Goal: Task Accomplishment & Management: Use online tool/utility

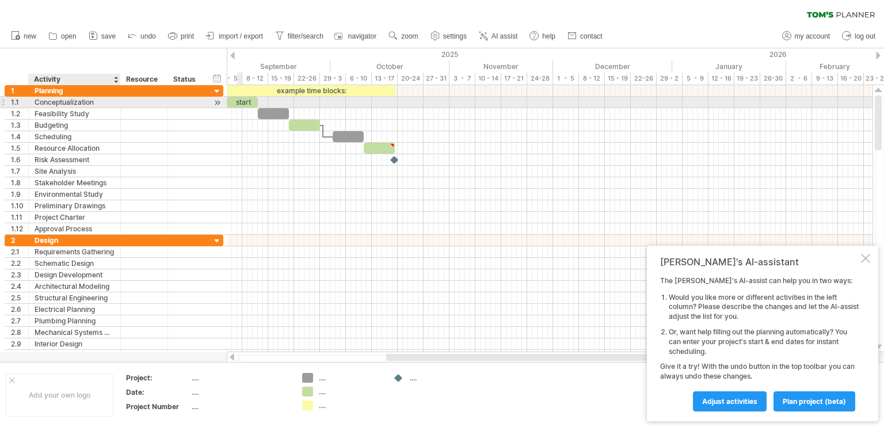
click at [86, 104] on div "Conceptualization" at bounding box center [75, 102] width 80 height 11
click at [216, 102] on div at bounding box center [217, 103] width 11 height 12
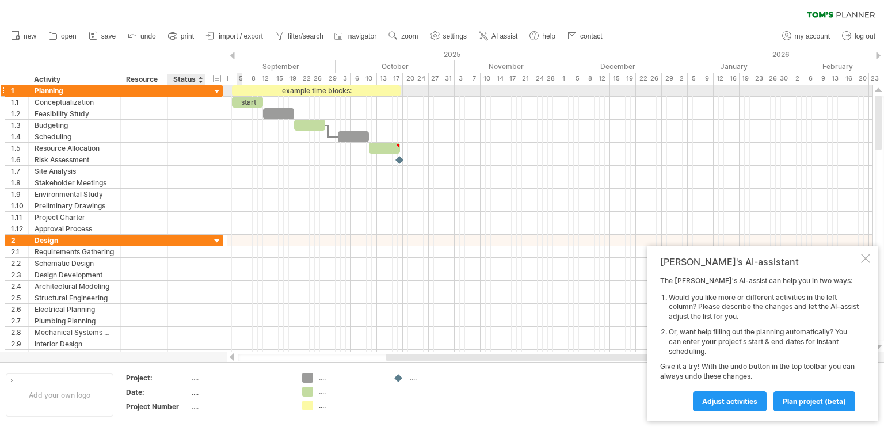
click at [218, 91] on div at bounding box center [217, 91] width 11 height 11
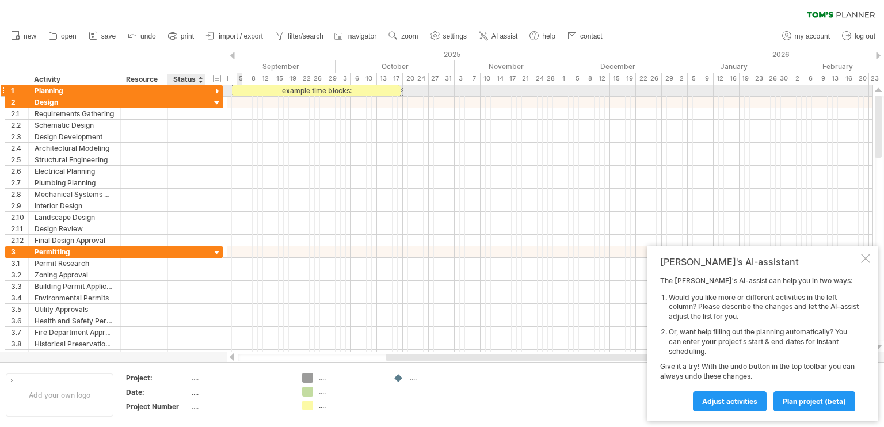
drag, startPoint x: 218, startPoint y: 90, endPoint x: 137, endPoint y: 91, distance: 81.1
click at [205, 90] on div "1 ******** Planning" at bounding box center [114, 91] width 219 height 12
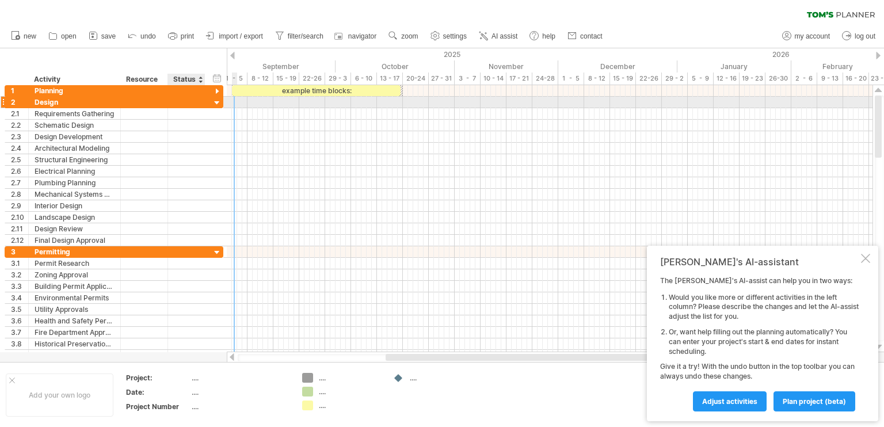
click at [222, 102] on div at bounding box center [217, 103] width 11 height 11
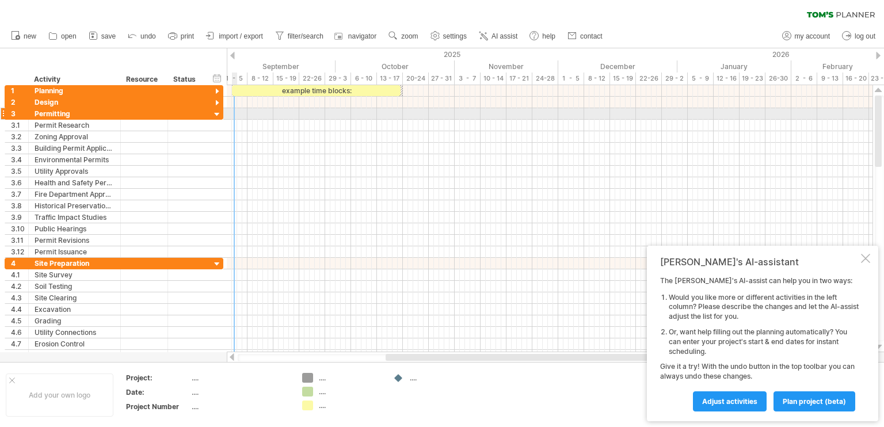
click at [3, 112] on div at bounding box center [3, 114] width 5 height 12
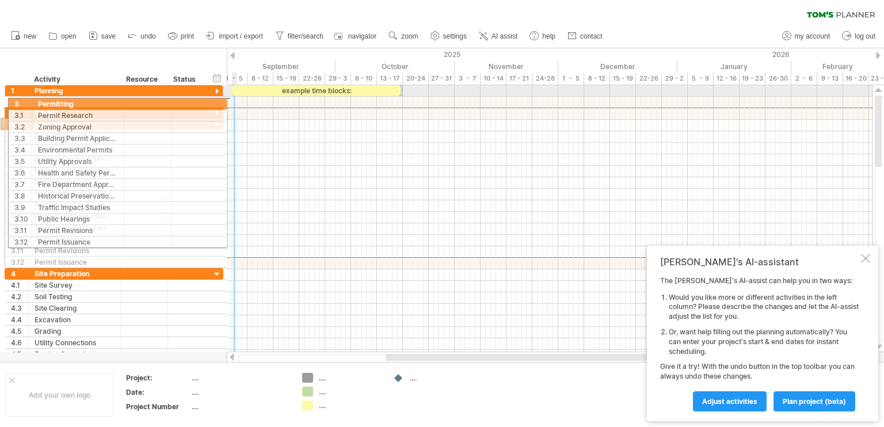
drag, startPoint x: 3, startPoint y: 112, endPoint x: 5, endPoint y: 102, distance: 10.4
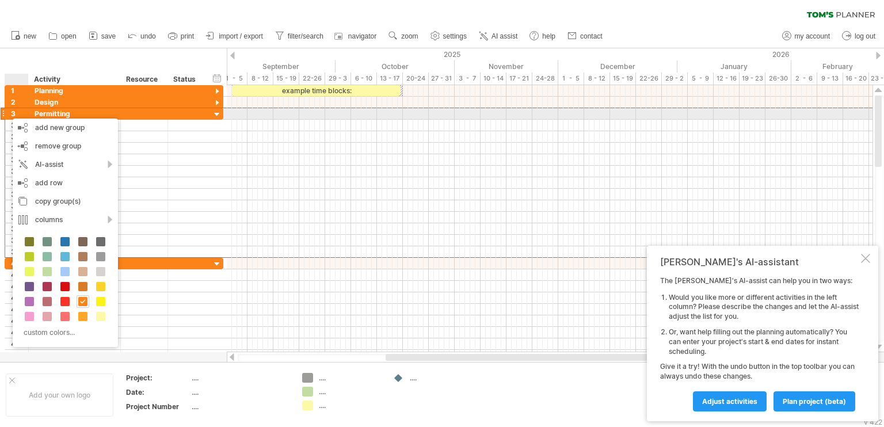
click at [217, 115] on div at bounding box center [217, 114] width 11 height 11
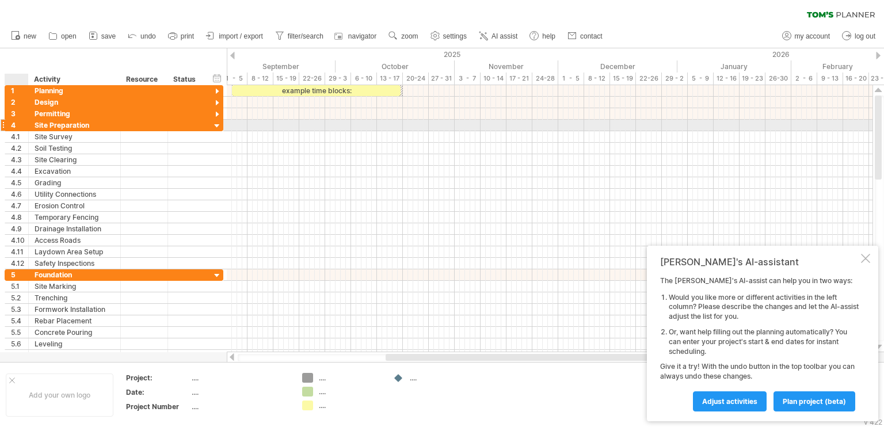
click at [216, 128] on div at bounding box center [217, 126] width 11 height 11
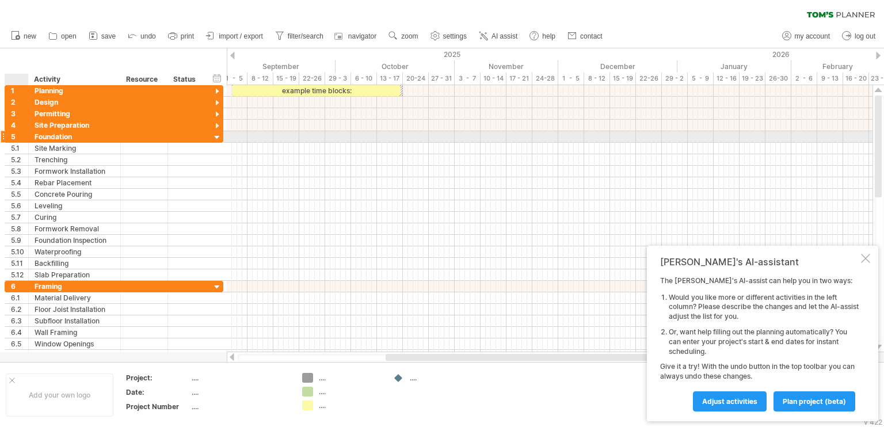
click at [213, 132] on div at bounding box center [217, 137] width 11 height 11
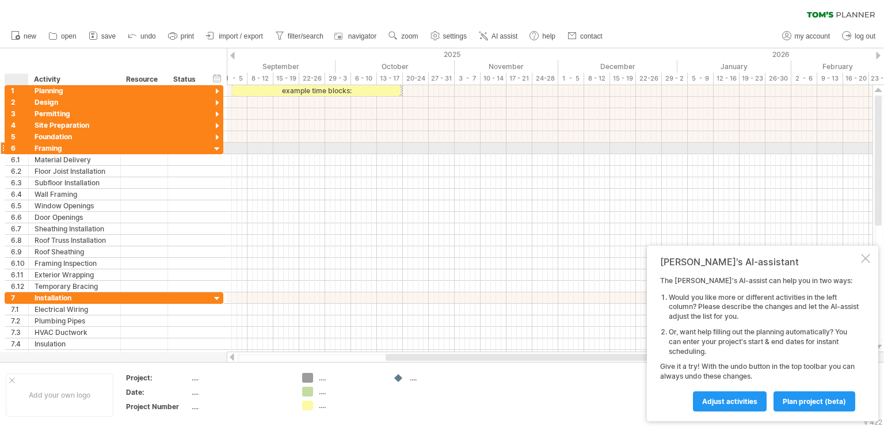
click at [213, 149] on div at bounding box center [217, 149] width 11 height 11
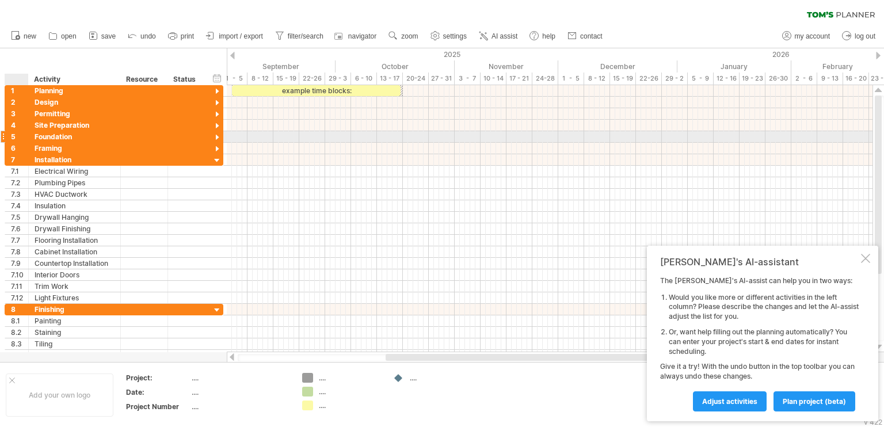
click at [215, 136] on div at bounding box center [217, 137] width 11 height 11
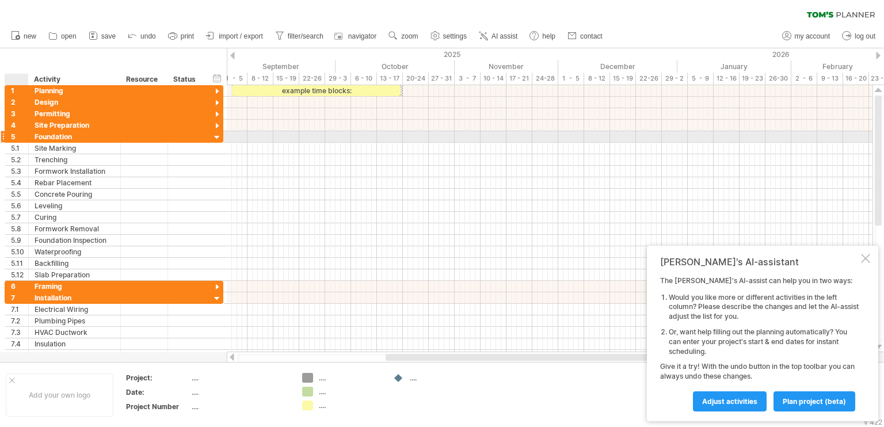
click at [215, 136] on div at bounding box center [217, 137] width 11 height 11
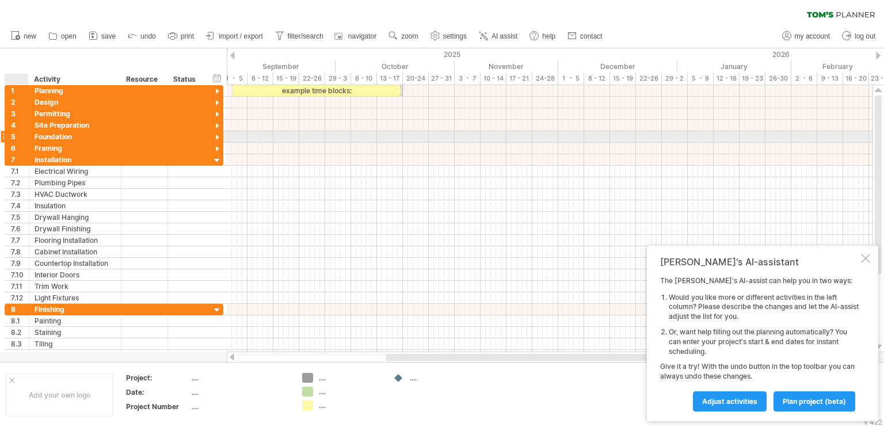
click at [215, 137] on div at bounding box center [217, 137] width 11 height 11
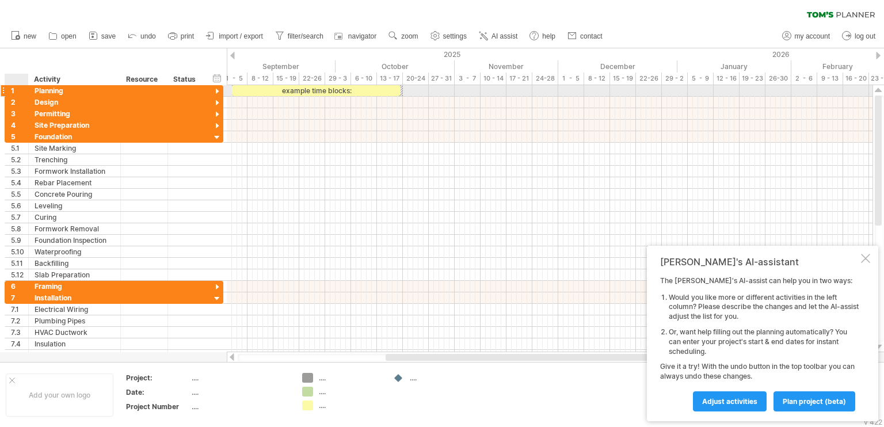
click at [219, 92] on div at bounding box center [217, 91] width 11 height 11
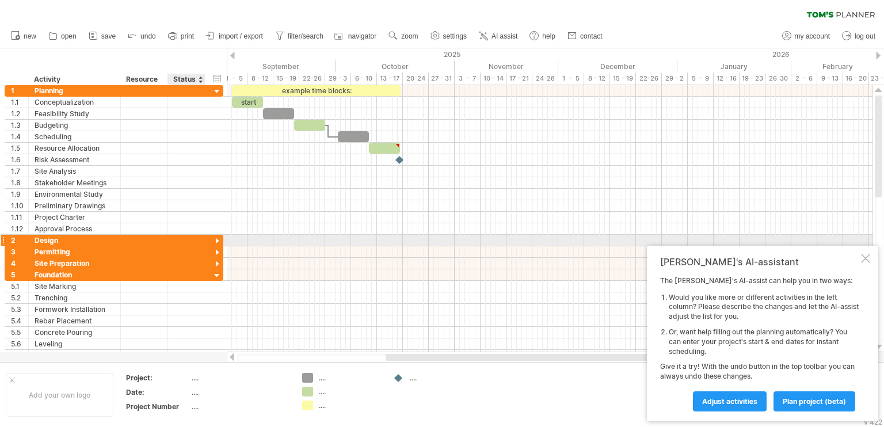
click at [216, 238] on div at bounding box center [217, 241] width 11 height 11
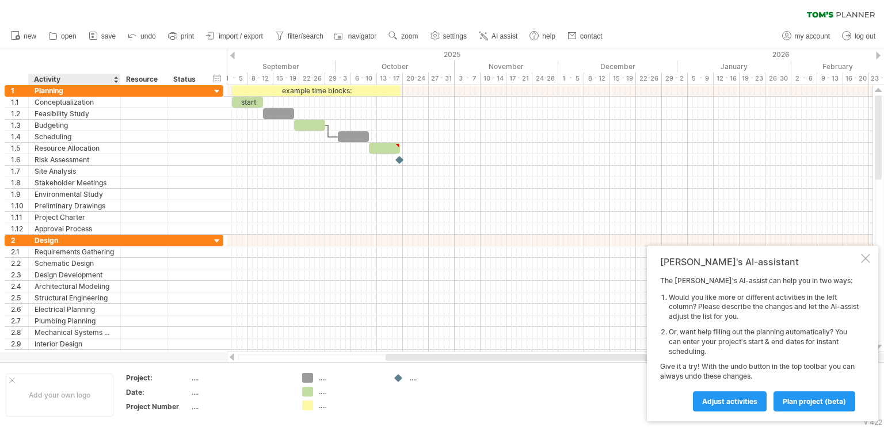
click at [42, 80] on div "Activity" at bounding box center [74, 80] width 80 height 12
click at [82, 81] on input "********" at bounding box center [74, 80] width 80 height 12
click at [83, 92] on div "Planning" at bounding box center [75, 90] width 80 height 11
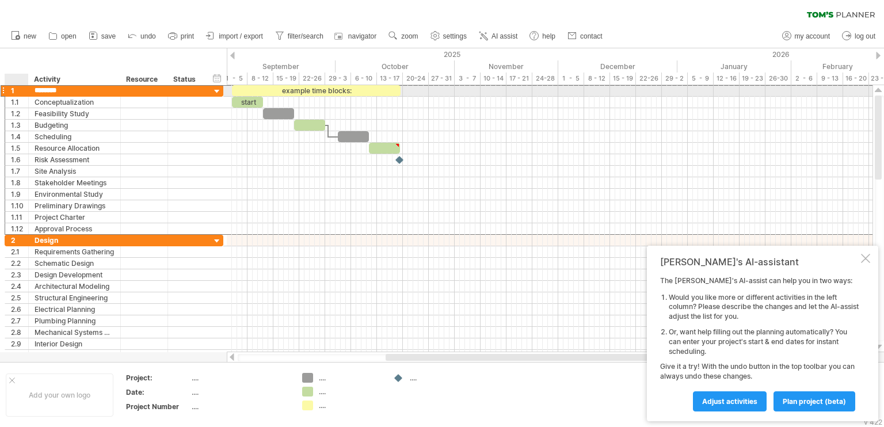
click at [25, 92] on div at bounding box center [27, 91] width 6 height 12
drag, startPoint x: 25, startPoint y: 92, endPoint x: 54, endPoint y: 92, distance: 28.8
click at [25, 92] on div at bounding box center [27, 91] width 6 height 12
click at [66, 92] on div "Planning" at bounding box center [75, 90] width 80 height 11
click at [0, 0] on input "********" at bounding box center [0, 0] width 0 height 0
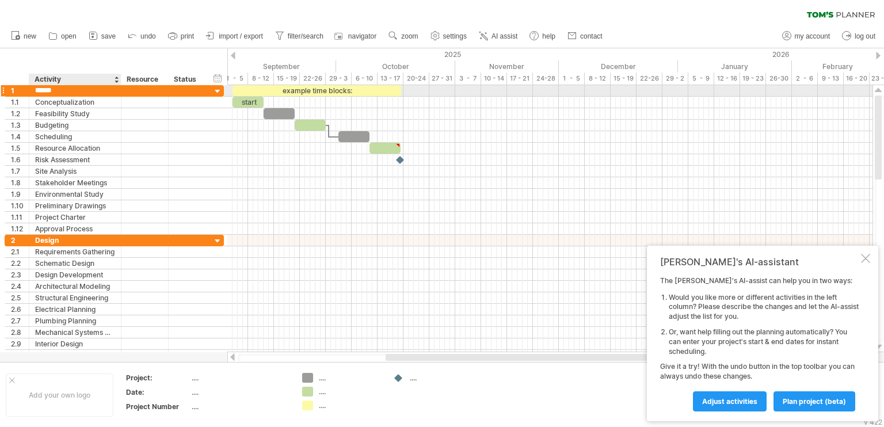
type input "*******"
click at [214, 94] on div at bounding box center [217, 91] width 11 height 11
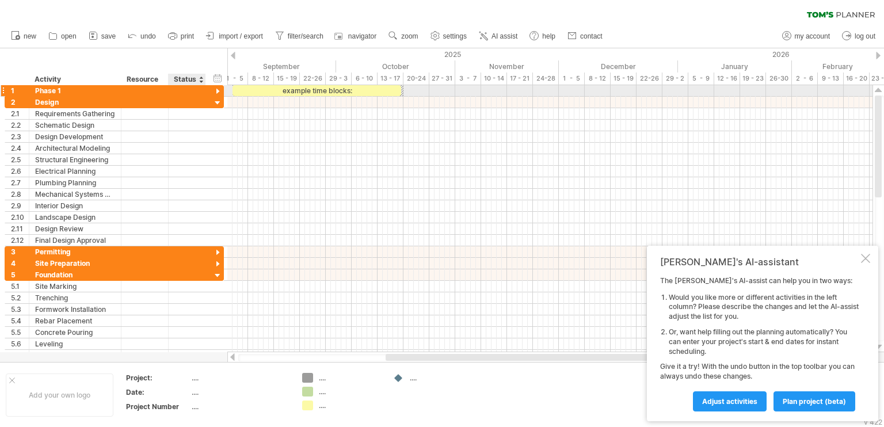
click at [217, 93] on div at bounding box center [217, 91] width 11 height 11
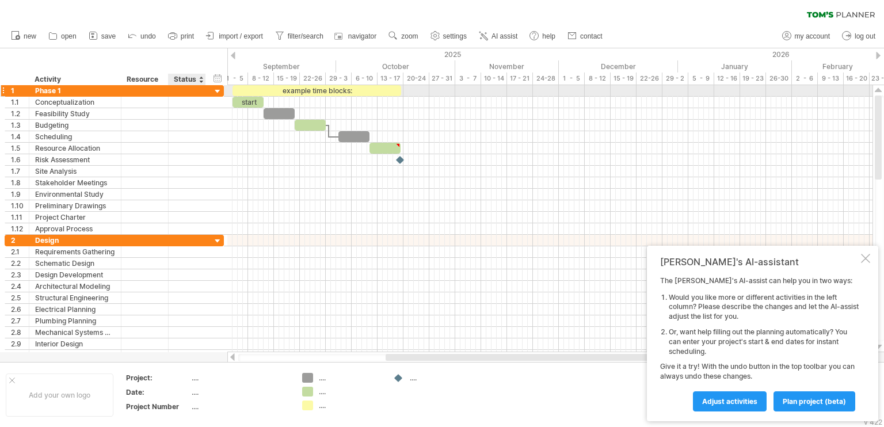
click at [217, 93] on div at bounding box center [217, 91] width 11 height 11
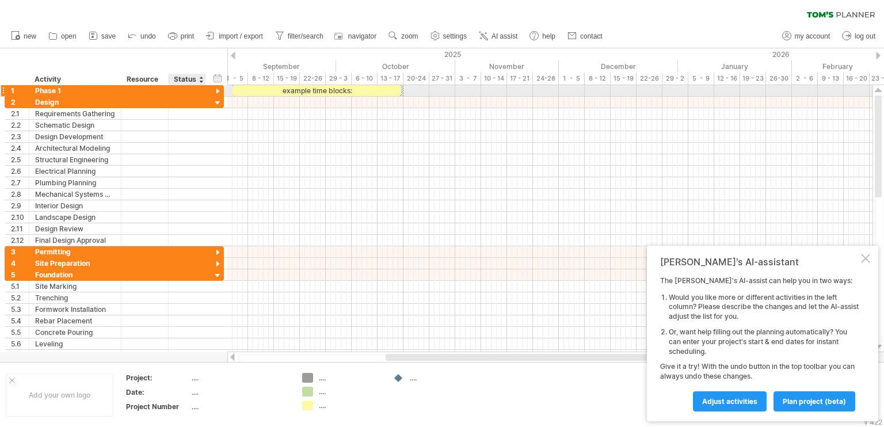
click at [217, 93] on div at bounding box center [217, 91] width 11 height 11
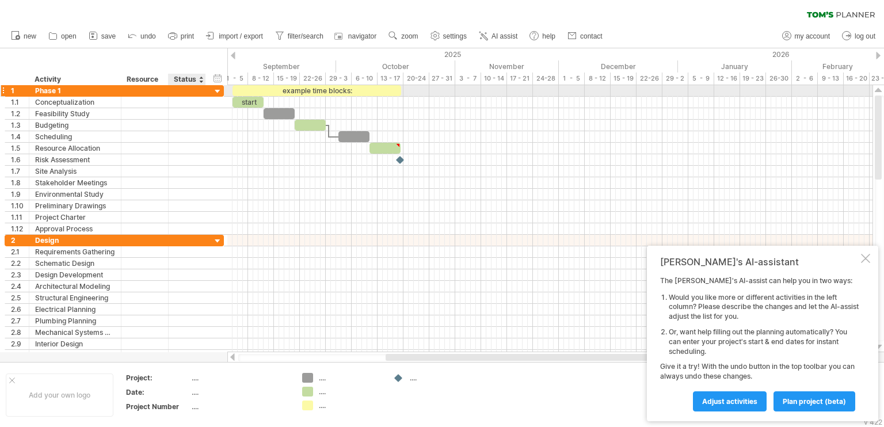
click at [217, 93] on div at bounding box center [217, 91] width 11 height 11
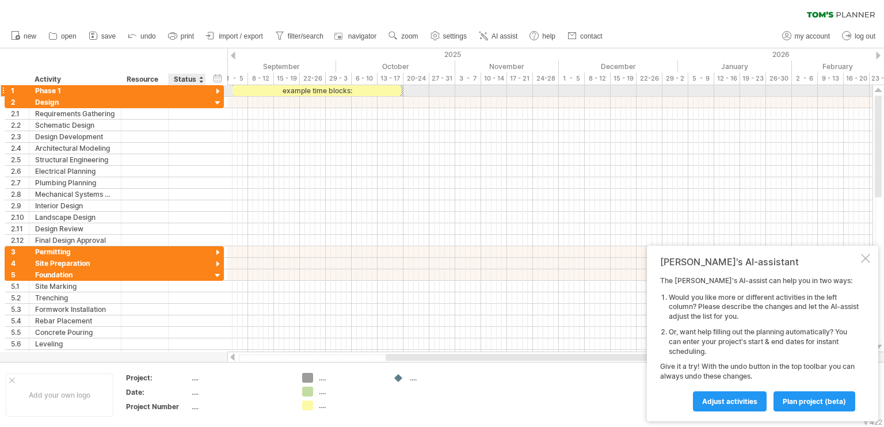
click at [217, 93] on div at bounding box center [217, 91] width 11 height 11
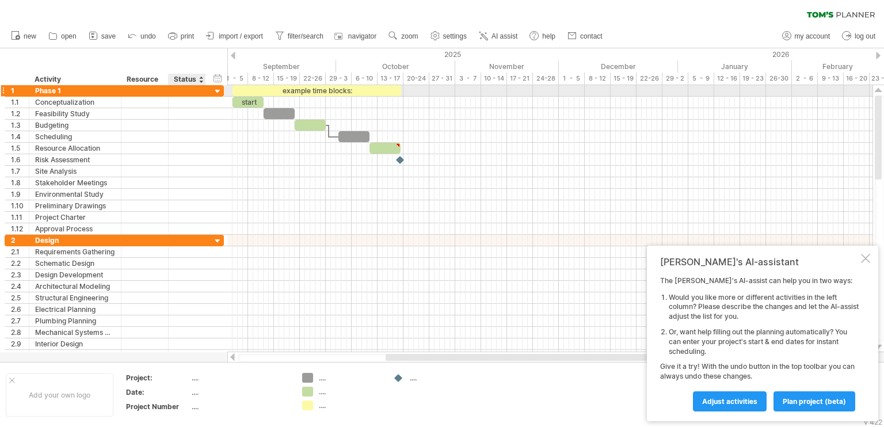
click at [217, 93] on div at bounding box center [217, 91] width 11 height 11
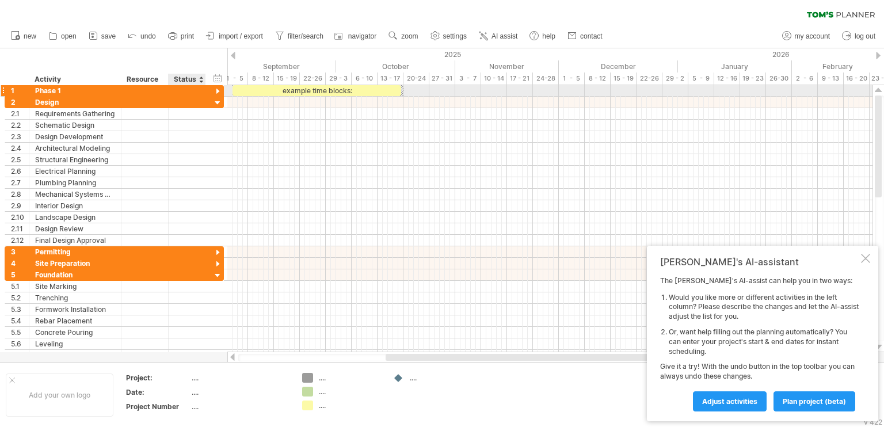
click at [217, 93] on div at bounding box center [217, 91] width 11 height 11
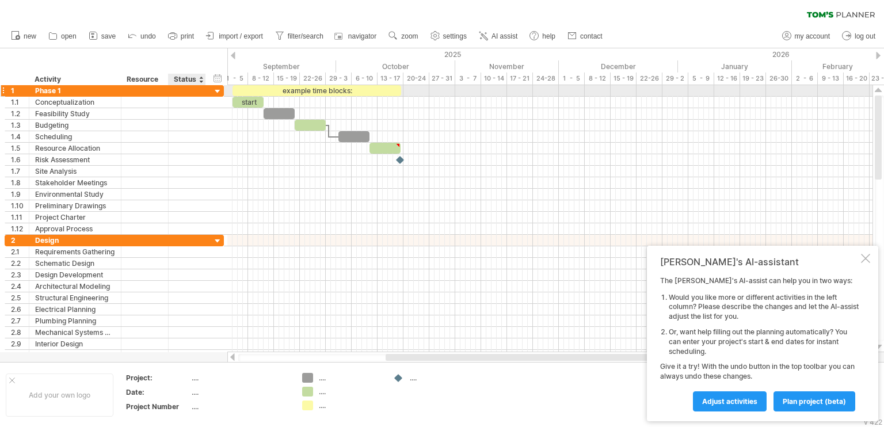
click at [218, 94] on div at bounding box center [217, 91] width 11 height 11
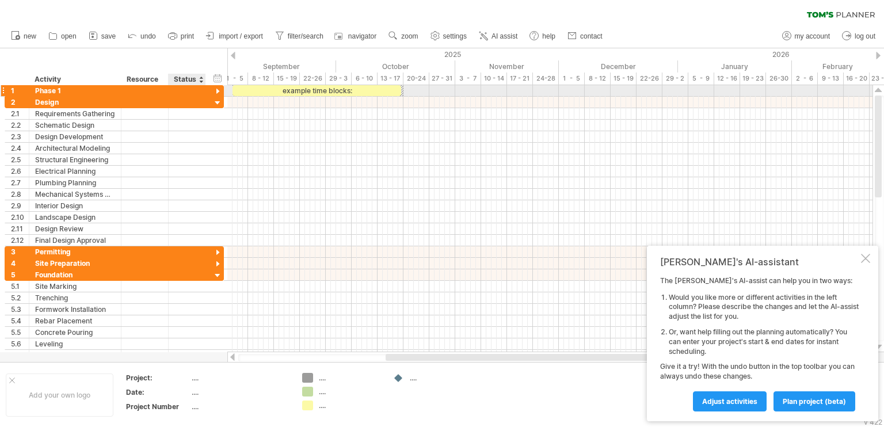
click at [218, 91] on div at bounding box center [217, 91] width 11 height 11
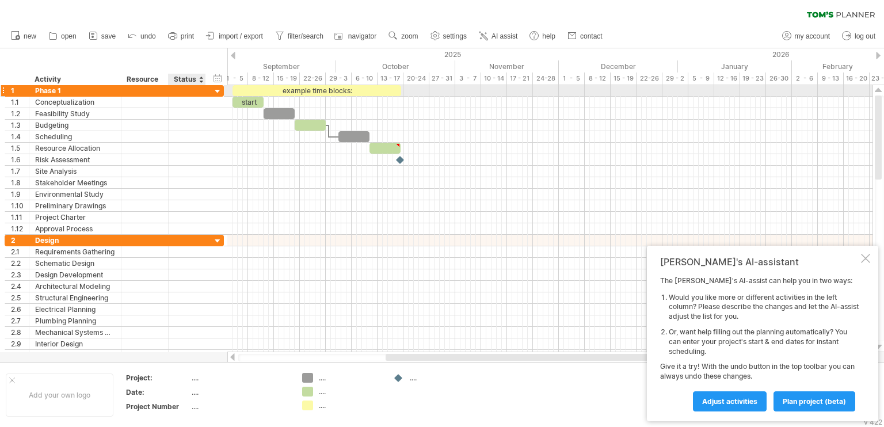
click at [218, 91] on div at bounding box center [217, 91] width 11 height 11
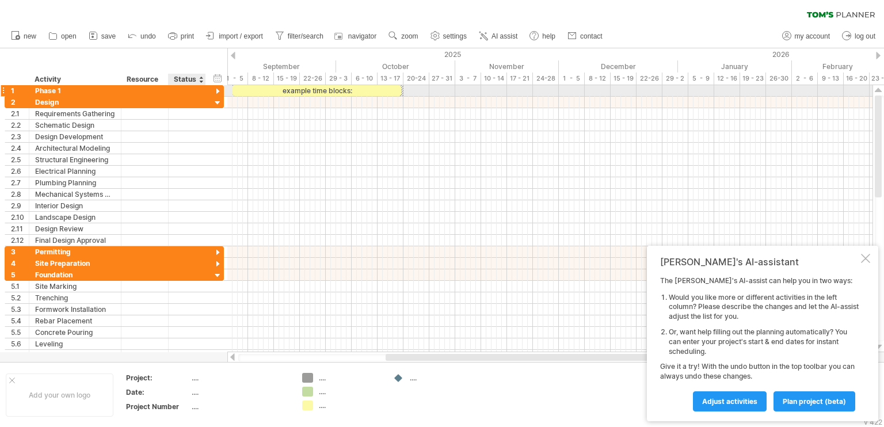
click at [218, 91] on div at bounding box center [217, 91] width 11 height 11
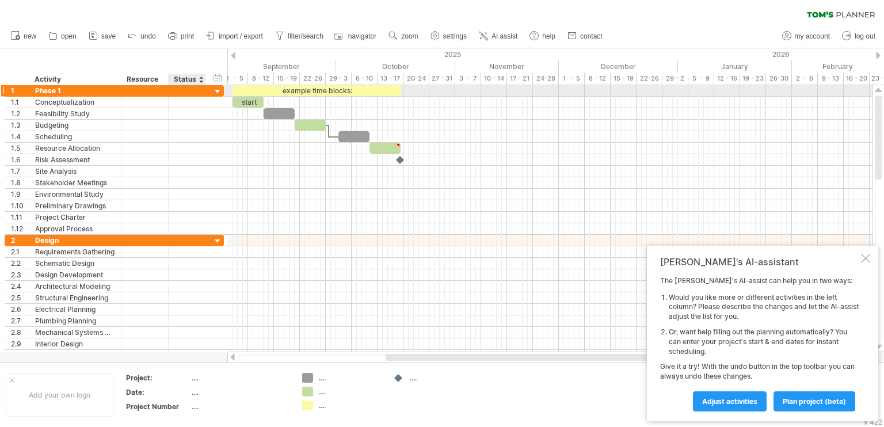
click at [218, 91] on div at bounding box center [217, 91] width 11 height 11
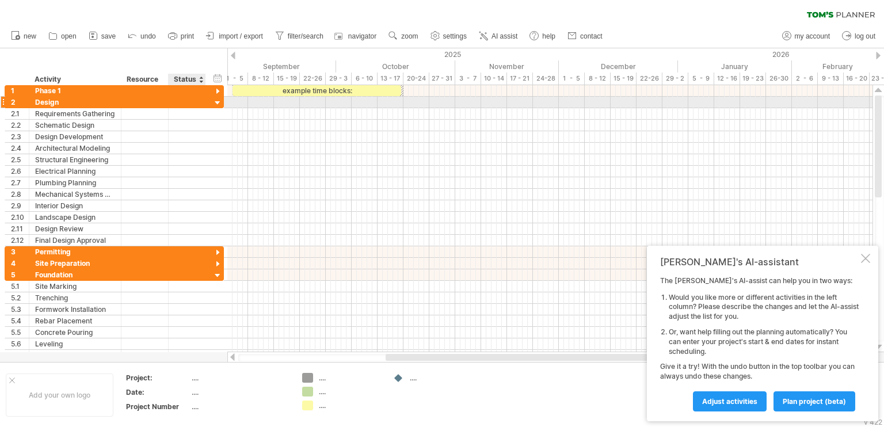
click at [218, 98] on div at bounding box center [217, 103] width 11 height 11
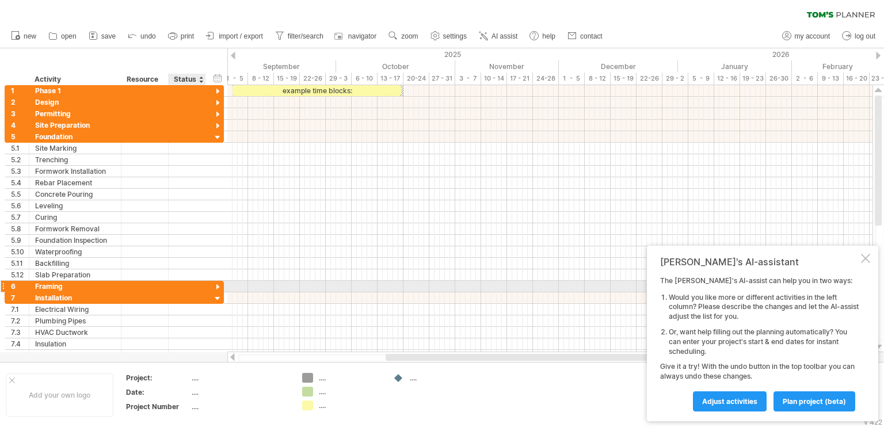
click at [216, 285] on div at bounding box center [217, 287] width 11 height 11
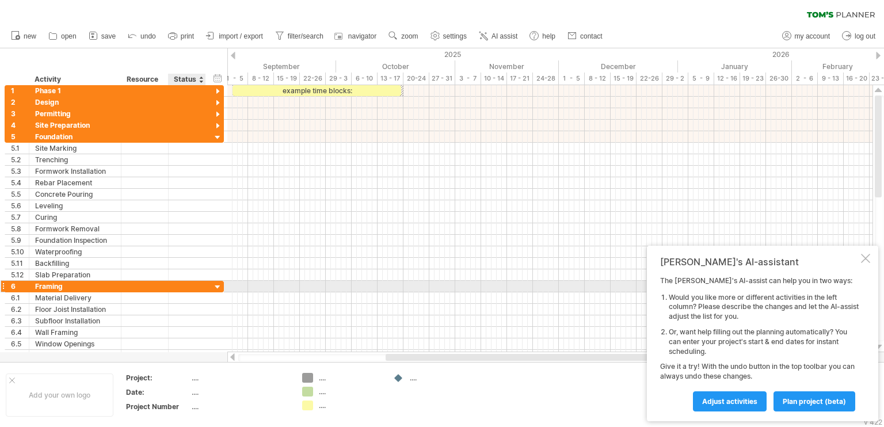
click at [217, 285] on div at bounding box center [217, 287] width 11 height 11
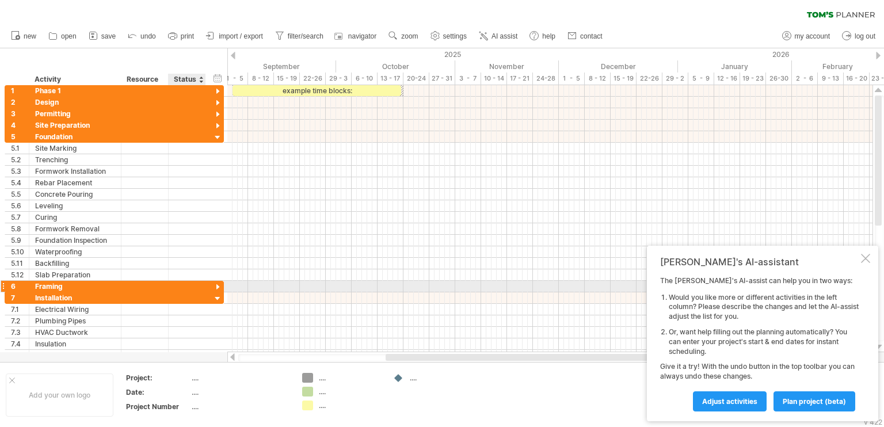
click at [217, 285] on div at bounding box center [217, 287] width 11 height 11
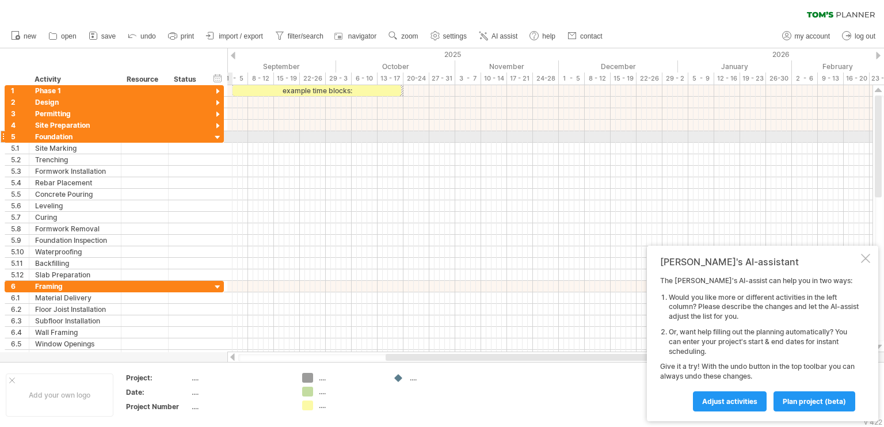
click at [221, 136] on div at bounding box center [217, 137] width 11 height 11
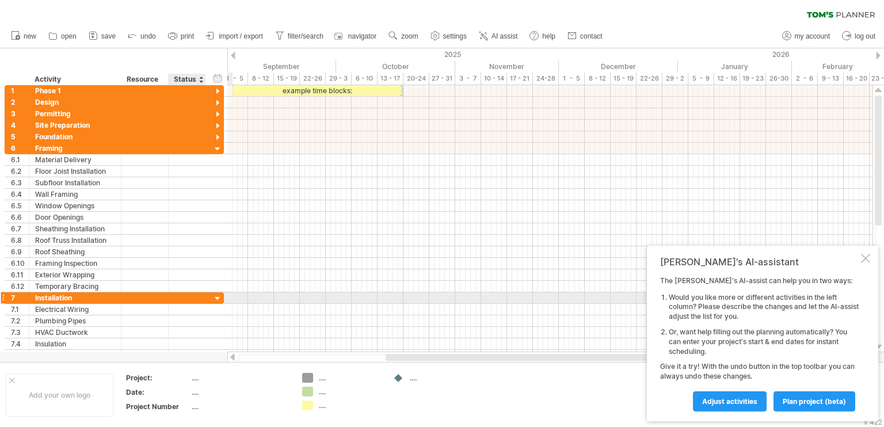
click at [213, 295] on div at bounding box center [217, 298] width 11 height 11
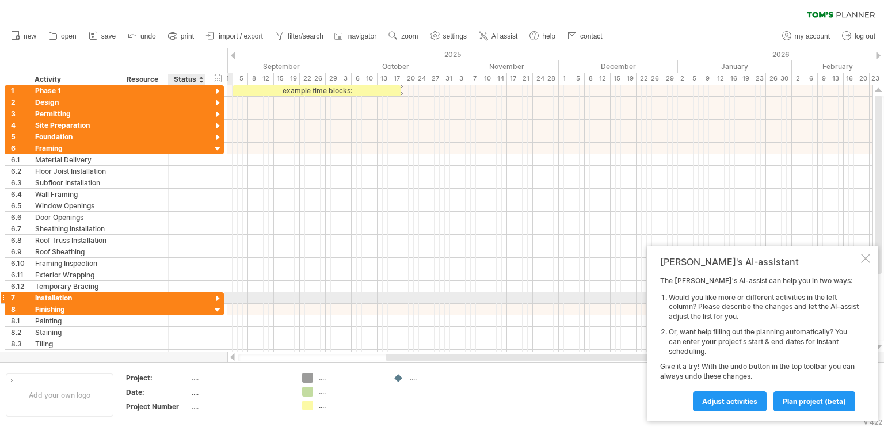
click at [216, 296] on div at bounding box center [217, 298] width 11 height 11
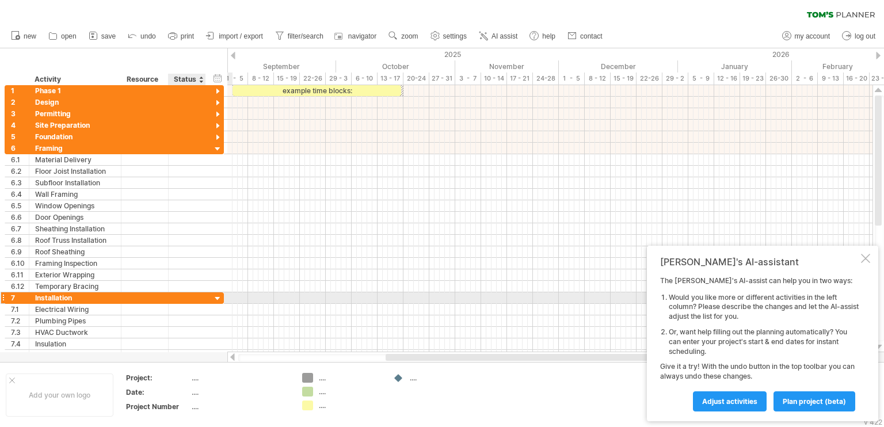
click at [218, 296] on div at bounding box center [217, 298] width 11 height 11
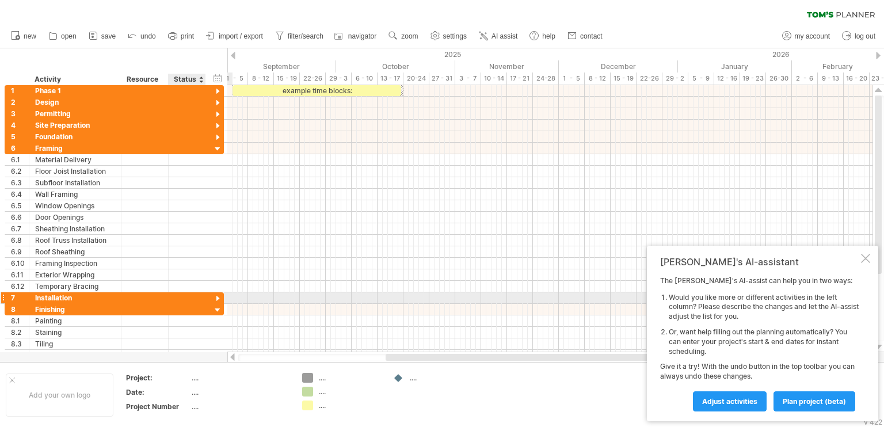
click at [218, 296] on div at bounding box center [217, 298] width 11 height 11
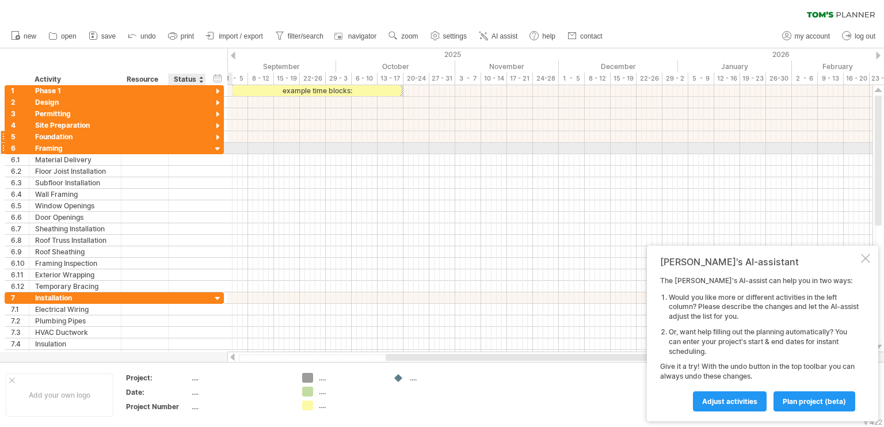
drag, startPoint x: 217, startPoint y: 151, endPoint x: 217, endPoint y: 138, distance: 13.2
click at [217, 150] on div at bounding box center [217, 149] width 11 height 11
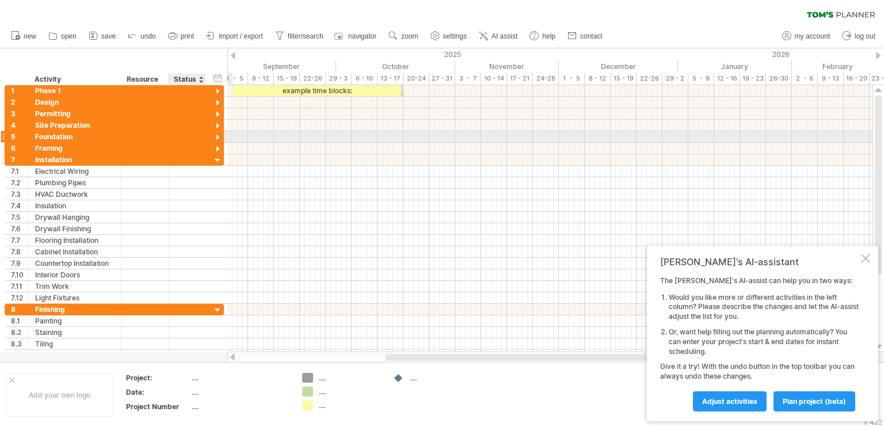
click at [217, 135] on div at bounding box center [217, 137] width 11 height 11
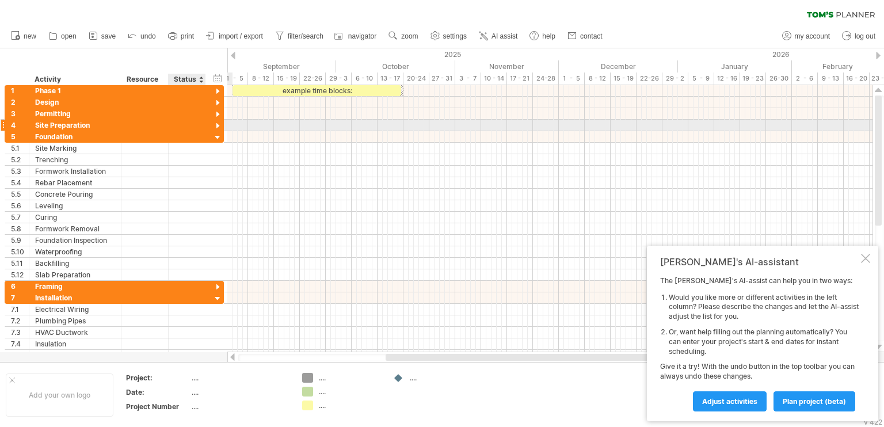
click at [219, 124] on div at bounding box center [217, 126] width 11 height 11
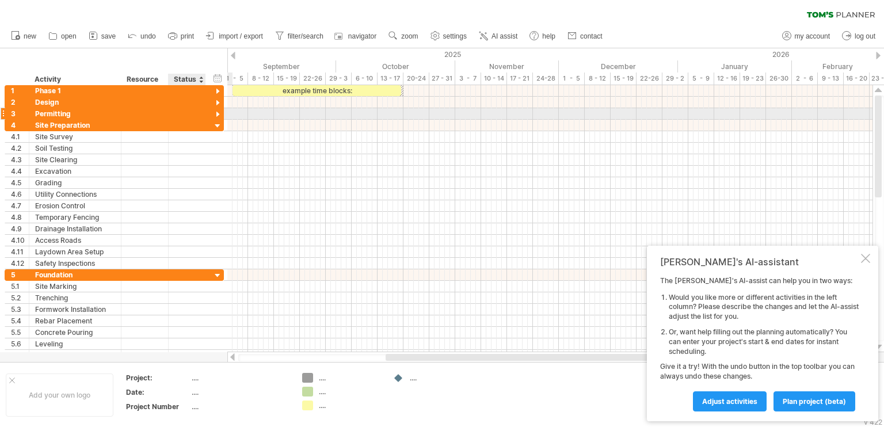
click at [219, 112] on div at bounding box center [217, 114] width 11 height 11
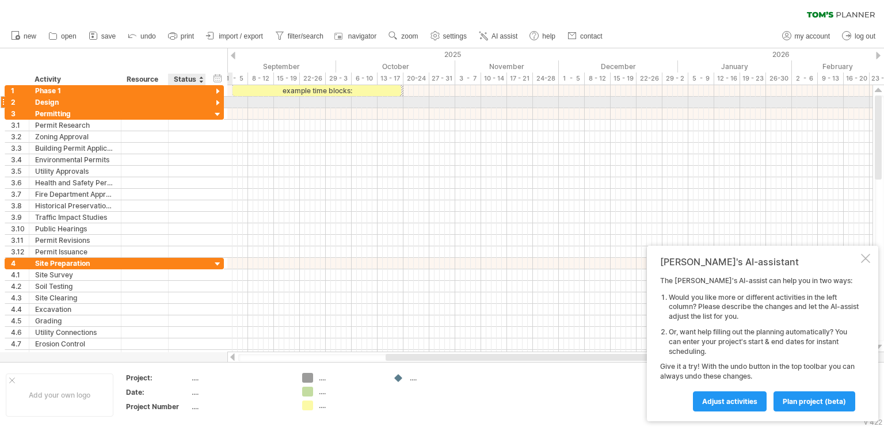
click at [219, 101] on div at bounding box center [217, 103] width 11 height 11
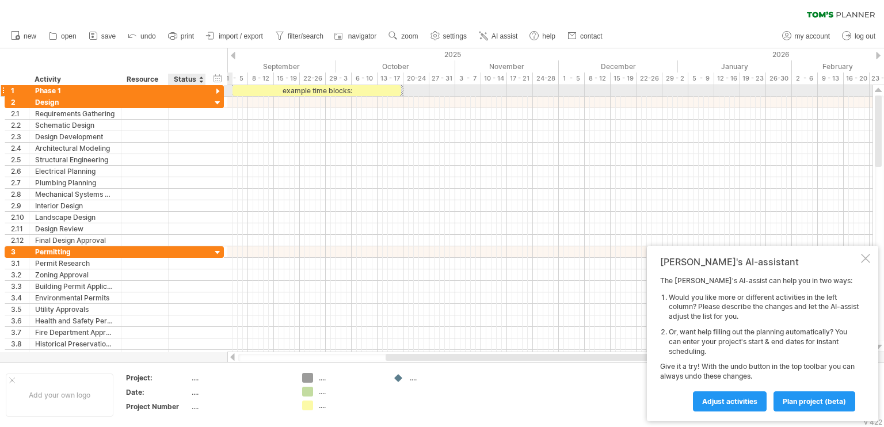
click at [219, 91] on div at bounding box center [217, 91] width 11 height 11
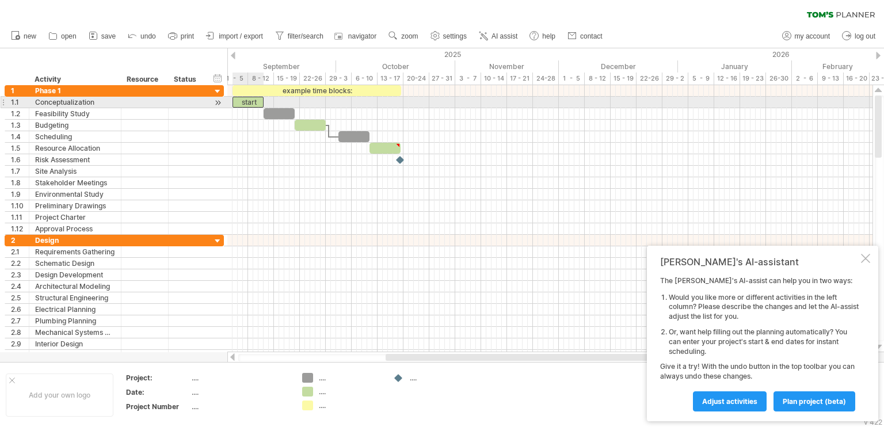
click at [255, 97] on div "start" at bounding box center [247, 102] width 31 height 11
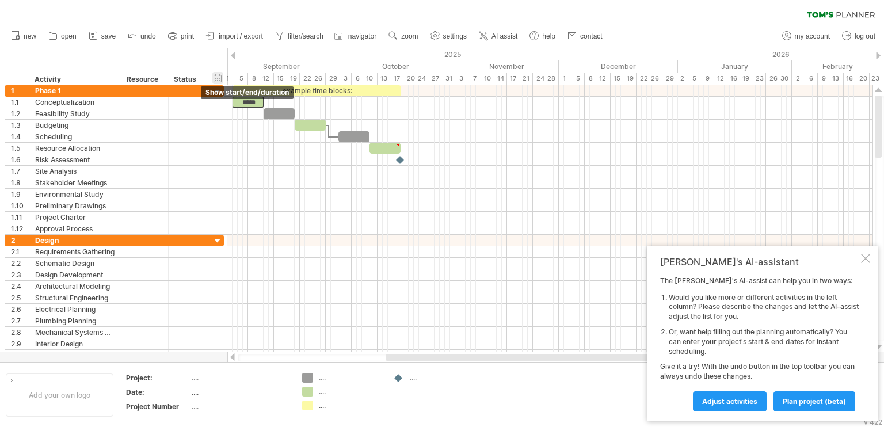
click at [214, 78] on div "hide start/end/duration show start/end/duration" at bounding box center [217, 78] width 11 height 12
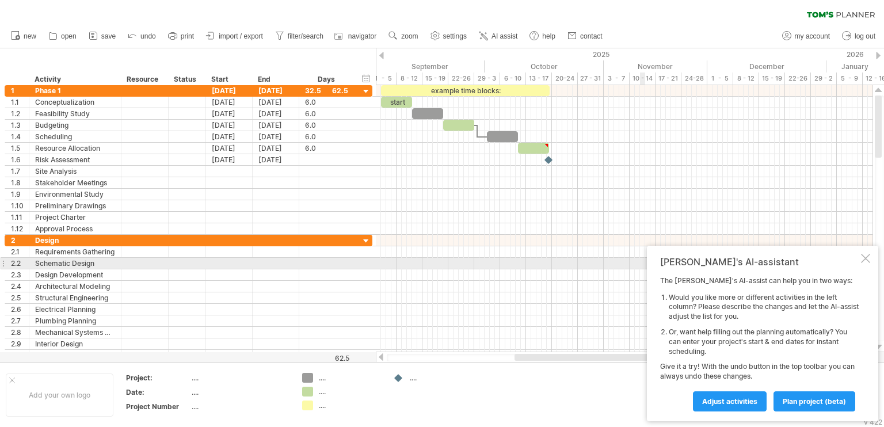
click at [869, 266] on div "[PERSON_NAME]'s AI-assistant The [PERSON_NAME]'s AI-assist can help you in two …" at bounding box center [762, 334] width 231 height 176
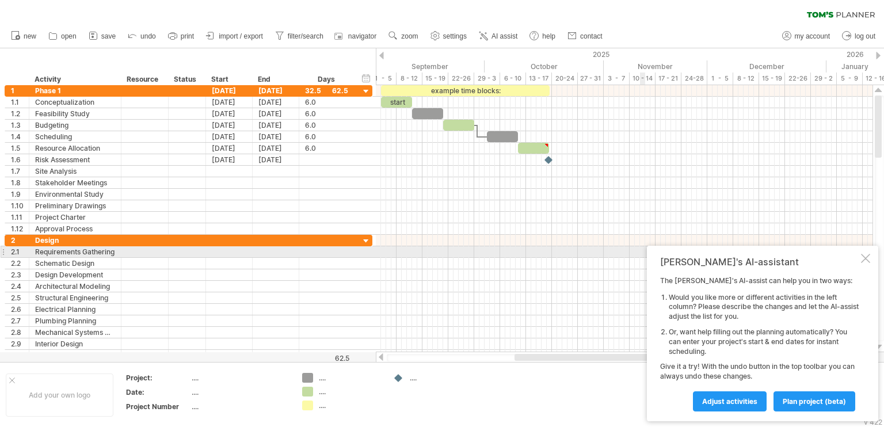
click at [865, 257] on div at bounding box center [865, 258] width 9 height 9
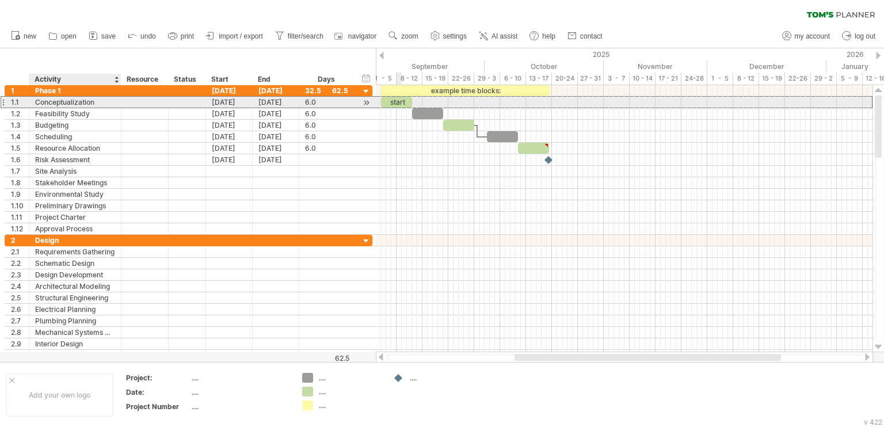
click at [76, 105] on div "Conceptualization" at bounding box center [75, 102] width 80 height 11
click at [94, 102] on input "**********" at bounding box center [75, 102] width 80 height 11
click at [97, 102] on input "**********" at bounding box center [75, 102] width 80 height 11
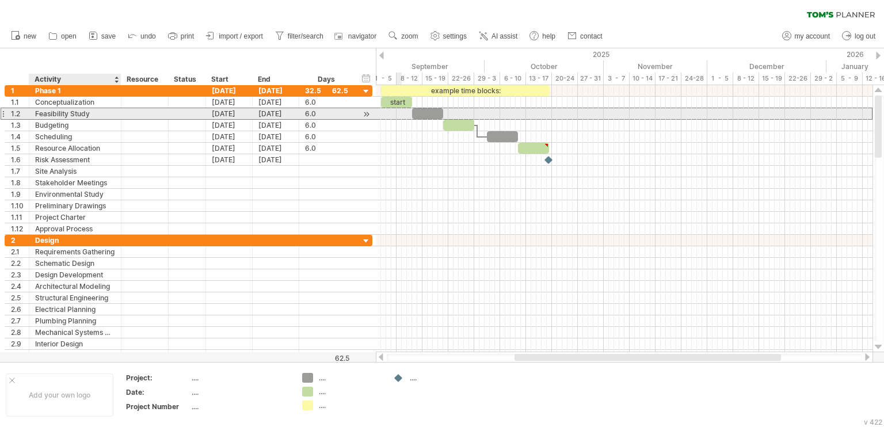
click at [100, 112] on div "Feasibility Study" at bounding box center [75, 113] width 80 height 11
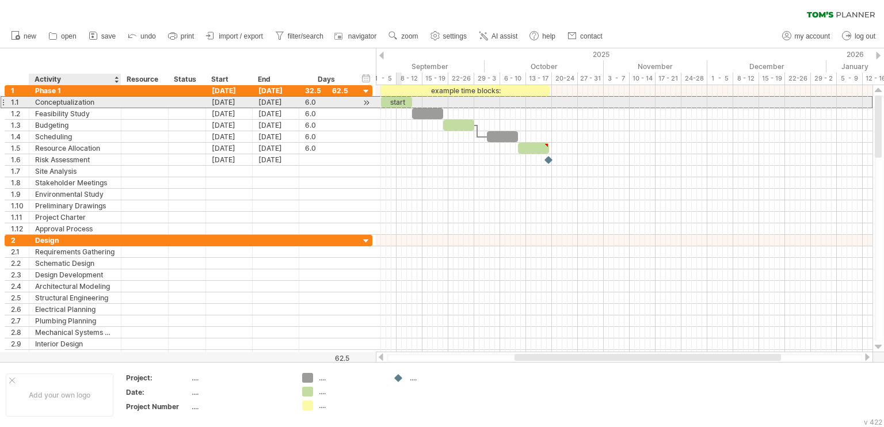
click at [101, 100] on div "Conceptualization" at bounding box center [75, 102] width 80 height 11
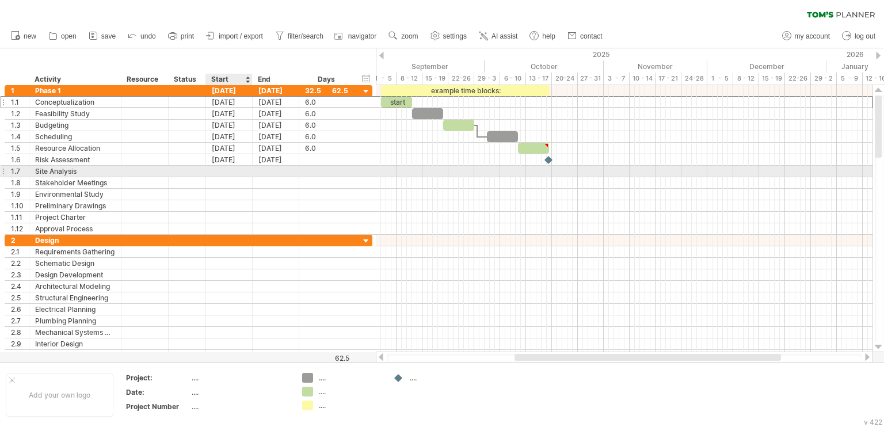
click at [230, 171] on div at bounding box center [229, 171] width 47 height 11
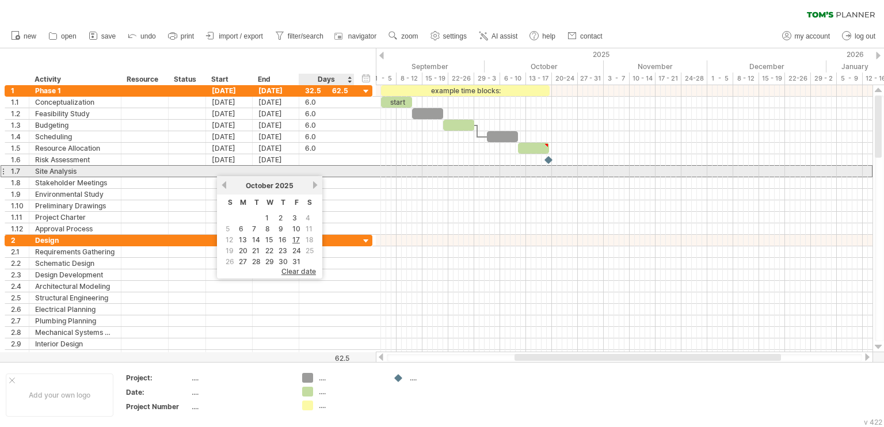
click at [334, 169] on div at bounding box center [326, 171] width 43 height 11
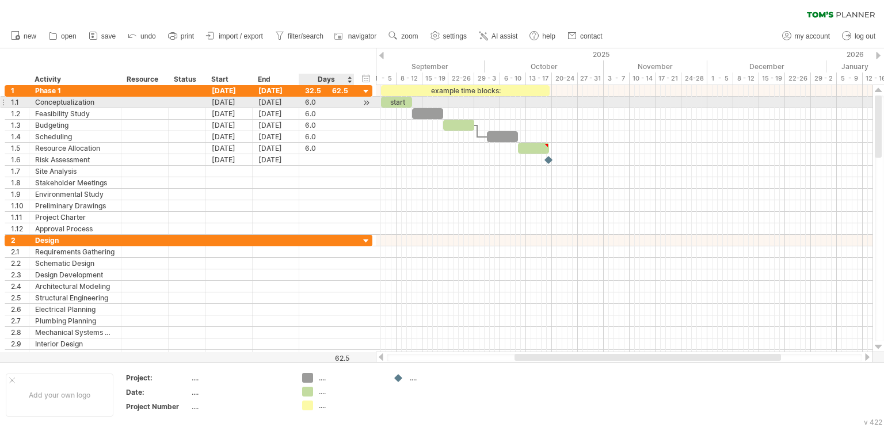
click at [322, 106] on div "6.0" at bounding box center [326, 102] width 43 height 11
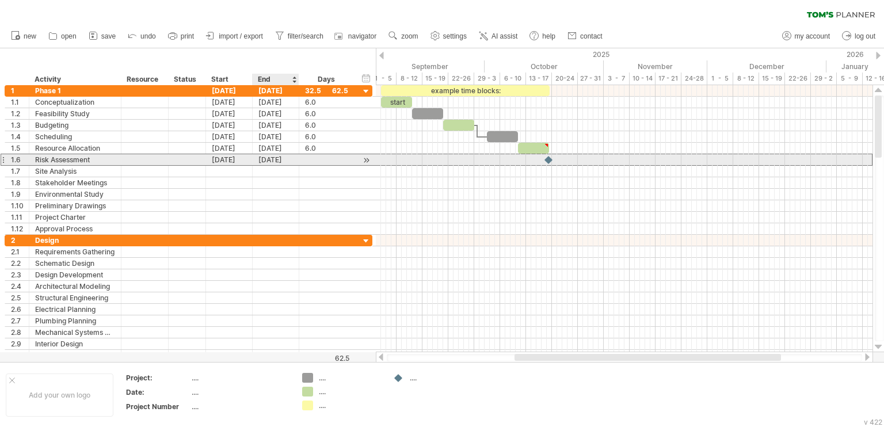
click at [296, 160] on div "[DATE]" at bounding box center [276, 159] width 47 height 11
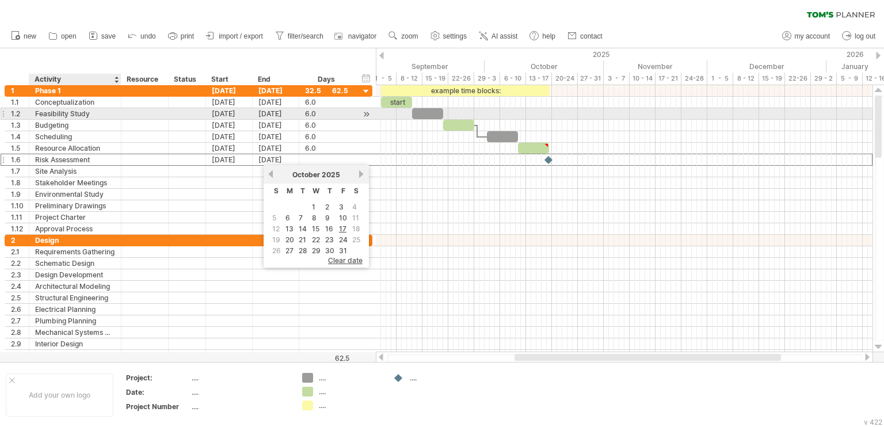
click at [124, 113] on div at bounding box center [144, 113] width 47 height 11
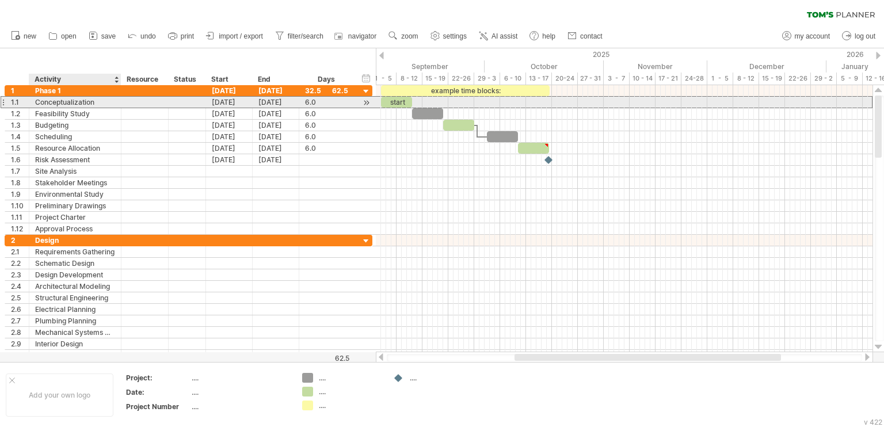
click at [115, 100] on div "**********" at bounding box center [75, 102] width 92 height 11
drag, startPoint x: 12, startPoint y: 103, endPoint x: 133, endPoint y: 109, distance: 121.6
click at [16, 103] on div "1.1" at bounding box center [20, 102] width 18 height 11
click at [368, 103] on div at bounding box center [366, 103] width 11 height 12
click at [366, 102] on div at bounding box center [366, 103] width 11 height 12
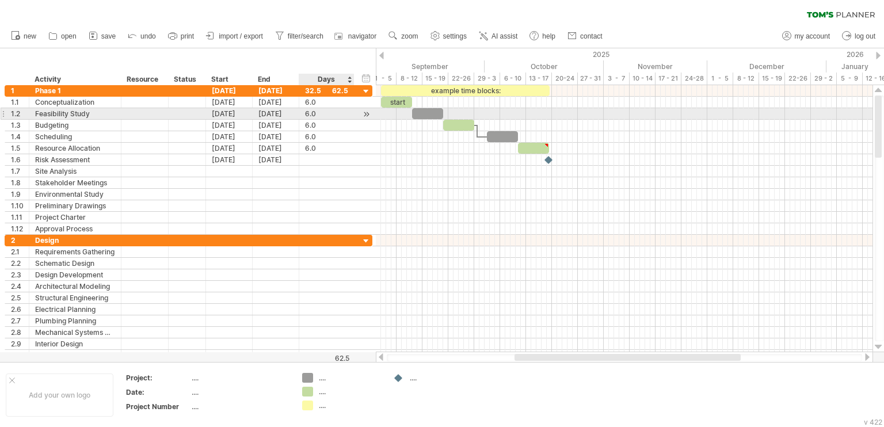
click at [365, 110] on div at bounding box center [366, 114] width 11 height 12
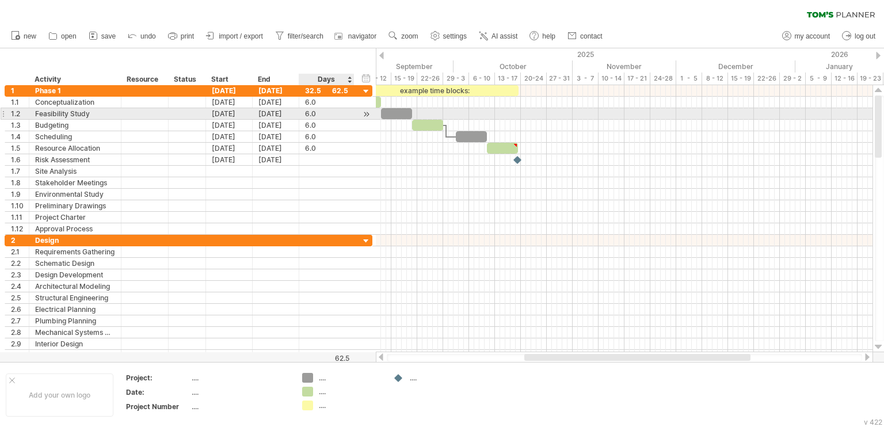
click at [365, 114] on div at bounding box center [366, 114] width 11 height 12
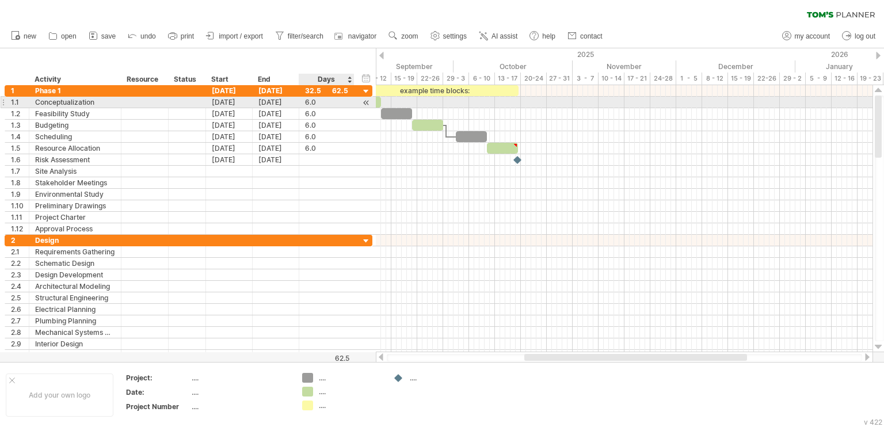
click at [364, 103] on div at bounding box center [366, 103] width 11 height 12
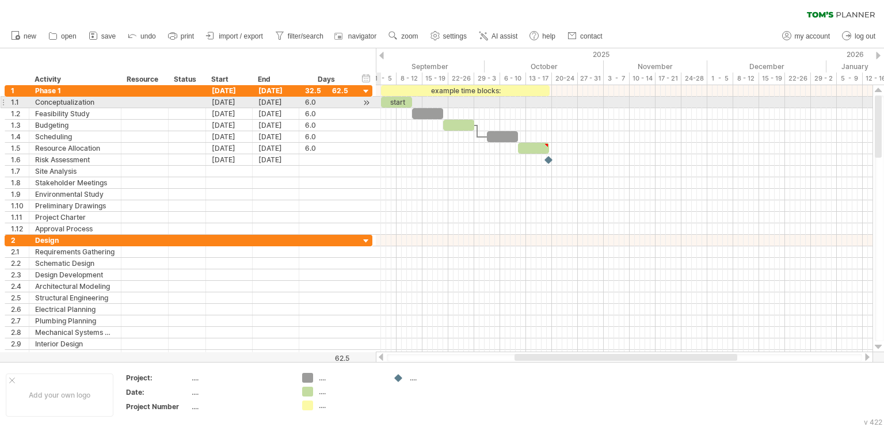
click at [367, 101] on div at bounding box center [366, 103] width 11 height 12
click at [401, 101] on div "start" at bounding box center [396, 102] width 31 height 11
click at [403, 102] on div "*****" at bounding box center [396, 102] width 31 height 11
click at [407, 104] on div "*****" at bounding box center [396, 102] width 31 height 11
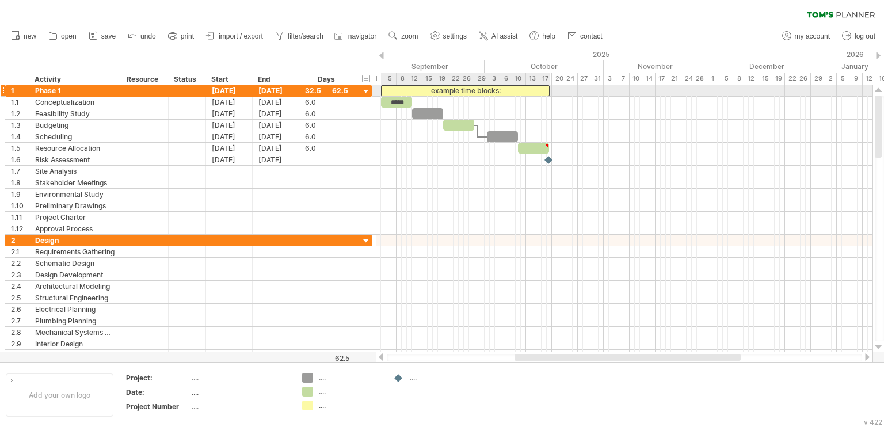
click at [430, 91] on div "example time blocks:" at bounding box center [465, 90] width 169 height 11
click at [474, 91] on div "**********" at bounding box center [465, 90] width 169 height 11
click at [510, 88] on div "**********" at bounding box center [465, 90] width 169 height 11
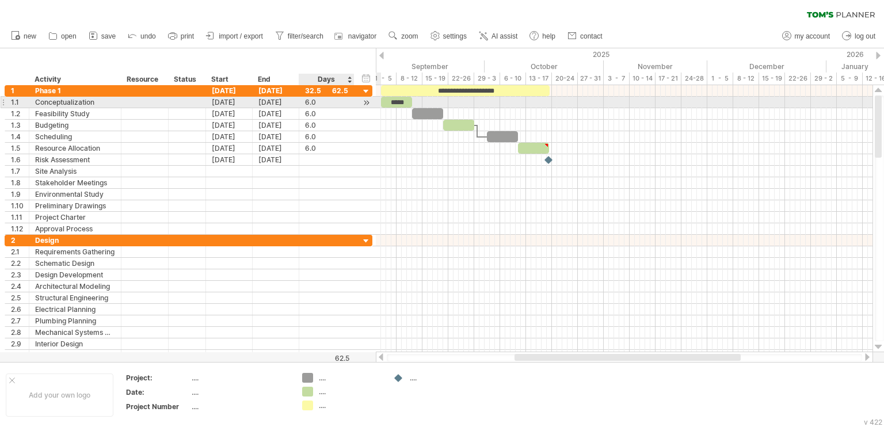
click at [337, 105] on div "6.0" at bounding box center [326, 102] width 43 height 11
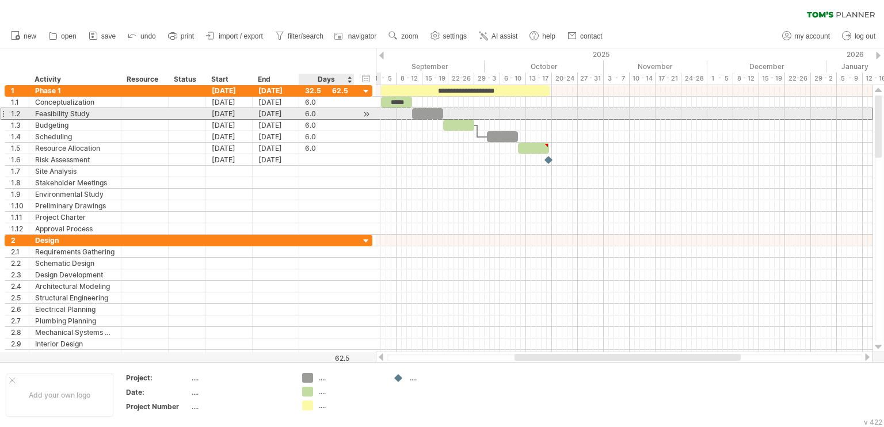
click at [326, 118] on div "6.0" at bounding box center [326, 113] width 43 height 11
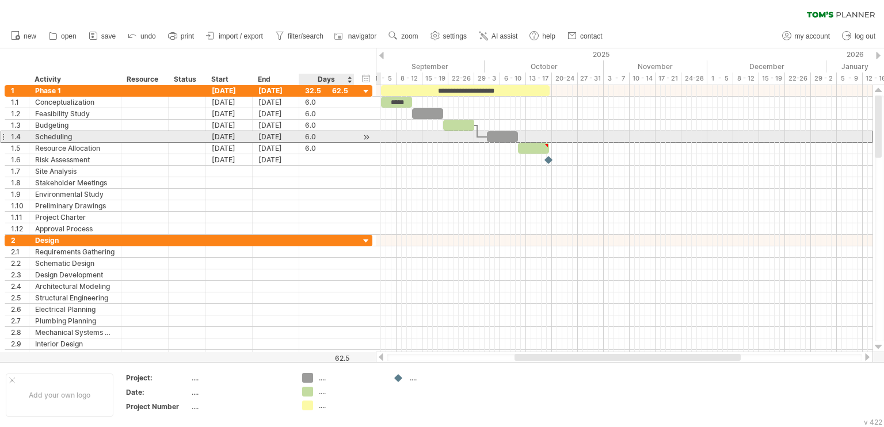
drag, startPoint x: 357, startPoint y: 135, endPoint x: 512, endPoint y: 139, distance: 154.3
click at [363, 135] on div "**********" at bounding box center [189, 137] width 368 height 12
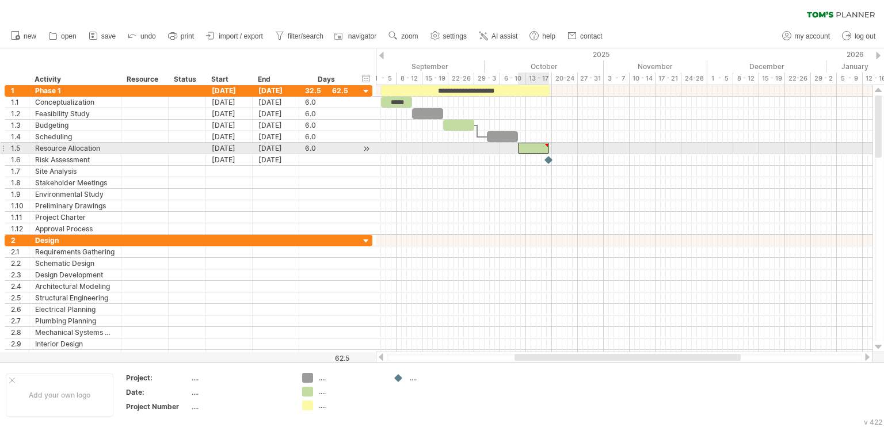
click at [525, 149] on div at bounding box center [533, 148] width 31 height 11
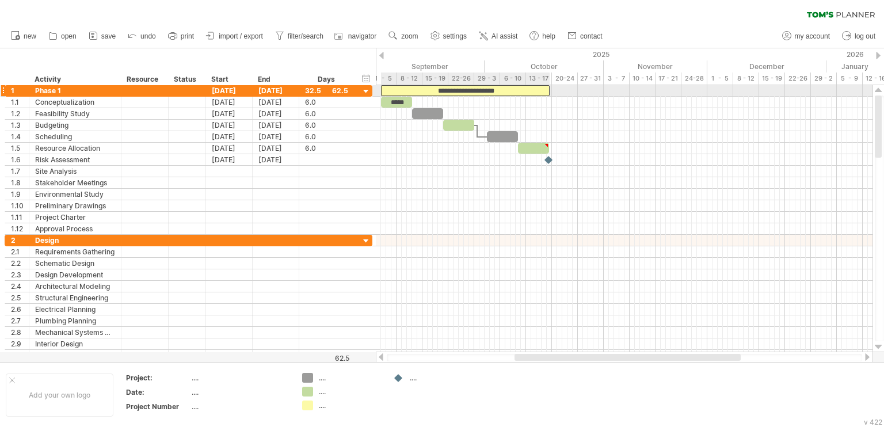
click at [476, 89] on div "**********" at bounding box center [465, 90] width 169 height 11
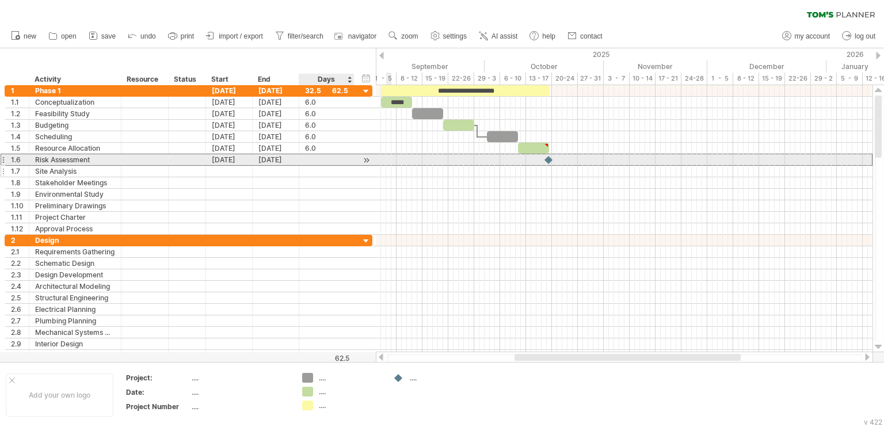
drag, startPoint x: 318, startPoint y: 156, endPoint x: 293, endPoint y: 174, distance: 30.8
click at [317, 160] on div at bounding box center [326, 159] width 43 height 11
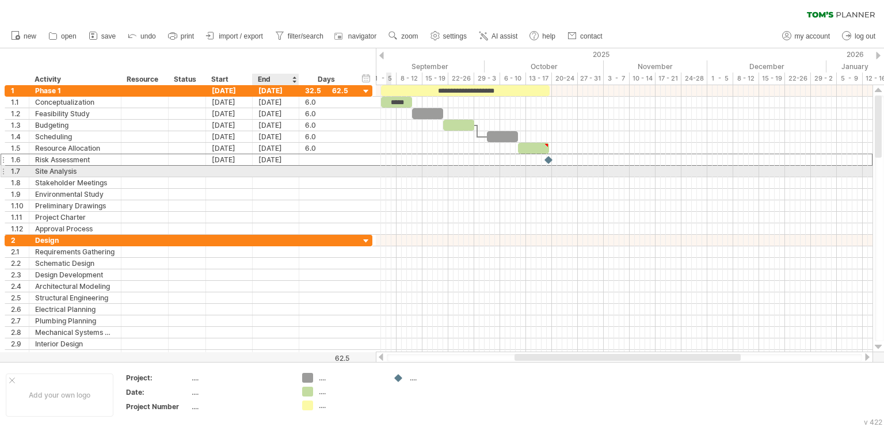
click at [292, 173] on div at bounding box center [276, 171] width 47 height 11
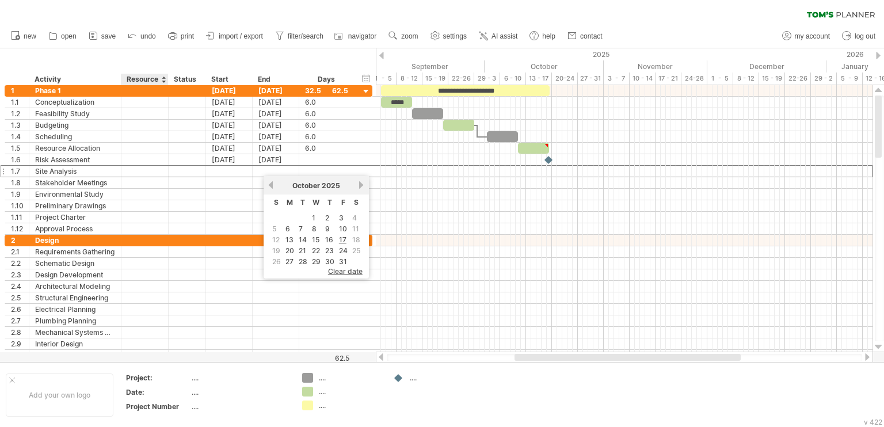
click at [143, 81] on div "Resource" at bounding box center [144, 80] width 35 height 12
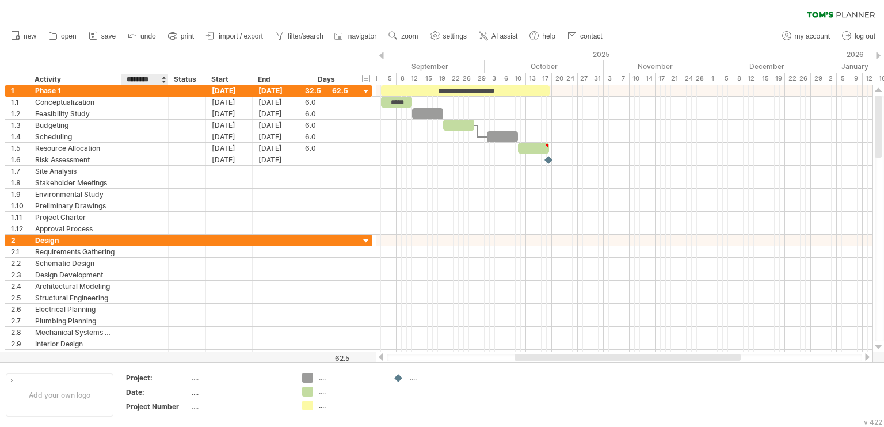
drag, startPoint x: 168, startPoint y: 63, endPoint x: 168, endPoint y: 73, distance: 9.2
click at [168, 64] on div "hide start/end/duration show start/end/duration ******** Activity ******** Reso…" at bounding box center [188, 66] width 376 height 37
click at [162, 79] on div at bounding box center [163, 80] width 5 height 12
click at [191, 56] on div "hide start/end/duration show start/end/duration ******** Activity ******** Reso…" at bounding box center [188, 66] width 376 height 37
drag, startPoint x: 174, startPoint y: 79, endPoint x: 180, endPoint y: 80, distance: 5.8
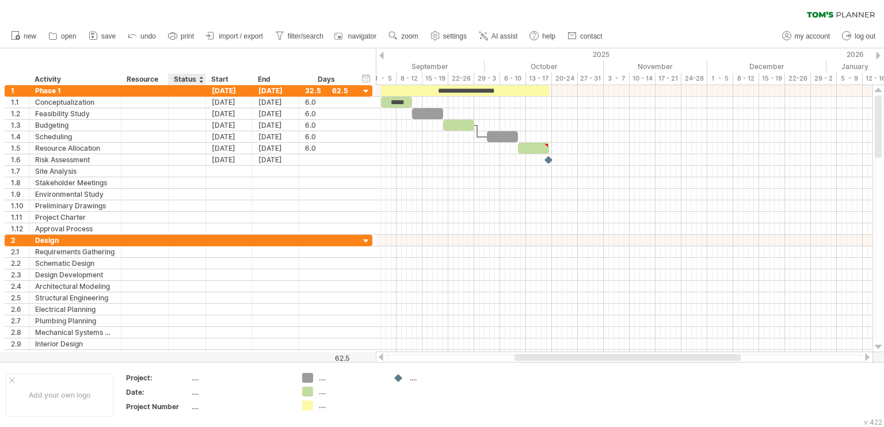
click at [175, 80] on div "Status" at bounding box center [186, 80] width 25 height 12
click at [187, 78] on input "******" at bounding box center [186, 80] width 25 height 12
click at [201, 76] on div at bounding box center [201, 80] width 5 height 12
click at [209, 60] on div "hide start/end/duration show start/end/duration ******** Activity ******** Reso…" at bounding box center [188, 66] width 376 height 37
click at [73, 89] on div "Phase 1" at bounding box center [75, 90] width 80 height 11
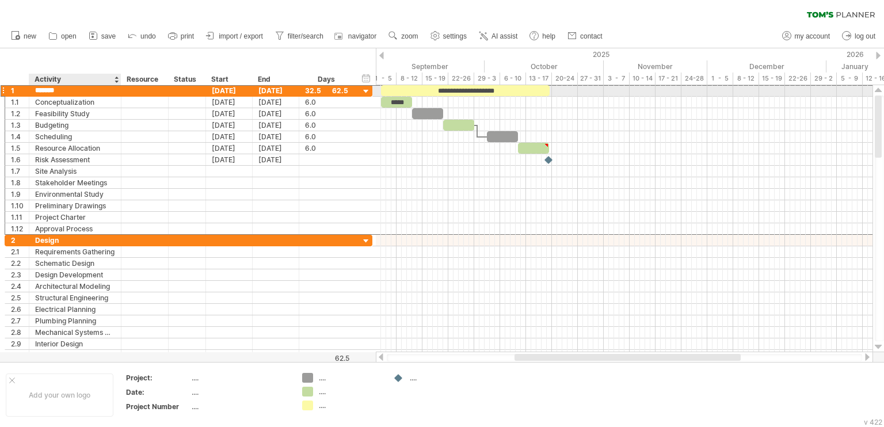
click at [73, 89] on input "*******" at bounding box center [75, 90] width 80 height 11
click at [64, 91] on input "*******" at bounding box center [75, 90] width 80 height 11
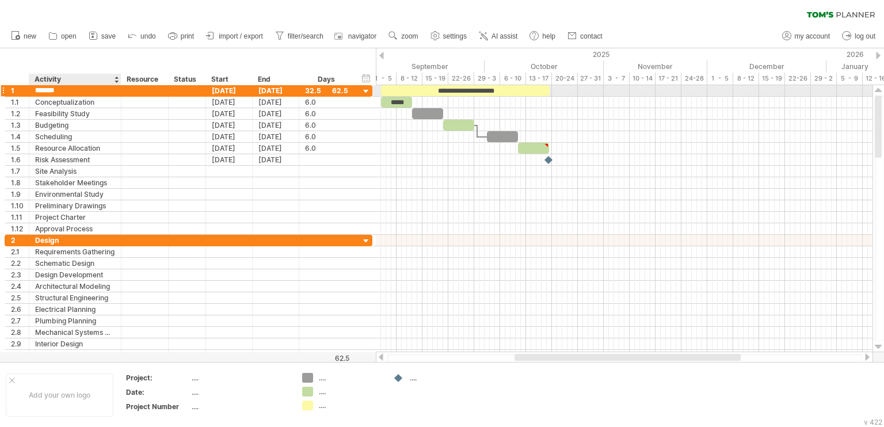
click at [63, 91] on input "*******" at bounding box center [75, 90] width 80 height 11
click at [677, 27] on div "new" at bounding box center [442, 36] width 884 height 24
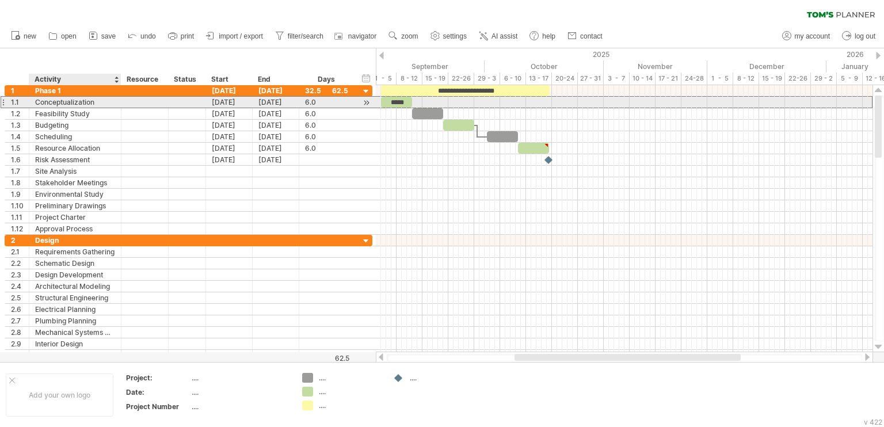
click at [101, 102] on div "Conceptualization" at bounding box center [75, 102] width 80 height 11
click at [100, 101] on input "**********" at bounding box center [75, 102] width 80 height 11
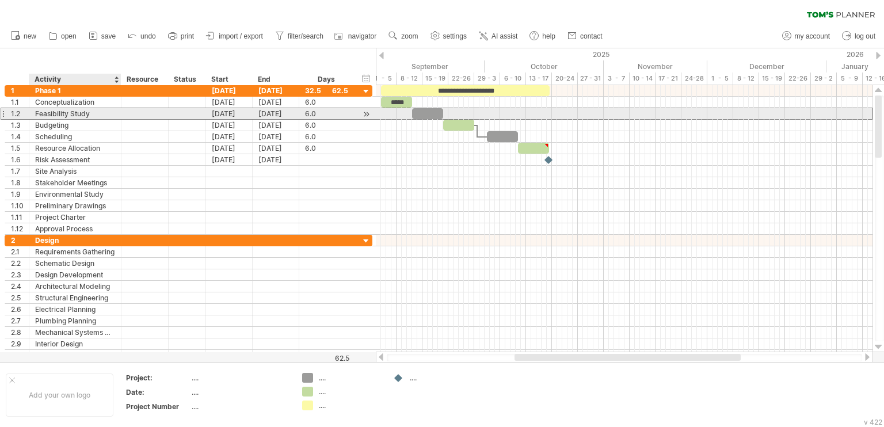
click at [104, 111] on div "Feasibility Study" at bounding box center [75, 113] width 80 height 11
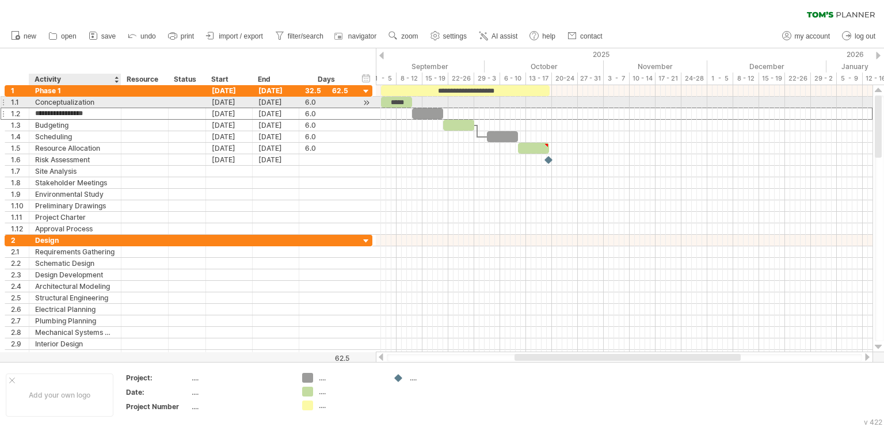
click at [104, 101] on div "Conceptualization" at bounding box center [75, 102] width 80 height 11
click at [109, 113] on div "Feasibility Study" at bounding box center [75, 113] width 80 height 11
click at [109, 105] on div "Conceptualization" at bounding box center [75, 102] width 80 height 11
click at [219, 102] on div "[DATE]" at bounding box center [229, 102] width 47 height 11
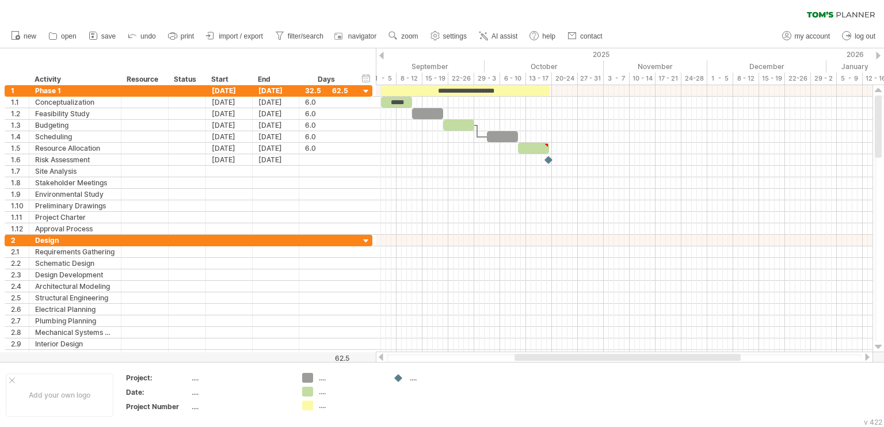
click at [689, 29] on div "new" at bounding box center [442, 36] width 884 height 24
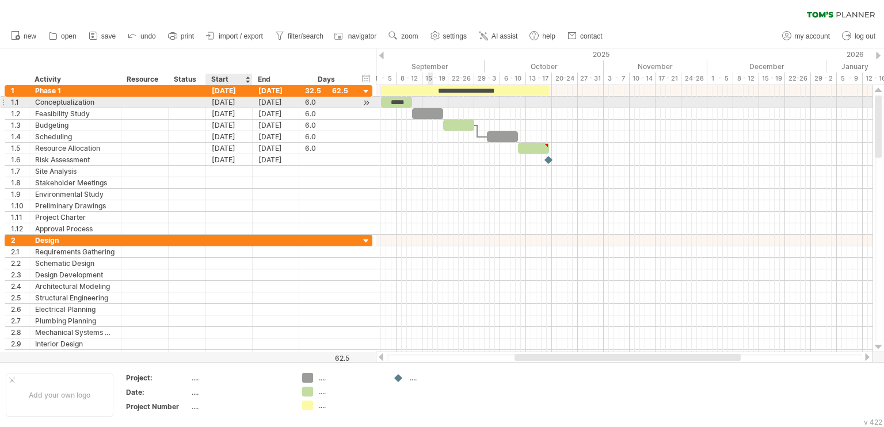
click at [230, 103] on div "[DATE]" at bounding box center [229, 102] width 47 height 11
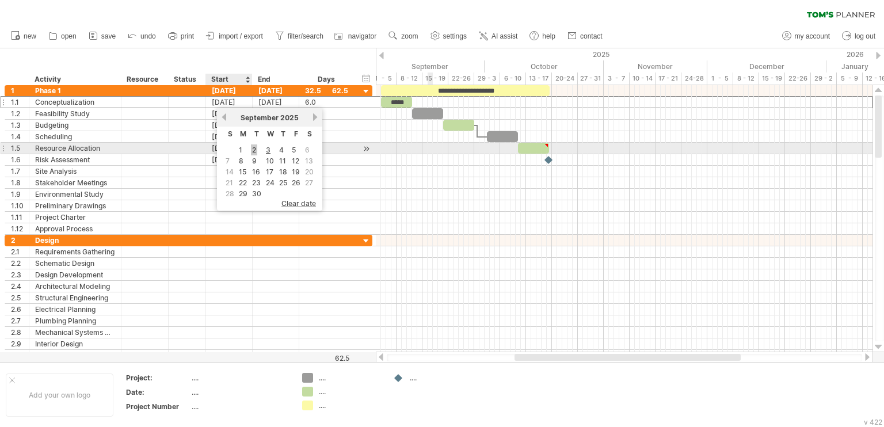
click at [254, 151] on link "2" at bounding box center [254, 149] width 6 height 11
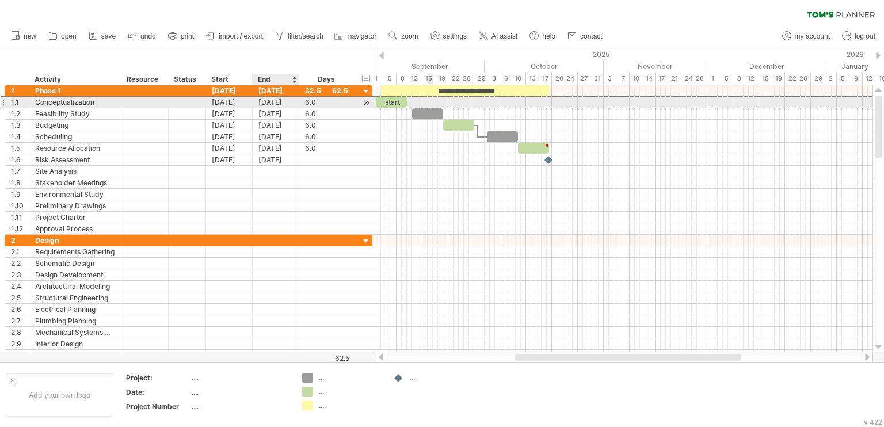
click at [290, 102] on div "[DATE]" at bounding box center [276, 102] width 47 height 11
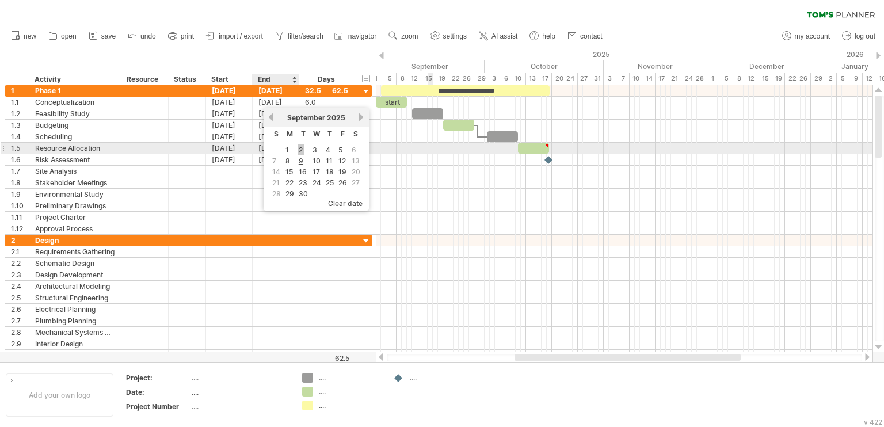
click at [301, 149] on link "2" at bounding box center [301, 149] width 6 height 11
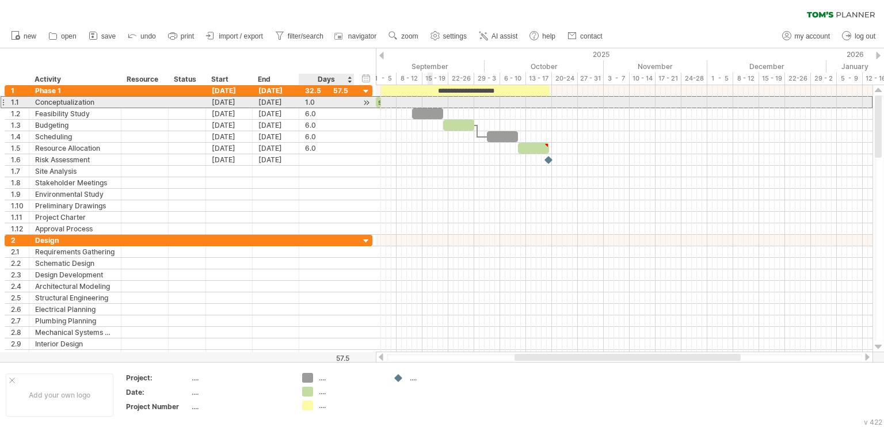
click at [312, 104] on div "1.0" at bounding box center [326, 102] width 43 height 11
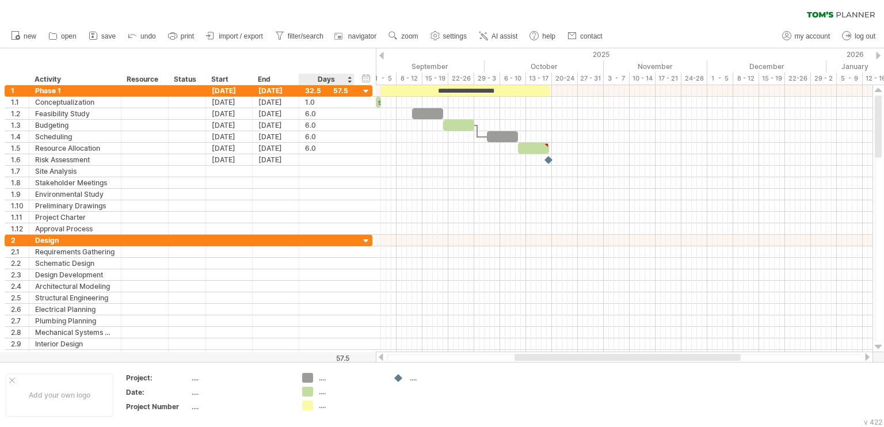
click at [316, 62] on div "hide start/end/duration show start/end/duration ******** Activity ******** Reso…" at bounding box center [188, 66] width 376 height 37
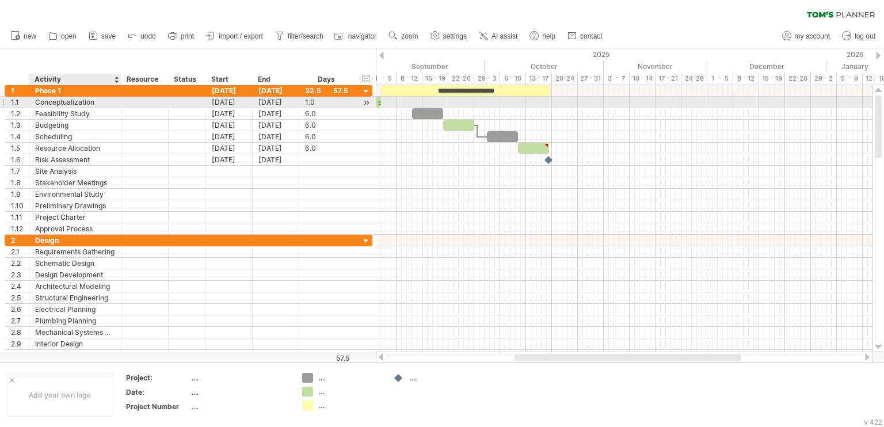
drag, startPoint x: 101, startPoint y: 102, endPoint x: 77, endPoint y: 105, distance: 24.3
click at [99, 102] on div "Conceptualization" at bounding box center [75, 102] width 80 height 11
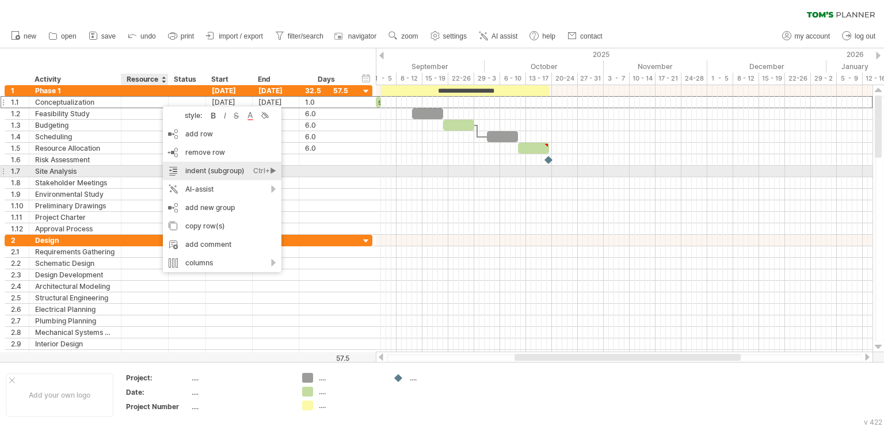
click at [207, 174] on div "indent (subgroup) Ctrl+► Cmd+►" at bounding box center [222, 171] width 119 height 18
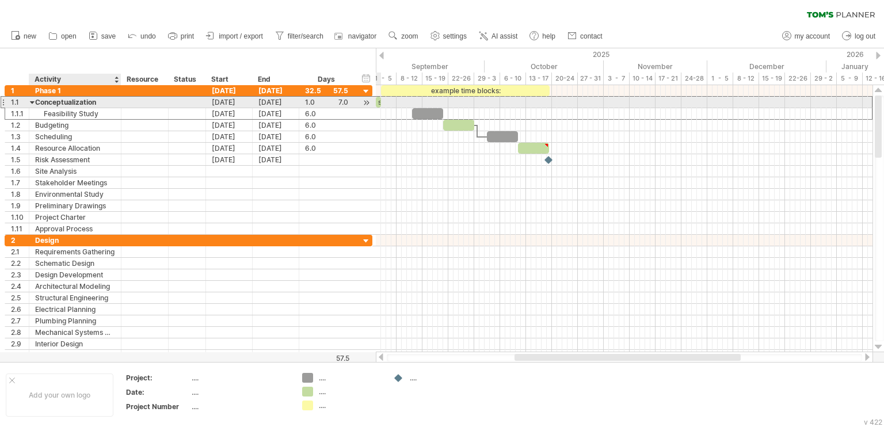
click at [96, 101] on div "Conceptualization" at bounding box center [75, 102] width 80 height 11
click at [96, 101] on input "**********" at bounding box center [75, 102] width 80 height 11
type input "**********"
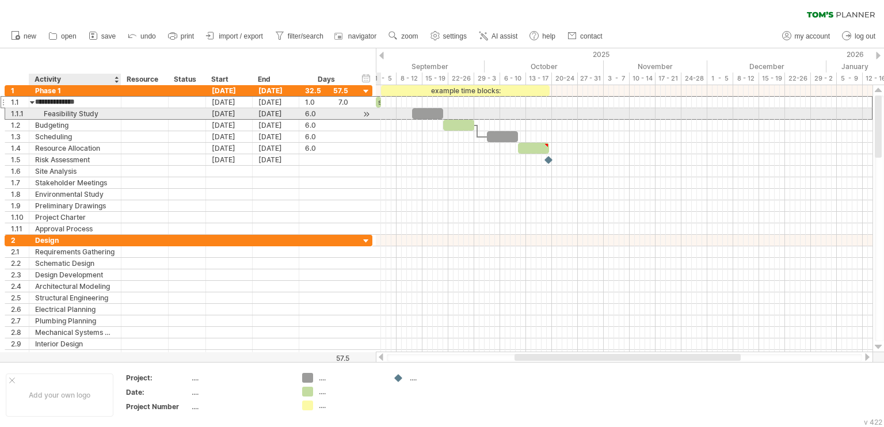
click at [95, 117] on div "Feasibility Study" at bounding box center [75, 113] width 80 height 11
click at [99, 116] on input "**********" at bounding box center [75, 113] width 80 height 11
click at [103, 115] on div "Feasibility Study" at bounding box center [75, 113] width 80 height 11
click at [0, 0] on input "**********" at bounding box center [0, 0] width 0 height 0
type input "*"
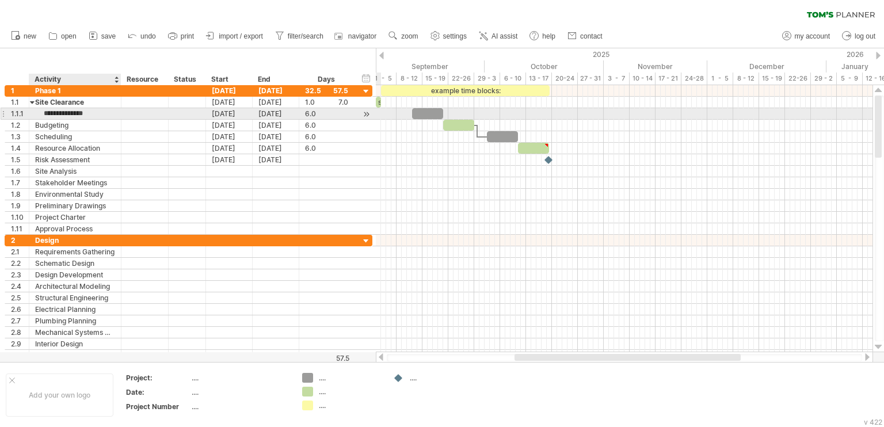
type input "**********"
click at [115, 115] on div "Ground leveling" at bounding box center [75, 113] width 80 height 11
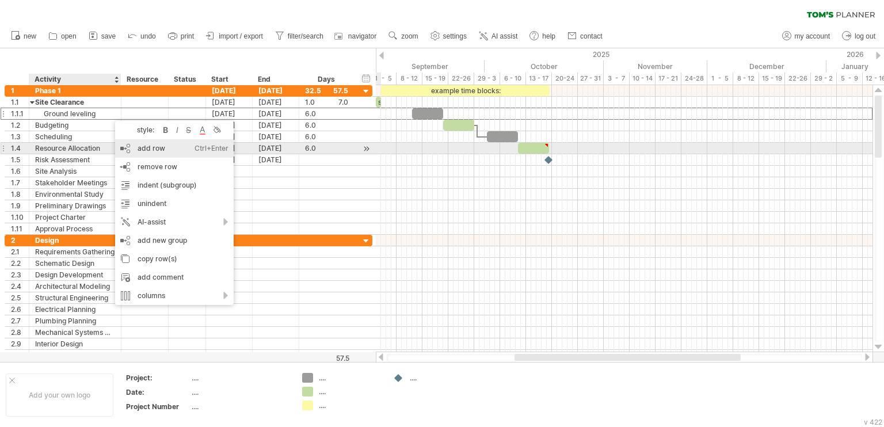
click at [167, 152] on div "add row Ctrl+Enter Cmd+Enter" at bounding box center [174, 148] width 119 height 18
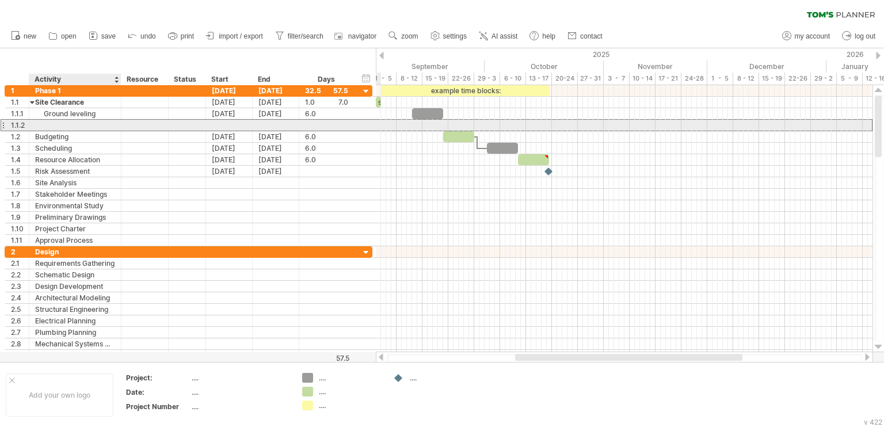
click at [78, 125] on div at bounding box center [75, 125] width 80 height 11
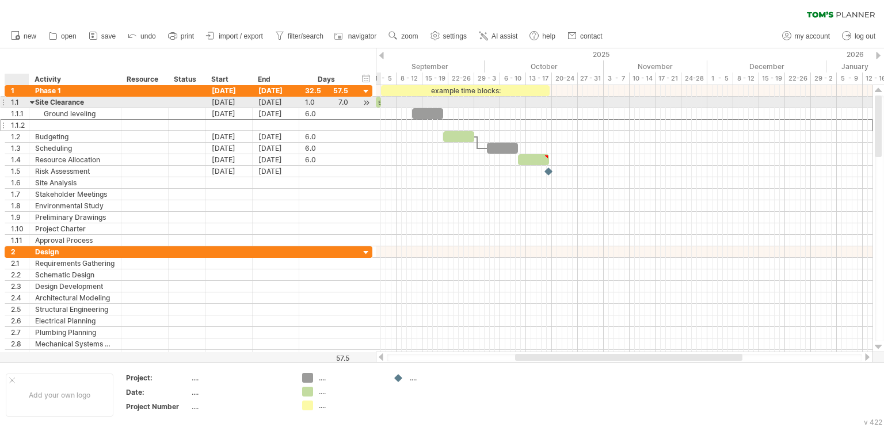
click at [35, 102] on div at bounding box center [32, 102] width 5 height 11
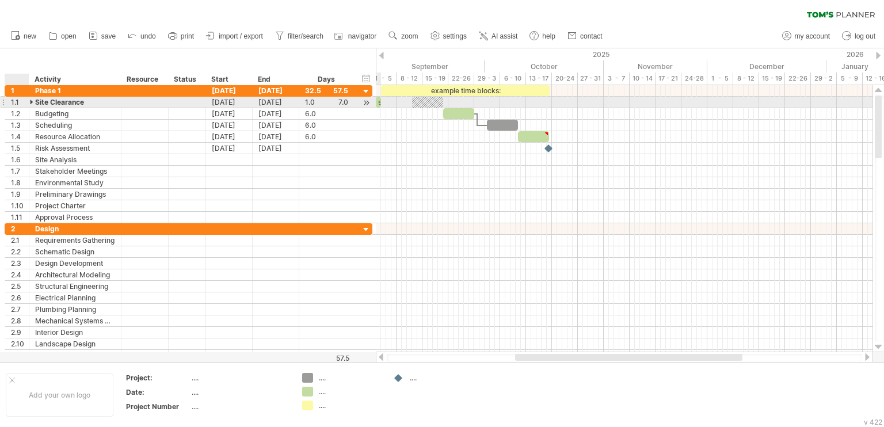
click at [32, 101] on div at bounding box center [32, 102] width 5 height 11
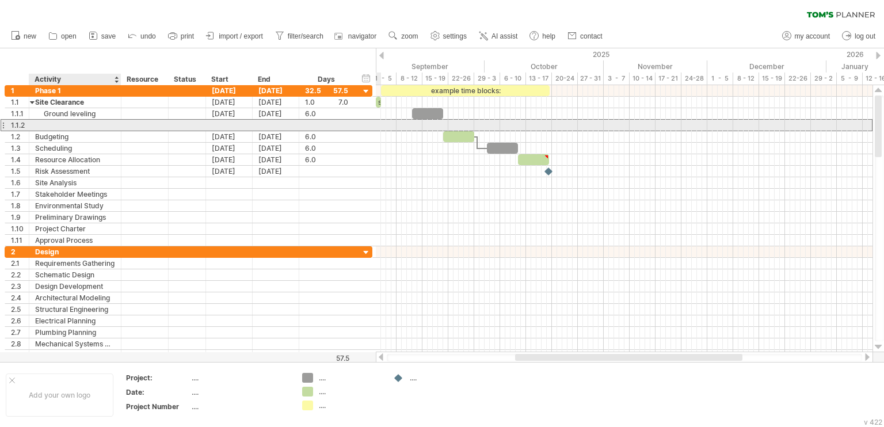
click at [51, 125] on div at bounding box center [75, 125] width 80 height 11
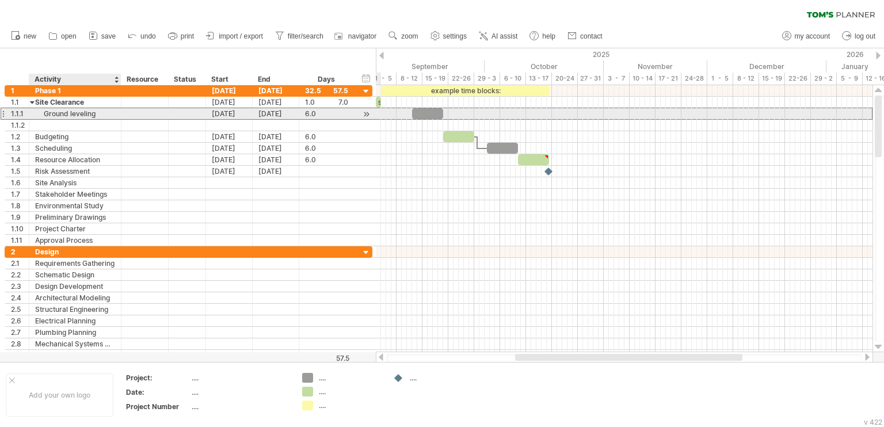
click at [108, 116] on div "Ground leveling" at bounding box center [75, 113] width 80 height 11
type input "*"
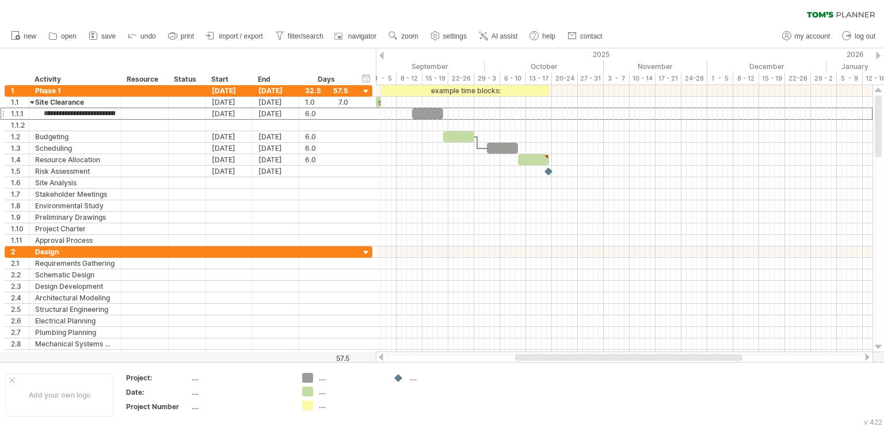
click at [672, 22] on div "clear filter reapply filter" at bounding box center [442, 12] width 884 height 24
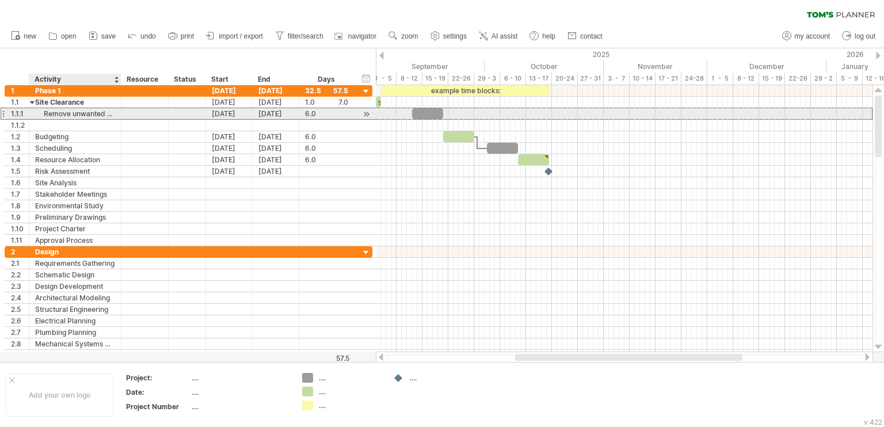
click at [108, 115] on div "Remove unwanted weeds or plants" at bounding box center [75, 113] width 80 height 11
click at [120, 117] on div at bounding box center [120, 114] width 6 height 12
click at [131, 115] on div at bounding box center [144, 113] width 35 height 11
drag, startPoint x: 382, startPoint y: 113, endPoint x: 402, endPoint y: 115, distance: 20.3
click at [402, 115] on div at bounding box center [624, 114] width 497 height 12
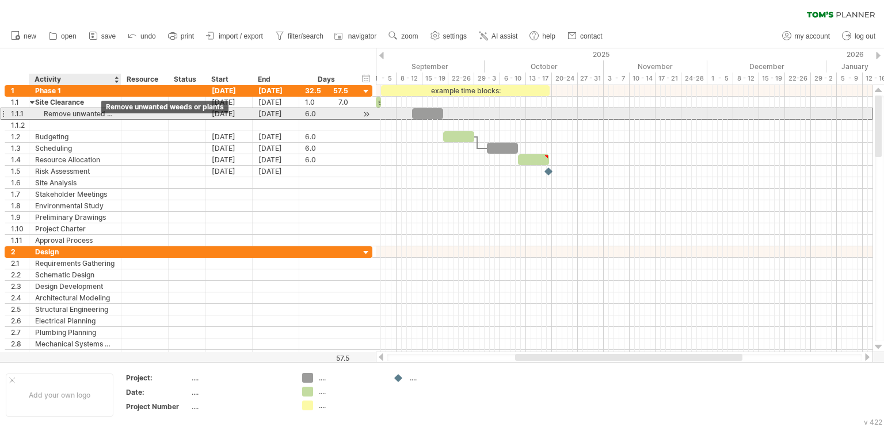
click at [85, 112] on div "Remove unwanted weeds or plants" at bounding box center [75, 113] width 80 height 11
click at [117, 117] on div at bounding box center [120, 114] width 6 height 12
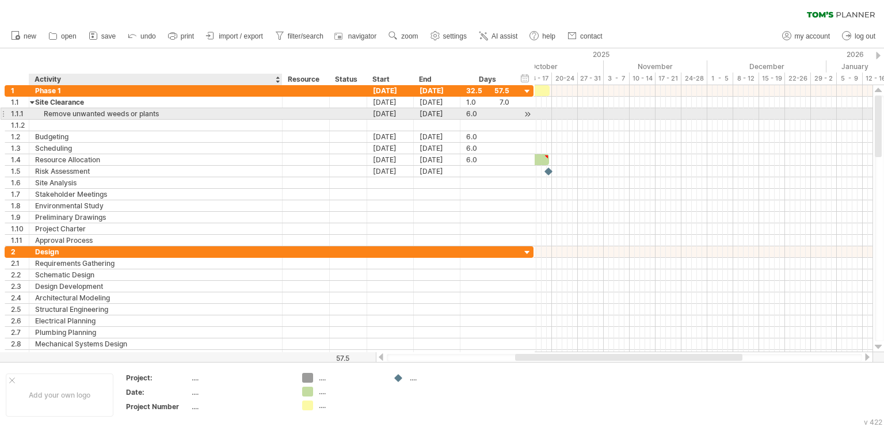
drag, startPoint x: 119, startPoint y: 116, endPoint x: 279, endPoint y: 111, distance: 160.1
click at [279, 111] on div at bounding box center [281, 114] width 6 height 12
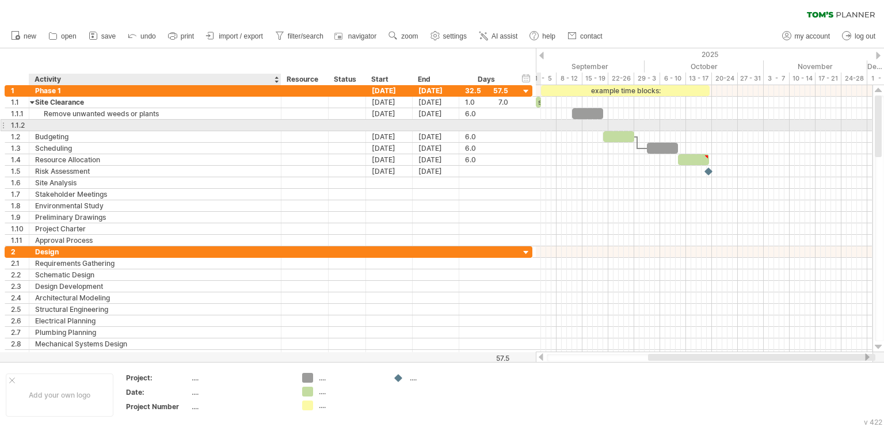
click at [157, 124] on div at bounding box center [155, 125] width 240 height 11
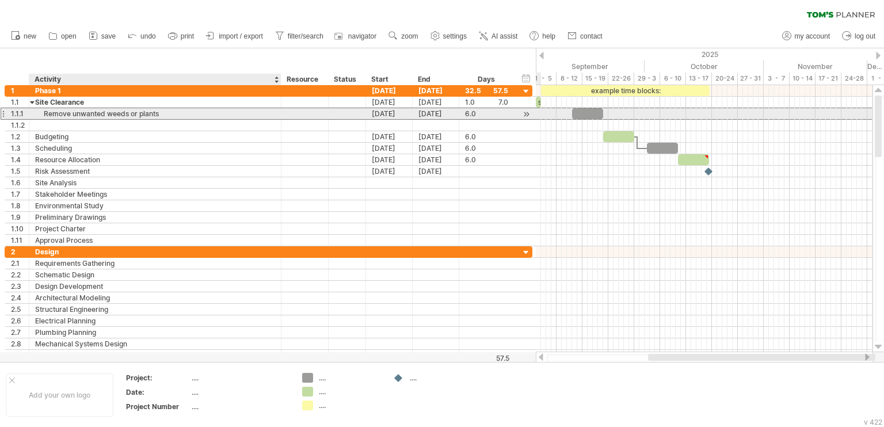
click at [169, 115] on div "Remove unwanted weeds or plants" at bounding box center [155, 113] width 240 height 11
type input "*"
type input "**********"
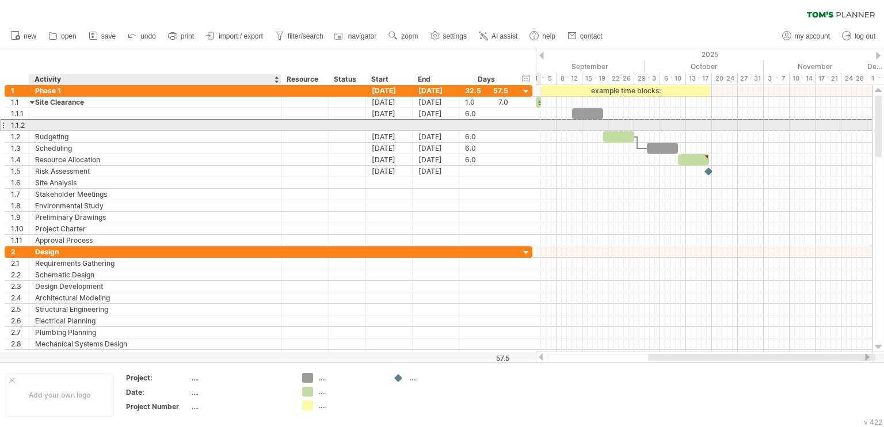
click at [169, 125] on div at bounding box center [155, 125] width 240 height 11
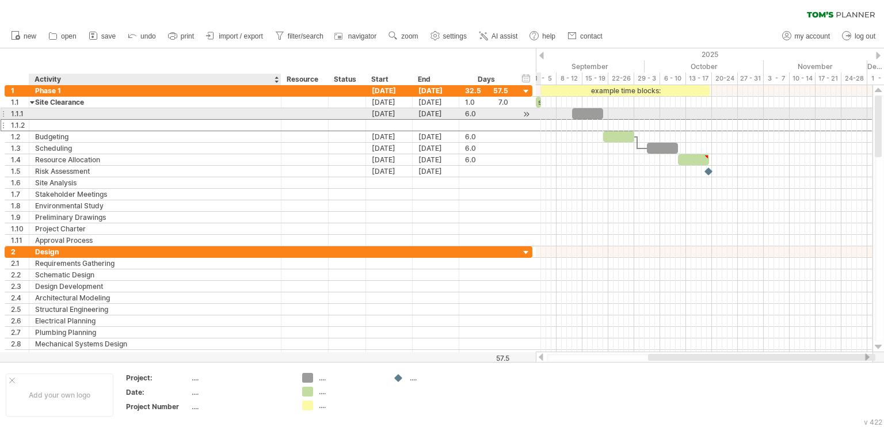
click at [174, 112] on div at bounding box center [155, 113] width 240 height 11
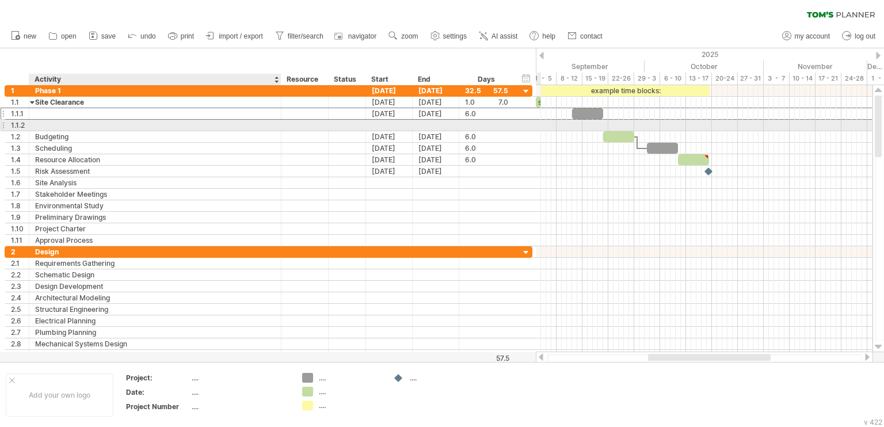
click at [167, 120] on div at bounding box center [155, 125] width 240 height 11
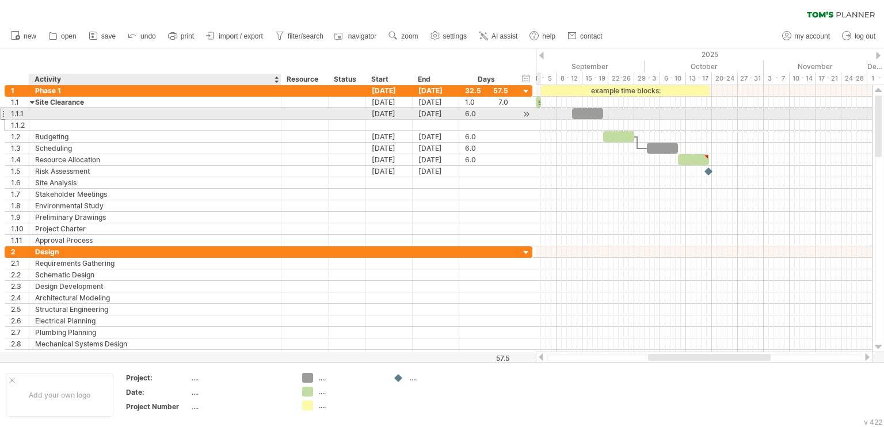
click at [169, 110] on div at bounding box center [155, 113] width 240 height 11
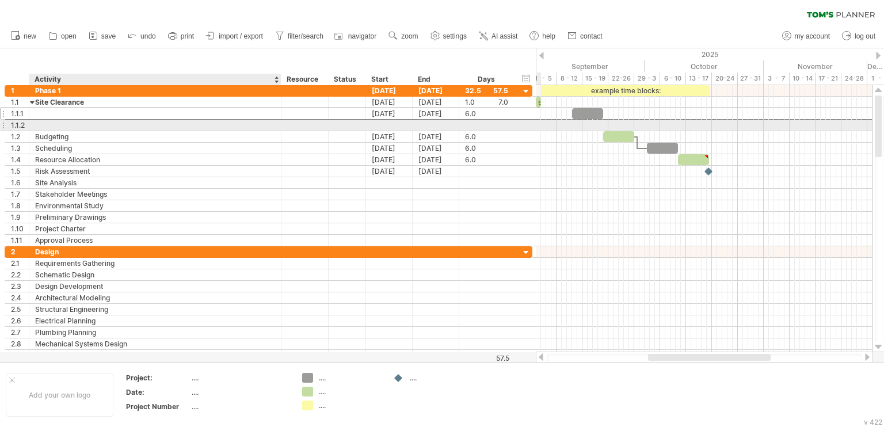
click at [169, 128] on div at bounding box center [155, 125] width 240 height 11
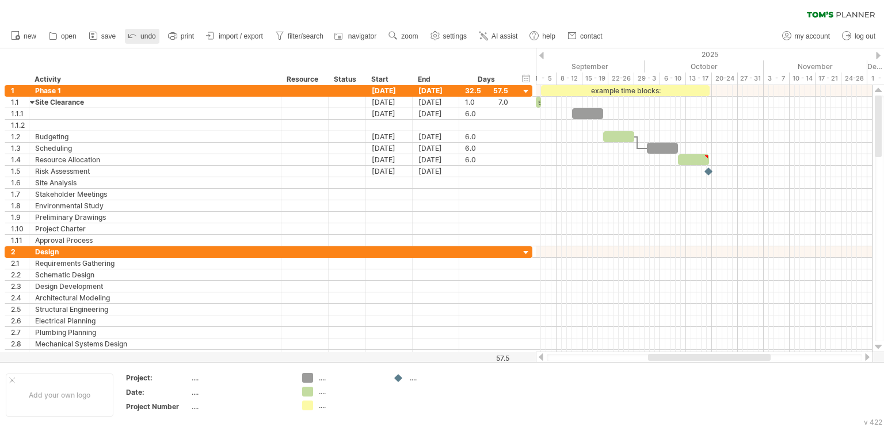
click at [136, 38] on icon at bounding box center [133, 35] width 12 height 12
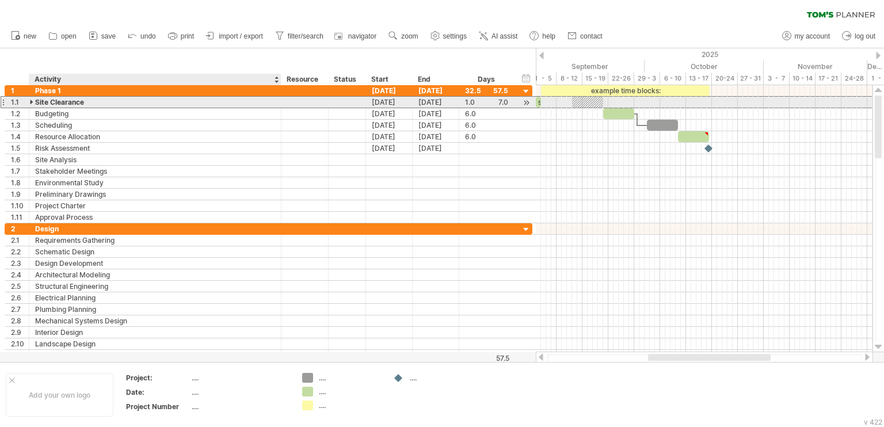
click at [83, 103] on div "Site Clearance" at bounding box center [155, 102] width 240 height 11
click at [32, 102] on div at bounding box center [32, 102] width 5 height 11
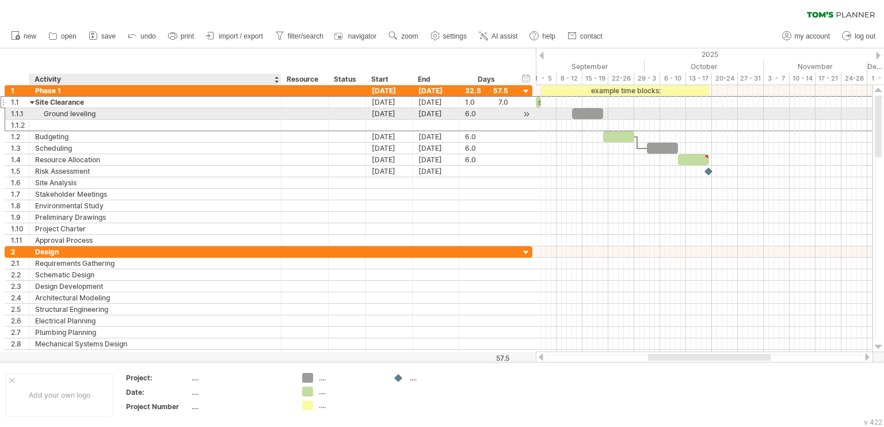
click at [96, 115] on div "Ground leveling" at bounding box center [155, 113] width 240 height 11
type input "*"
type input "**********"
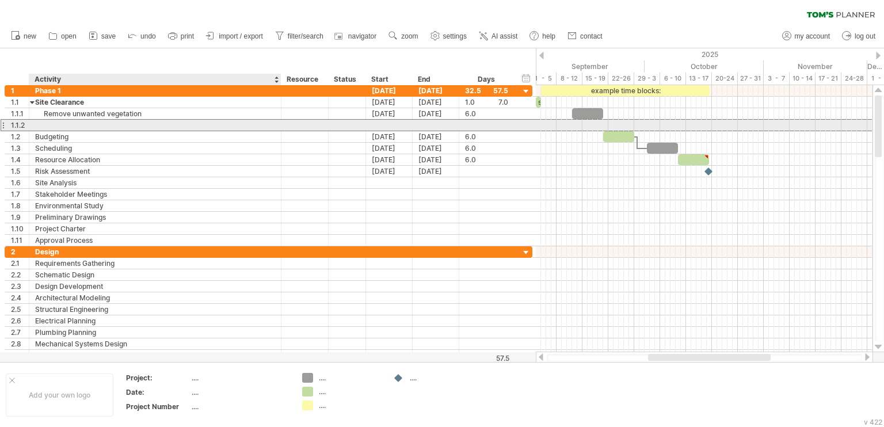
click at [100, 126] on div at bounding box center [155, 125] width 240 height 11
type input "*"
type input "**********"
click at [140, 124] on input "**********" at bounding box center [155, 125] width 240 height 11
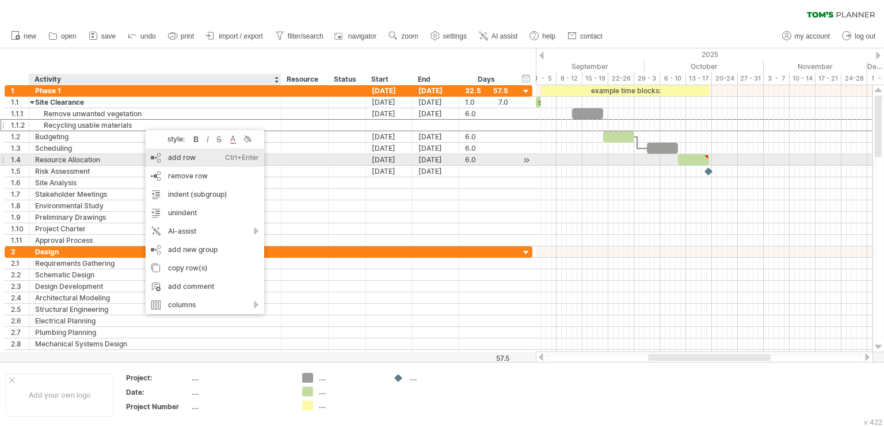
click at [199, 159] on div "add row Ctrl+Enter Cmd+Enter" at bounding box center [205, 157] width 119 height 18
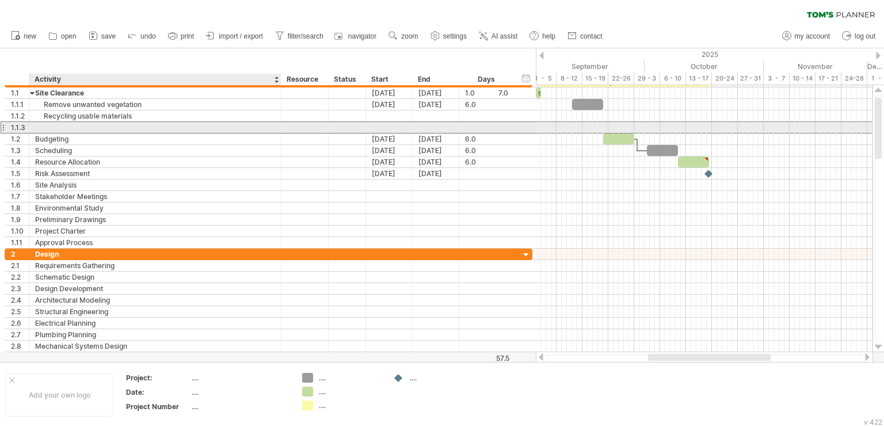
click at [124, 126] on div at bounding box center [155, 127] width 240 height 11
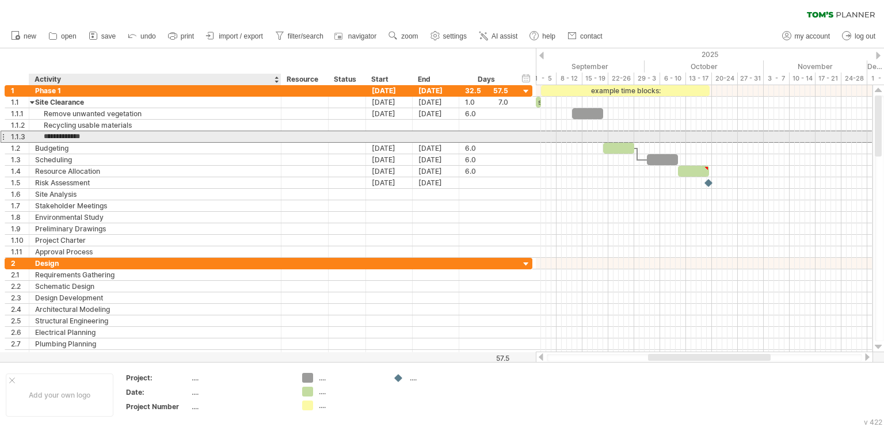
type input "**********"
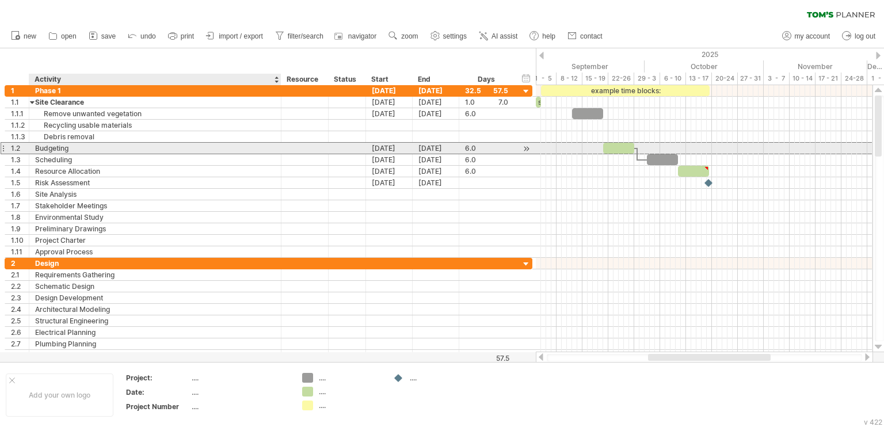
click at [132, 148] on div "Budgeting" at bounding box center [155, 148] width 240 height 11
drag, startPoint x: 517, startPoint y: 144, endPoint x: 487, endPoint y: 147, distance: 29.4
click at [487, 147] on div "1.2 ********* Budgeting [DATE] [DATE] 6.0 6.0" at bounding box center [269, 148] width 528 height 12
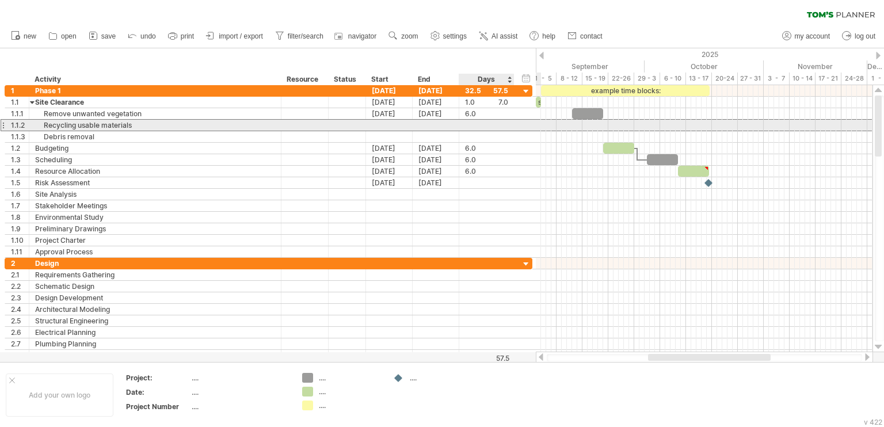
drag, startPoint x: 523, startPoint y: 128, endPoint x: 489, endPoint y: 129, distance: 34.5
click at [489, 129] on div "**********" at bounding box center [269, 125] width 528 height 12
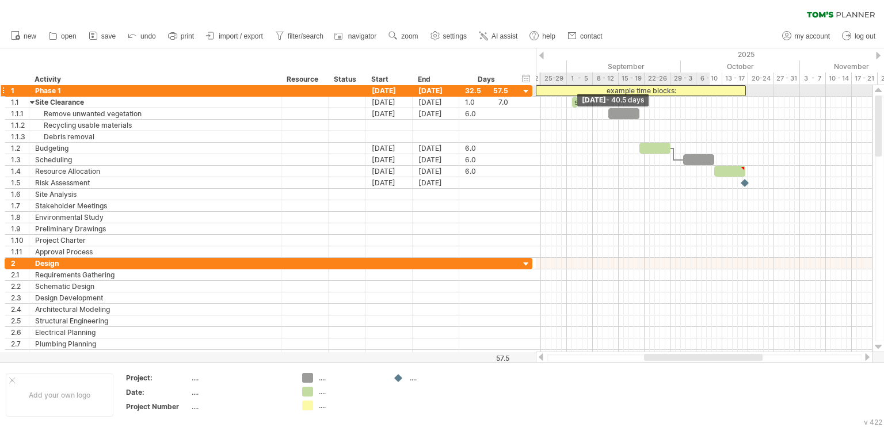
drag, startPoint x: 540, startPoint y: 91, endPoint x: 526, endPoint y: 91, distance: 13.8
click at [526, 91] on div "Trying to reach [DOMAIN_NAME] Connected again... 0% clear filter new 1" at bounding box center [442, 213] width 884 height 427
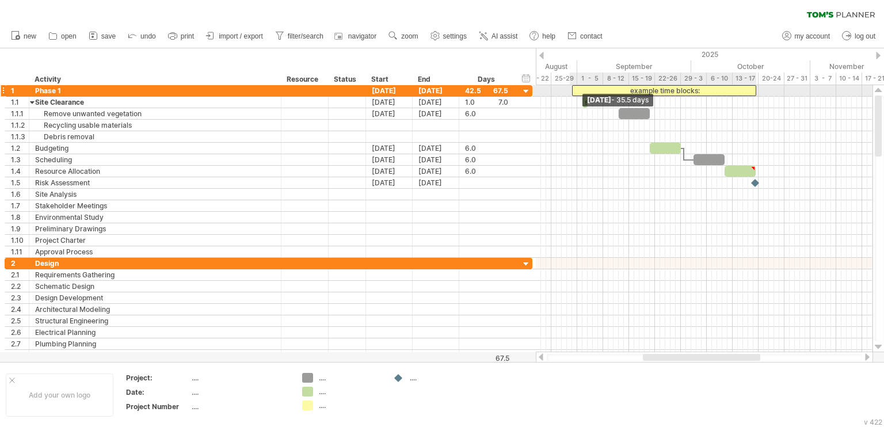
drag, startPoint x: 537, startPoint y: 93, endPoint x: 573, endPoint y: 93, distance: 35.7
click at [573, 93] on span at bounding box center [572, 90] width 5 height 11
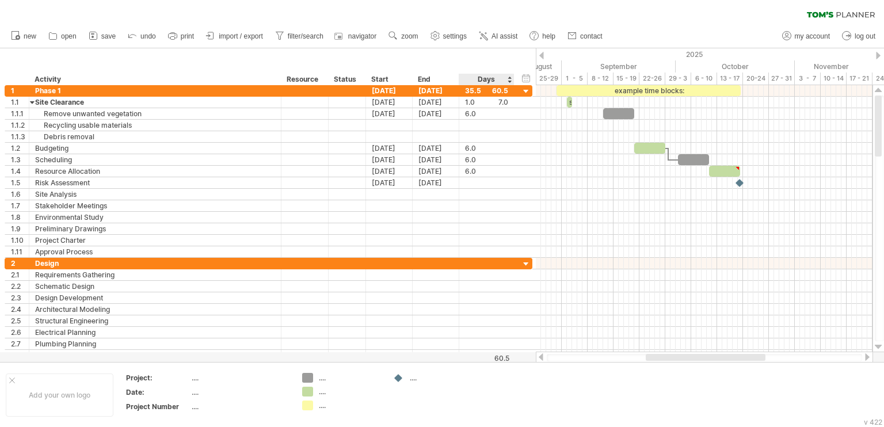
drag, startPoint x: 532, startPoint y: 62, endPoint x: 521, endPoint y: 61, distance: 10.9
click at [521, 61] on div "Trying to reach [DOMAIN_NAME] Connected again... 0% clear filter new 1" at bounding box center [442, 213] width 884 height 427
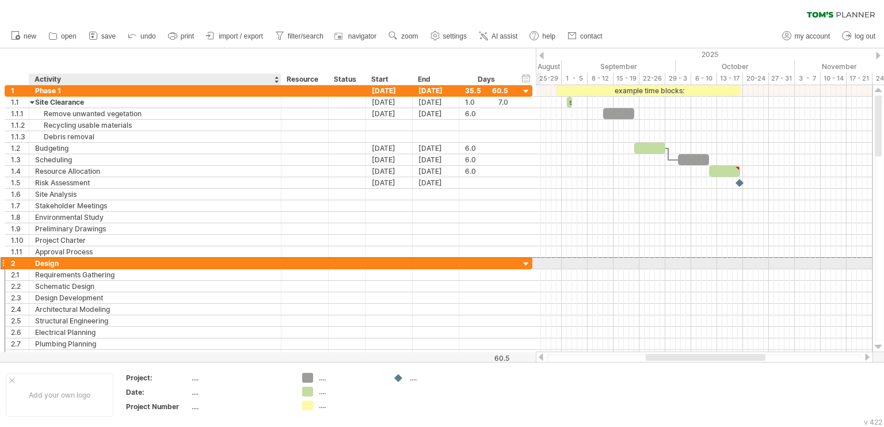
drag, startPoint x: 188, startPoint y: 262, endPoint x: 170, endPoint y: 260, distance: 17.4
click at [170, 260] on div "Design" at bounding box center [155, 263] width 240 height 11
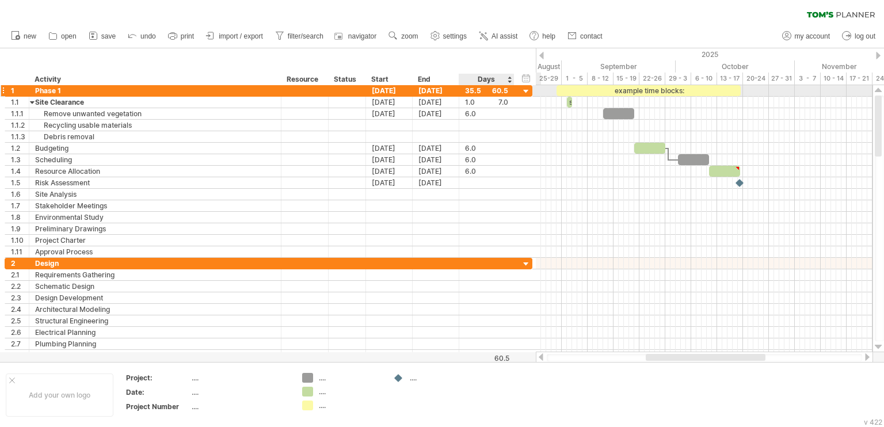
click at [513, 89] on div at bounding box center [513, 91] width 6 height 12
click at [526, 92] on div at bounding box center [526, 91] width 11 height 11
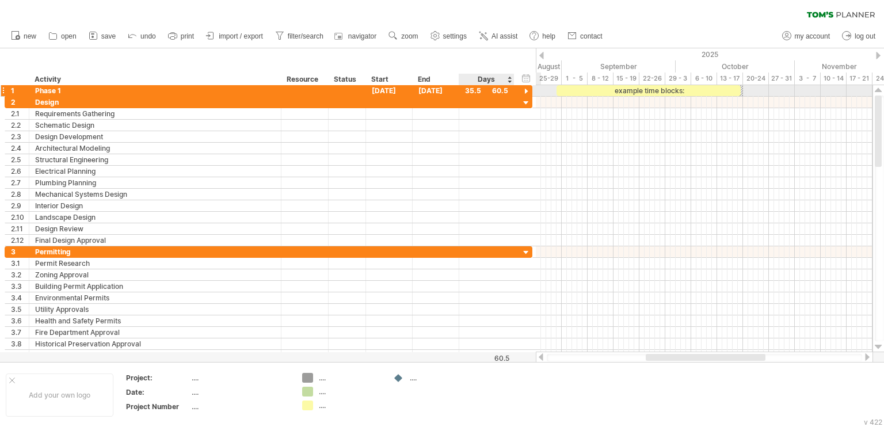
click at [524, 89] on div at bounding box center [526, 91] width 11 height 11
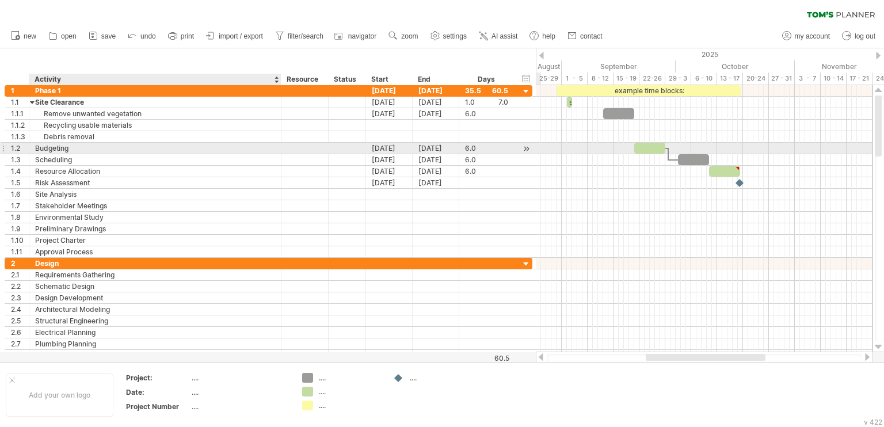
click at [72, 149] on div "Budgeting" at bounding box center [155, 148] width 240 height 11
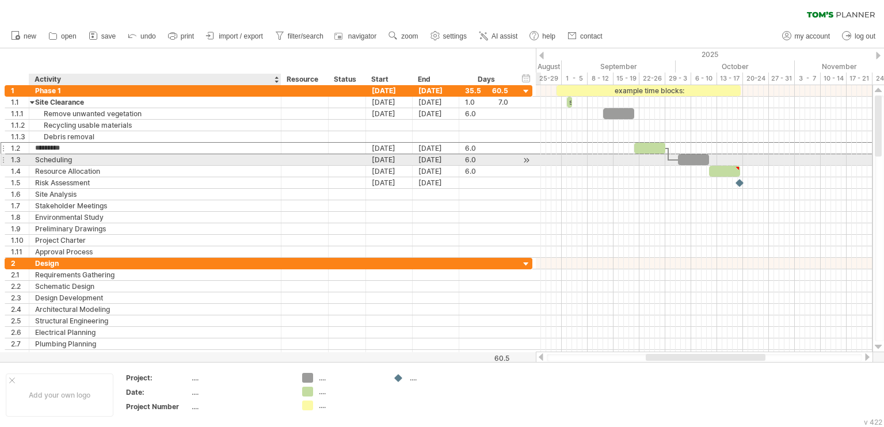
click at [66, 161] on div "Scheduling" at bounding box center [155, 159] width 240 height 11
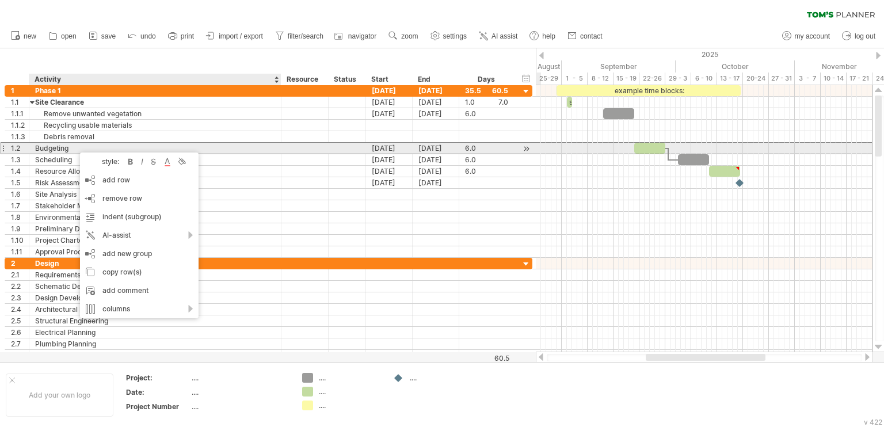
click at [228, 149] on div "Budgeting" at bounding box center [155, 148] width 240 height 11
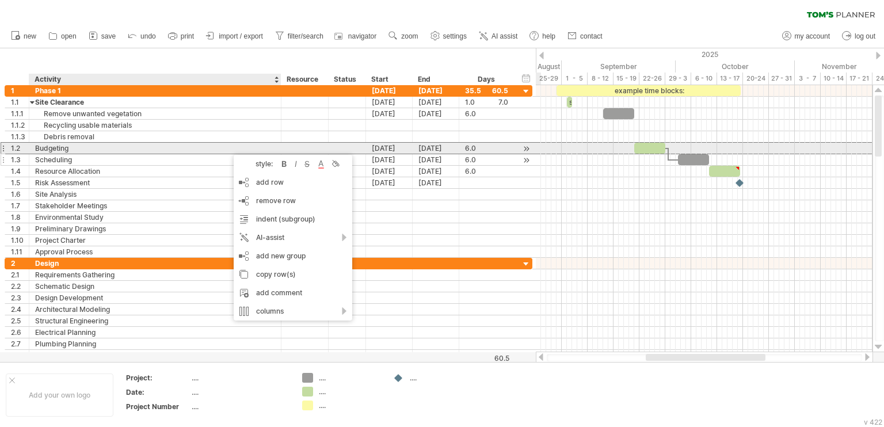
click at [152, 154] on div "Scheduling" at bounding box center [155, 159] width 240 height 11
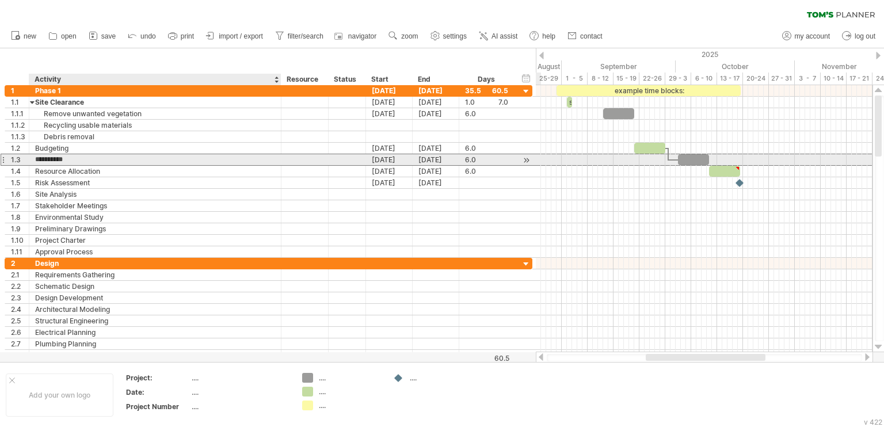
click at [152, 158] on input "**********" at bounding box center [155, 159] width 240 height 11
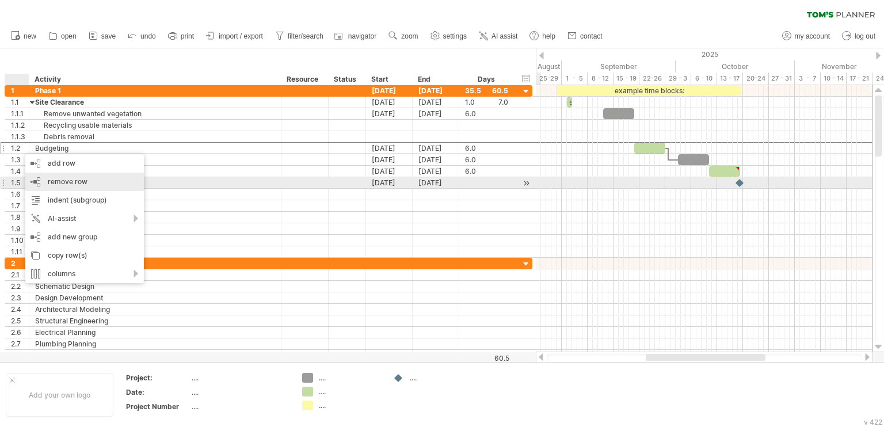
click at [85, 178] on span "remove row" at bounding box center [68, 181] width 40 height 9
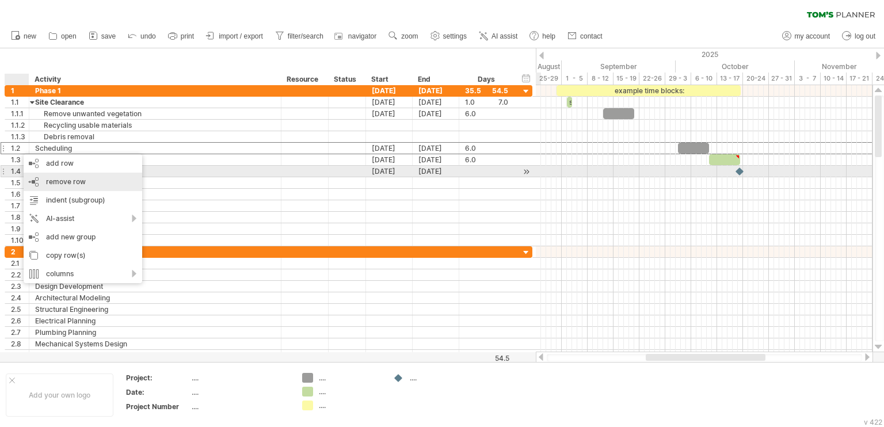
click at [55, 177] on span "remove row" at bounding box center [66, 181] width 40 height 9
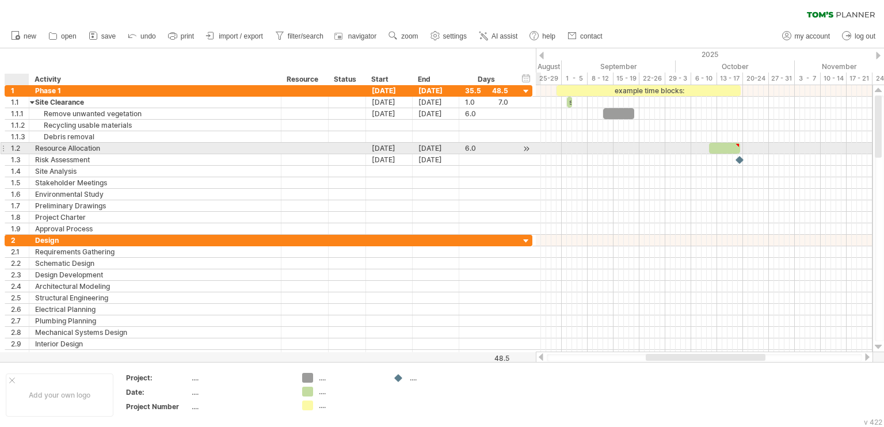
click at [18, 149] on div "1.2" at bounding box center [20, 148] width 18 height 11
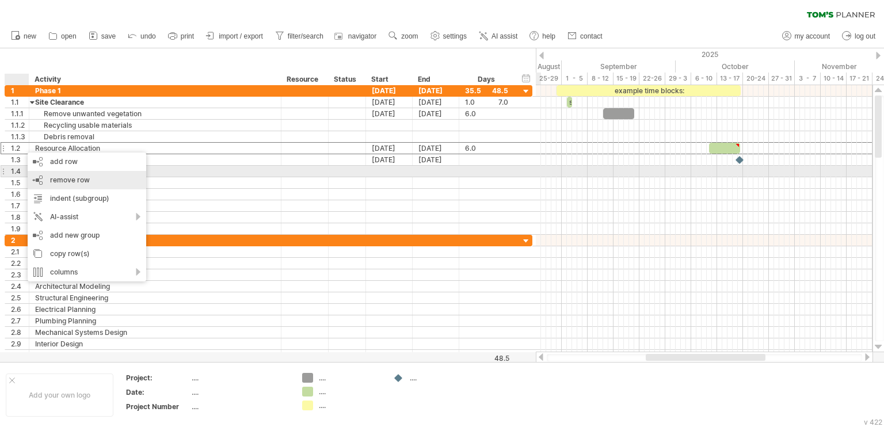
click at [57, 177] on span "remove row" at bounding box center [70, 180] width 40 height 9
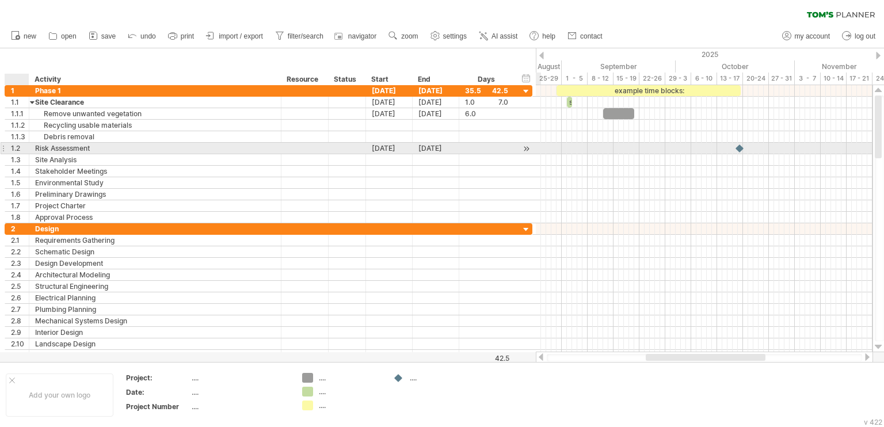
click at [18, 147] on div "1.2" at bounding box center [20, 148] width 18 height 11
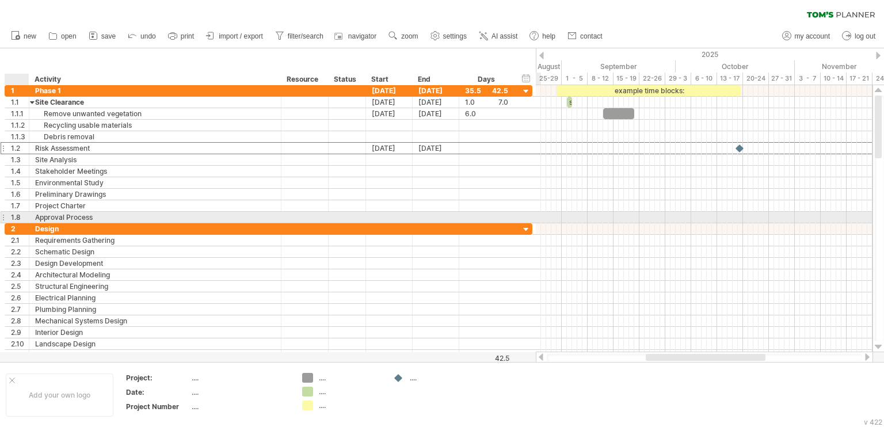
click at [32, 214] on div "**********" at bounding box center [155, 217] width 252 height 11
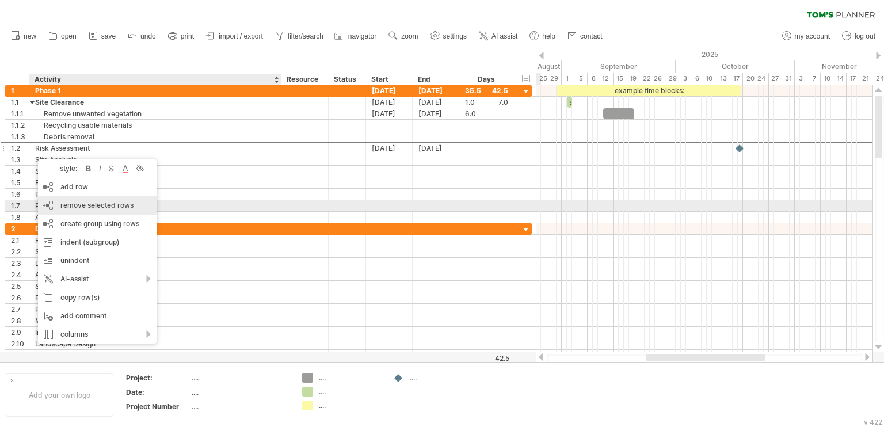
click at [86, 204] on span "remove selected rows" at bounding box center [96, 205] width 73 height 9
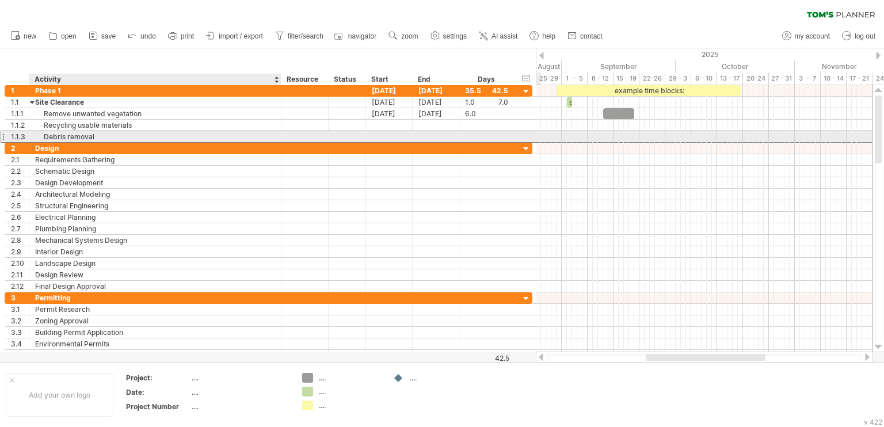
click at [100, 133] on div "Debris removal" at bounding box center [155, 136] width 240 height 11
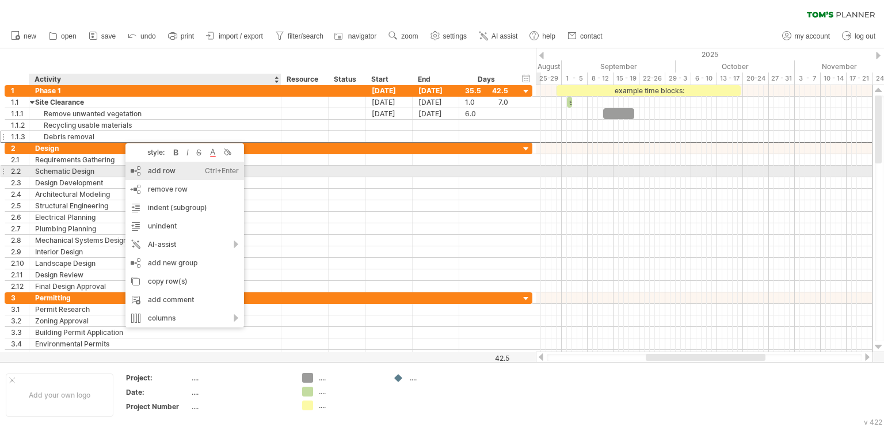
click at [152, 173] on div "add row Ctrl+Enter Cmd+Enter" at bounding box center [184, 171] width 119 height 18
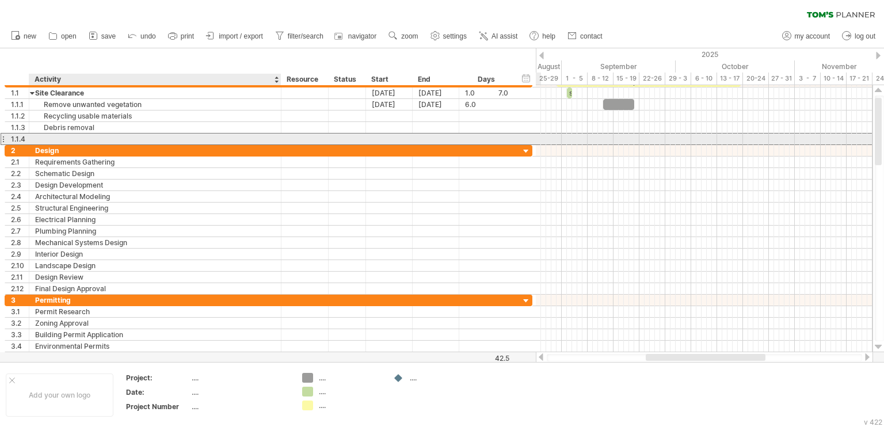
click at [121, 138] on div at bounding box center [155, 139] width 240 height 11
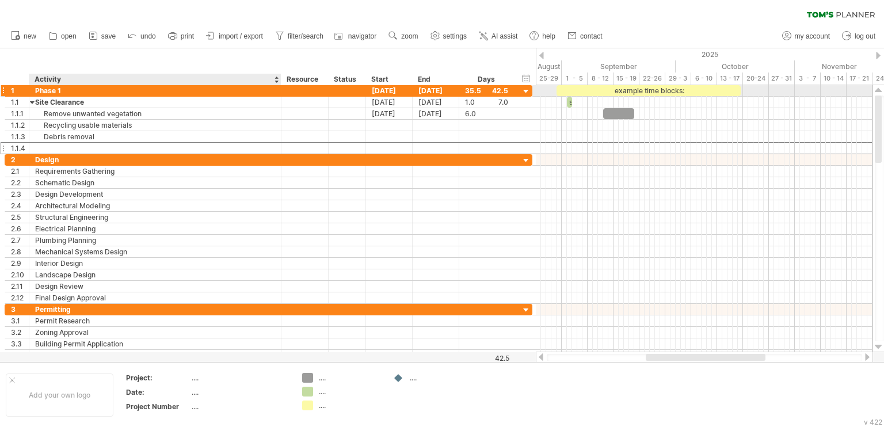
click at [69, 87] on div "Phase 1" at bounding box center [155, 90] width 240 height 11
click at [70, 90] on input "*******" at bounding box center [155, 90] width 240 height 11
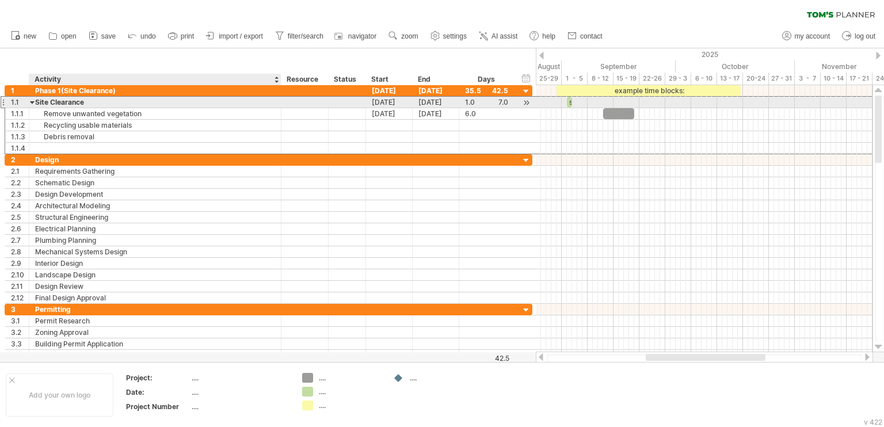
click at [101, 98] on div "Site Clearance" at bounding box center [155, 102] width 240 height 11
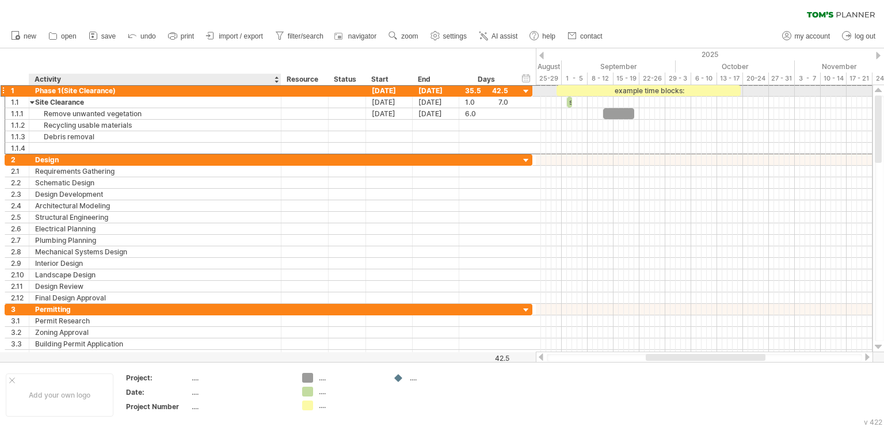
click at [59, 93] on div "Phase 1(Site Clearance)" at bounding box center [155, 90] width 240 height 11
type input "**********"
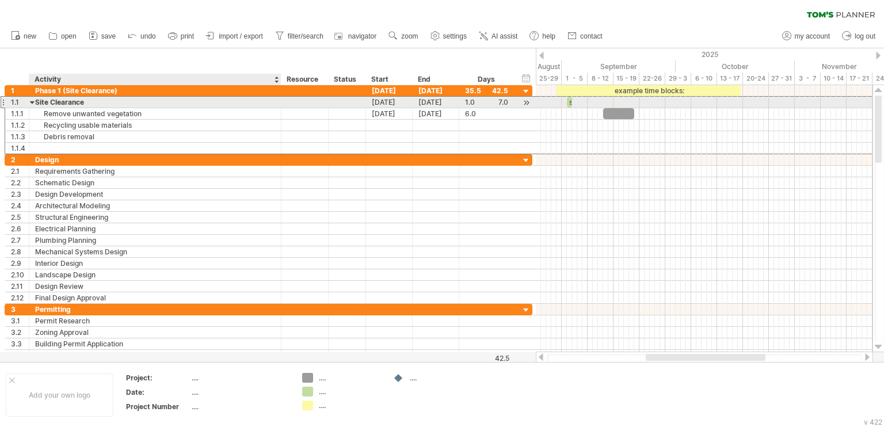
click at [84, 100] on div "Site Clearance" at bounding box center [155, 102] width 240 height 11
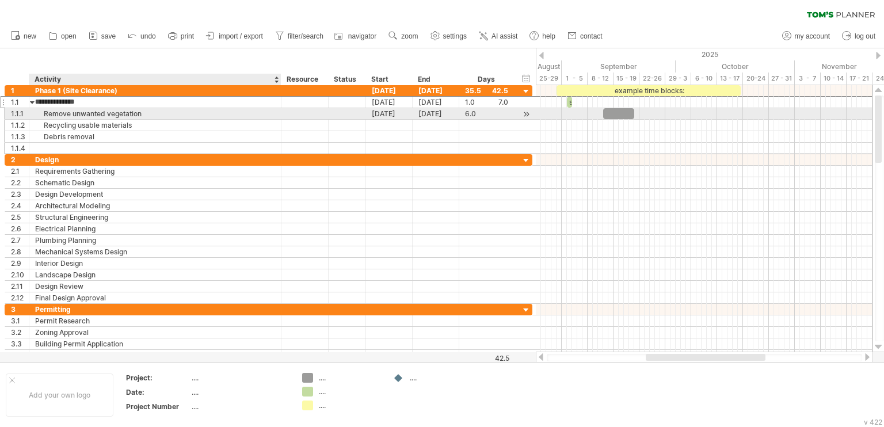
click at [74, 110] on div "Remove unwanted vegetation" at bounding box center [155, 113] width 240 height 11
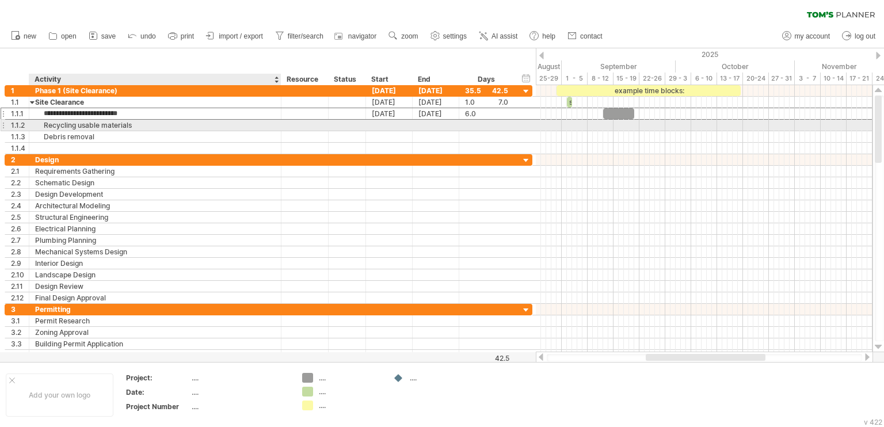
click at [67, 121] on div "Recycling usable materials" at bounding box center [155, 125] width 240 height 11
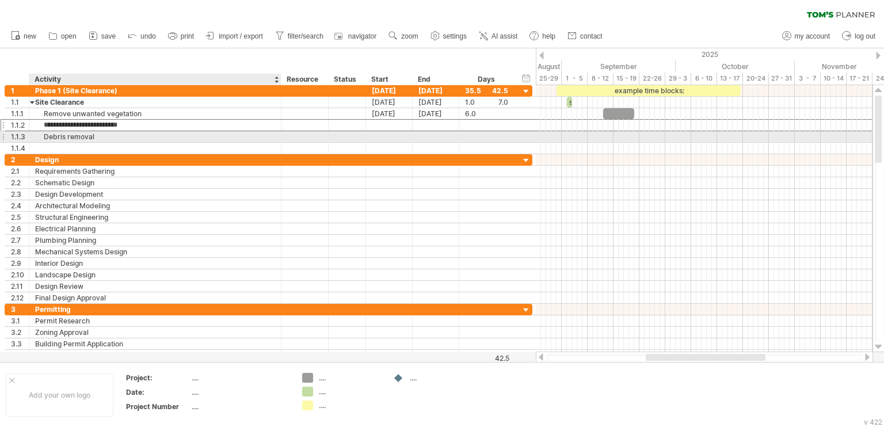
click at [81, 132] on div "Debris removal" at bounding box center [155, 136] width 240 height 11
click at [104, 136] on input "**********" at bounding box center [155, 136] width 240 height 11
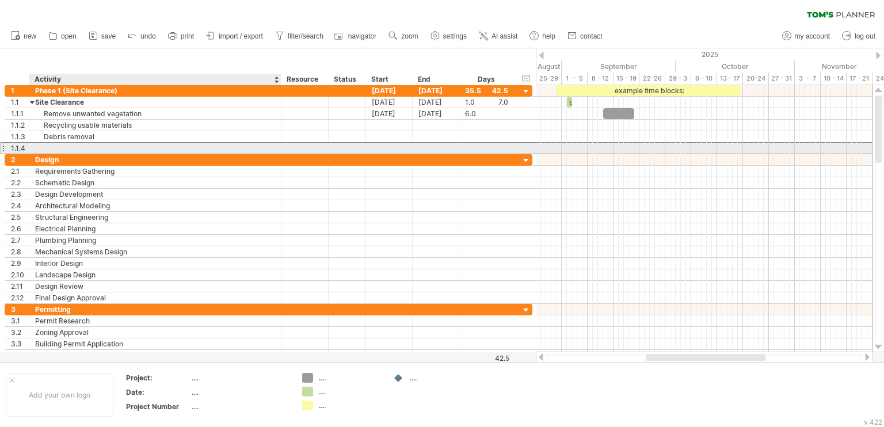
click at [96, 149] on div at bounding box center [155, 148] width 240 height 11
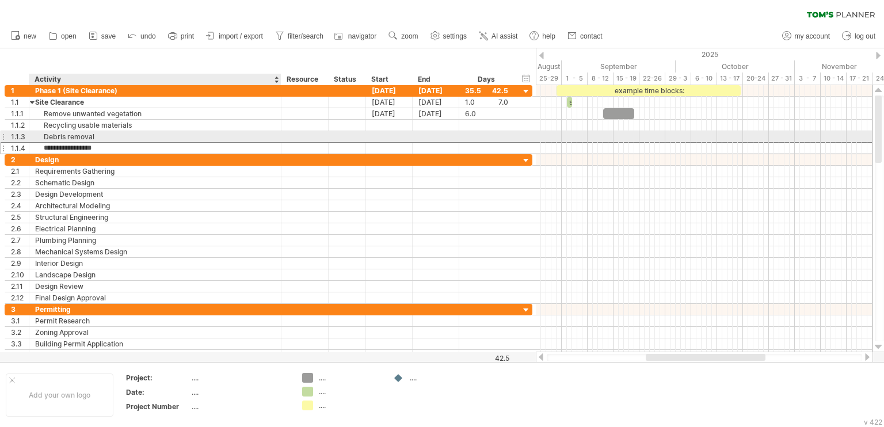
type input "*"
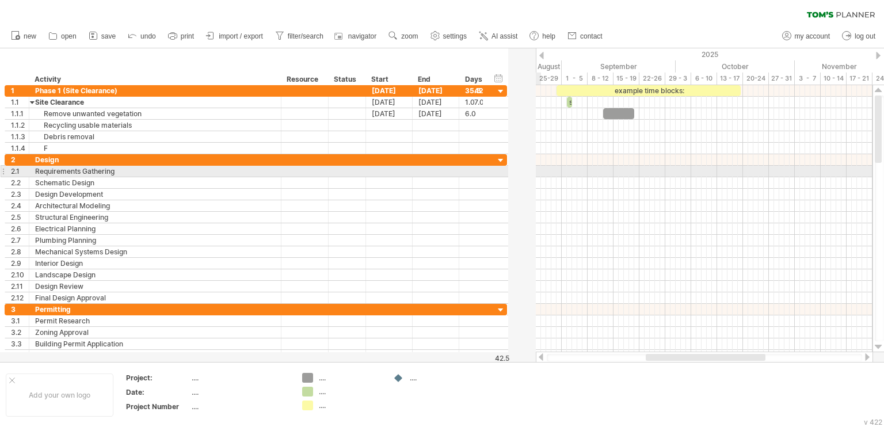
drag, startPoint x: 529, startPoint y: 172, endPoint x: 502, endPoint y: 170, distance: 27.7
click at [505, 170] on div at bounding box center [506, 171] width 3 height 11
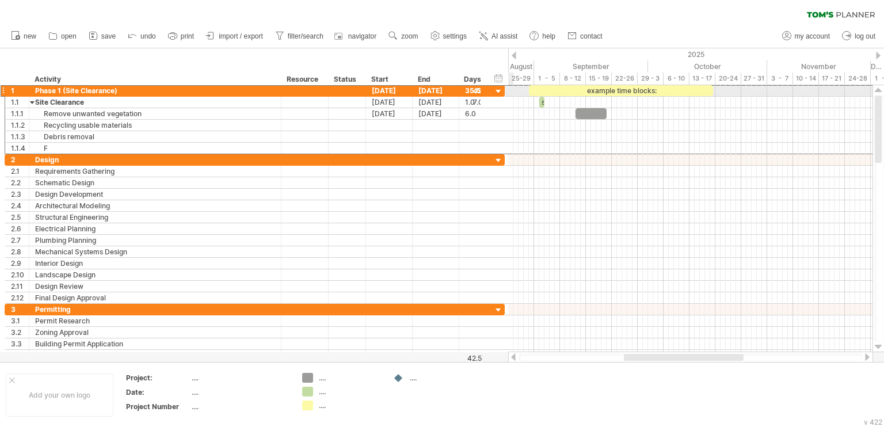
click at [467, 91] on div "35.5" at bounding box center [473, 90] width 16 height 11
click at [485, 91] on div at bounding box center [485, 91] width 6 height 12
click at [497, 90] on div at bounding box center [498, 91] width 11 height 11
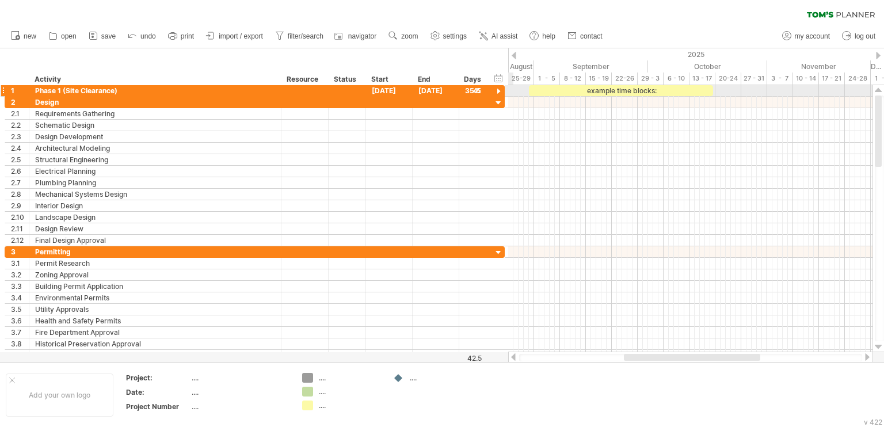
click at [497, 90] on div at bounding box center [498, 91] width 11 height 11
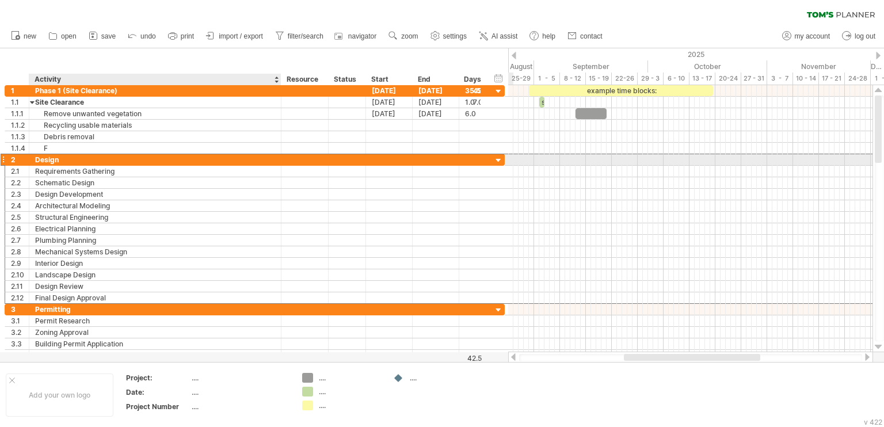
click at [56, 161] on div "Design" at bounding box center [155, 159] width 240 height 11
click at [63, 160] on input "******" at bounding box center [155, 159] width 240 height 11
type input "*"
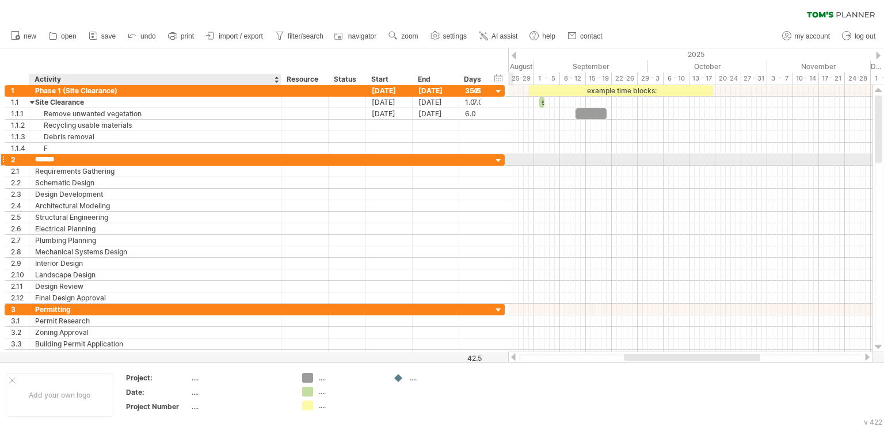
type input "*******"
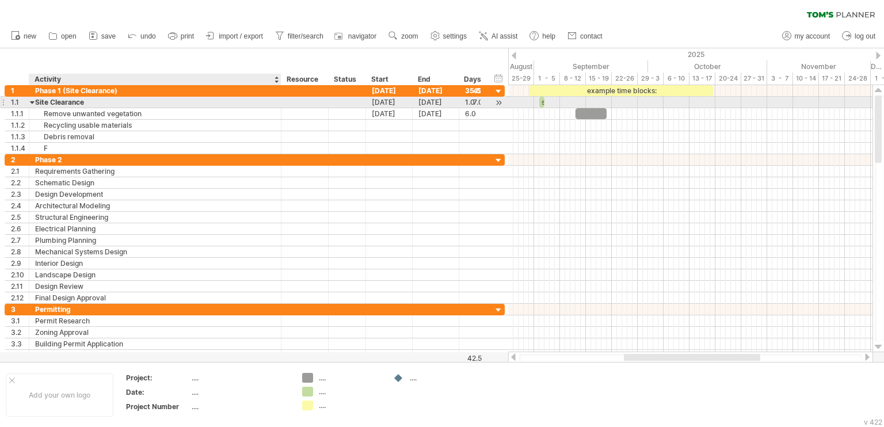
click at [85, 101] on div "Site Clearance" at bounding box center [155, 102] width 240 height 11
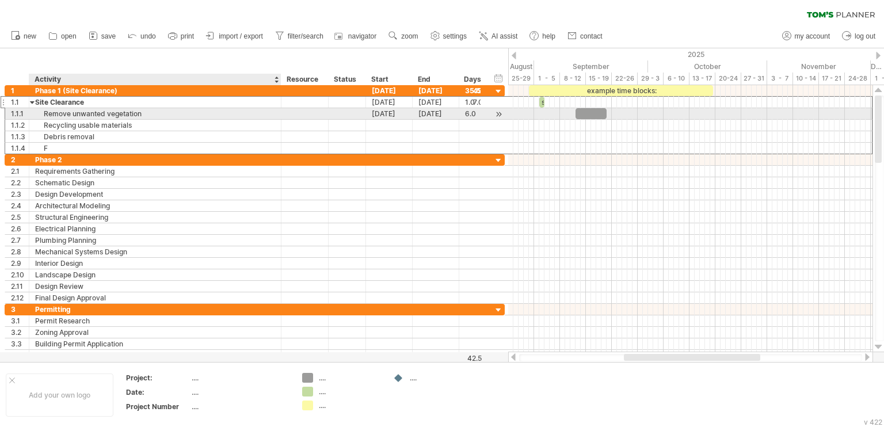
click at [74, 114] on div "Remove unwanted vegetation" at bounding box center [155, 113] width 240 height 11
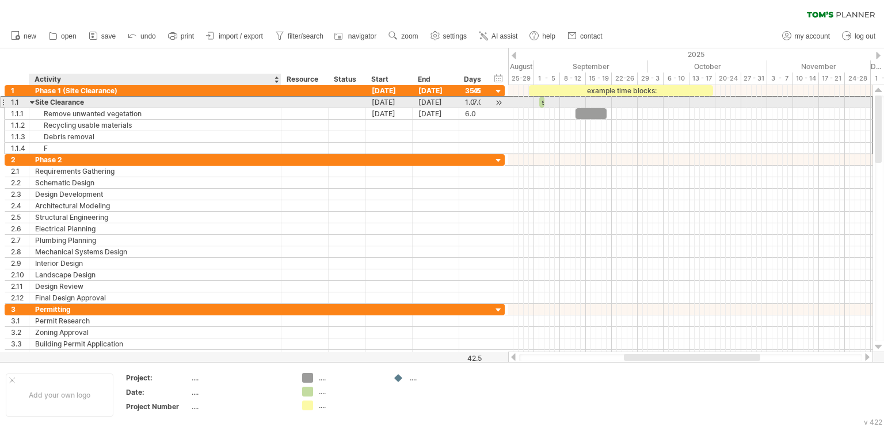
click at [83, 101] on div "Site Clearance" at bounding box center [155, 102] width 240 height 11
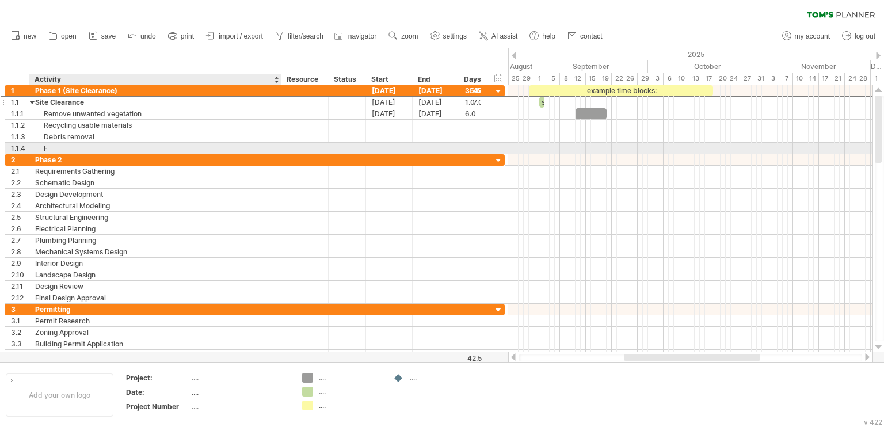
click at [86, 144] on div "F" at bounding box center [155, 148] width 240 height 11
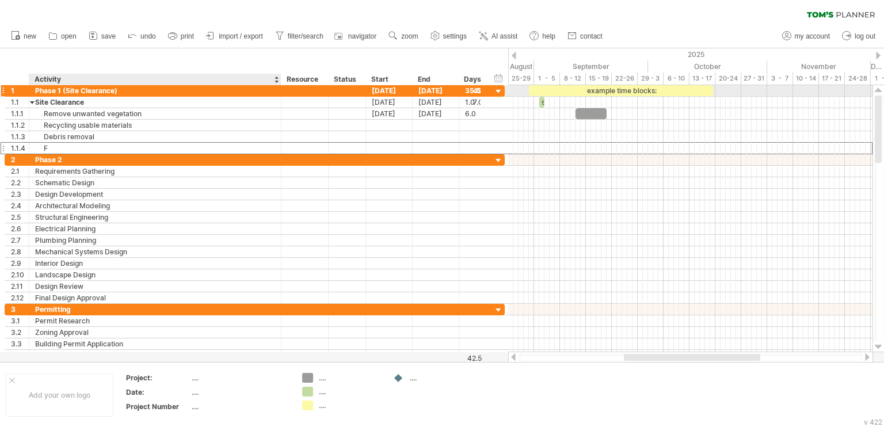
click at [121, 89] on div "Phase 1 (Site Clearance)" at bounding box center [155, 90] width 240 height 11
type input "**********"
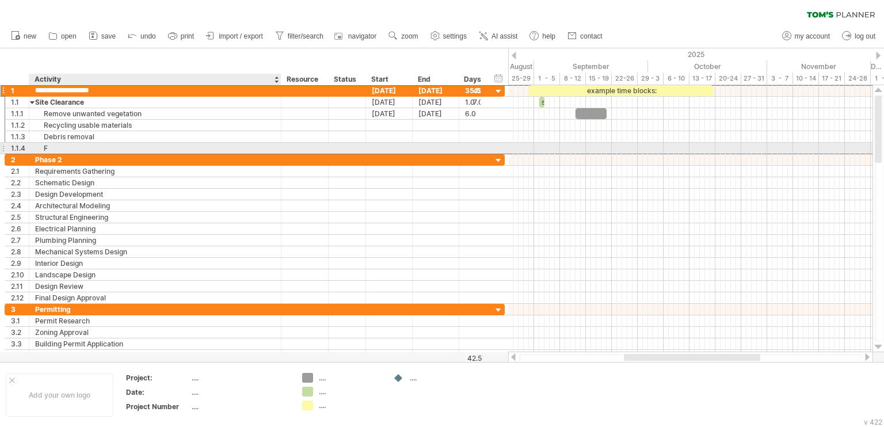
click at [136, 144] on div "F" at bounding box center [155, 148] width 240 height 11
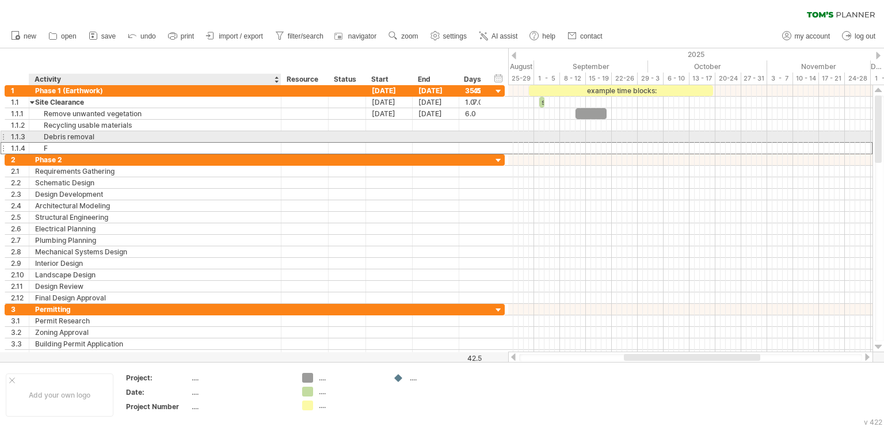
click at [136, 141] on div "Debris removal" at bounding box center [155, 136] width 240 height 11
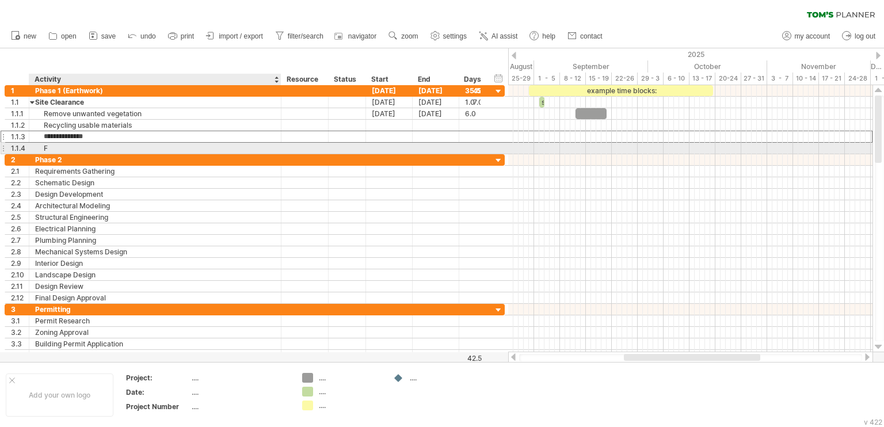
click at [135, 151] on div "F" at bounding box center [155, 148] width 240 height 11
type input "**********"
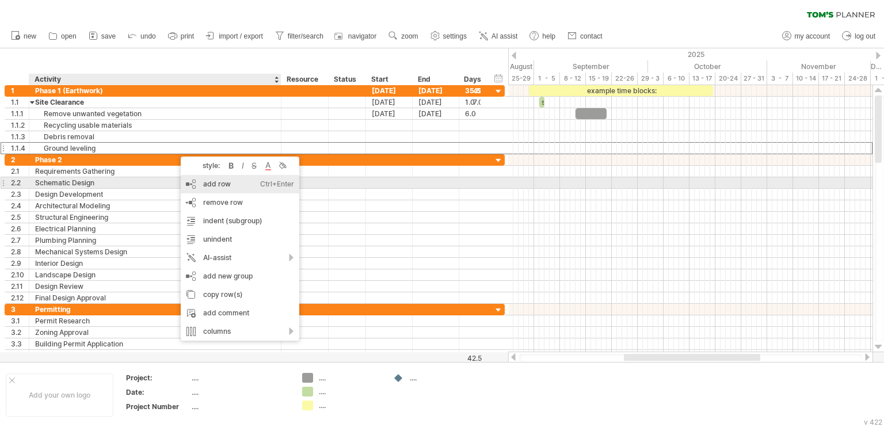
click at [223, 187] on div "add row Ctrl+Enter Cmd+Enter" at bounding box center [240, 184] width 119 height 18
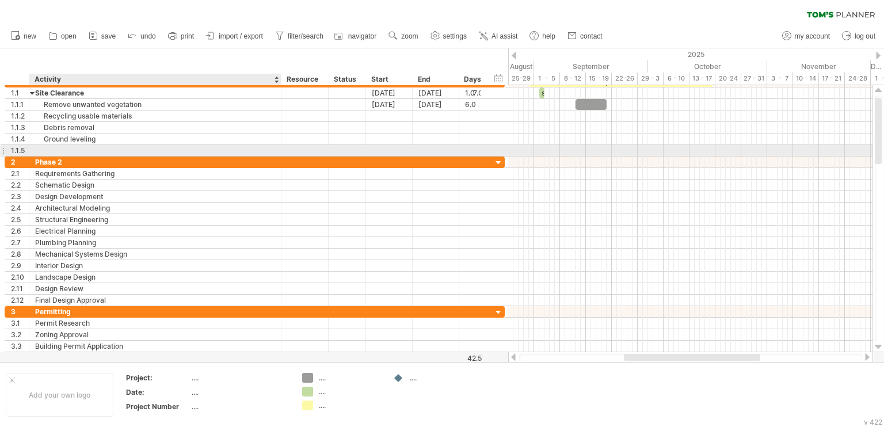
click at [144, 146] on div at bounding box center [155, 150] width 240 height 11
click at [113, 149] on div at bounding box center [155, 150] width 240 height 11
type input "**********"
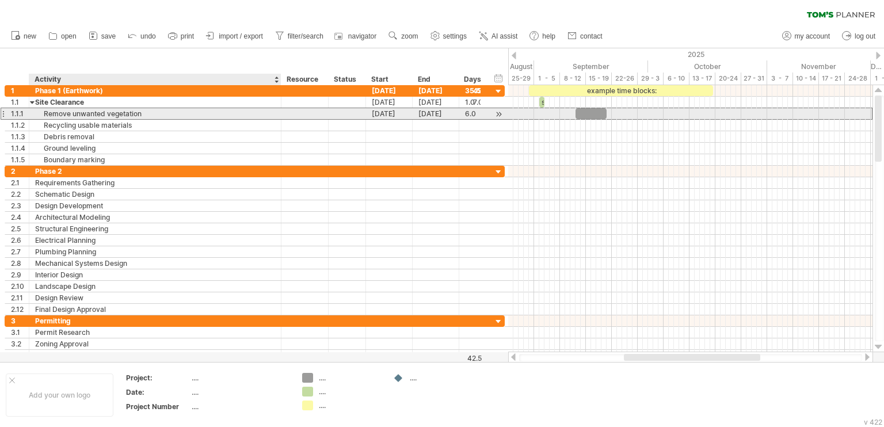
click at [166, 117] on div "Remove unwanted vegetation" at bounding box center [155, 113] width 240 height 11
click at [166, 117] on input "**********" at bounding box center [155, 113] width 240 height 11
click at [150, 113] on input "**********" at bounding box center [155, 113] width 240 height 11
type input "**********"
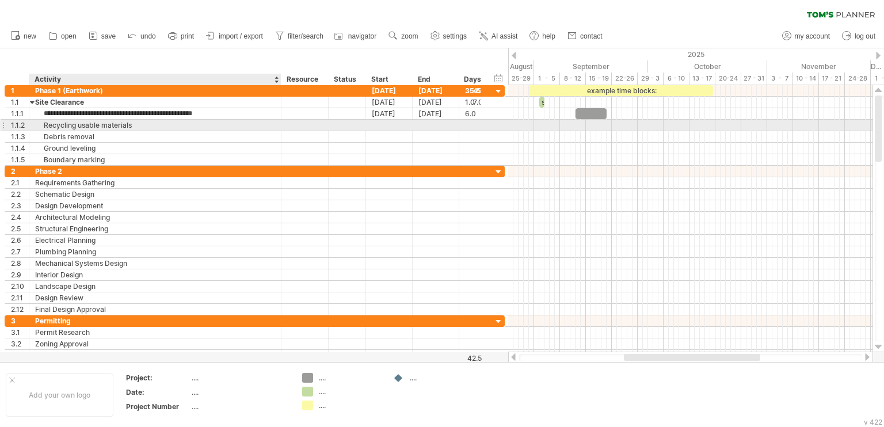
click at [156, 124] on div "Recycling usable materials" at bounding box center [155, 125] width 240 height 11
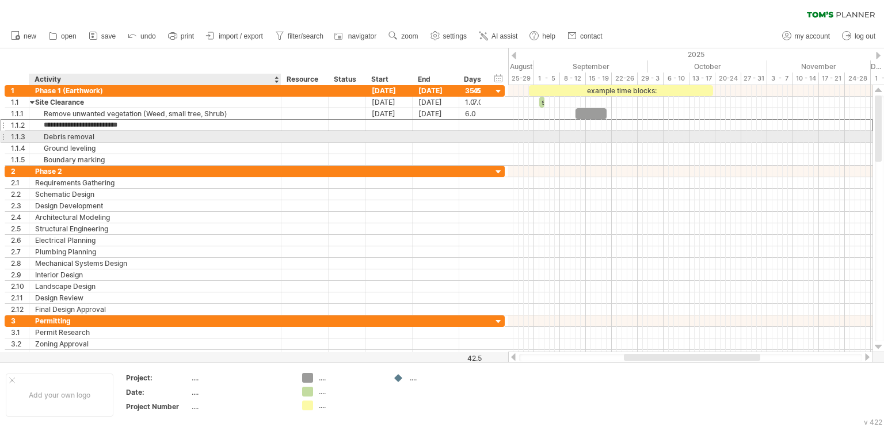
click at [135, 136] on div "Debris removal" at bounding box center [155, 136] width 240 height 11
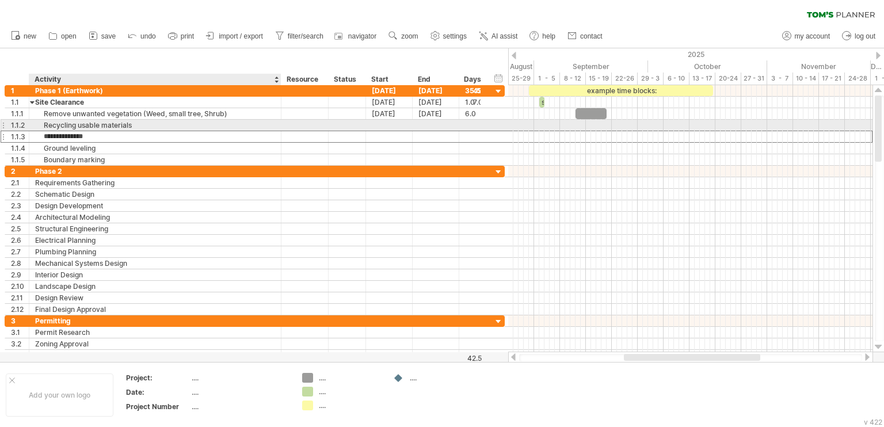
click at [143, 123] on div "Recycling usable materials" at bounding box center [155, 125] width 240 height 11
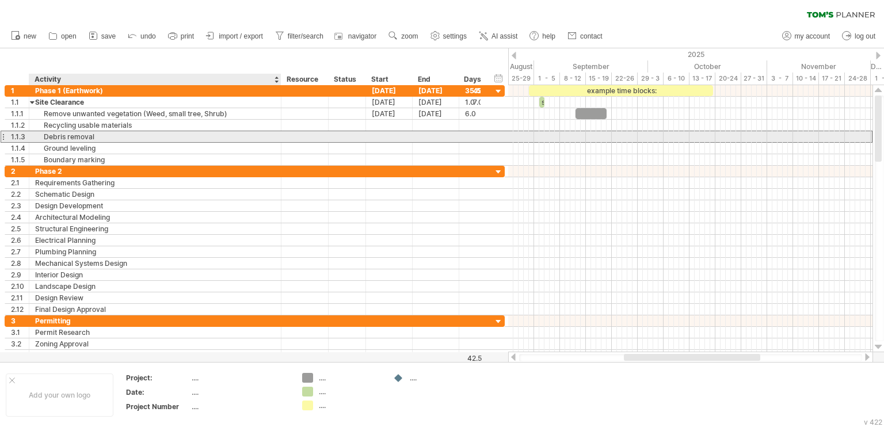
click at [128, 135] on div "Debris removal" at bounding box center [155, 136] width 240 height 11
type input "**********"
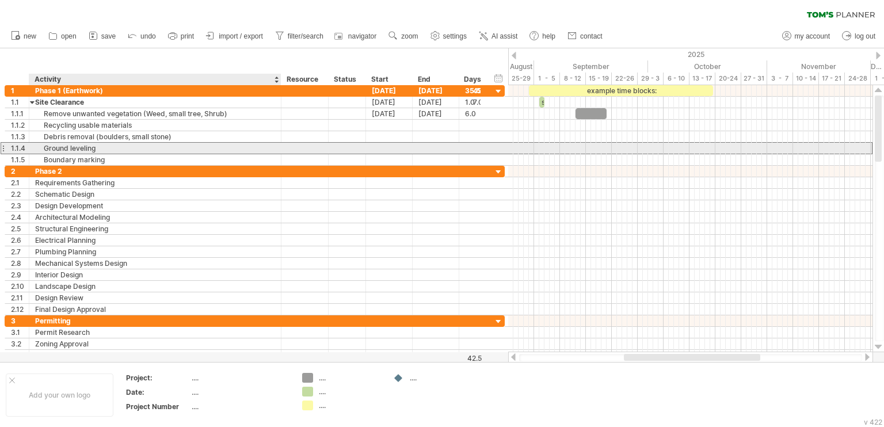
click at [157, 146] on div "Ground leveling" at bounding box center [155, 148] width 240 height 11
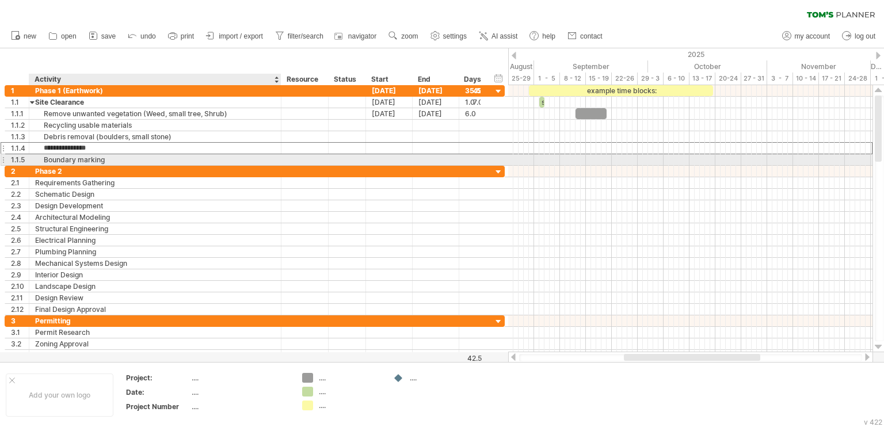
click at [158, 158] on div "Boundary marking" at bounding box center [155, 159] width 240 height 11
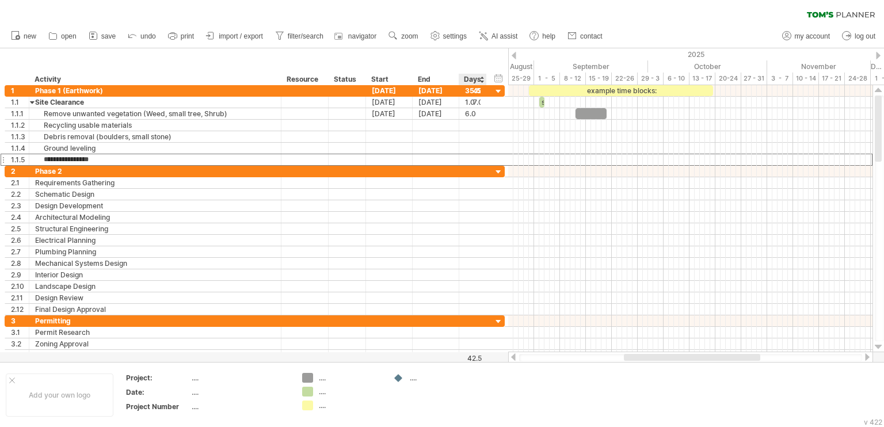
click at [479, 80] on div "Days" at bounding box center [472, 80] width 27 height 12
click at [471, 78] on div "Days" at bounding box center [472, 80] width 27 height 12
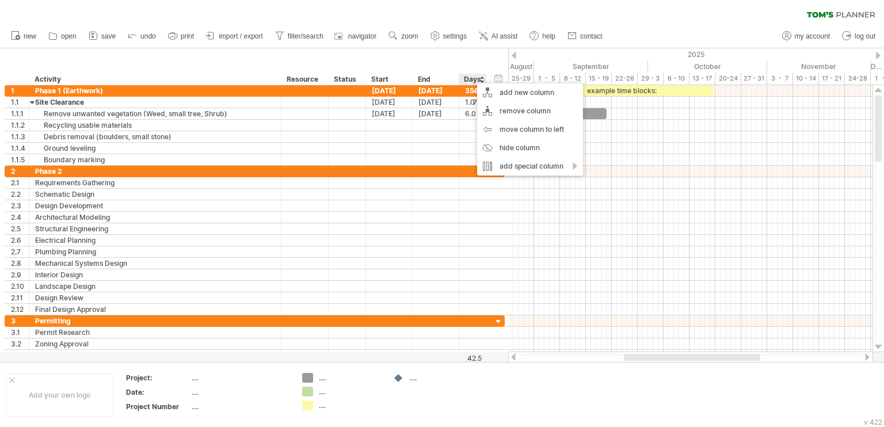
click at [475, 62] on div "hide start/end/duration show start/end/duration ******** Activity ******** Reso…" at bounding box center [254, 66] width 508 height 37
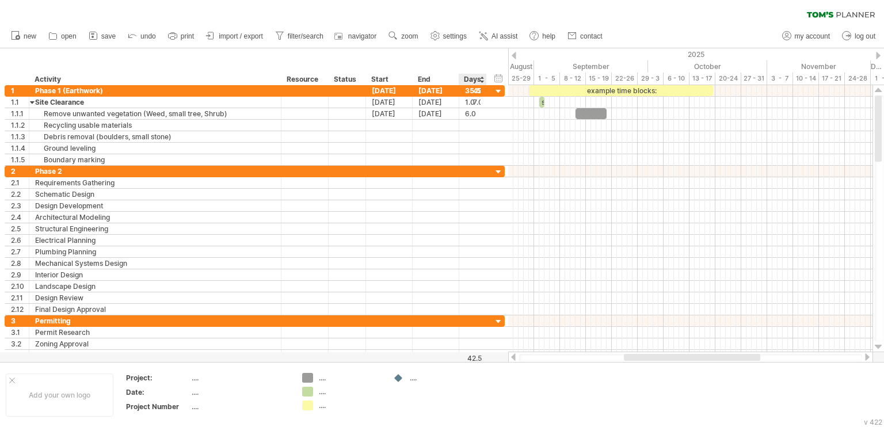
click at [479, 80] on div "Days" at bounding box center [472, 80] width 27 height 12
click at [424, 75] on div "End" at bounding box center [435, 80] width 35 height 12
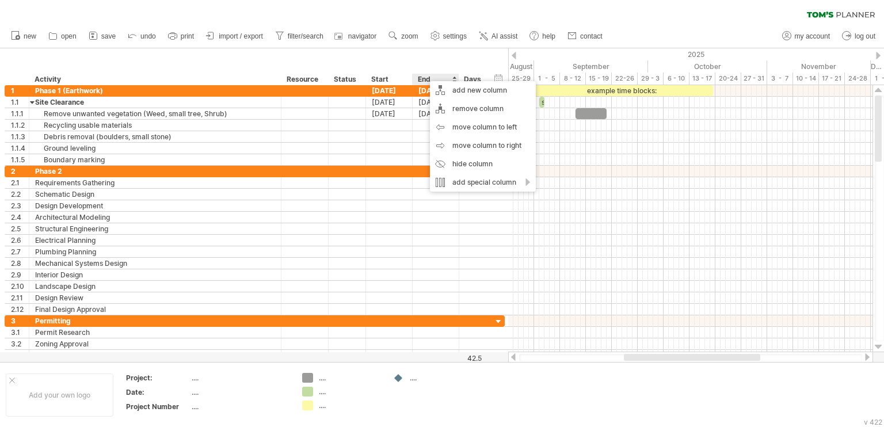
click at [436, 64] on div "hide start/end/duration show start/end/duration ******** Activity ******** Reso…" at bounding box center [254, 66] width 508 height 37
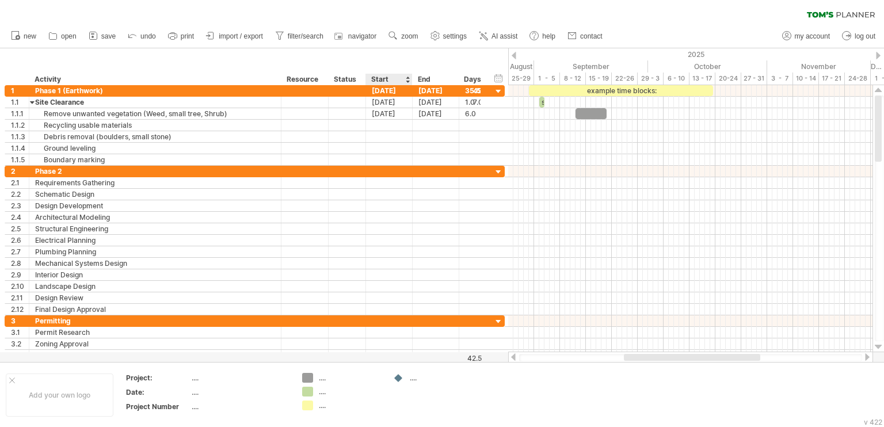
click at [388, 77] on div "Start" at bounding box center [388, 80] width 35 height 12
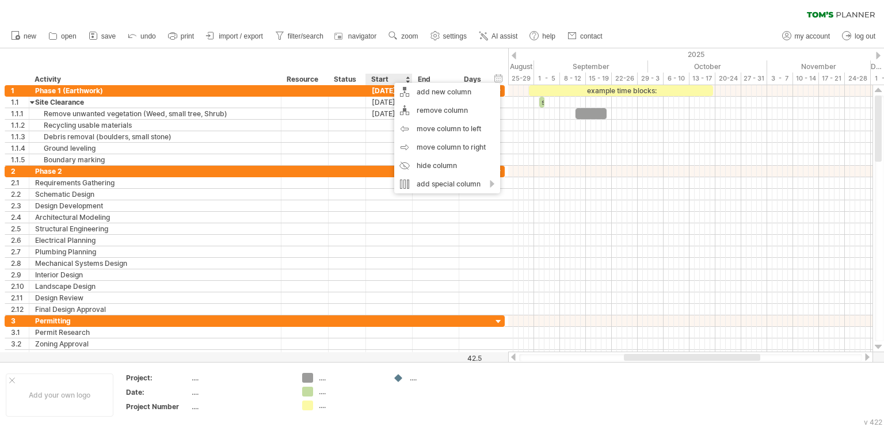
click at [401, 78] on div "Start" at bounding box center [388, 80] width 35 height 12
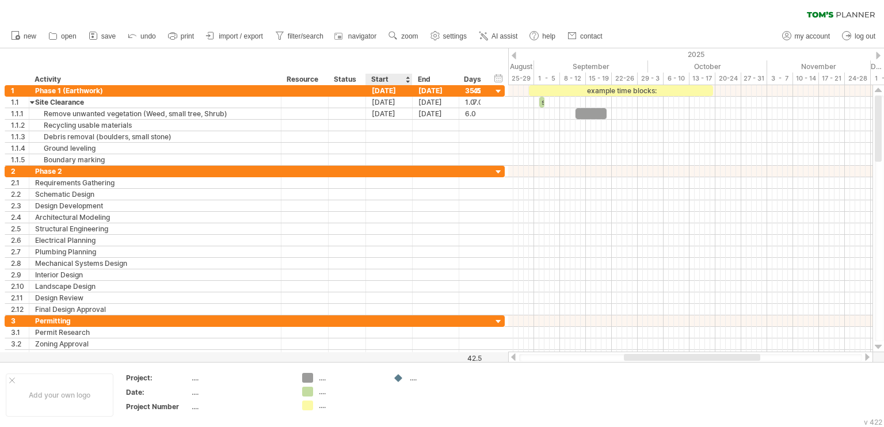
click at [407, 80] on div at bounding box center [407, 80] width 5 height 12
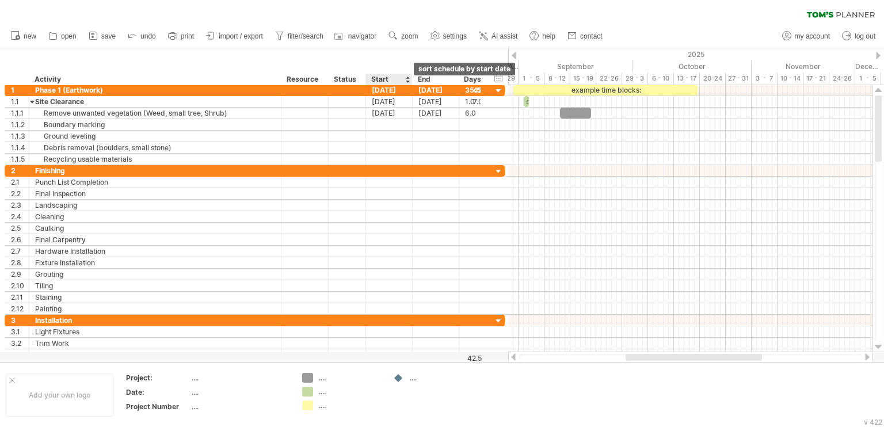
click at [407, 75] on div at bounding box center [407, 80] width 5 height 12
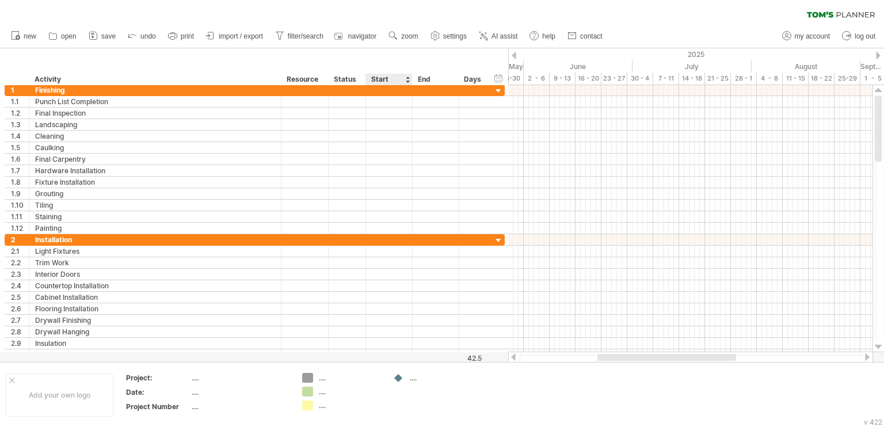
click at [407, 80] on div at bounding box center [407, 80] width 5 height 12
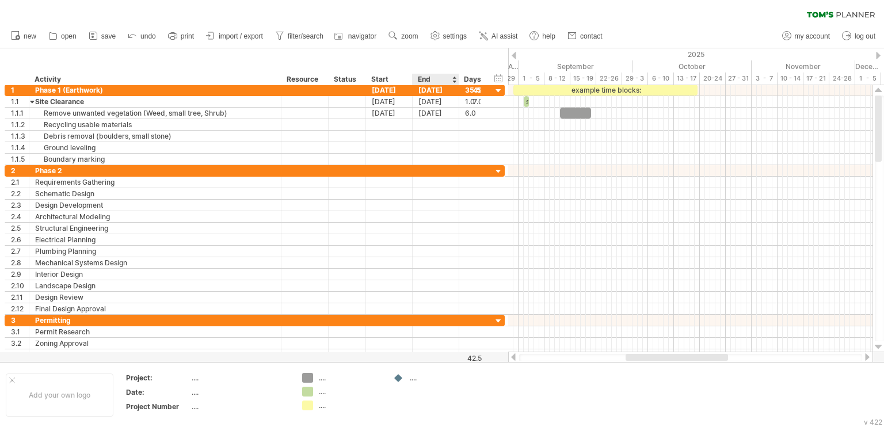
click at [424, 79] on div "End" at bounding box center [435, 80] width 35 height 12
click at [452, 82] on div at bounding box center [454, 80] width 5 height 12
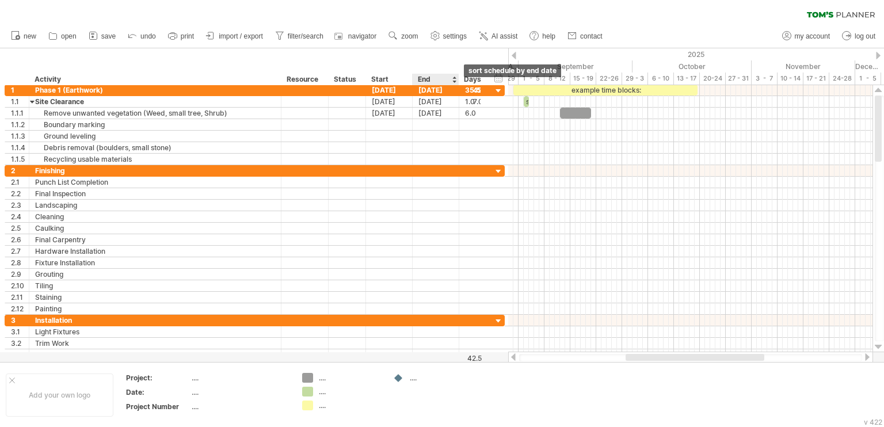
click at [454, 75] on div at bounding box center [454, 80] width 5 height 12
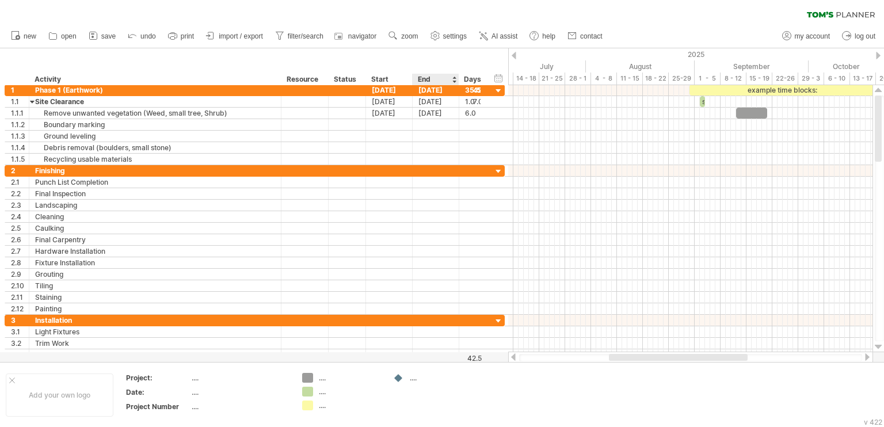
click at [455, 81] on div at bounding box center [454, 80] width 5 height 12
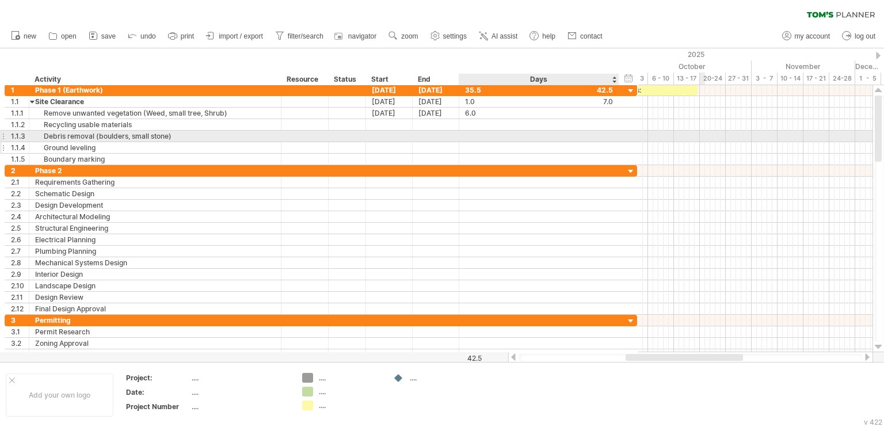
drag, startPoint x: 502, startPoint y: 139, endPoint x: 585, endPoint y: 151, distance: 83.7
click at [628, 163] on div "**********" at bounding box center [321, 125] width 632 height 81
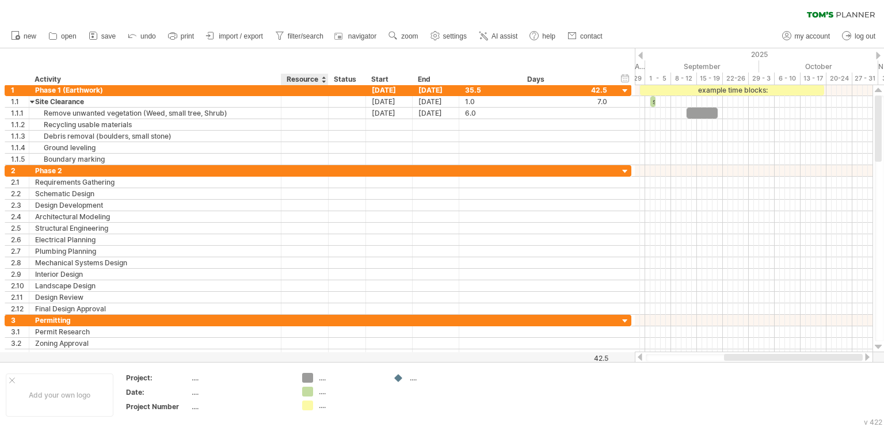
click at [315, 80] on div "Resource" at bounding box center [304, 80] width 35 height 12
click at [527, 57] on div "hide start/end/duration show start/end/duration ******** Activity ******** Reso…" at bounding box center [317, 66] width 635 height 37
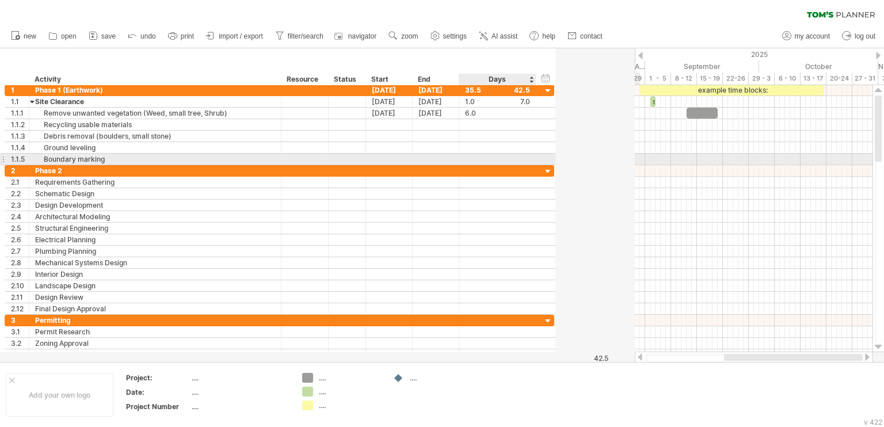
drag, startPoint x: 630, startPoint y: 156, endPoint x: 553, endPoint y: 152, distance: 76.6
click at [552, 154] on div at bounding box center [553, 159] width 3 height 11
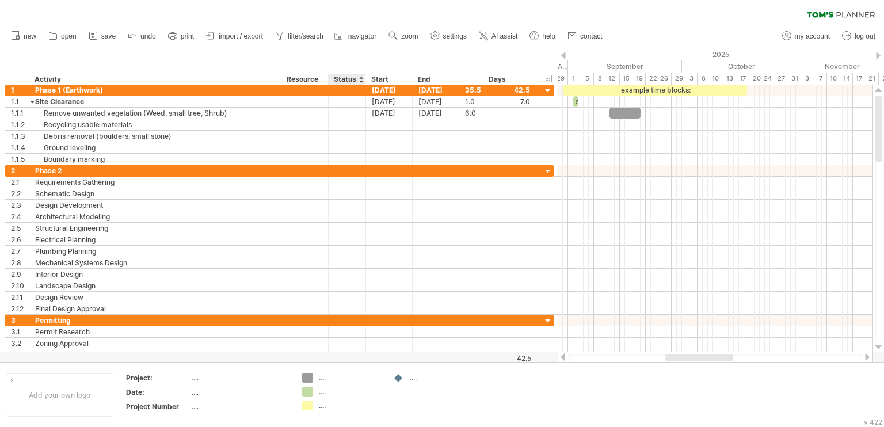
click at [341, 81] on div "Status" at bounding box center [346, 80] width 25 height 12
click at [357, 82] on input "******" at bounding box center [346, 80] width 25 height 12
click at [361, 82] on div at bounding box center [361, 80] width 5 height 12
click at [317, 82] on div "Resource" at bounding box center [304, 80] width 35 height 12
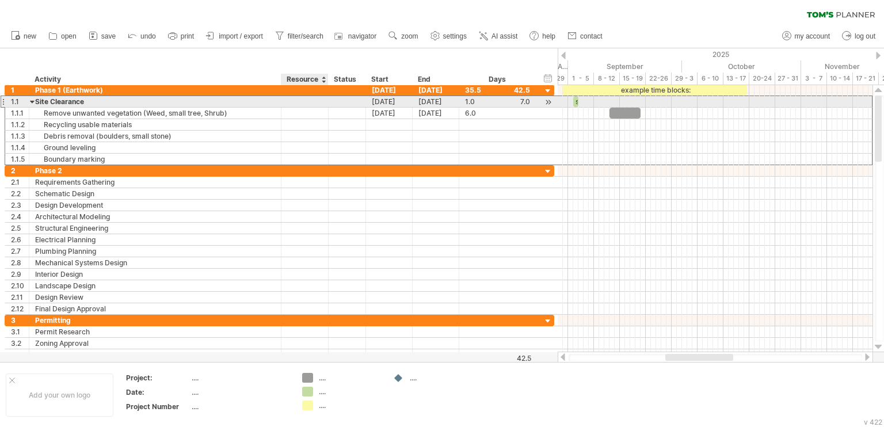
click at [311, 101] on div at bounding box center [304, 101] width 35 height 11
click at [311, 101] on input "text" at bounding box center [304, 101] width 35 height 11
type input "*"
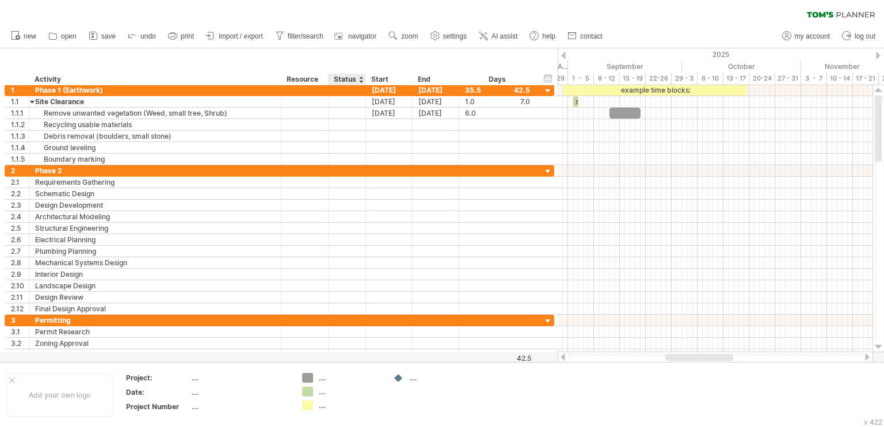
click at [361, 55] on div "hide start/end/duration show start/end/duration ******** Activity ******** Reso…" at bounding box center [279, 66] width 558 height 37
click at [299, 80] on div "Resource" at bounding box center [304, 80] width 35 height 12
click at [451, 60] on div "hide start/end/duration show start/end/duration ******** Activity ******** Reso…" at bounding box center [279, 66] width 558 height 37
click at [775, 80] on div "timeline settings" at bounding box center [784, 79] width 85 height 18
select select "*"
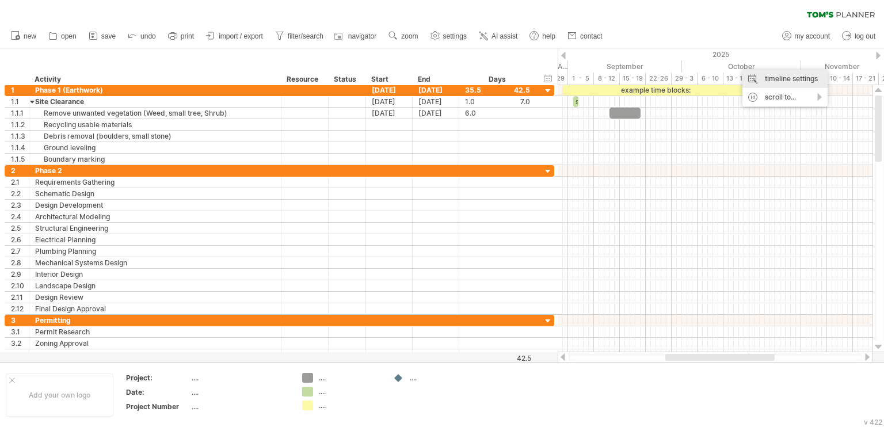
select select "**"
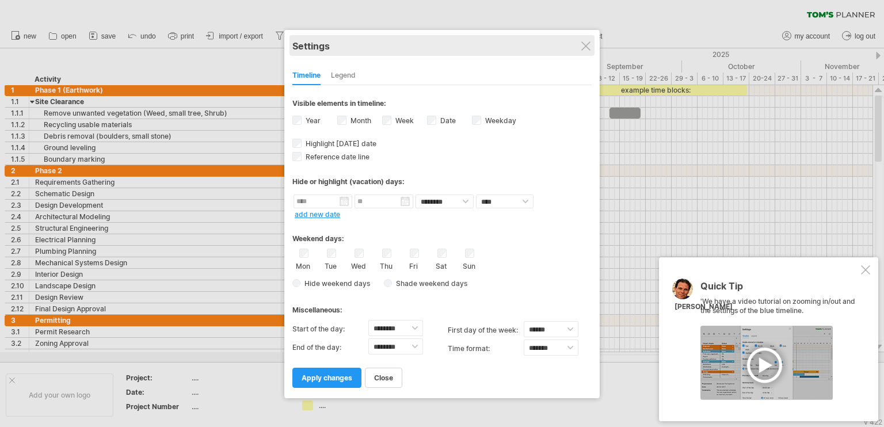
click at [592, 43] on div "Settings" at bounding box center [441, 45] width 299 height 21
click at [868, 270] on div at bounding box center [865, 269] width 9 height 9
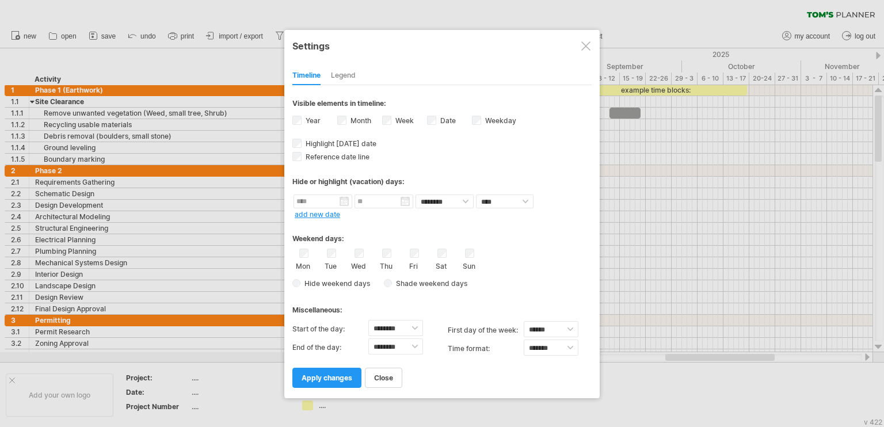
click at [351, 74] on div "Legend" at bounding box center [343, 76] width 25 height 18
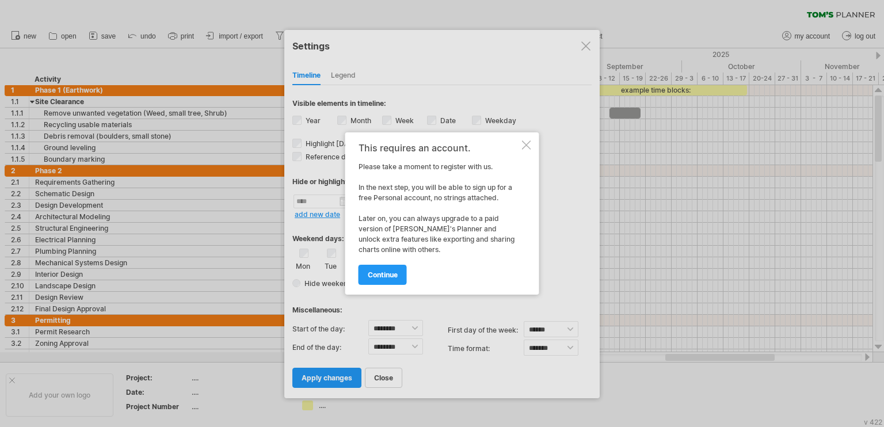
click at [518, 148] on div "This requires an account." at bounding box center [439, 148] width 161 height 10
click at [525, 147] on div at bounding box center [526, 144] width 9 height 9
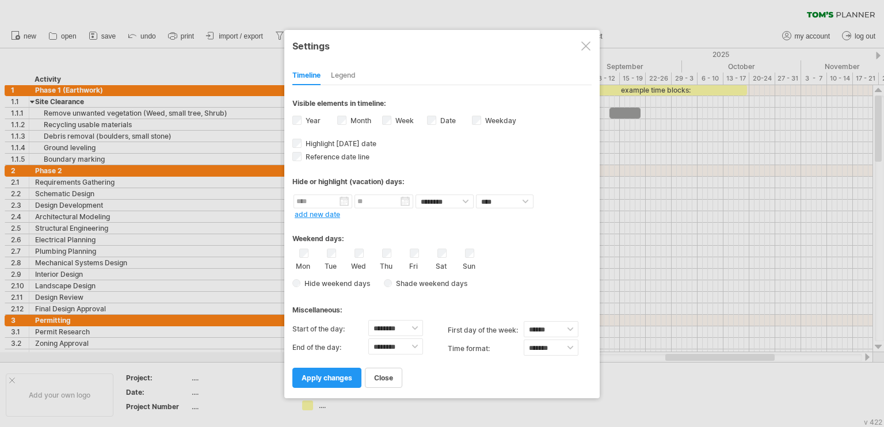
click at [587, 45] on div at bounding box center [585, 45] width 9 height 9
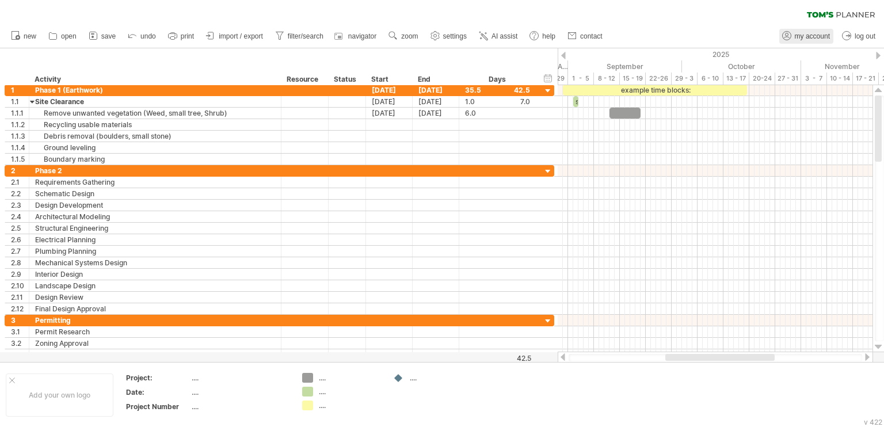
click at [803, 33] on span "my account" at bounding box center [812, 36] width 35 height 8
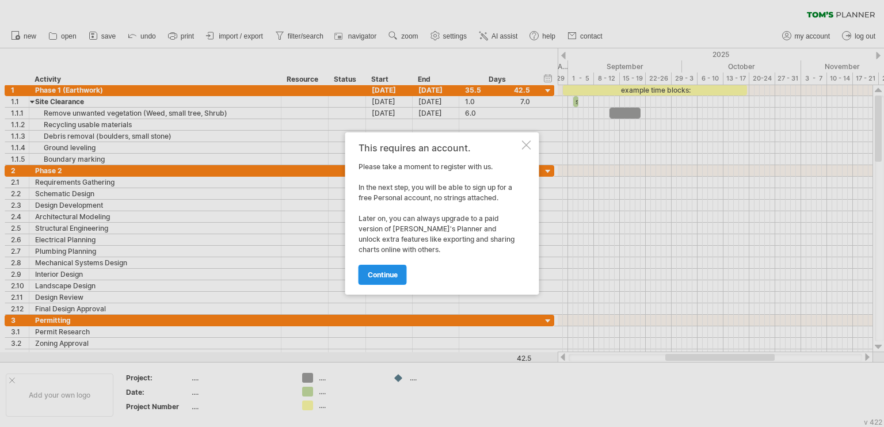
click at [387, 277] on span "continue" at bounding box center [383, 274] width 30 height 9
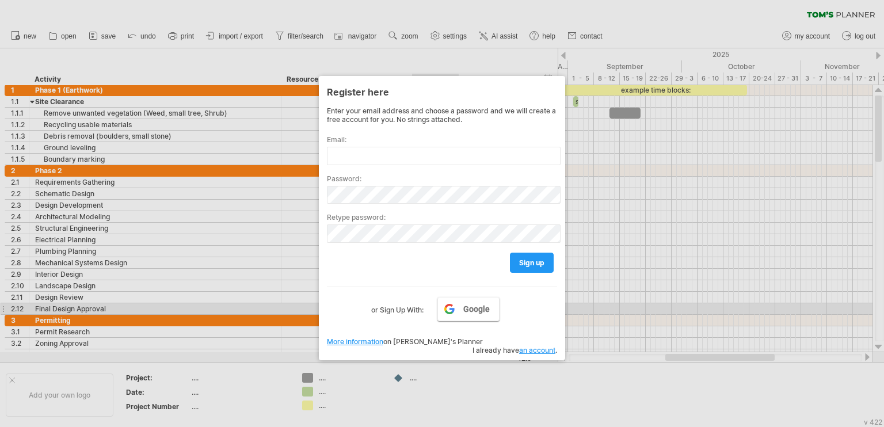
click at [455, 314] on link "Google" at bounding box center [468, 309] width 62 height 24
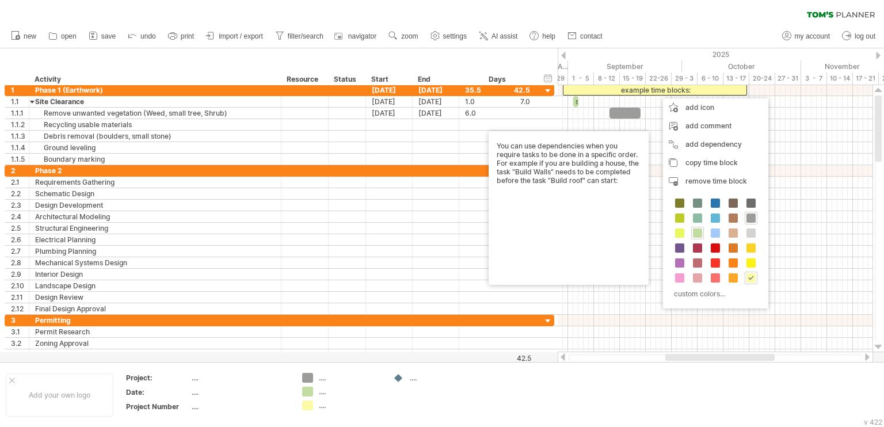
click at [750, 19] on div "clear filter reapply filter" at bounding box center [442, 12] width 884 height 24
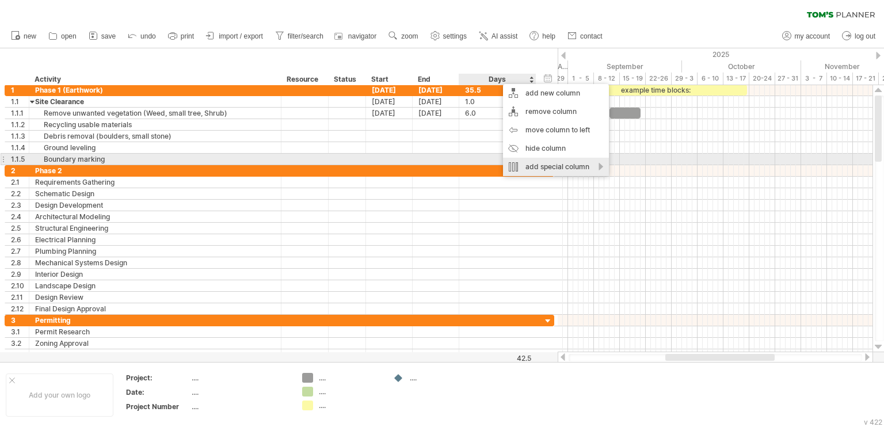
click at [570, 164] on div "add special column" at bounding box center [556, 167] width 106 height 18
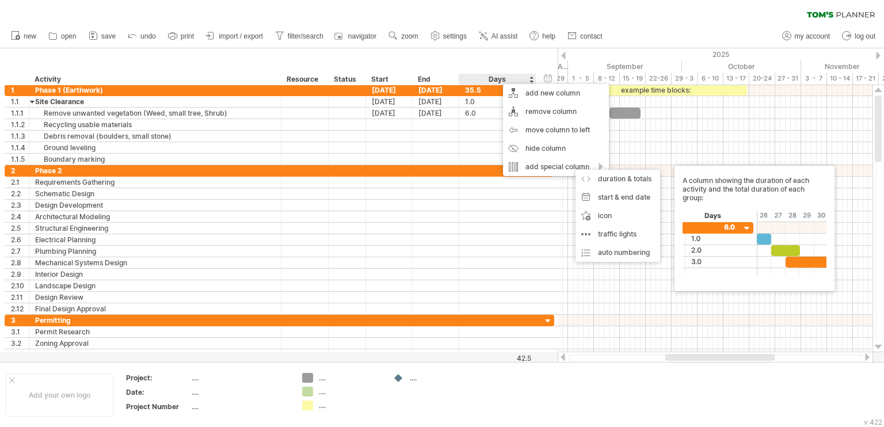
click at [694, 35] on div "new" at bounding box center [442, 36] width 884 height 24
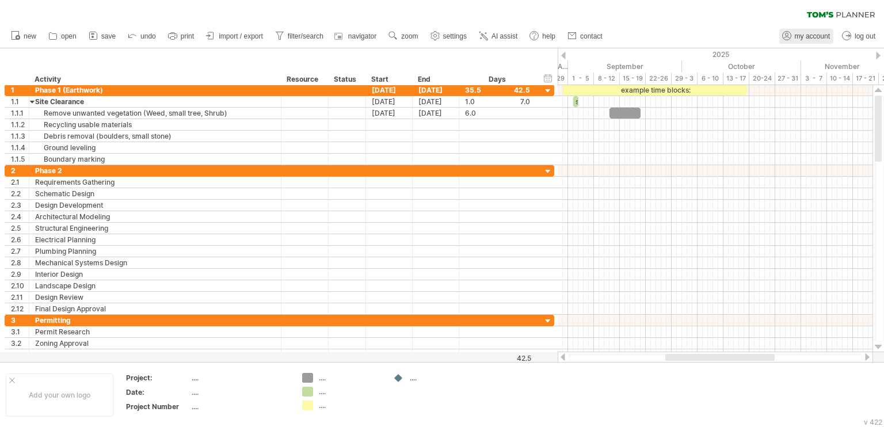
click at [806, 35] on span "my account" at bounding box center [812, 36] width 35 height 8
type input "**********"
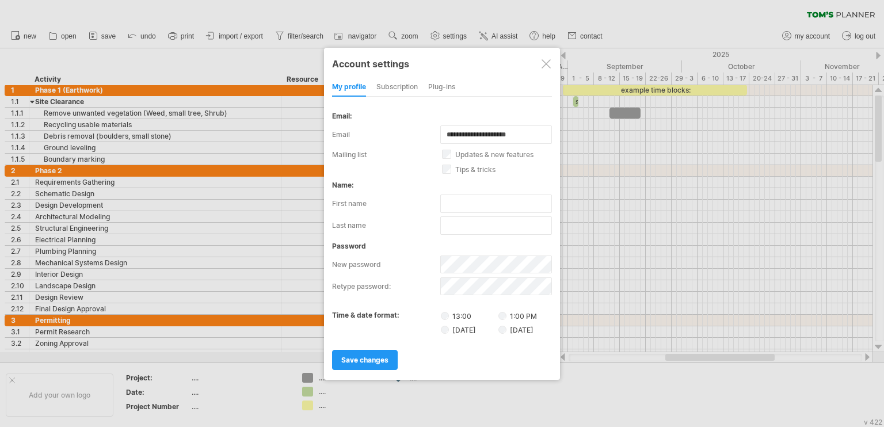
click at [387, 89] on div "subscription" at bounding box center [396, 87] width 41 height 18
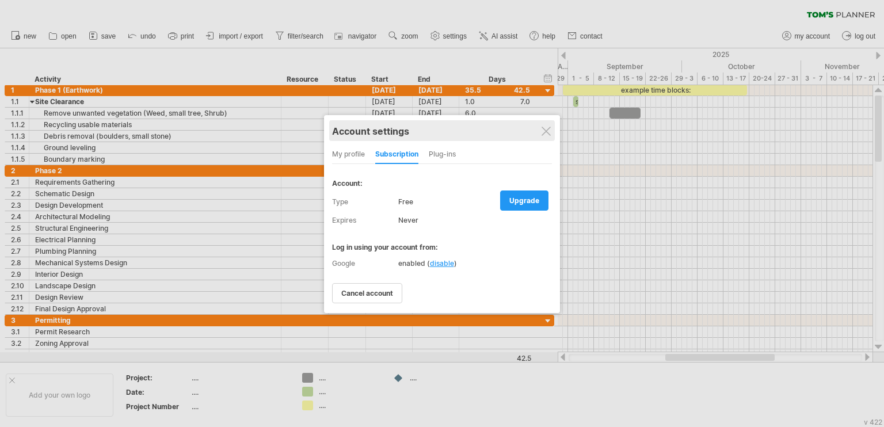
click at [546, 121] on div "Account settings" at bounding box center [442, 130] width 220 height 21
click at [550, 133] on div at bounding box center [545, 131] width 9 height 9
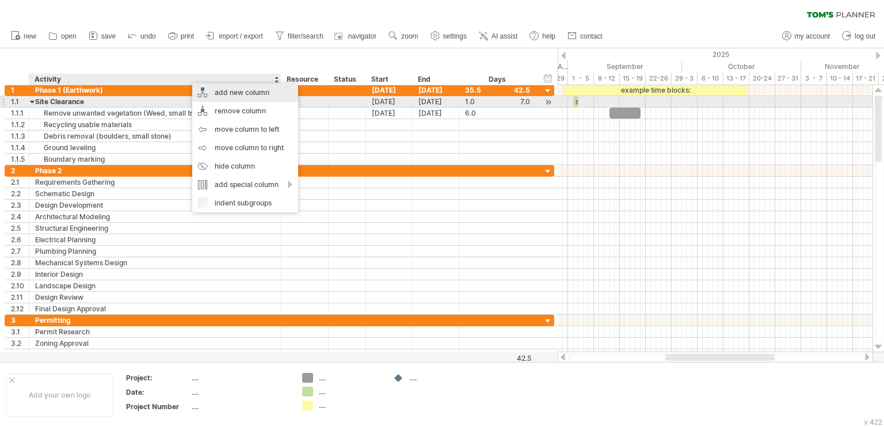
click at [234, 97] on div "add new column" at bounding box center [245, 92] width 106 height 18
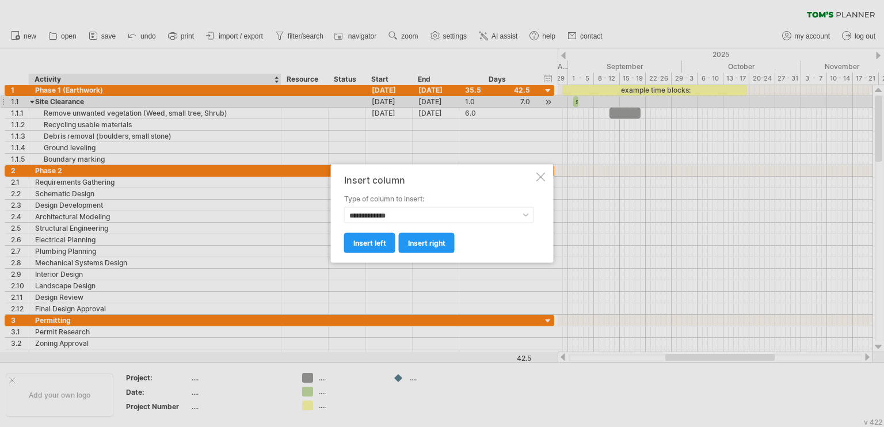
click at [539, 177] on div at bounding box center [540, 177] width 9 height 9
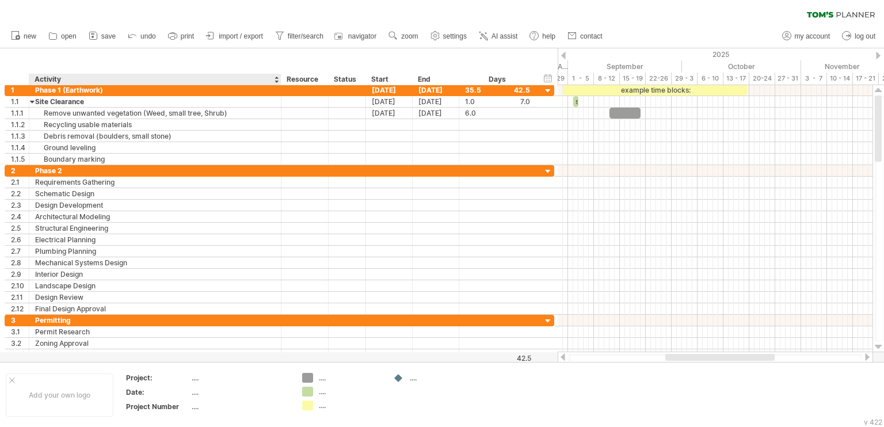
click at [56, 79] on div "Activity" at bounding box center [155, 80] width 240 height 12
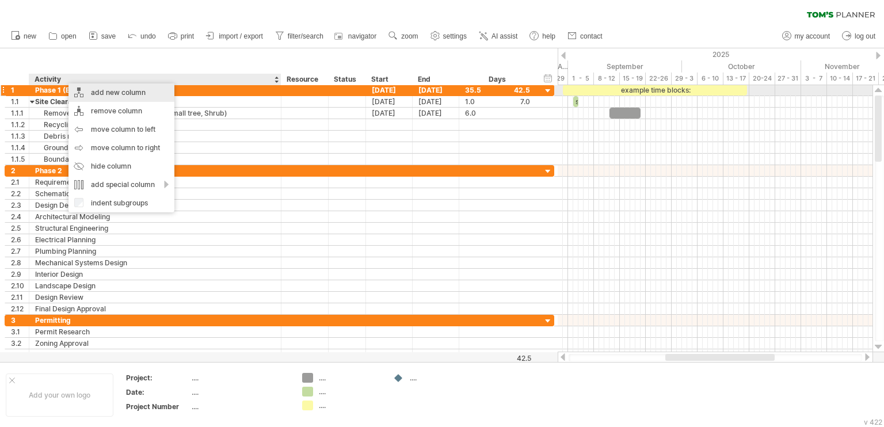
click at [141, 94] on div "add new column" at bounding box center [121, 92] width 106 height 18
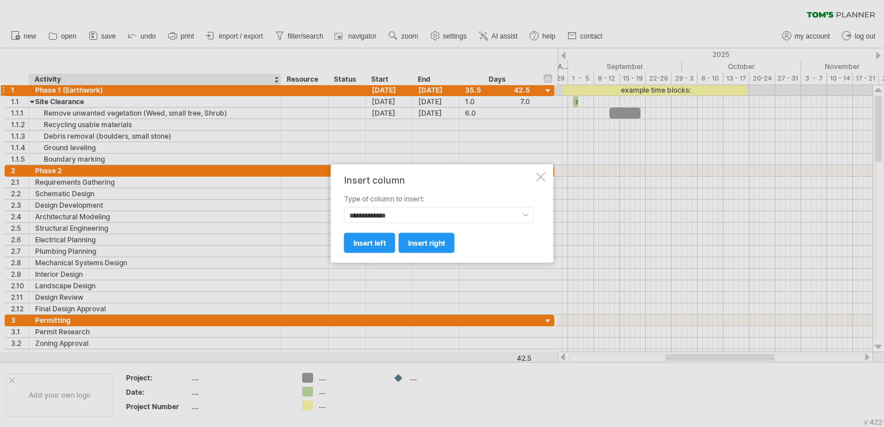
click at [542, 176] on div at bounding box center [540, 177] width 9 height 9
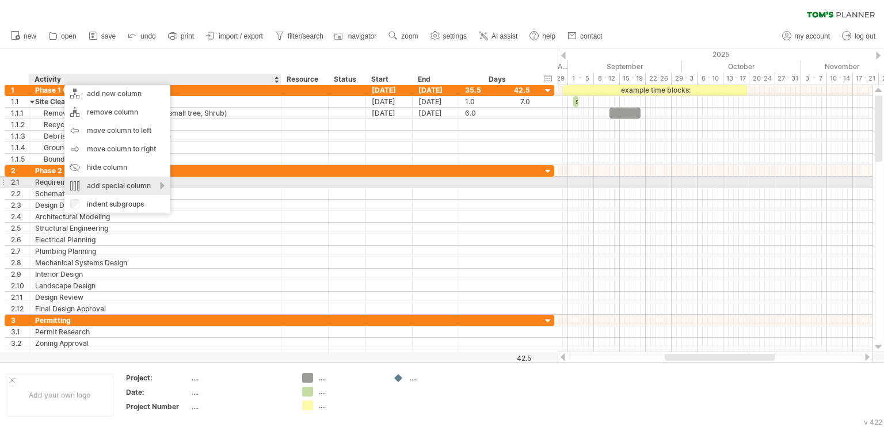
click at [135, 183] on div "add special column" at bounding box center [117, 186] width 106 height 18
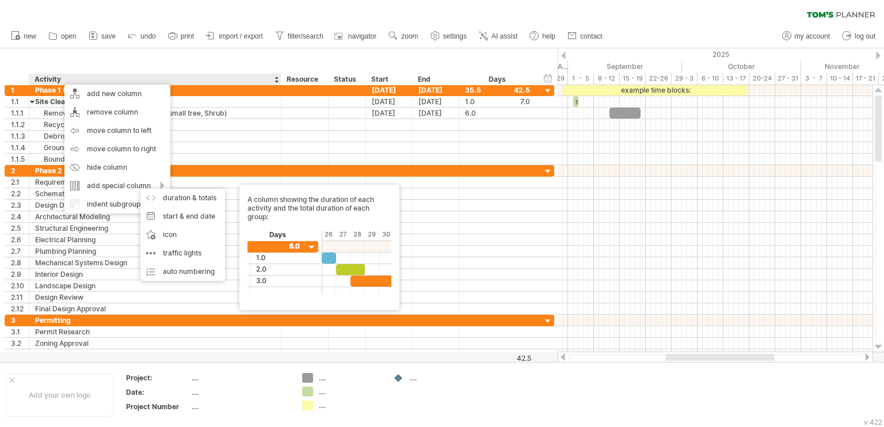
drag, startPoint x: 199, startPoint y: 55, endPoint x: 398, endPoint y: 93, distance: 202.8
click at [199, 54] on div "hide start/end/duration show start/end/duration ******** Activity ******** Reso…" at bounding box center [279, 66] width 558 height 37
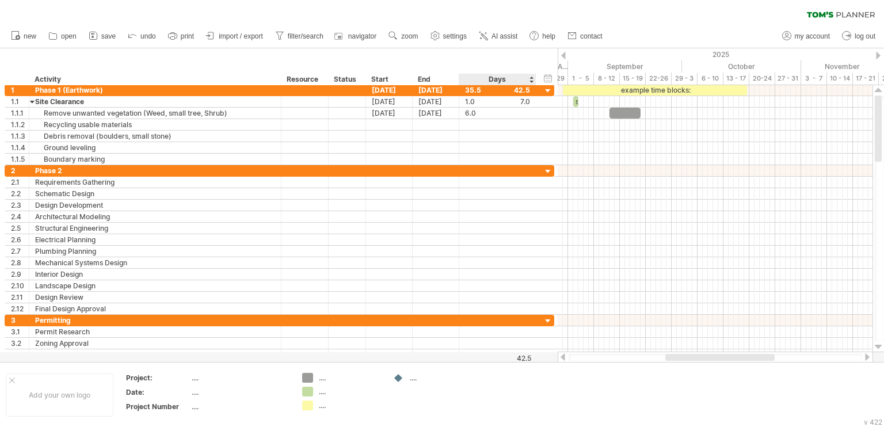
click at [497, 77] on div "Days" at bounding box center [497, 80] width 77 height 12
click at [413, 32] on link "zoom" at bounding box center [404, 36] width 36 height 15
click at [445, 68] on div "Week" at bounding box center [451, 65] width 64 height 18
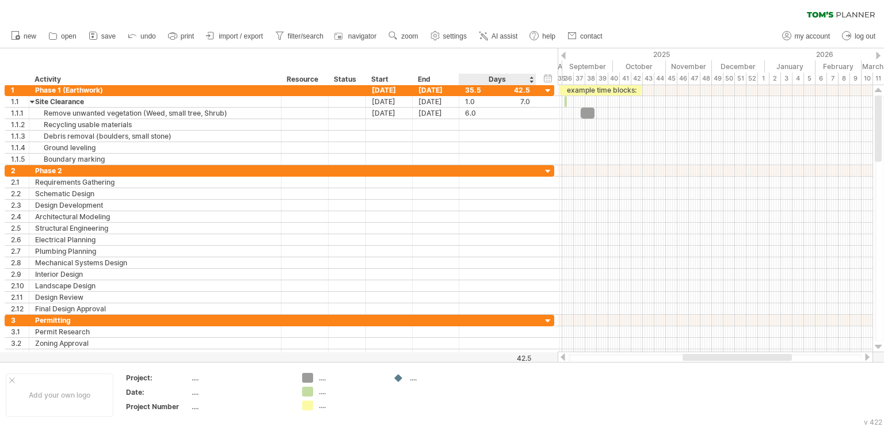
click at [532, 82] on div "Days" at bounding box center [497, 80] width 77 height 12
click at [521, 79] on div "Days" at bounding box center [497, 80] width 77 height 12
click at [506, 80] on div "Days" at bounding box center [497, 80] width 77 height 12
click at [502, 80] on div "Days" at bounding box center [497, 80] width 77 height 12
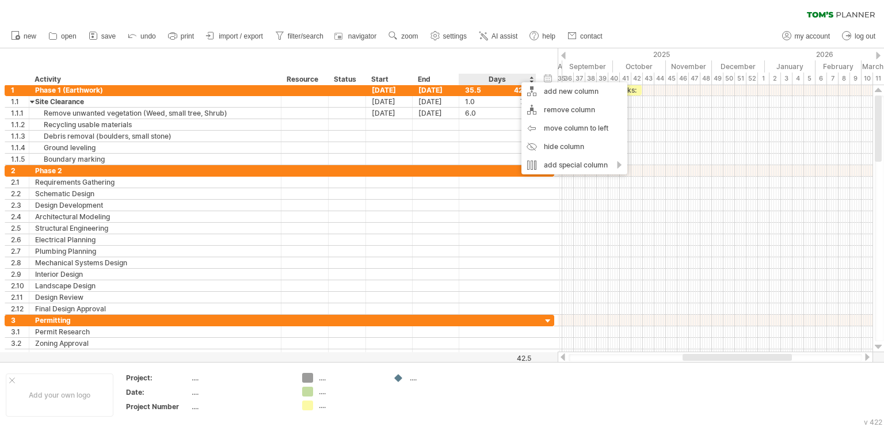
click at [470, 64] on div "hide start/end/duration show start/end/duration ******** Activity ******** Reso…" at bounding box center [279, 66] width 558 height 37
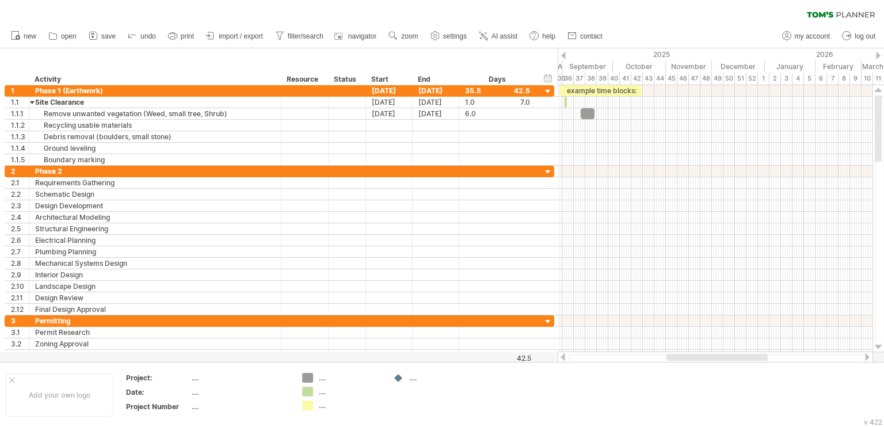
click at [681, 354] on div at bounding box center [716, 357] width 101 height 7
click at [399, 36] on use at bounding box center [393, 36] width 12 height 12
click at [424, 85] on div "Day" at bounding box center [437, 88] width 64 height 18
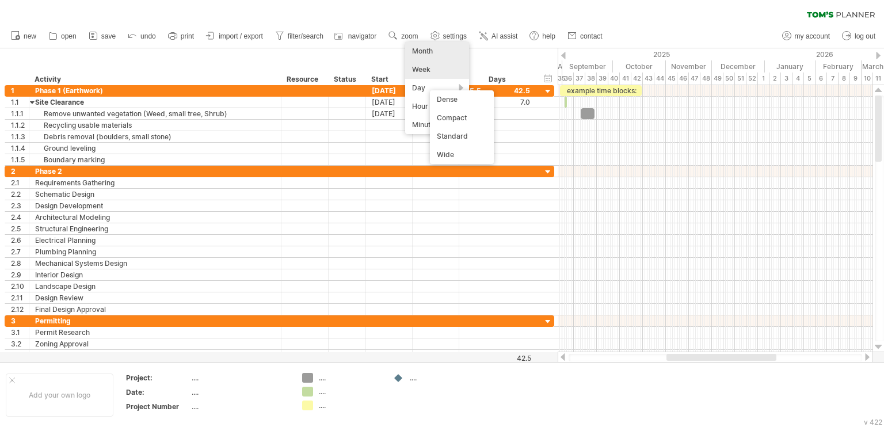
click at [430, 52] on div "Month" at bounding box center [437, 51] width 64 height 18
click at [430, 52] on div "hide start/end/duration show start/end/duration ******** Activity ******** Reso…" at bounding box center [279, 66] width 558 height 37
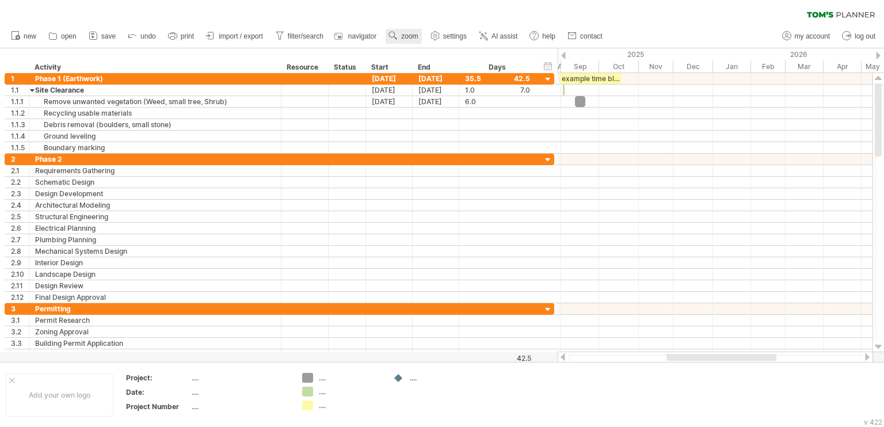
click at [414, 36] on span "zoom" at bounding box center [409, 36] width 17 height 8
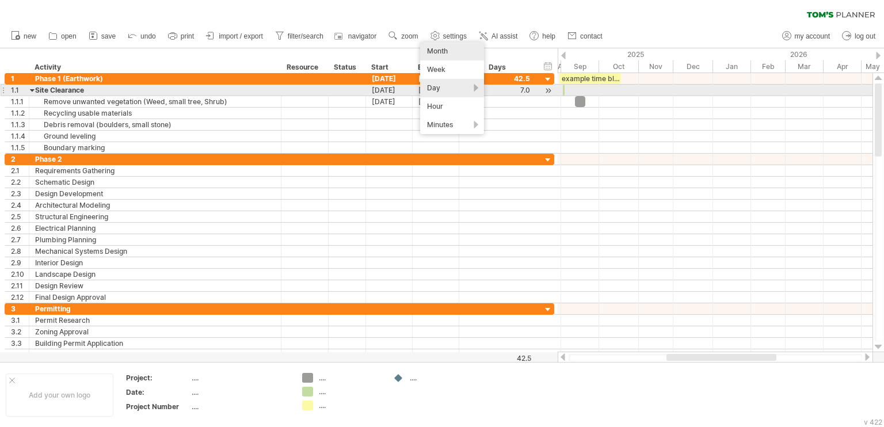
click at [443, 87] on div "Day" at bounding box center [452, 88] width 64 height 18
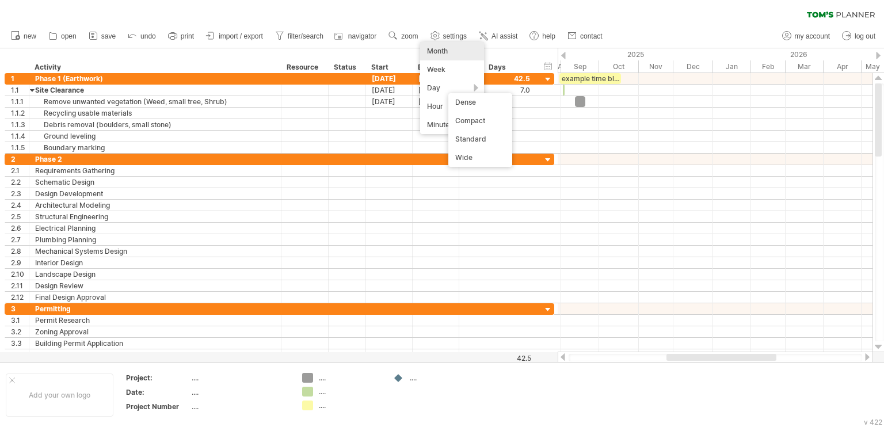
click at [506, 16] on div "clear filter reapply filter" at bounding box center [442, 12] width 884 height 24
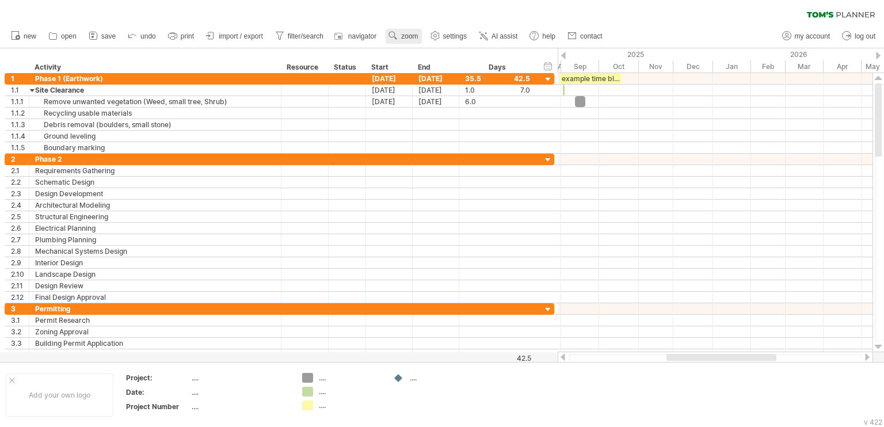
click at [411, 36] on span "zoom" at bounding box center [409, 36] width 17 height 8
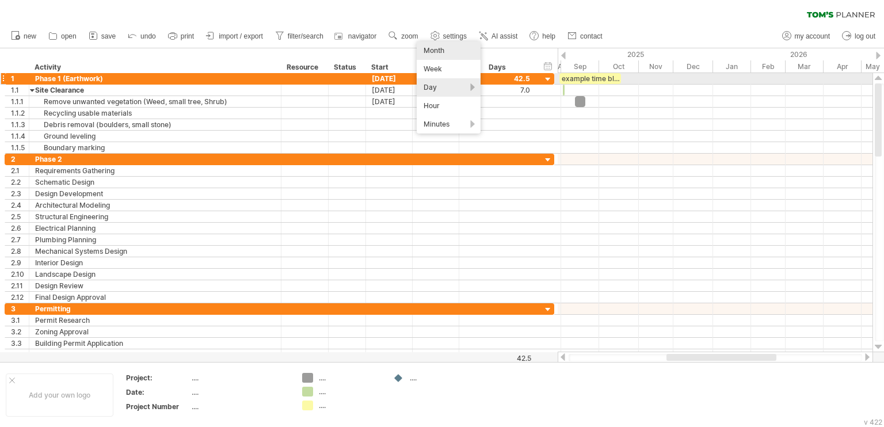
click at [438, 82] on div "Day" at bounding box center [449, 87] width 64 height 18
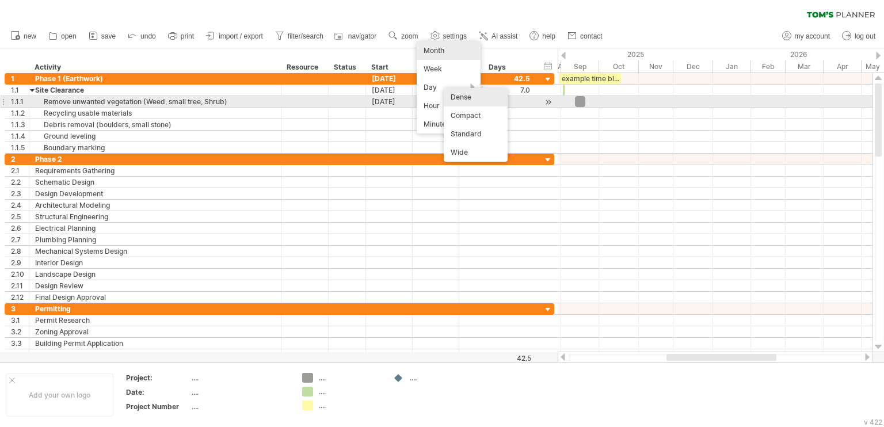
click at [490, 100] on div "Dense" at bounding box center [476, 97] width 64 height 18
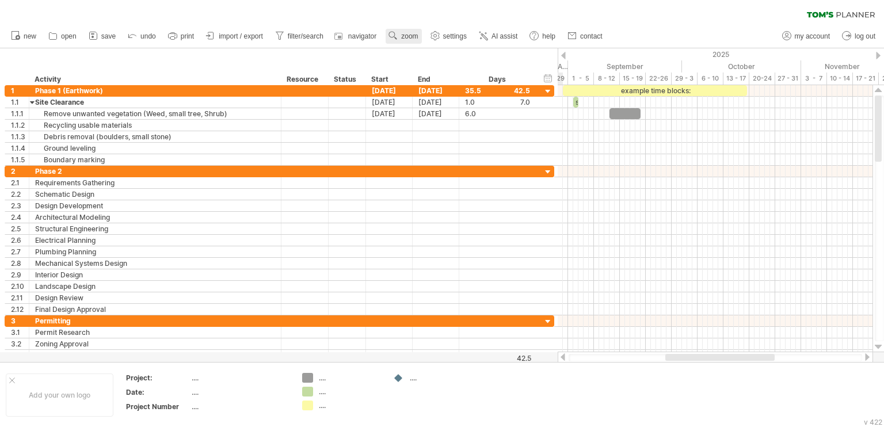
click at [413, 34] on span "zoom" at bounding box center [409, 36] width 17 height 8
click at [456, 85] on div "Day" at bounding box center [450, 86] width 64 height 18
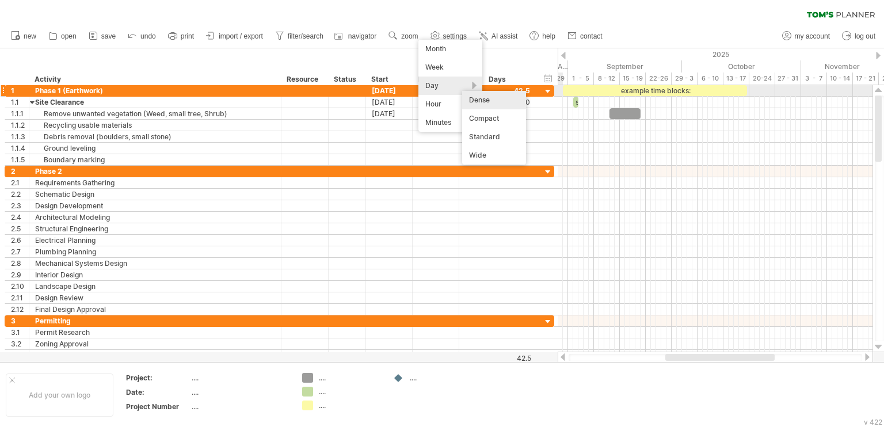
click at [502, 97] on div "Dense" at bounding box center [494, 100] width 64 height 18
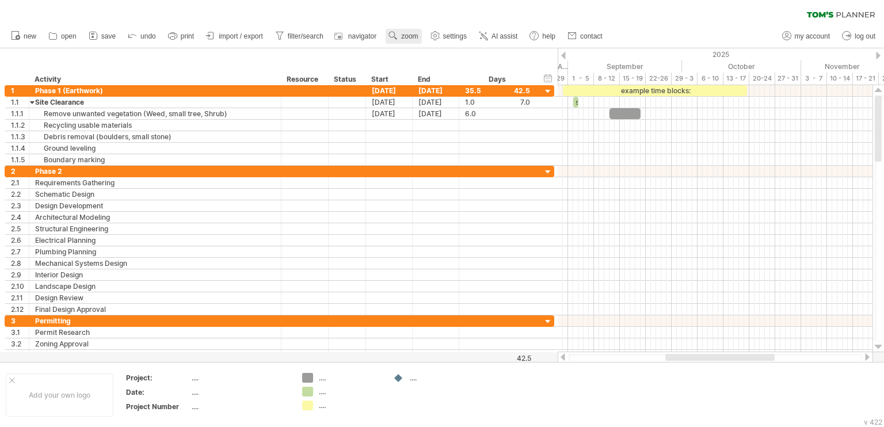
click at [405, 32] on span "zoom" at bounding box center [409, 36] width 17 height 8
click at [437, 87] on div "Day" at bounding box center [442, 83] width 64 height 18
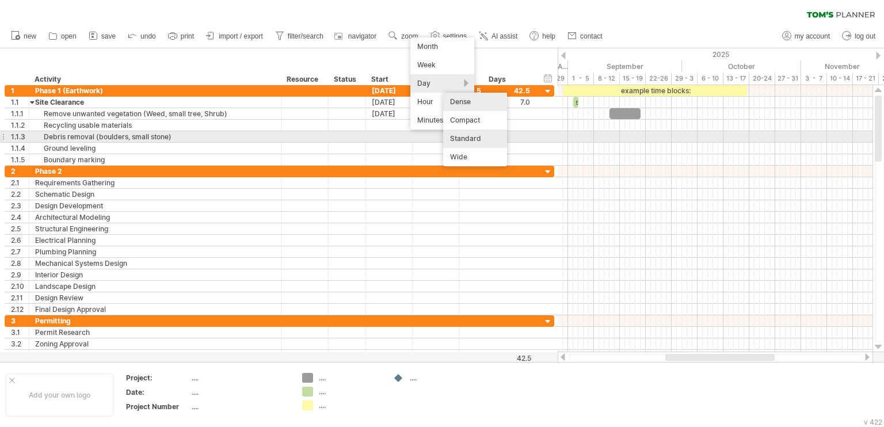
click at [476, 135] on div "Standard" at bounding box center [475, 138] width 64 height 18
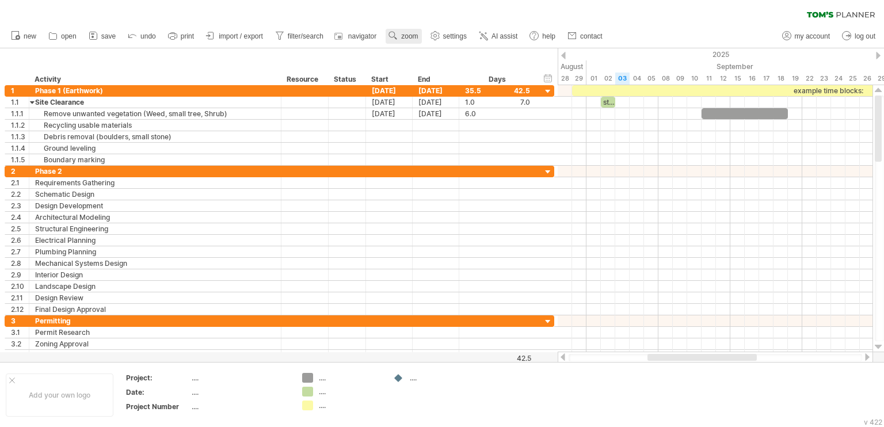
click at [400, 34] on link "zoom" at bounding box center [404, 36] width 36 height 15
click at [437, 85] on div "Day" at bounding box center [438, 86] width 64 height 18
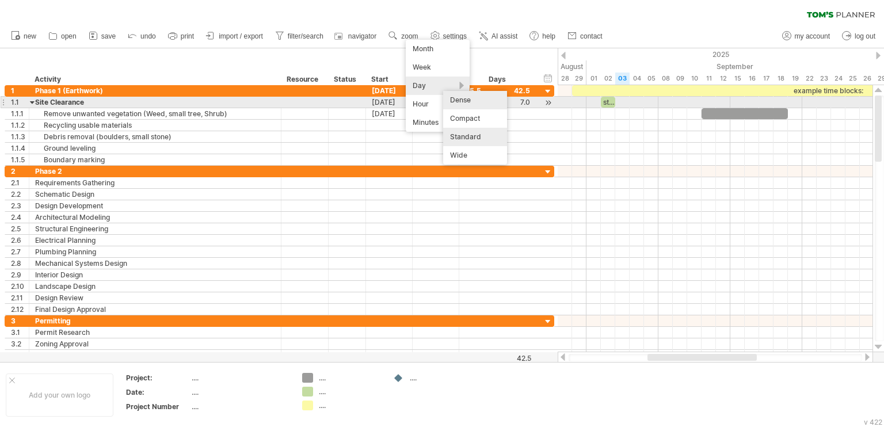
click at [476, 98] on div "Dense" at bounding box center [475, 100] width 64 height 18
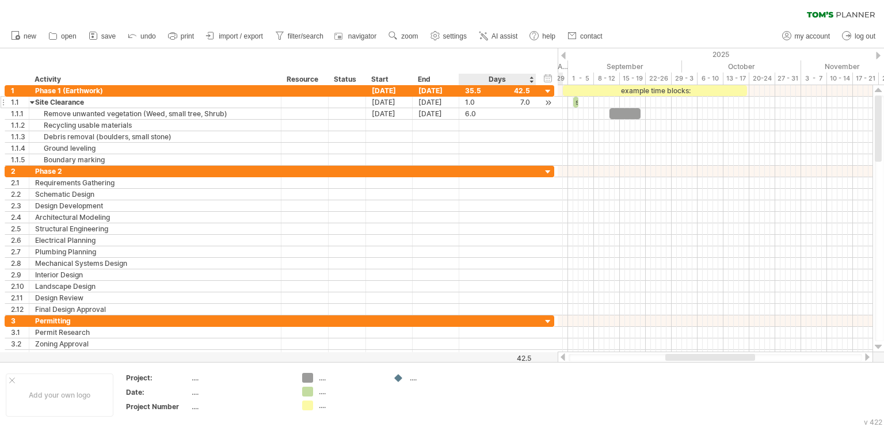
click at [525, 103] on div "1.0" at bounding box center [497, 102] width 65 height 11
click at [476, 102] on input "***" at bounding box center [481, 102] width 33 height 11
click at [472, 91] on div "35.5" at bounding box center [497, 90] width 65 height 11
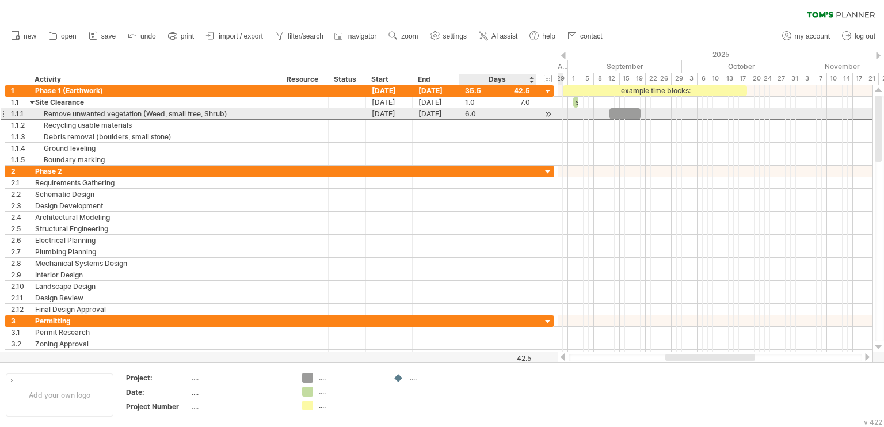
click at [473, 114] on div "6.0" at bounding box center [497, 113] width 65 height 11
click at [373, 113] on div "[DATE]" at bounding box center [389, 113] width 47 height 11
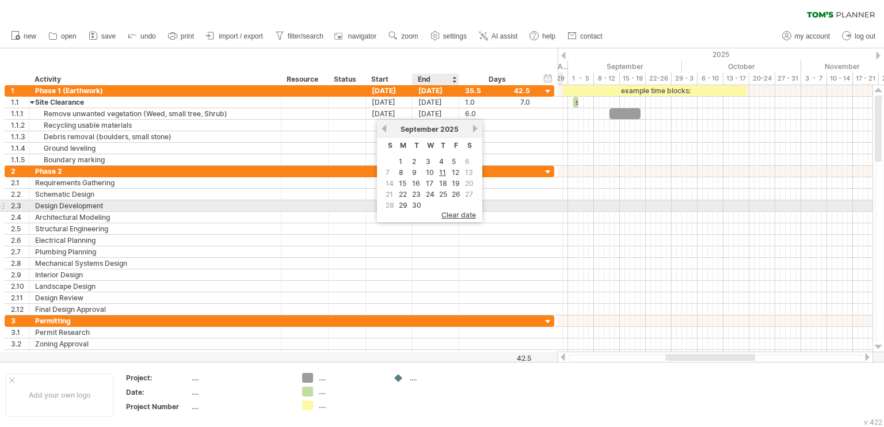
click at [458, 211] on span "clear date" at bounding box center [458, 215] width 35 height 9
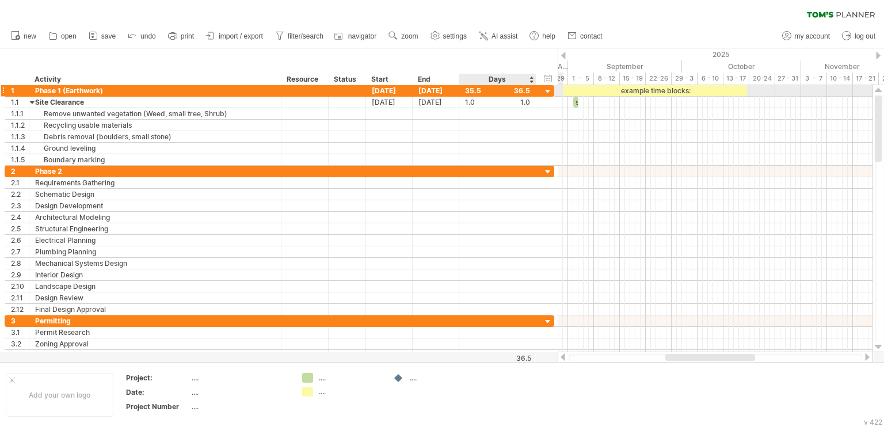
click at [523, 89] on div "35.5" at bounding box center [497, 90] width 65 height 11
click at [460, 56] on div "hide start/end/duration show start/end/duration ******** Activity ******** Reso…" at bounding box center [279, 66] width 558 height 37
click at [379, 90] on div "[DATE]" at bounding box center [389, 90] width 47 height 11
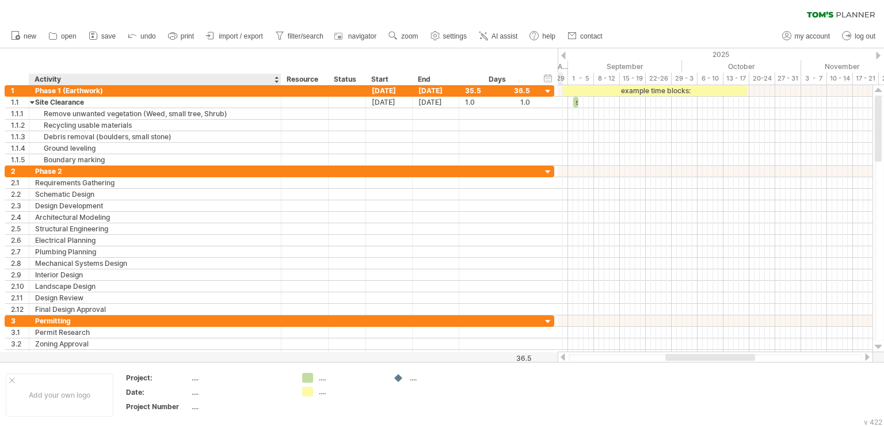
click at [232, 53] on div "hide start/end/duration show start/end/duration ******** Activity ******** Reso…" at bounding box center [279, 66] width 558 height 37
click at [380, 90] on div "[DATE]" at bounding box center [389, 90] width 47 height 11
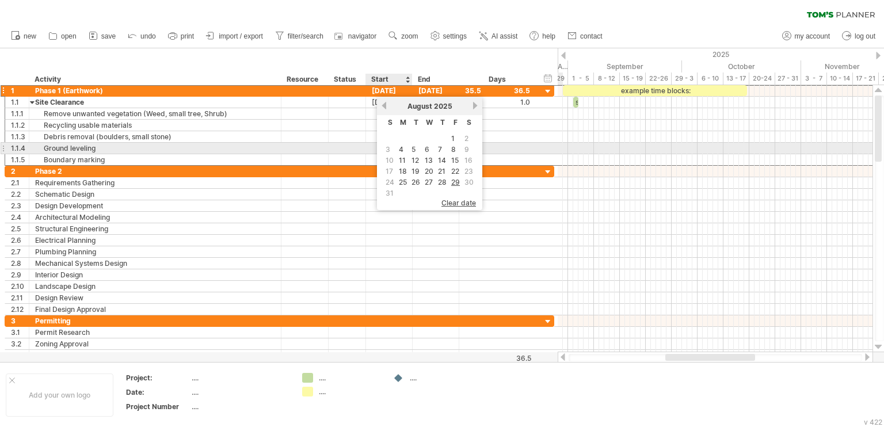
click at [389, 147] on span "3" at bounding box center [387, 149] width 7 height 11
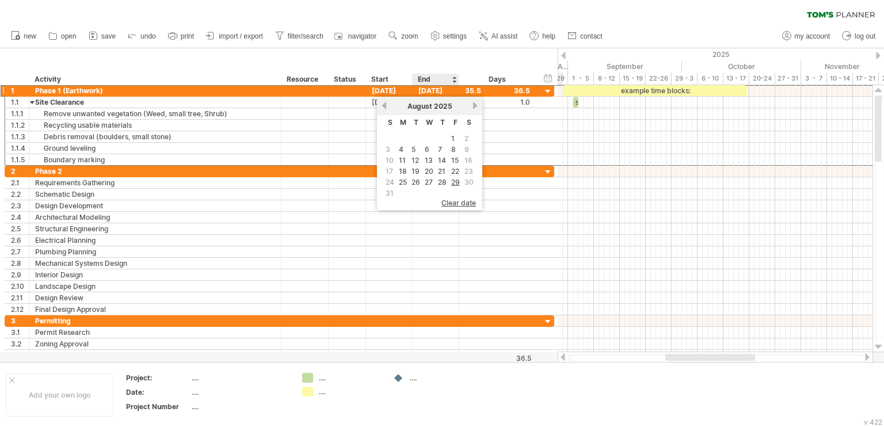
click at [453, 55] on div "hide start/end/duration show start/end/duration ******** Activity ******** Reso…" at bounding box center [279, 66] width 558 height 37
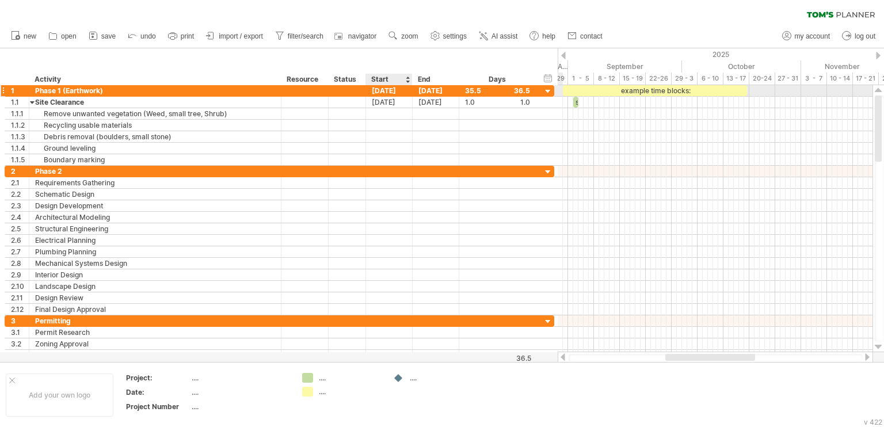
click at [390, 89] on div "[DATE]" at bounding box center [389, 90] width 47 height 11
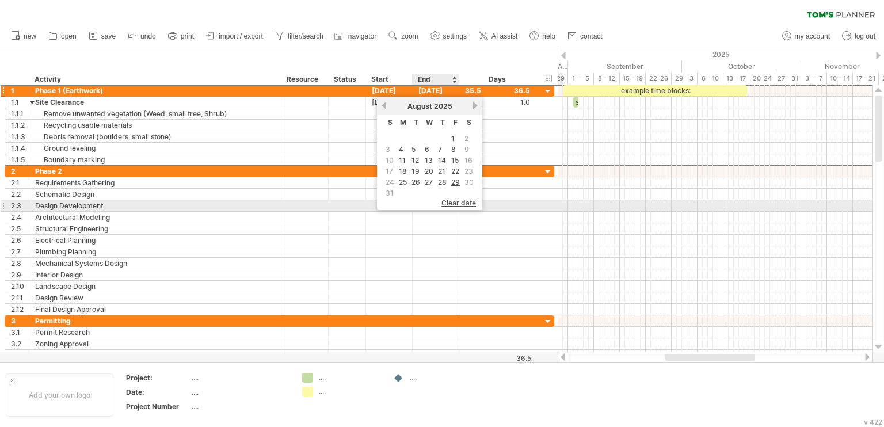
click at [451, 201] on span "clear date" at bounding box center [458, 203] width 35 height 9
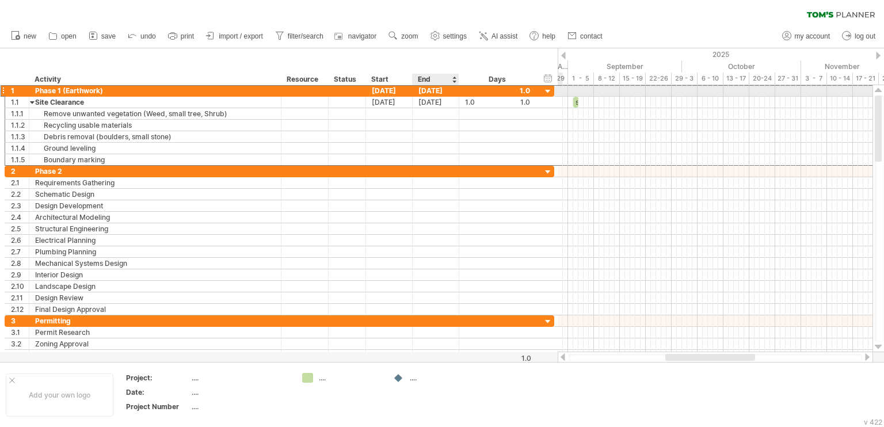
click at [434, 90] on div "[DATE]" at bounding box center [436, 90] width 47 height 11
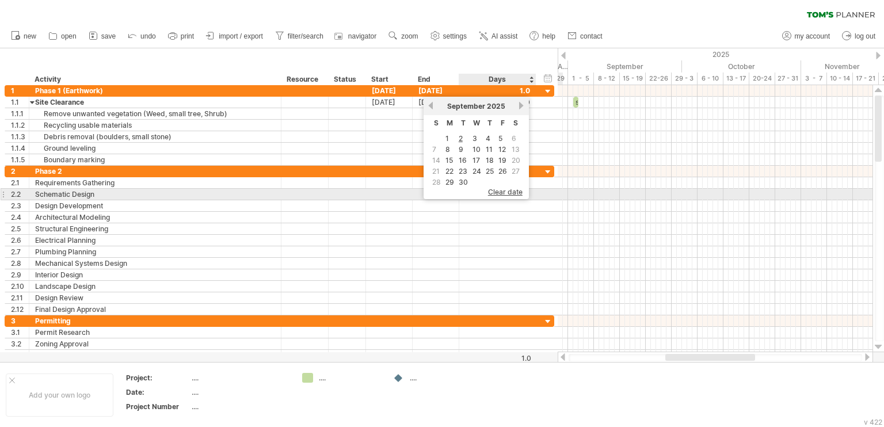
click at [491, 191] on span "clear date" at bounding box center [505, 192] width 35 height 9
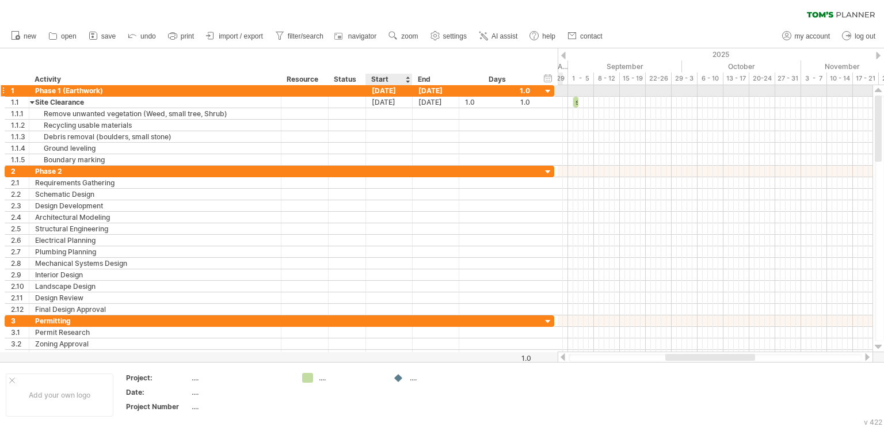
click at [401, 93] on div "[DATE]" at bounding box center [389, 90] width 47 height 11
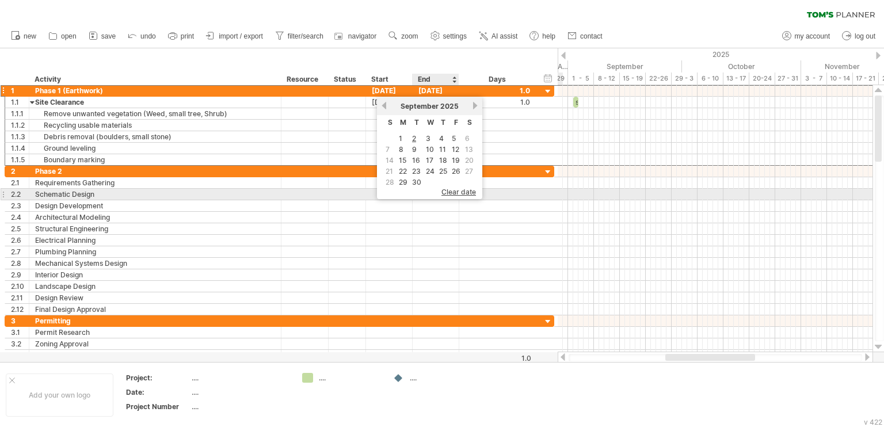
click at [458, 190] on span "clear date" at bounding box center [458, 192] width 35 height 9
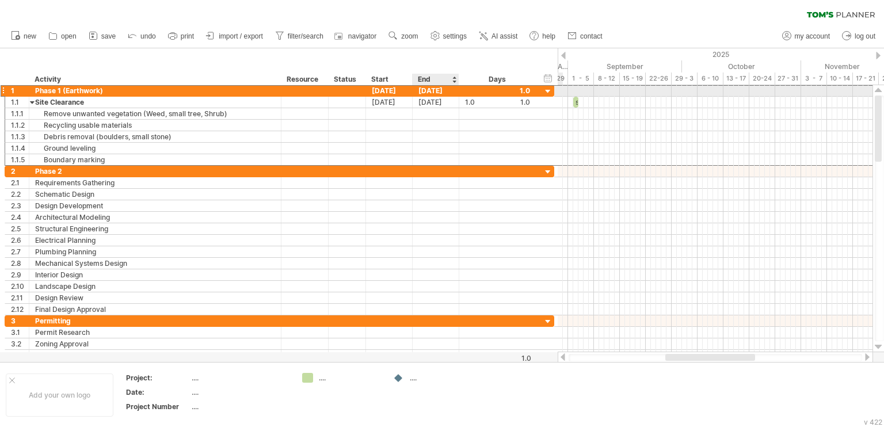
click at [439, 92] on div "[DATE]" at bounding box center [436, 90] width 47 height 11
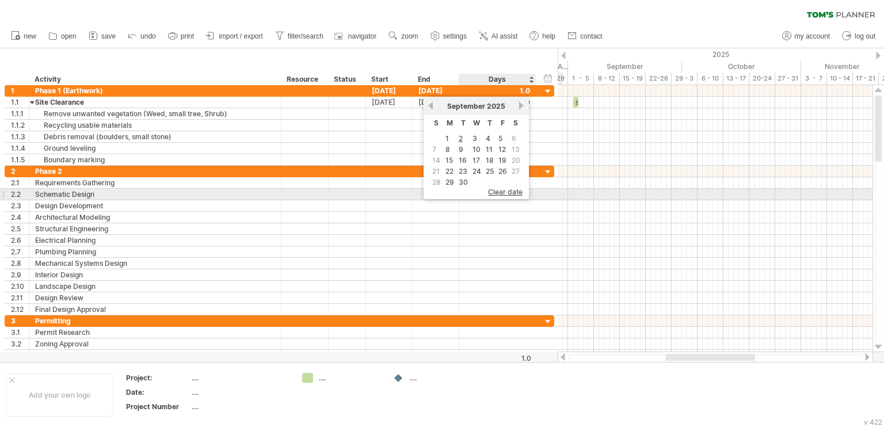
click at [492, 189] on span "clear date" at bounding box center [505, 192] width 35 height 9
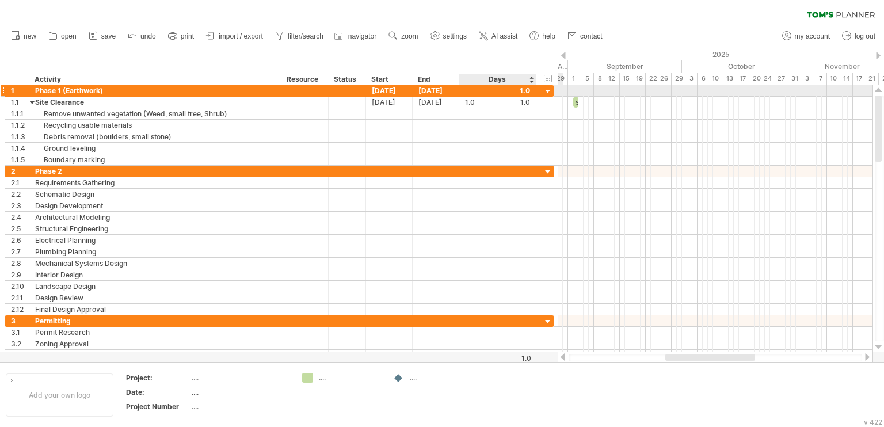
click at [528, 89] on div at bounding box center [497, 90] width 65 height 11
click at [501, 55] on div "hide start/end/duration show start/end/duration ******** Activity ******** Reso…" at bounding box center [279, 66] width 558 height 37
click at [435, 91] on div "[DATE]" at bounding box center [436, 90] width 47 height 11
click at [473, 90] on div at bounding box center [497, 90] width 65 height 11
click at [438, 89] on div "[DATE]" at bounding box center [436, 90] width 47 height 11
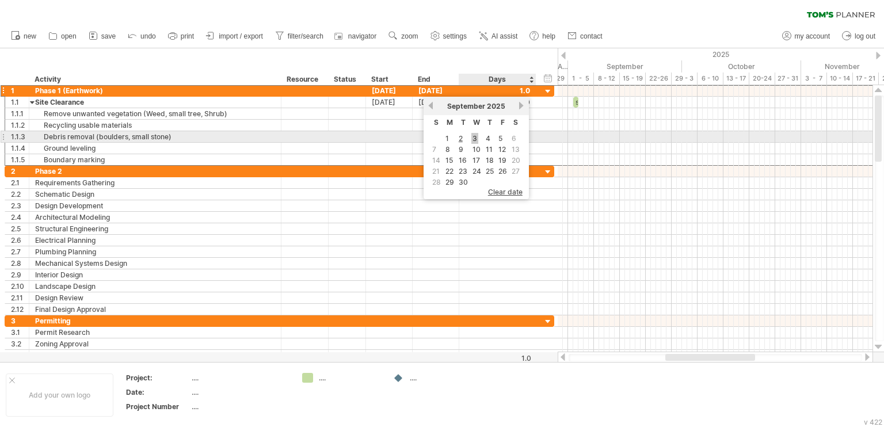
click at [471, 139] on link "3" at bounding box center [474, 138] width 7 height 11
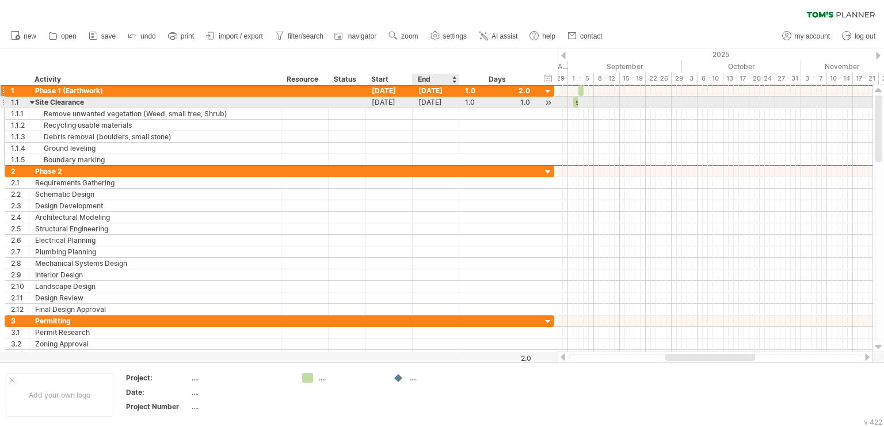
click at [430, 101] on div "[DATE]" at bounding box center [436, 102] width 47 height 11
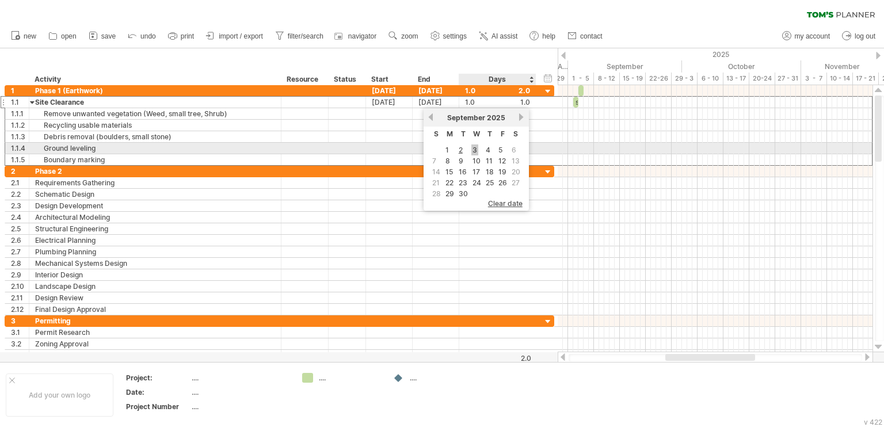
click at [475, 149] on link "3" at bounding box center [474, 149] width 7 height 11
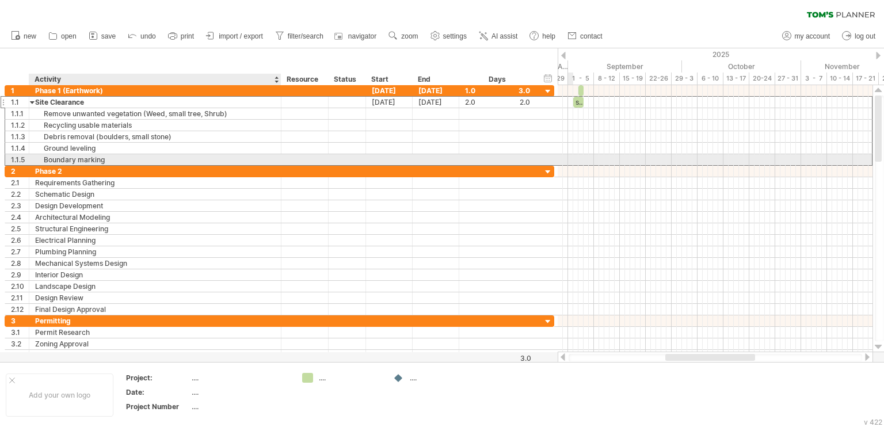
click at [121, 156] on div "Boundary marking" at bounding box center [155, 159] width 240 height 11
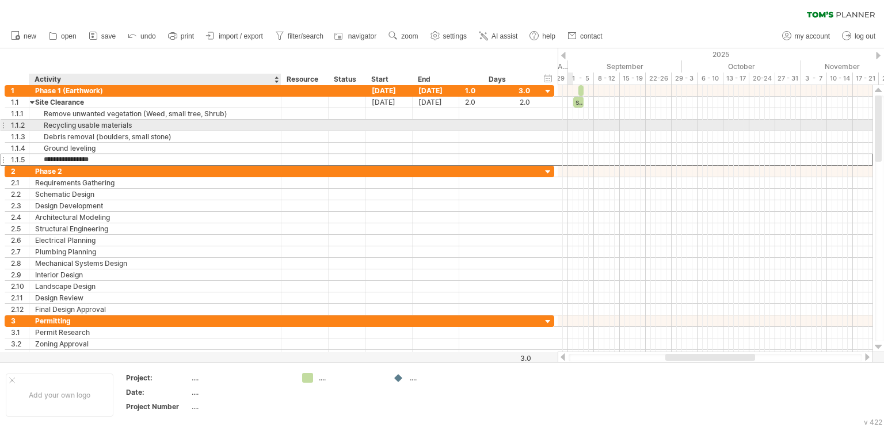
click at [139, 124] on div "Recycling usable materials" at bounding box center [155, 125] width 240 height 11
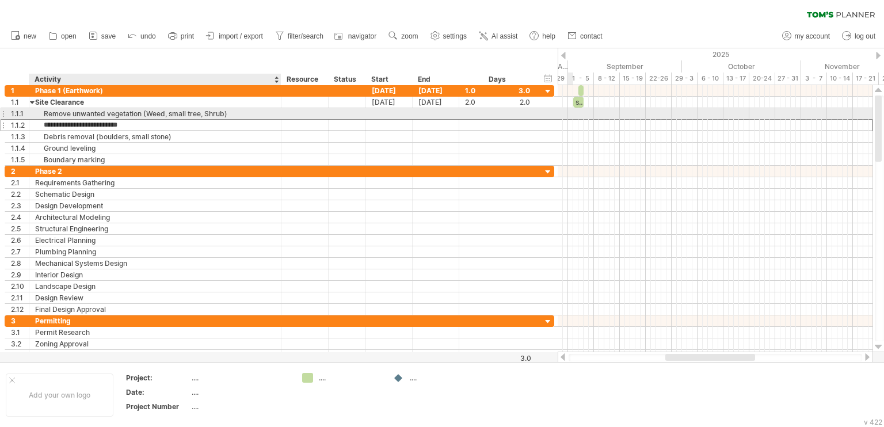
click at [246, 111] on div "Remove unwanted vegetation (Weed, small tree, Shrub)" at bounding box center [155, 113] width 240 height 11
click at [211, 115] on input "**********" at bounding box center [155, 113] width 240 height 11
click at [209, 115] on input "**********" at bounding box center [155, 113] width 240 height 11
type input "**********"
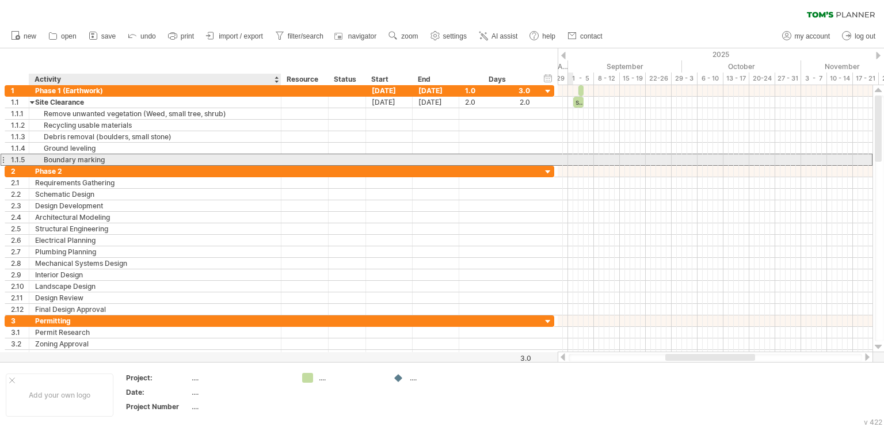
click at [117, 161] on div "Boundary marking" at bounding box center [155, 159] width 240 height 11
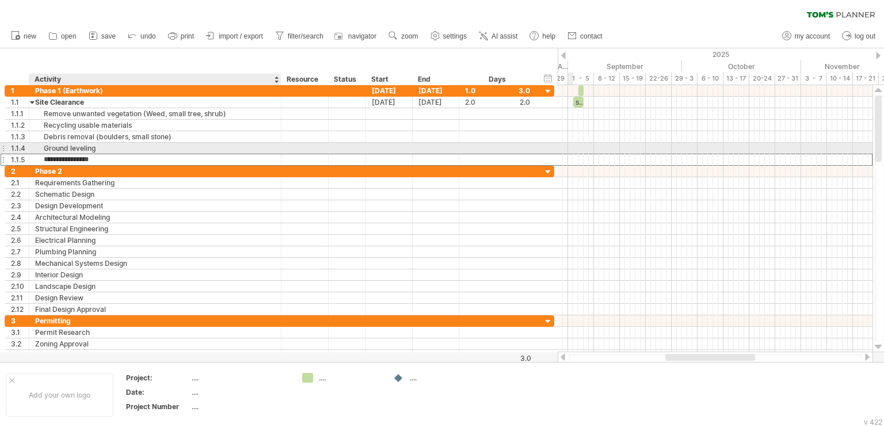
click at [73, 148] on div "Ground leveling" at bounding box center [155, 148] width 240 height 11
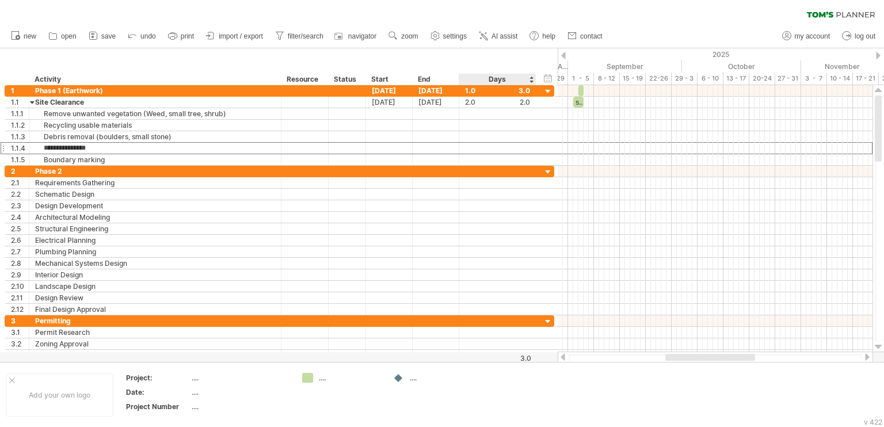
click at [502, 85] on div "Days" at bounding box center [497, 80] width 77 height 12
click at [502, 79] on div "Days" at bounding box center [497, 80] width 77 height 12
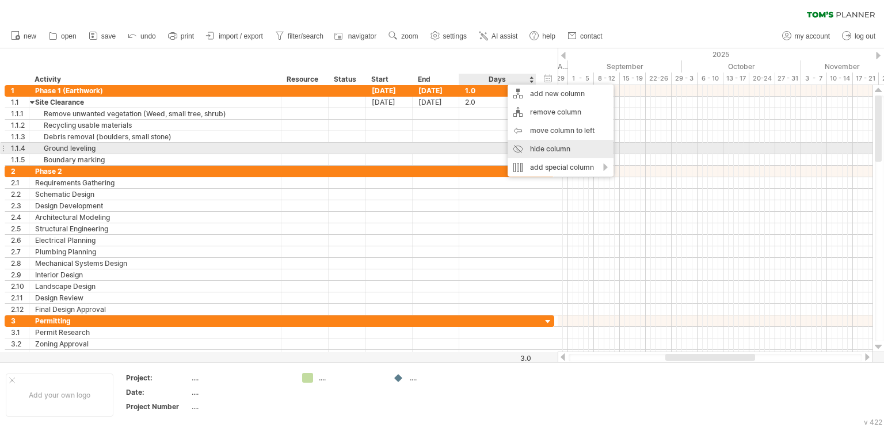
click at [554, 144] on div "hide column" at bounding box center [561, 149] width 106 height 18
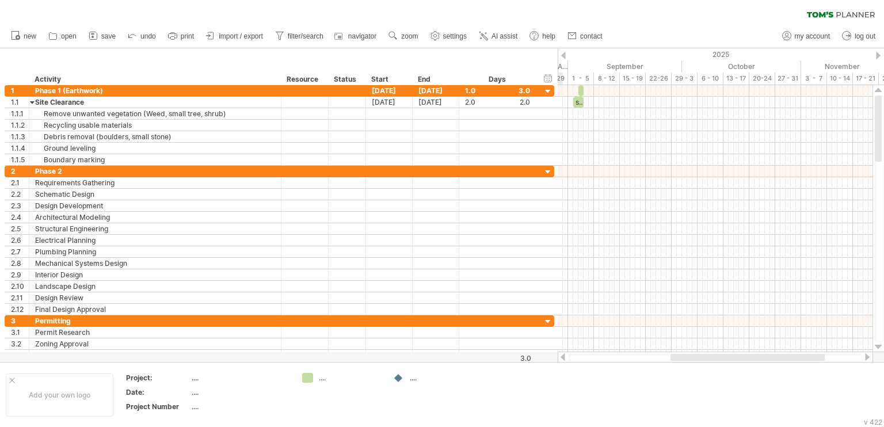
click at [512, 78] on div "Days" at bounding box center [497, 80] width 77 height 12
click at [501, 80] on div "Days" at bounding box center [497, 80] width 77 height 12
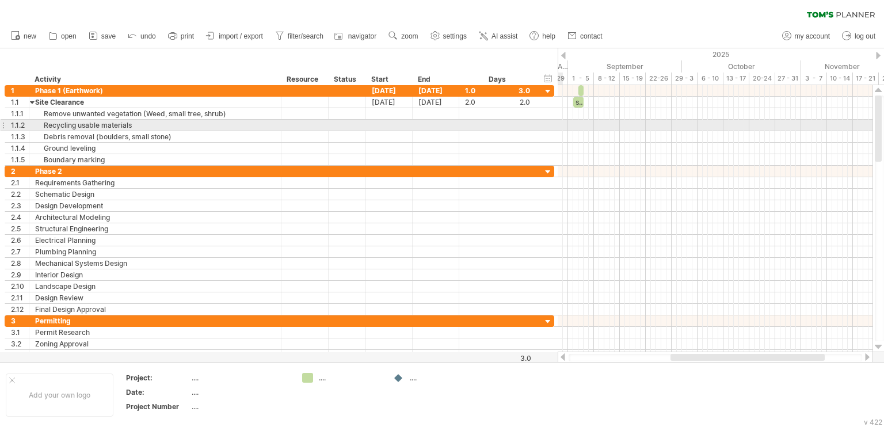
click at [549, 126] on div "**********" at bounding box center [280, 126] width 550 height 12
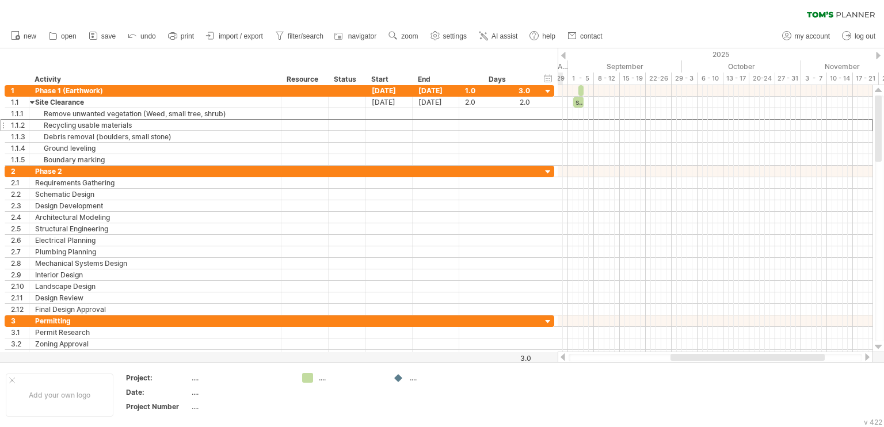
click at [502, 79] on div "Days" at bounding box center [497, 80] width 77 height 12
click at [435, 79] on div "End" at bounding box center [435, 80] width 35 height 12
click at [481, 77] on div "Days" at bounding box center [497, 80] width 77 height 12
click at [545, 79] on div "hide start/end/duration show start/end/duration" at bounding box center [548, 78] width 11 height 12
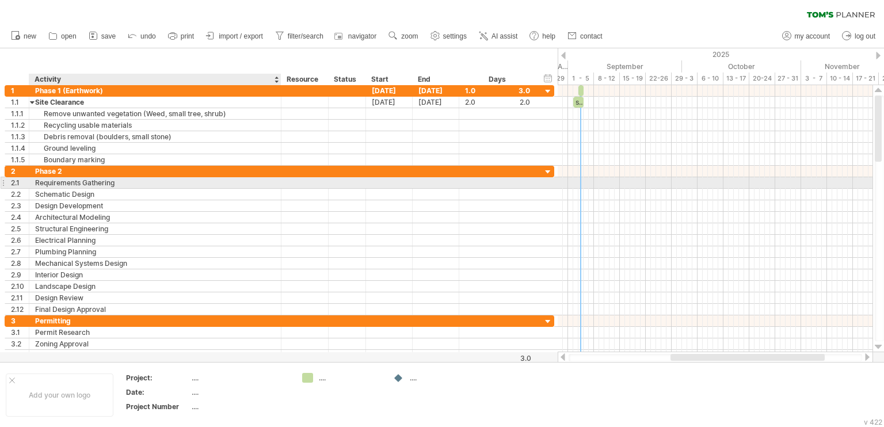
click at [83, 183] on div "Requirements Gathering" at bounding box center [155, 182] width 240 height 11
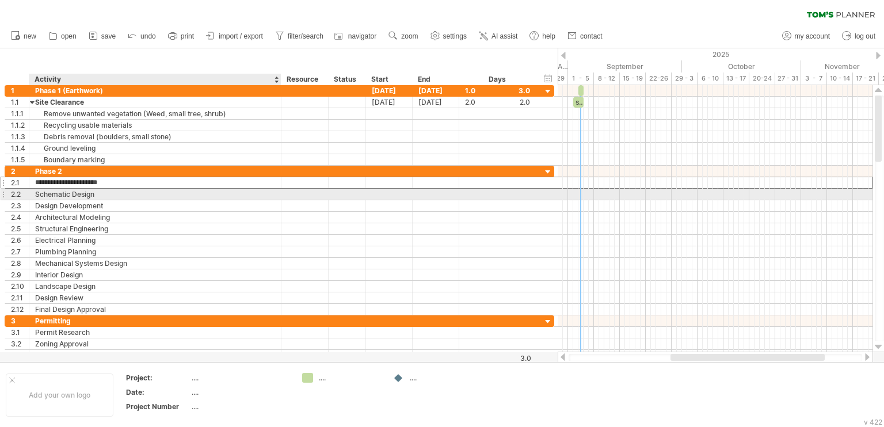
click at [100, 193] on div "Schematic Design" at bounding box center [155, 194] width 240 height 11
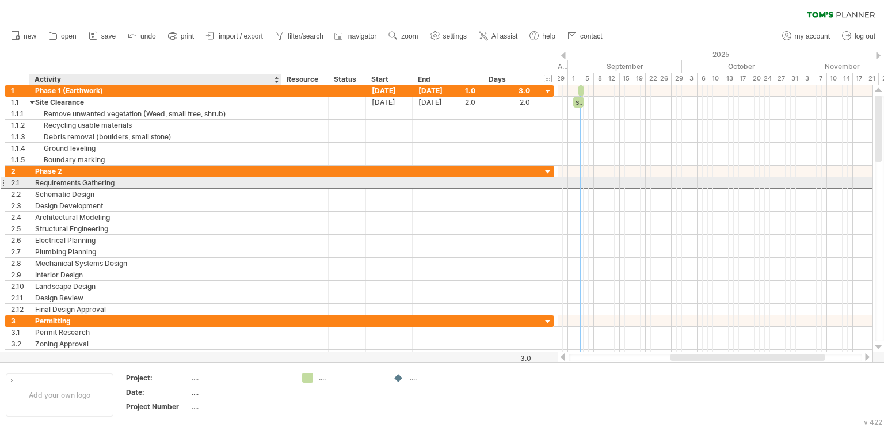
click at [116, 183] on div "Requirements Gathering" at bounding box center [155, 182] width 240 height 11
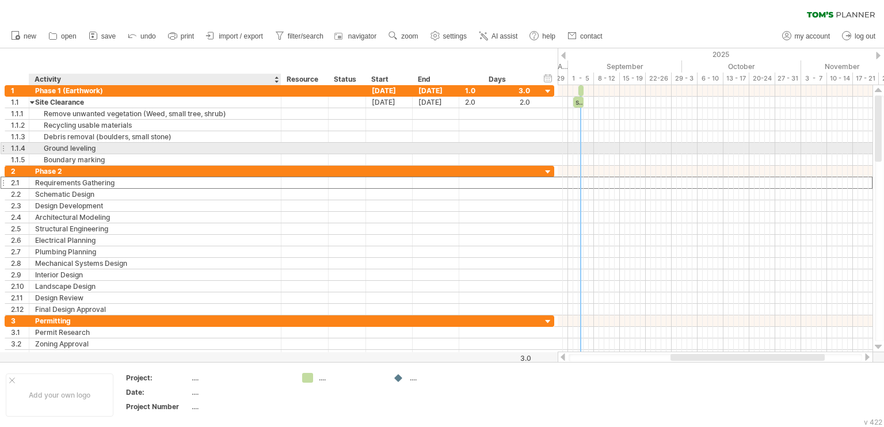
click at [196, 152] on div "Ground leveling" at bounding box center [155, 148] width 240 height 11
click at [196, 155] on div "Boundary marking" at bounding box center [155, 159] width 240 height 11
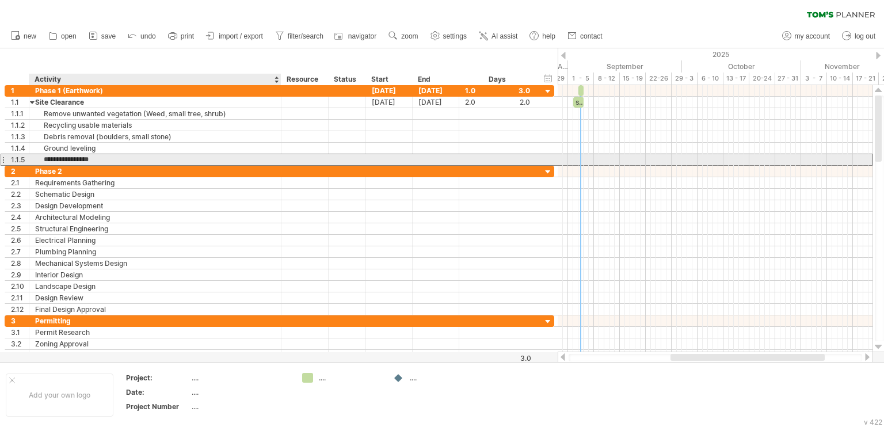
click at [180, 158] on input "**********" at bounding box center [155, 159] width 240 height 11
click at [184, 157] on input "**********" at bounding box center [155, 159] width 240 height 11
click at [215, 158] on input "**********" at bounding box center [155, 159] width 240 height 11
click at [203, 154] on input "**********" at bounding box center [155, 159] width 240 height 11
click at [167, 157] on input "**********" at bounding box center [155, 159] width 240 height 11
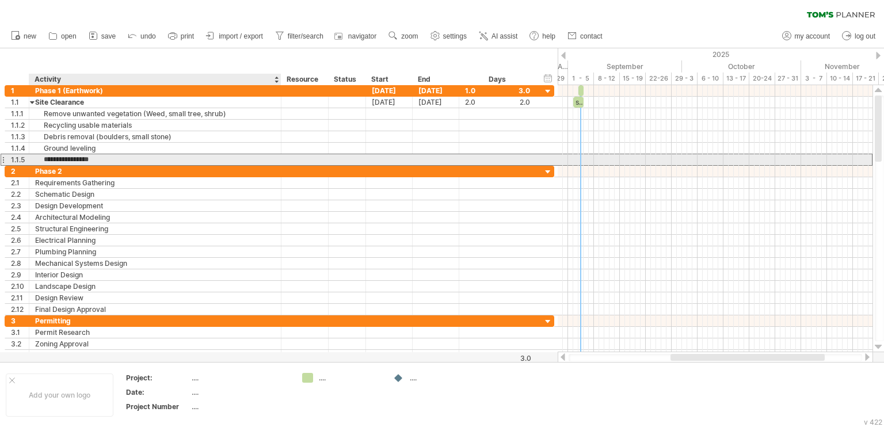
click at [121, 157] on input "**********" at bounding box center [155, 159] width 240 height 11
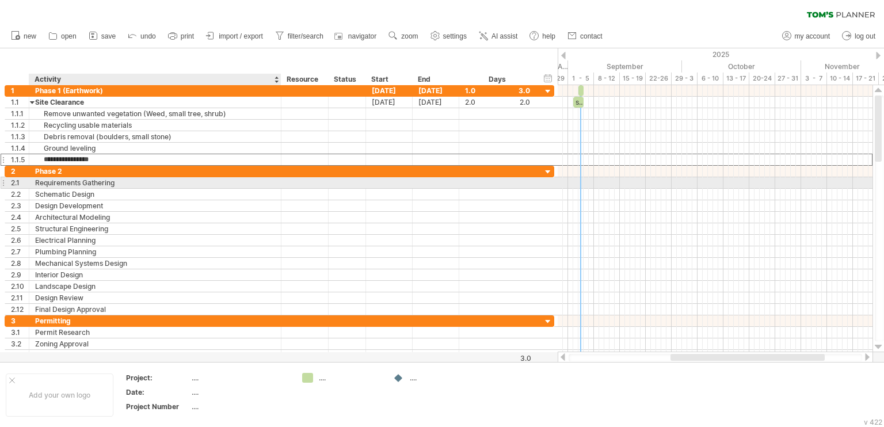
click at [104, 181] on div "Requirements Gathering" at bounding box center [155, 182] width 240 height 11
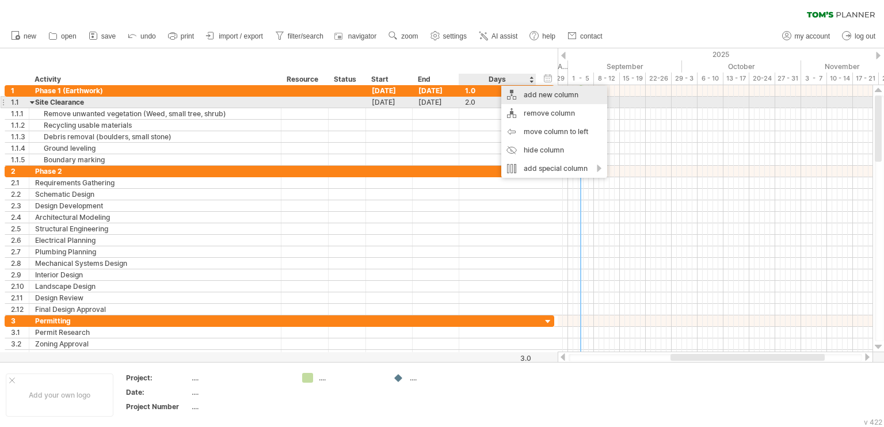
click at [543, 98] on div "add new column" at bounding box center [554, 95] width 106 height 18
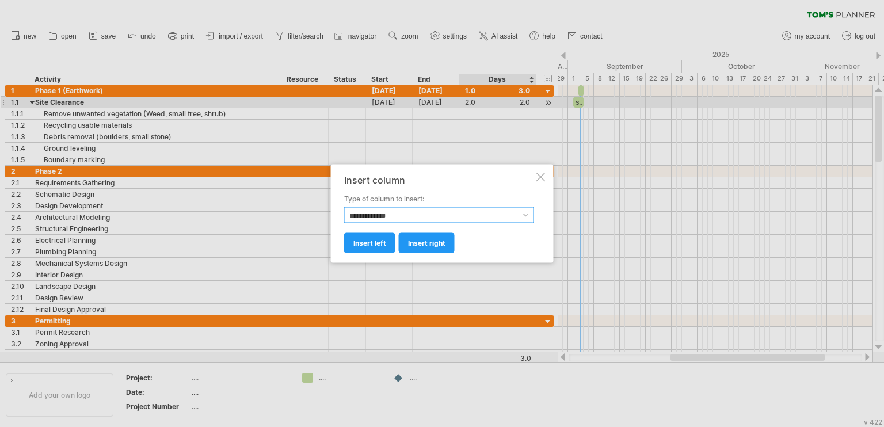
click at [417, 217] on select "**********" at bounding box center [439, 215] width 190 height 16
click at [402, 216] on select "**********" at bounding box center [439, 215] width 190 height 16
click at [382, 214] on select "**********" at bounding box center [439, 215] width 190 height 16
drag, startPoint x: 407, startPoint y: 212, endPoint x: 404, endPoint y: 235, distance: 22.7
click at [407, 212] on select "**********" at bounding box center [439, 215] width 190 height 16
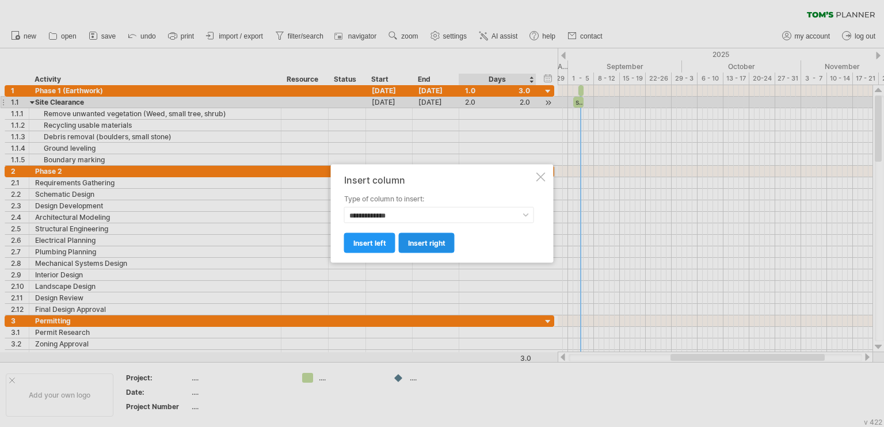
click at [418, 239] on span "insert right" at bounding box center [426, 243] width 37 height 9
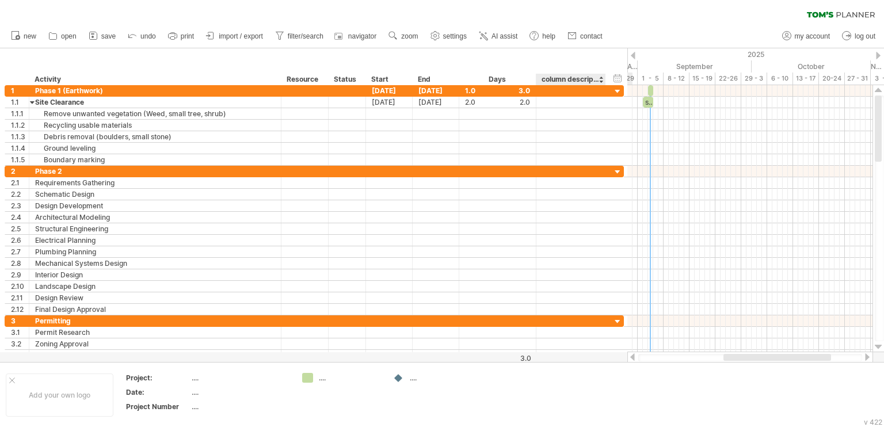
click at [578, 78] on div "column description" at bounding box center [570, 80] width 58 height 12
type input "****"
click at [575, 94] on div at bounding box center [571, 90] width 58 height 11
click at [572, 91] on input "text" at bounding box center [571, 90] width 58 height 11
type input "*"
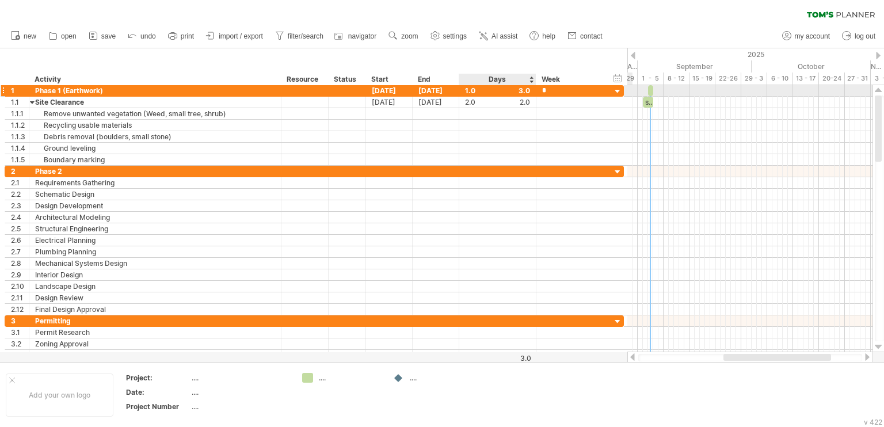
click at [542, 91] on input "*" at bounding box center [571, 90] width 58 height 11
click at [619, 91] on div at bounding box center [617, 91] width 11 height 11
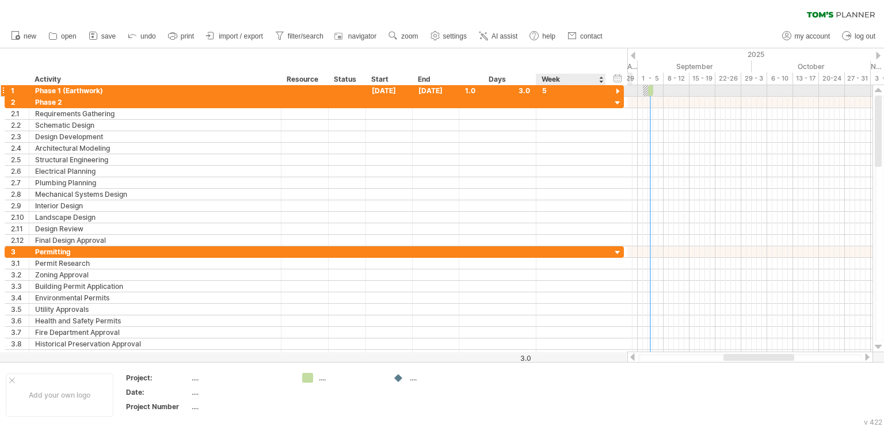
click at [619, 91] on div at bounding box center [617, 91] width 11 height 11
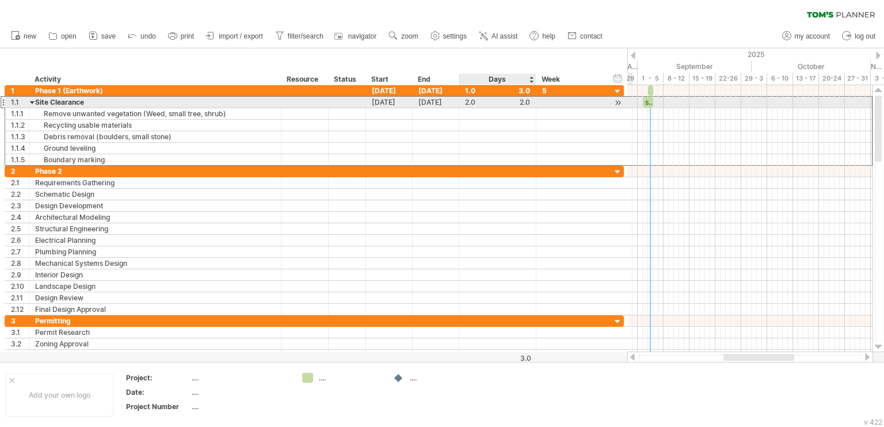
click at [536, 105] on div at bounding box center [571, 102] width 70 height 11
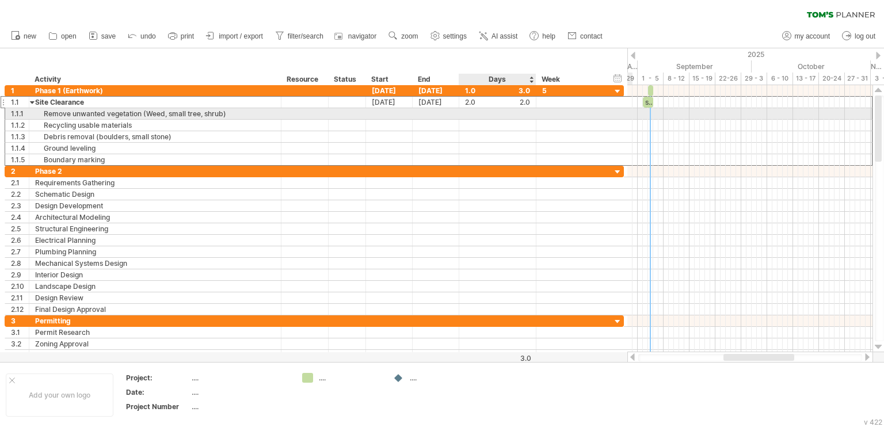
click at [513, 117] on div at bounding box center [497, 113] width 65 height 11
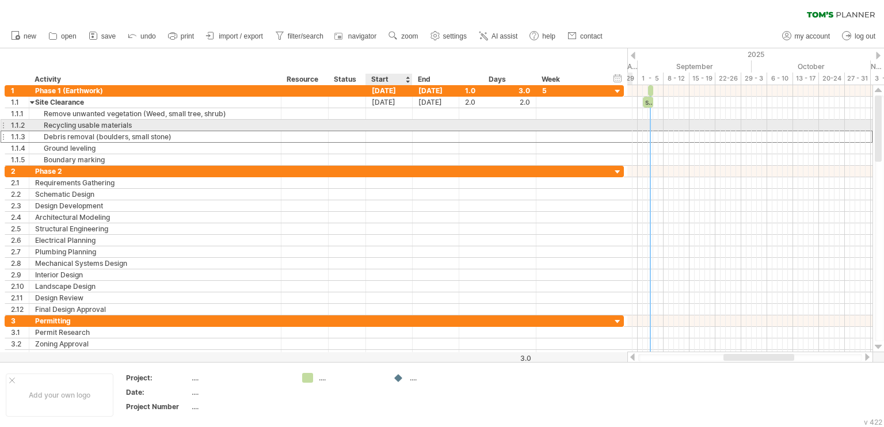
click at [404, 131] on div at bounding box center [389, 136] width 47 height 11
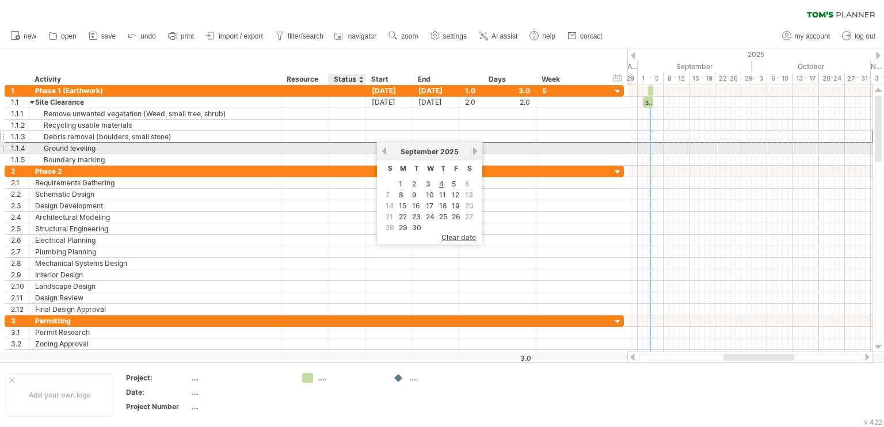
click at [360, 150] on div at bounding box center [347, 148] width 37 height 11
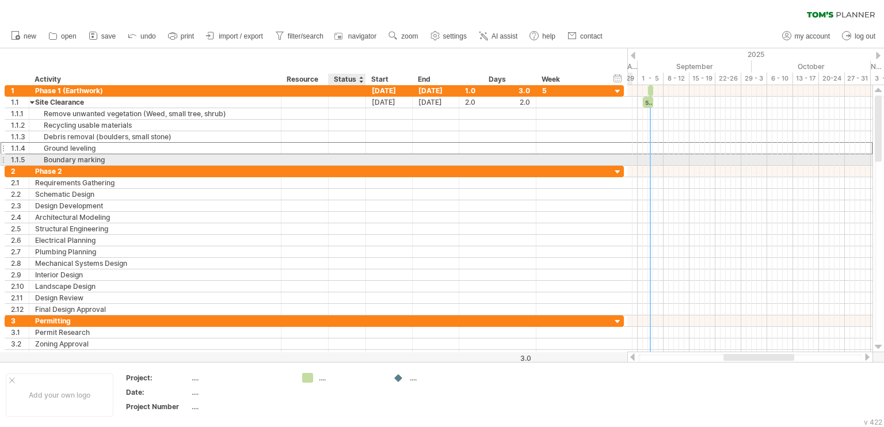
click at [339, 159] on div at bounding box center [346, 159] width 25 height 11
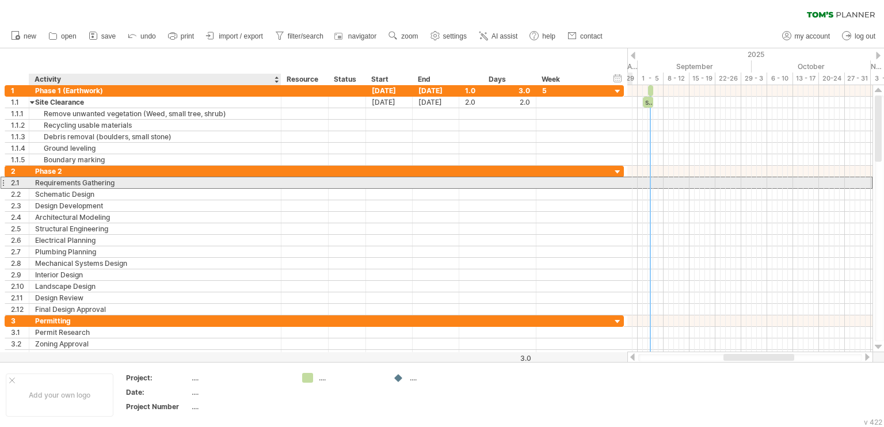
click at [172, 182] on div "Requirements Gathering" at bounding box center [155, 182] width 240 height 11
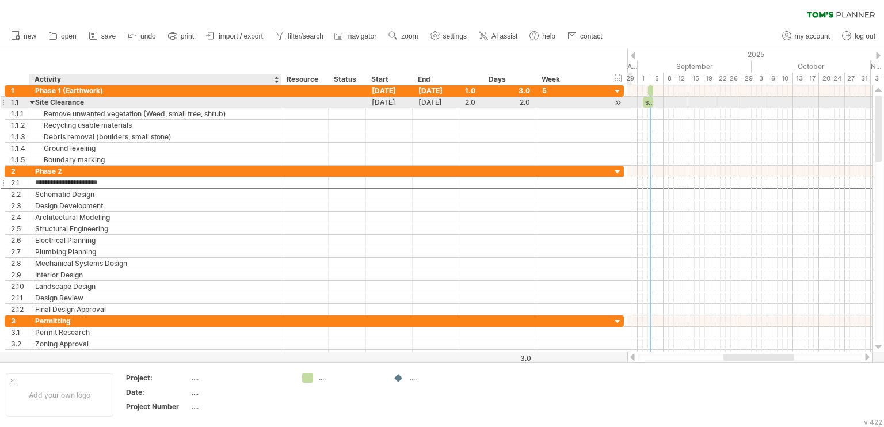
click at [36, 105] on div "Site Clearance" at bounding box center [155, 102] width 240 height 11
click at [34, 103] on div at bounding box center [32, 102] width 5 height 11
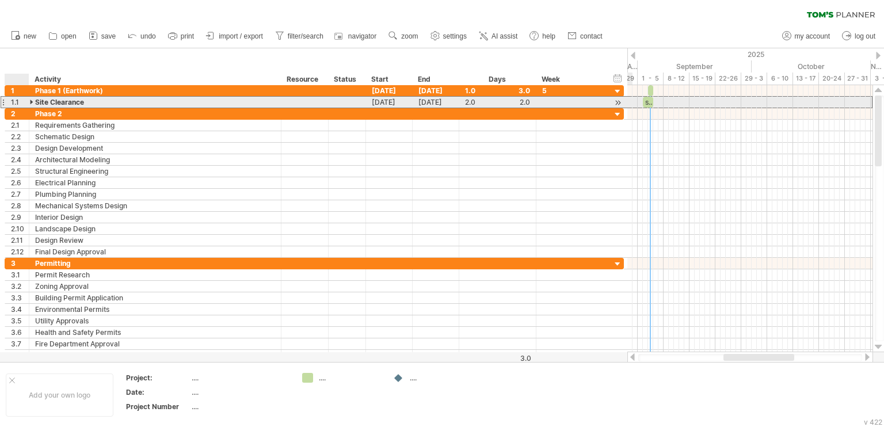
click at [32, 102] on div at bounding box center [32, 102] width 5 height 11
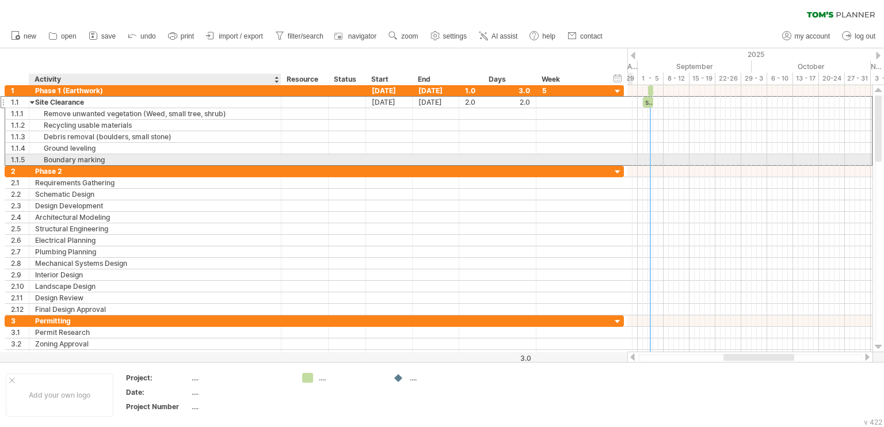
click at [126, 160] on div "Boundary marking" at bounding box center [155, 159] width 240 height 11
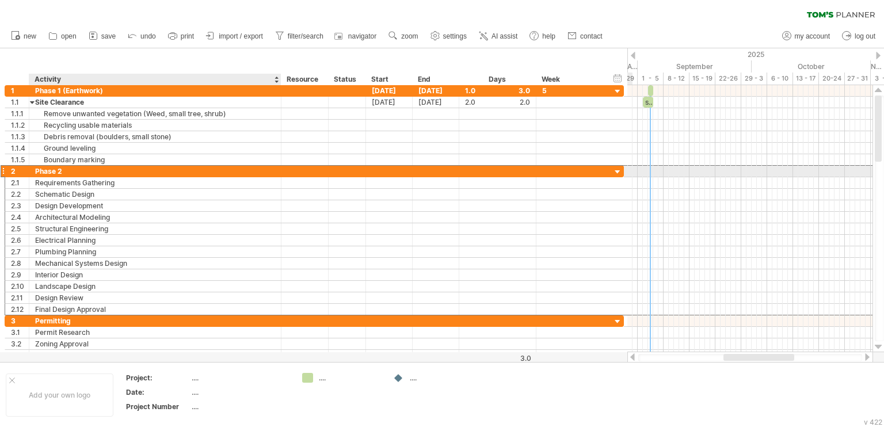
click at [73, 168] on div "Phase 2" at bounding box center [155, 171] width 240 height 11
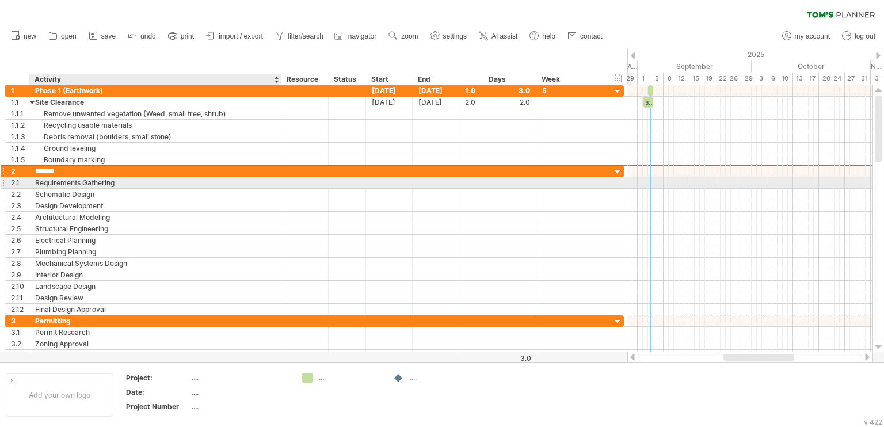
click at [115, 184] on div "Requirements Gathering" at bounding box center [155, 182] width 240 height 11
click at [161, 183] on div "Requirements Gathering" at bounding box center [155, 182] width 240 height 11
click at [132, 181] on input "**********" at bounding box center [155, 182] width 240 height 11
drag, startPoint x: 132, startPoint y: 181, endPoint x: 36, endPoint y: 182, distance: 95.5
click at [36, 182] on input "**********" at bounding box center [155, 182] width 240 height 11
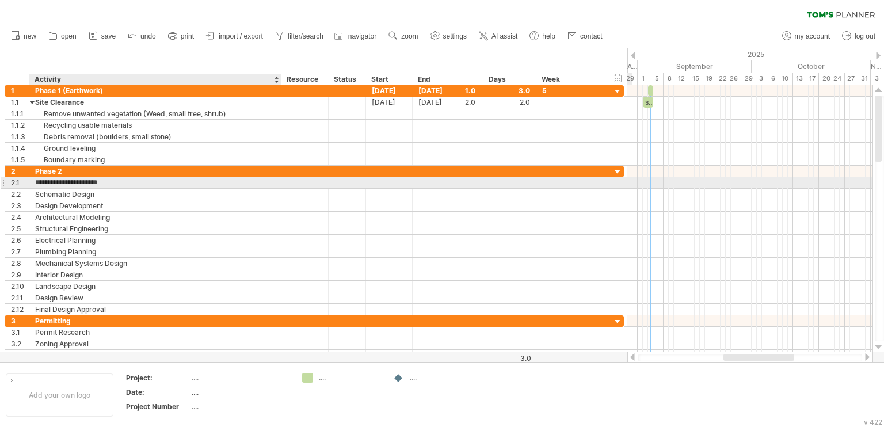
click at [132, 184] on input "**********" at bounding box center [155, 182] width 240 height 11
click at [123, 184] on input "**********" at bounding box center [155, 182] width 240 height 11
type input "*"
type input "**********"
click at [160, 182] on div at bounding box center [155, 182] width 240 height 11
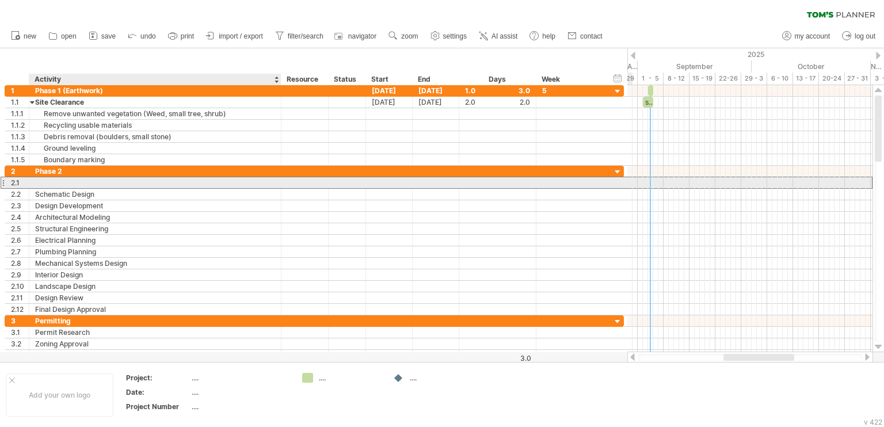
click at [117, 185] on div at bounding box center [155, 182] width 240 height 11
paste input "**********"
drag, startPoint x: 126, startPoint y: 182, endPoint x: 35, endPoint y: 188, distance: 91.7
type input "**********"
click at [35, 188] on div "**********" at bounding box center [314, 241] width 619 height 150
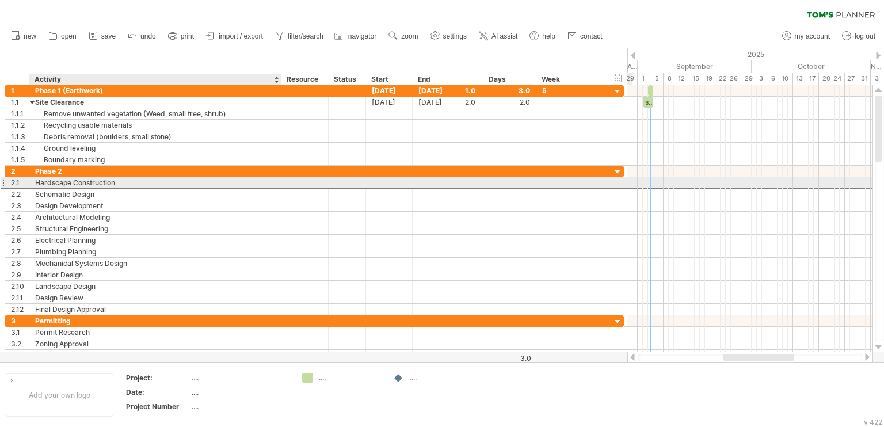
drag, startPoint x: 130, startPoint y: 184, endPoint x: 93, endPoint y: 184, distance: 37.4
click at [93, 184] on div "Hardscape Construction" at bounding box center [155, 182] width 240 height 11
click at [127, 182] on input "**********" at bounding box center [155, 182] width 240 height 11
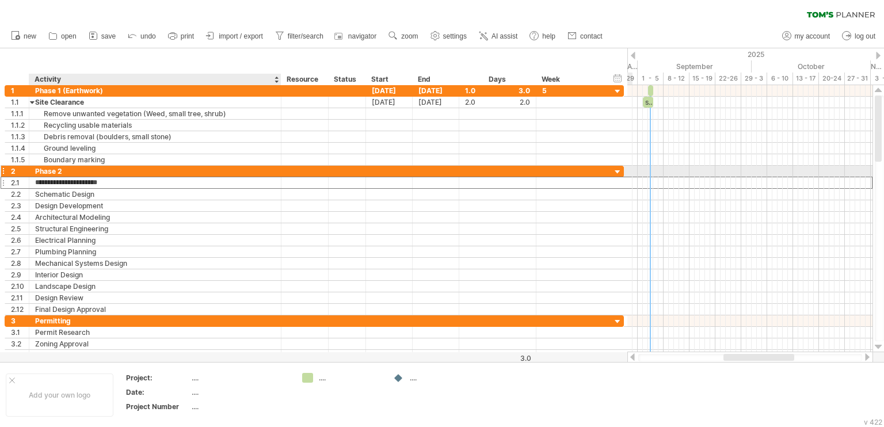
click at [107, 171] on div "Phase 2" at bounding box center [155, 171] width 240 height 11
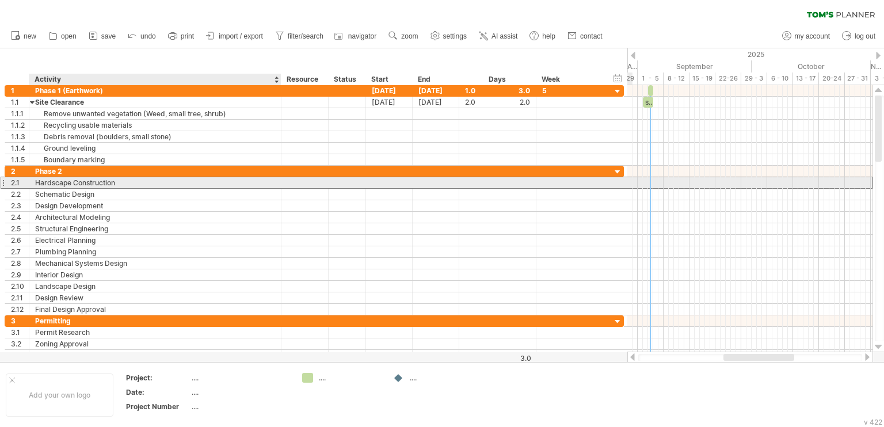
click at [117, 186] on div "Hardscape Construction" at bounding box center [155, 182] width 240 height 11
click at [170, 181] on div "Hardscape Construction" at bounding box center [155, 182] width 240 height 11
drag, startPoint x: 168, startPoint y: 180, endPoint x: 136, endPoint y: 183, distance: 31.8
click at [136, 183] on input "**********" at bounding box center [155, 182] width 240 height 11
click at [3, 181] on div at bounding box center [3, 183] width 5 height 12
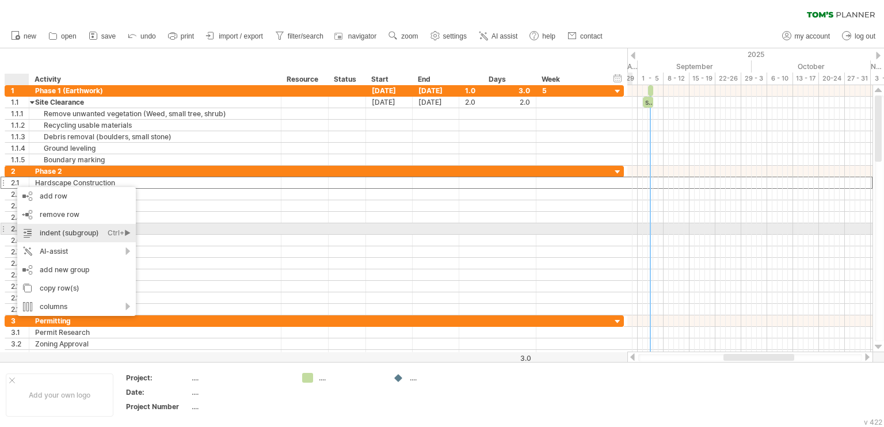
click at [98, 232] on div "indent (subgroup) Ctrl+► Cmd+►" at bounding box center [76, 233] width 119 height 18
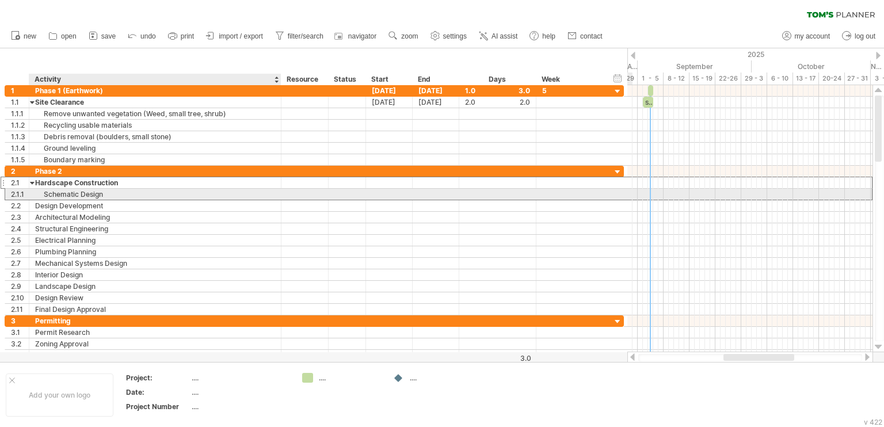
click at [110, 194] on div "Schematic Design" at bounding box center [155, 194] width 240 height 11
type input "*"
type input "**********"
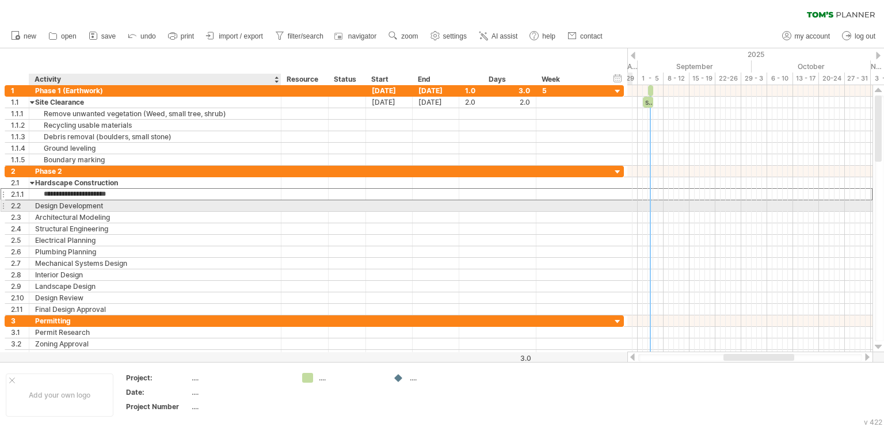
click at [140, 205] on div "Design Development" at bounding box center [155, 205] width 240 height 11
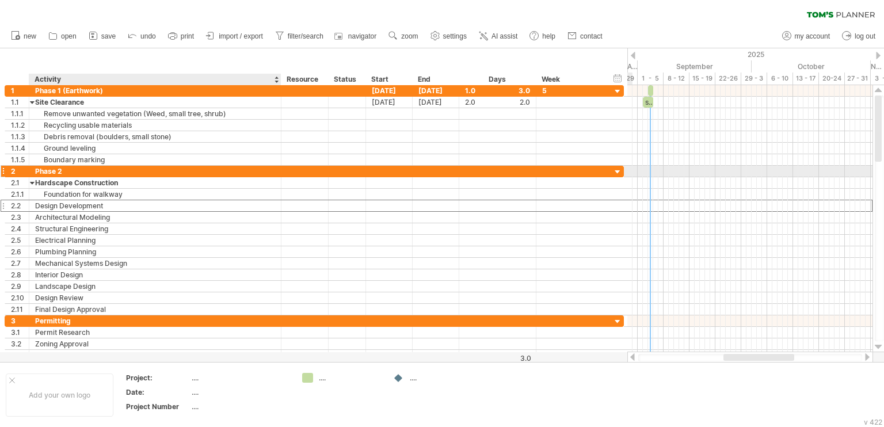
click at [94, 172] on div "Phase 2" at bounding box center [155, 171] width 240 height 11
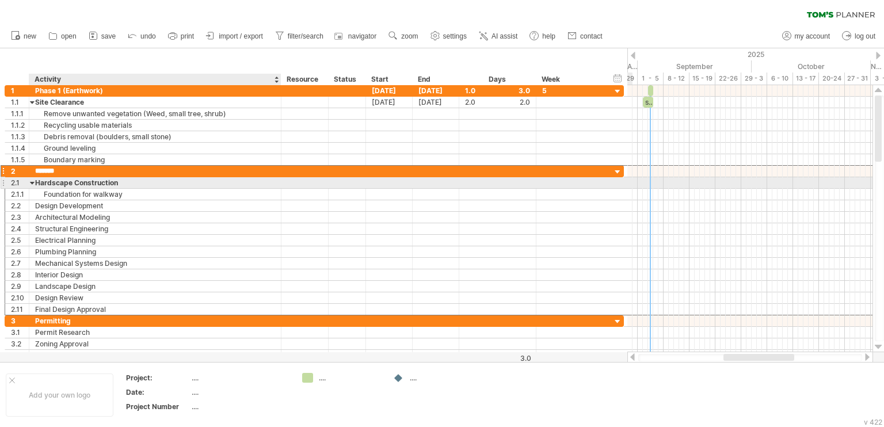
click at [117, 184] on div "Hardscape Construction" at bounding box center [155, 182] width 240 height 11
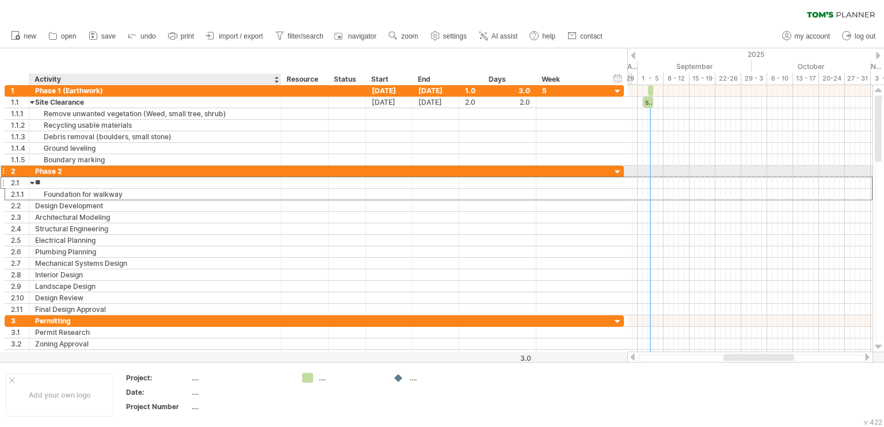
type input "*"
click at [70, 170] on div "Phase 2" at bounding box center [155, 171] width 240 height 11
click at [67, 170] on input "*******" at bounding box center [155, 171] width 240 height 11
click at [143, 170] on div "Phase 2 (Hardsccape" at bounding box center [155, 171] width 240 height 11
type input "**********"
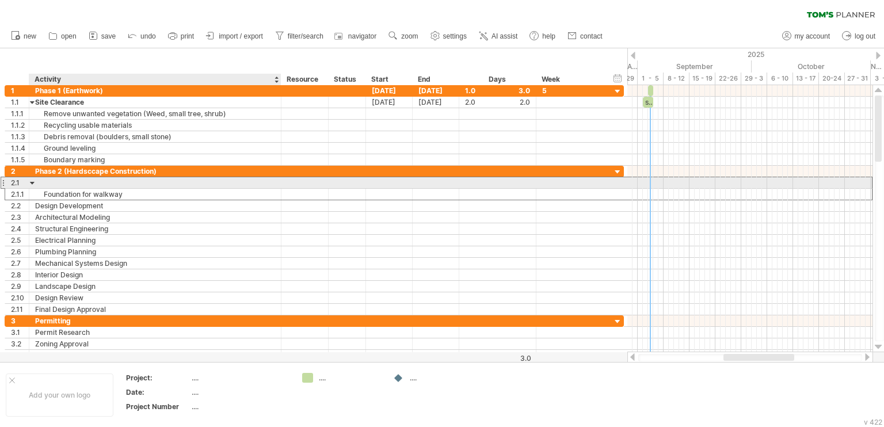
click at [139, 181] on div at bounding box center [155, 182] width 240 height 11
type input "*******"
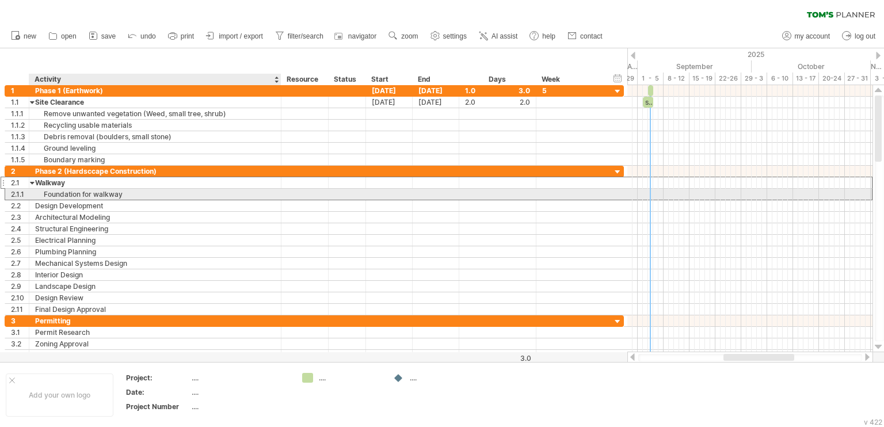
click at [132, 190] on div "Foundation for walkway" at bounding box center [155, 194] width 240 height 11
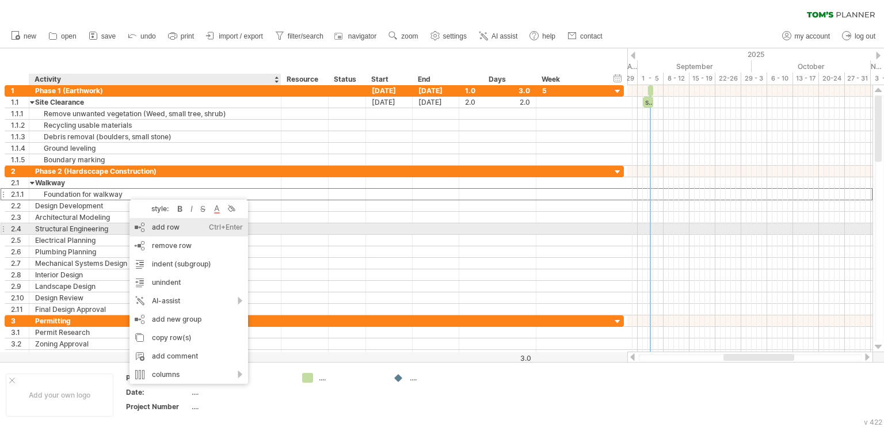
click at [159, 225] on div "add row Ctrl+Enter Cmd+Enter" at bounding box center [188, 227] width 119 height 18
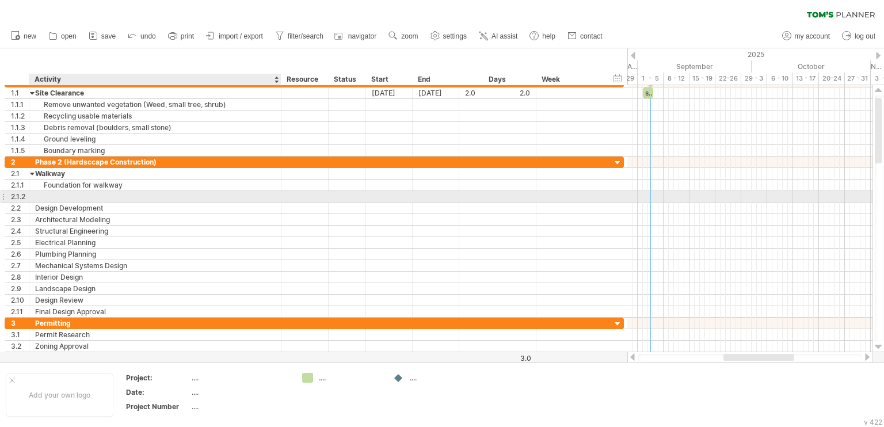
click at [124, 193] on div at bounding box center [155, 196] width 240 height 11
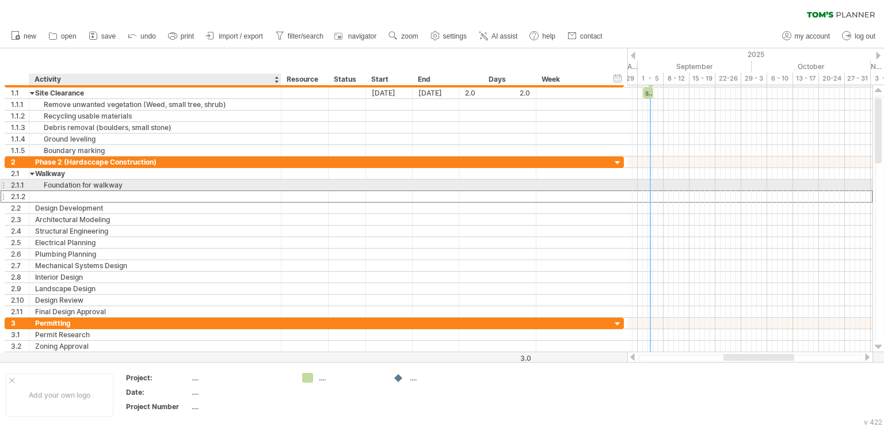
click at [126, 186] on div "Foundation for walkway" at bounding box center [155, 185] width 240 height 11
type input "*"
click at [117, 183] on div "Make a foundation" at bounding box center [155, 185] width 240 height 11
type input "*"
paste input "**********"
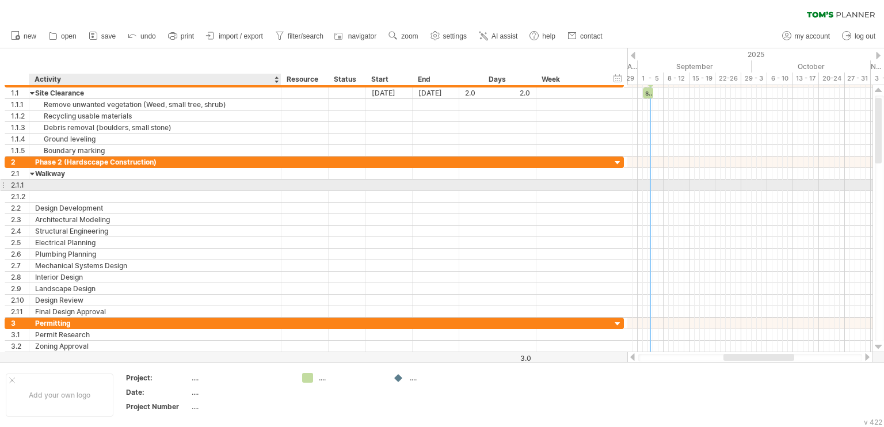
type input "**********"
click at [258, 185] on input "text" at bounding box center [155, 185] width 240 height 11
click at [111, 181] on div at bounding box center [155, 185] width 240 height 11
paste input "**********"
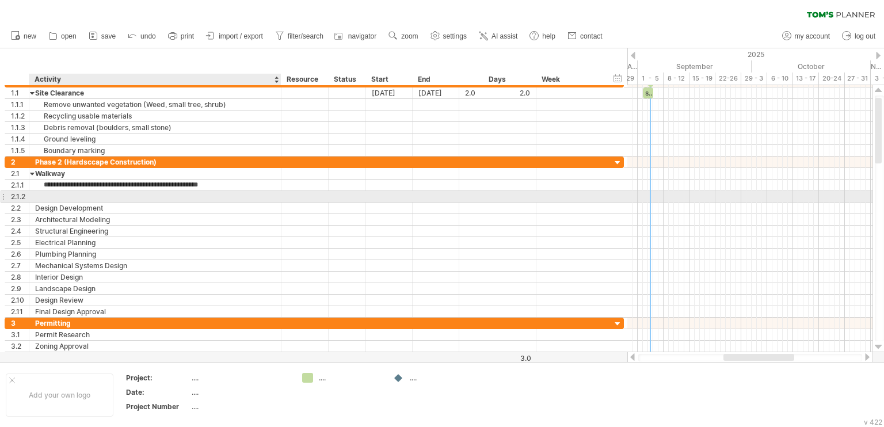
type input "**********"
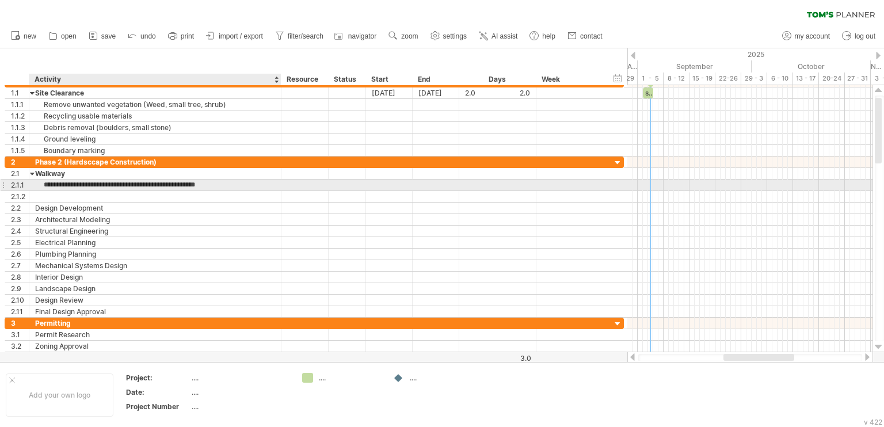
click at [119, 185] on input "**********" at bounding box center [155, 185] width 240 height 11
click at [221, 185] on input "**********" at bounding box center [155, 185] width 240 height 11
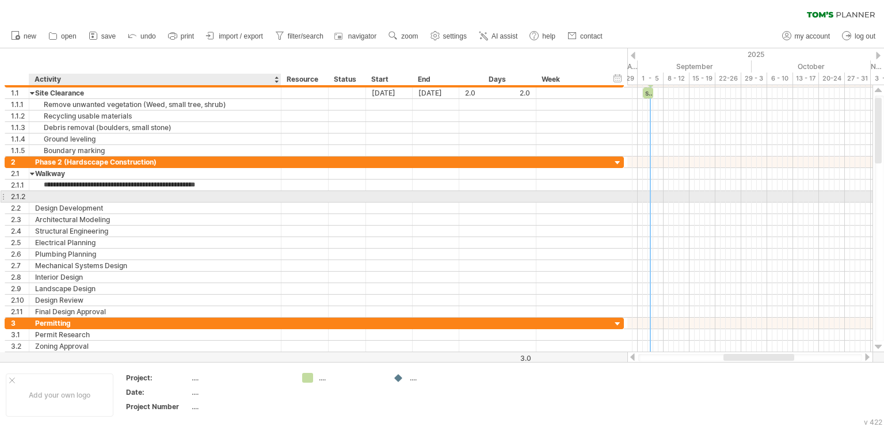
click at [140, 193] on div at bounding box center [155, 196] width 240 height 11
click at [104, 195] on div at bounding box center [155, 196] width 240 height 11
click at [146, 195] on div "Base for walkway (Crusher run" at bounding box center [155, 196] width 240 height 11
click at [148, 198] on div "Base for walkway (Crusher run" at bounding box center [155, 196] width 240 height 11
click at [110, 195] on input "**********" at bounding box center [155, 196] width 240 height 11
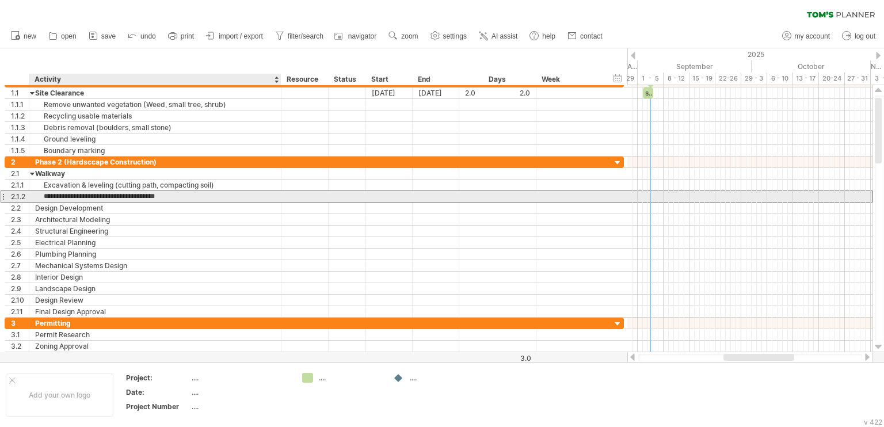
click at [199, 197] on input "**********" at bounding box center [155, 196] width 240 height 11
type input "**********"
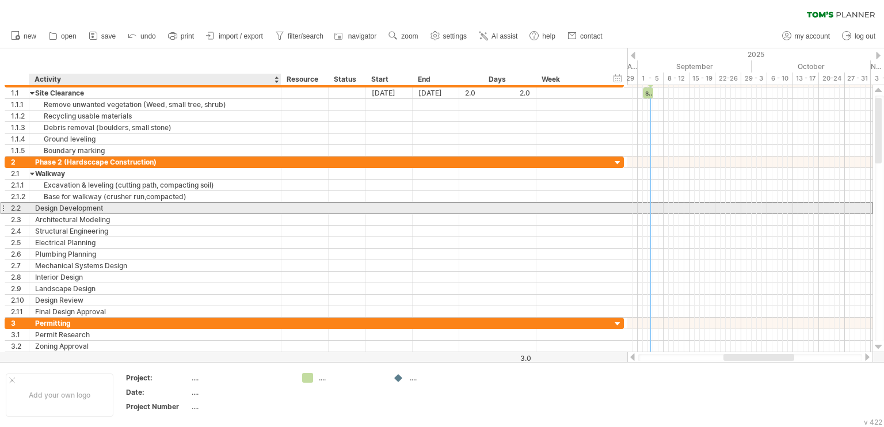
click at [152, 209] on div "Design Development" at bounding box center [155, 208] width 240 height 11
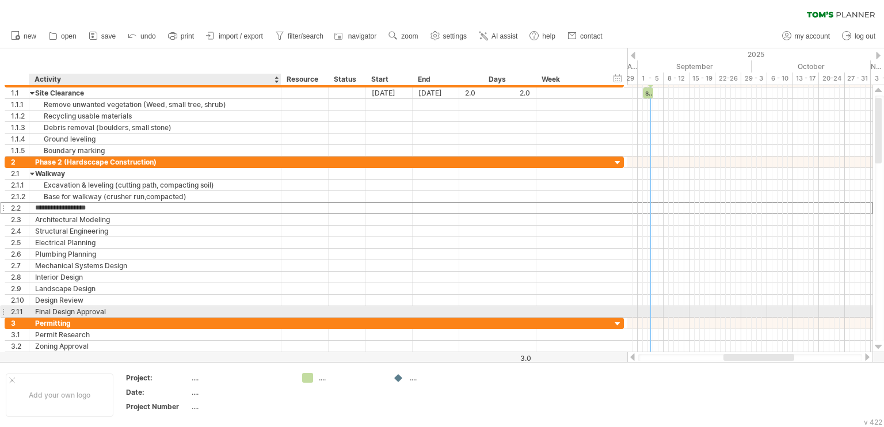
click at [78, 307] on div "Final Design Approval" at bounding box center [155, 311] width 240 height 11
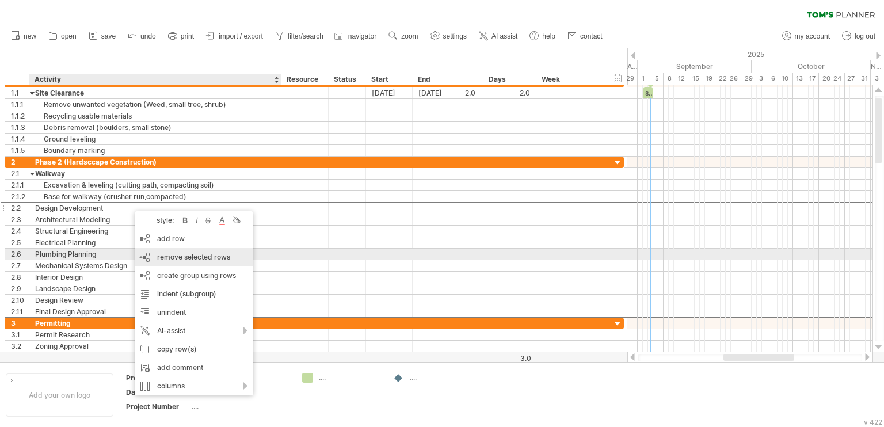
click at [200, 260] on span "remove selected rows" at bounding box center [193, 257] width 73 height 9
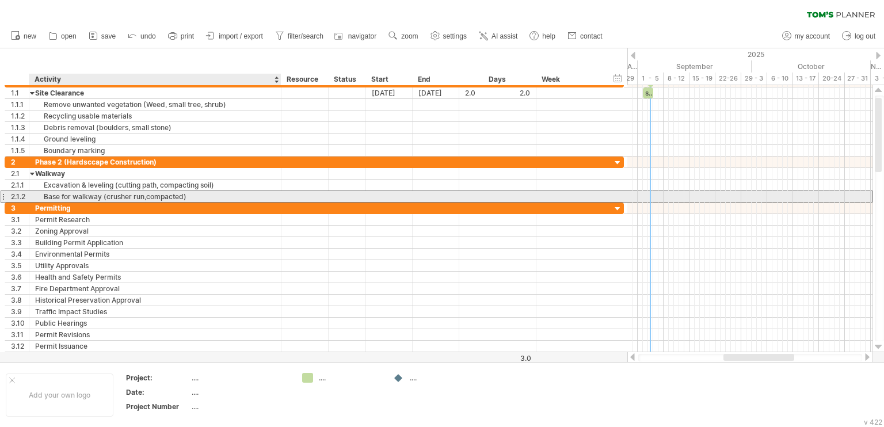
click at [186, 197] on div "Base for walkway (crusher run,compacted)" at bounding box center [155, 196] width 240 height 11
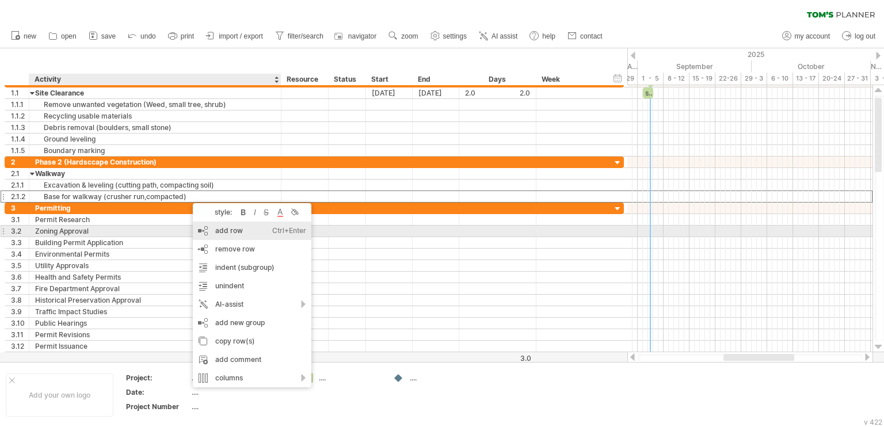
click at [230, 235] on div "add row Ctrl+Enter Cmd+Enter" at bounding box center [252, 231] width 119 height 18
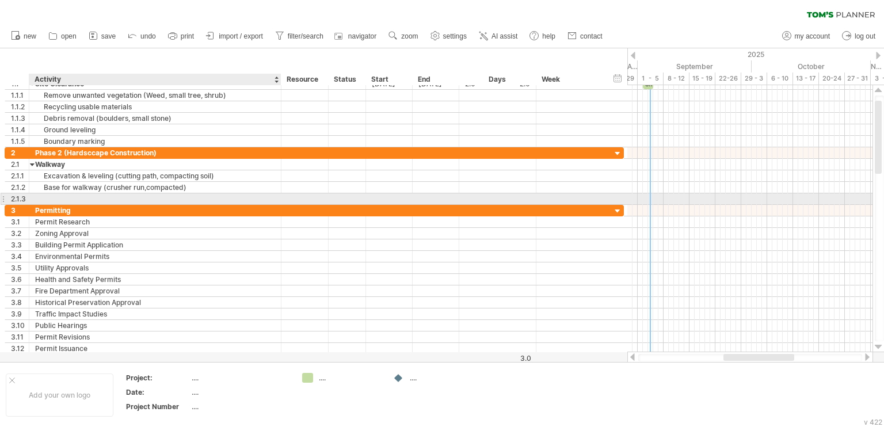
click at [177, 195] on div at bounding box center [155, 198] width 240 height 11
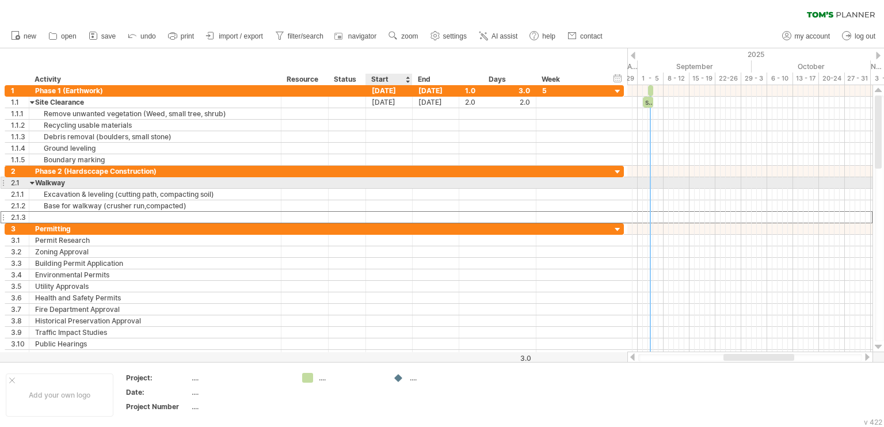
click at [382, 185] on div at bounding box center [389, 182] width 47 height 11
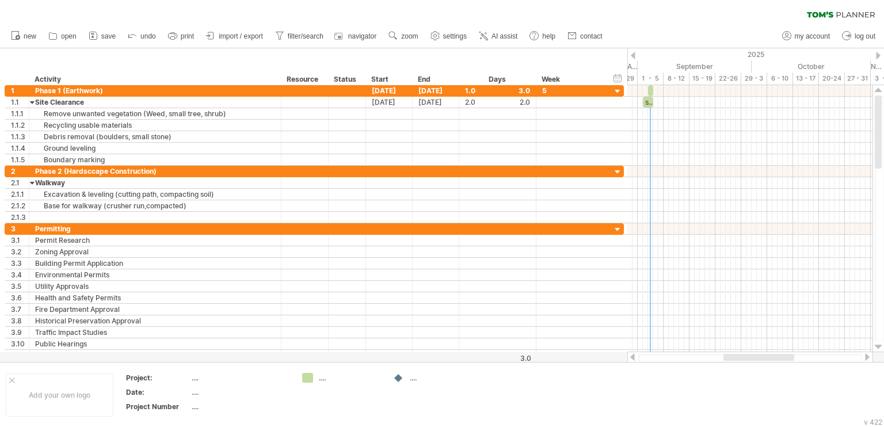
click at [665, 22] on div "clear filter reapply filter" at bounding box center [442, 12] width 884 height 24
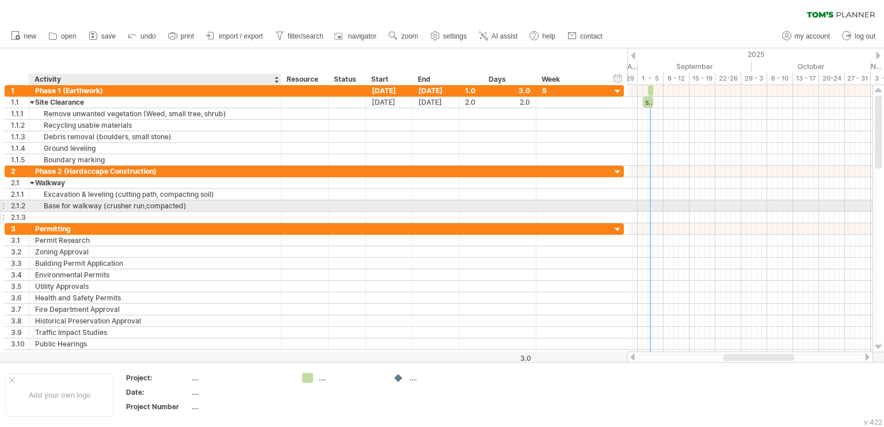
click at [96, 212] on div at bounding box center [155, 217] width 240 height 11
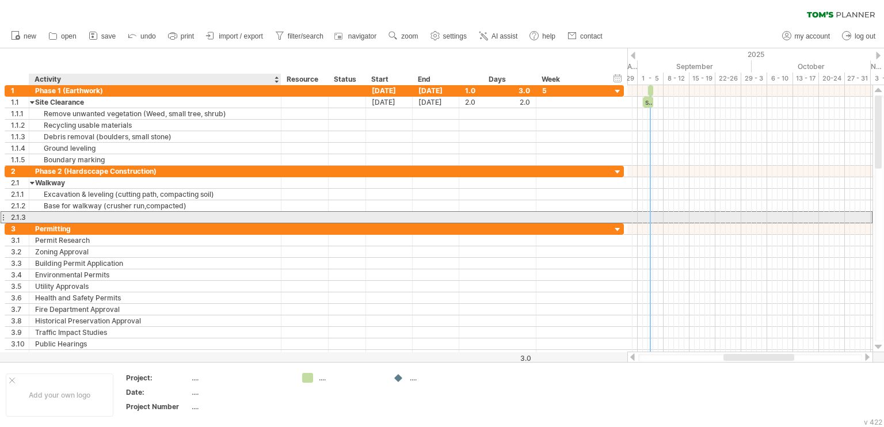
click at [152, 215] on div at bounding box center [155, 217] width 240 height 11
paste input "**********"
click at [90, 219] on input "**********" at bounding box center [155, 217] width 240 height 11
click at [115, 218] on input "**********" at bounding box center [155, 217] width 240 height 11
click at [222, 215] on input "**********" at bounding box center [155, 217] width 240 height 11
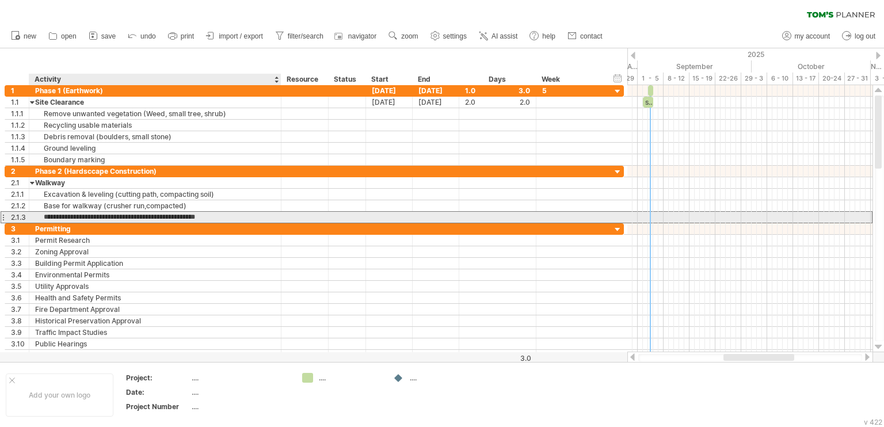
type input "**********"
click at [115, 216] on input "**********" at bounding box center [155, 217] width 240 height 11
click at [62, 217] on input "**********" at bounding box center [155, 217] width 240 height 11
click at [44, 216] on input "**********" at bounding box center [155, 217] width 240 height 11
click at [115, 219] on input "**********" at bounding box center [155, 217] width 240 height 11
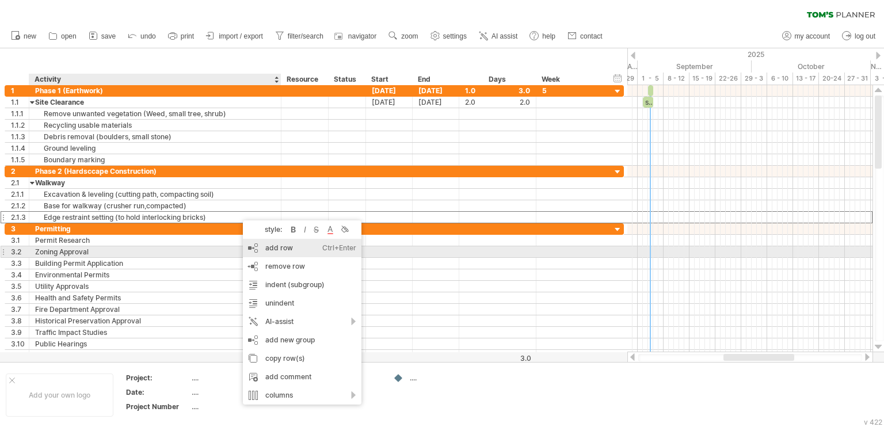
click at [314, 250] on div "add row Ctrl+Enter Cmd+Enter" at bounding box center [302, 248] width 119 height 18
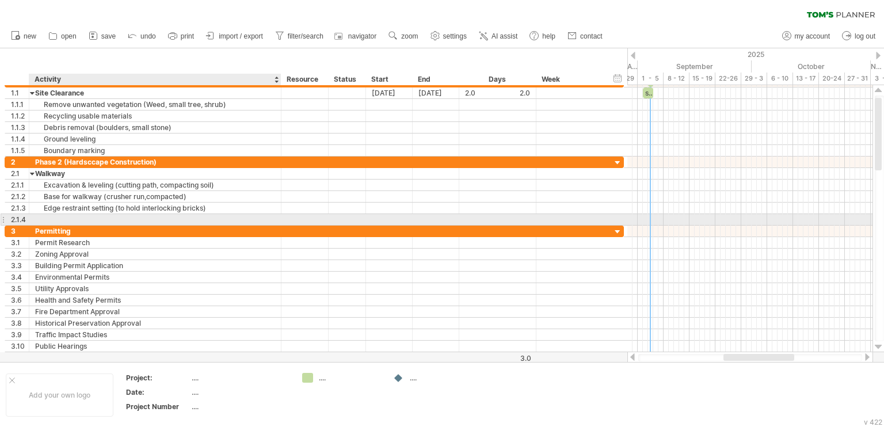
click at [200, 222] on div at bounding box center [155, 219] width 240 height 11
click at [118, 216] on div at bounding box center [155, 219] width 240 height 11
paste input "**********"
type input "**********"
click at [177, 220] on input "**********" at bounding box center [155, 219] width 240 height 11
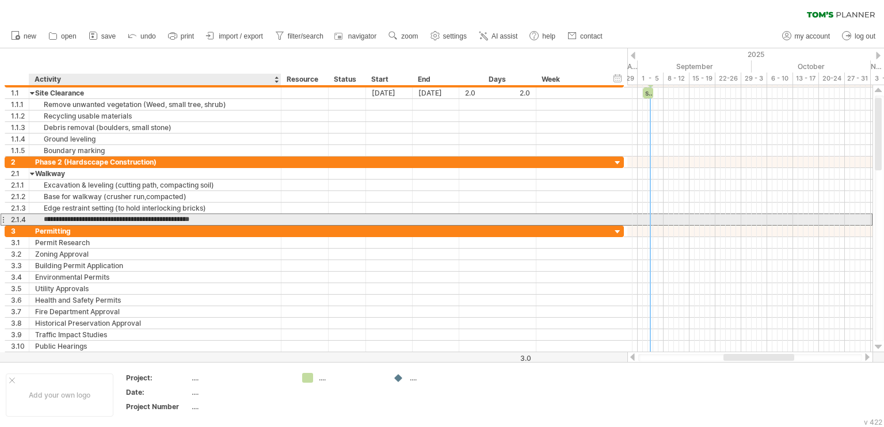
click at [223, 221] on input "**********" at bounding box center [155, 219] width 240 height 11
click at [221, 216] on div "Laying interlocking bricks (arrangement, alignment)" at bounding box center [155, 219] width 240 height 11
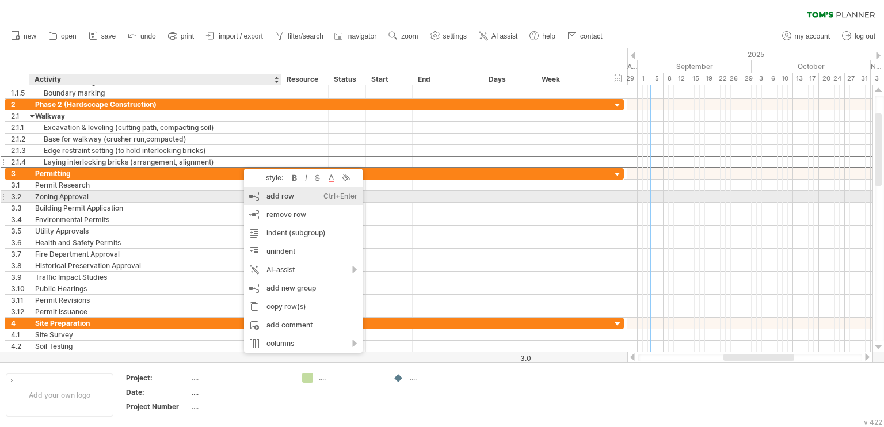
click at [285, 195] on div "add row Ctrl+Enter Cmd+Enter" at bounding box center [303, 196] width 119 height 18
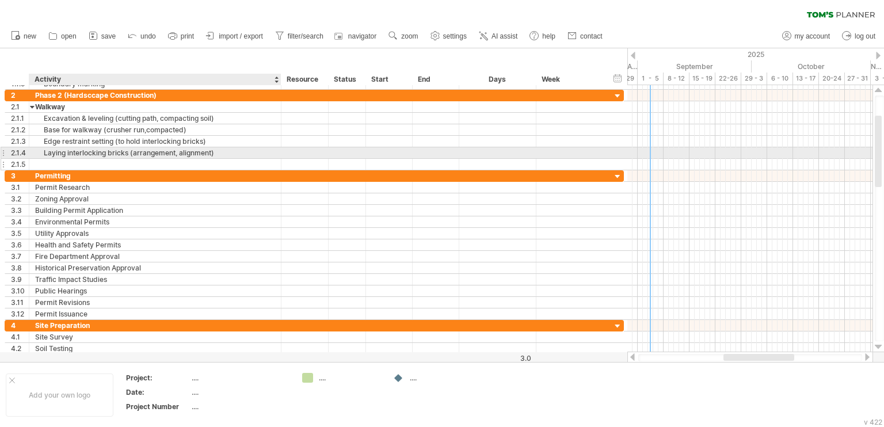
click at [111, 159] on div at bounding box center [155, 164] width 240 height 11
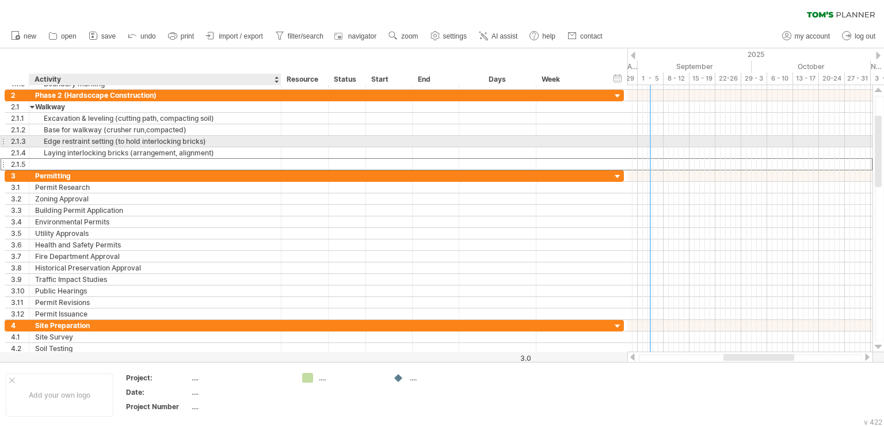
click at [114, 142] on div "Edge restraint setting (to hold interlocking bricks)" at bounding box center [155, 141] width 240 height 11
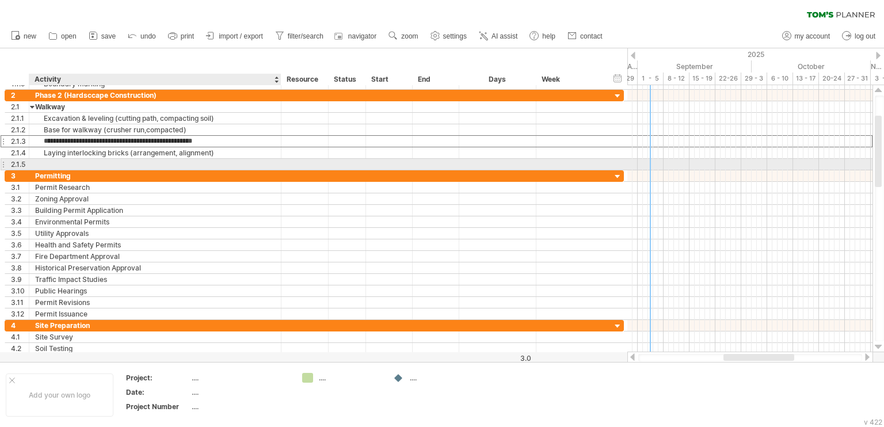
click at [82, 164] on div at bounding box center [155, 164] width 240 height 11
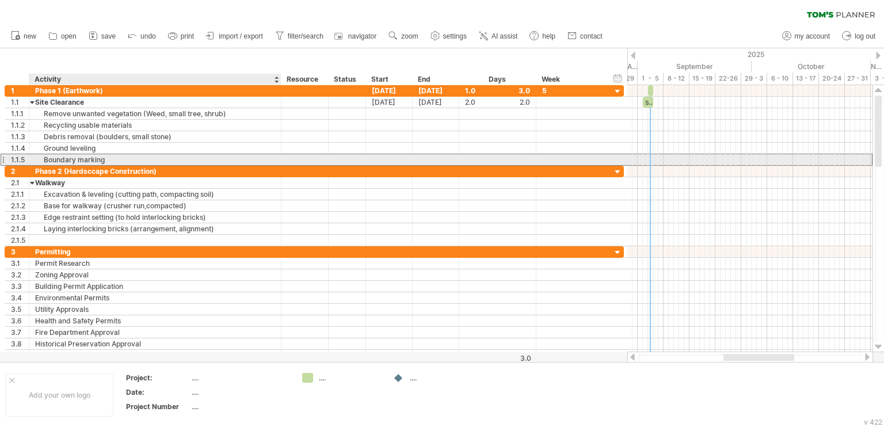
click at [130, 155] on div "Boundary marking" at bounding box center [155, 159] width 240 height 11
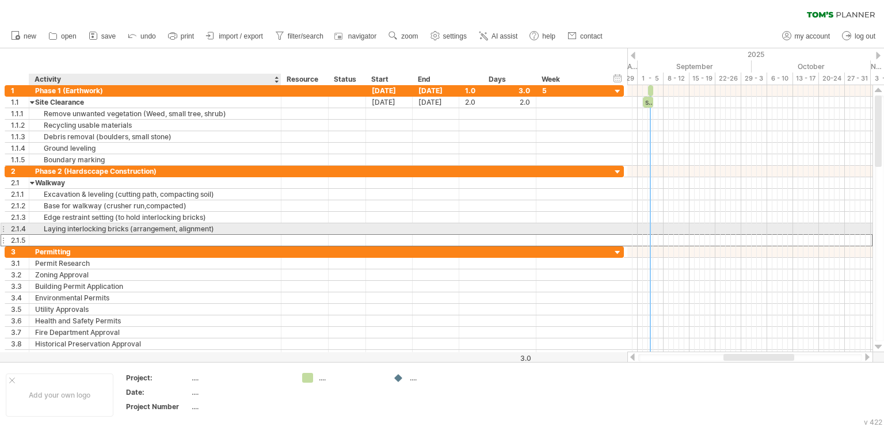
click at [151, 235] on div at bounding box center [155, 240] width 240 height 11
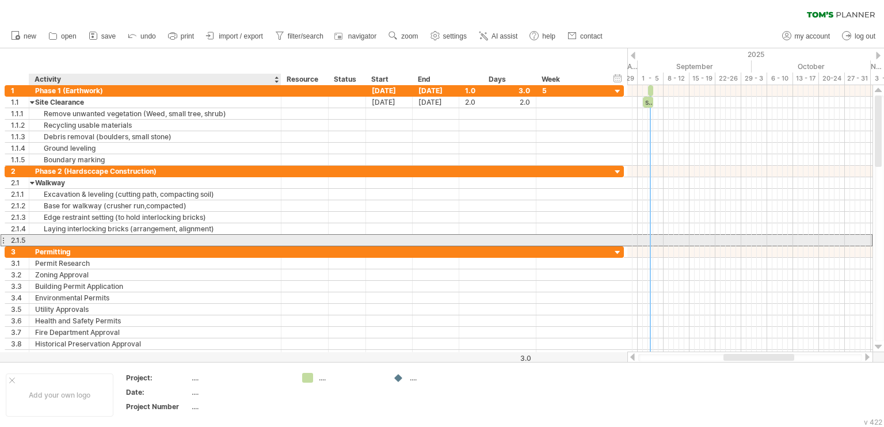
click at [120, 237] on div at bounding box center [155, 240] width 240 height 11
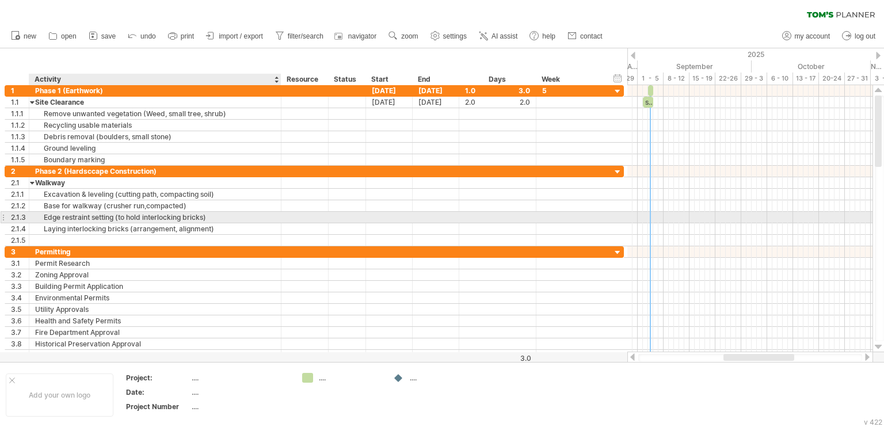
click at [115, 215] on div "Edge restraint setting (to hold interlocking bricks)" at bounding box center [155, 217] width 240 height 11
type input "**********"
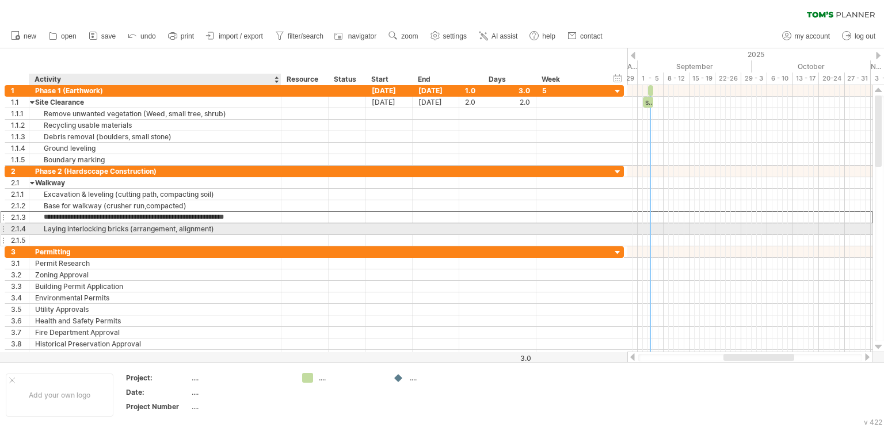
click at [151, 235] on div at bounding box center [155, 240] width 240 height 11
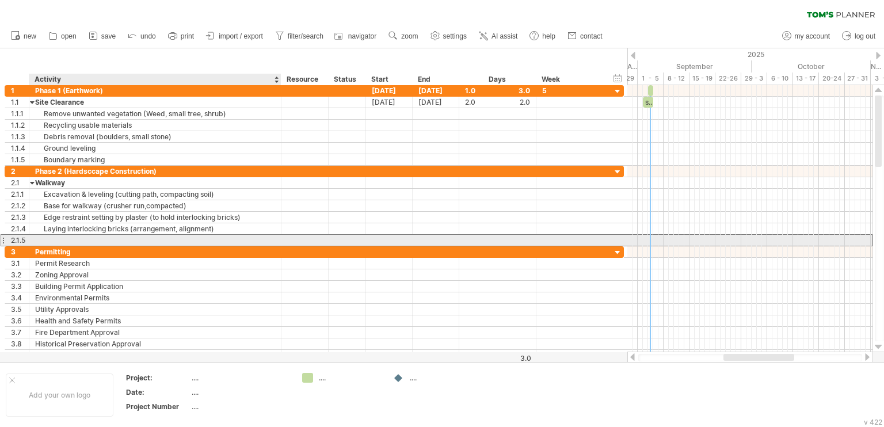
click at [118, 236] on div at bounding box center [155, 240] width 240 height 11
click at [118, 236] on input "text" at bounding box center [155, 240] width 240 height 11
type input "*"
type input "**********"
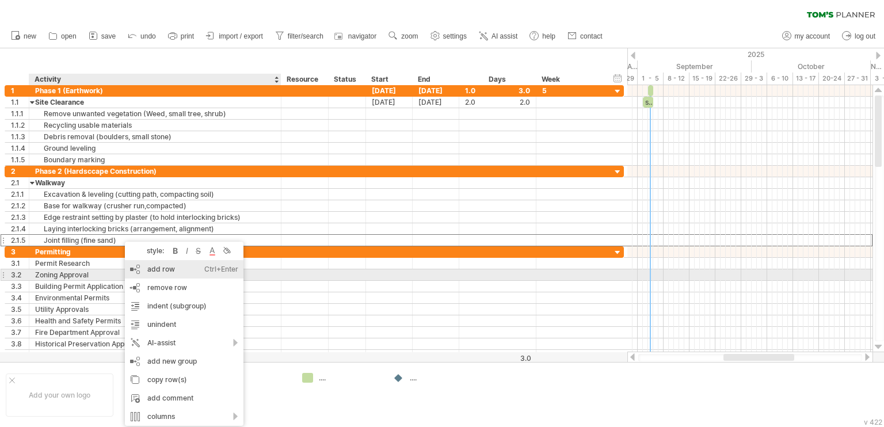
click at [166, 272] on div "add row Ctrl+Enter Cmd+Enter" at bounding box center [184, 269] width 119 height 18
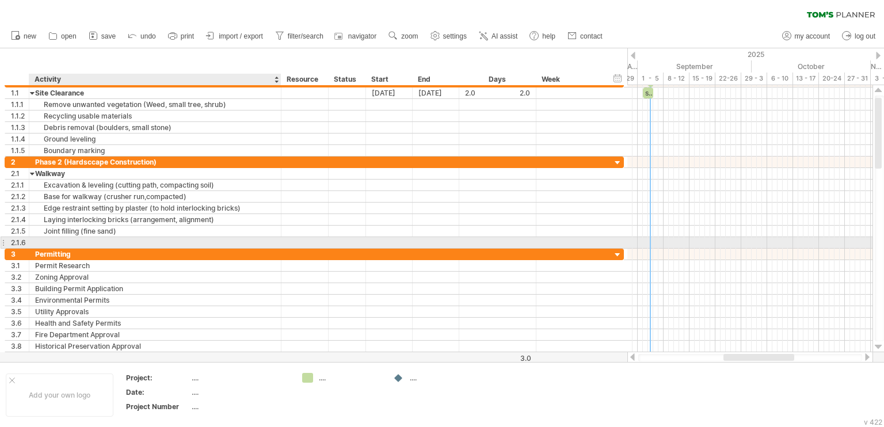
click at [71, 239] on div at bounding box center [155, 242] width 240 height 11
type input "**********"
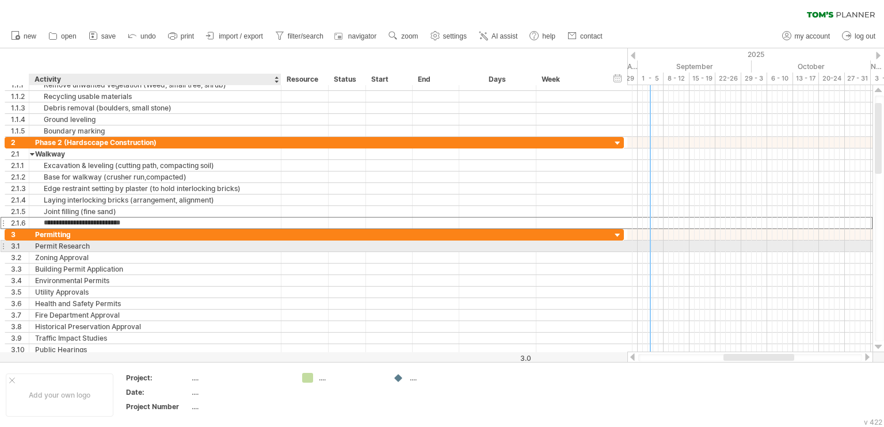
click at [101, 246] on div "Permit Research" at bounding box center [155, 246] width 240 height 11
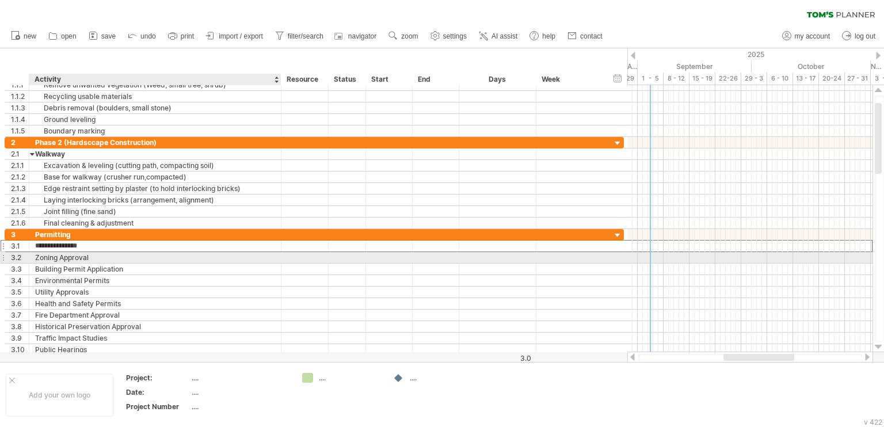
click at [99, 260] on div "Zoning Approval" at bounding box center [155, 257] width 240 height 11
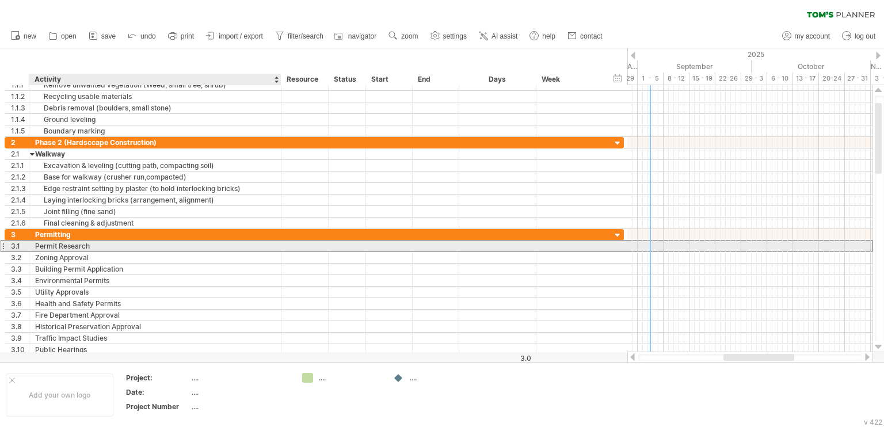
click at [96, 246] on div "Permit Research" at bounding box center [155, 246] width 240 height 11
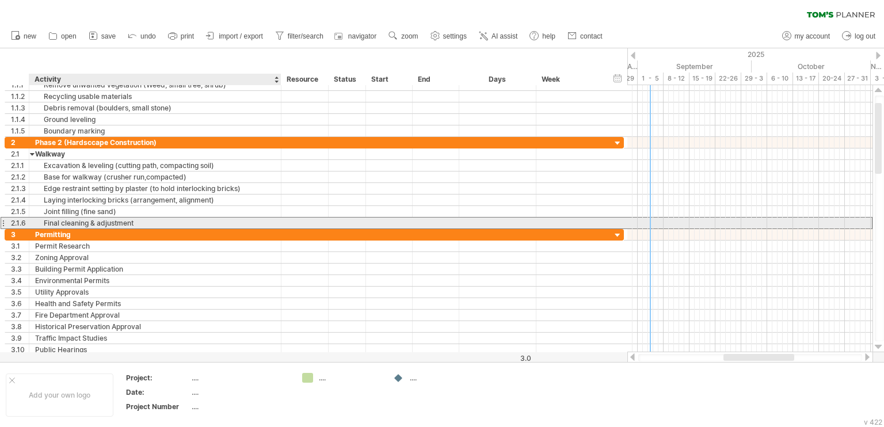
click at [142, 223] on div "Final cleaning & adjustment" at bounding box center [155, 223] width 240 height 11
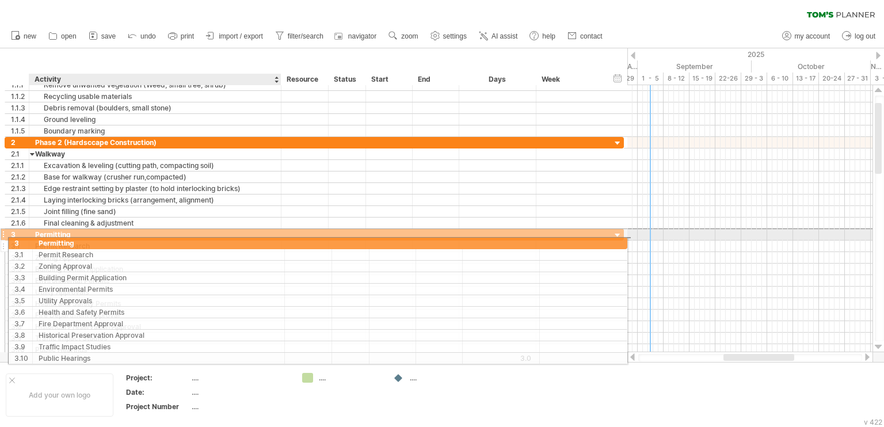
click at [76, 241] on div "**********" at bounding box center [314, 291] width 619 height 127
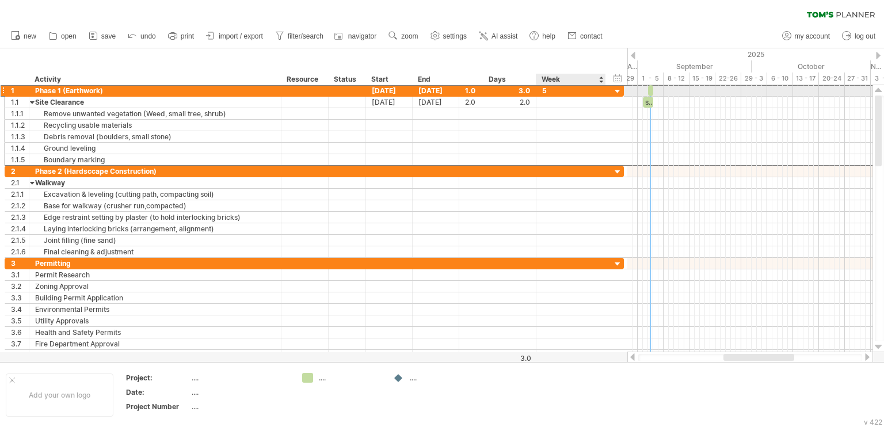
click at [550, 91] on div "5" at bounding box center [571, 90] width 58 height 11
click at [581, 62] on div "hide start/end/duration show start/end/duration ******** Activity ******** Reso…" at bounding box center [313, 66] width 627 height 37
click at [560, 172] on div at bounding box center [571, 171] width 58 height 11
click at [554, 90] on div "5" at bounding box center [571, 90] width 58 height 11
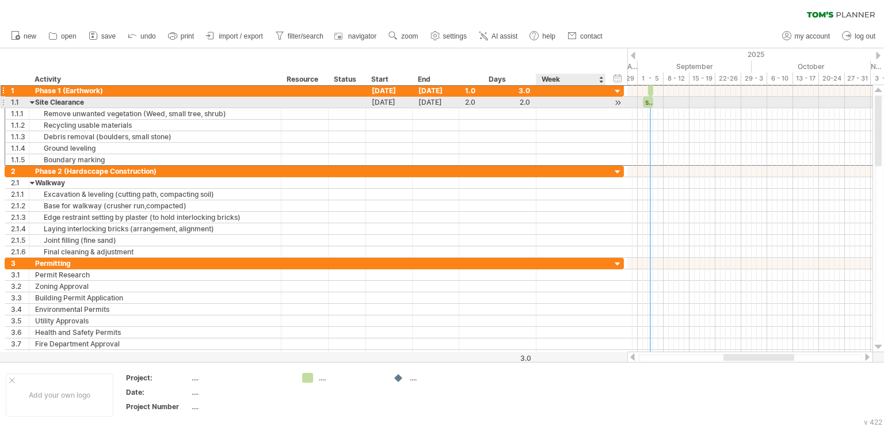
click at [568, 101] on div at bounding box center [571, 102] width 58 height 11
type input "*"
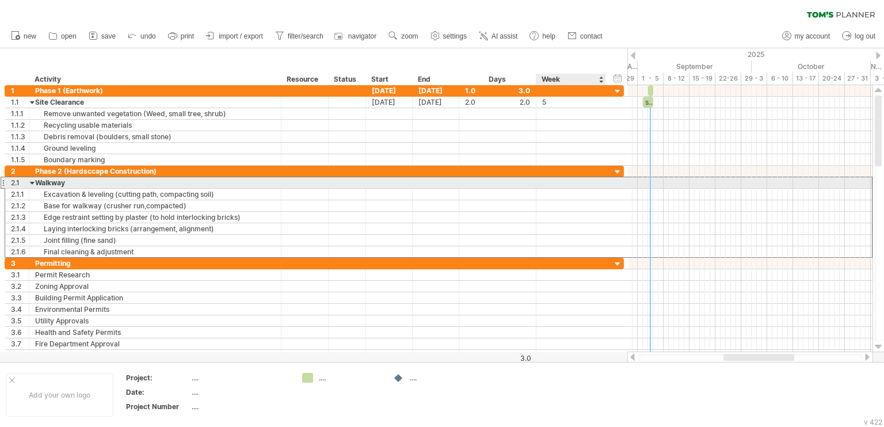
click at [554, 180] on div at bounding box center [571, 182] width 58 height 11
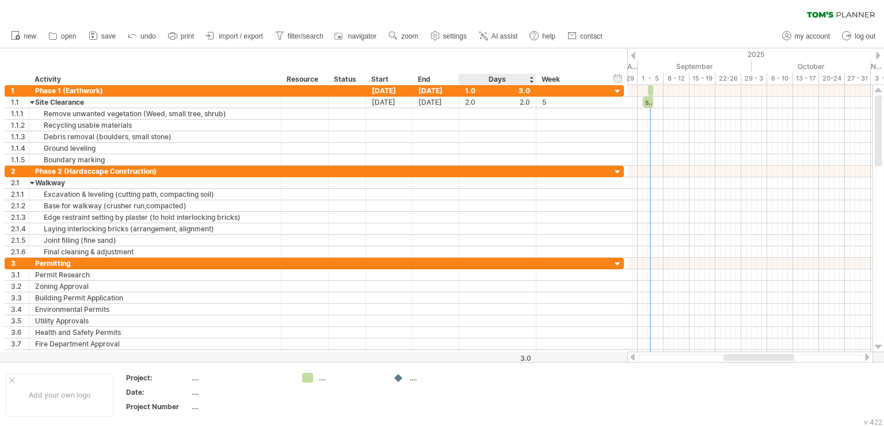
click at [499, 80] on div "Days" at bounding box center [497, 80] width 77 height 12
click at [684, 24] on div "new" at bounding box center [442, 36] width 884 height 24
click at [524, 90] on div "1.0" at bounding box center [497, 90] width 65 height 11
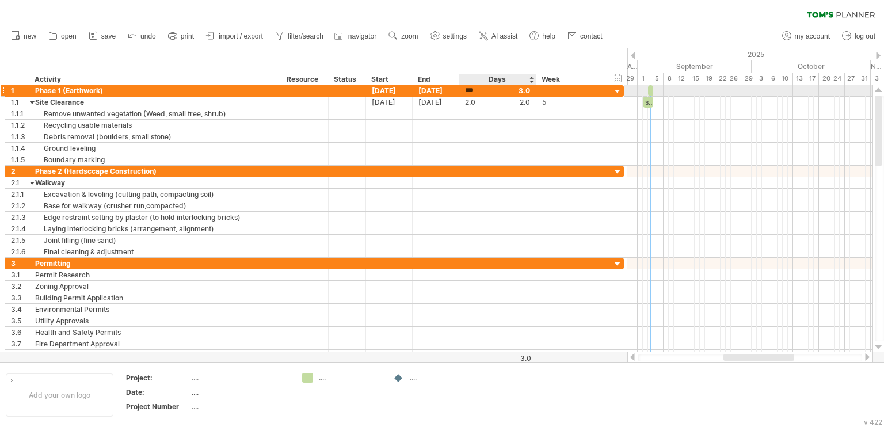
scroll to position [0, 0]
click at [527, 90] on div "***" at bounding box center [497, 90] width 65 height 11
click at [527, 90] on div "1.0" at bounding box center [497, 90] width 65 height 11
click at [523, 91] on div "***" at bounding box center [497, 90] width 65 height 11
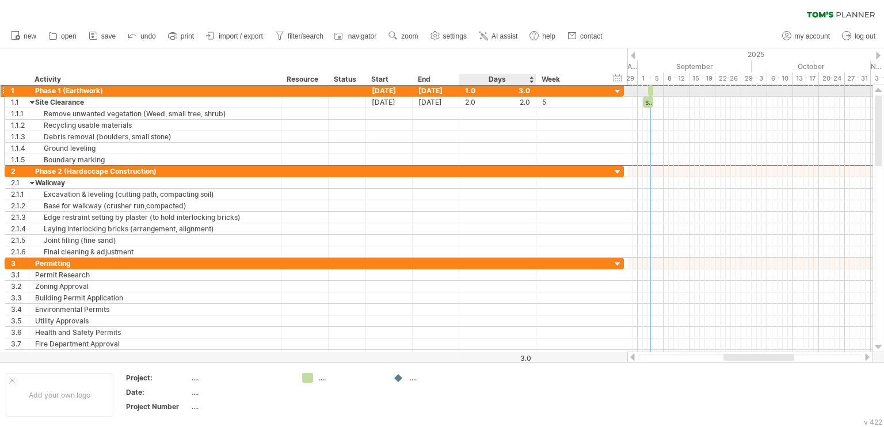
click at [523, 91] on div "1.0" at bounding box center [497, 90] width 65 height 11
click at [523, 91] on div "***" at bounding box center [497, 90] width 65 height 11
click at [523, 91] on div "1.0" at bounding box center [497, 90] width 65 height 11
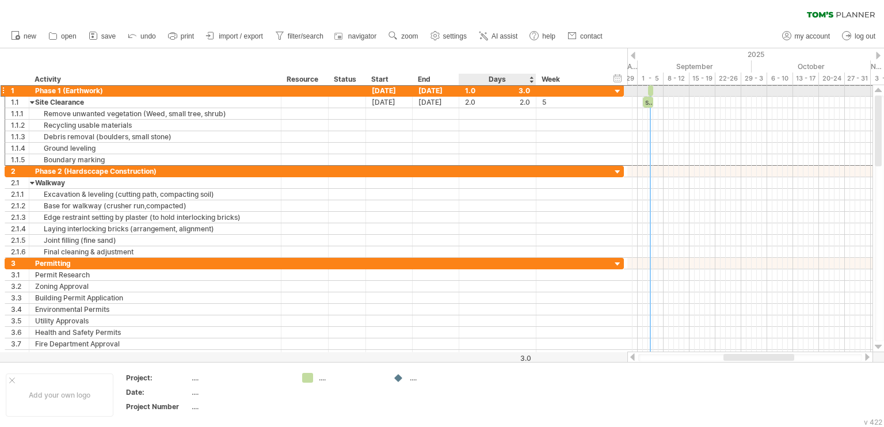
scroll to position [1, 0]
click at [526, 91] on div "1.0" at bounding box center [497, 90] width 65 height 11
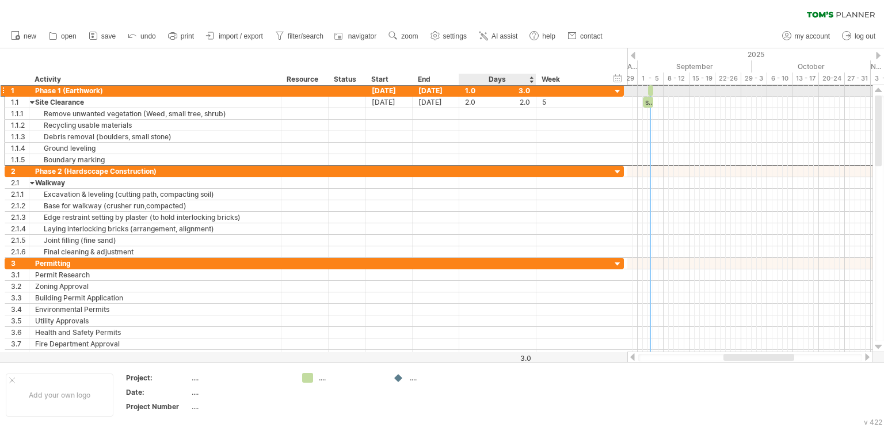
click at [525, 91] on div "1.0" at bounding box center [497, 90] width 65 height 11
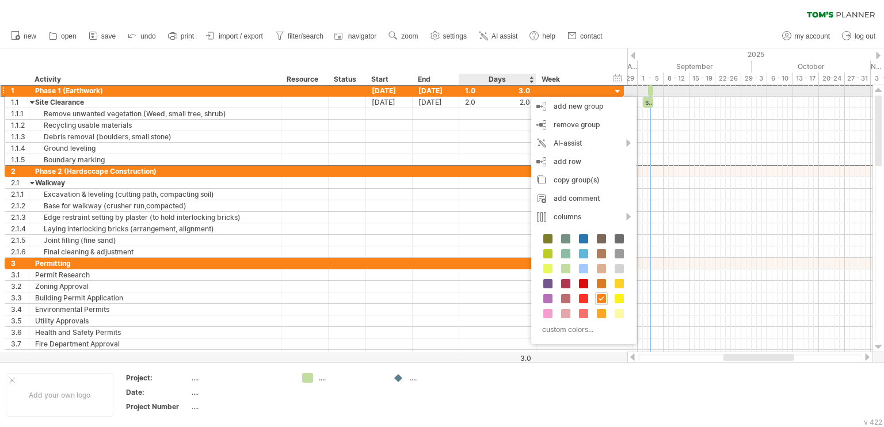
click at [553, 86] on div at bounding box center [571, 90] width 58 height 11
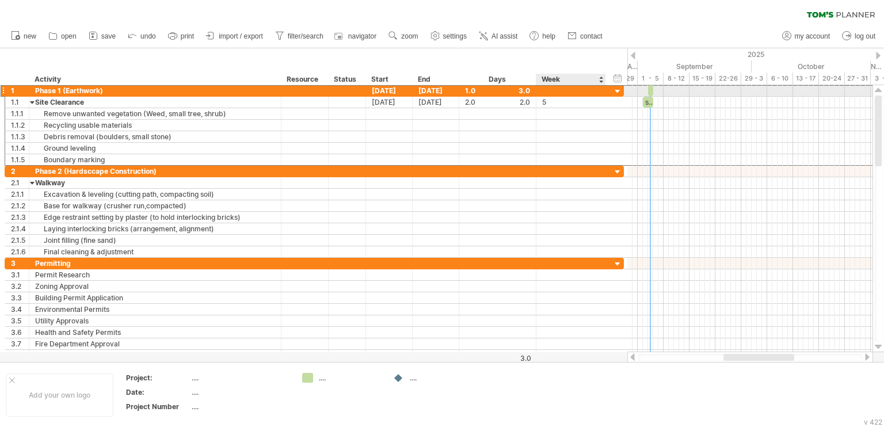
click at [584, 87] on input "text" at bounding box center [571, 90] width 58 height 11
click at [501, 91] on div "1.0" at bounding box center [497, 90] width 65 height 11
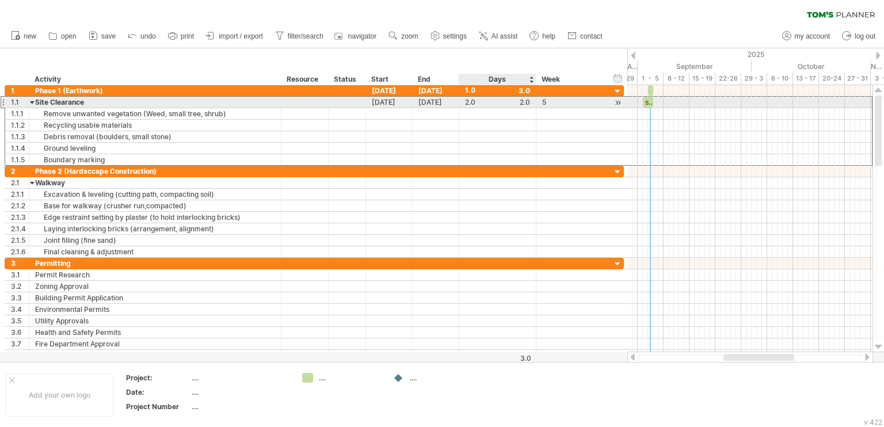
click at [529, 104] on div "2.0 2.0" at bounding box center [497, 102] width 77 height 11
click at [524, 102] on div "2.0" at bounding box center [497, 102] width 65 height 11
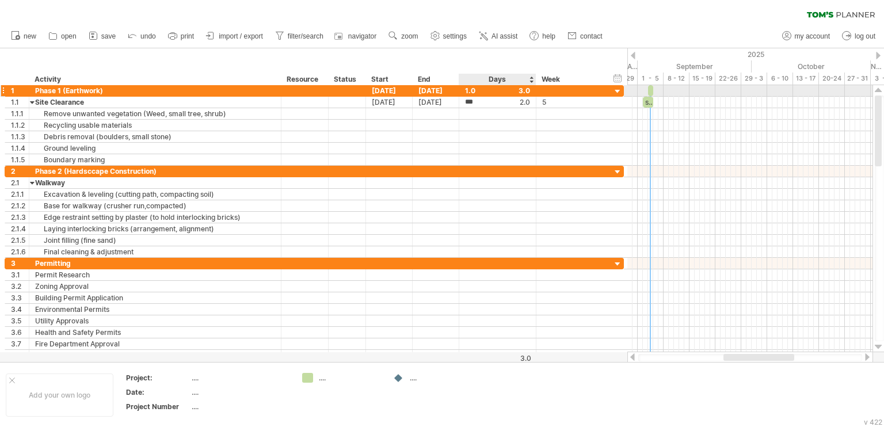
click at [525, 94] on div "1.0" at bounding box center [497, 90] width 65 height 11
click at [525, 94] on div "***" at bounding box center [497, 90] width 65 height 11
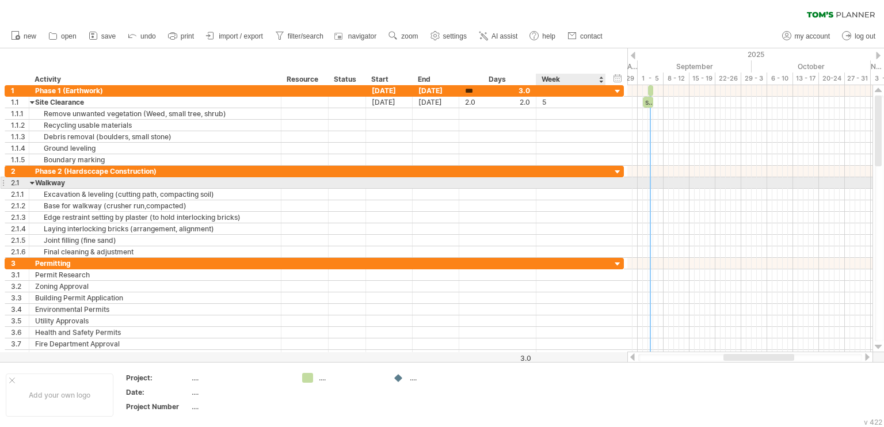
click at [565, 185] on div at bounding box center [571, 182] width 58 height 11
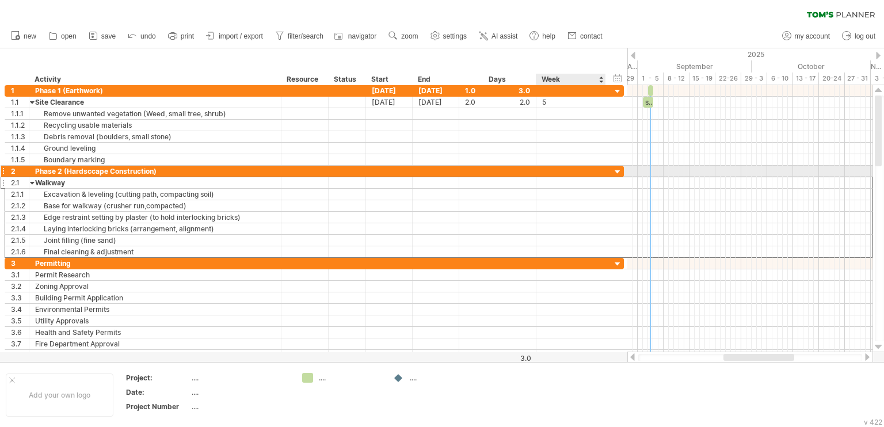
click at [569, 172] on div at bounding box center [571, 171] width 58 height 11
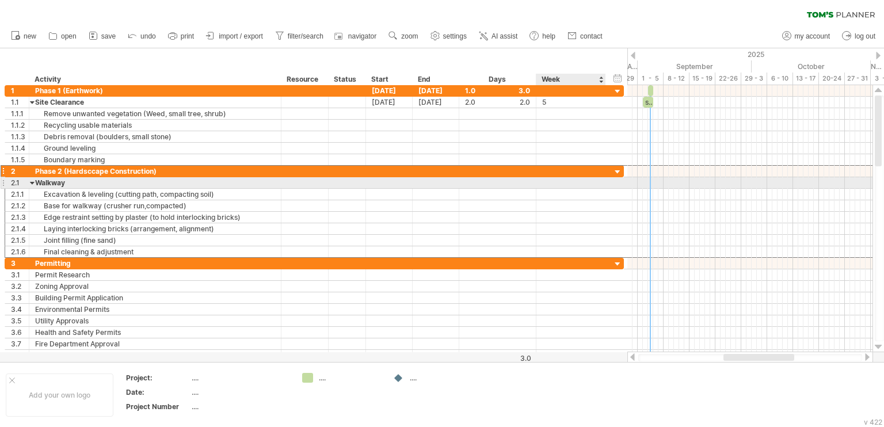
click at [546, 182] on div at bounding box center [571, 182] width 58 height 11
click at [554, 184] on input "text" at bounding box center [571, 182] width 58 height 11
type input "*"
click at [379, 181] on div at bounding box center [389, 182] width 47 height 11
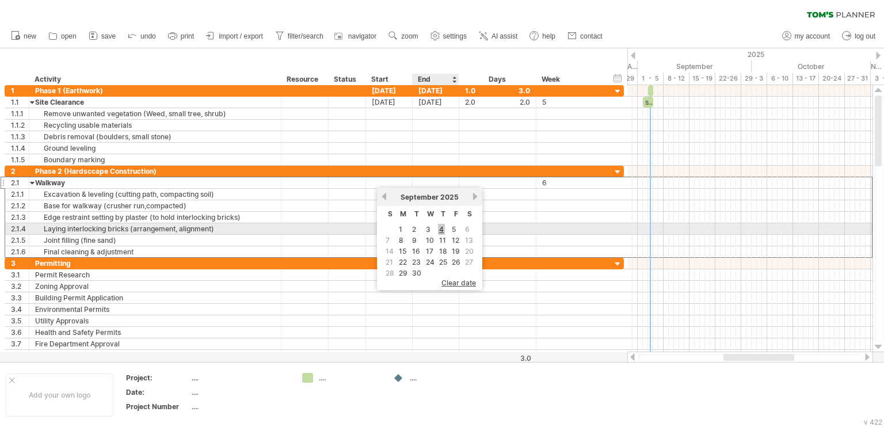
click at [439, 228] on link "4" at bounding box center [441, 229] width 7 height 11
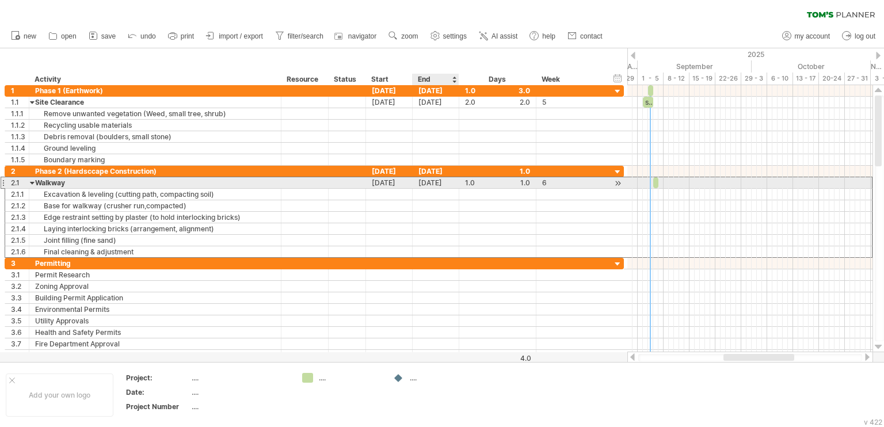
click at [425, 184] on div "[DATE]" at bounding box center [436, 182] width 47 height 11
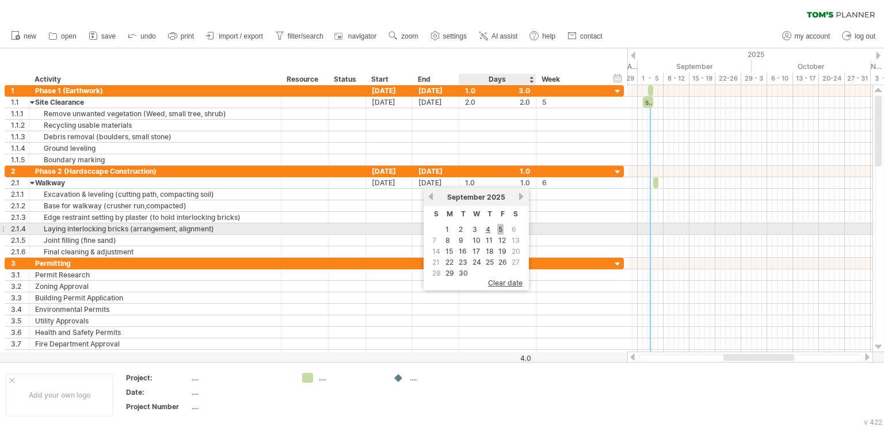
click at [498, 228] on link "5" at bounding box center [500, 229] width 6 height 11
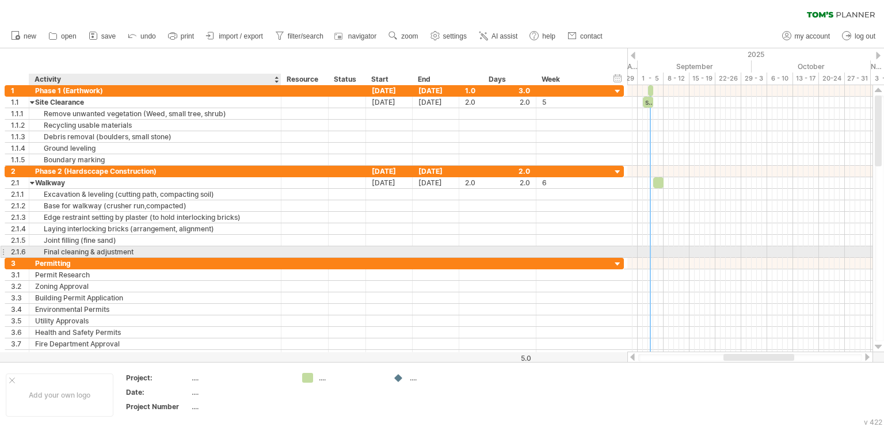
click at [186, 249] on div "Final cleaning & adjustment" at bounding box center [155, 251] width 240 height 11
click at [74, 177] on div "Walkway" at bounding box center [155, 182] width 240 height 11
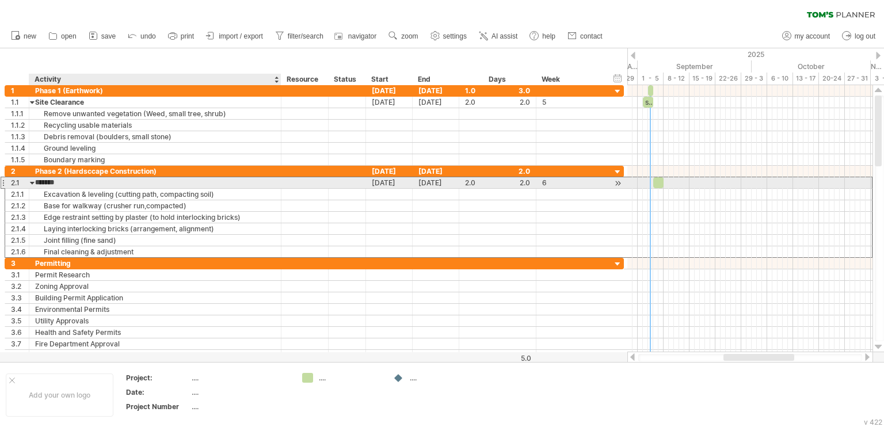
click at [78, 181] on input "*******" at bounding box center [155, 182] width 240 height 11
click at [12, 184] on div "2.1" at bounding box center [20, 182] width 18 height 11
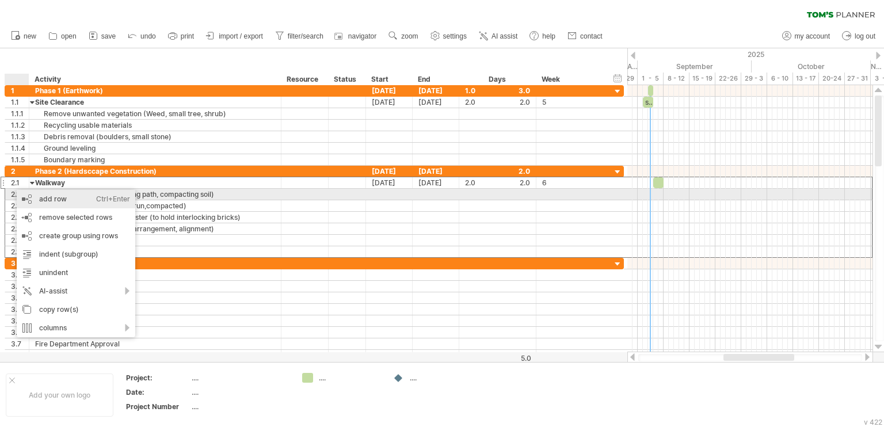
click at [88, 199] on div "add row Ctrl+Enter Cmd+Enter" at bounding box center [76, 199] width 119 height 18
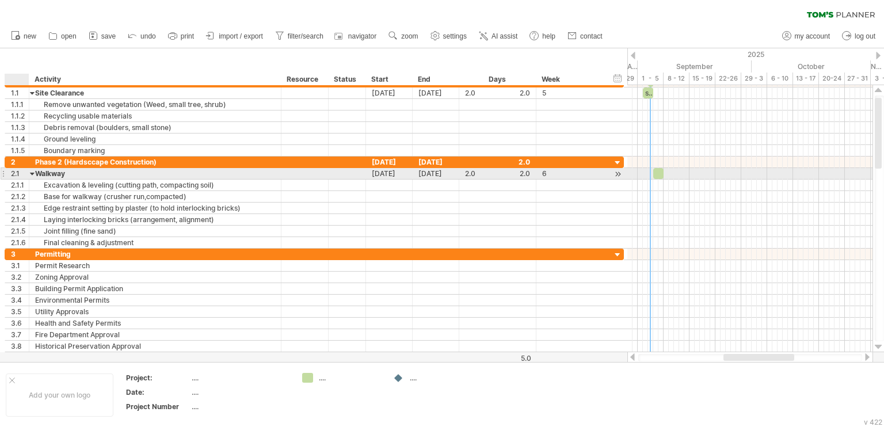
click at [9, 173] on div "2.1" at bounding box center [17, 173] width 24 height 11
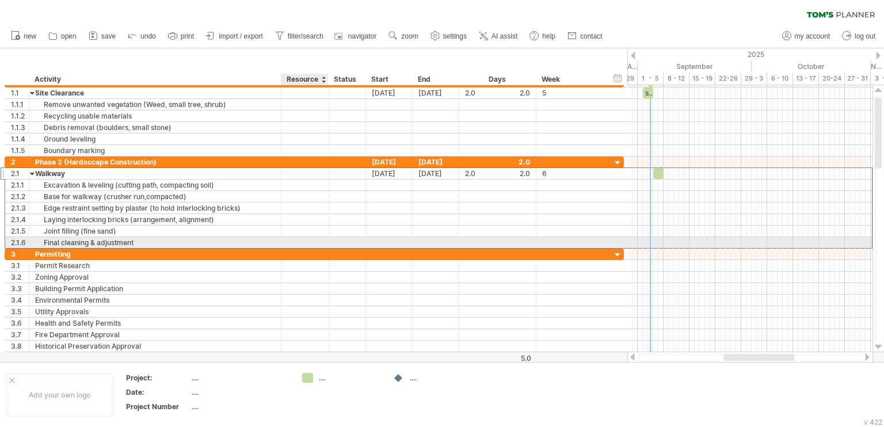
click at [209, 244] on div "Final cleaning & adjustment" at bounding box center [155, 242] width 240 height 11
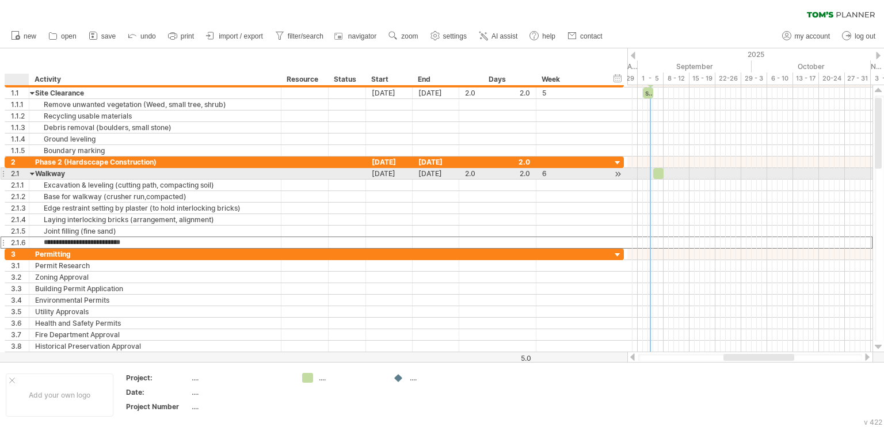
click at [12, 174] on div "2.1" at bounding box center [20, 173] width 18 height 11
click at [33, 173] on div at bounding box center [32, 173] width 5 height 11
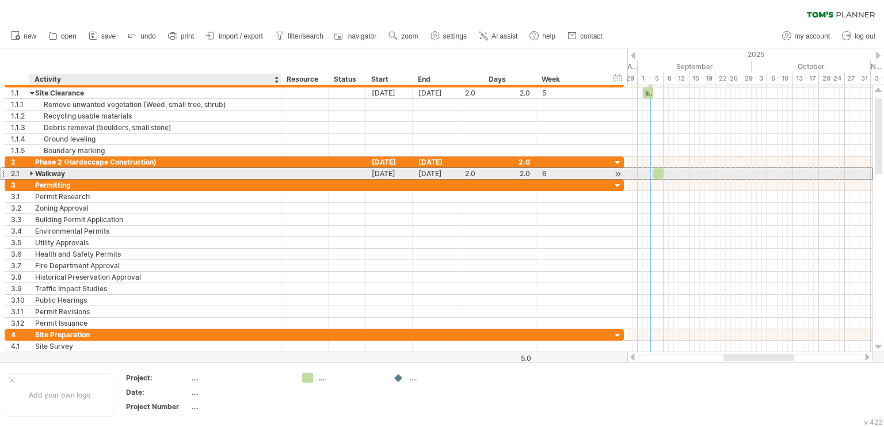
click at [71, 172] on div "Walkway" at bounding box center [155, 173] width 240 height 11
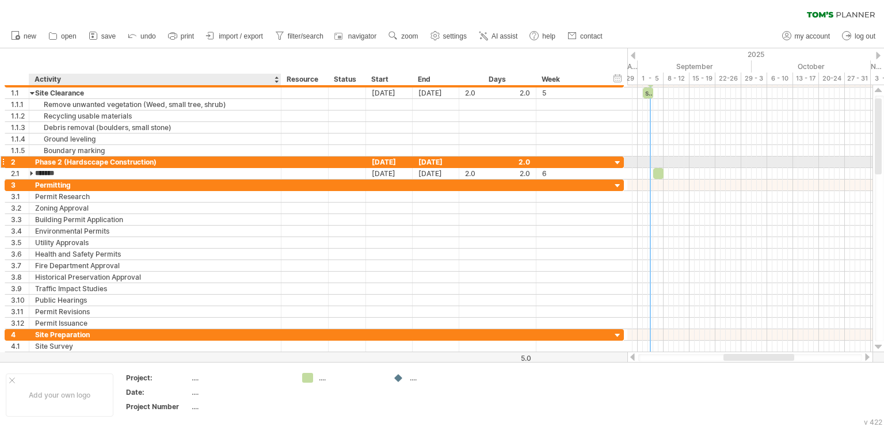
click at [188, 163] on div "Phase 2 (Hardsccape Construction)" at bounding box center [155, 162] width 240 height 11
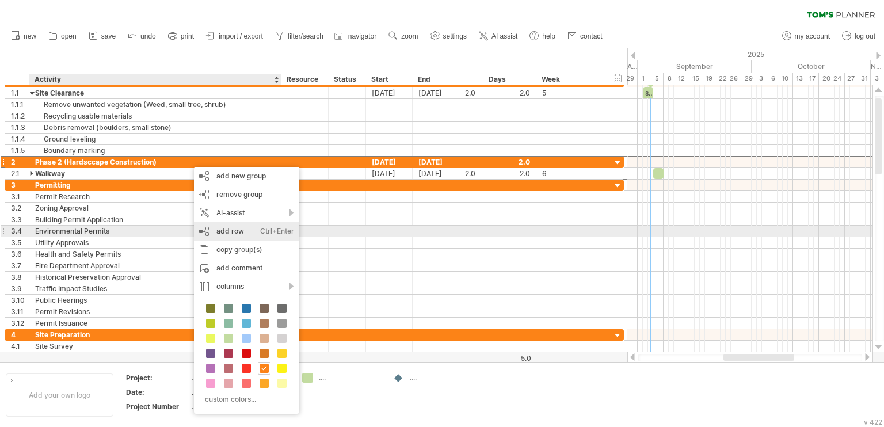
click at [270, 234] on div "Ctrl+Enter" at bounding box center [277, 231] width 34 height 18
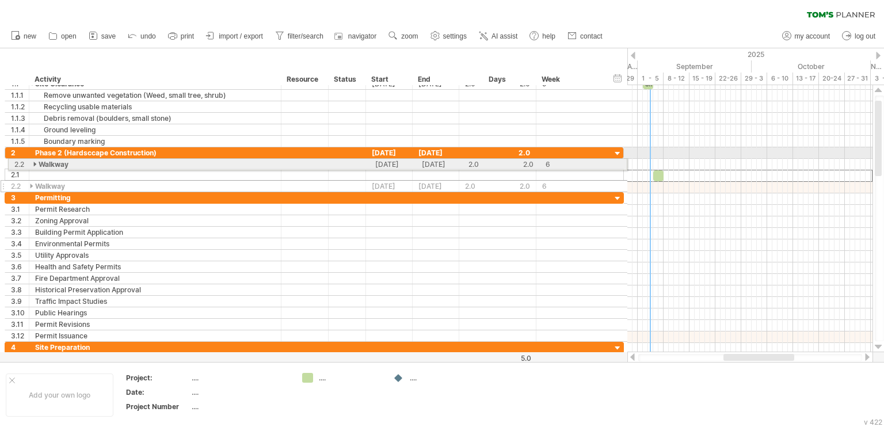
drag, startPoint x: 3, startPoint y: 175, endPoint x: 5, endPoint y: 162, distance: 12.7
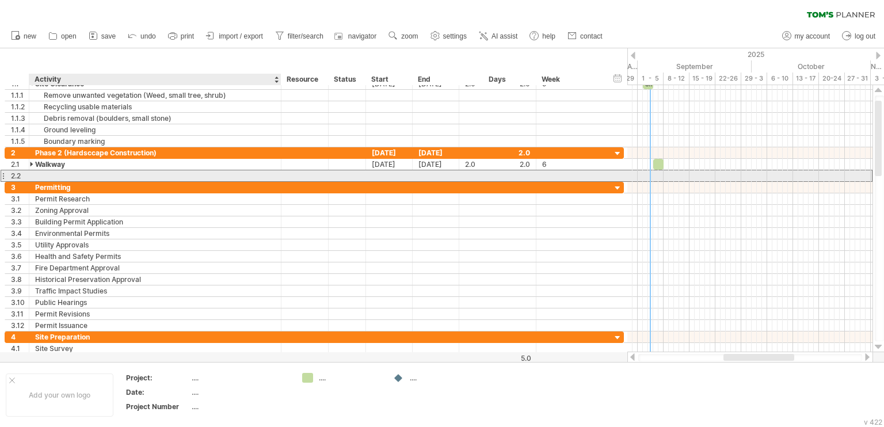
click at [36, 174] on div at bounding box center [155, 175] width 240 height 11
type input "******"
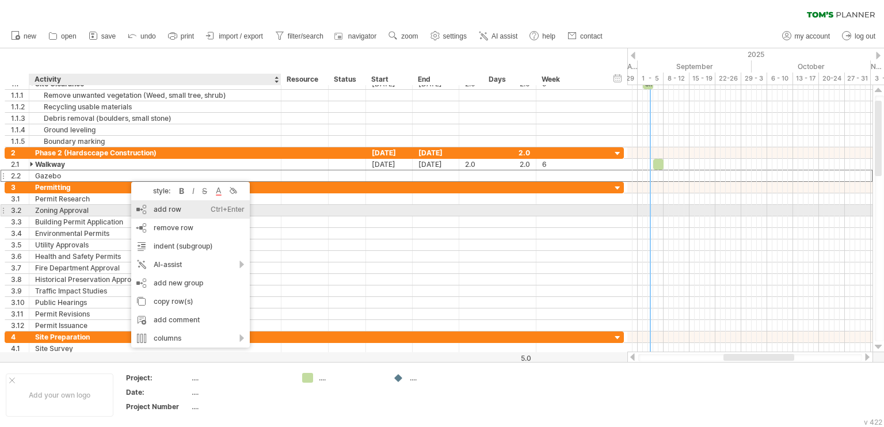
click at [177, 212] on div "add row Ctrl+Enter Cmd+Enter" at bounding box center [190, 209] width 119 height 18
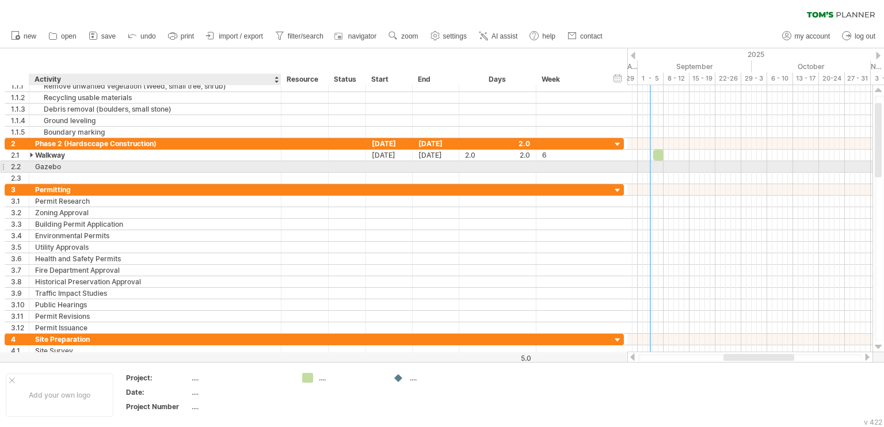
click at [92, 167] on div "Gazebo" at bounding box center [155, 166] width 240 height 11
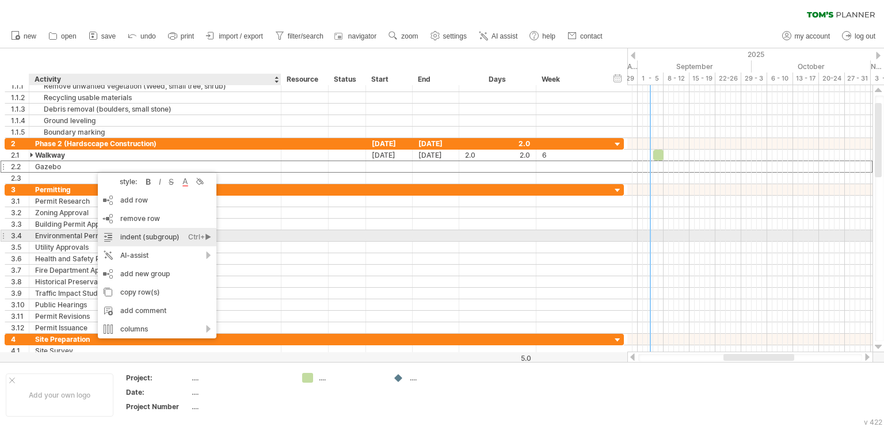
click at [139, 238] on div "indent (subgroup) Ctrl+► Cmd+►" at bounding box center [157, 237] width 119 height 18
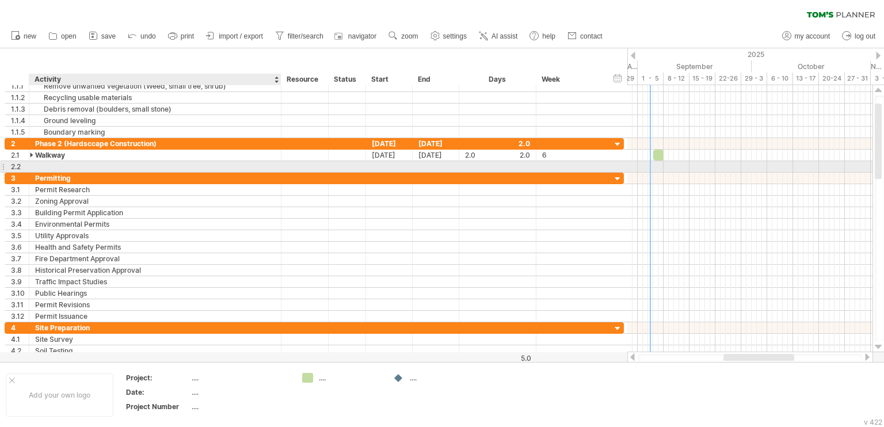
click at [86, 170] on div at bounding box center [155, 166] width 240 height 11
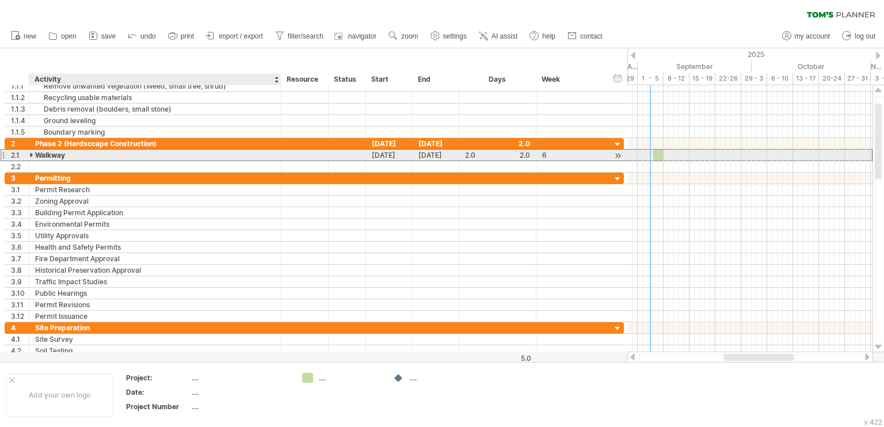
click at [55, 155] on div "Walkway" at bounding box center [155, 155] width 240 height 11
click at [71, 154] on input "*******" at bounding box center [155, 155] width 240 height 11
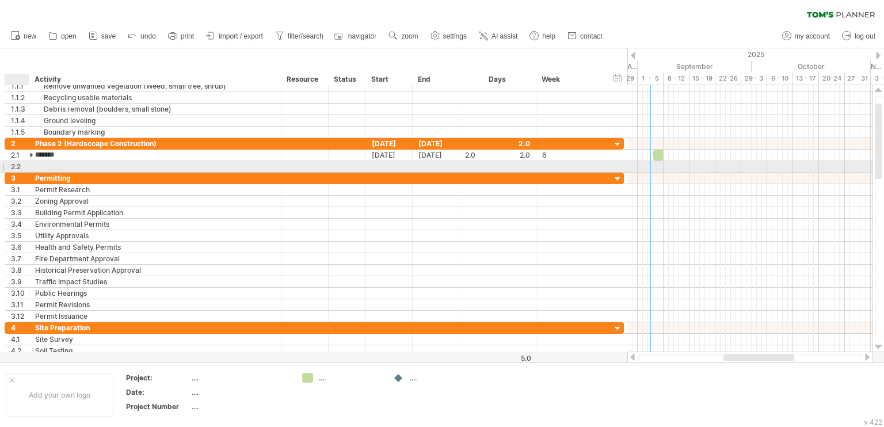
click at [32, 163] on div at bounding box center [155, 166] width 252 height 11
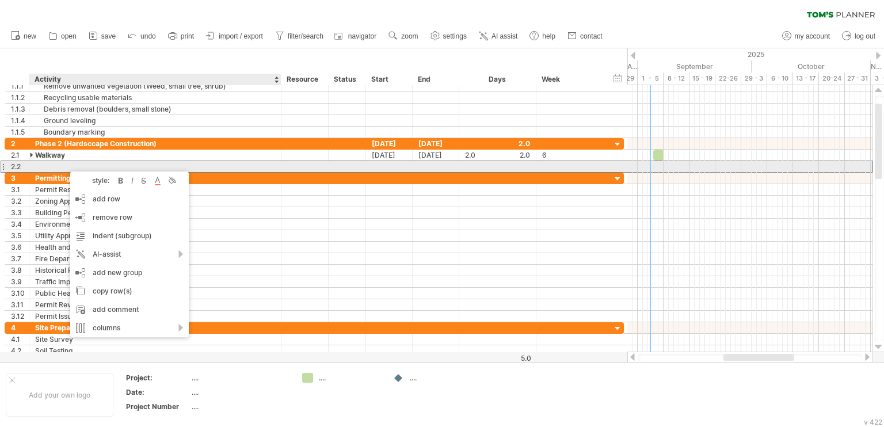
drag, startPoint x: 239, startPoint y: 167, endPoint x: 258, endPoint y: 167, distance: 19.0
click at [242, 167] on div at bounding box center [155, 166] width 240 height 11
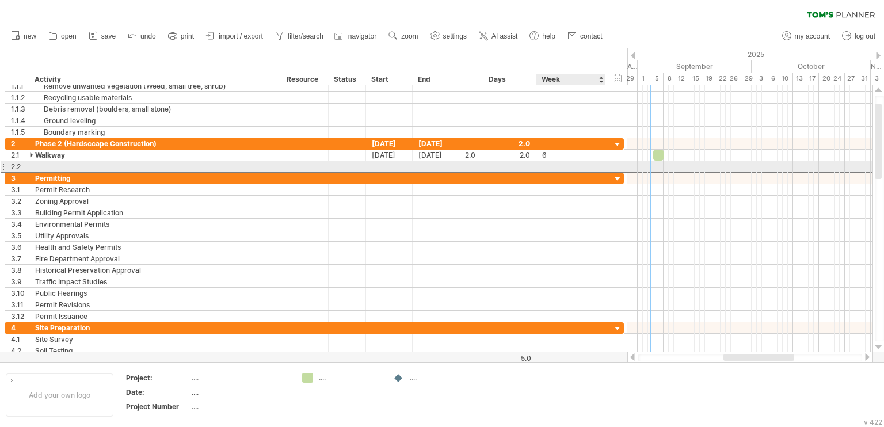
drag, startPoint x: 596, startPoint y: 165, endPoint x: 621, endPoint y: 166, distance: 25.3
click at [596, 165] on div at bounding box center [571, 166] width 58 height 11
click at [523, 169] on div at bounding box center [497, 166] width 65 height 11
click at [423, 166] on div at bounding box center [436, 166] width 47 height 11
drag, startPoint x: 341, startPoint y: 165, endPoint x: 62, endPoint y: 171, distance: 278.6
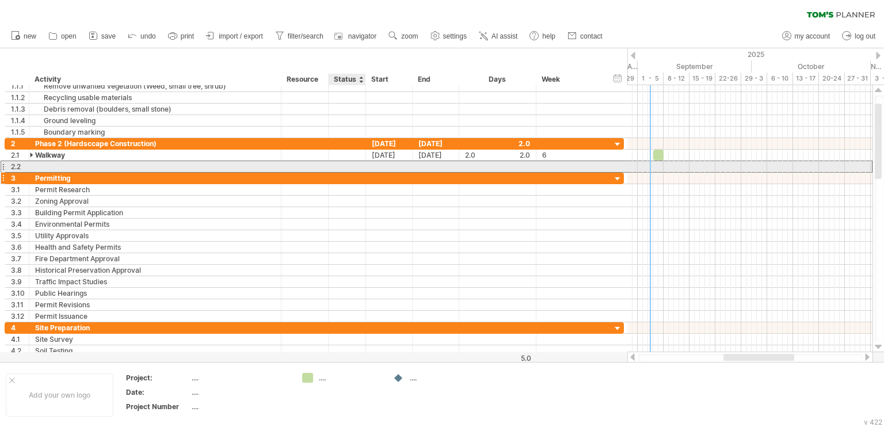
click at [331, 167] on div at bounding box center [347, 166] width 37 height 11
click at [20, 167] on div "2.2" at bounding box center [20, 166] width 18 height 11
drag, startPoint x: 197, startPoint y: 161, endPoint x: 187, endPoint y: 165, distance: 11.1
click at [198, 161] on div at bounding box center [155, 166] width 240 height 11
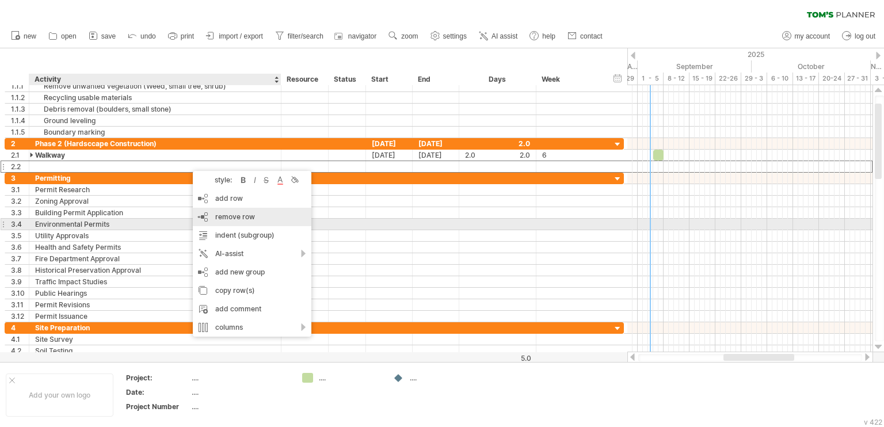
click at [268, 219] on div "remove row remove selected rows" at bounding box center [252, 217] width 119 height 18
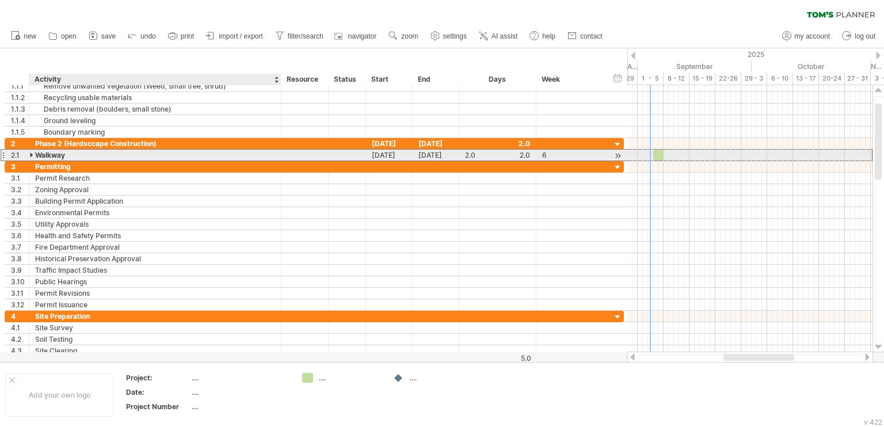
click at [69, 154] on div "Walkway" at bounding box center [155, 155] width 240 height 11
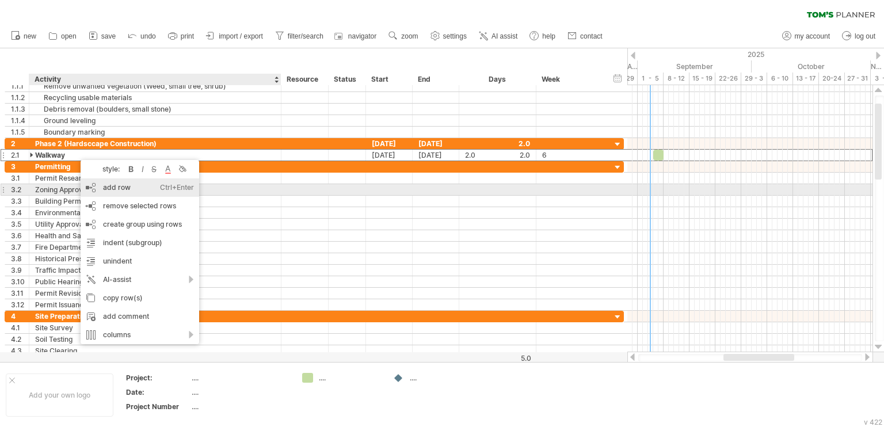
click at [132, 187] on div "add row Ctrl+Enter Cmd+Enter" at bounding box center [140, 187] width 119 height 18
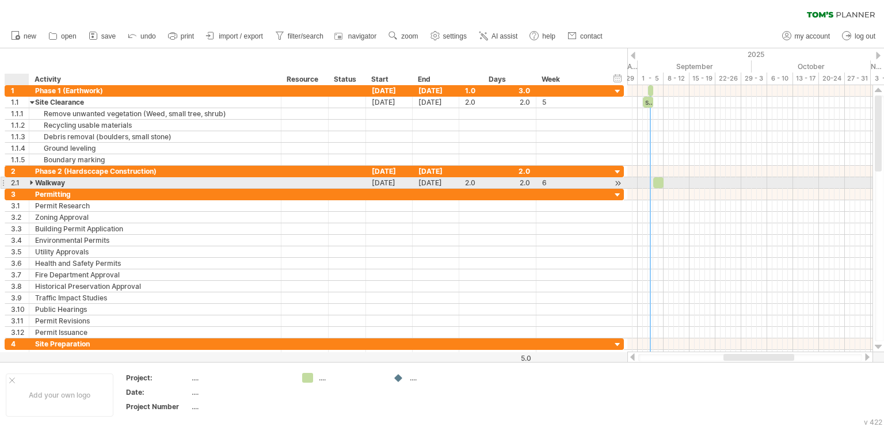
click at [35, 186] on div "Walkway" at bounding box center [155, 182] width 240 height 11
click at [32, 181] on div at bounding box center [32, 182] width 5 height 11
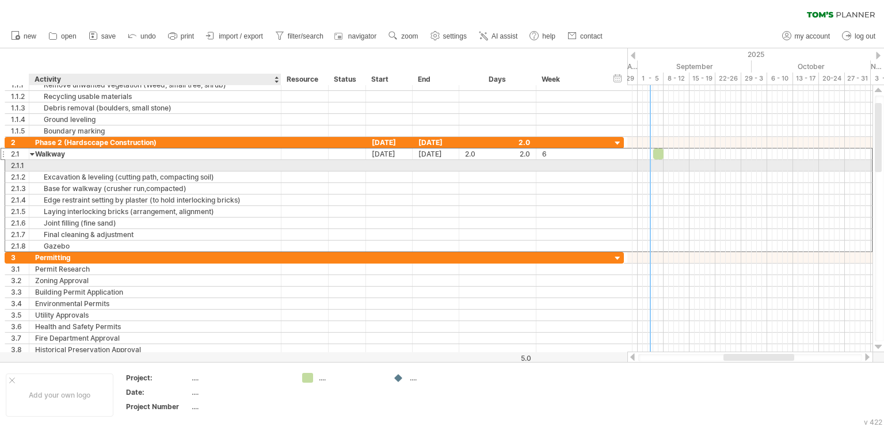
click at [79, 163] on div at bounding box center [155, 165] width 240 height 11
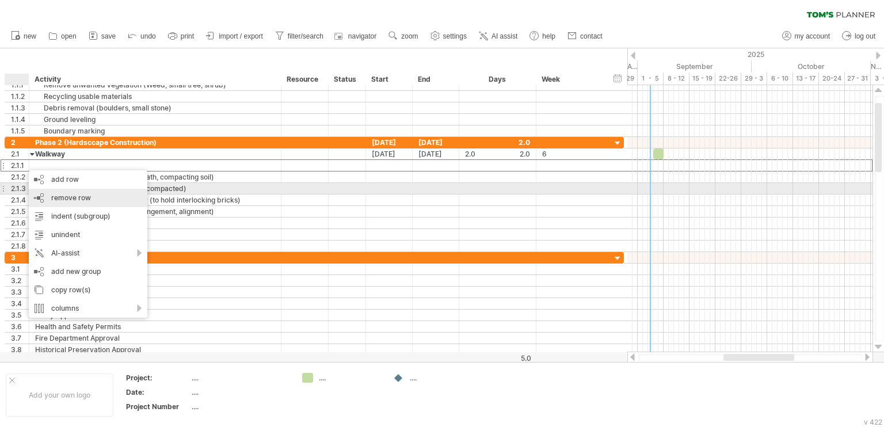
click at [75, 194] on span "remove row" at bounding box center [71, 197] width 40 height 9
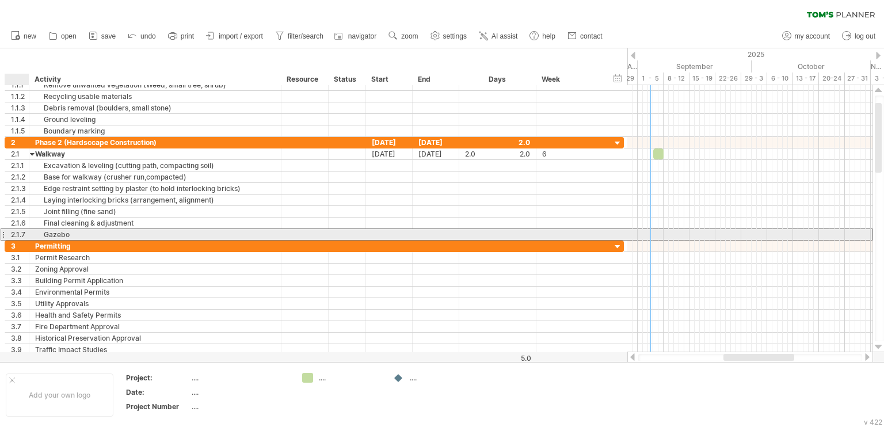
click at [23, 234] on div "2.1.7" at bounding box center [20, 234] width 18 height 11
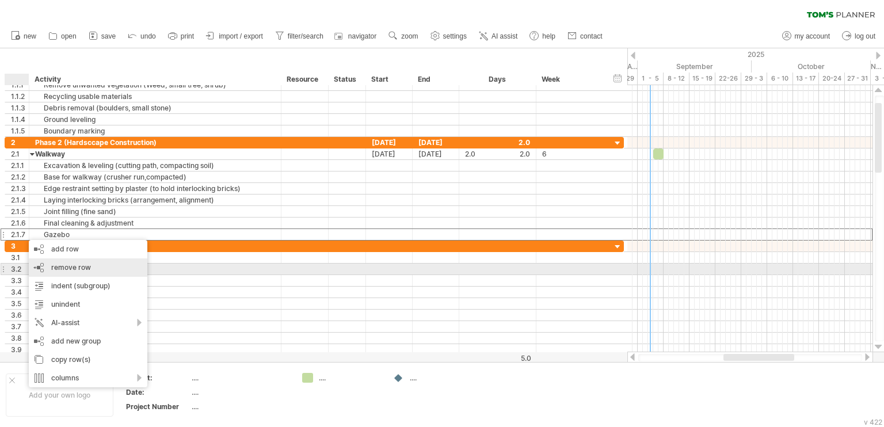
click at [64, 267] on span "remove row" at bounding box center [71, 267] width 40 height 9
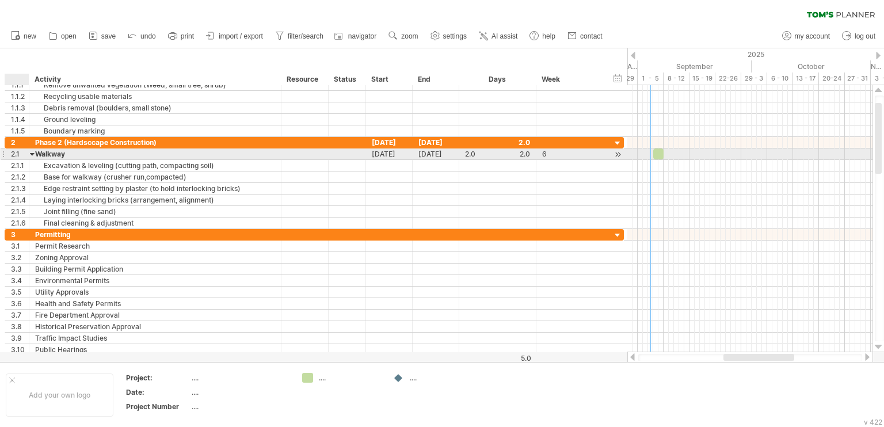
click at [30, 151] on div at bounding box center [32, 153] width 5 height 11
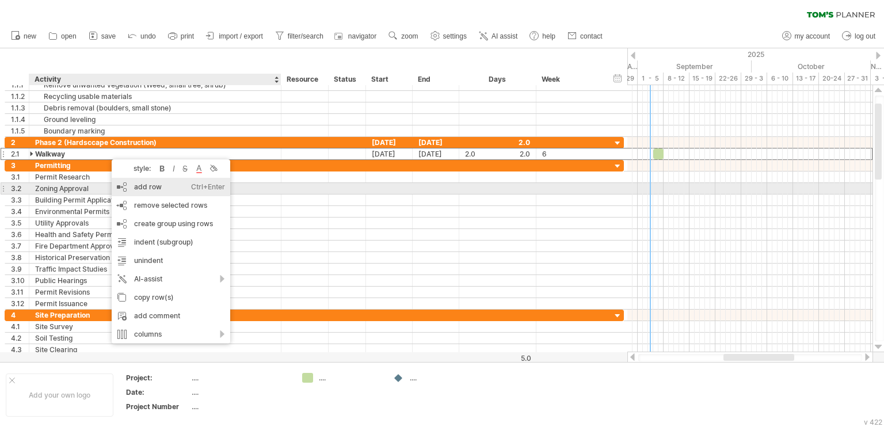
click at [137, 189] on div "add row Ctrl+Enter Cmd+Enter" at bounding box center [171, 187] width 119 height 18
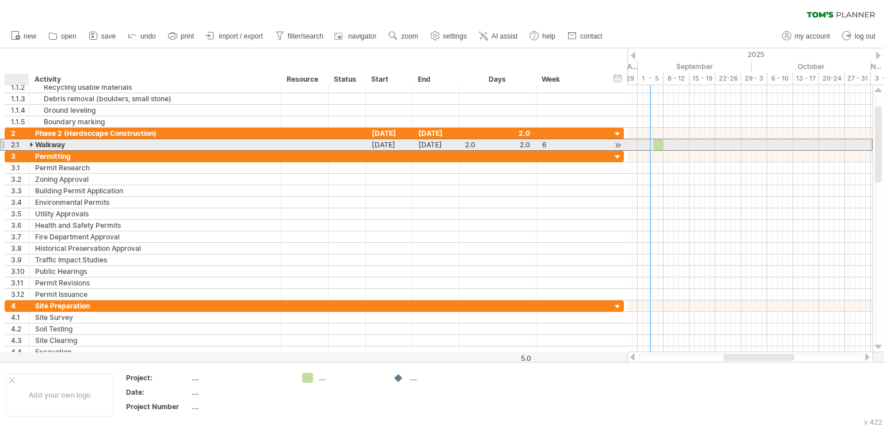
click at [29, 147] on div "******* Walkway" at bounding box center [155, 144] width 252 height 11
click at [30, 140] on div at bounding box center [32, 144] width 5 height 11
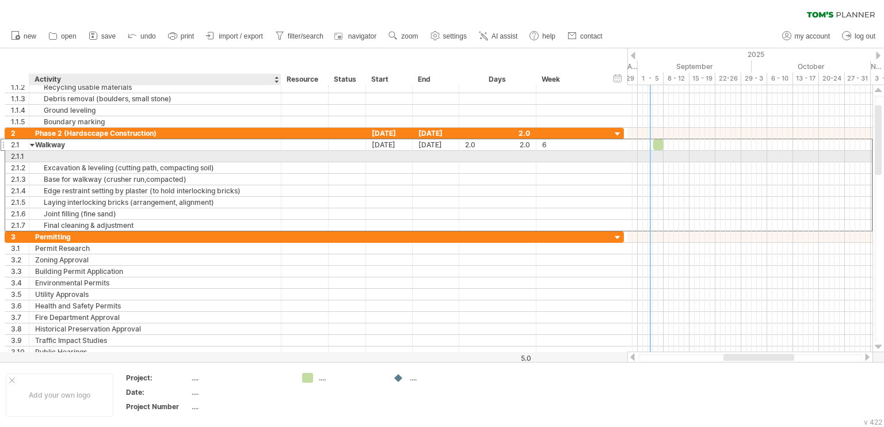
click at [68, 156] on div at bounding box center [155, 156] width 240 height 11
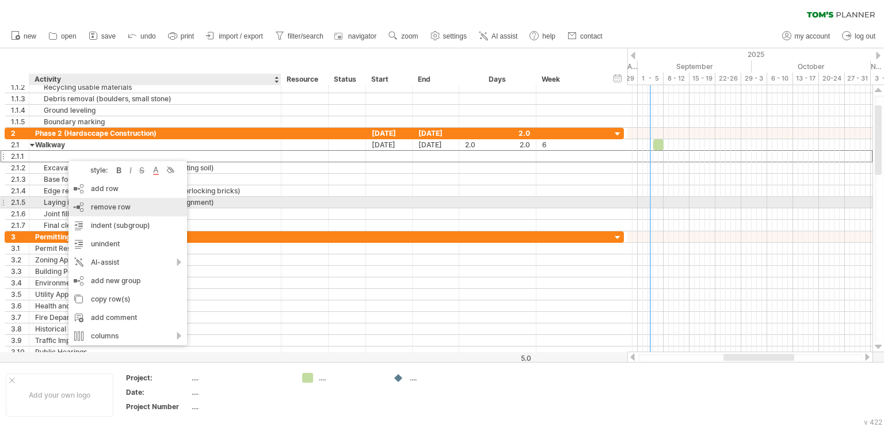
click at [115, 205] on span "remove row" at bounding box center [111, 207] width 40 height 9
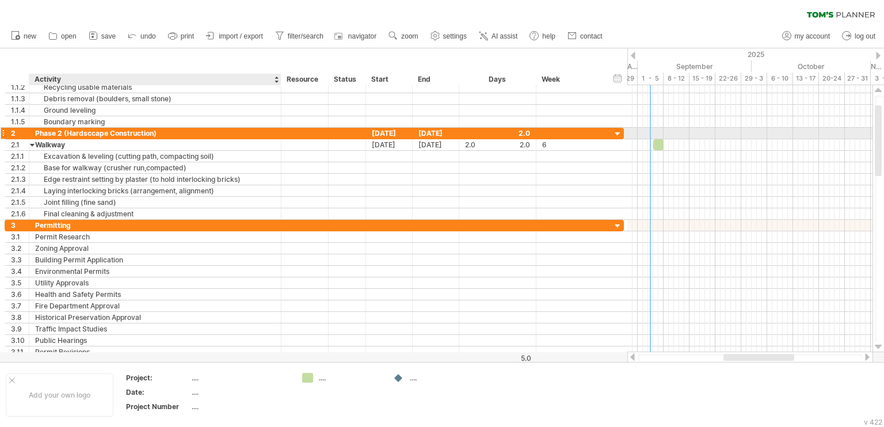
click at [175, 129] on div "Phase 2 (Hardsccape Construction)" at bounding box center [155, 133] width 240 height 11
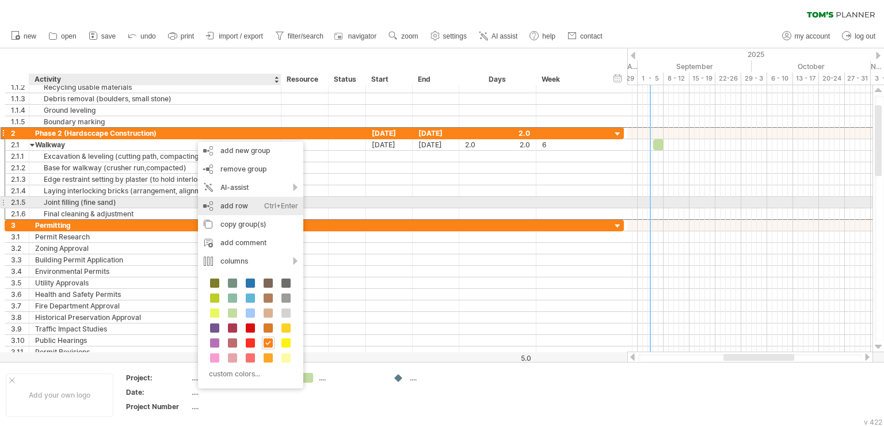
click at [245, 202] on div "add row Ctrl+Enter Cmd+Enter" at bounding box center [250, 206] width 105 height 18
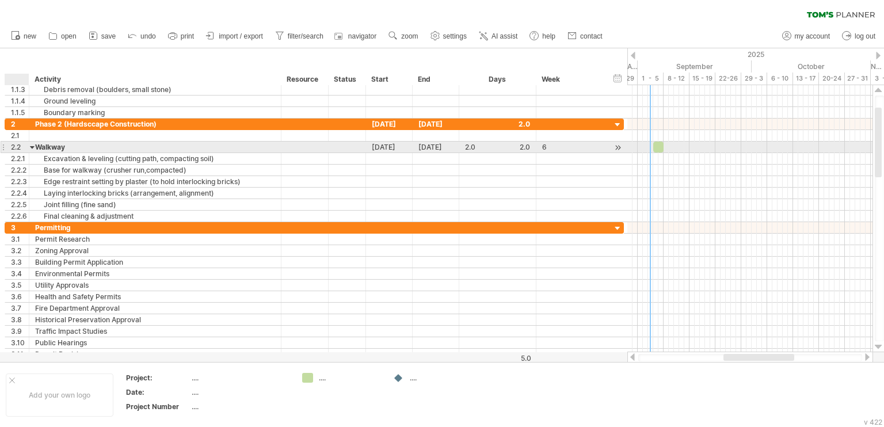
click at [30, 147] on div at bounding box center [32, 147] width 5 height 11
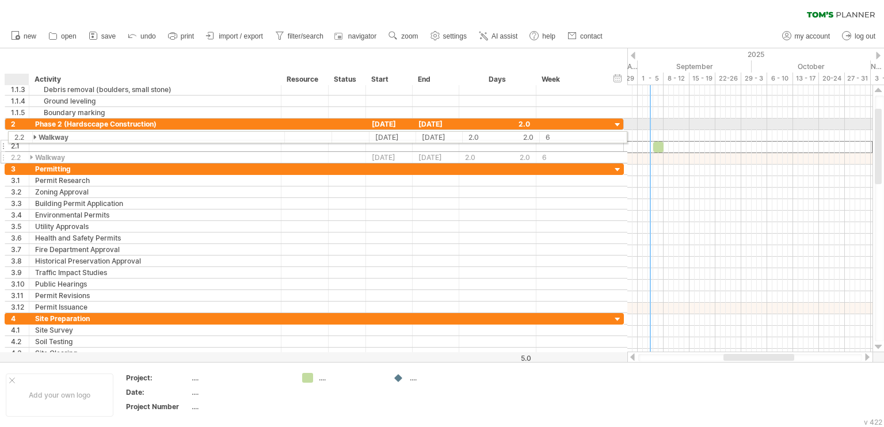
drag, startPoint x: 14, startPoint y: 144, endPoint x: 14, endPoint y: 135, distance: 9.2
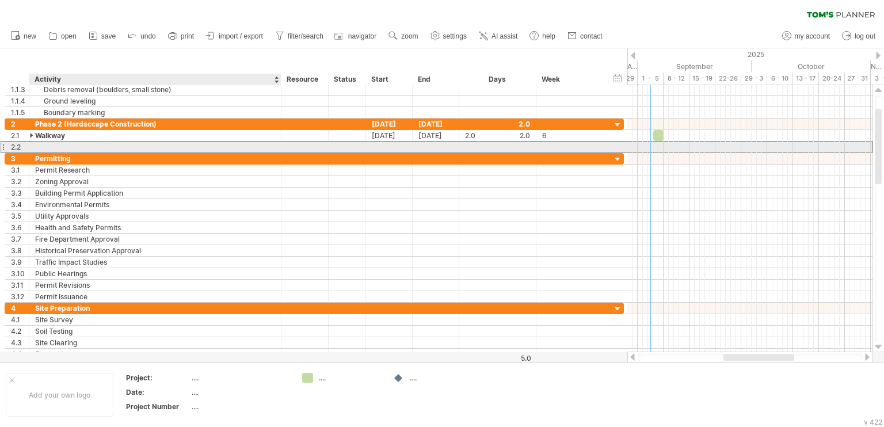
click at [70, 147] on div at bounding box center [155, 147] width 240 height 11
type input "******"
click at [88, 145] on input "******" at bounding box center [155, 147] width 240 height 11
click at [136, 150] on input "******" at bounding box center [155, 147] width 240 height 11
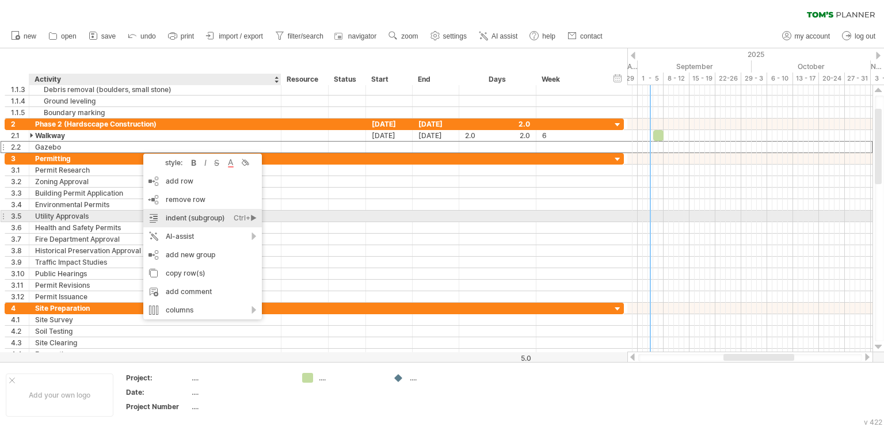
click at [189, 217] on div "indent (subgroup) Ctrl+► Cmd+►" at bounding box center [202, 218] width 119 height 18
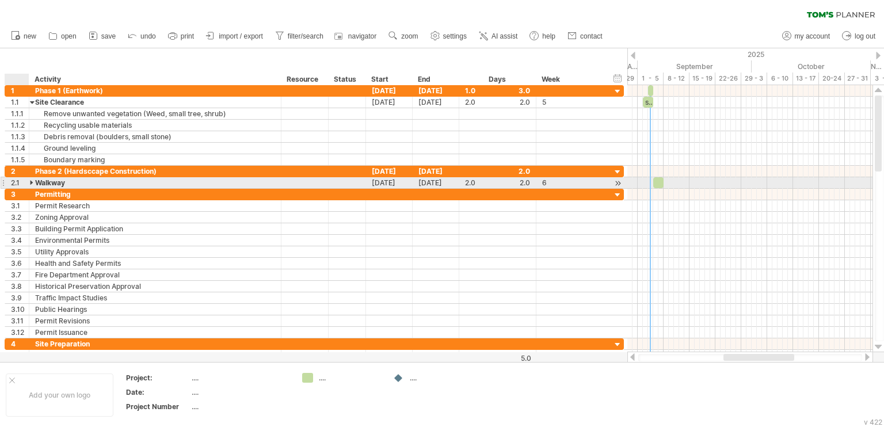
click at [34, 184] on div at bounding box center [32, 182] width 5 height 11
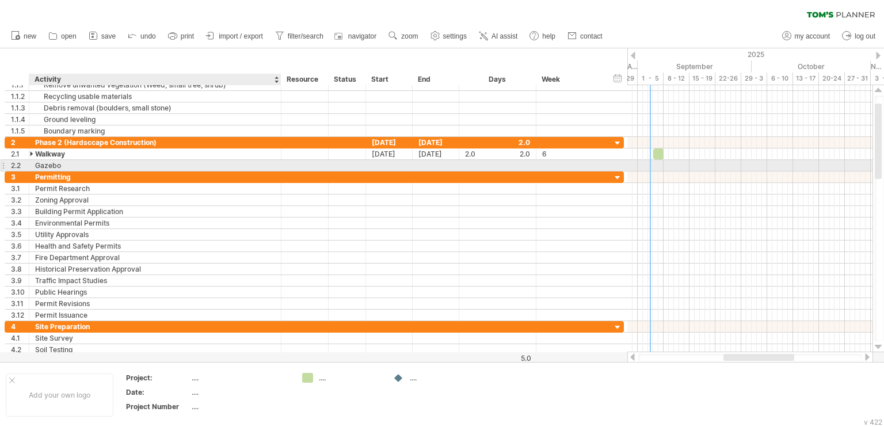
click at [51, 165] on div "Gazebo" at bounding box center [155, 165] width 240 height 11
click at [68, 164] on input "******" at bounding box center [155, 165] width 240 height 11
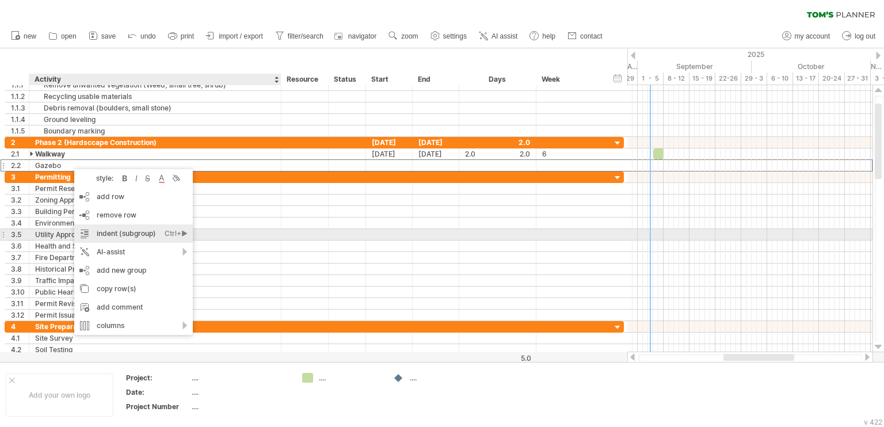
click at [182, 233] on div "Ctrl+►" at bounding box center [176, 233] width 23 height 18
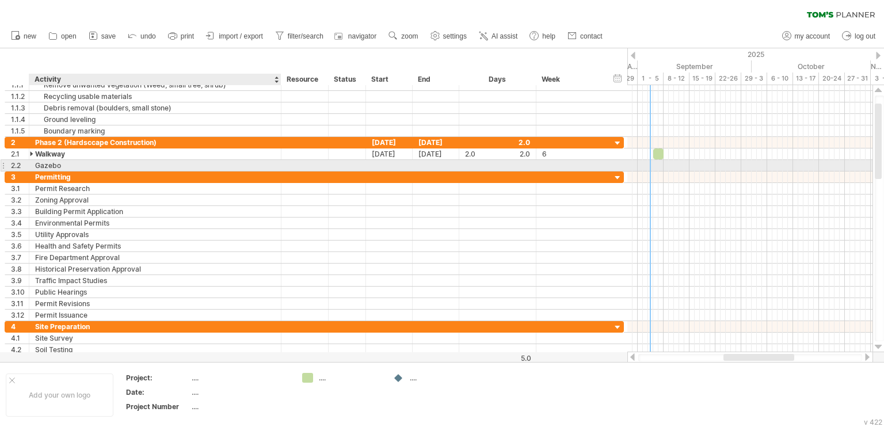
click at [76, 165] on div "Gazebo" at bounding box center [155, 165] width 240 height 11
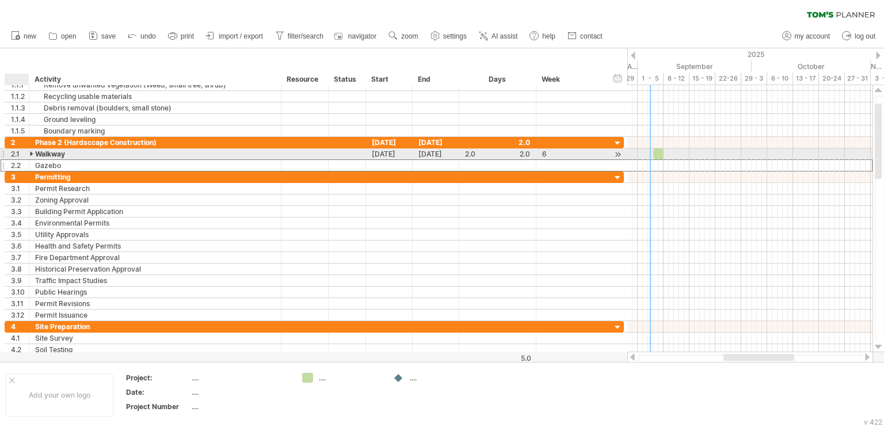
click at [30, 155] on div at bounding box center [32, 153] width 5 height 11
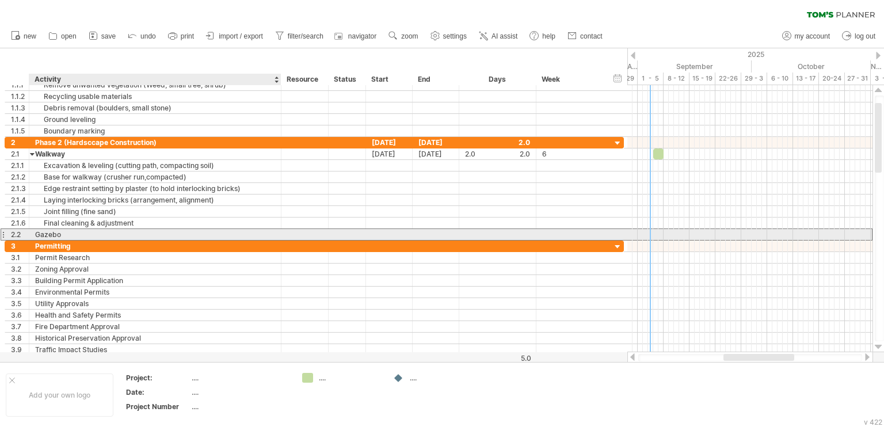
click at [81, 234] on div "Gazebo" at bounding box center [155, 234] width 240 height 11
click at [11, 234] on div "2.2" at bounding box center [20, 234] width 18 height 11
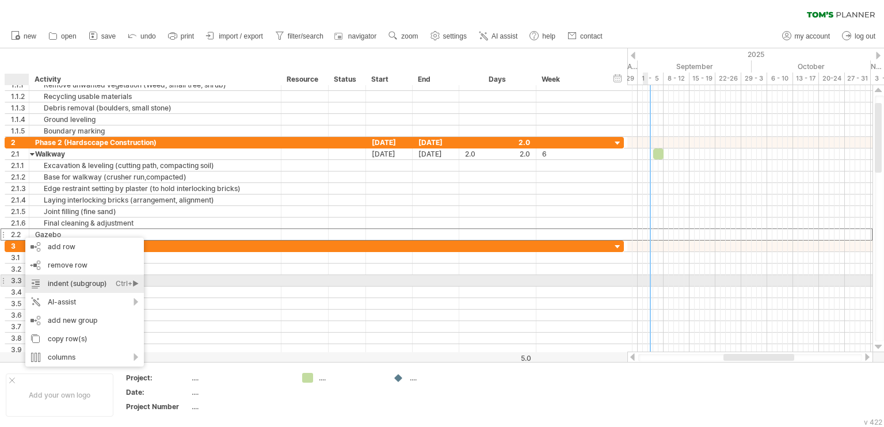
click at [75, 279] on div "indent (subgroup) Ctrl+► Cmd+►" at bounding box center [84, 283] width 119 height 18
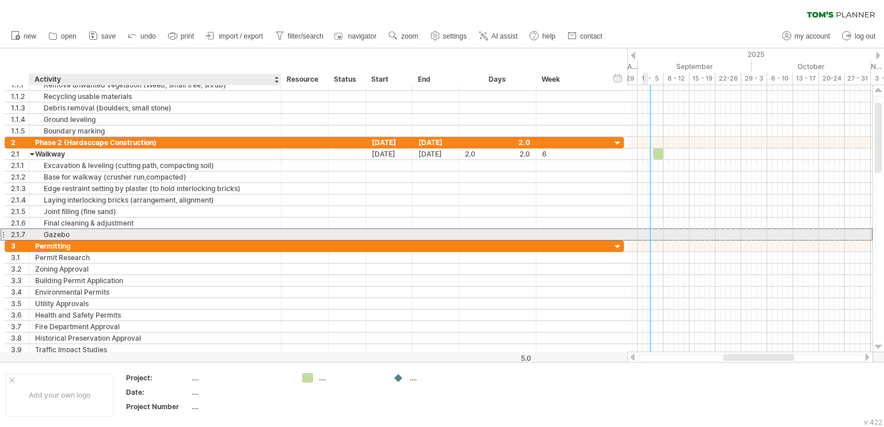
click at [72, 234] on div "Gazebo" at bounding box center [155, 234] width 240 height 11
click at [21, 234] on div "2.1.7" at bounding box center [20, 234] width 18 height 11
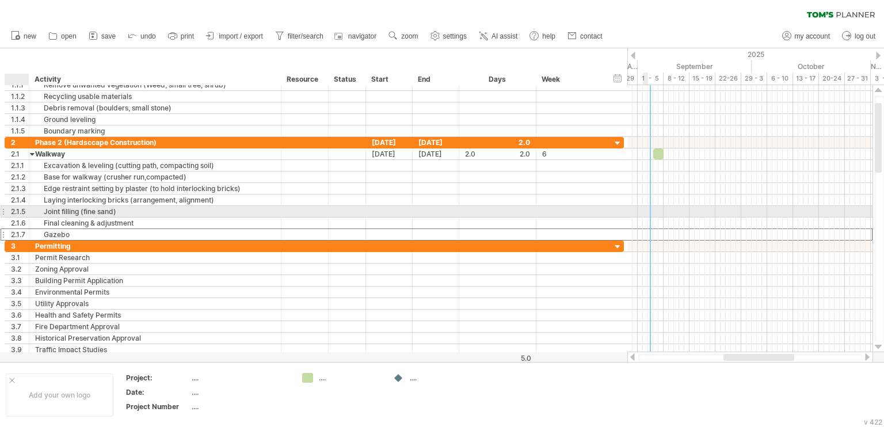
click at [17, 213] on div "2.1.5" at bounding box center [20, 211] width 18 height 11
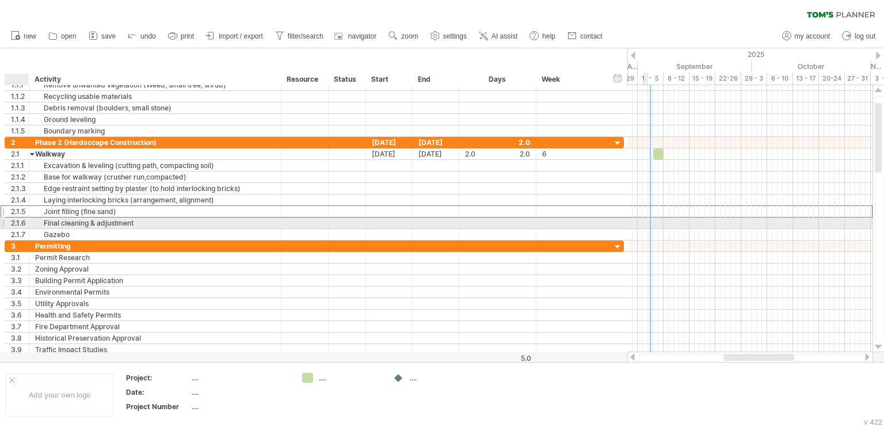
click at [18, 218] on div "2.1.6" at bounding box center [20, 223] width 18 height 11
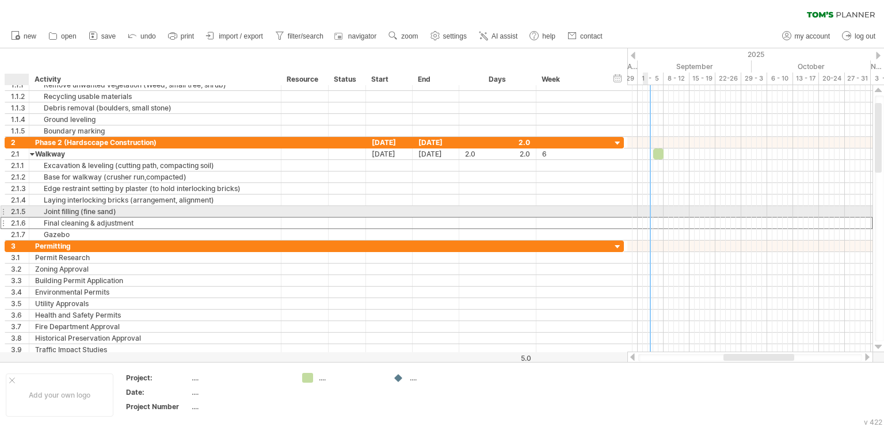
drag, startPoint x: 23, startPoint y: 207, endPoint x: 26, endPoint y: 193, distance: 14.1
click at [23, 207] on div "2.1.5" at bounding box center [20, 211] width 18 height 11
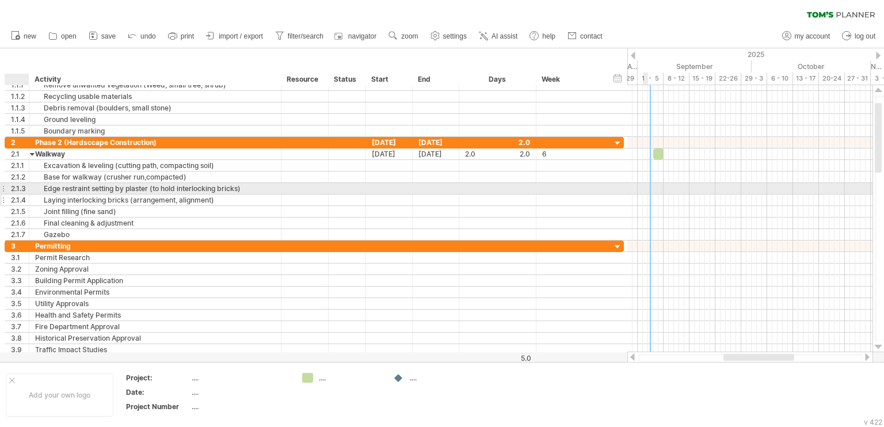
click at [26, 195] on div at bounding box center [28, 201] width 6 height 12
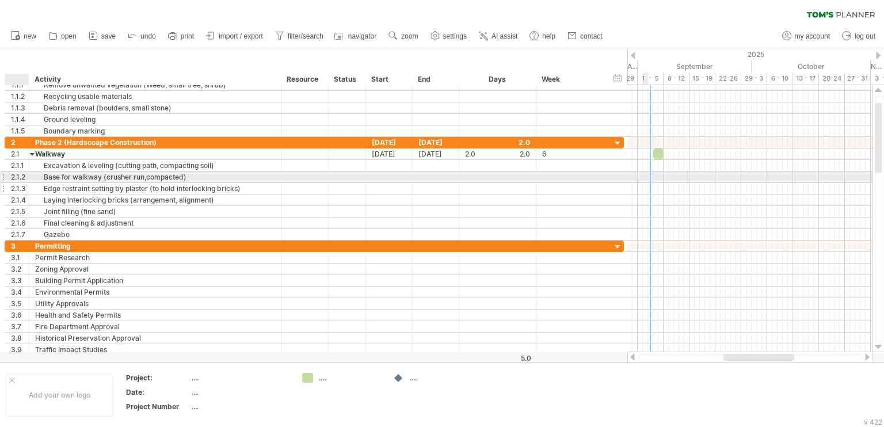
drag, startPoint x: 28, startPoint y: 176, endPoint x: 37, endPoint y: 182, distance: 11.1
click at [29, 176] on div at bounding box center [28, 177] width 6 height 12
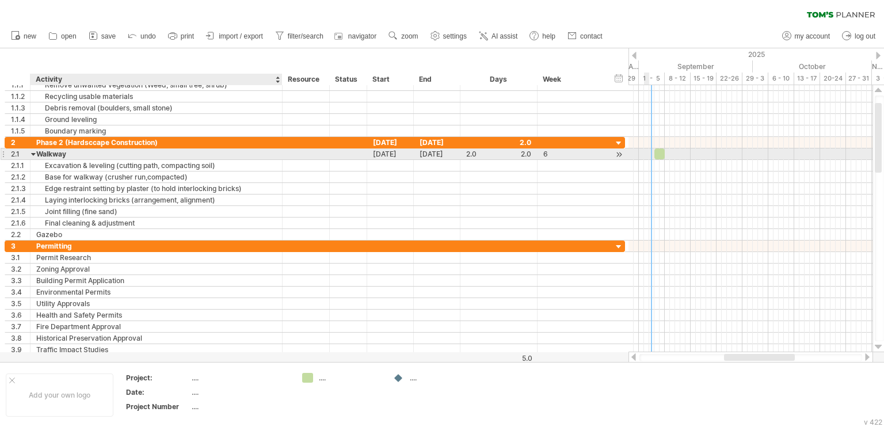
click at [95, 154] on div "Walkway" at bounding box center [156, 153] width 240 height 11
click at [34, 154] on div at bounding box center [33, 153] width 5 height 11
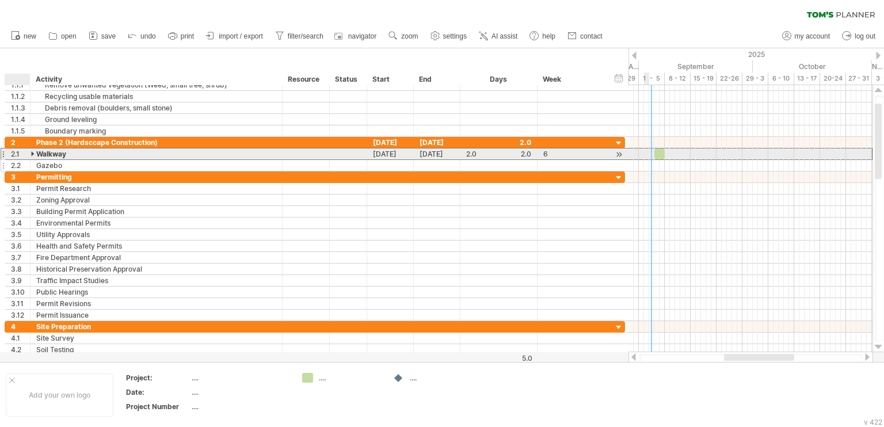
click at [37, 159] on div "**********" at bounding box center [315, 154] width 620 height 35
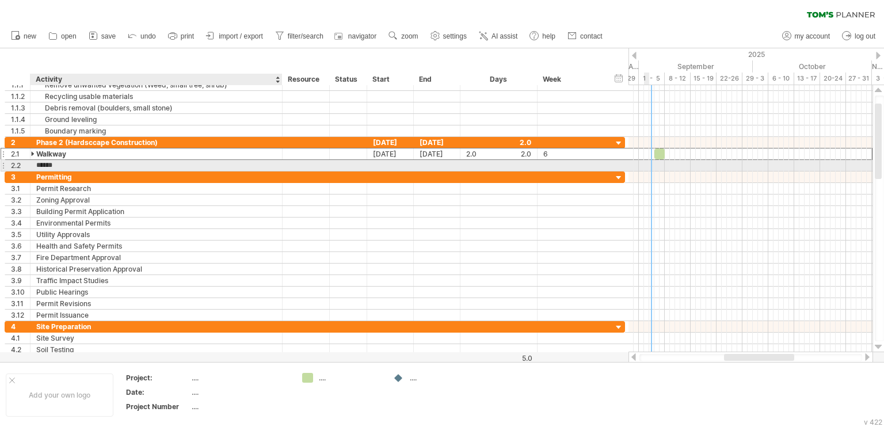
click at [37, 163] on input "******" at bounding box center [156, 165] width 240 height 11
click at [58, 165] on input "******" at bounding box center [156, 165] width 240 height 11
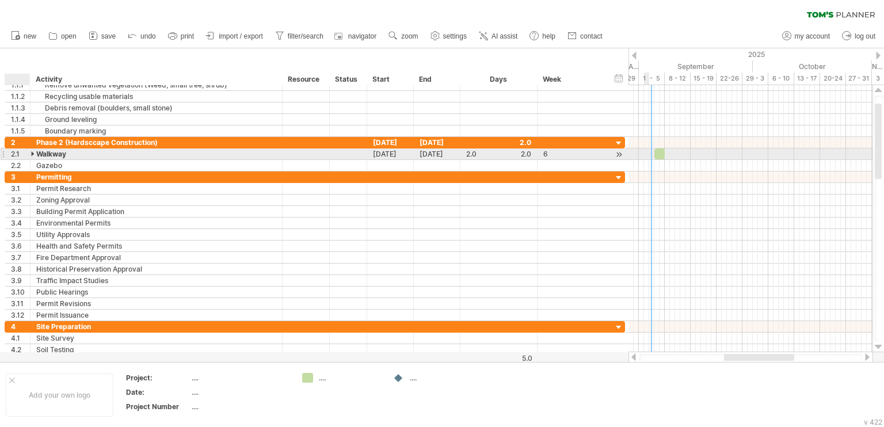
drag, startPoint x: 35, startPoint y: 155, endPoint x: 44, endPoint y: 151, distance: 9.8
click at [35, 154] on div at bounding box center [33, 153] width 5 height 11
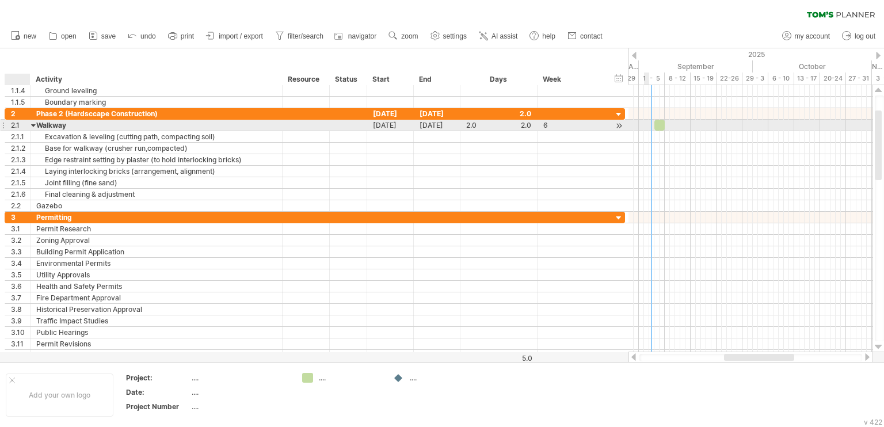
click at [33, 125] on div at bounding box center [33, 125] width 5 height 11
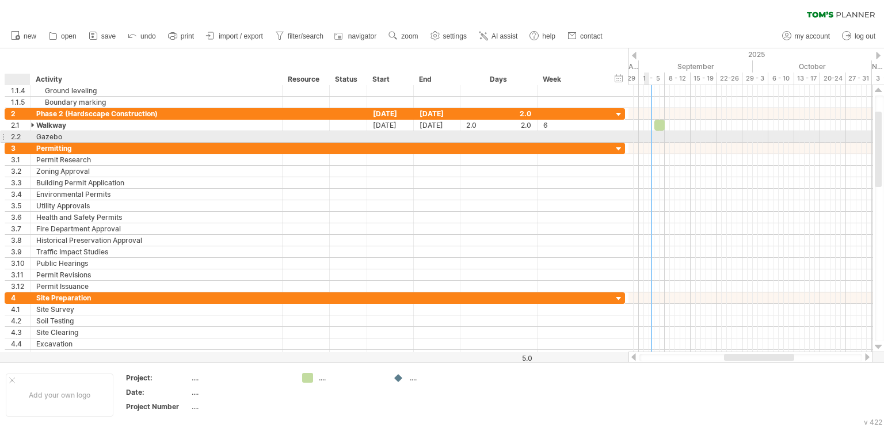
click at [34, 135] on div "****** Gazebo" at bounding box center [156, 136] width 252 height 11
click at [70, 135] on div "Gazebo" at bounding box center [156, 136] width 240 height 11
click at [71, 135] on div "Gazebo" at bounding box center [156, 136] width 240 height 11
click at [11, 136] on div "2.2" at bounding box center [20, 136] width 19 height 11
click at [18, 135] on div "2.2" at bounding box center [20, 136] width 19 height 11
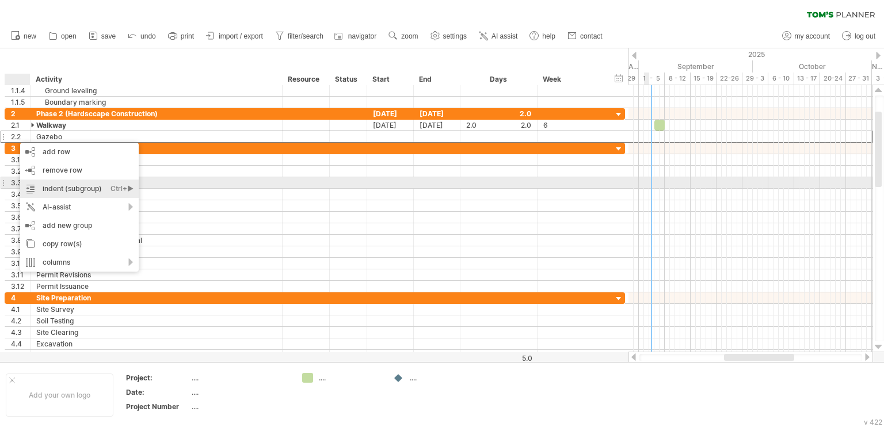
click at [104, 185] on div "indent (subgroup) Ctrl+► Cmd+►" at bounding box center [79, 189] width 119 height 18
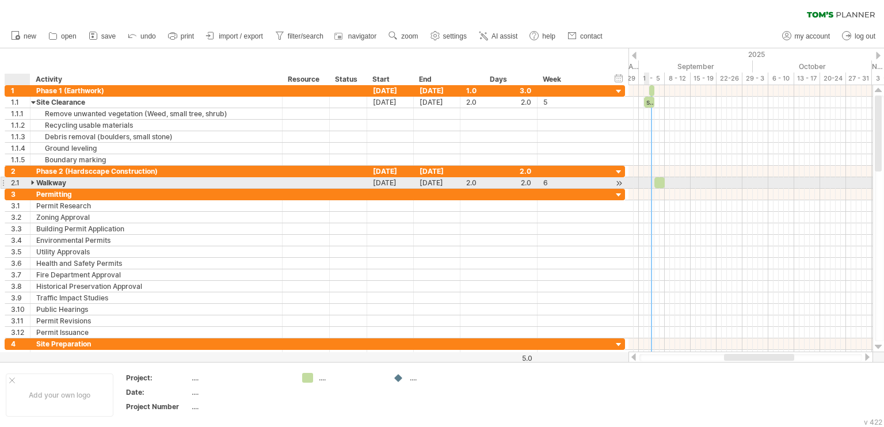
click at [33, 184] on div at bounding box center [33, 182] width 5 height 11
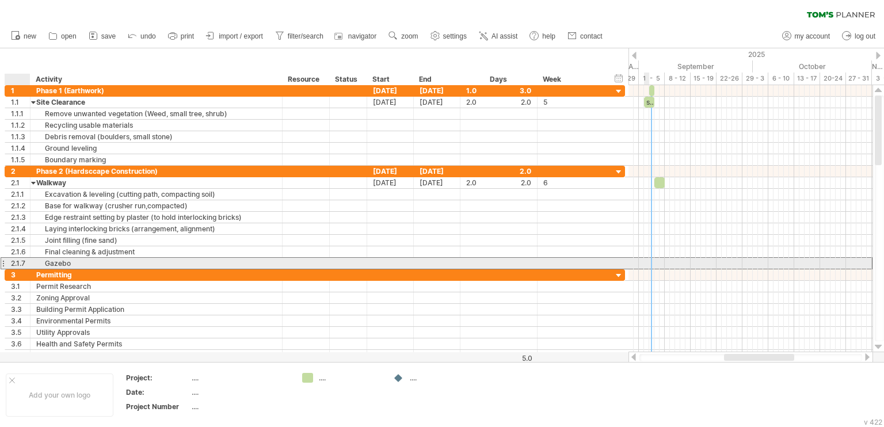
click at [33, 260] on div "****** Gazebo" at bounding box center [156, 263] width 252 height 11
click at [58, 262] on div "Gazebo" at bounding box center [156, 263] width 240 height 11
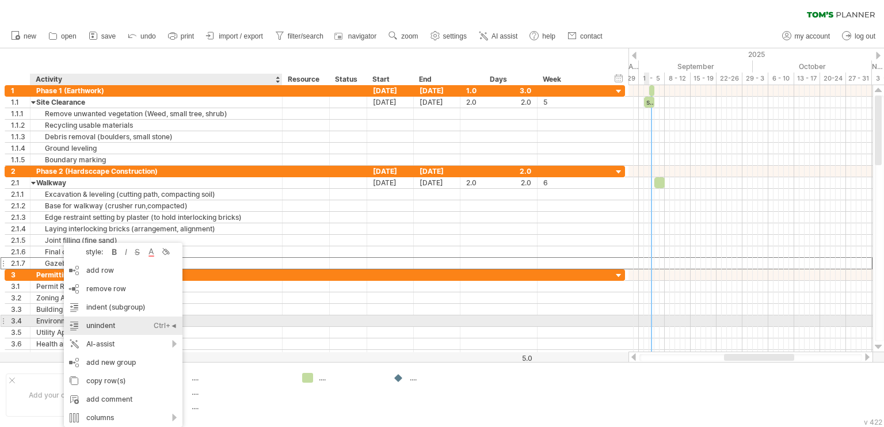
click at [109, 326] on div "unindent Ctrl+◄ Cmd+◄" at bounding box center [123, 325] width 119 height 18
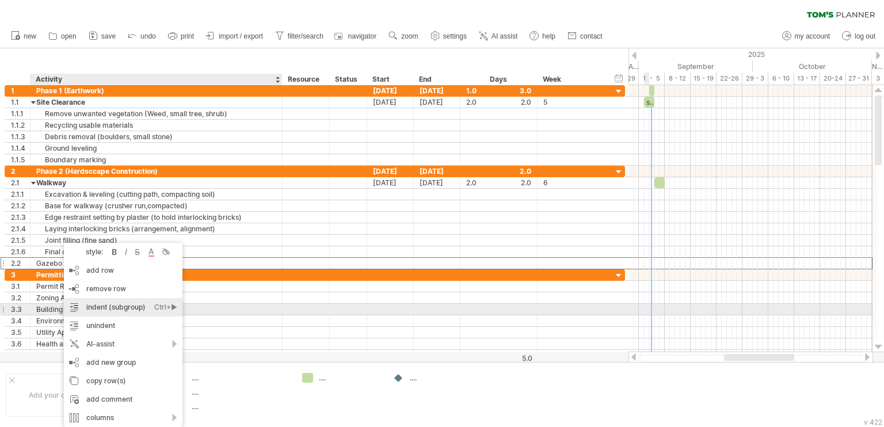
click at [109, 307] on div "indent (subgroup) Ctrl+► Cmd+►" at bounding box center [123, 307] width 119 height 18
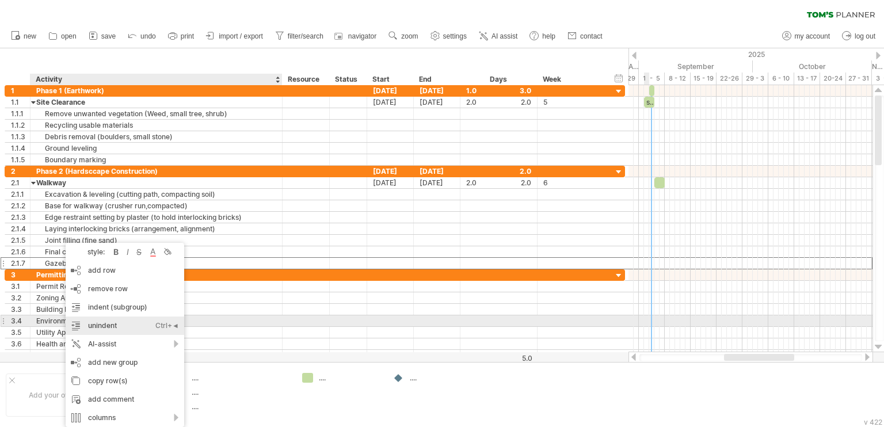
click at [119, 324] on div "unindent Ctrl+◄ Cmd+◄" at bounding box center [125, 325] width 119 height 18
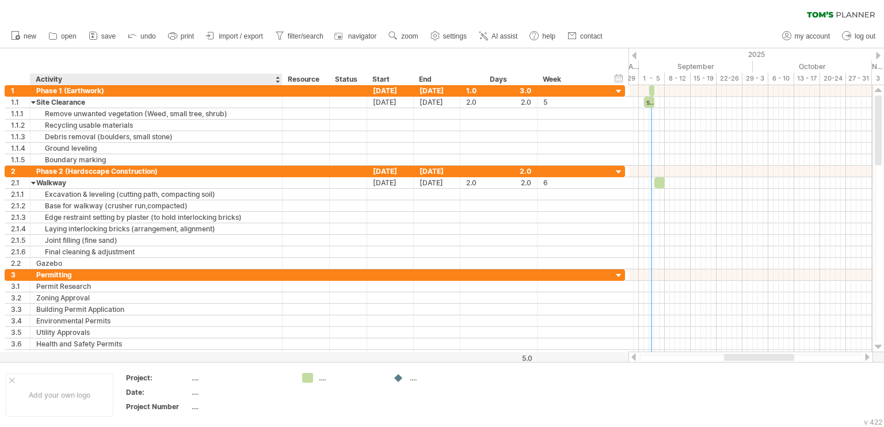
click at [672, 29] on div "new" at bounding box center [442, 36] width 884 height 24
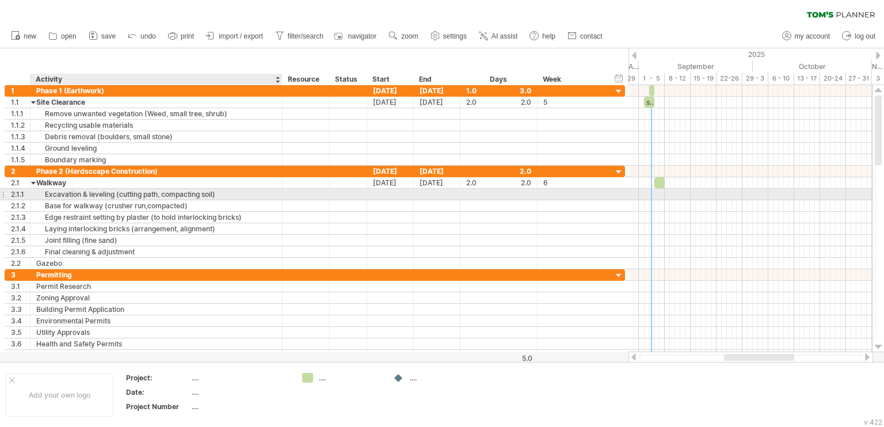
click at [74, 195] on div "Excavation & leveling (cutting path, compacting soil)" at bounding box center [156, 194] width 240 height 11
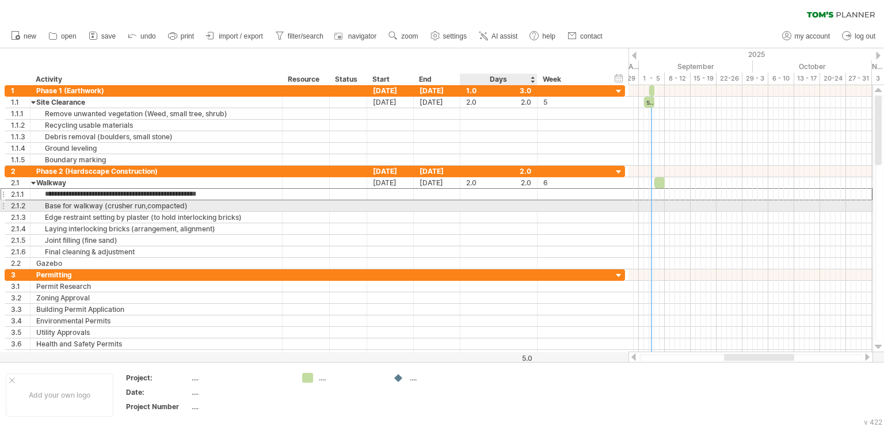
click at [500, 205] on div at bounding box center [498, 205] width 65 height 11
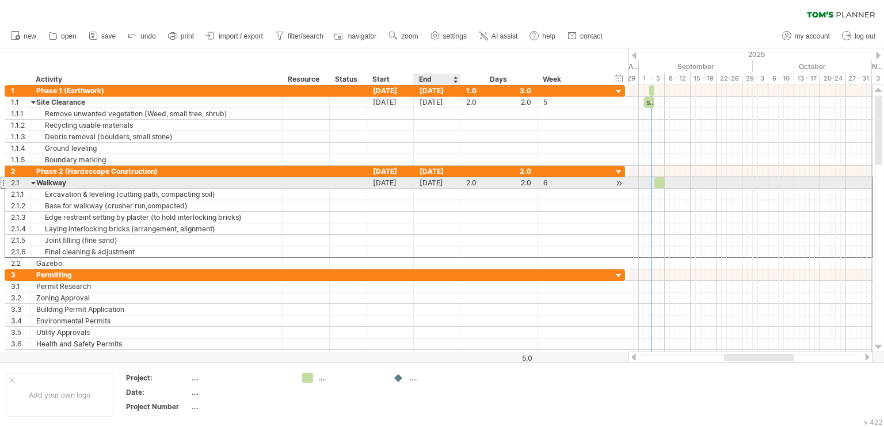
click at [165, 179] on div "Walkway" at bounding box center [156, 182] width 240 height 11
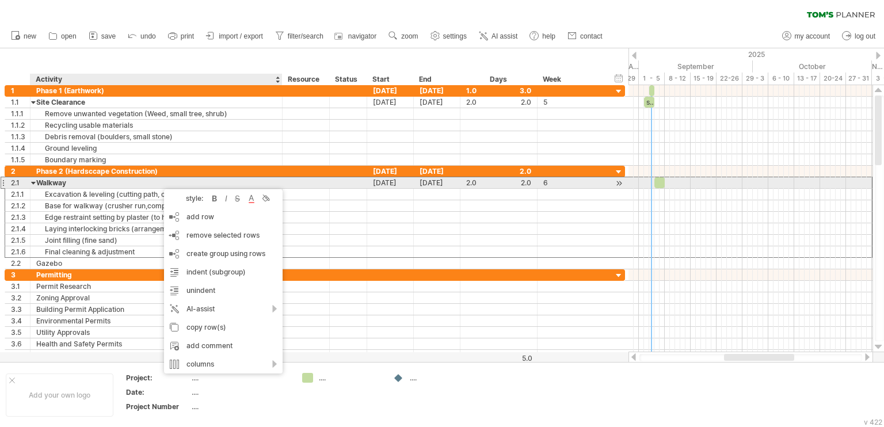
click at [115, 181] on div "Walkway" at bounding box center [156, 182] width 240 height 11
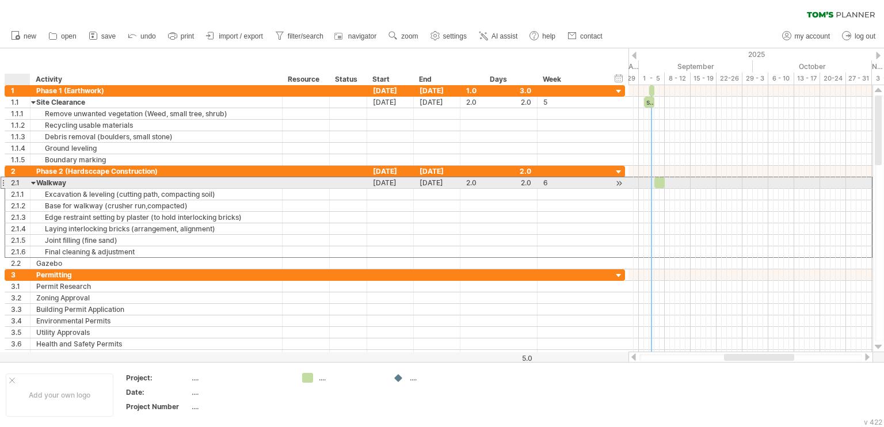
click at [14, 181] on div "2.1" at bounding box center [20, 182] width 19 height 11
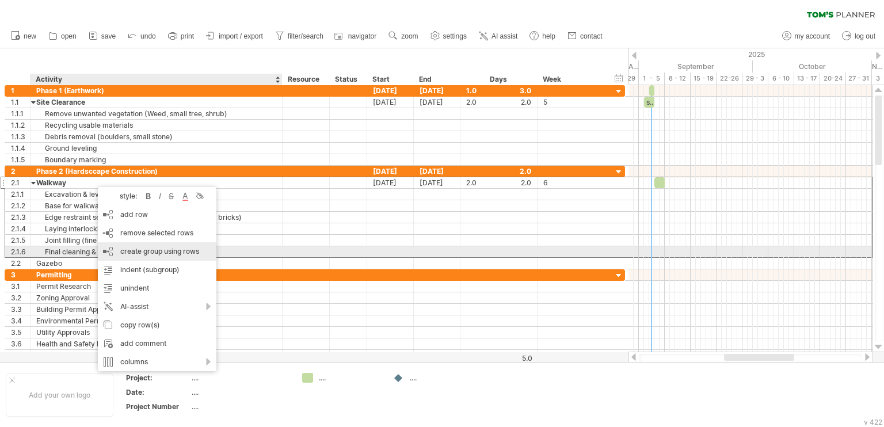
click at [171, 251] on div "create group using rows" at bounding box center [157, 251] width 119 height 18
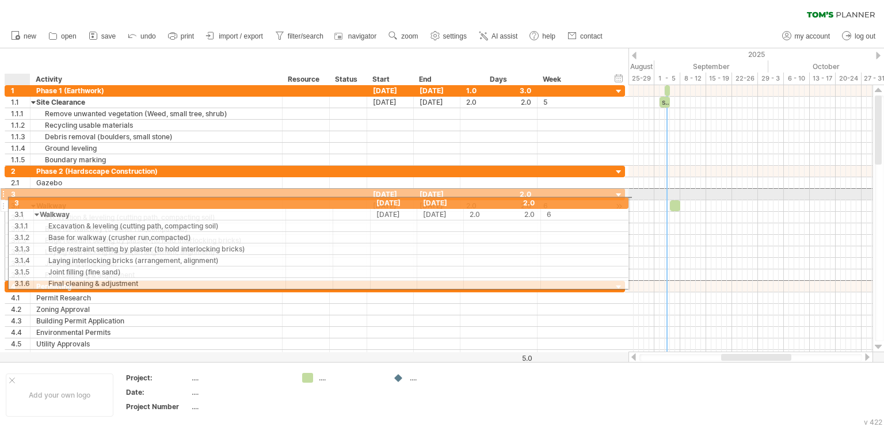
drag, startPoint x: 16, startPoint y: 194, endPoint x: 16, endPoint y: 201, distance: 6.9
click at [16, 201] on div "**********" at bounding box center [315, 234] width 620 height 93
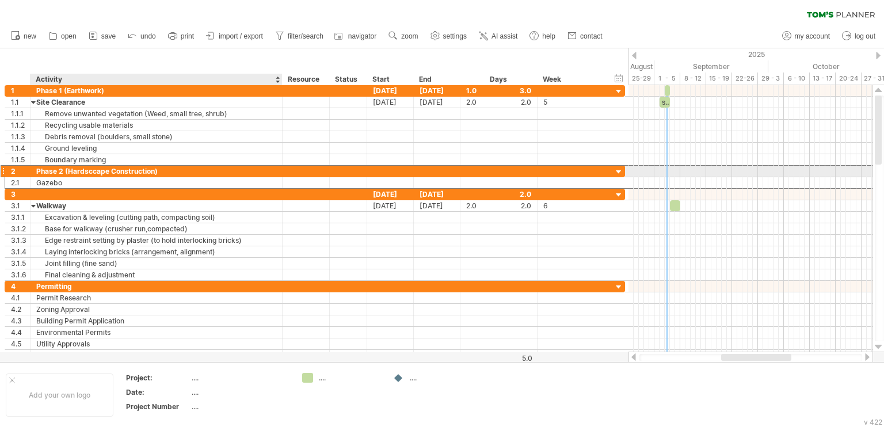
click at [76, 170] on div "Phase 2 (Hardsccape Construction)" at bounding box center [156, 171] width 240 height 11
click at [165, 195] on div at bounding box center [156, 194] width 240 height 11
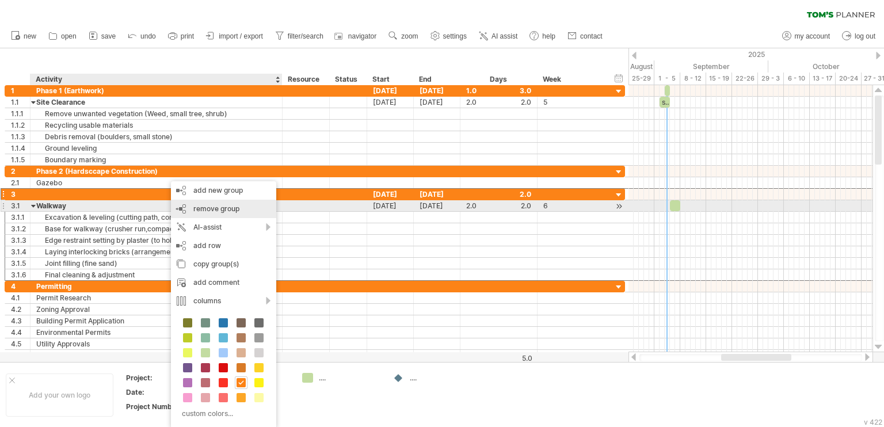
click at [216, 207] on span "remove group" at bounding box center [216, 208] width 46 height 9
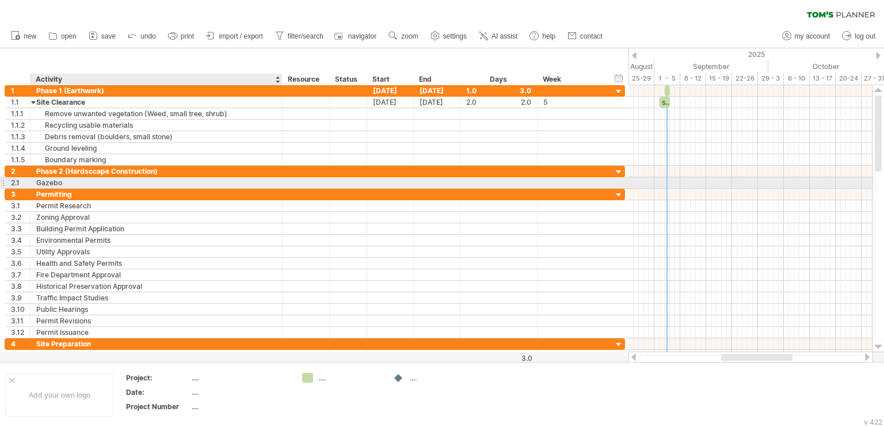
click at [87, 180] on div "Gazebo" at bounding box center [156, 182] width 240 height 11
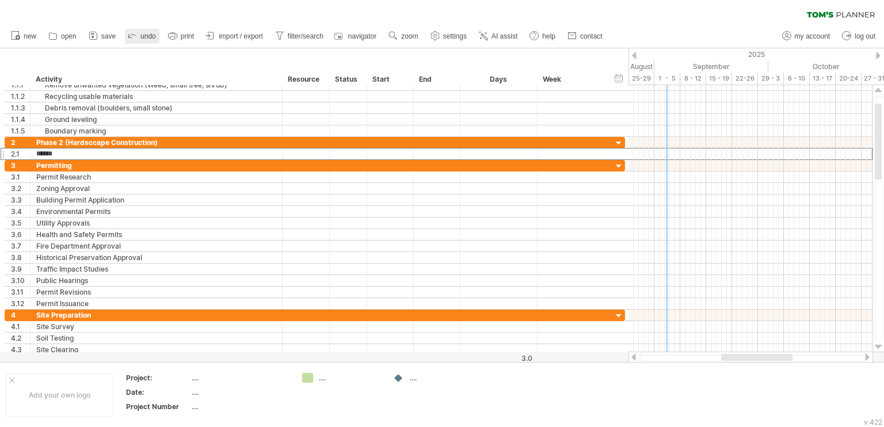
click at [138, 39] on link "undo" at bounding box center [142, 36] width 35 height 15
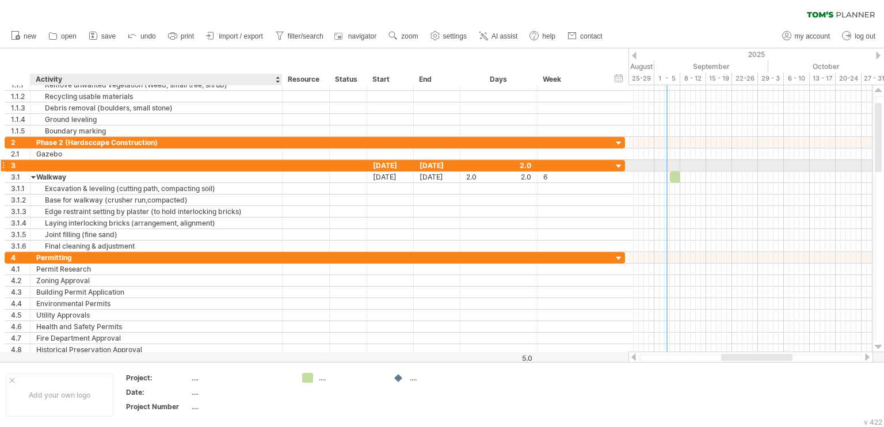
click at [41, 164] on div at bounding box center [156, 165] width 240 height 11
click at [11, 165] on div "3" at bounding box center [20, 165] width 19 height 11
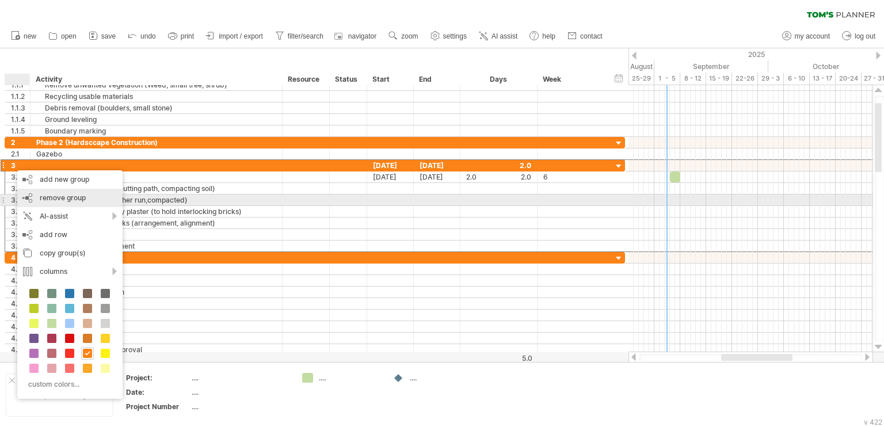
click at [67, 197] on span "remove group" at bounding box center [63, 197] width 46 height 9
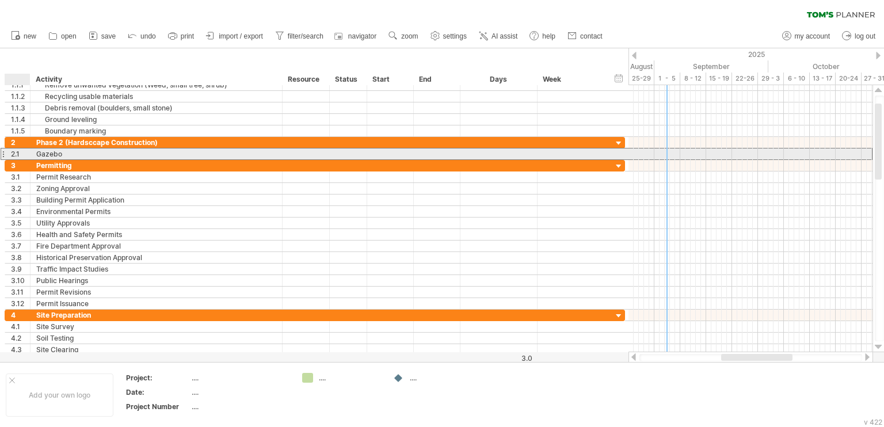
click at [13, 151] on div "2.1" at bounding box center [20, 153] width 19 height 11
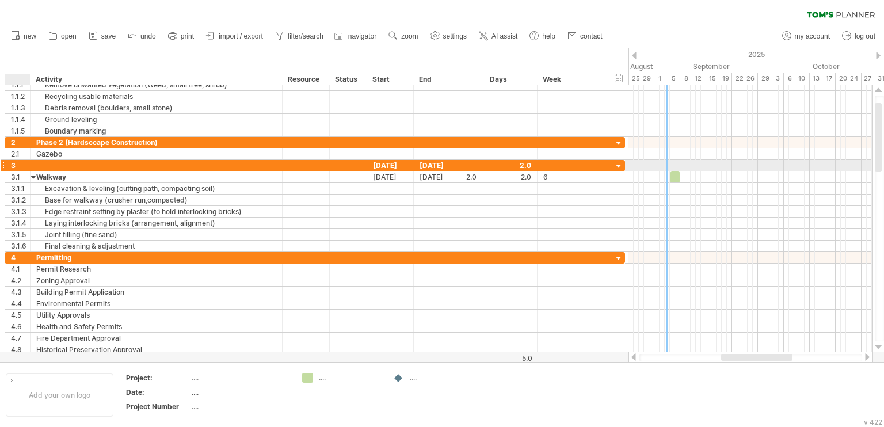
click at [7, 163] on div "3" at bounding box center [17, 165] width 25 height 11
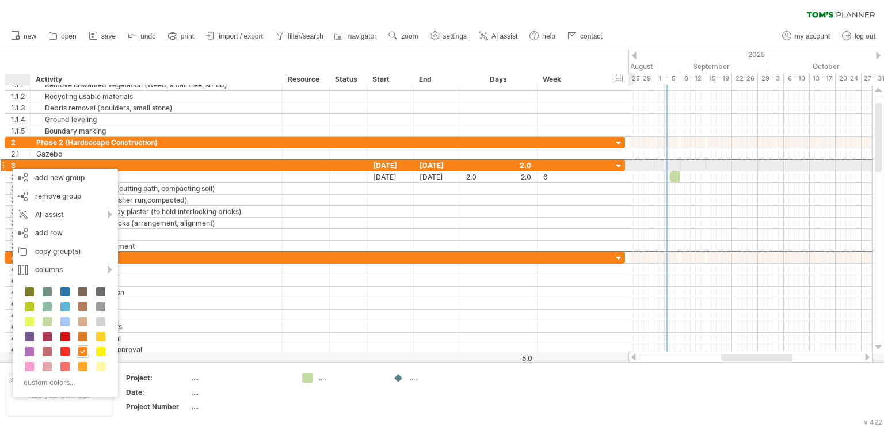
click at [615, 165] on div at bounding box center [618, 166] width 11 height 11
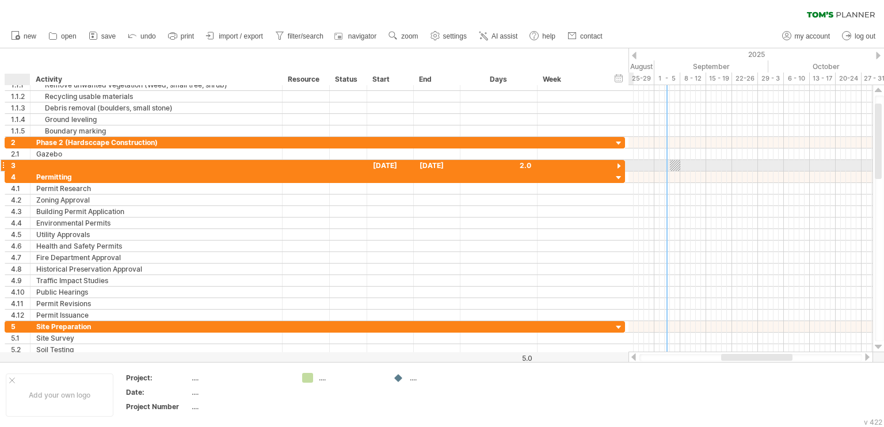
click at [617, 164] on div at bounding box center [618, 166] width 11 height 11
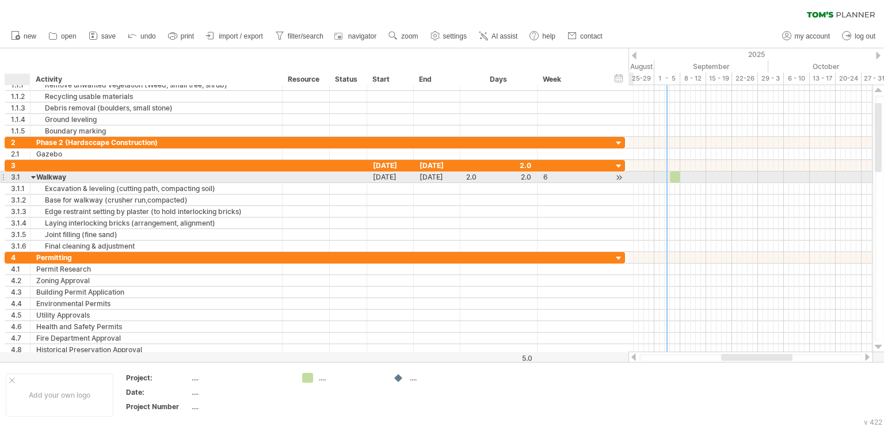
click at [35, 177] on div at bounding box center [33, 176] width 5 height 11
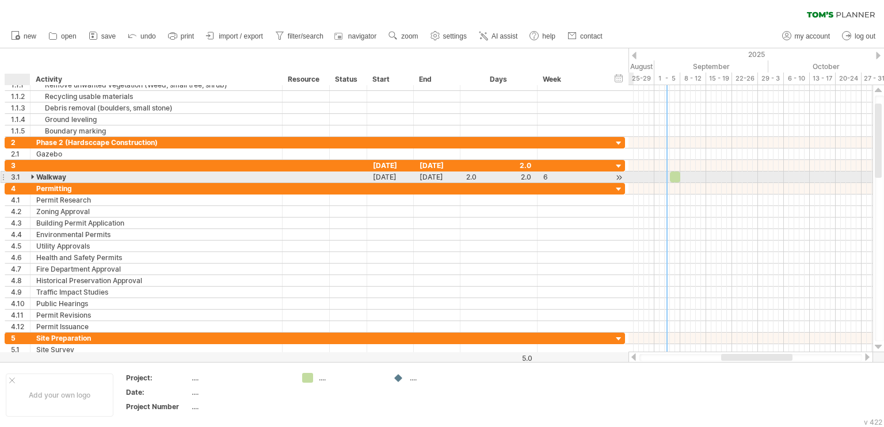
click at [32, 174] on div at bounding box center [33, 176] width 5 height 11
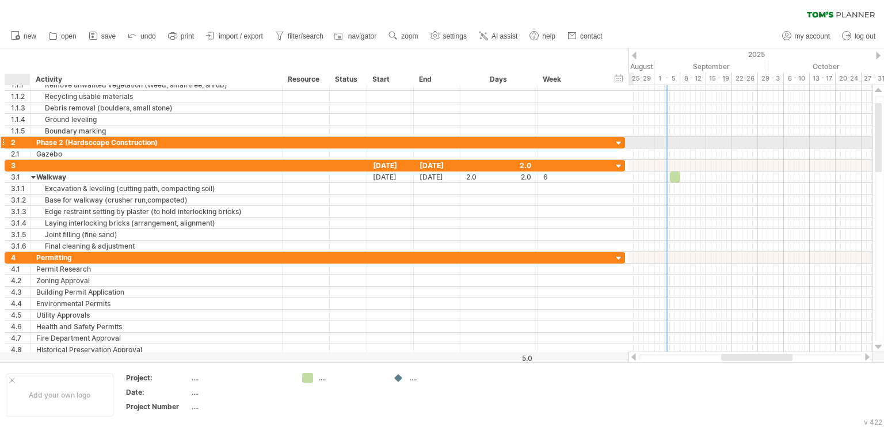
click at [11, 141] on div "2" at bounding box center [20, 142] width 19 height 11
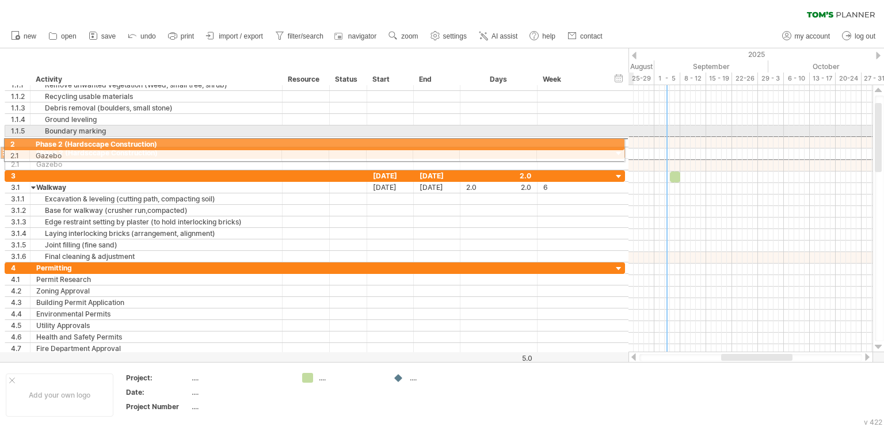
drag, startPoint x: 8, startPoint y: 149, endPoint x: 5, endPoint y: 142, distance: 7.5
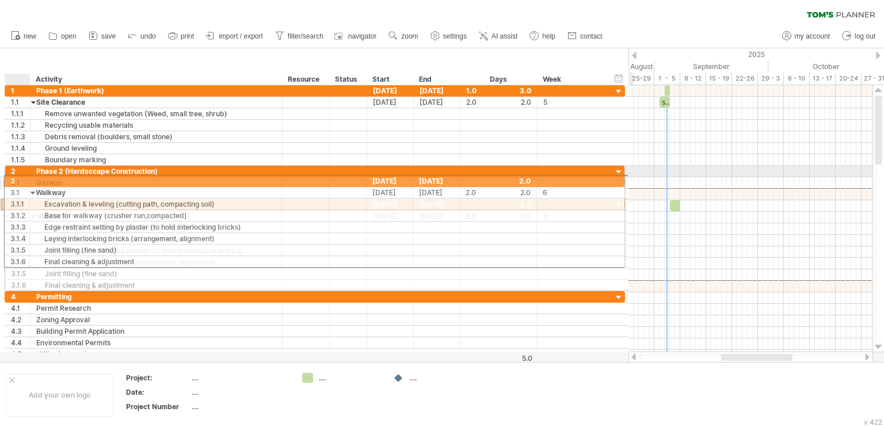
drag, startPoint x: 9, startPoint y: 193, endPoint x: 29, endPoint y: 179, distance: 24.4
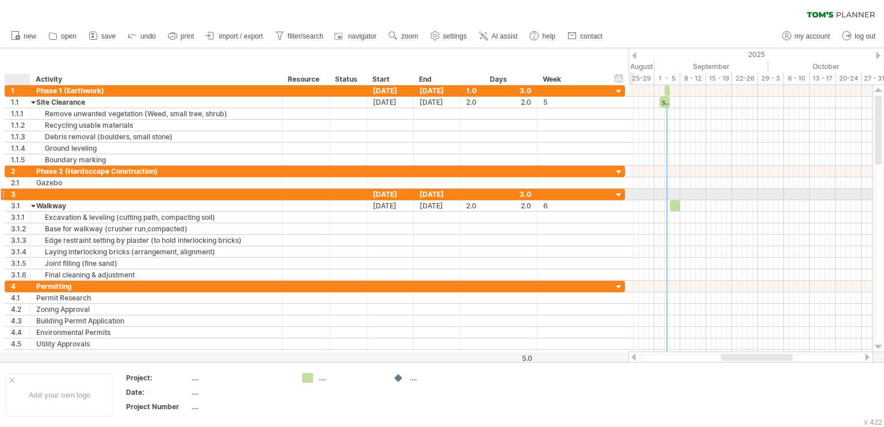
click at [8, 195] on div "3" at bounding box center [17, 194] width 25 height 11
click at [12, 200] on div "3.1" at bounding box center [20, 205] width 19 height 11
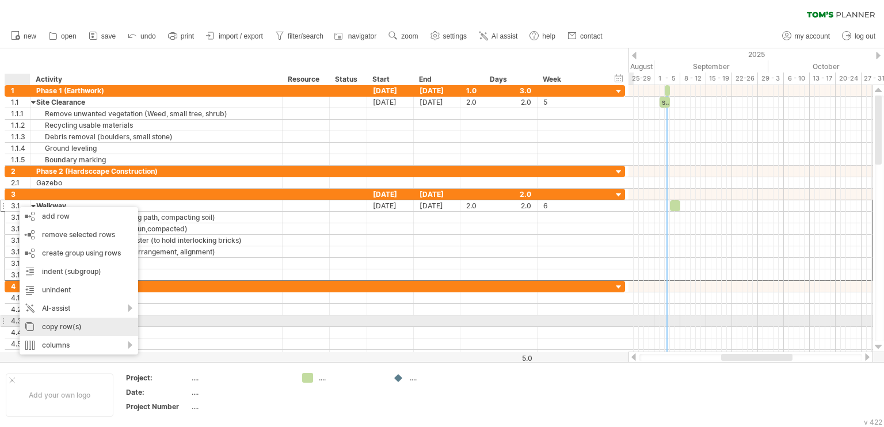
click at [91, 326] on div "copy row(s)" at bounding box center [79, 327] width 119 height 18
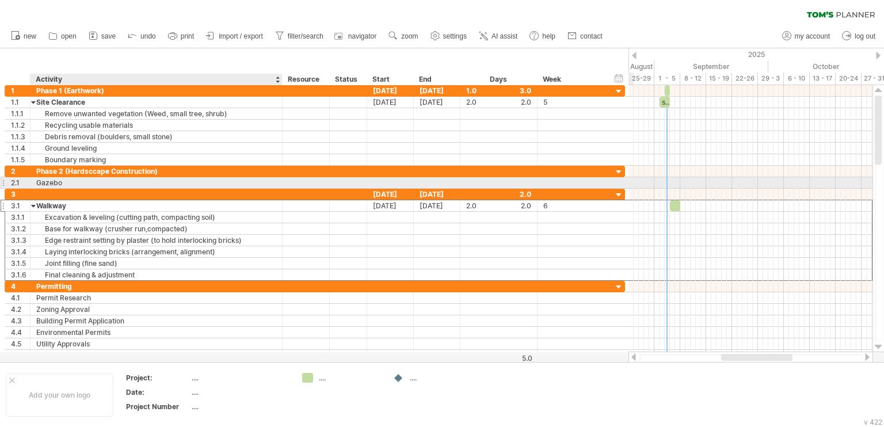
click at [78, 185] on div "Gazebo" at bounding box center [156, 182] width 240 height 11
paste input "**********"
type input "******"
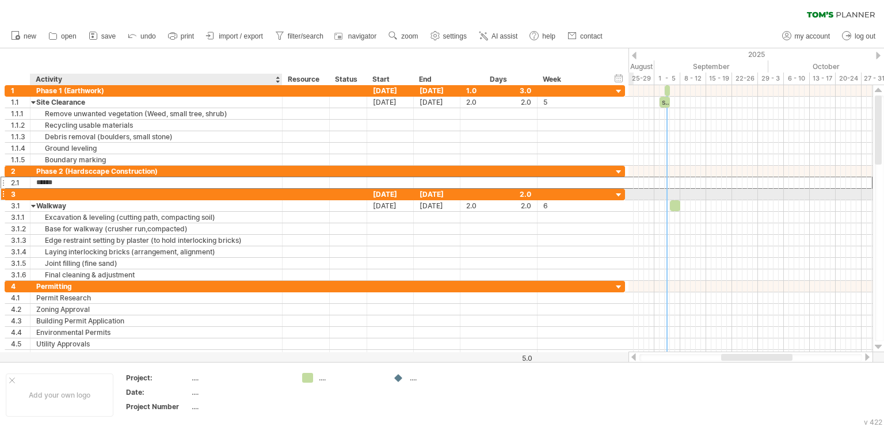
click at [85, 192] on div at bounding box center [156, 194] width 240 height 11
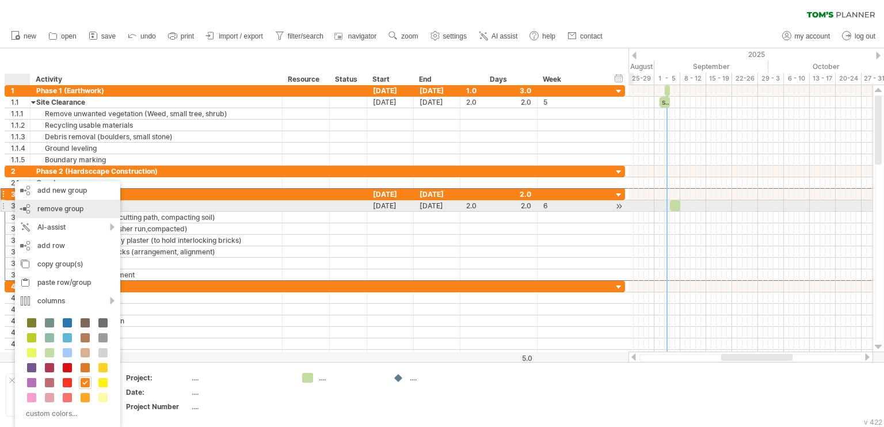
click at [81, 204] on span "remove group" at bounding box center [60, 208] width 46 height 9
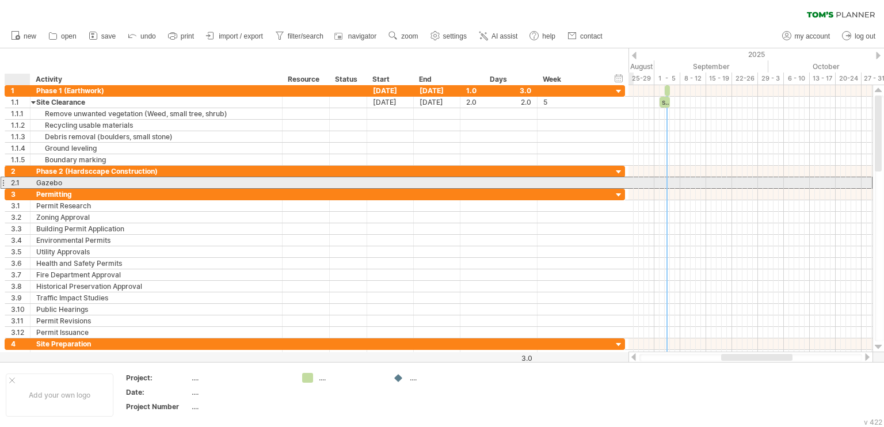
click at [9, 182] on div "2.1" at bounding box center [17, 182] width 25 height 11
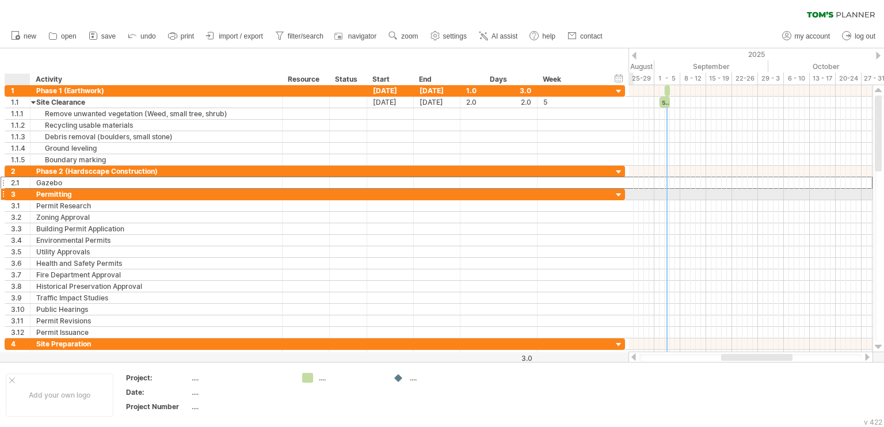
click at [24, 197] on div "3" at bounding box center [20, 194] width 19 height 11
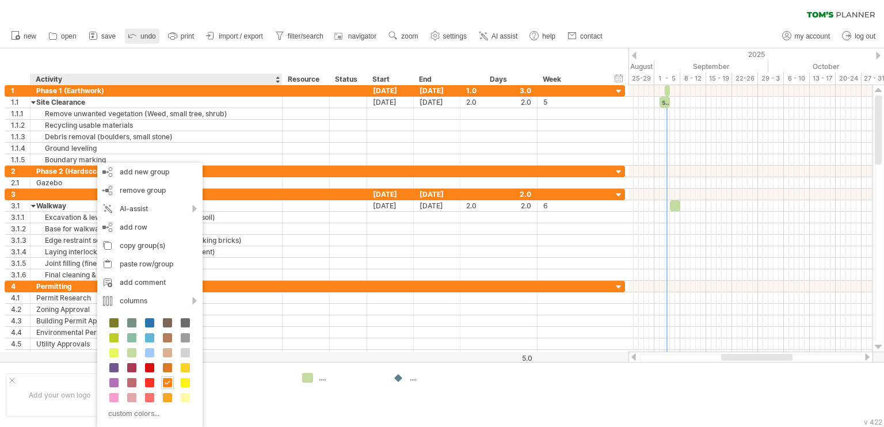
click at [143, 37] on span "undo" at bounding box center [148, 36] width 16 height 8
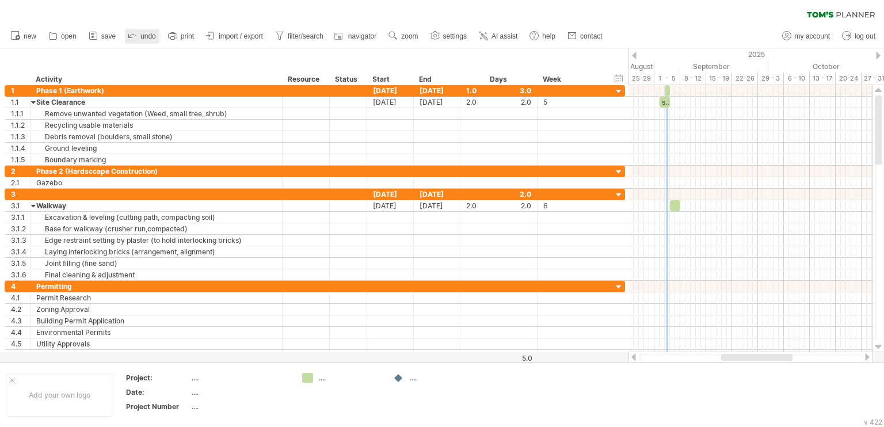
click at [143, 37] on span "undo" at bounding box center [148, 36] width 16 height 8
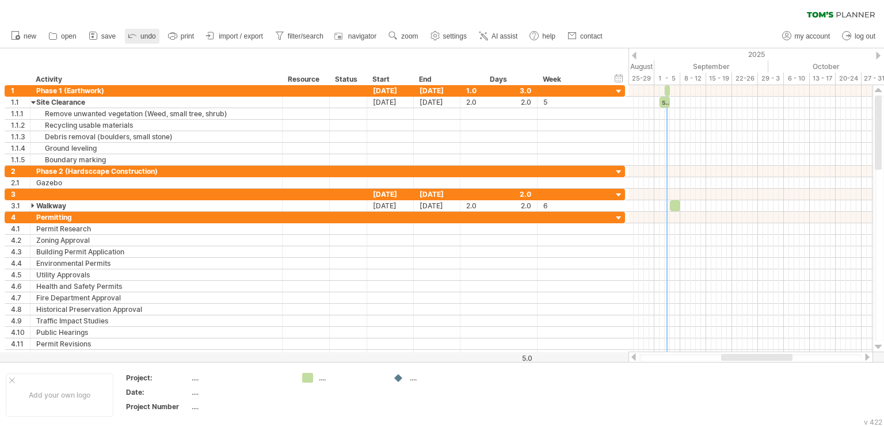
click at [143, 37] on span "undo" at bounding box center [148, 36] width 16 height 8
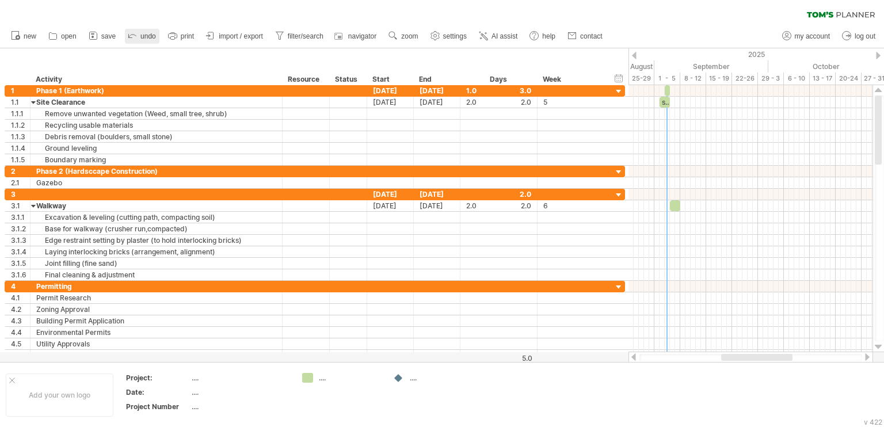
click at [143, 37] on span "undo" at bounding box center [148, 36] width 16 height 8
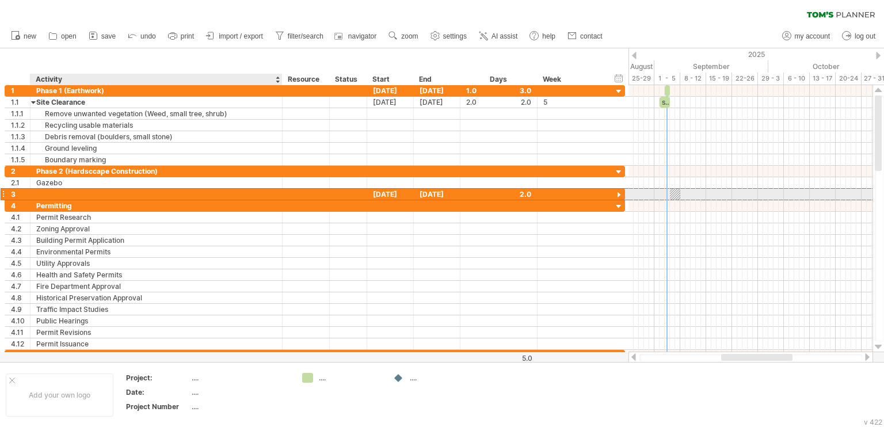
click at [78, 196] on div at bounding box center [156, 194] width 240 height 11
click at [161, 171] on div "Phase 2 (Hardsccape Construction)" at bounding box center [156, 171] width 240 height 11
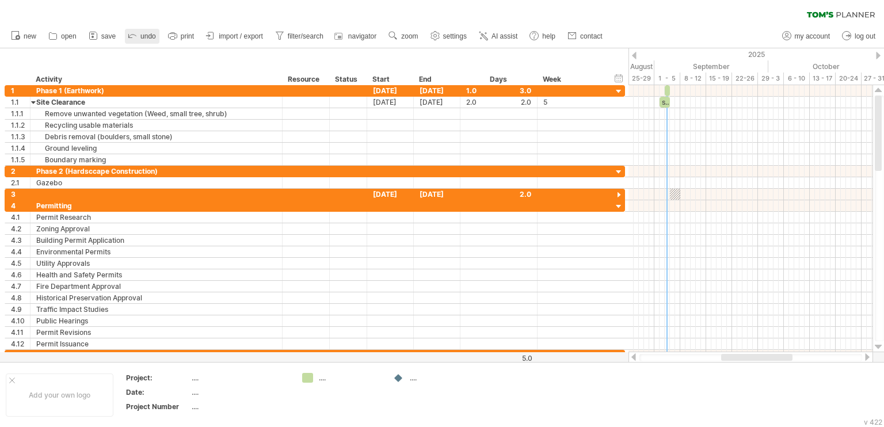
click at [145, 35] on span "undo" at bounding box center [148, 36] width 16 height 8
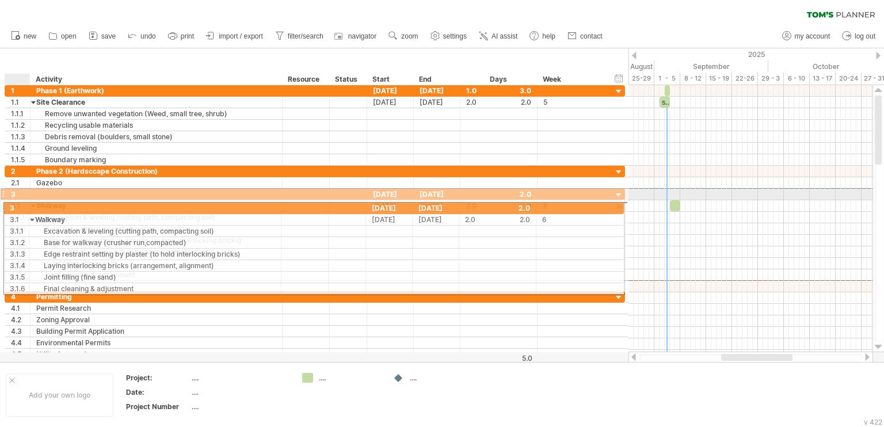
drag, startPoint x: 25, startPoint y: 193, endPoint x: 23, endPoint y: 206, distance: 13.4
click at [23, 206] on div "**********" at bounding box center [315, 234] width 620 height 93
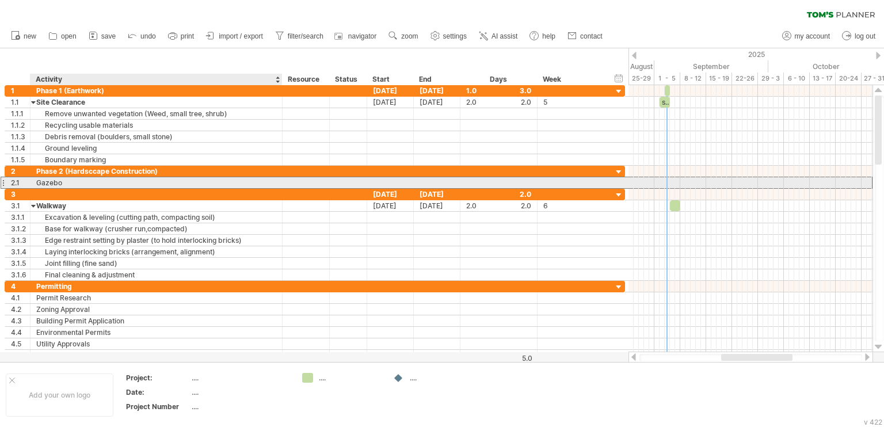
click at [70, 182] on div "Gazebo" at bounding box center [156, 182] width 240 height 11
drag, startPoint x: 81, startPoint y: 184, endPoint x: 60, endPoint y: 185, distance: 20.7
click at [31, 188] on div "**********" at bounding box center [315, 223] width 621 height 276
click at [119, 184] on input "******" at bounding box center [156, 182] width 240 height 11
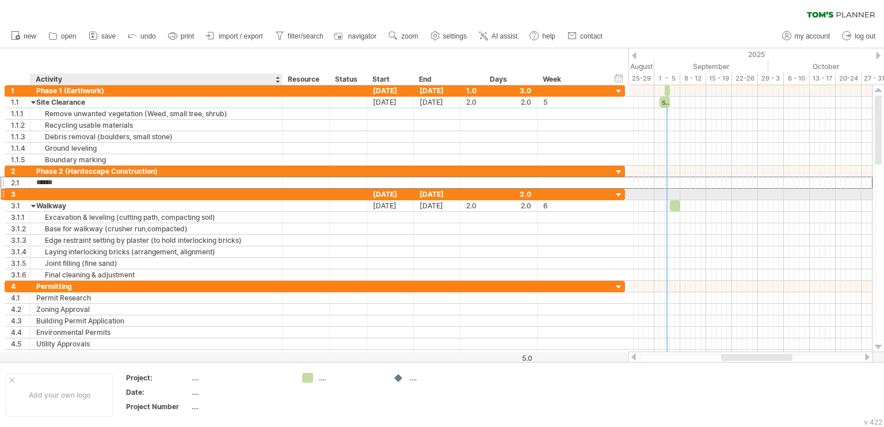
click at [66, 193] on div at bounding box center [156, 194] width 240 height 11
click at [66, 195] on input "text" at bounding box center [156, 194] width 240 height 11
type input "**********"
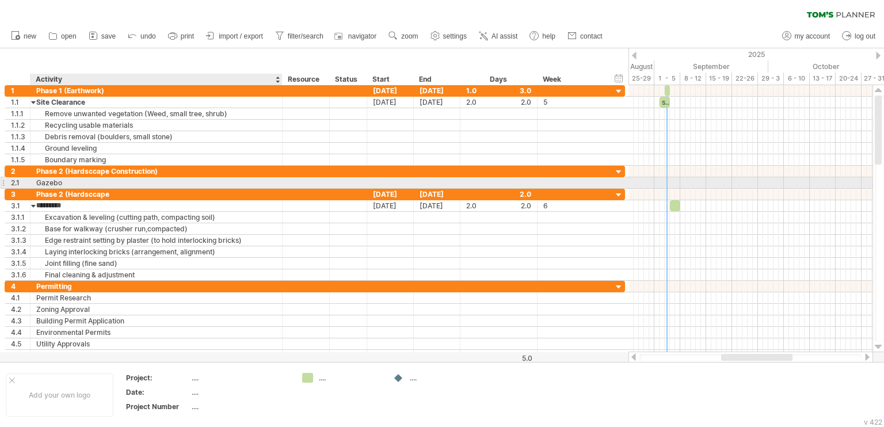
type input "*******"
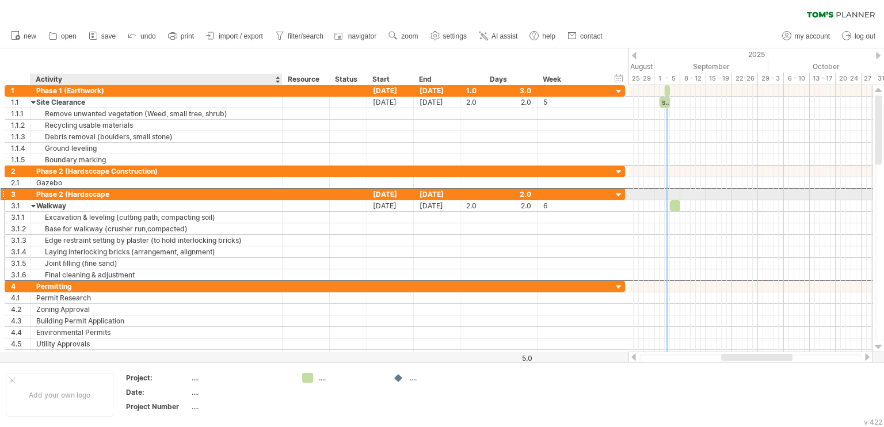
click at [128, 193] on div "Phase 2 (Hardsccape" at bounding box center [156, 194] width 240 height 11
type input "**********"
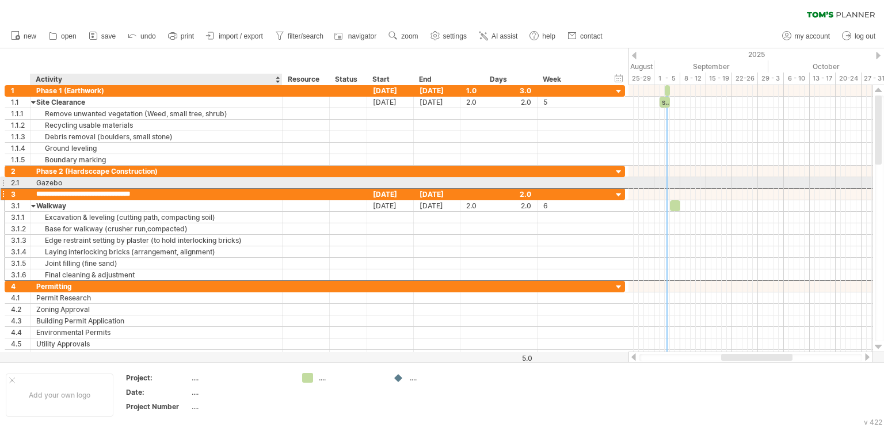
click at [99, 179] on div "Gazebo" at bounding box center [156, 182] width 240 height 11
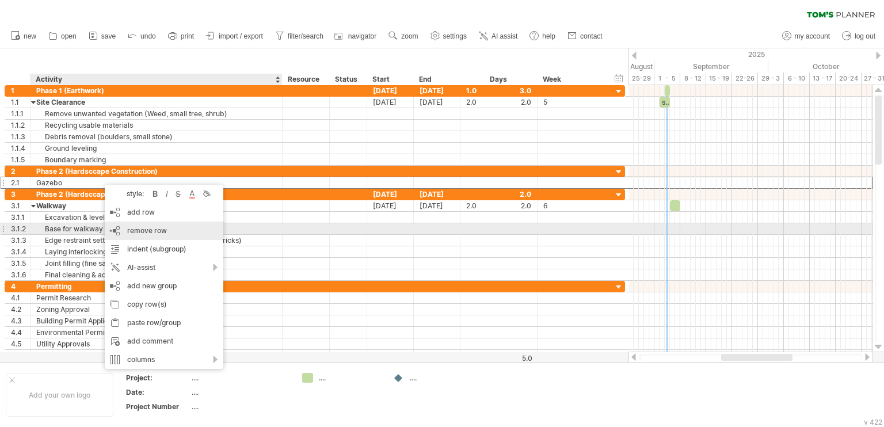
click at [138, 229] on span "remove row" at bounding box center [147, 230] width 40 height 9
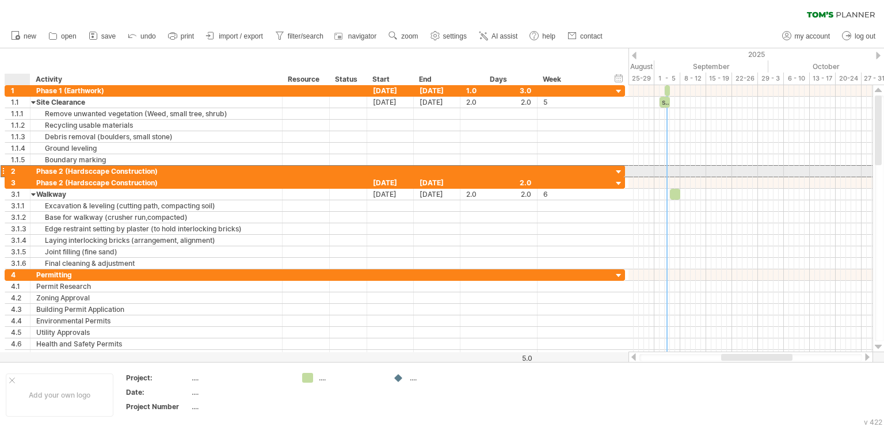
click at [23, 172] on div "2" at bounding box center [20, 171] width 19 height 11
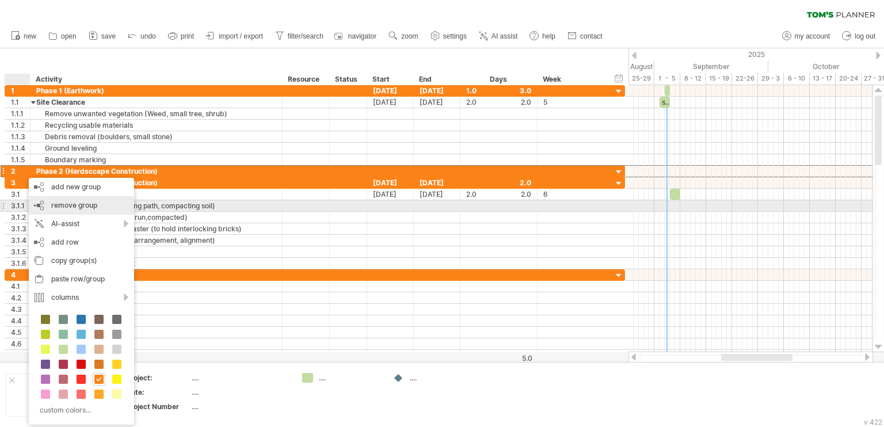
click at [58, 207] on span "remove group" at bounding box center [74, 205] width 46 height 9
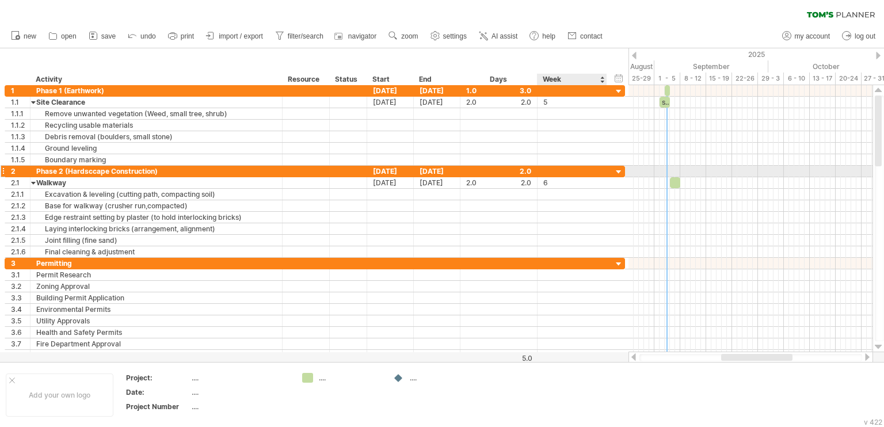
click at [619, 171] on div at bounding box center [618, 172] width 11 height 11
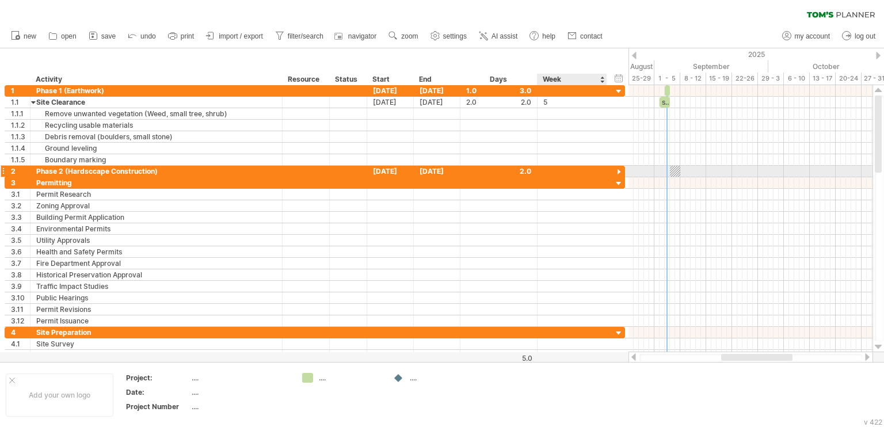
click at [617, 169] on div at bounding box center [618, 172] width 11 height 11
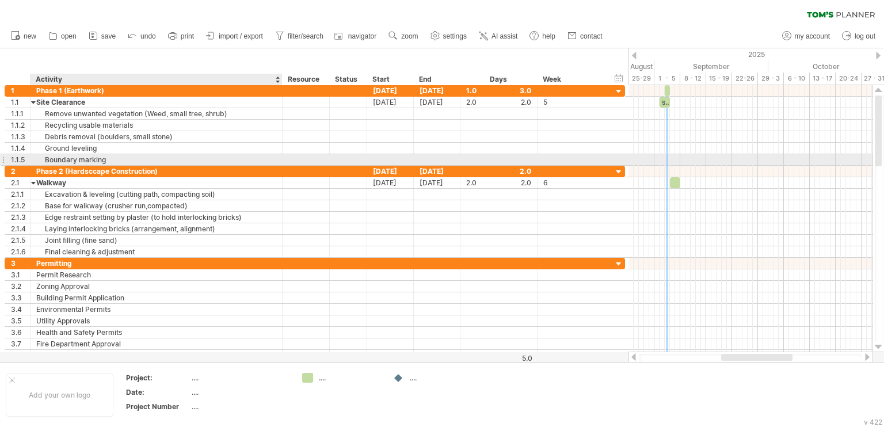
click at [151, 158] on div "Boundary marking" at bounding box center [156, 159] width 240 height 11
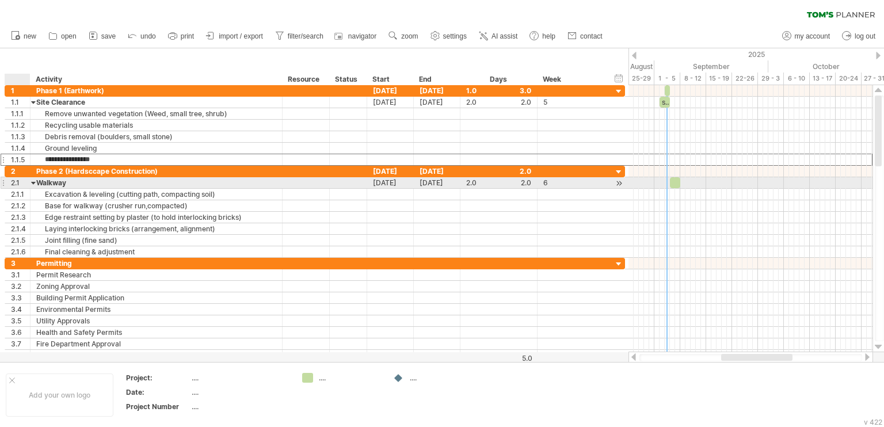
click at [33, 178] on div at bounding box center [33, 182] width 5 height 11
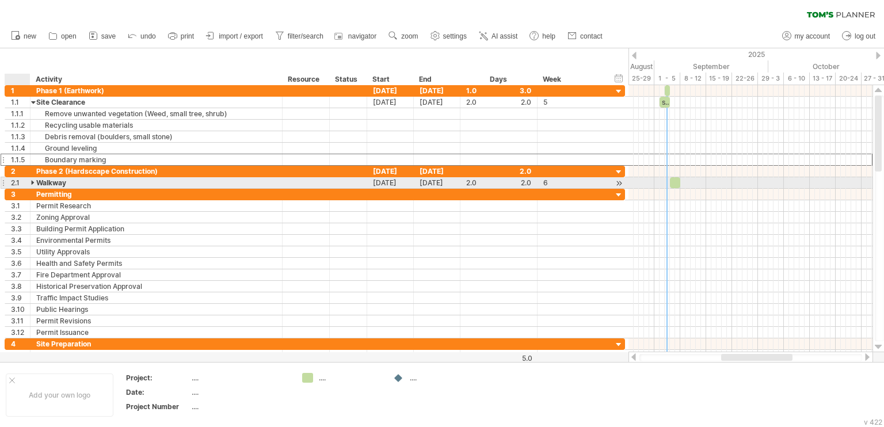
click at [23, 183] on div "2.1" at bounding box center [20, 182] width 19 height 11
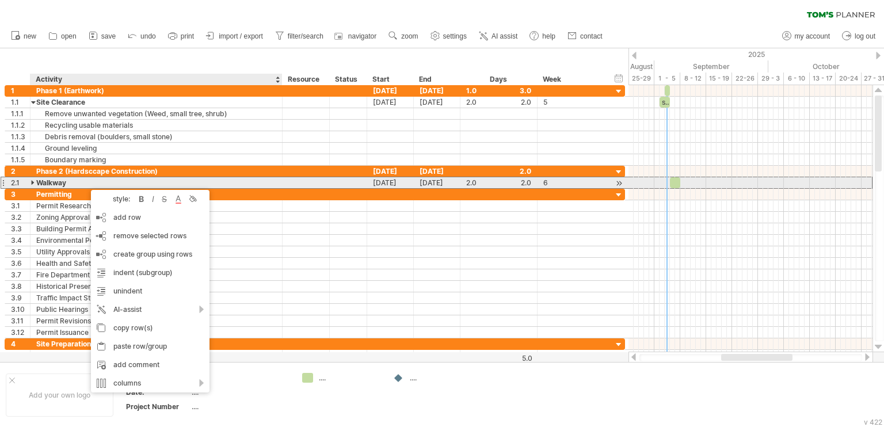
click at [36, 178] on div at bounding box center [33, 182] width 5 height 11
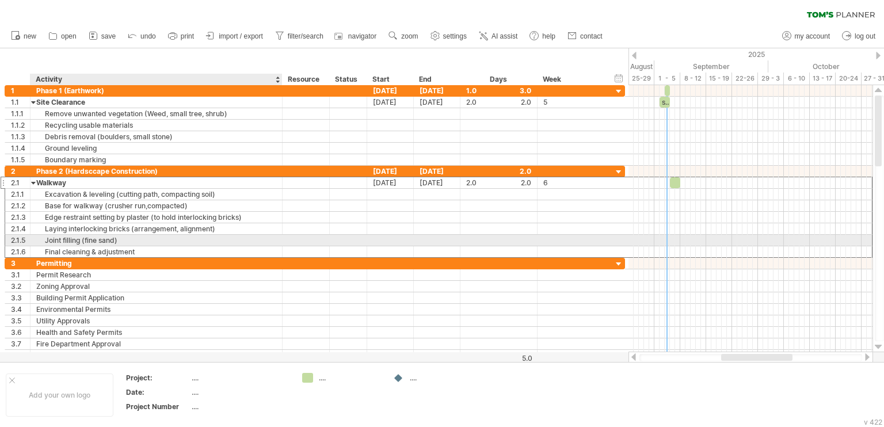
click at [154, 246] on div "Final cleaning & adjustment" at bounding box center [156, 251] width 240 height 11
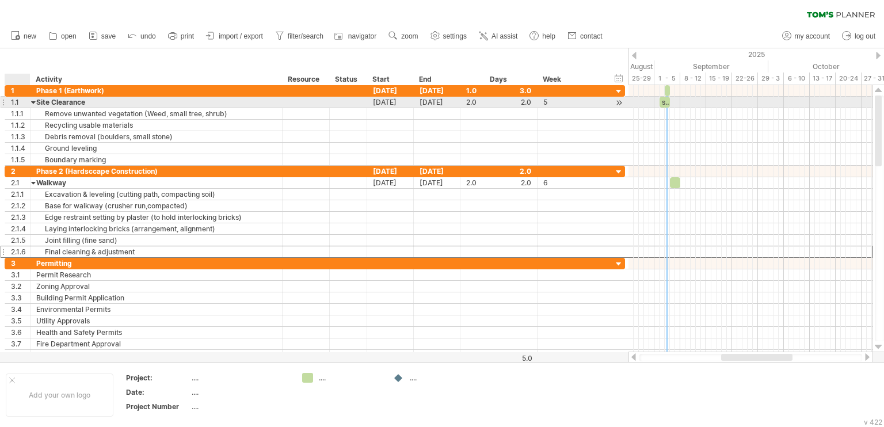
click at [33, 102] on div at bounding box center [33, 102] width 5 height 11
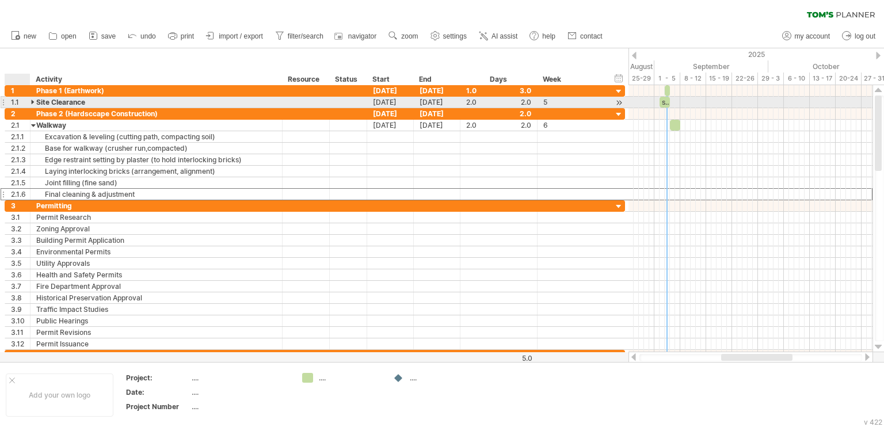
click at [31, 98] on div at bounding box center [33, 102] width 5 height 11
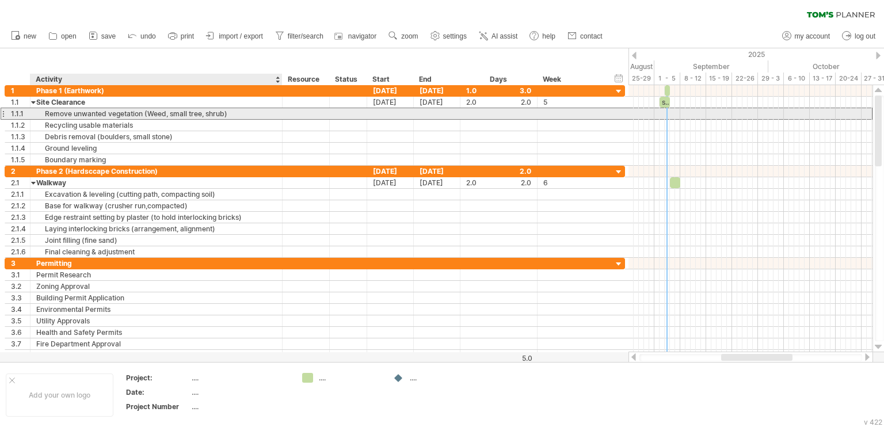
click at [67, 115] on div "Remove unwanted vegetation (Weed, small tree, shrub)" at bounding box center [156, 113] width 240 height 11
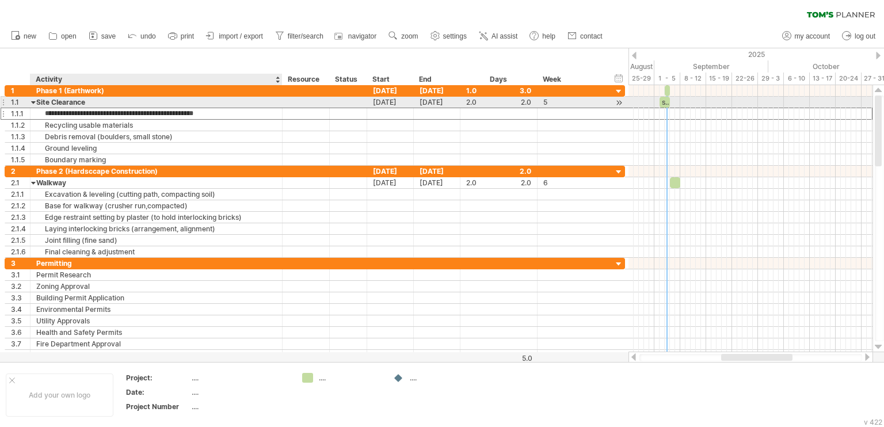
click at [85, 104] on div "Site Clearance" at bounding box center [156, 102] width 240 height 11
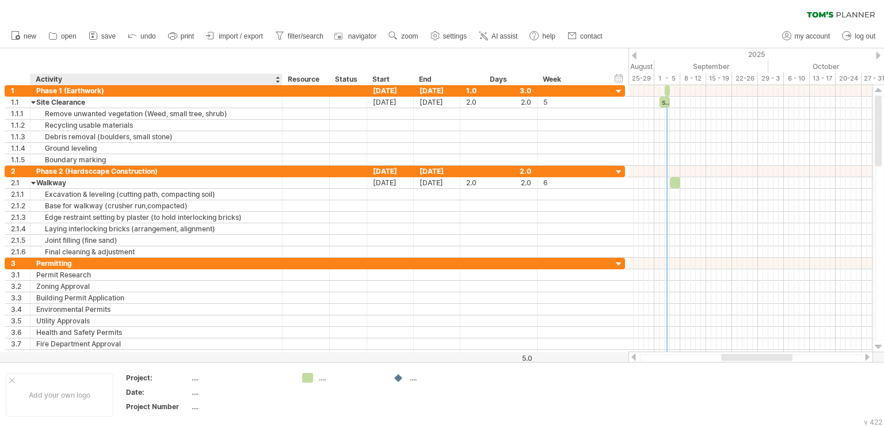
click at [190, 66] on div "hide start/end/duration show start/end/duration ******** Activity ******** Reso…" at bounding box center [314, 66] width 628 height 37
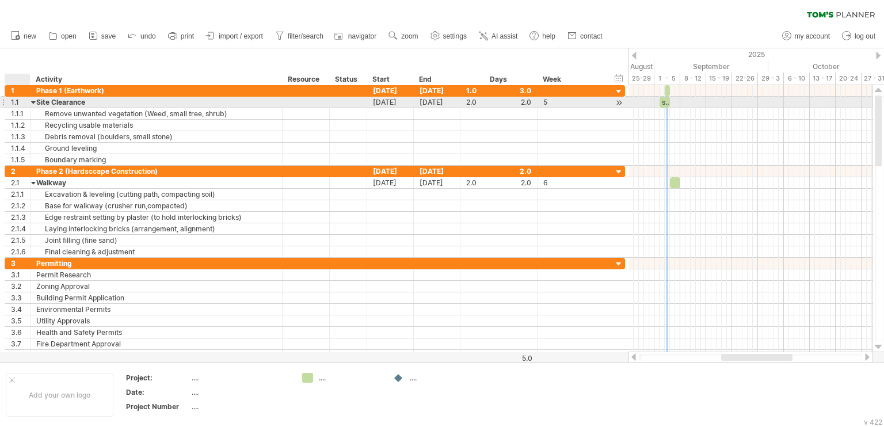
click at [35, 101] on div at bounding box center [33, 102] width 5 height 11
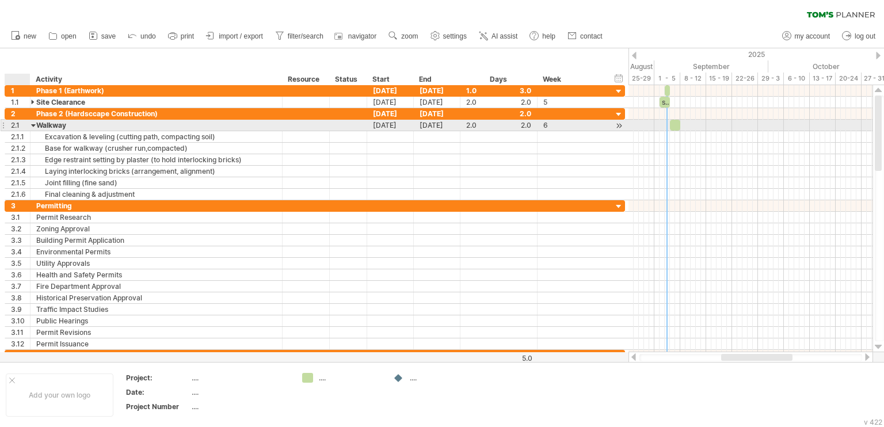
click at [36, 124] on div at bounding box center [33, 125] width 5 height 11
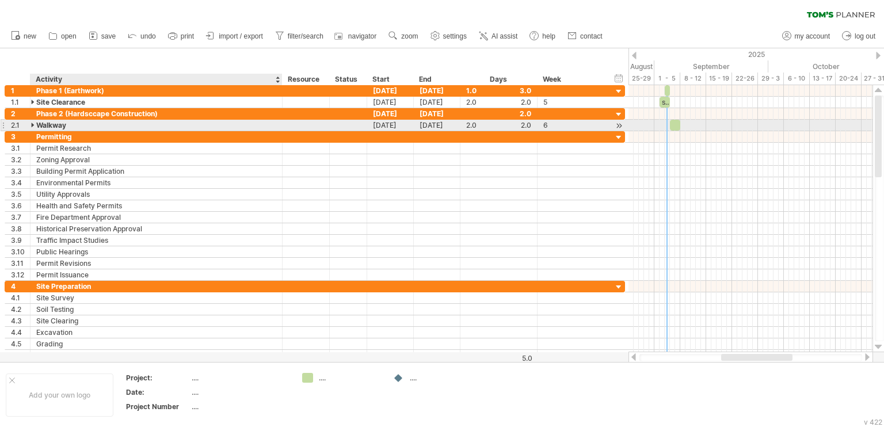
click at [287, 128] on div at bounding box center [306, 125] width 47 height 11
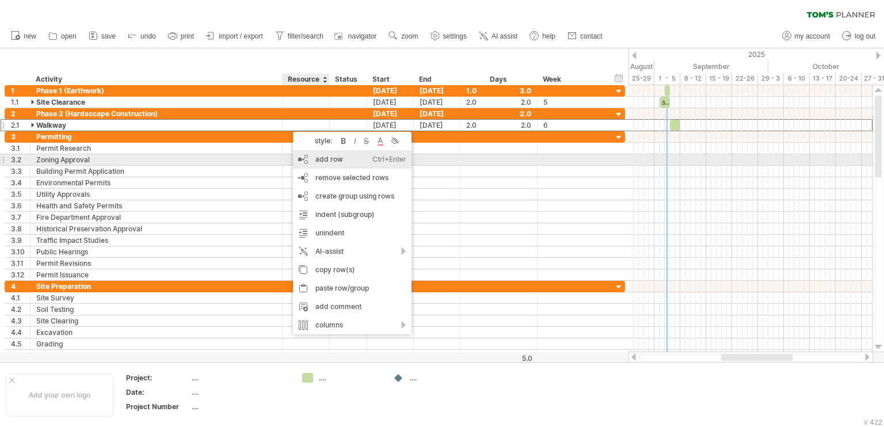
click at [348, 162] on div "add row Ctrl+Enter Cmd+Enter" at bounding box center [352, 159] width 119 height 18
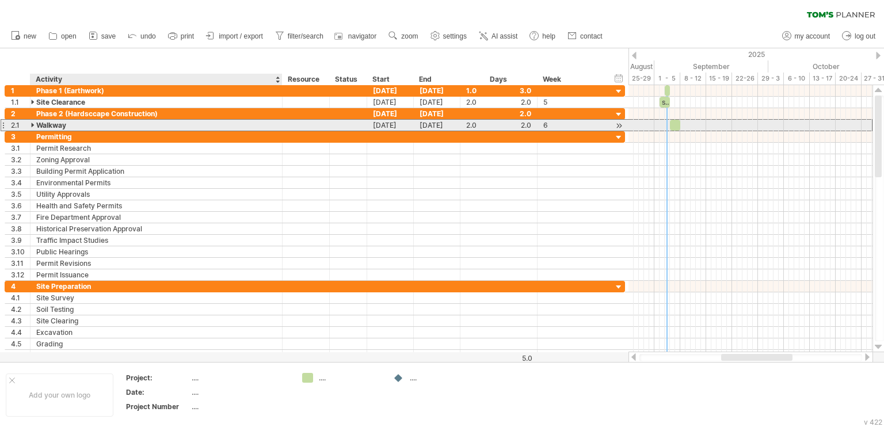
click at [37, 127] on div "Walkway" at bounding box center [156, 125] width 240 height 11
click at [32, 125] on div at bounding box center [33, 125] width 5 height 11
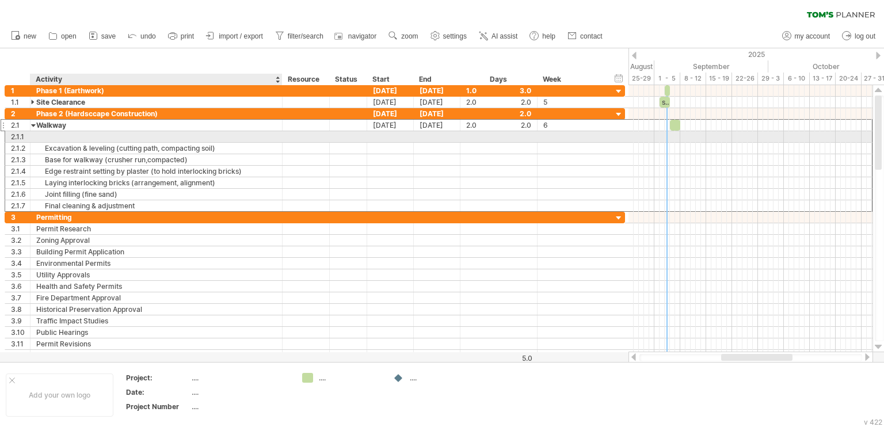
click at [89, 136] on div at bounding box center [156, 136] width 240 height 11
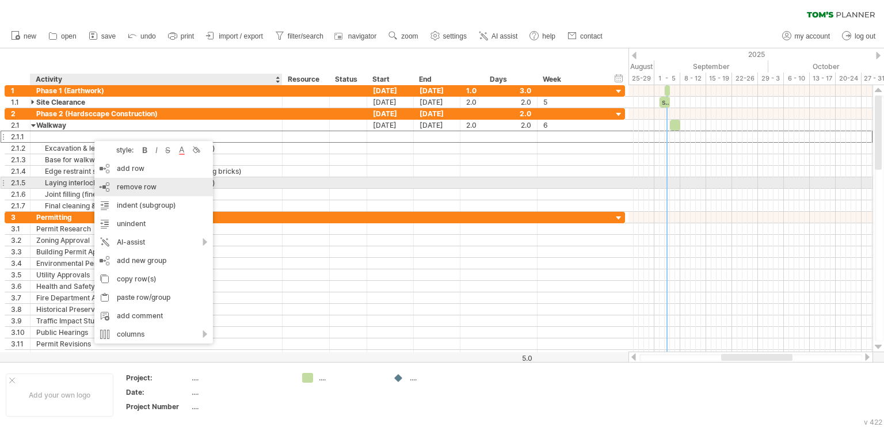
click at [140, 188] on span "remove row" at bounding box center [137, 186] width 40 height 9
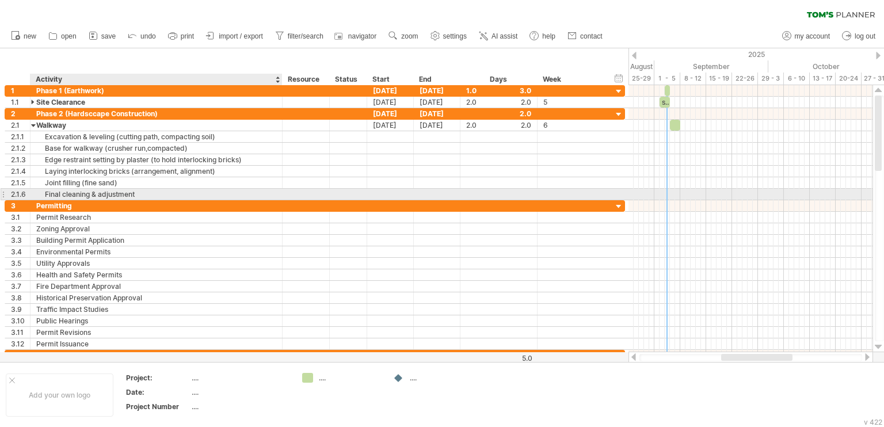
click at [140, 194] on div "Final cleaning & adjustment" at bounding box center [156, 194] width 240 height 11
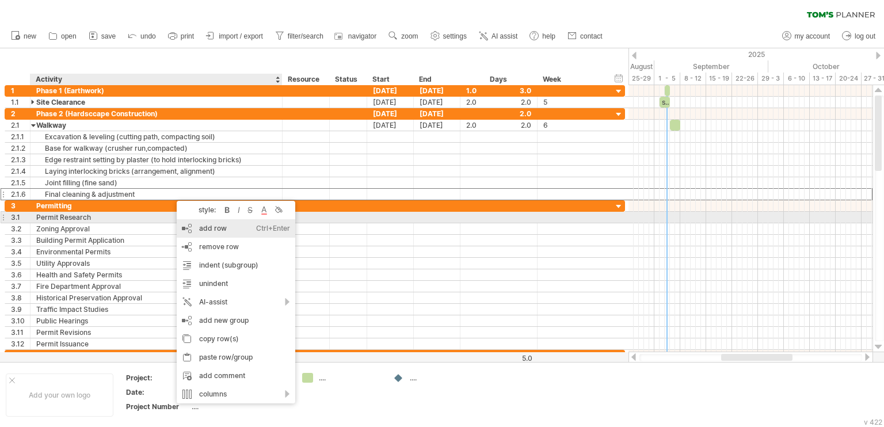
click at [209, 223] on div "add row Ctrl+Enter Cmd+Enter" at bounding box center [236, 228] width 119 height 18
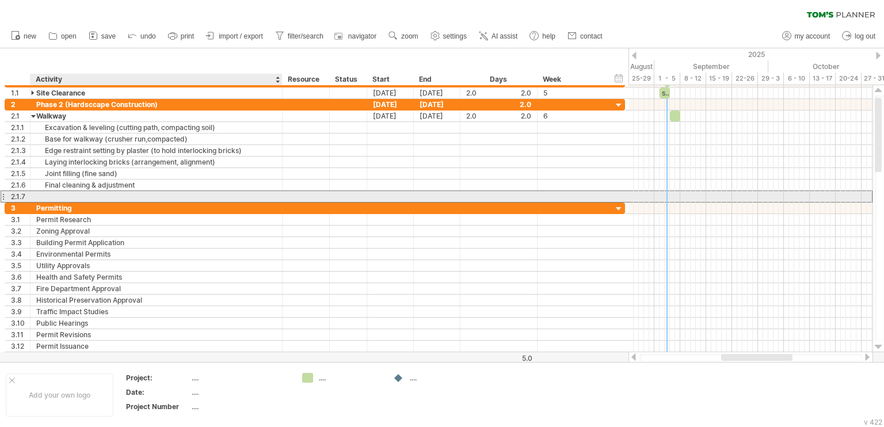
click at [57, 195] on div at bounding box center [156, 196] width 240 height 11
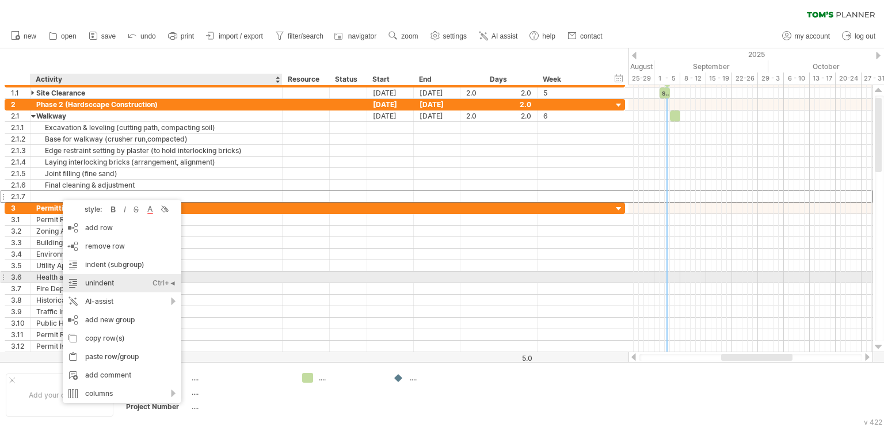
click at [120, 279] on div "unindent Ctrl+◄ Cmd+◄" at bounding box center [122, 283] width 119 height 18
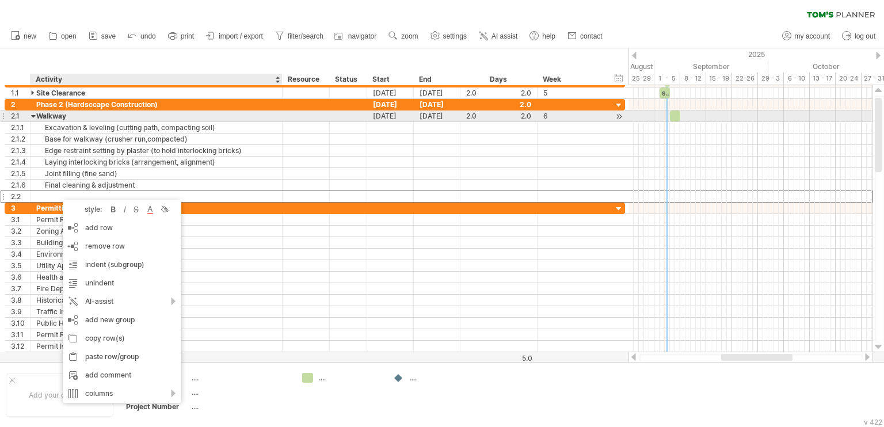
click at [34, 118] on div at bounding box center [33, 115] width 5 height 11
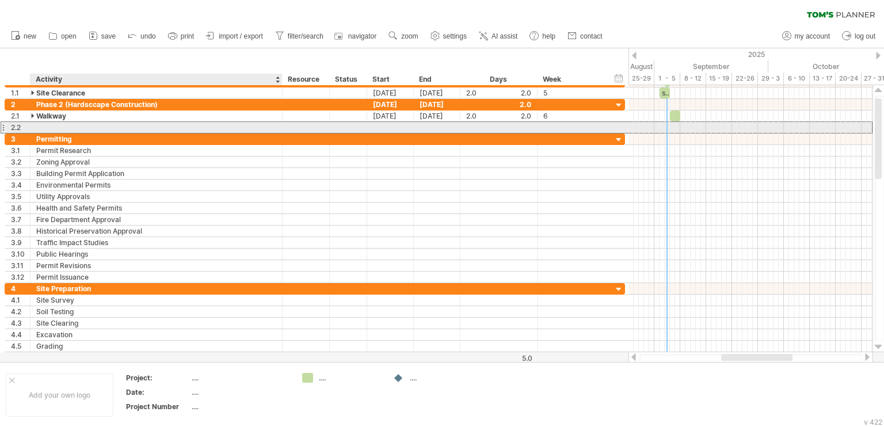
click at [60, 127] on div at bounding box center [156, 127] width 240 height 11
type input "******"
click at [11, 127] on div "2.2" at bounding box center [20, 127] width 19 height 11
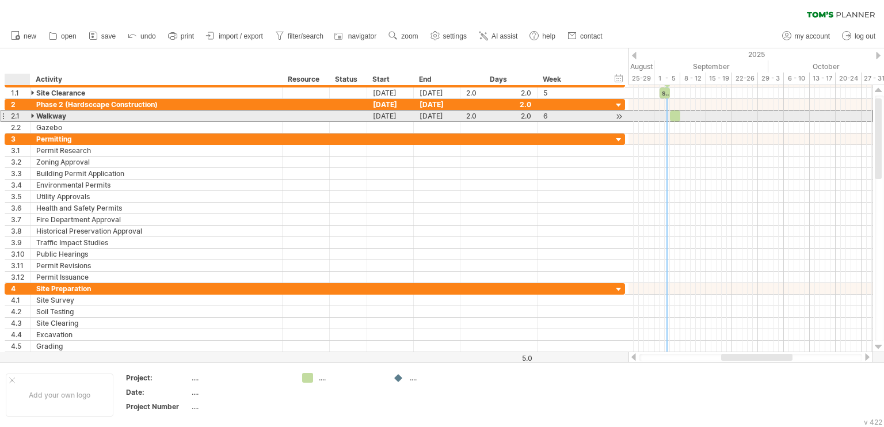
click at [13, 116] on div "2.1" at bounding box center [20, 115] width 19 height 11
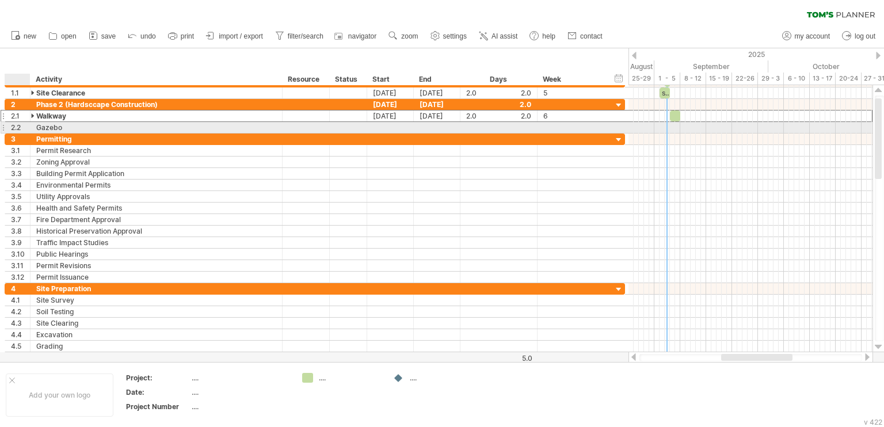
click at [16, 126] on div "2.2" at bounding box center [20, 127] width 19 height 11
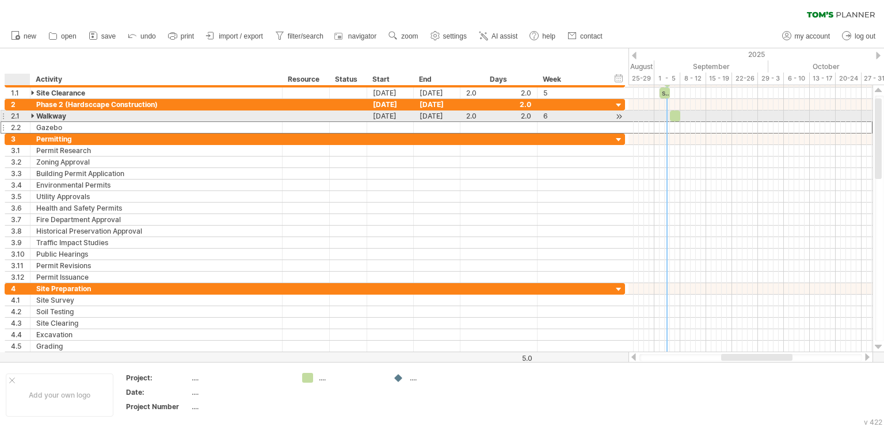
click at [35, 116] on div at bounding box center [33, 115] width 5 height 11
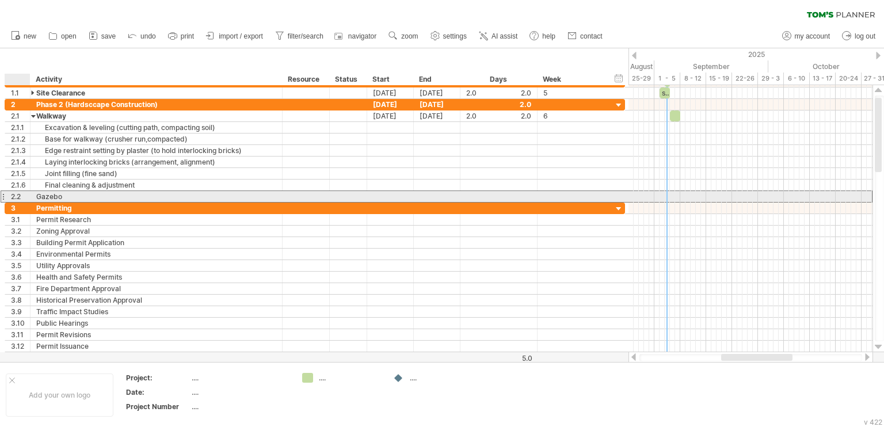
click at [15, 195] on div "2.2" at bounding box center [20, 196] width 19 height 11
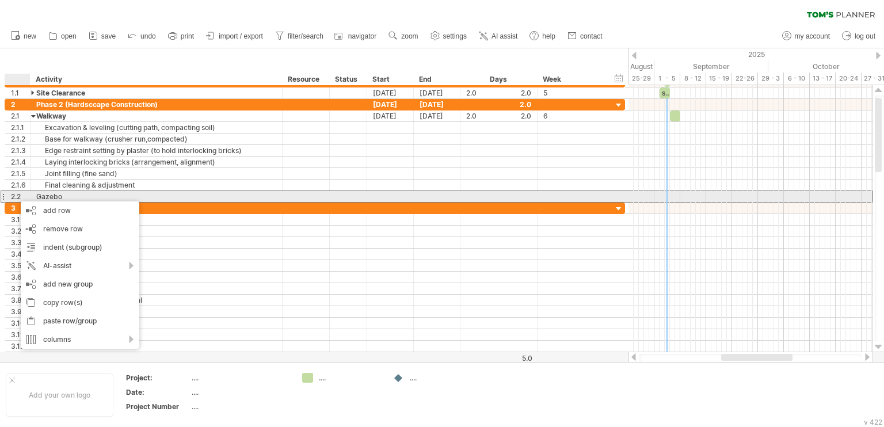
click at [92, 195] on div "Gazebo" at bounding box center [156, 196] width 240 height 11
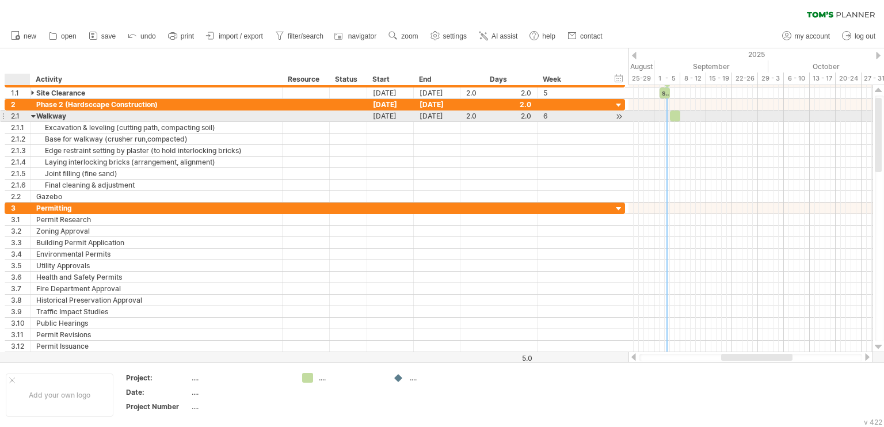
click at [34, 114] on div at bounding box center [33, 115] width 5 height 11
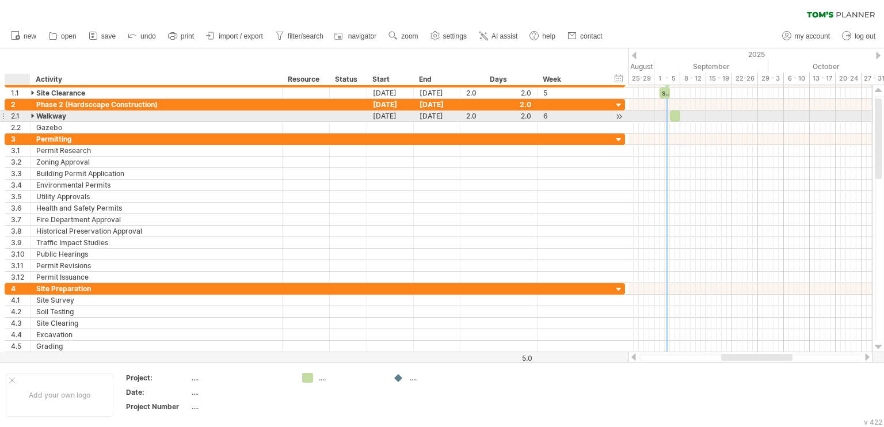
click at [34, 114] on div at bounding box center [33, 115] width 5 height 11
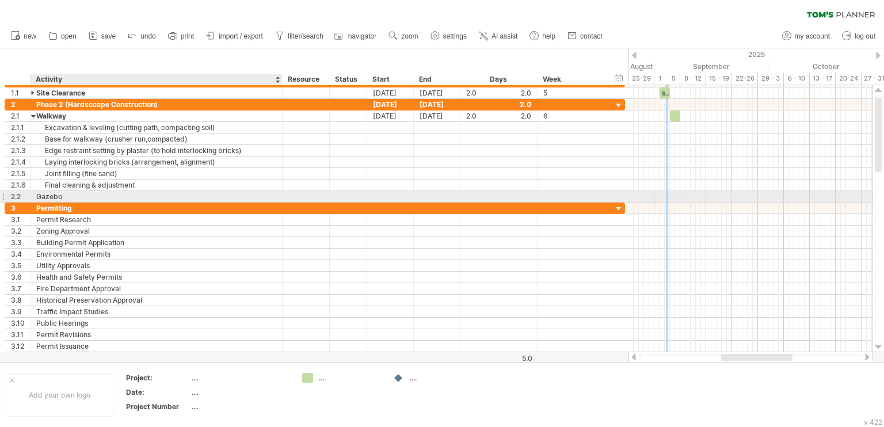
click at [51, 198] on div "Gazebo" at bounding box center [156, 196] width 240 height 11
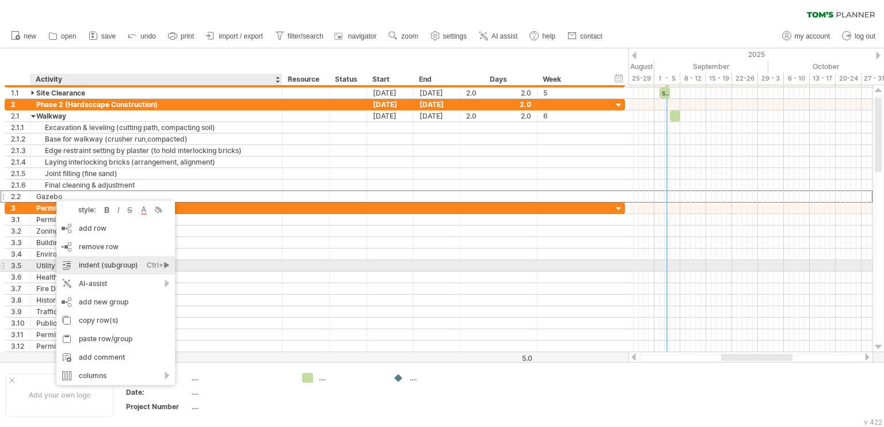
click at [114, 270] on div "indent (subgroup) Ctrl+► Cmd+►" at bounding box center [115, 265] width 119 height 18
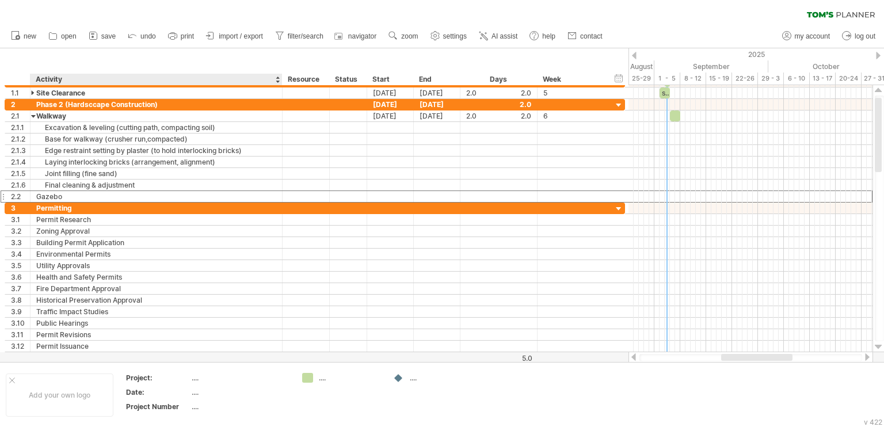
click at [66, 195] on div "Gazebo" at bounding box center [156, 196] width 240 height 11
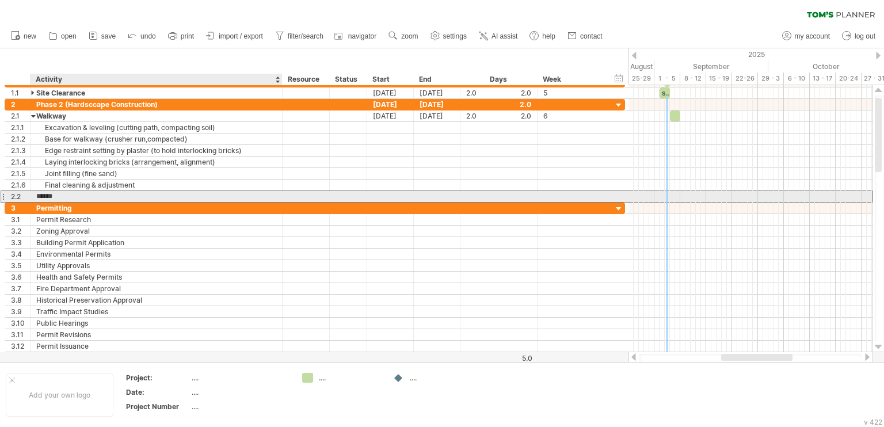
click at [79, 193] on input "******" at bounding box center [156, 196] width 240 height 11
drag, startPoint x: 74, startPoint y: 195, endPoint x: 36, endPoint y: 195, distance: 37.4
click at [34, 193] on div "****** Gazebo" at bounding box center [156, 196] width 252 height 11
click at [69, 194] on input "******" at bounding box center [156, 196] width 240 height 11
drag, startPoint x: 63, startPoint y: 195, endPoint x: 29, endPoint y: 197, distance: 34.6
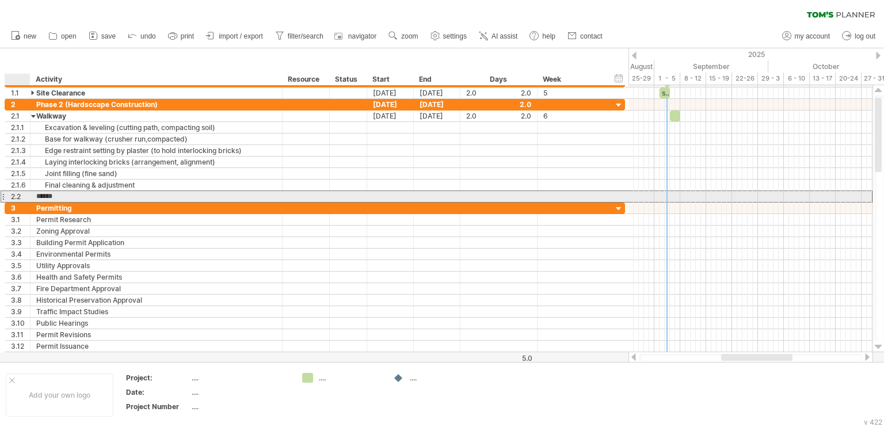
click at [29, 197] on div "2.2 ****** Gazebo" at bounding box center [315, 196] width 620 height 12
click at [66, 193] on input "******" at bounding box center [156, 196] width 240 height 11
click at [27, 195] on div at bounding box center [29, 197] width 6 height 12
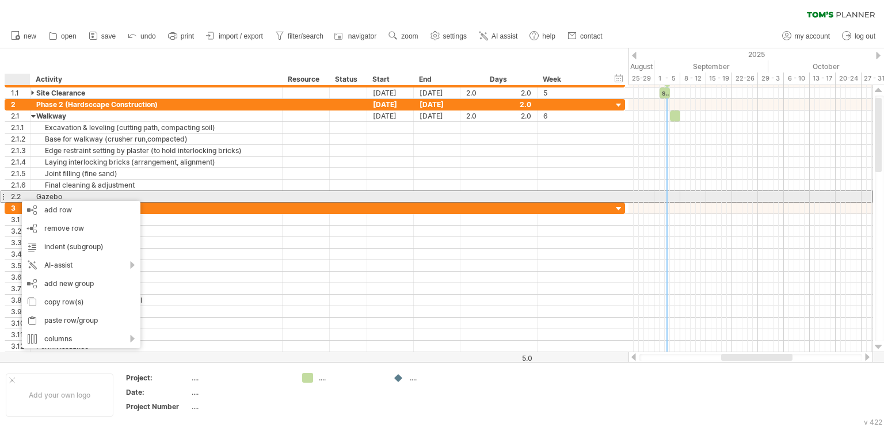
click at [165, 195] on div "Gazebo" at bounding box center [156, 196] width 240 height 11
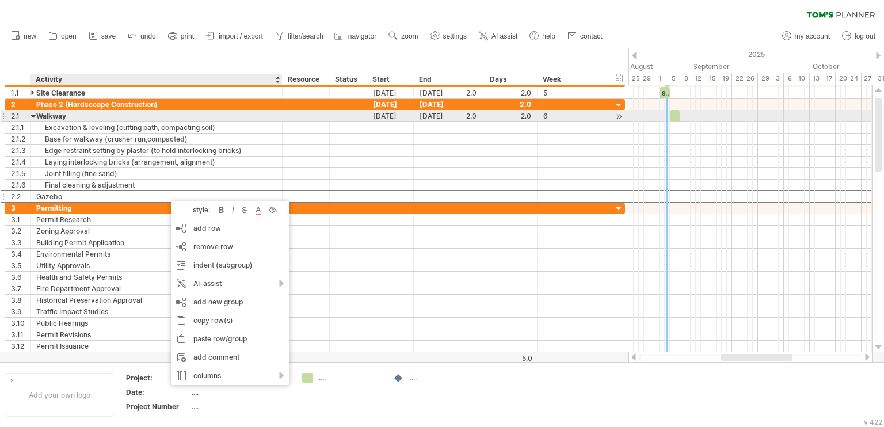
click at [99, 116] on div "Walkway" at bounding box center [156, 115] width 240 height 11
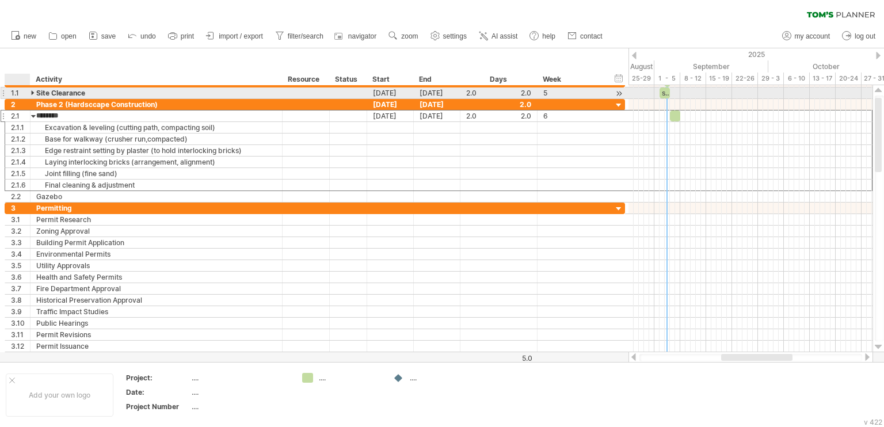
click at [32, 92] on div at bounding box center [33, 92] width 5 height 11
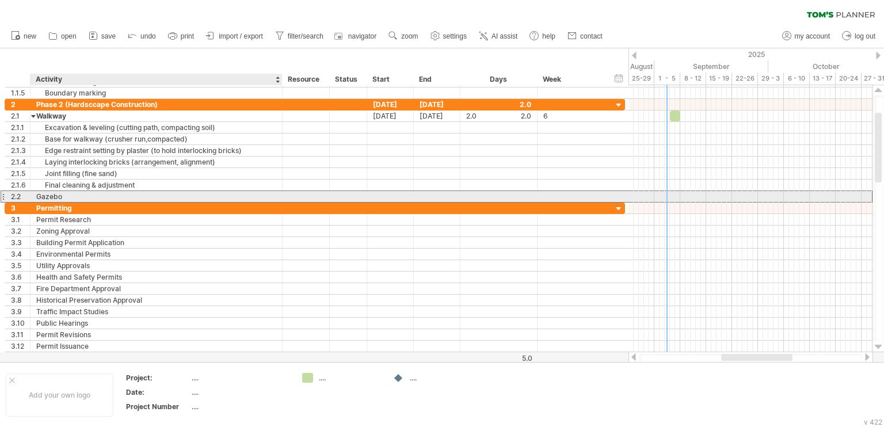
click at [37, 197] on div "Gazebo" at bounding box center [156, 196] width 240 height 11
drag, startPoint x: 62, startPoint y: 195, endPoint x: 35, endPoint y: 193, distance: 27.1
click at [35, 193] on div "****** Gazebo" at bounding box center [156, 196] width 252 height 11
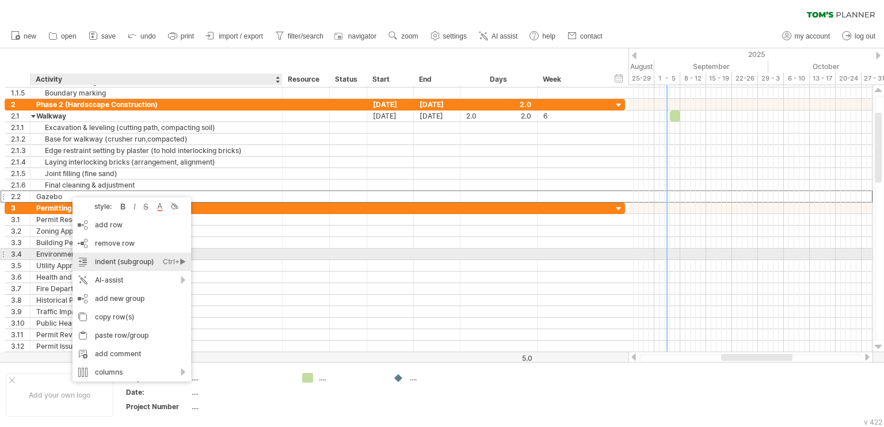
click at [163, 260] on div "Ctrl+►" at bounding box center [174, 262] width 23 height 18
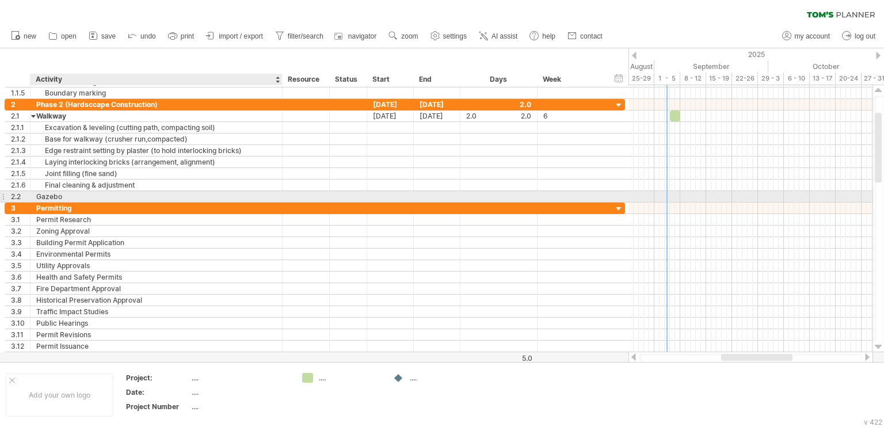
click at [74, 195] on div "Gazebo" at bounding box center [156, 196] width 240 height 11
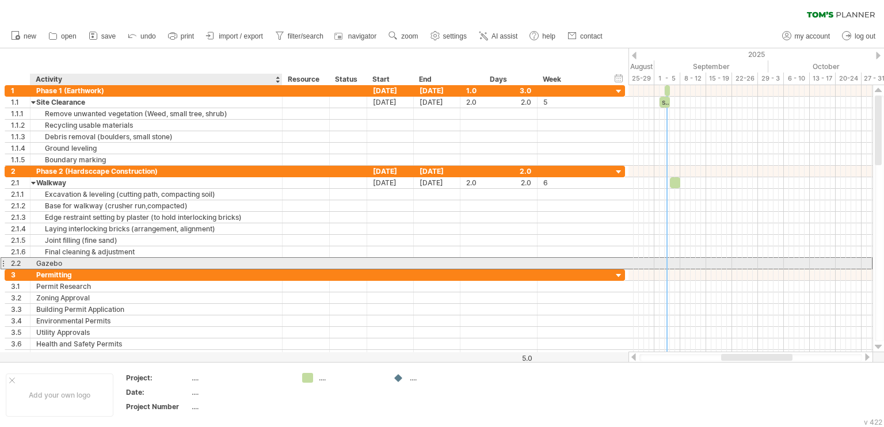
click at [146, 265] on div "Gazebo" at bounding box center [156, 263] width 240 height 11
click at [138, 262] on div "Gazebo" at bounding box center [156, 263] width 240 height 11
drag, startPoint x: 129, startPoint y: 262, endPoint x: 36, endPoint y: 262, distance: 93.2
click at [36, 262] on input "******" at bounding box center [156, 263] width 240 height 11
click at [72, 262] on input "******" at bounding box center [156, 263] width 240 height 11
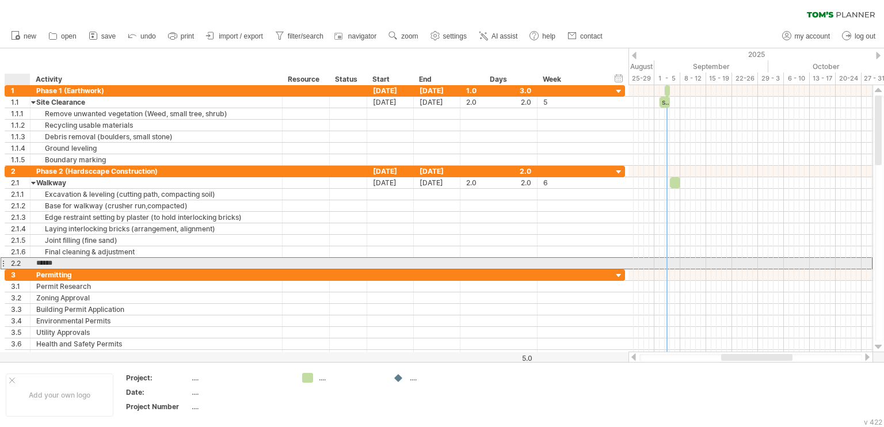
drag, startPoint x: 67, startPoint y: 262, endPoint x: 32, endPoint y: 262, distance: 34.5
click at [32, 262] on div "****** Gazebo" at bounding box center [156, 263] width 252 height 11
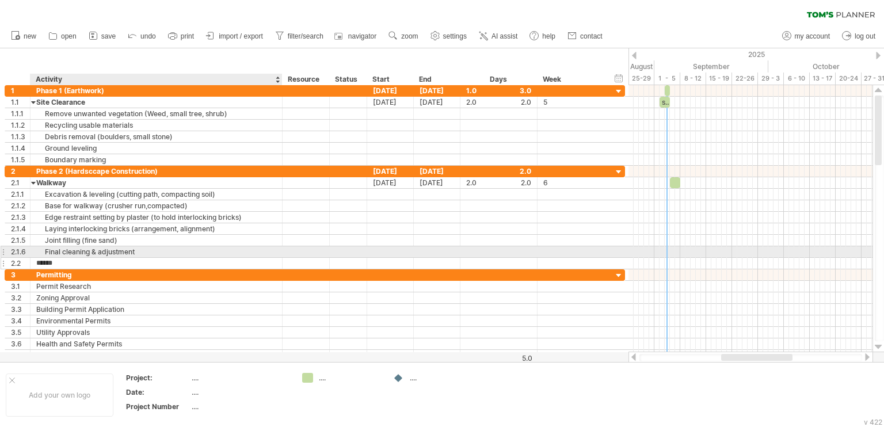
click at [75, 258] on input "******" at bounding box center [156, 263] width 240 height 11
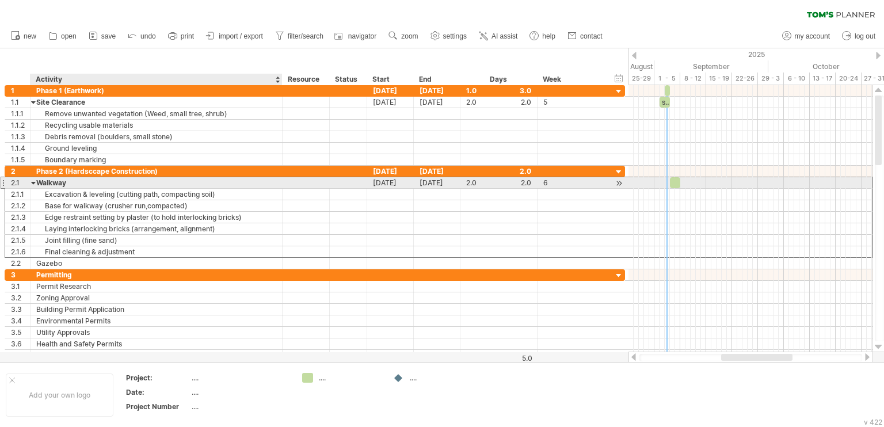
click at [234, 182] on div "Walkway" at bounding box center [156, 182] width 240 height 11
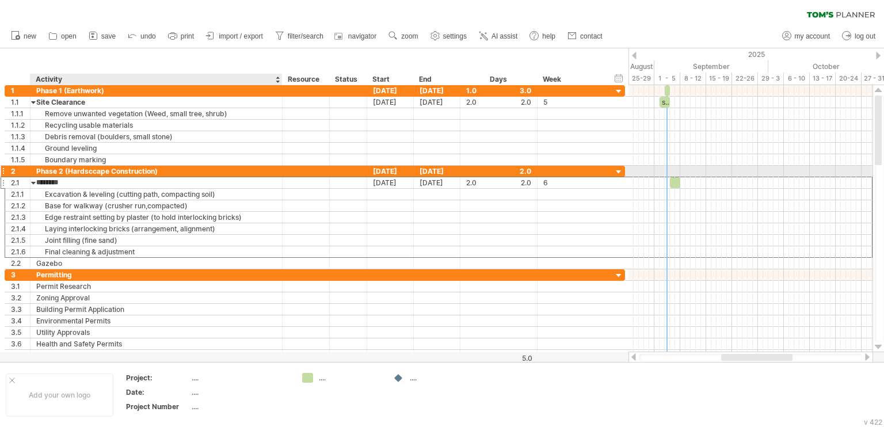
click at [233, 170] on div "Phase 2 (Hardsccape Construction)" at bounding box center [156, 171] width 240 height 11
click at [228, 276] on div "Permitting" at bounding box center [156, 274] width 240 height 11
click at [215, 174] on div "Phase 2 (Hardsccape Construction)" at bounding box center [156, 171] width 240 height 11
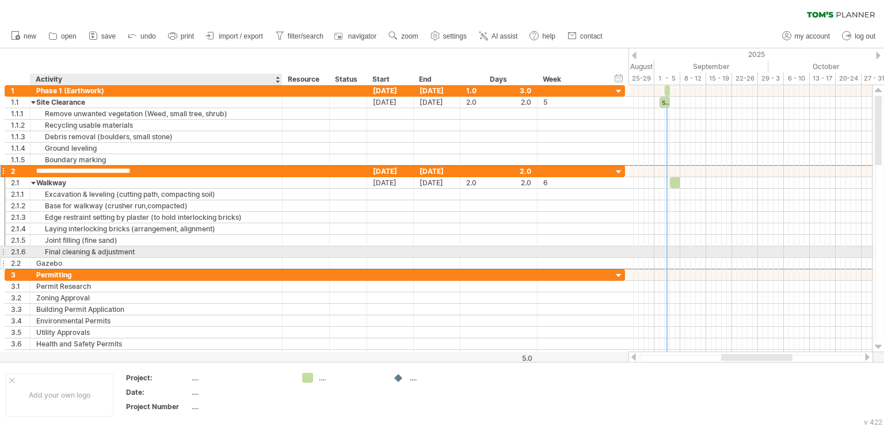
click at [142, 258] on div "Gazebo" at bounding box center [156, 263] width 240 height 11
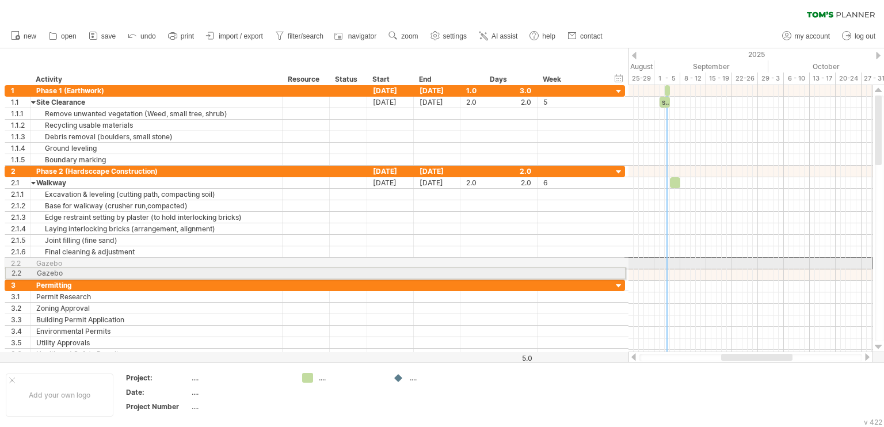
drag, startPoint x: 8, startPoint y: 263, endPoint x: 5, endPoint y: 271, distance: 8.8
click at [5, 271] on div "**********" at bounding box center [315, 228] width 621 height 287
drag, startPoint x: 7, startPoint y: 259, endPoint x: 9, endPoint y: 271, distance: 12.2
click at [9, 271] on div "**********" at bounding box center [315, 228] width 621 height 287
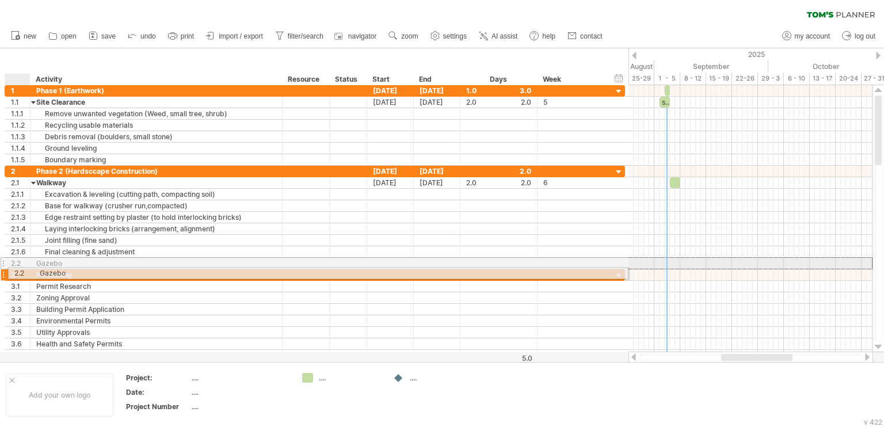
drag, startPoint x: 10, startPoint y: 263, endPoint x: 12, endPoint y: 271, distance: 8.1
click at [12, 271] on div "**********" at bounding box center [315, 223] width 621 height 276
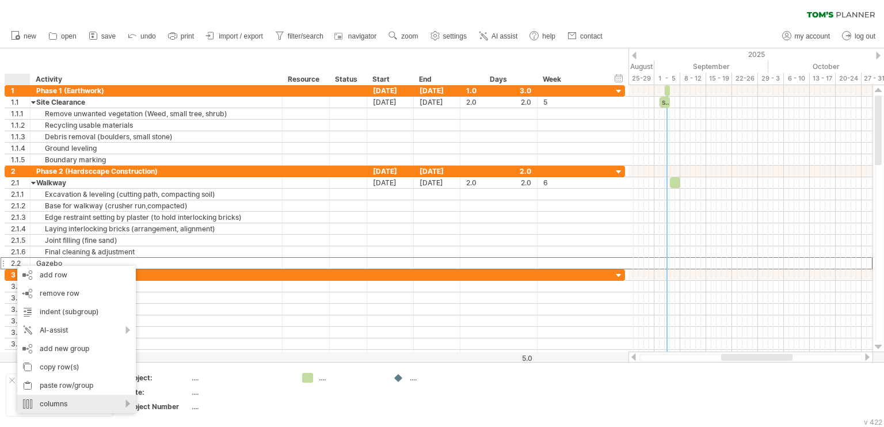
click at [71, 399] on div "columns" at bounding box center [76, 404] width 119 height 18
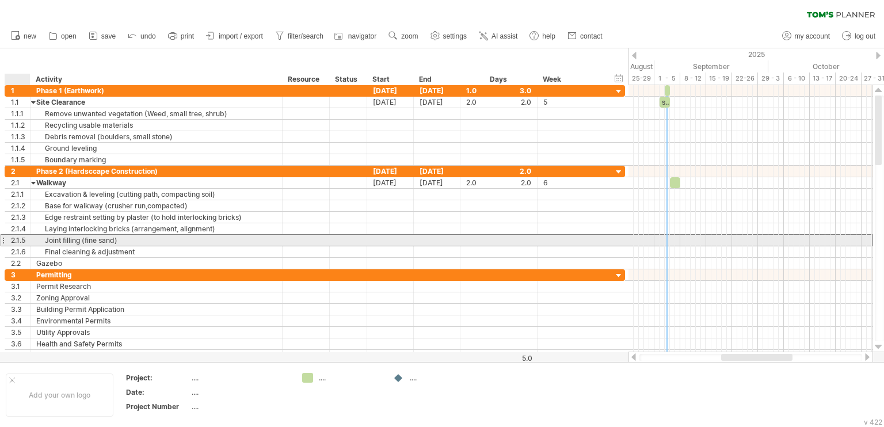
click at [166, 243] on div "Joint filling (fine sand)" at bounding box center [156, 240] width 240 height 11
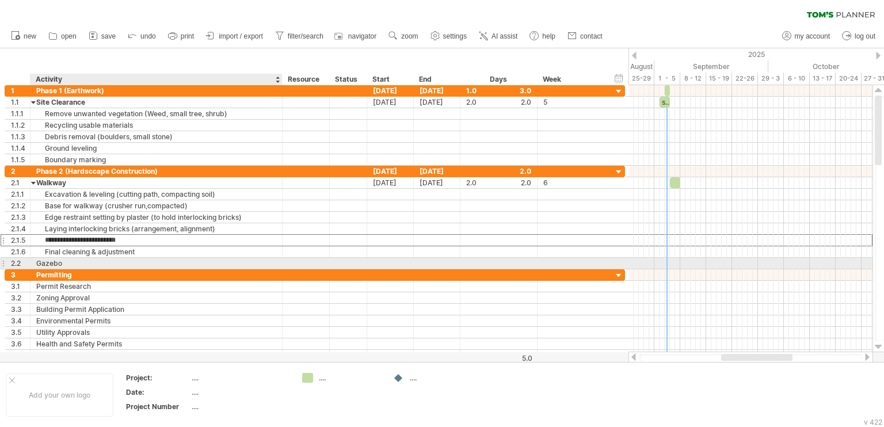
click at [148, 258] on div "Gazebo" at bounding box center [156, 263] width 240 height 11
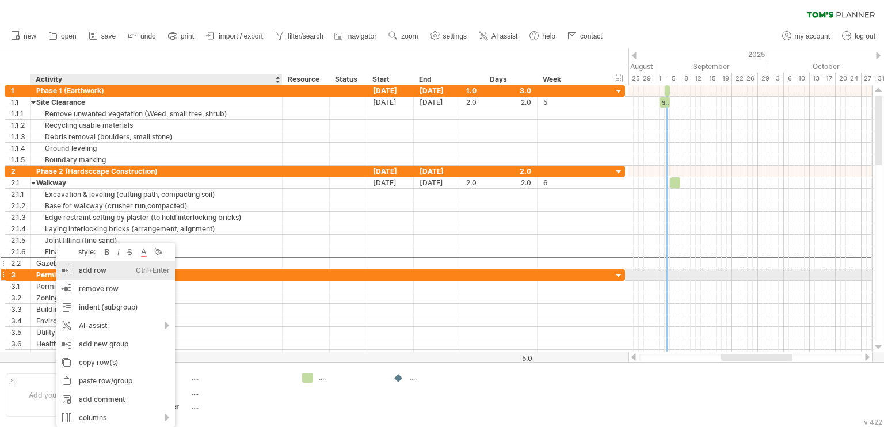
click at [99, 273] on div "add row Ctrl+Enter Cmd+Enter" at bounding box center [115, 270] width 119 height 18
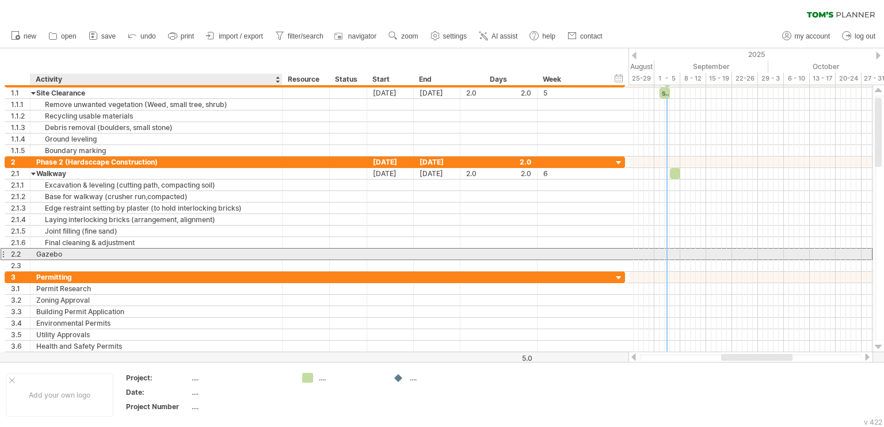
click at [78, 249] on div "Gazebo" at bounding box center [156, 254] width 240 height 11
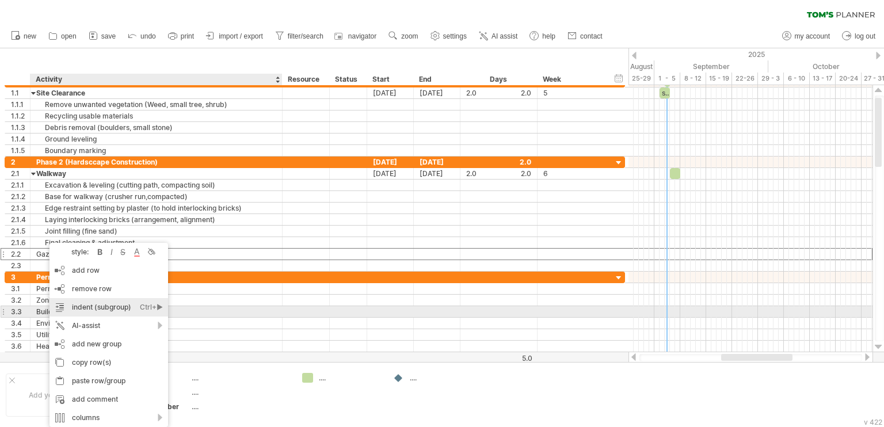
click at [108, 310] on div "indent (subgroup) Ctrl+► Cmd+►" at bounding box center [108, 307] width 119 height 18
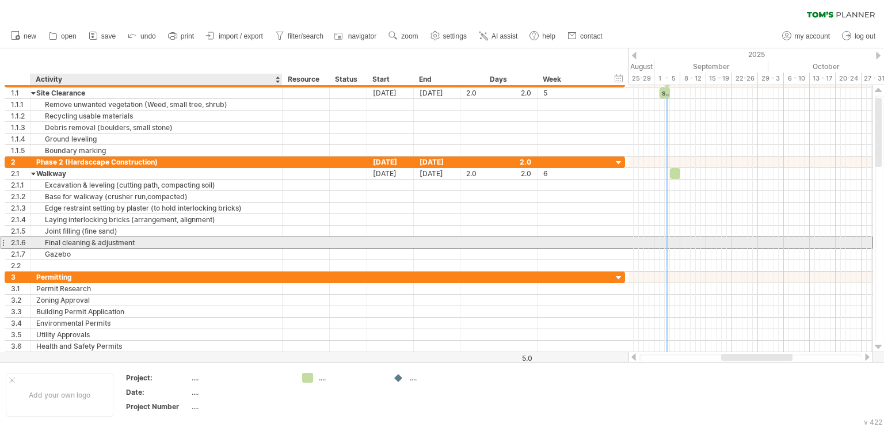
click at [140, 240] on div "Final cleaning & adjustment" at bounding box center [156, 242] width 240 height 11
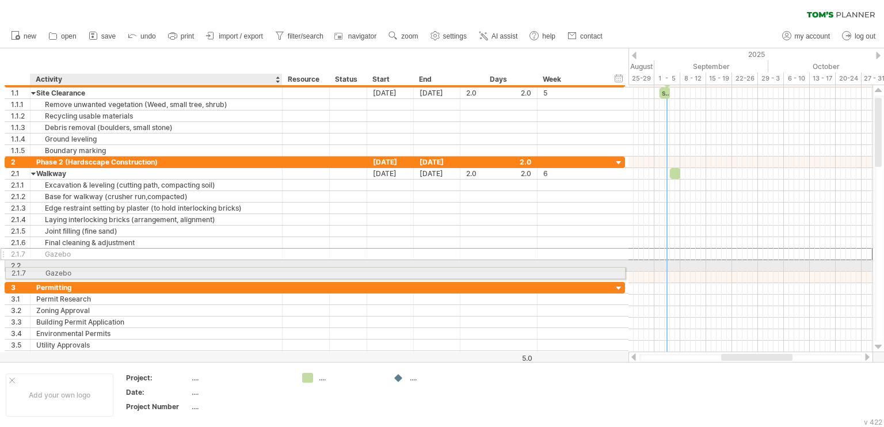
drag, startPoint x: 56, startPoint y: 250, endPoint x: 52, endPoint y: 270, distance: 20.7
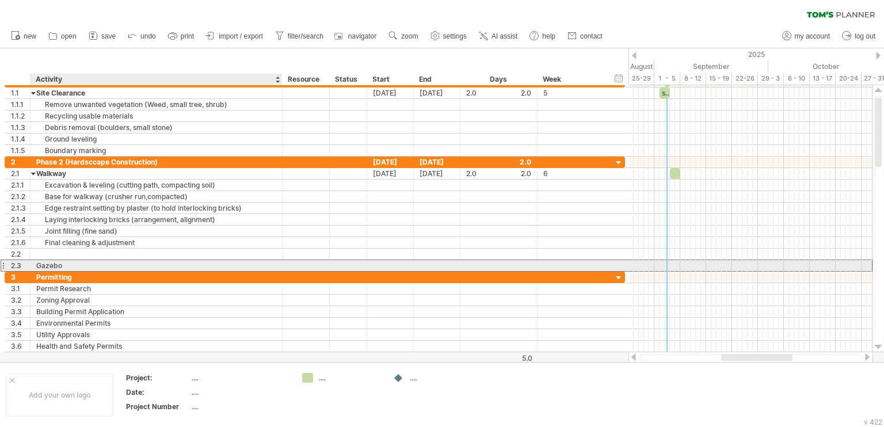
click at [59, 265] on div "Gazebo" at bounding box center [156, 265] width 240 height 11
click at [78, 265] on input "******" at bounding box center [156, 265] width 240 height 11
click at [43, 255] on div "**********" at bounding box center [315, 214] width 620 height 115
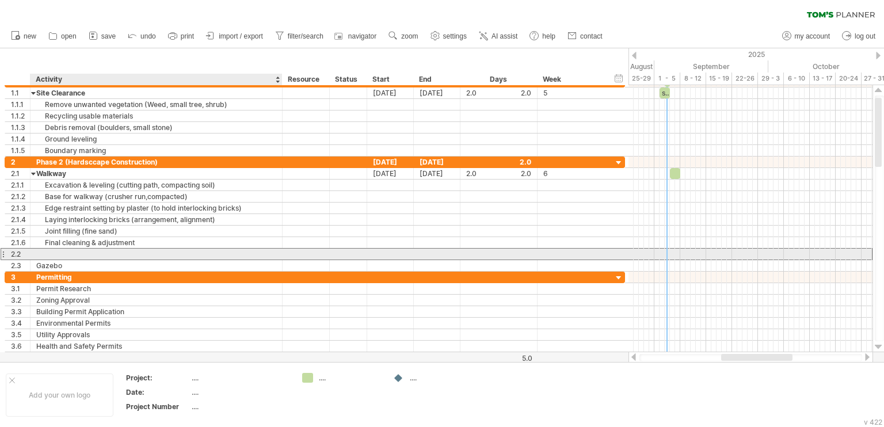
click at [43, 253] on input "text" at bounding box center [156, 254] width 240 height 11
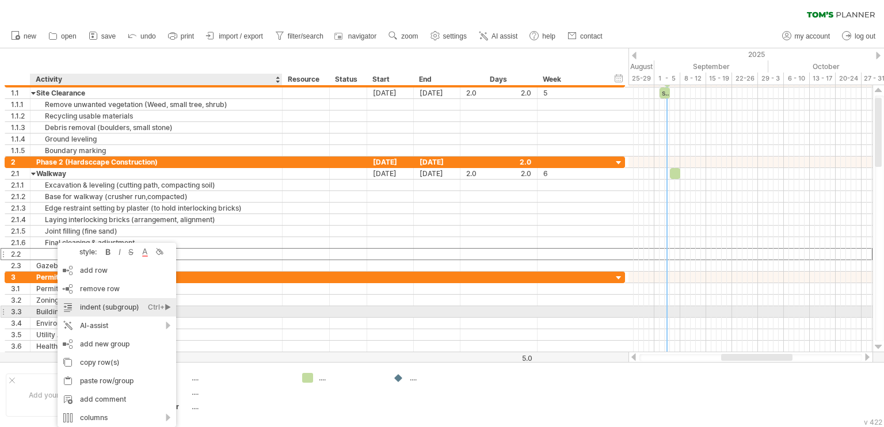
click at [113, 308] on div "indent (subgroup) Ctrl+► Cmd+►" at bounding box center [117, 307] width 119 height 18
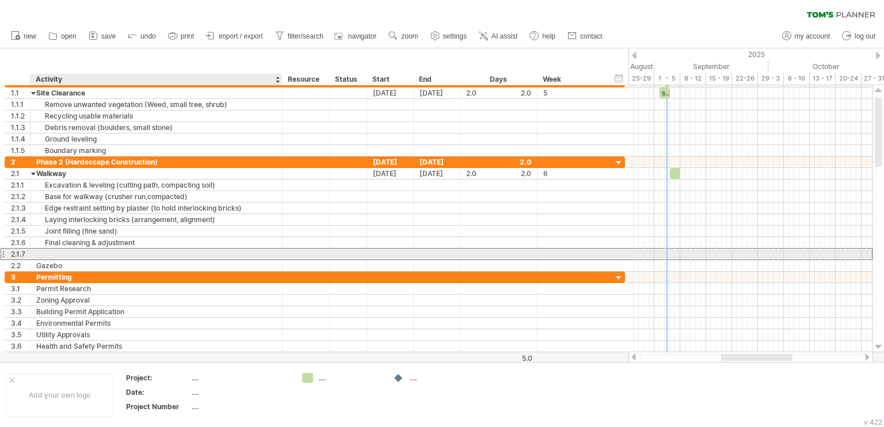
click at [37, 251] on div at bounding box center [156, 254] width 240 height 11
click at [30, 254] on div at bounding box center [156, 254] width 252 height 11
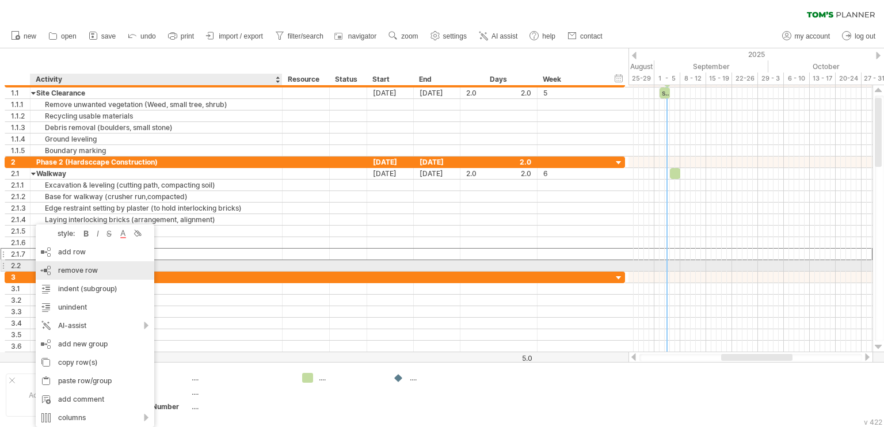
click at [81, 269] on span "remove row" at bounding box center [78, 270] width 40 height 9
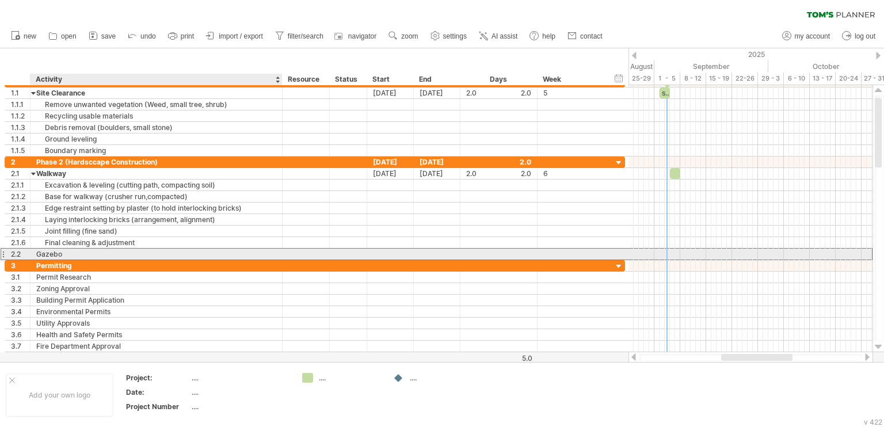
click at [74, 250] on div "Gazebo" at bounding box center [156, 254] width 240 height 11
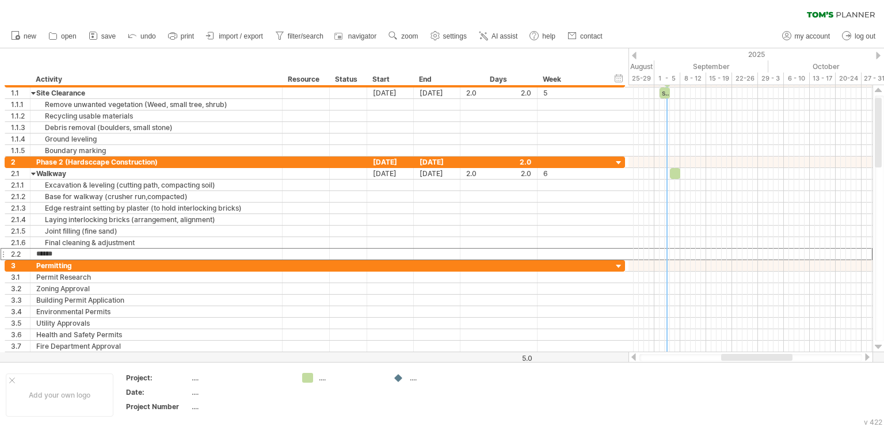
click at [704, 5] on div "clear filter reapply filter" at bounding box center [442, 12] width 884 height 24
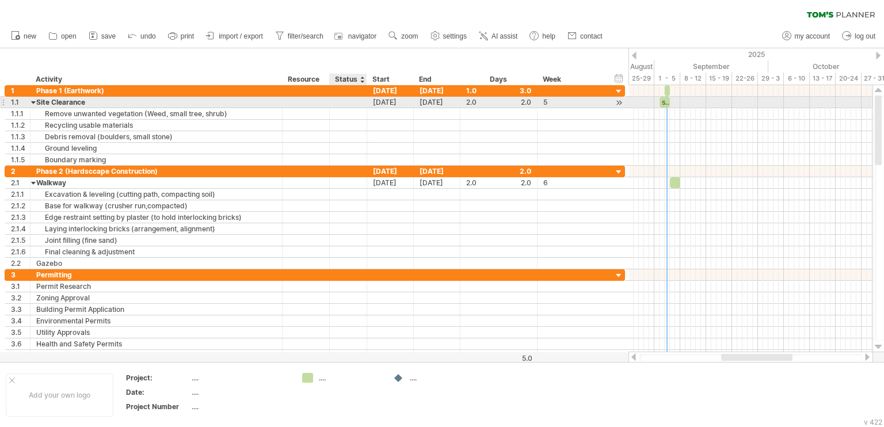
click at [352, 105] on div at bounding box center [347, 102] width 25 height 11
click at [309, 101] on div at bounding box center [305, 102] width 35 height 11
click at [340, 100] on div at bounding box center [347, 102] width 25 height 11
click at [571, 101] on div "5" at bounding box center [572, 102] width 58 height 11
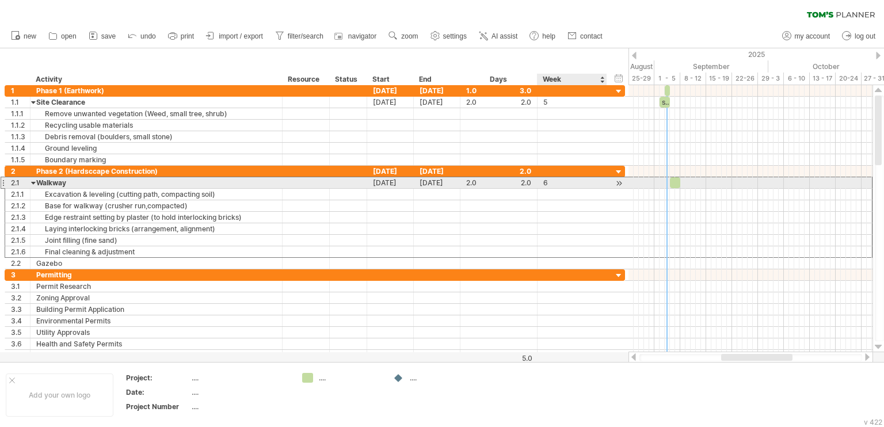
click at [560, 181] on div "6" at bounding box center [572, 182] width 58 height 11
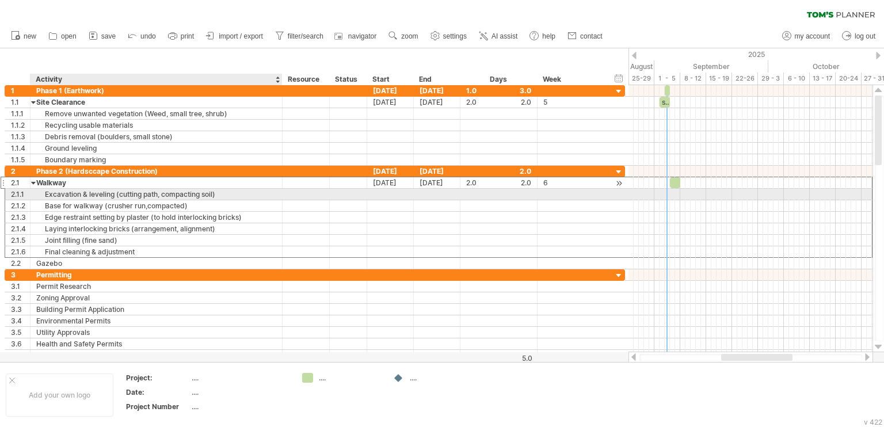
drag, startPoint x: 39, startPoint y: 193, endPoint x: 31, endPoint y: 186, distance: 10.6
click at [39, 193] on div "Excavation & leveling (cutting path, compacting soil)" at bounding box center [156, 194] width 240 height 11
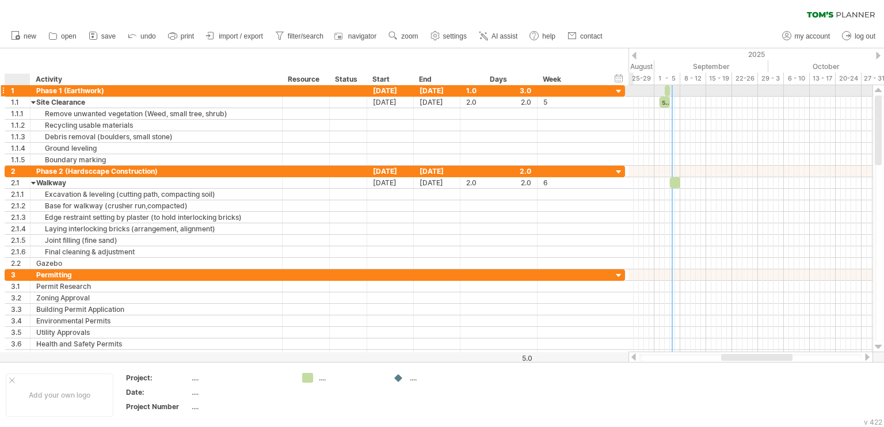
click at [28, 92] on div at bounding box center [29, 91] width 6 height 12
click at [17, 91] on div "1" at bounding box center [20, 90] width 19 height 11
click at [14, 91] on div "1" at bounding box center [20, 90] width 19 height 11
click at [56, 90] on div "Phase 1 (Earthwork)" at bounding box center [156, 90] width 240 height 11
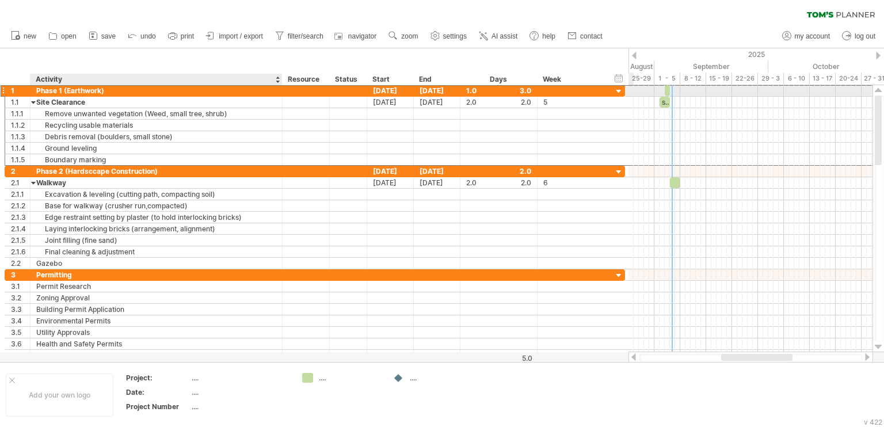
click at [0, 0] on input "**********" at bounding box center [0, 0] width 0 height 0
click at [35, 90] on div "**********" at bounding box center [156, 90] width 252 height 11
drag, startPoint x: 32, startPoint y: 90, endPoint x: 12, endPoint y: 93, distance: 20.8
click at [12, 93] on div "**********" at bounding box center [315, 91] width 620 height 12
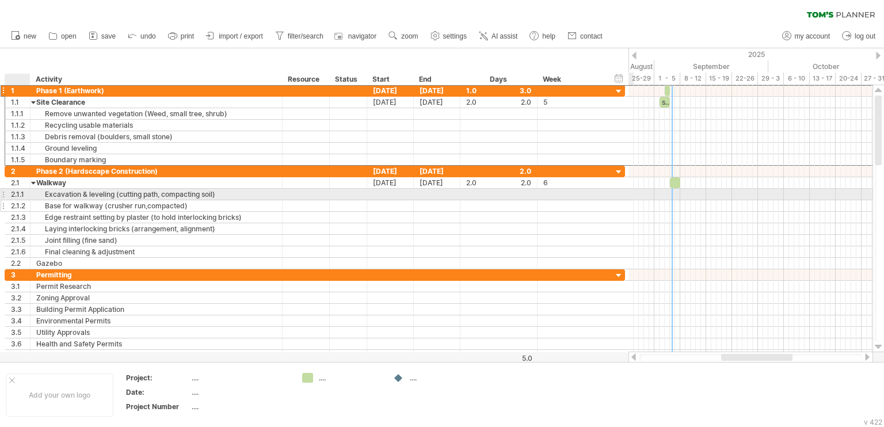
click at [23, 200] on div "2.1.2" at bounding box center [20, 205] width 19 height 11
click at [32, 197] on div "**********" at bounding box center [156, 194] width 252 height 11
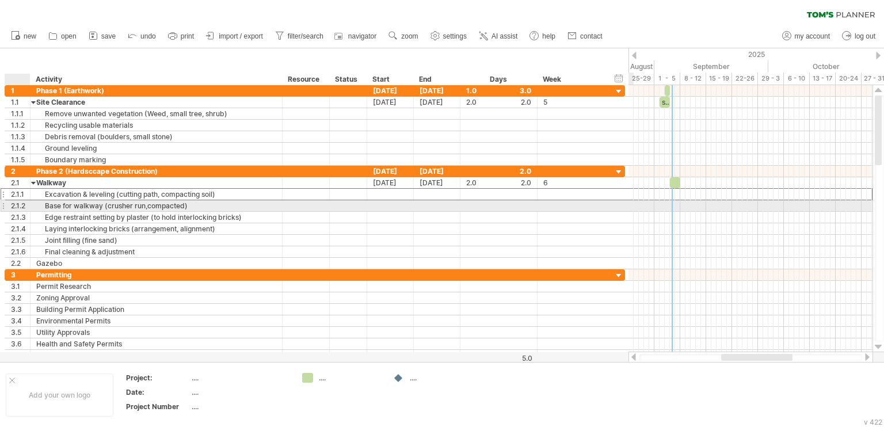
click at [33, 201] on div "**********" at bounding box center [156, 205] width 252 height 11
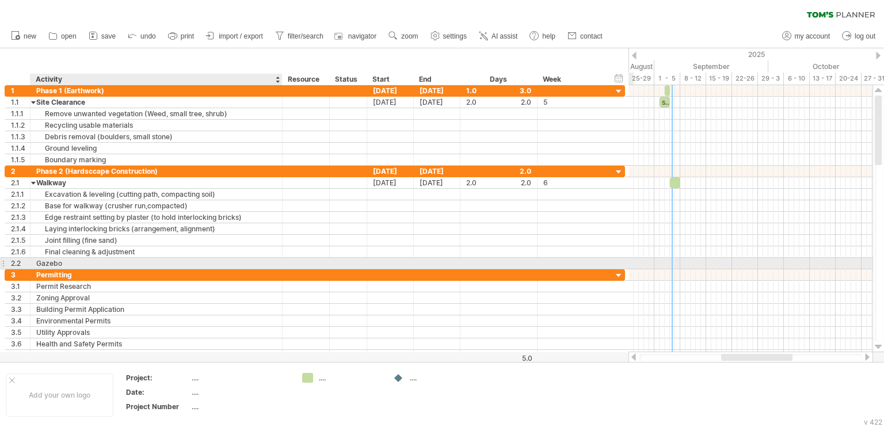
click at [74, 262] on div "Gazebo" at bounding box center [156, 263] width 240 height 11
drag, startPoint x: 67, startPoint y: 267, endPoint x: 59, endPoint y: 265, distance: 8.4
click at [59, 265] on div "**********" at bounding box center [315, 223] width 621 height 276
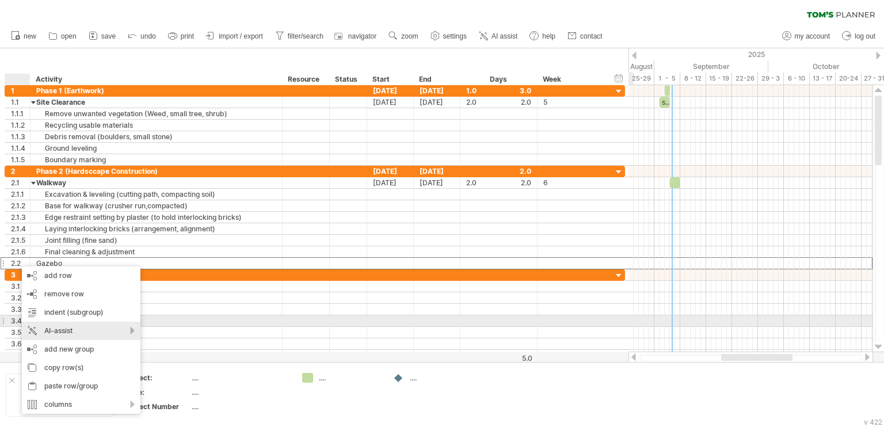
click at [99, 327] on div "AI-assist" at bounding box center [81, 331] width 119 height 18
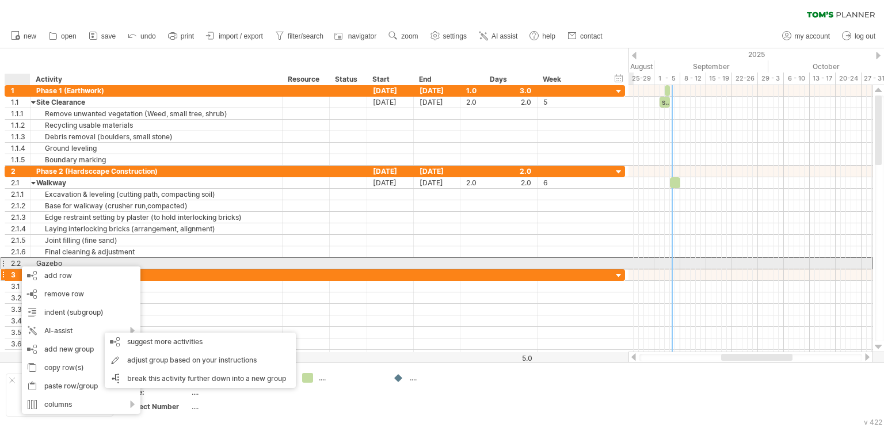
drag, startPoint x: 169, startPoint y: 266, endPoint x: 162, endPoint y: 267, distance: 7.0
click at [168, 266] on div "Gazebo" at bounding box center [156, 263] width 240 height 11
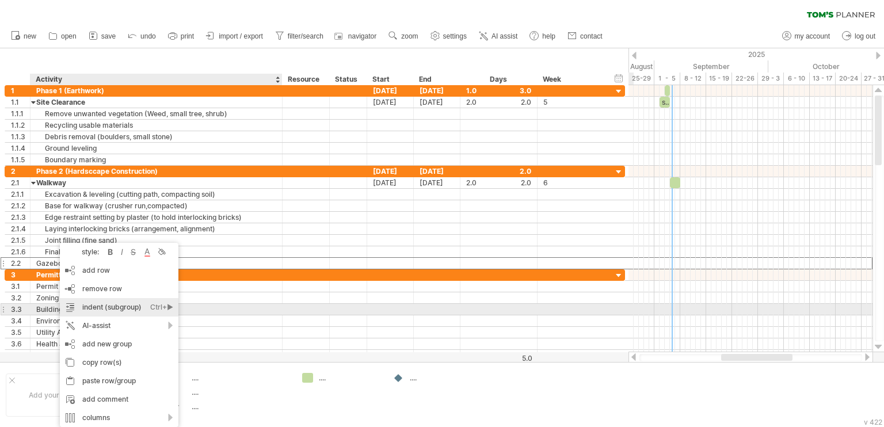
click at [102, 309] on div "indent (subgroup) Ctrl+► Cmd+►" at bounding box center [119, 307] width 119 height 18
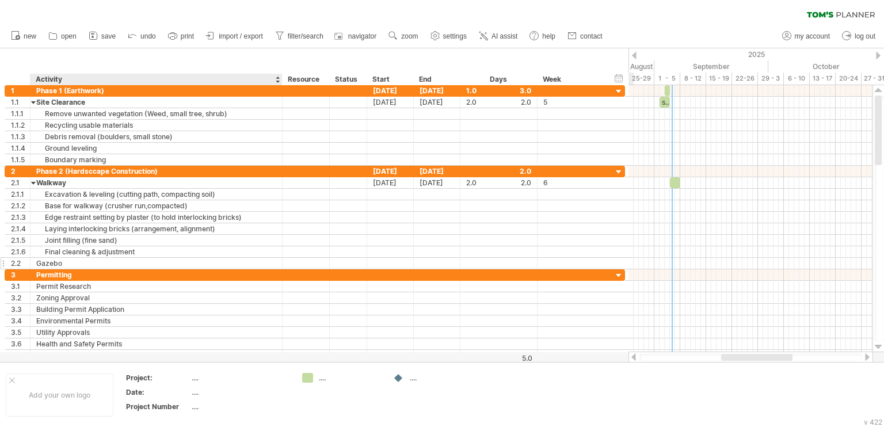
click at [64, 261] on div "Gazebo" at bounding box center [156, 263] width 240 height 11
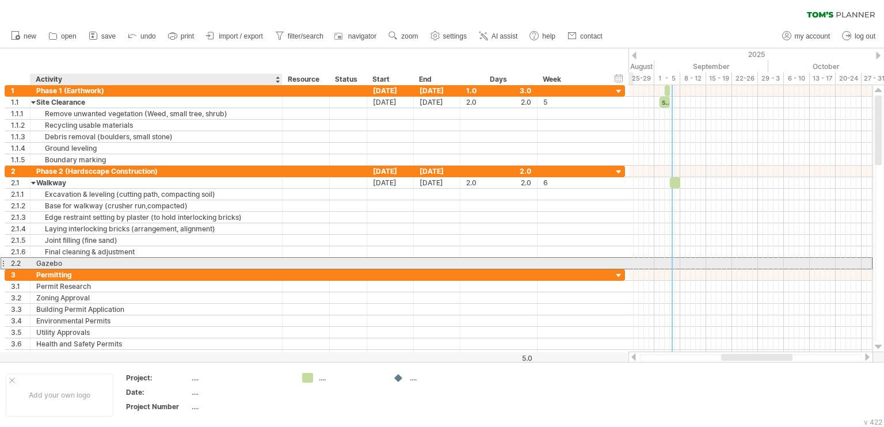
click at [185, 258] on div "Gazebo" at bounding box center [156, 263] width 240 height 11
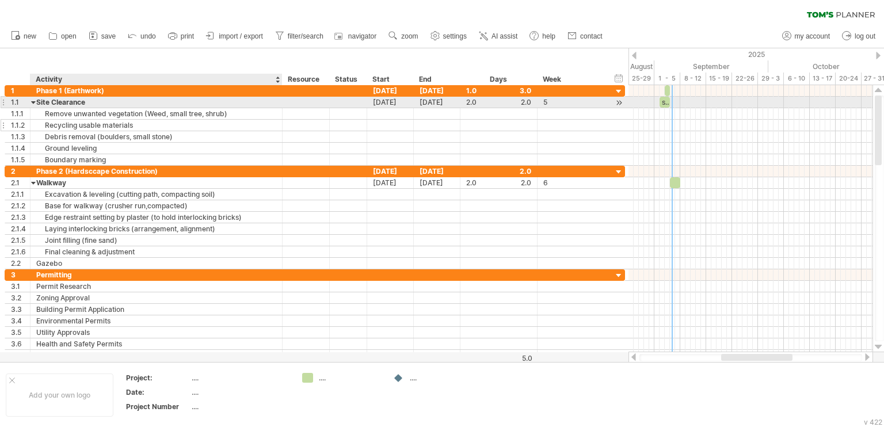
drag, startPoint x: 124, startPoint y: 100, endPoint x: 124, endPoint y: 120, distance: 20.7
click at [124, 100] on div "Site Clearance" at bounding box center [156, 102] width 240 height 11
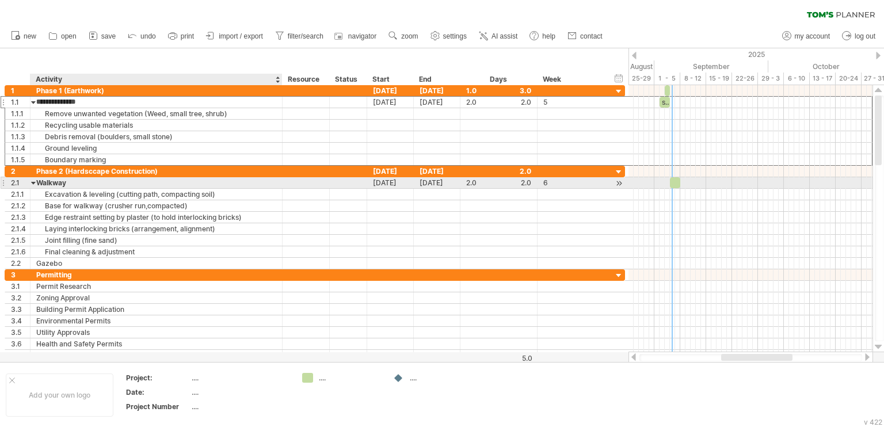
click at [132, 184] on div "Walkway" at bounding box center [156, 182] width 240 height 11
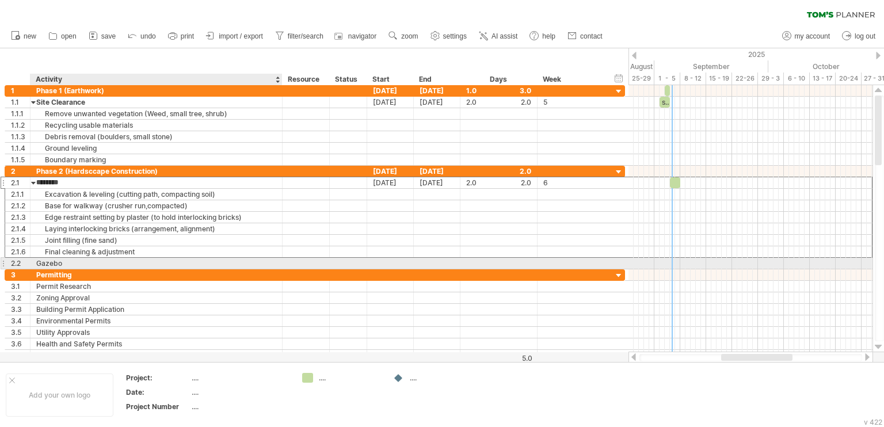
click at [60, 261] on div "Gazebo" at bounding box center [156, 263] width 240 height 11
click at [32, 265] on div "****** Gazebo" at bounding box center [156, 263] width 252 height 11
click at [36, 264] on div "Gazebo" at bounding box center [156, 263] width 240 height 11
click at [79, 262] on input "******" at bounding box center [156, 263] width 240 height 11
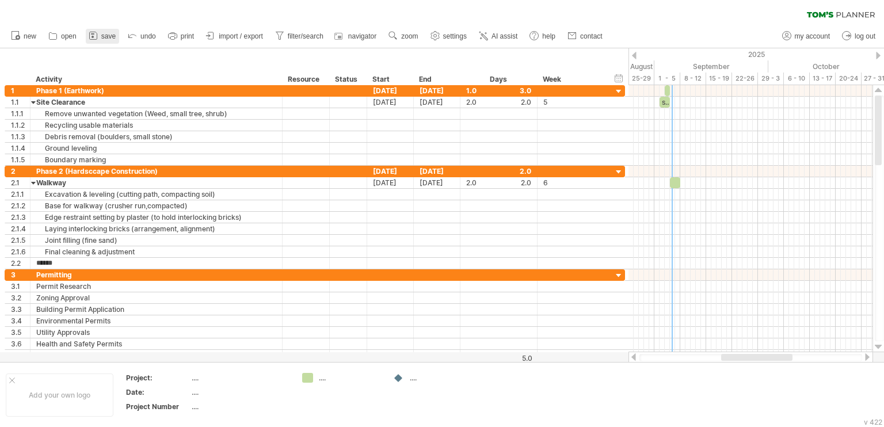
click at [106, 39] on span "save" at bounding box center [108, 36] width 14 height 8
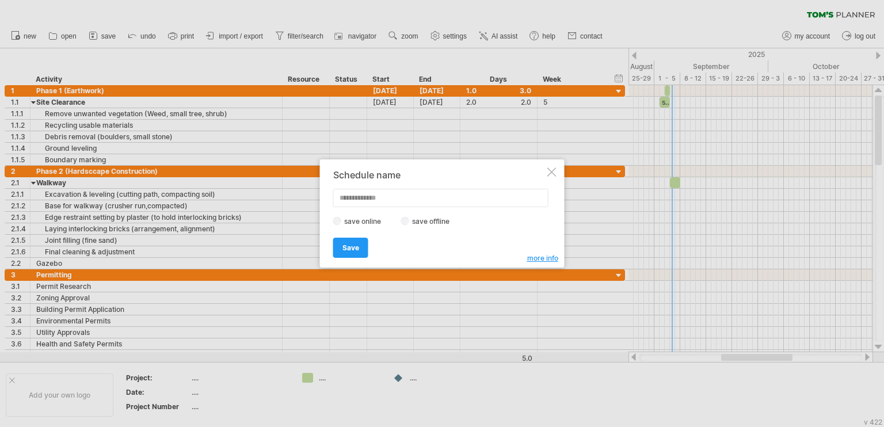
click at [409, 224] on label "save offline" at bounding box center [434, 221] width 50 height 9
click at [363, 224] on label "save online" at bounding box center [365, 221] width 49 height 9
click at [552, 176] on div at bounding box center [551, 171] width 9 height 9
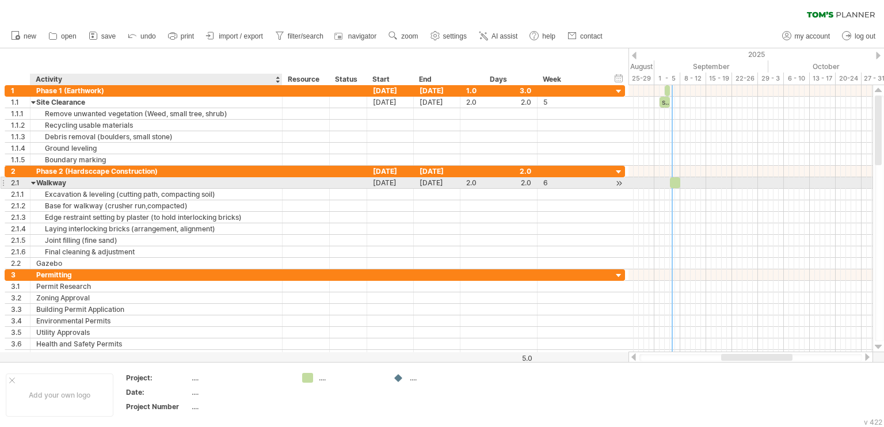
click at [161, 181] on div "Walkway" at bounding box center [156, 182] width 240 height 11
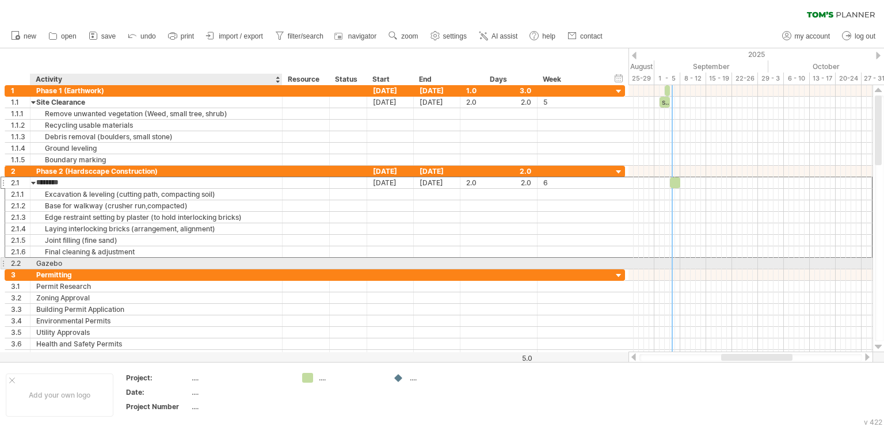
click at [128, 258] on div "Gazebo" at bounding box center [156, 263] width 240 height 11
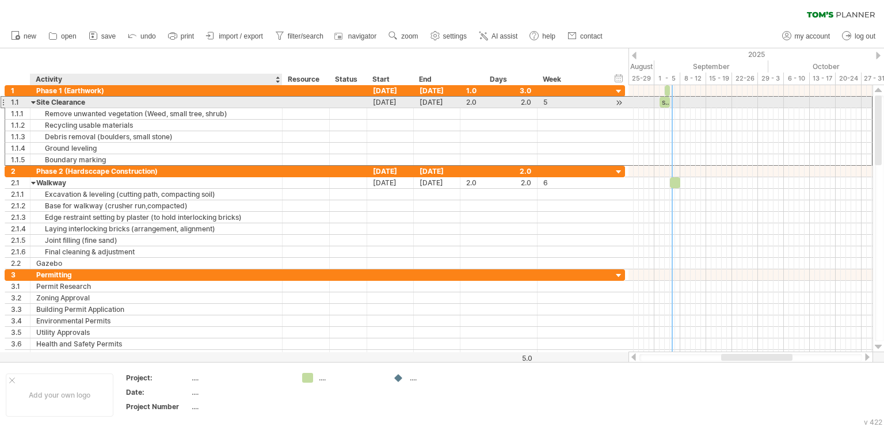
click at [143, 101] on div "Site Clearance" at bounding box center [156, 102] width 240 height 11
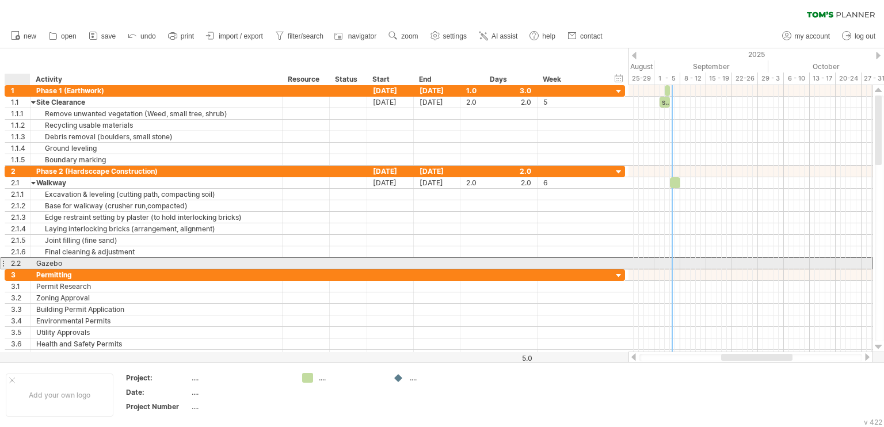
click at [30, 262] on div "****** Gazebo" at bounding box center [156, 263] width 252 height 11
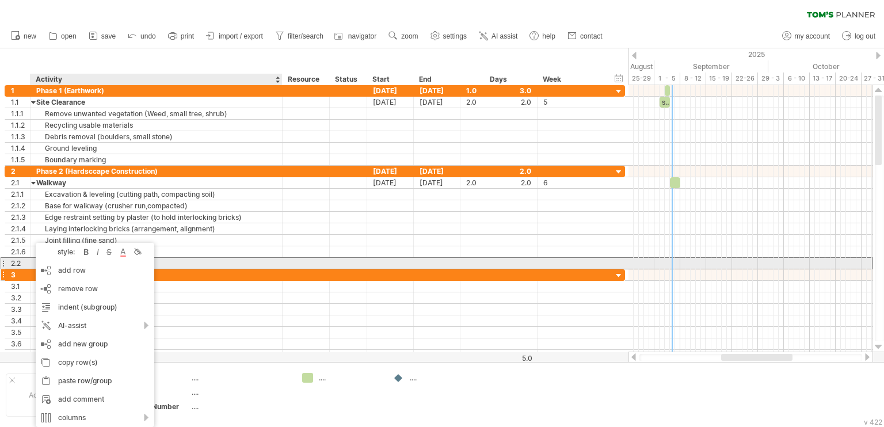
click at [184, 269] on div "Permitting" at bounding box center [156, 274] width 240 height 11
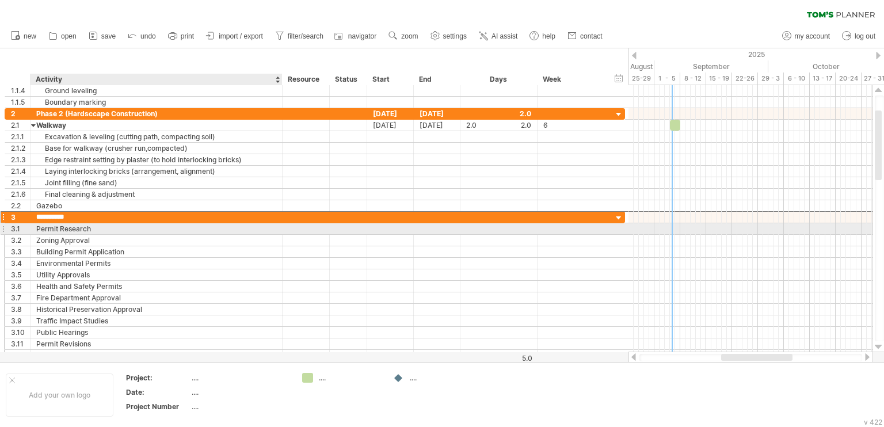
click at [117, 227] on div "Permit Research" at bounding box center [156, 228] width 240 height 11
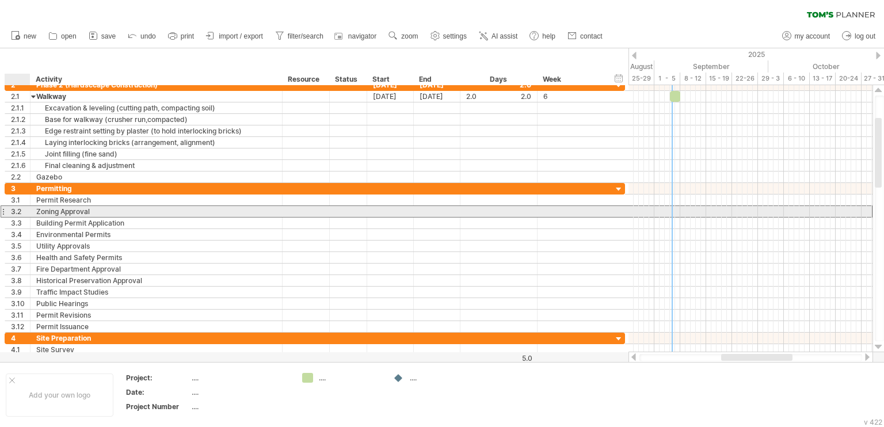
click at [16, 211] on div "3.2" at bounding box center [20, 211] width 19 height 11
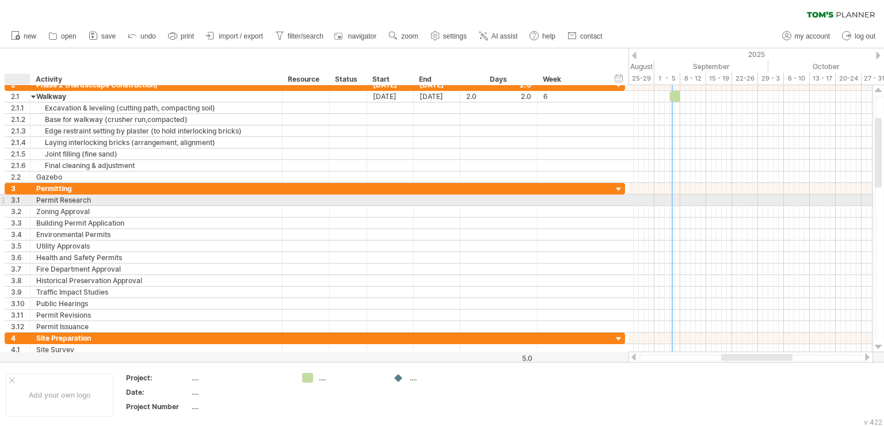
click at [28, 199] on div at bounding box center [29, 201] width 6 height 12
click at [81, 200] on div "Permit Research" at bounding box center [156, 200] width 240 height 11
click at [109, 198] on input "**********" at bounding box center [156, 200] width 240 height 11
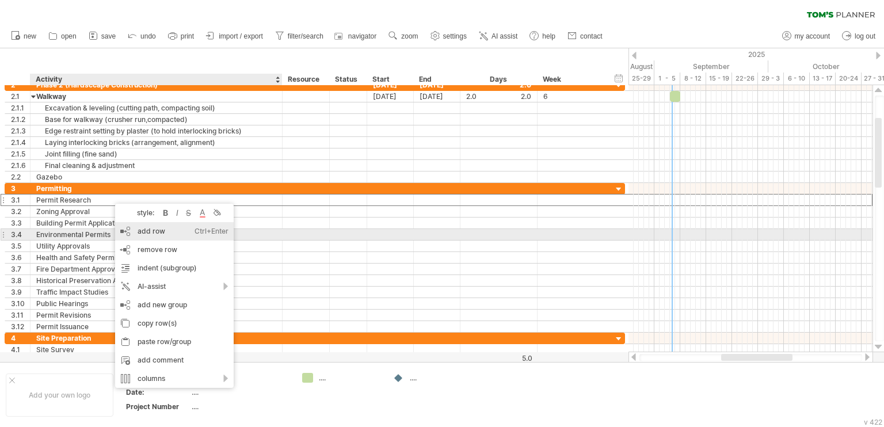
click at [140, 232] on div "add row Ctrl+Enter Cmd+Enter" at bounding box center [174, 231] width 119 height 18
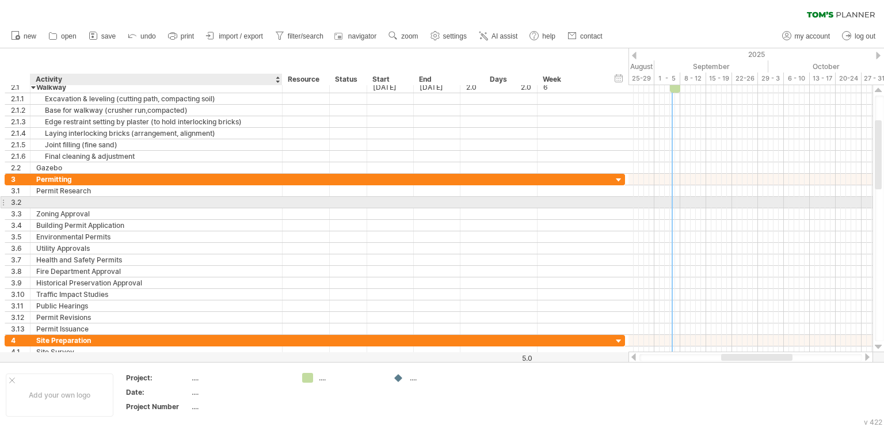
drag, startPoint x: 85, startPoint y: 198, endPoint x: 76, endPoint y: 205, distance: 11.5
click at [85, 199] on div at bounding box center [156, 202] width 240 height 11
click at [20, 201] on div "3.2" at bounding box center [20, 202] width 19 height 11
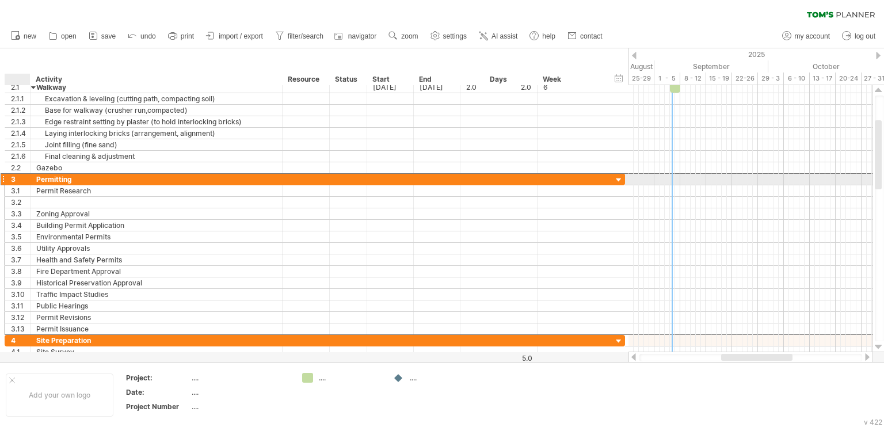
click at [238, 181] on div "Permitting" at bounding box center [156, 179] width 240 height 11
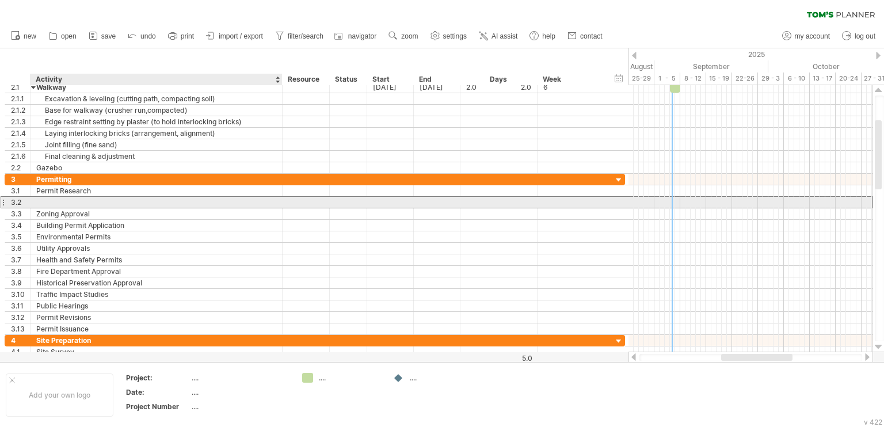
click at [98, 201] on div at bounding box center [156, 202] width 240 height 11
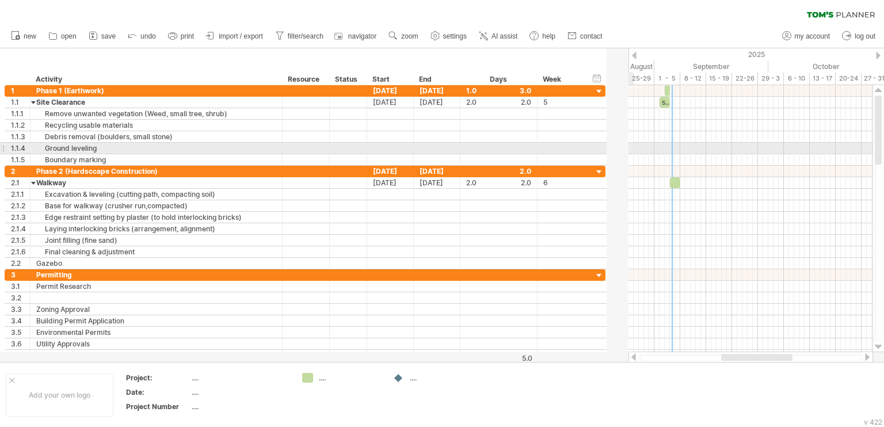
drag, startPoint x: 619, startPoint y: 151, endPoint x: 604, endPoint y: 149, distance: 15.1
click at [604, 149] on div "**********" at bounding box center [305, 149] width 601 height 12
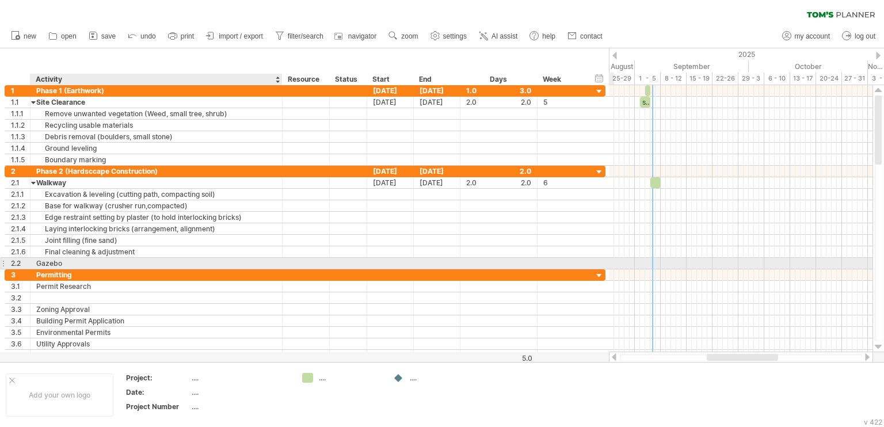
click at [63, 259] on div "Gazebo" at bounding box center [156, 263] width 240 height 11
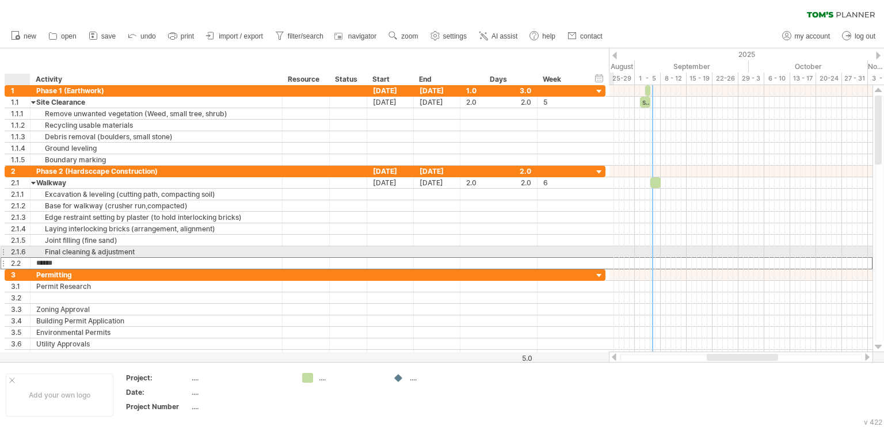
drag, startPoint x: 64, startPoint y: 260, endPoint x: 32, endPoint y: 257, distance: 32.3
click at [32, 258] on div "****** Gazebo" at bounding box center [156, 263] width 252 height 11
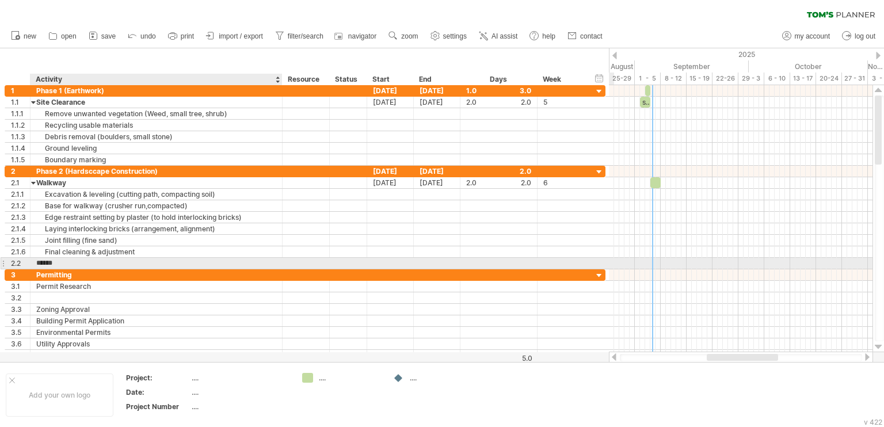
click at [74, 262] on input "******" at bounding box center [156, 263] width 240 height 11
drag, startPoint x: 72, startPoint y: 261, endPoint x: 39, endPoint y: 258, distance: 32.9
click at [43, 258] on input "******" at bounding box center [156, 263] width 240 height 11
drag, startPoint x: 39, startPoint y: 258, endPoint x: 69, endPoint y: 260, distance: 30.0
click at [69, 260] on input "******" at bounding box center [156, 263] width 240 height 11
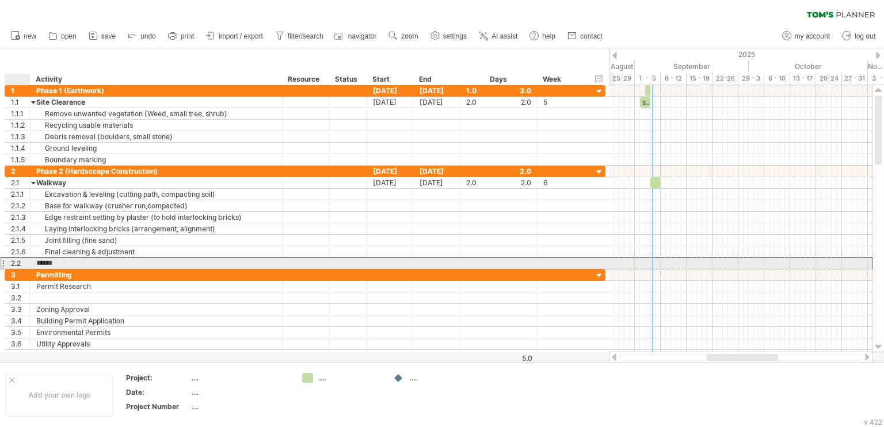
drag, startPoint x: 69, startPoint y: 260, endPoint x: 33, endPoint y: 261, distance: 36.3
click at [33, 261] on div "****** Gazebo" at bounding box center [156, 263] width 252 height 11
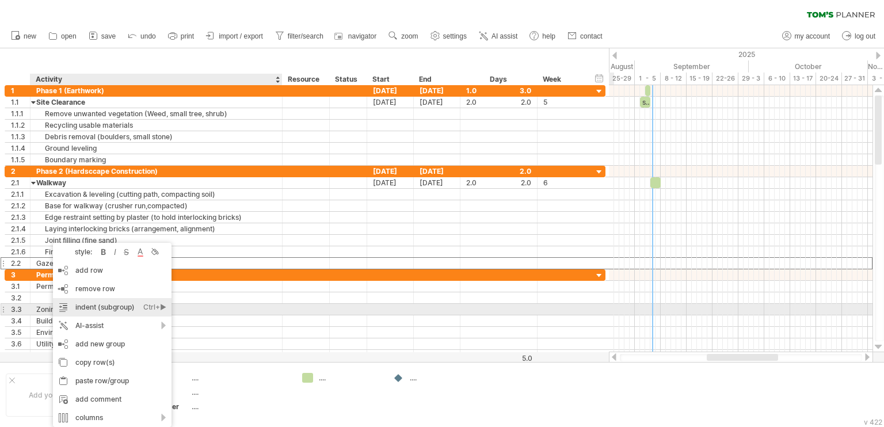
click at [138, 306] on div "indent (subgroup) Ctrl+► Cmd+►" at bounding box center [112, 307] width 119 height 18
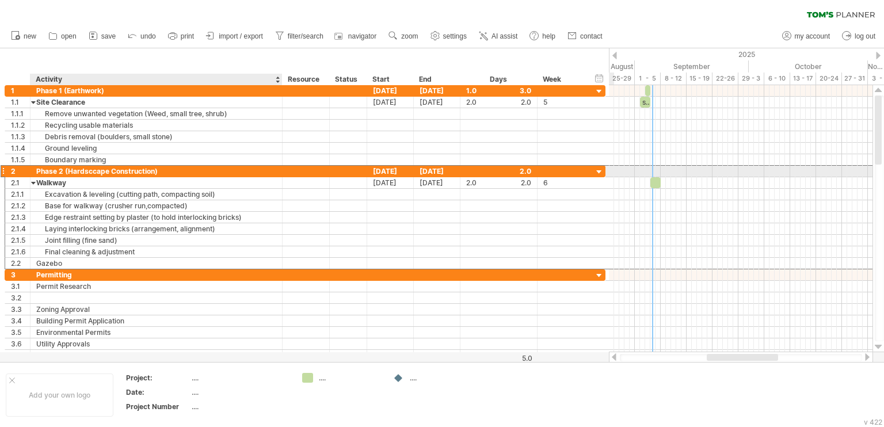
click at [188, 173] on div "Phase 2 (Hardsccape Construction)" at bounding box center [156, 171] width 240 height 11
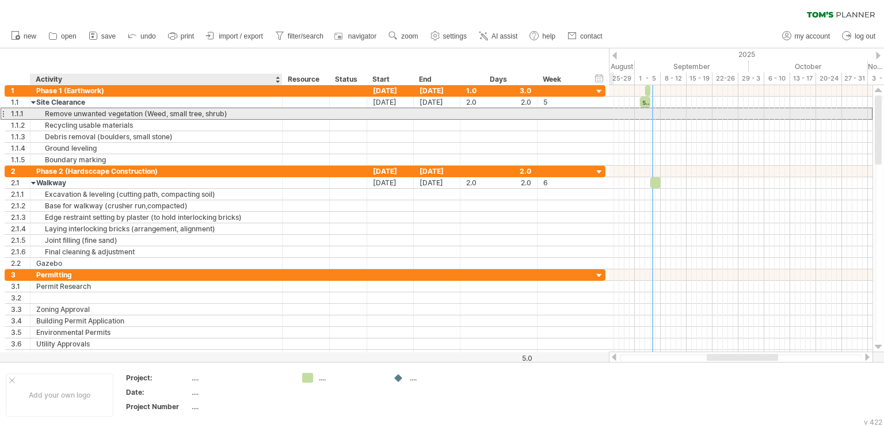
click at [22, 112] on div "1.1.1" at bounding box center [20, 113] width 19 height 11
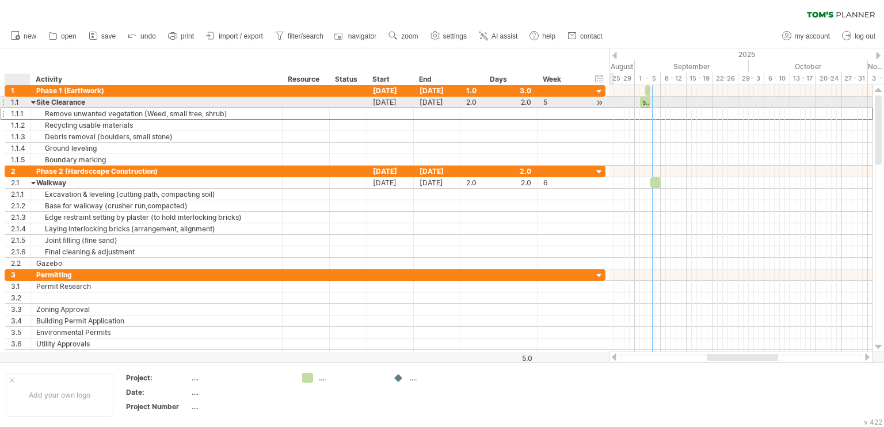
click at [14, 99] on div "1.1" at bounding box center [20, 102] width 19 height 11
click at [20, 105] on div "1.1" at bounding box center [20, 102] width 19 height 11
click at [18, 103] on div "1.1" at bounding box center [20, 102] width 19 height 11
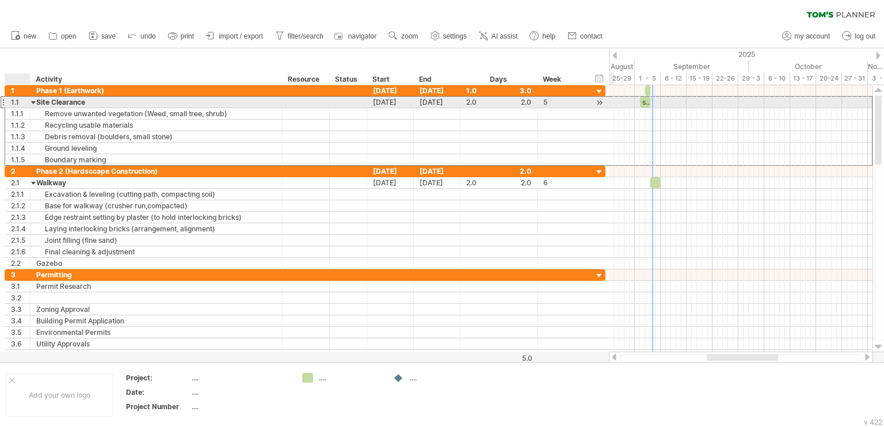
click at [18, 103] on div "1.1" at bounding box center [20, 102] width 19 height 11
click at [18, 101] on div "1.1" at bounding box center [20, 102] width 19 height 11
click at [15, 102] on div "1.1" at bounding box center [20, 102] width 19 height 11
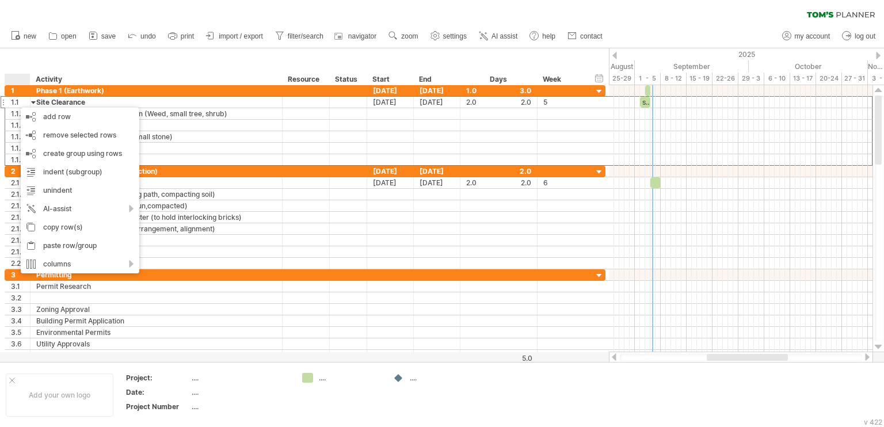
click at [85, 58] on div "hide start/end/duration show start/end/duration ******** Activity ******** Reso…" at bounding box center [304, 66] width 609 height 37
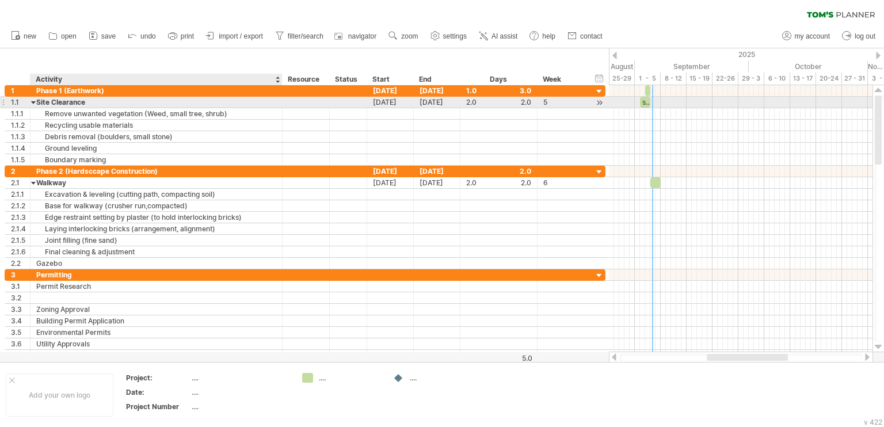
click at [76, 100] on div "Site Clearance" at bounding box center [156, 102] width 240 height 11
click at [34, 103] on div at bounding box center [33, 102] width 5 height 11
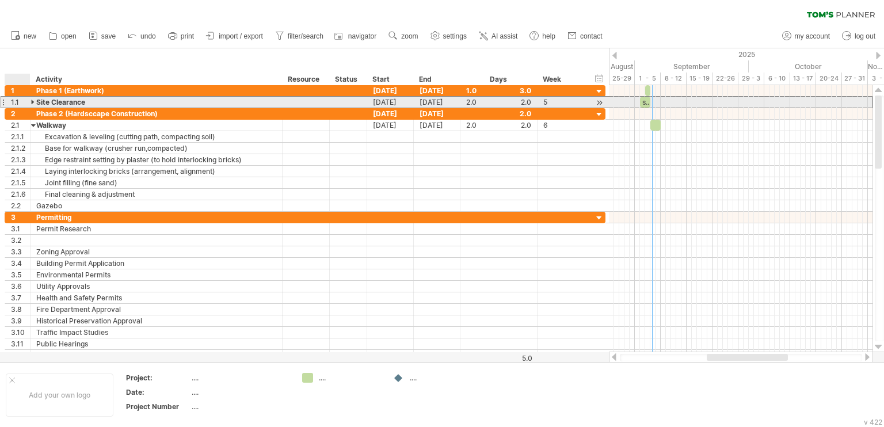
drag, startPoint x: 33, startPoint y: 101, endPoint x: 48, endPoint y: 96, distance: 16.4
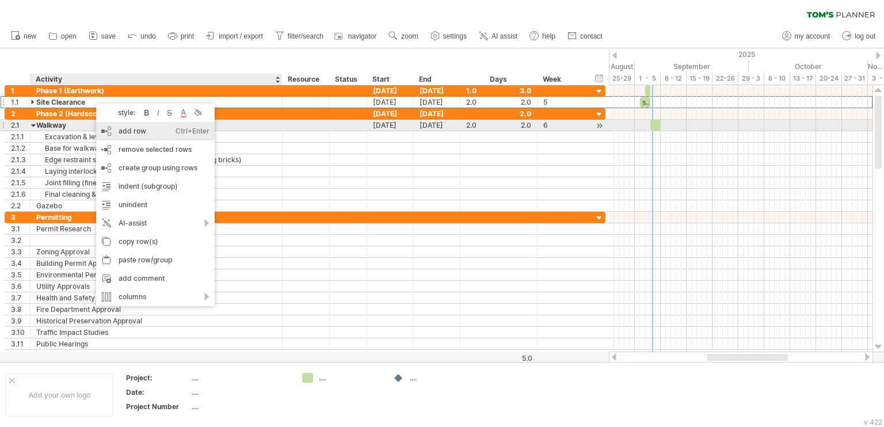
click at [123, 129] on div "add row Ctrl+Enter Cmd+Enter" at bounding box center [155, 131] width 119 height 18
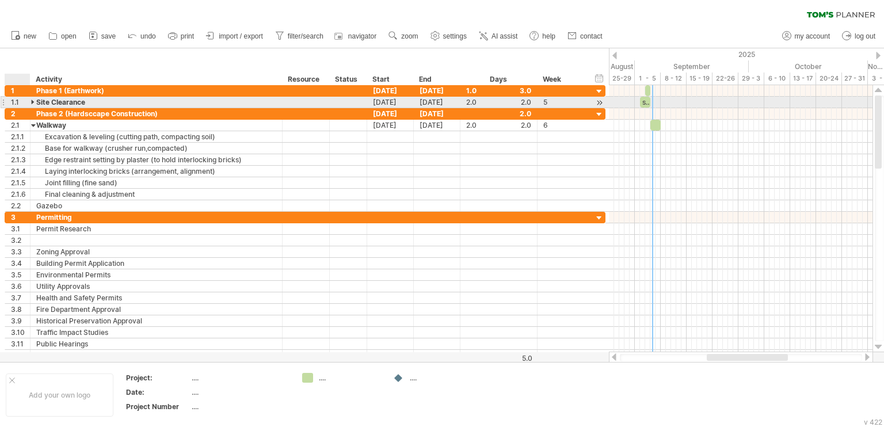
click at [35, 102] on div at bounding box center [33, 102] width 5 height 11
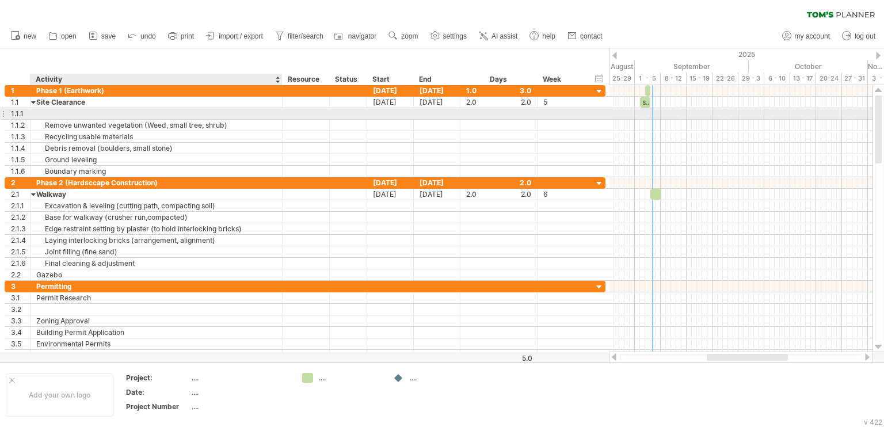
click at [58, 112] on div at bounding box center [156, 113] width 240 height 11
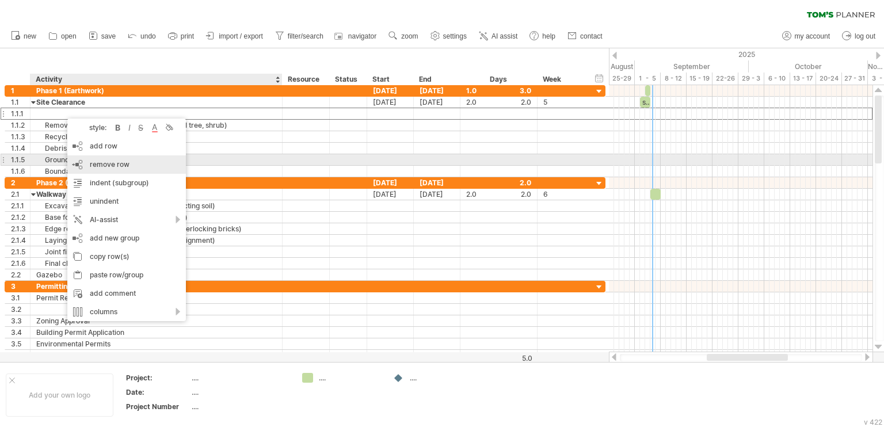
click at [115, 162] on span "remove row" at bounding box center [110, 164] width 40 height 9
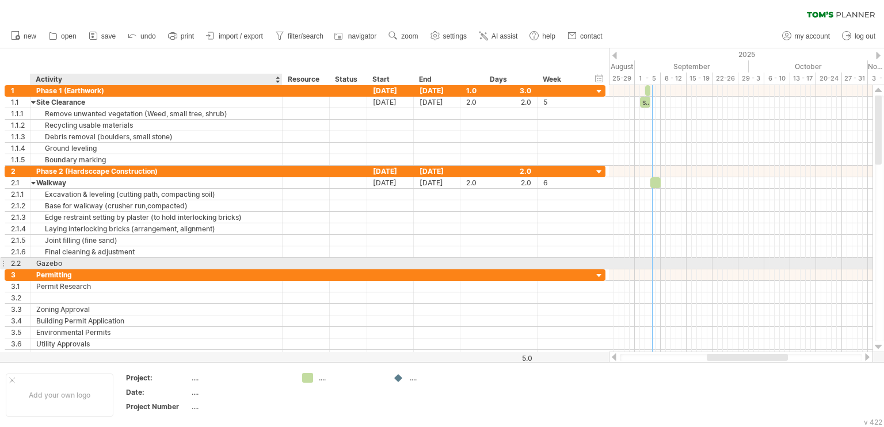
click at [66, 259] on div "Gazebo" at bounding box center [156, 263] width 240 height 11
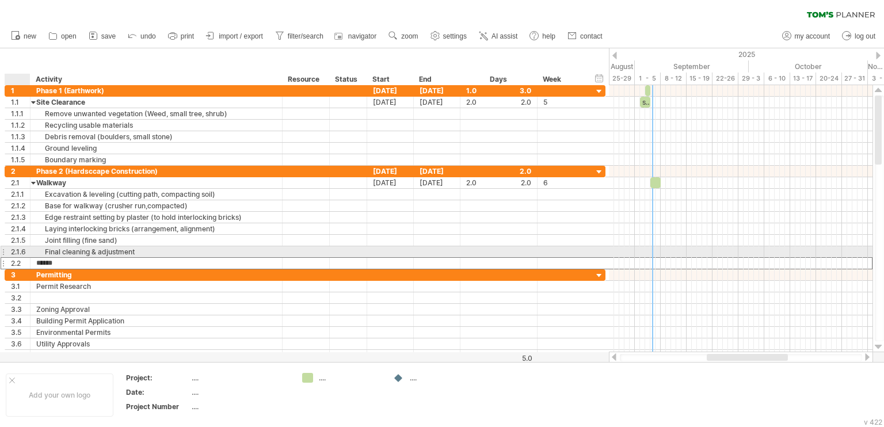
drag, startPoint x: 71, startPoint y: 261, endPoint x: 32, endPoint y: 255, distance: 39.6
click at [32, 257] on div "2.2 ****** Gazebo" at bounding box center [305, 263] width 601 height 12
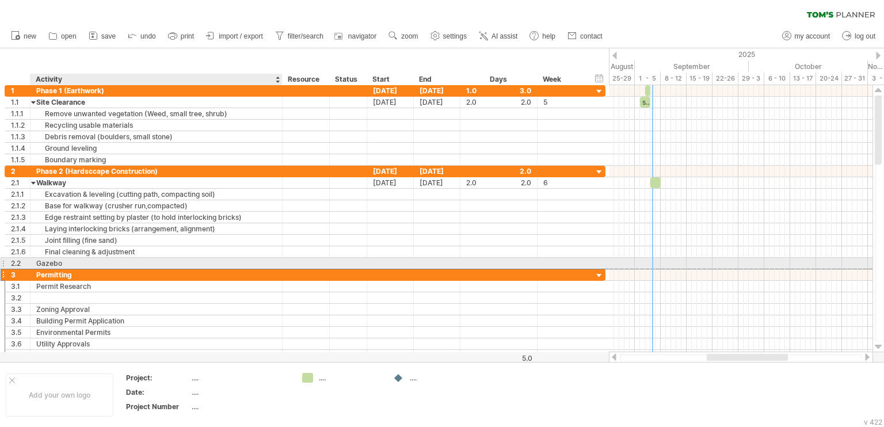
click at [222, 269] on div "Permitting" at bounding box center [156, 274] width 240 height 11
click at [222, 263] on div "Gazebo" at bounding box center [156, 263] width 240 height 11
click at [138, 260] on input "******" at bounding box center [156, 263] width 240 height 11
drag, startPoint x: 93, startPoint y: 263, endPoint x: 25, endPoint y: 264, distance: 68.5
click at [25, 264] on div "2.2 ****** Gazebo" at bounding box center [305, 263] width 601 height 12
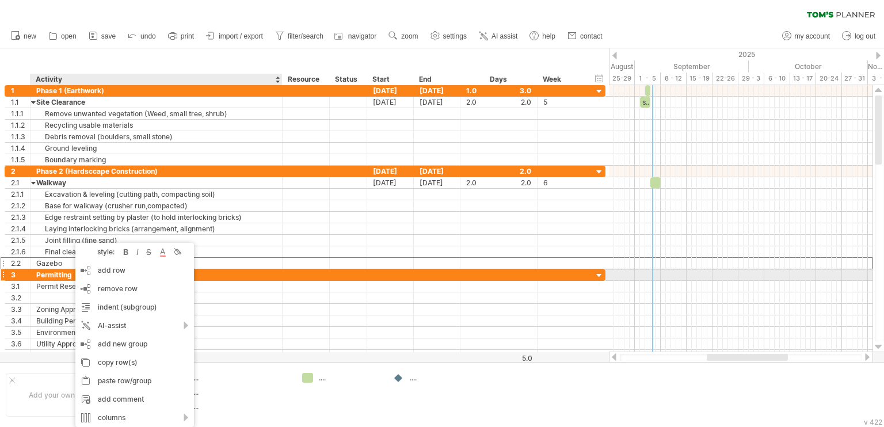
click at [249, 272] on div "Permitting" at bounding box center [156, 274] width 240 height 11
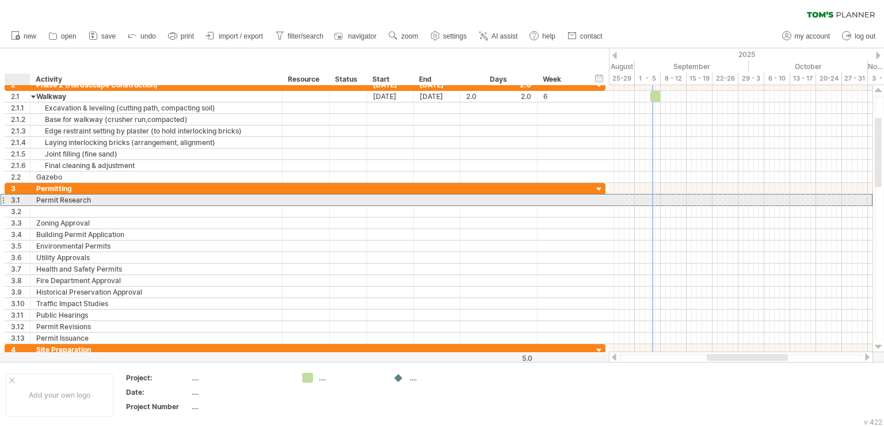
click at [15, 202] on div "3.1" at bounding box center [20, 200] width 19 height 11
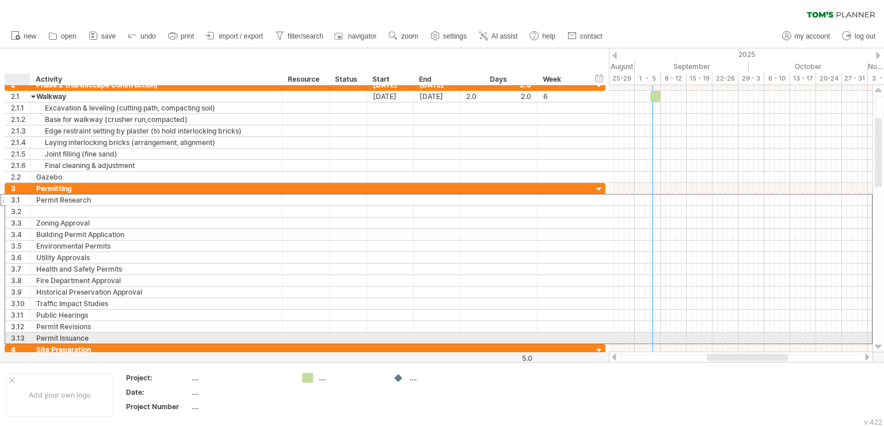
click at [24, 337] on div "3.13" at bounding box center [20, 338] width 19 height 11
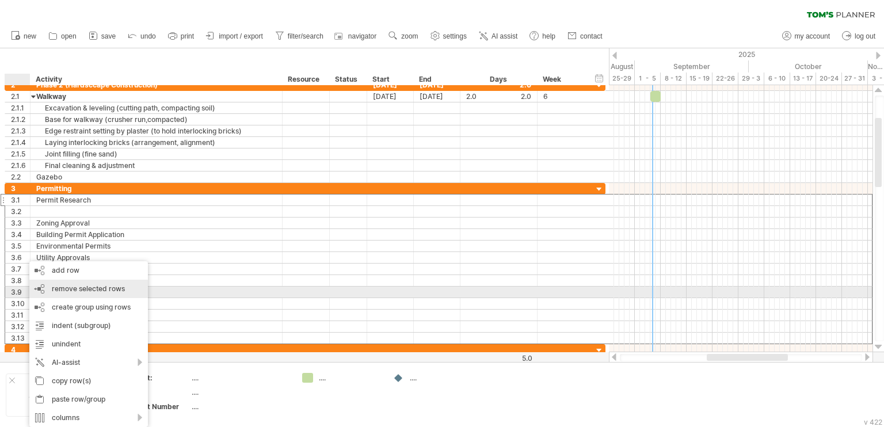
click at [62, 294] on div "remove row remove selected rows" at bounding box center [88, 289] width 119 height 18
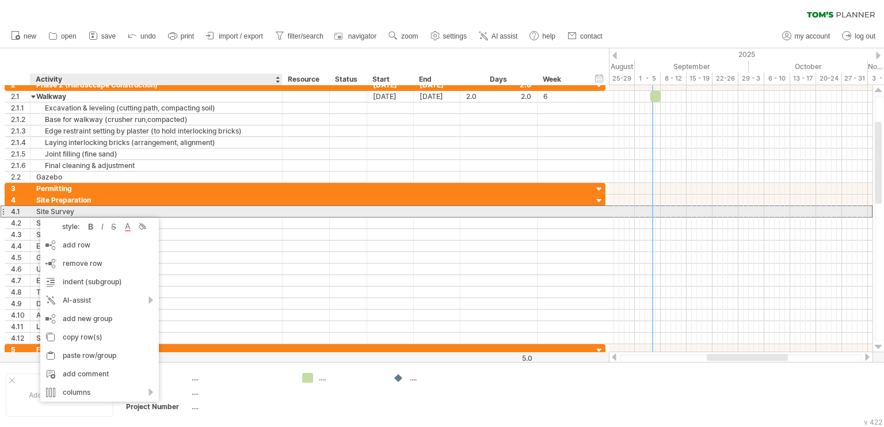
click at [28, 213] on div at bounding box center [29, 212] width 6 height 12
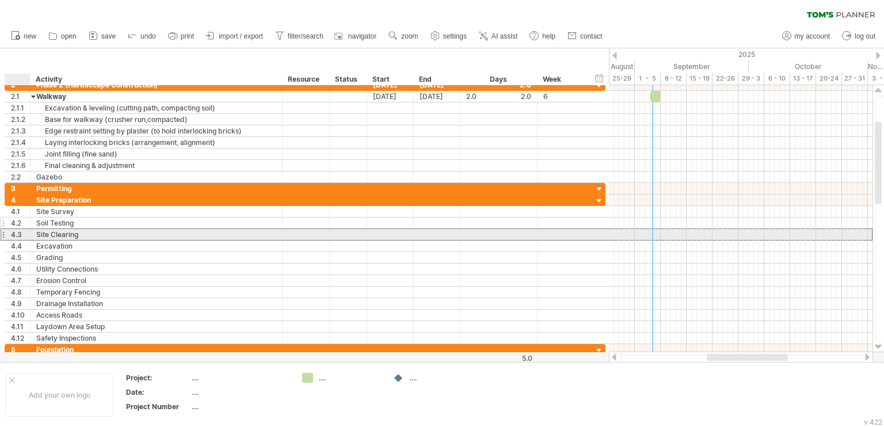
drag, startPoint x: 24, startPoint y: 237, endPoint x: 28, endPoint y: 216, distance: 21.1
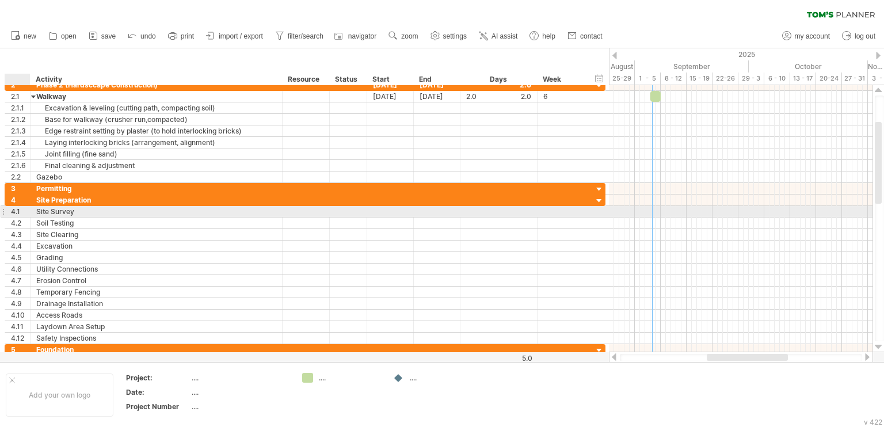
click at [34, 212] on div "**********" at bounding box center [156, 211] width 252 height 11
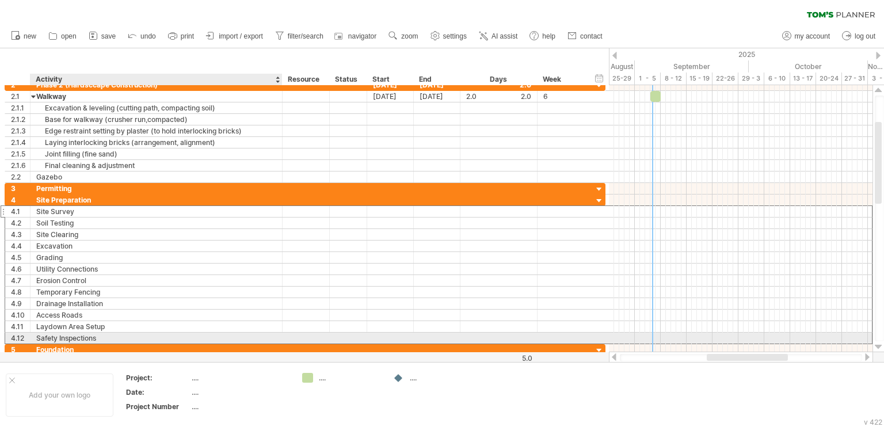
click at [37, 338] on div "Safety Inspections" at bounding box center [156, 338] width 240 height 11
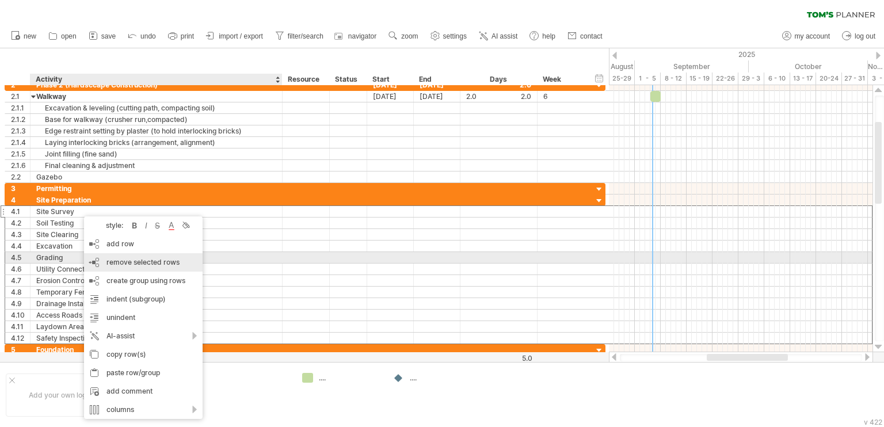
drag, startPoint x: 136, startPoint y: 262, endPoint x: 136, endPoint y: 254, distance: 7.5
click at [136, 261] on span "remove selected rows" at bounding box center [142, 262] width 73 height 9
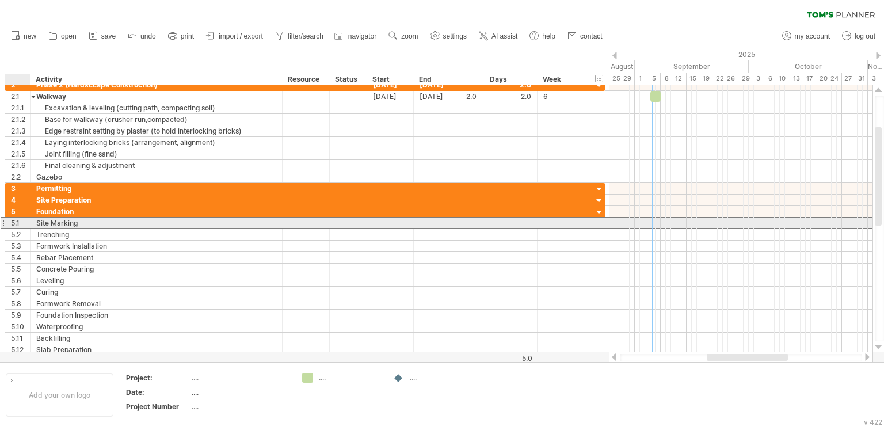
click at [16, 223] on div "5.1" at bounding box center [20, 223] width 19 height 11
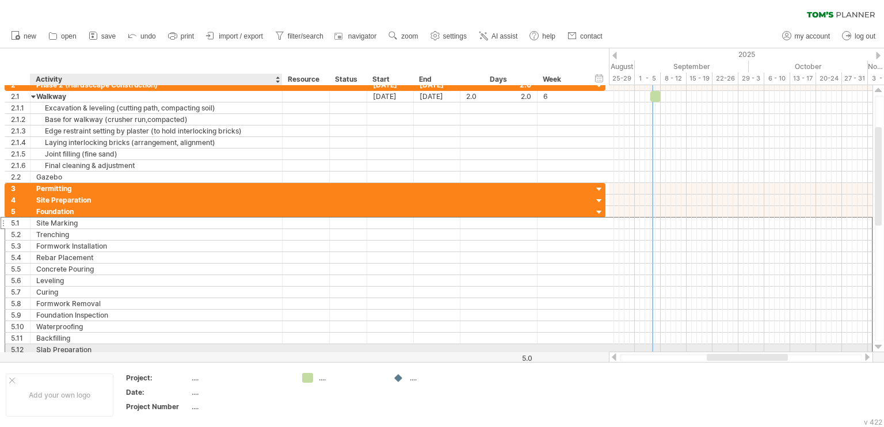
click at [53, 347] on div "Slab Preparation" at bounding box center [156, 349] width 240 height 11
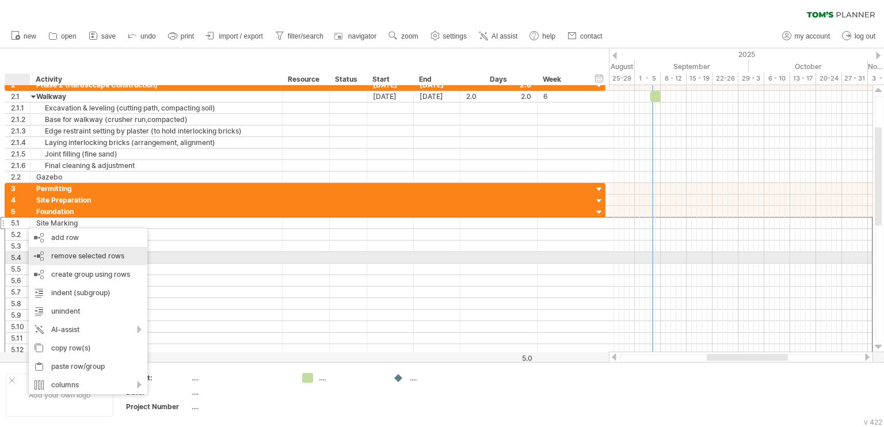
click at [72, 254] on span "remove selected rows" at bounding box center [87, 255] width 73 height 9
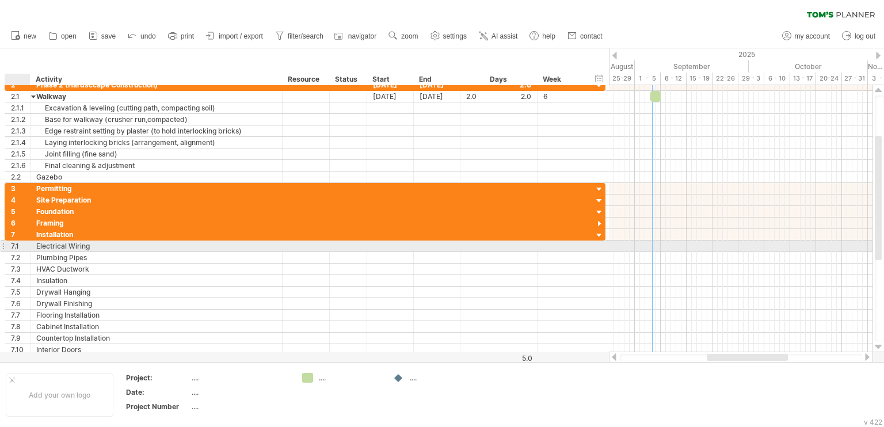
click at [23, 246] on div "7.1" at bounding box center [20, 246] width 19 height 11
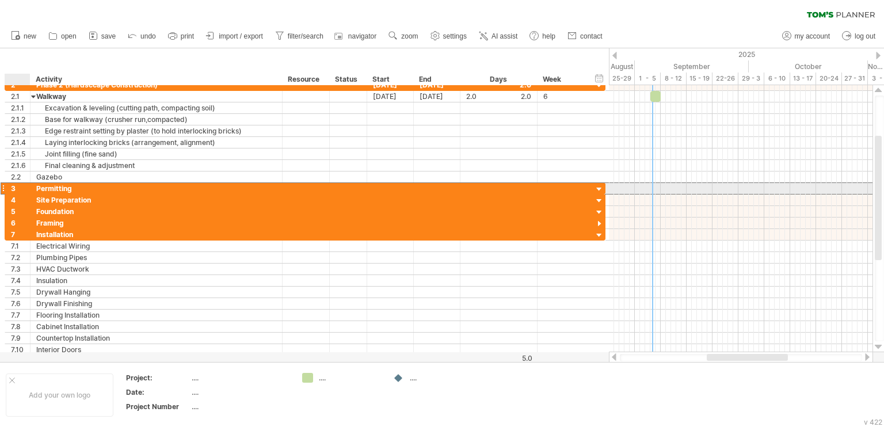
click at [30, 185] on div "**********" at bounding box center [156, 188] width 252 height 11
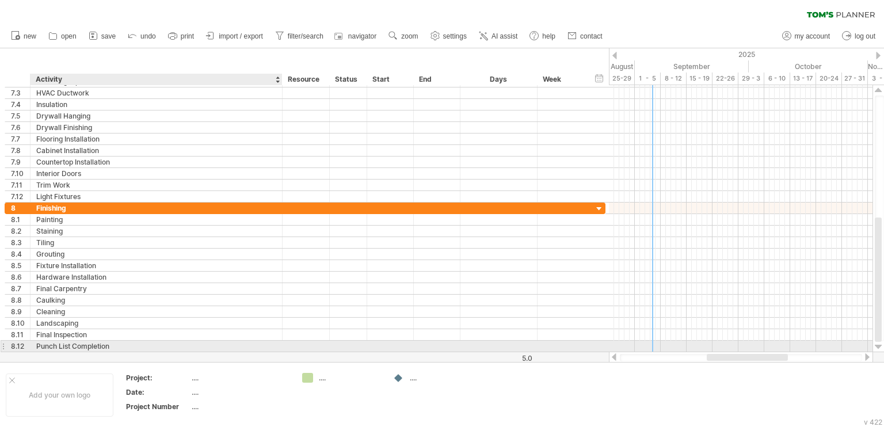
click at [43, 345] on div "Punch List Completion" at bounding box center [156, 346] width 240 height 11
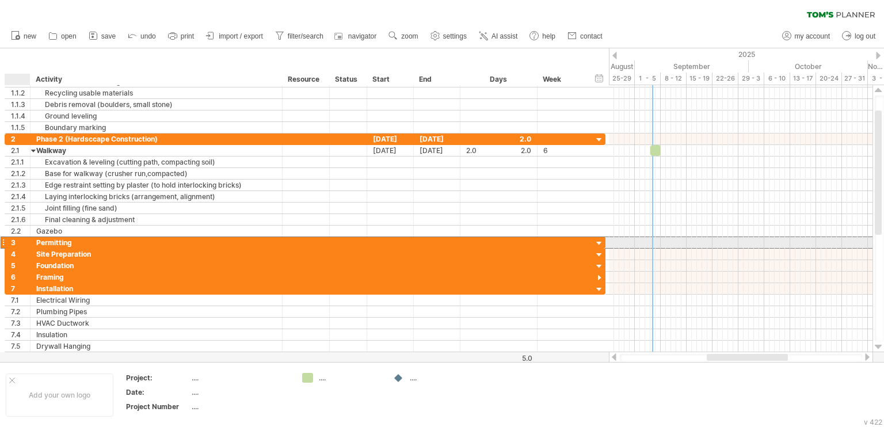
click at [32, 239] on div "**********" at bounding box center [156, 242] width 252 height 11
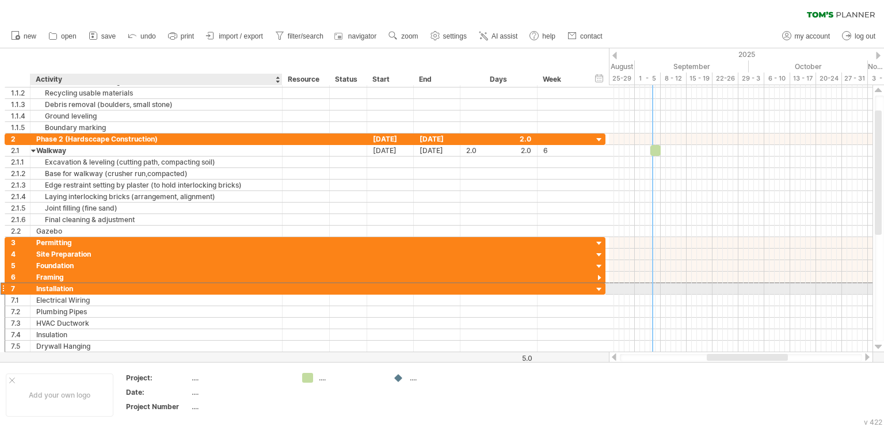
click at [44, 287] on div "Installation" at bounding box center [156, 288] width 240 height 11
type input "**********"
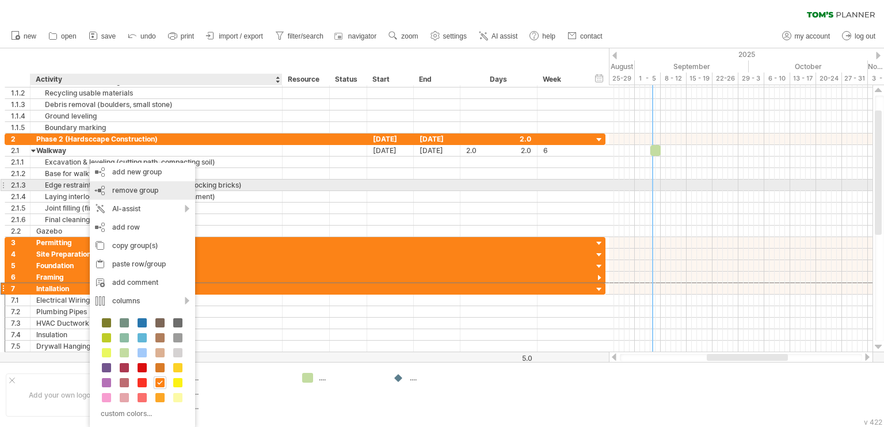
click at [141, 188] on span "remove group" at bounding box center [135, 190] width 46 height 9
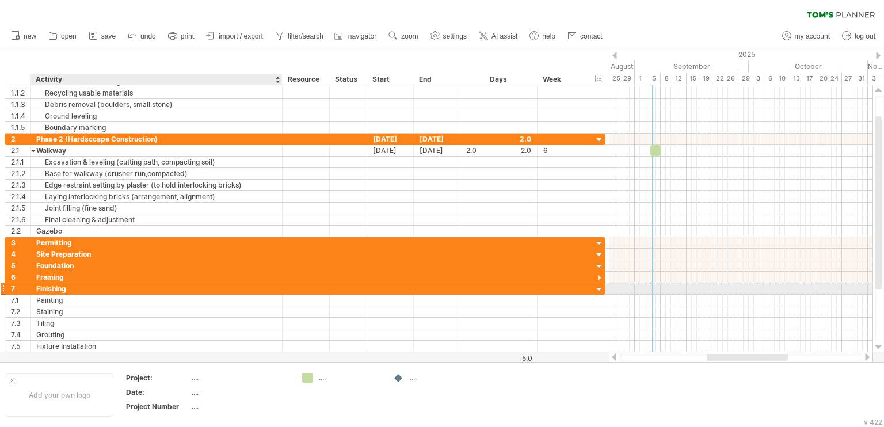
click at [127, 285] on div "Finishing" at bounding box center [156, 288] width 240 height 11
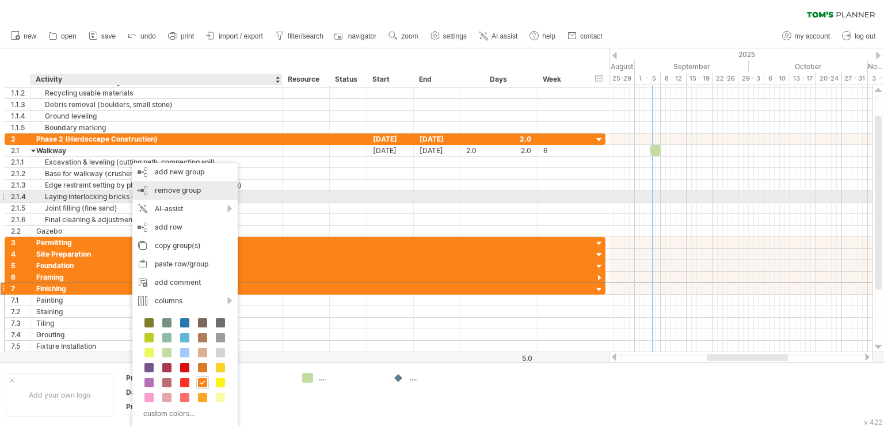
click at [168, 193] on span "remove group" at bounding box center [178, 190] width 46 height 9
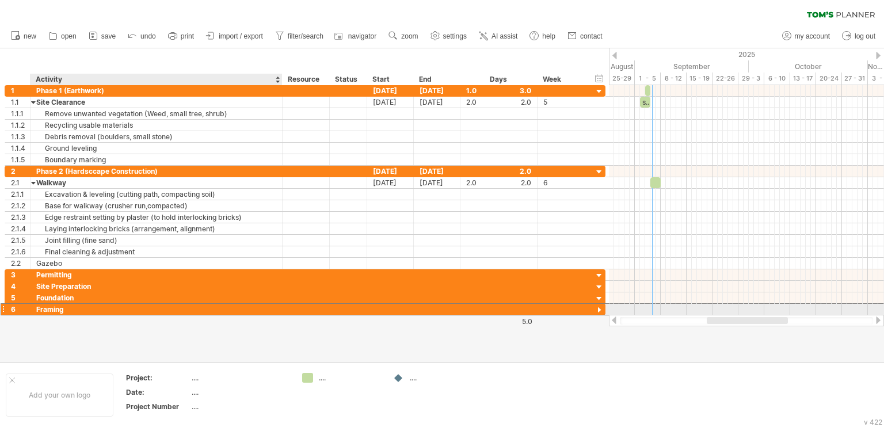
click at [96, 310] on div "Framing" at bounding box center [156, 309] width 240 height 11
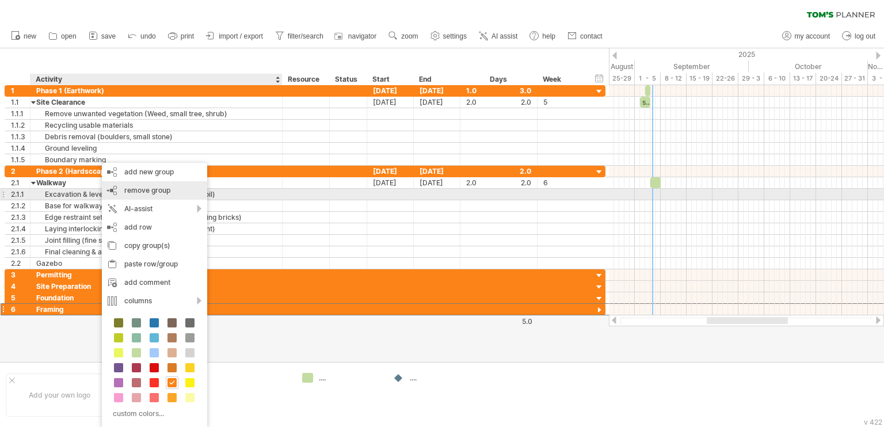
click at [154, 191] on span "remove group" at bounding box center [147, 190] width 46 height 9
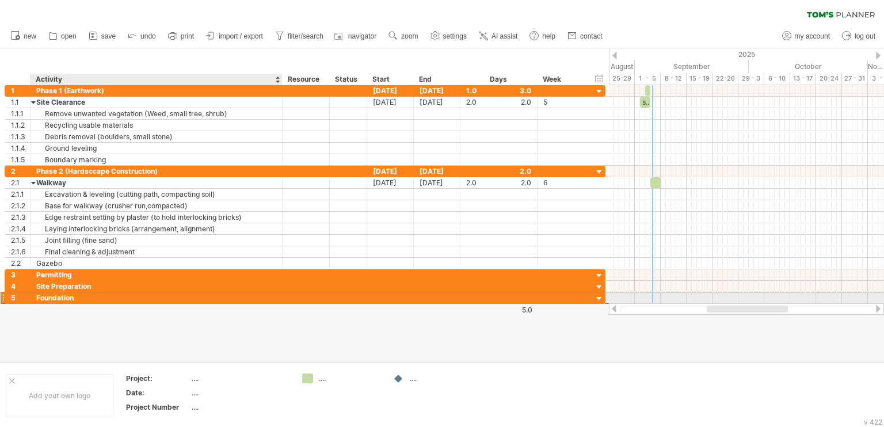
click at [101, 296] on div "Foundation" at bounding box center [156, 297] width 240 height 11
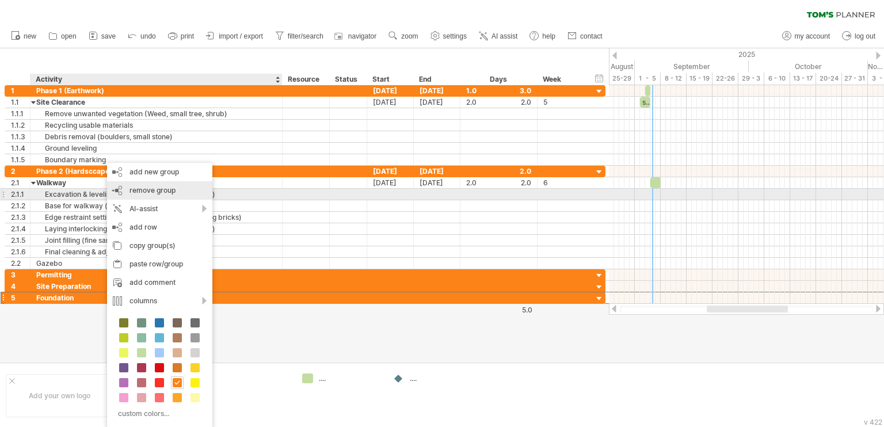
click at [150, 192] on span "remove group" at bounding box center [152, 190] width 46 height 9
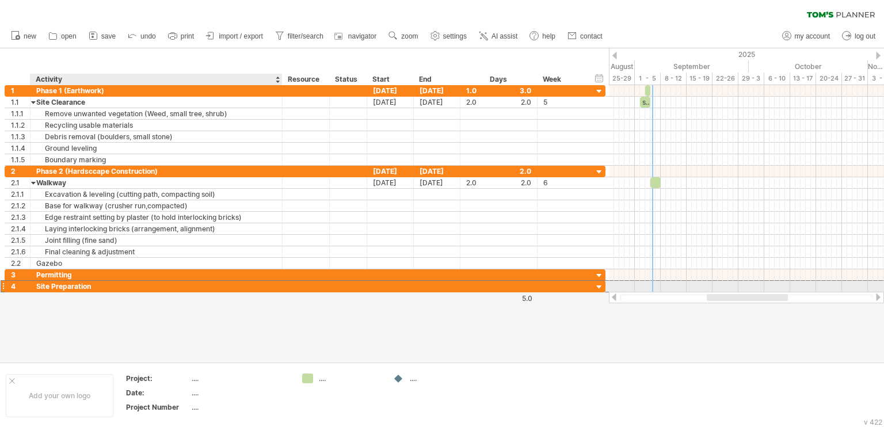
click at [98, 283] on div "Site Preparation" at bounding box center [156, 286] width 240 height 11
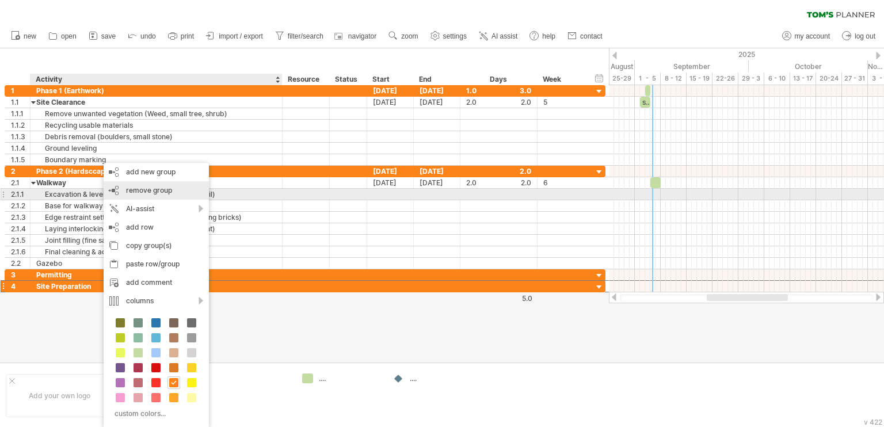
click at [145, 190] on span "remove group" at bounding box center [149, 190] width 46 height 9
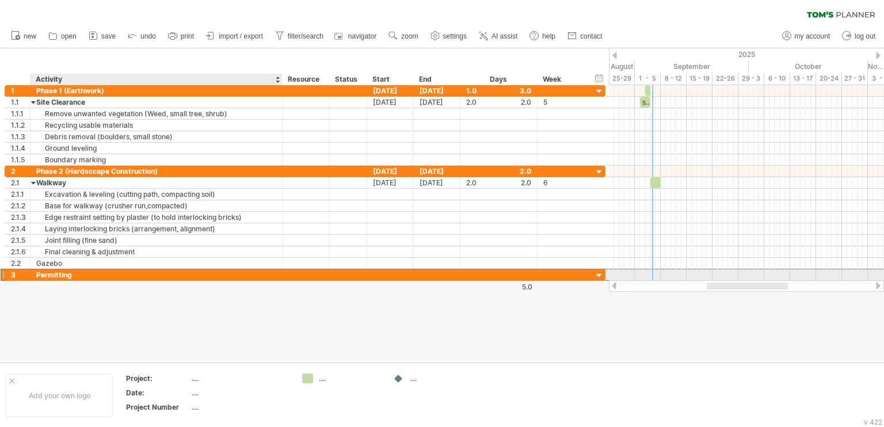
click at [94, 274] on div "Permitting" at bounding box center [156, 274] width 240 height 11
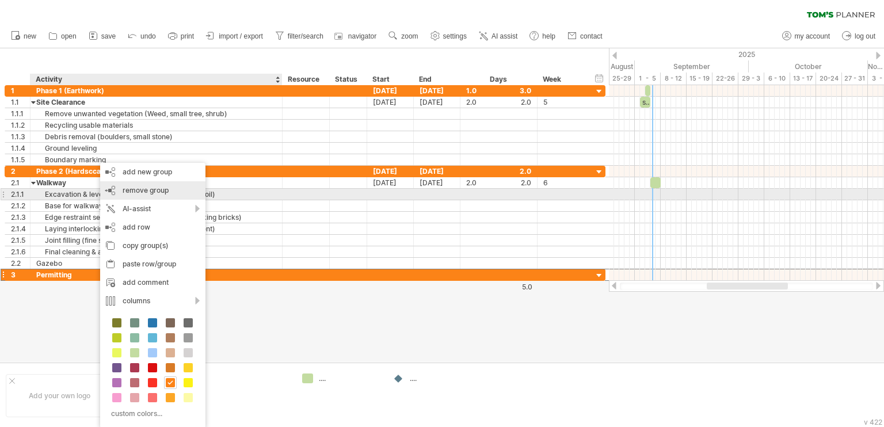
click at [139, 195] on span "remove group" at bounding box center [146, 190] width 46 height 9
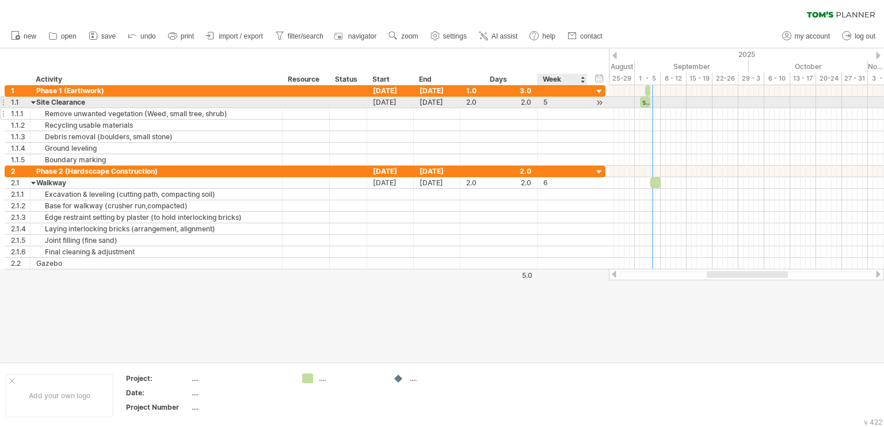
drag, startPoint x: 560, startPoint y: 99, endPoint x: 557, endPoint y: 115, distance: 15.8
click at [560, 99] on div "5" at bounding box center [562, 102] width 38 height 11
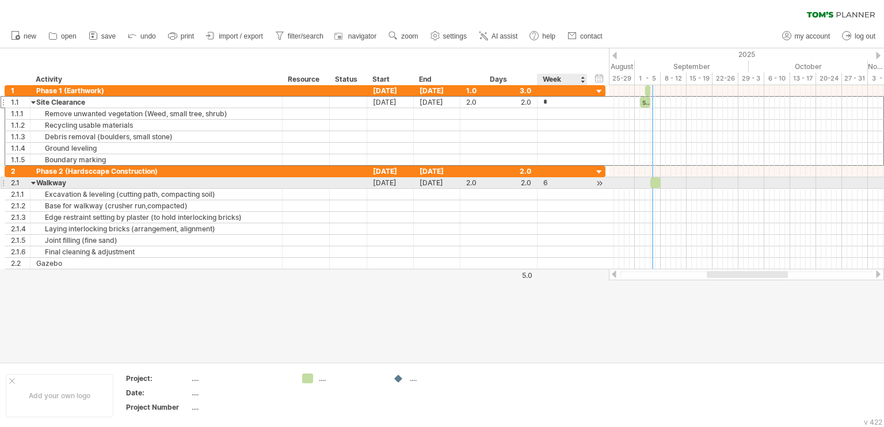
click at [550, 180] on div "6" at bounding box center [562, 182] width 38 height 11
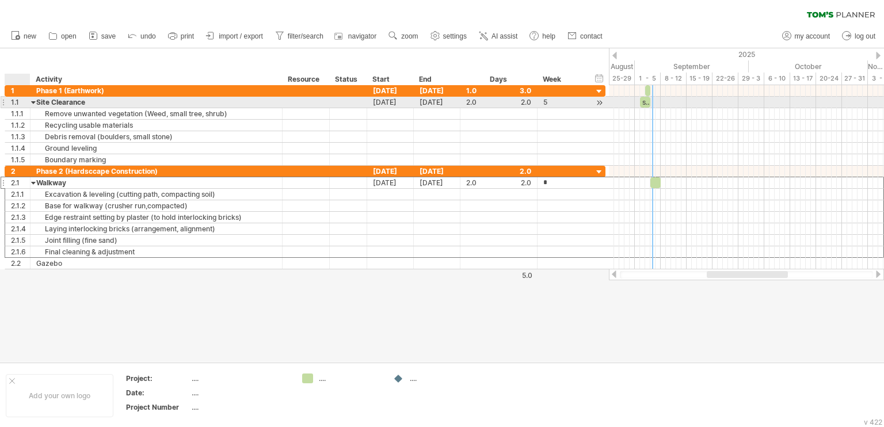
click at [32, 103] on div at bounding box center [33, 102] width 5 height 11
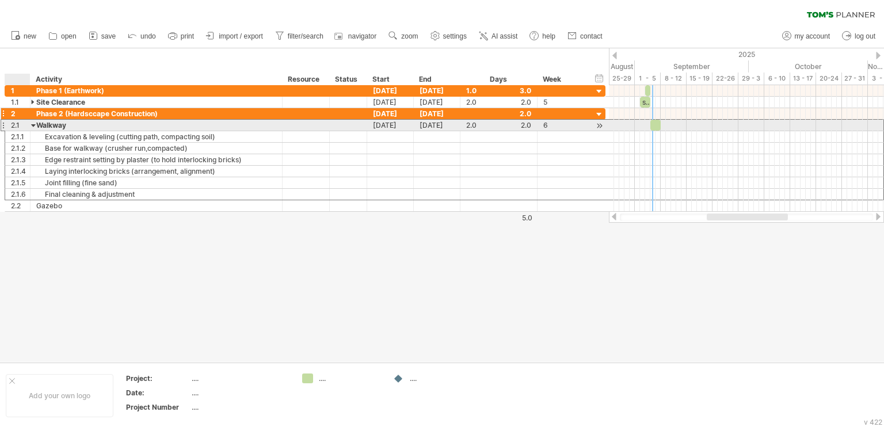
drag, startPoint x: 32, startPoint y: 125, endPoint x: 35, endPoint y: 116, distance: 9.5
click at [32, 125] on div at bounding box center [33, 125] width 5 height 11
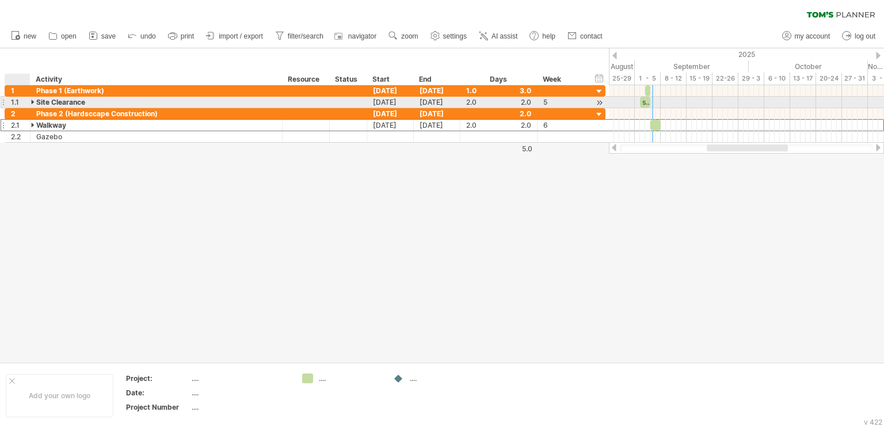
click at [35, 99] on div at bounding box center [33, 102] width 5 height 11
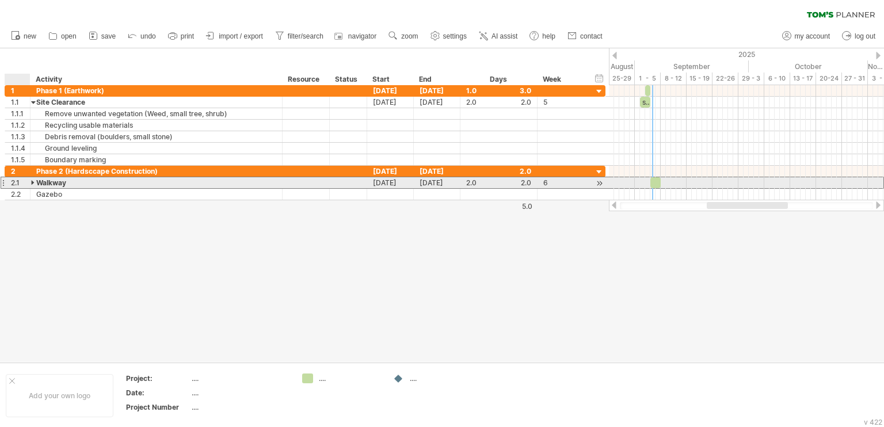
click at [31, 184] on div at bounding box center [33, 182] width 5 height 11
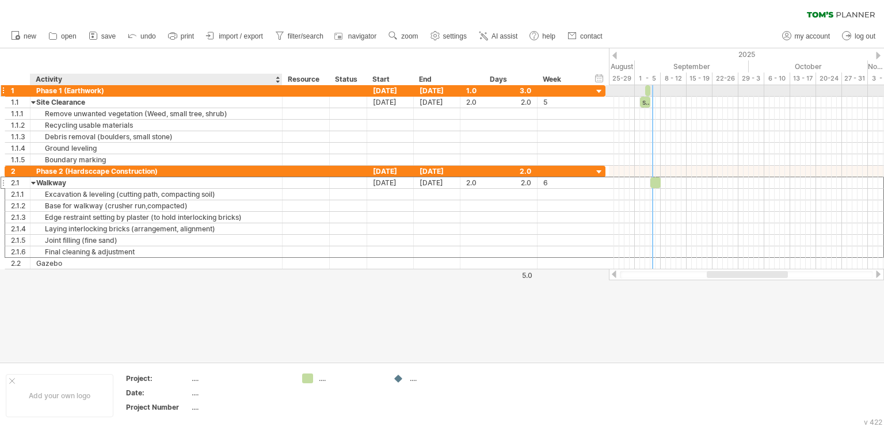
click at [47, 88] on div "Phase 1 (Earthwork)" at bounding box center [156, 90] width 240 height 11
click at [138, 87] on input "**********" at bounding box center [156, 90] width 240 height 11
click at [23, 88] on div "1" at bounding box center [20, 90] width 19 height 11
click at [15, 89] on div "1" at bounding box center [20, 90] width 19 height 11
click at [13, 90] on div "1" at bounding box center [20, 90] width 19 height 11
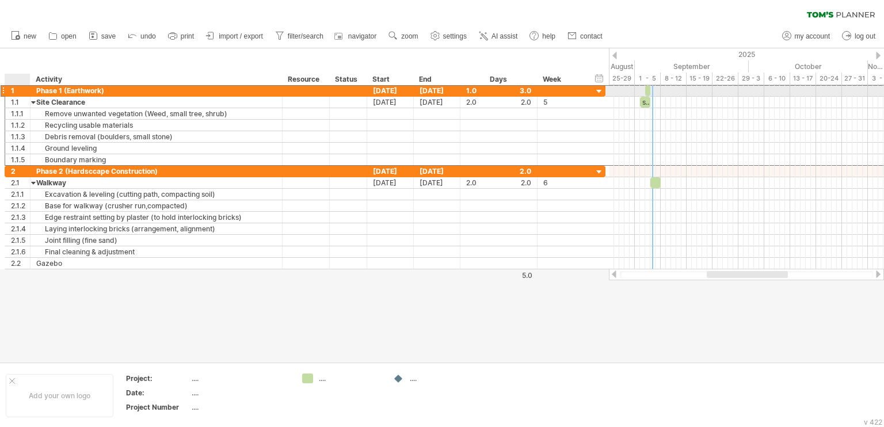
click at [13, 90] on div "1" at bounding box center [20, 90] width 19 height 11
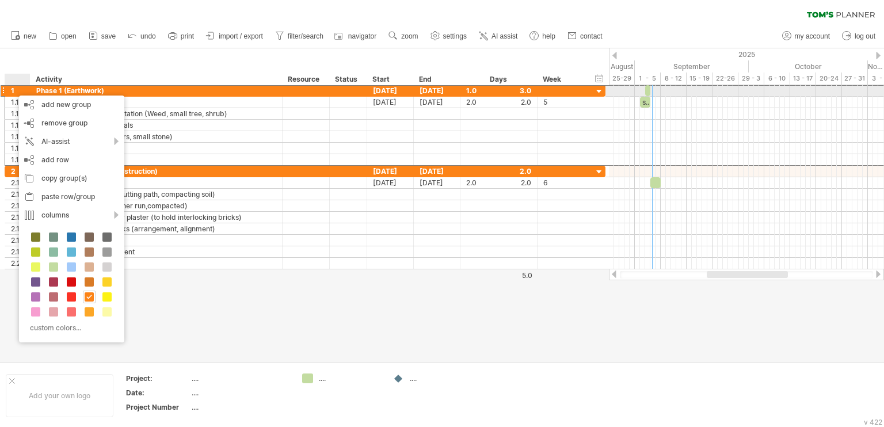
click at [139, 90] on div "Phase 1 (Earthwork)" at bounding box center [156, 90] width 240 height 11
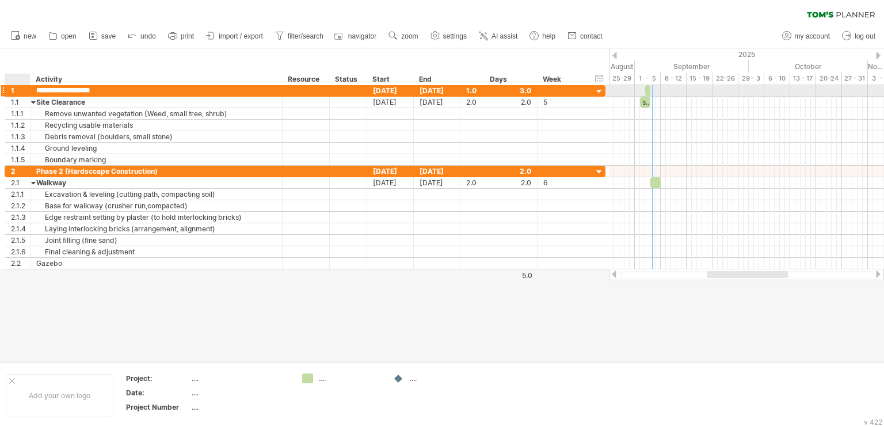
drag, startPoint x: 18, startPoint y: 90, endPoint x: 10, endPoint y: 91, distance: 8.1
click at [17, 90] on div "1" at bounding box center [20, 90] width 19 height 11
click at [11, 91] on div "1" at bounding box center [20, 90] width 19 height 11
click at [12, 91] on div "1" at bounding box center [20, 90] width 19 height 11
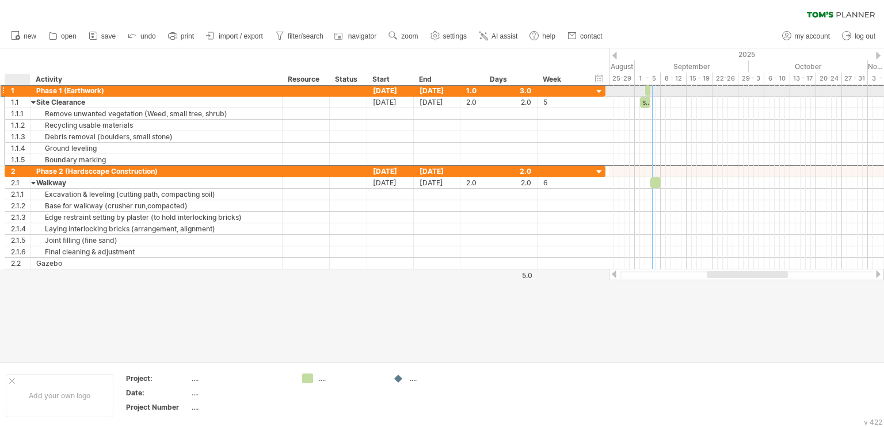
click at [12, 90] on div "1" at bounding box center [20, 90] width 19 height 11
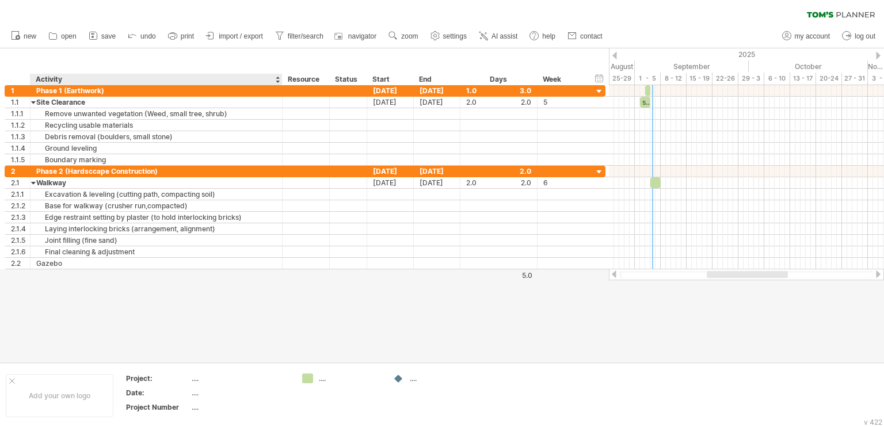
click at [131, 62] on div "hide start/end/duration show start/end/duration ******** Activity ******** Reso…" at bounding box center [304, 66] width 609 height 37
click at [26, 170] on div at bounding box center [29, 172] width 6 height 12
click at [122, 54] on div "hide start/end/duration show start/end/duration ******** Activity ******** Reso…" at bounding box center [304, 66] width 609 height 37
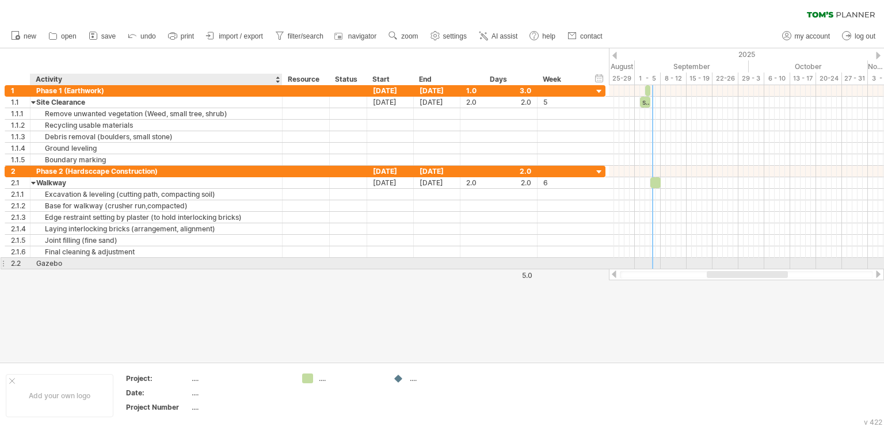
click at [58, 263] on div "Gazebo" at bounding box center [156, 263] width 240 height 11
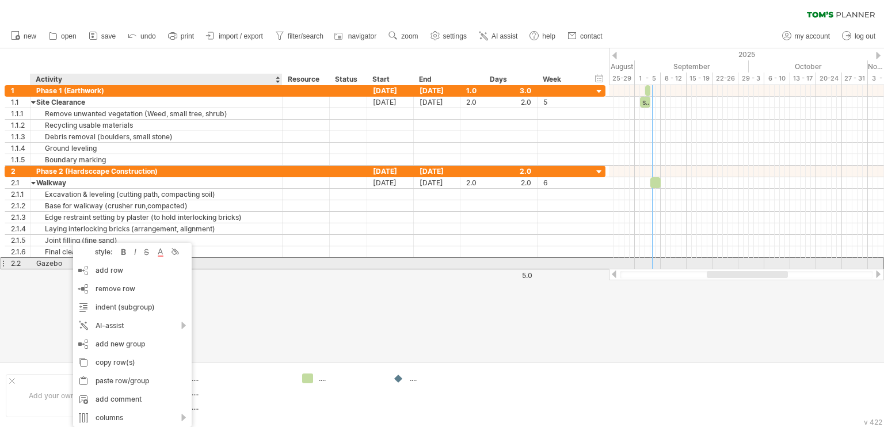
click at [14, 265] on div "2.2" at bounding box center [20, 263] width 19 height 11
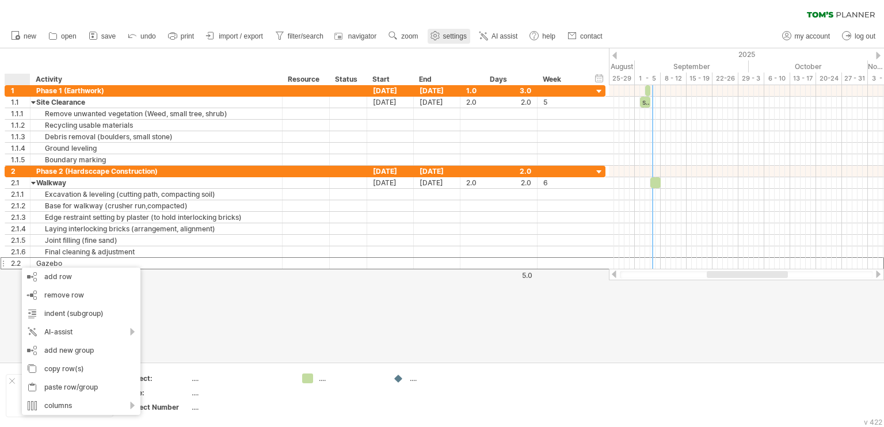
click at [460, 40] on link "settings" at bounding box center [449, 36] width 43 height 15
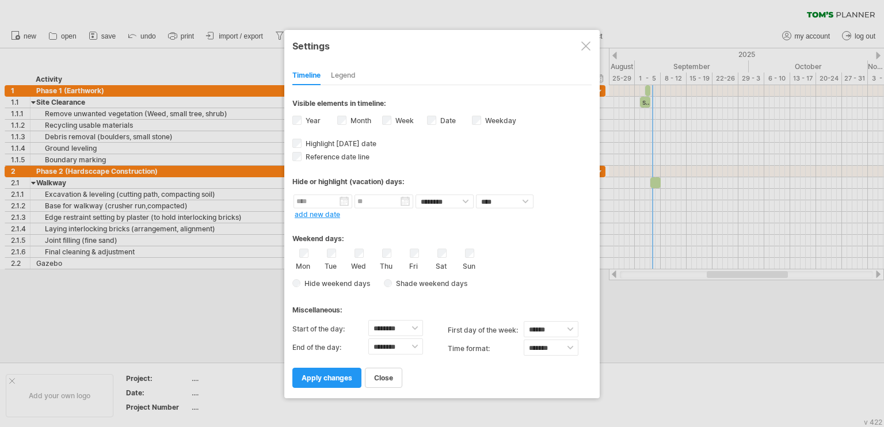
click at [330, 75] on div "Timeline Legend" at bounding box center [441, 72] width 299 height 25
click at [348, 77] on div "Legend" at bounding box center [343, 76] width 25 height 18
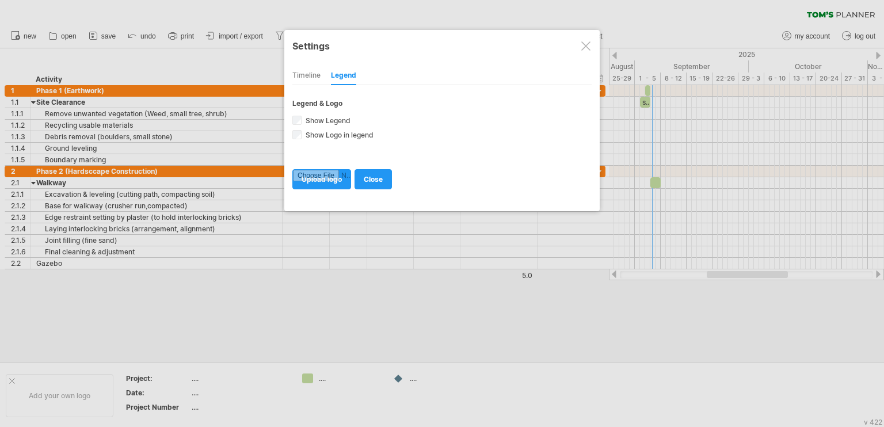
click at [314, 75] on div "Timeline" at bounding box center [306, 76] width 28 height 18
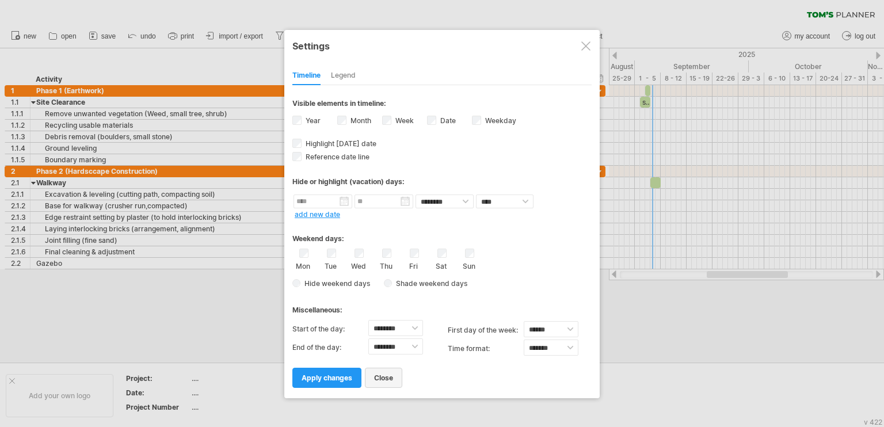
click at [392, 377] on span "close" at bounding box center [383, 377] width 19 height 9
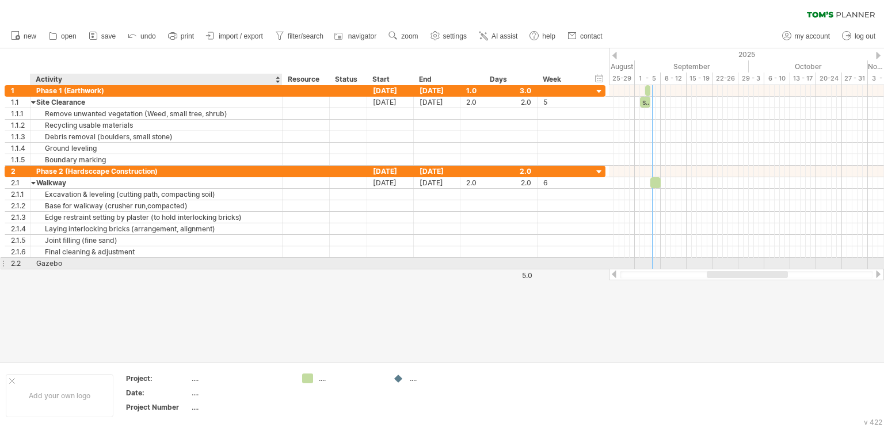
click at [75, 266] on div "Gazebo" at bounding box center [156, 263] width 240 height 11
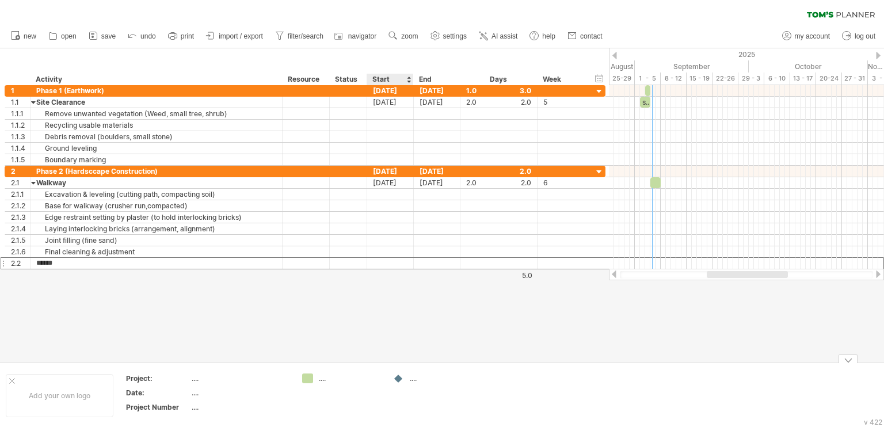
click at [398, 384] on div "Trying to reach [DOMAIN_NAME] Connected again... 0% clear filter new 1" at bounding box center [442, 213] width 884 height 427
click at [416, 382] on div "...." at bounding box center [441, 378] width 63 height 10
click at [419, 325] on div at bounding box center [442, 205] width 884 height 314
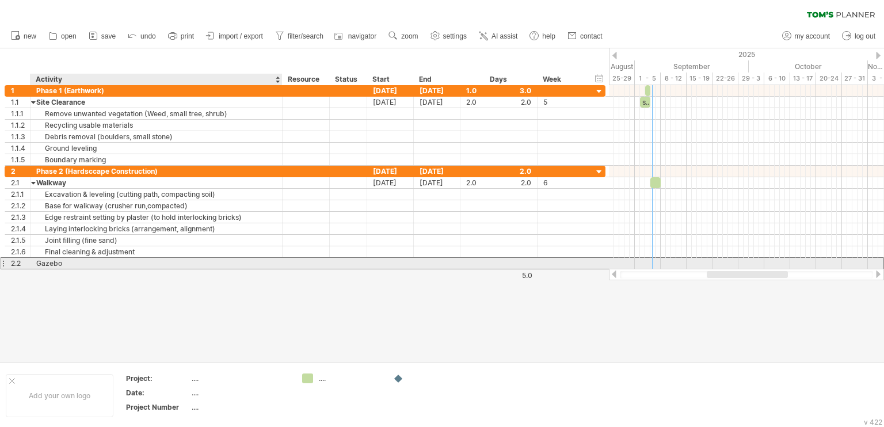
drag, startPoint x: 67, startPoint y: 262, endPoint x: 52, endPoint y: 264, distance: 15.1
click at [66, 262] on div "Gazebo" at bounding box center [156, 263] width 240 height 11
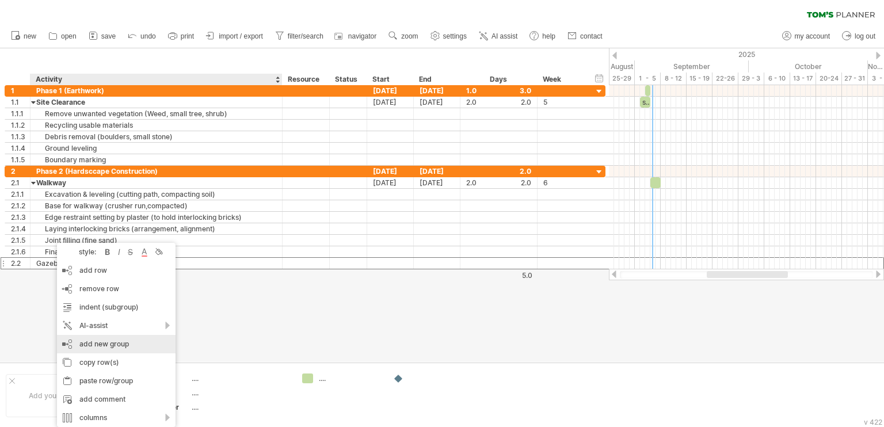
click at [107, 340] on div "add new group" at bounding box center [116, 344] width 119 height 18
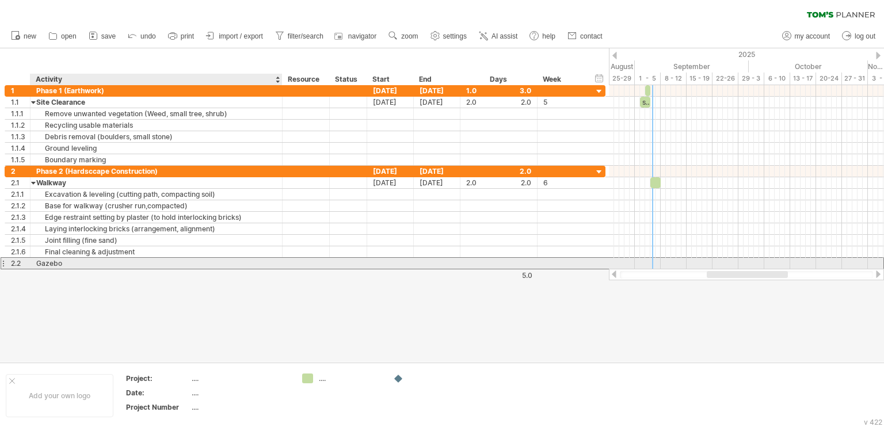
click at [104, 264] on div "Gazebo" at bounding box center [156, 263] width 240 height 11
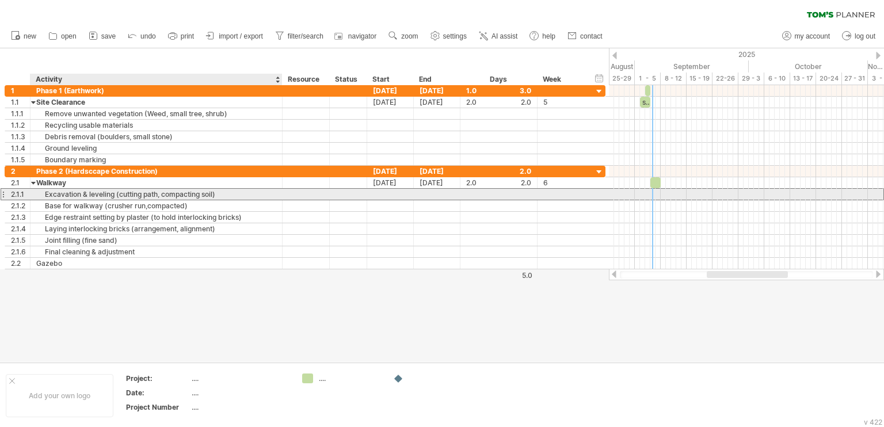
click at [58, 195] on div "Excavation & leveling (cutting path, compacting soil)" at bounding box center [156, 194] width 240 height 11
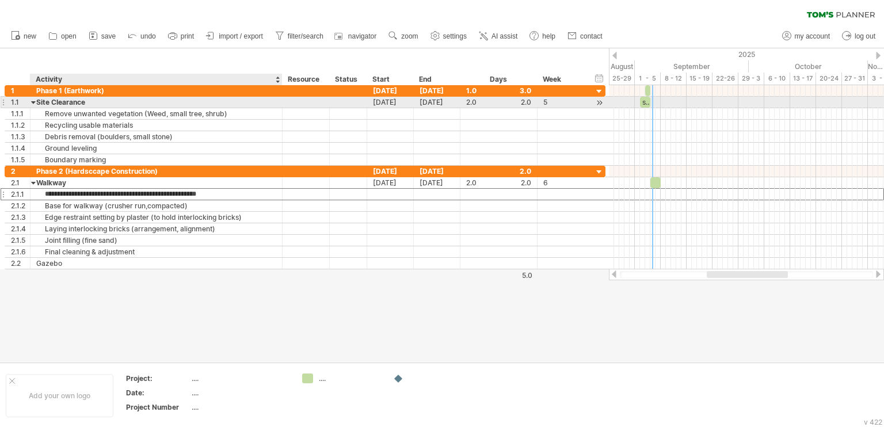
click at [117, 104] on div "Site Clearance" at bounding box center [156, 102] width 240 height 11
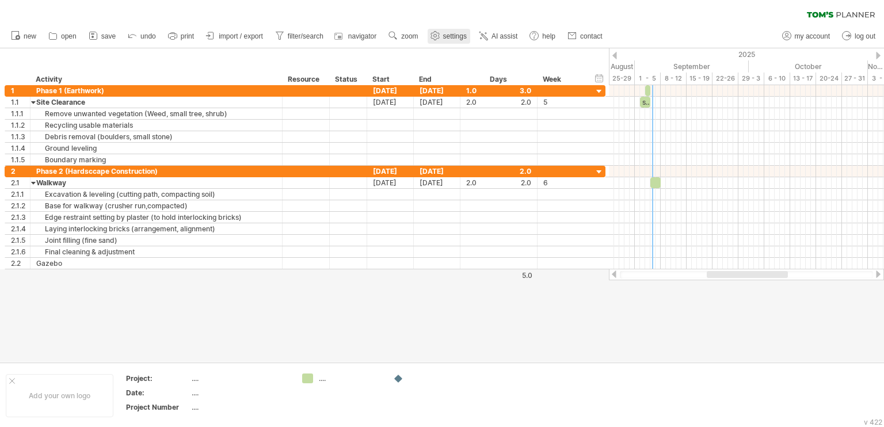
click at [439, 33] on icon at bounding box center [434, 36] width 9 height 9
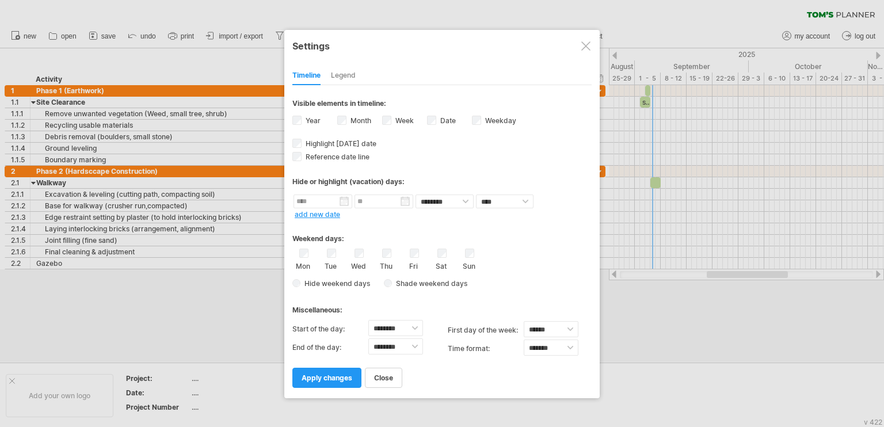
click at [333, 79] on div "Legend" at bounding box center [343, 76] width 25 height 18
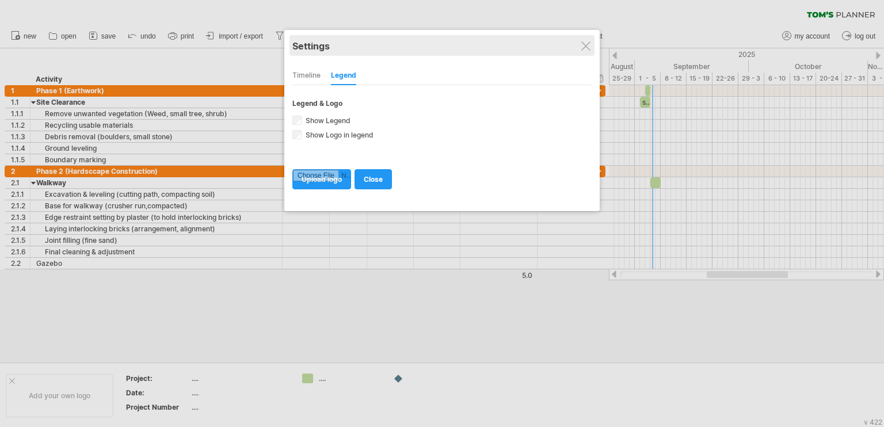
click at [578, 43] on div "Settings" at bounding box center [441, 45] width 299 height 21
click at [585, 43] on div at bounding box center [585, 45] width 9 height 9
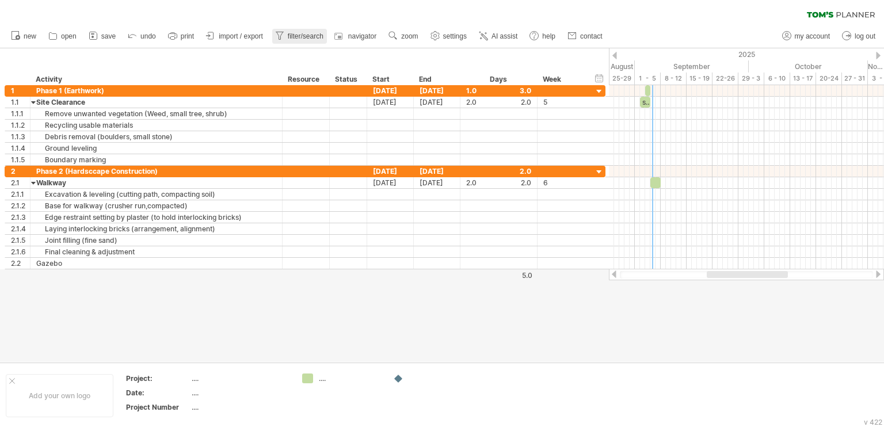
click at [308, 33] on span "filter/search" at bounding box center [306, 36] width 36 height 8
type input "**********"
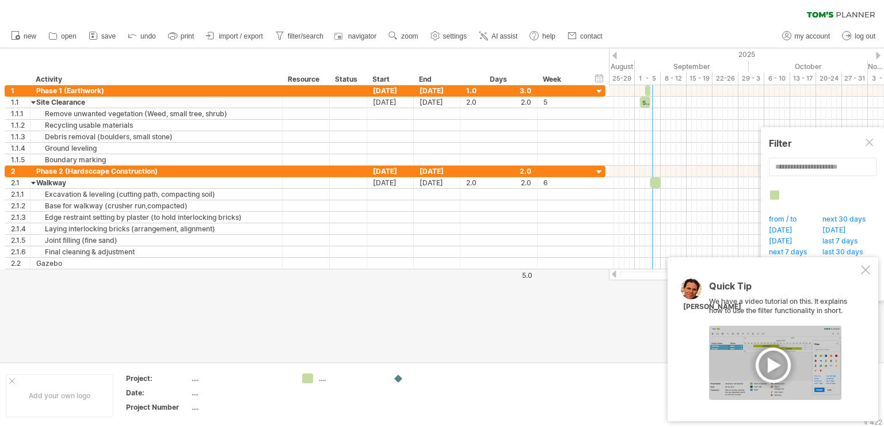
click at [863, 270] on div at bounding box center [865, 269] width 9 height 9
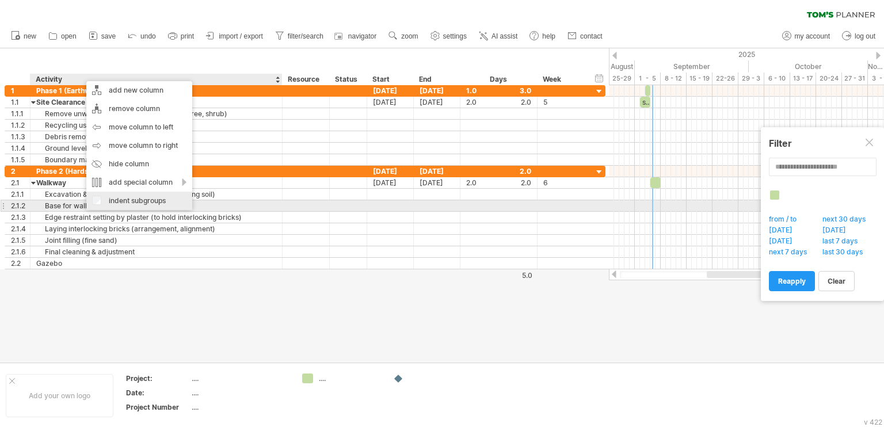
click at [98, 201] on div "indent subgroups" at bounding box center [139, 201] width 106 height 18
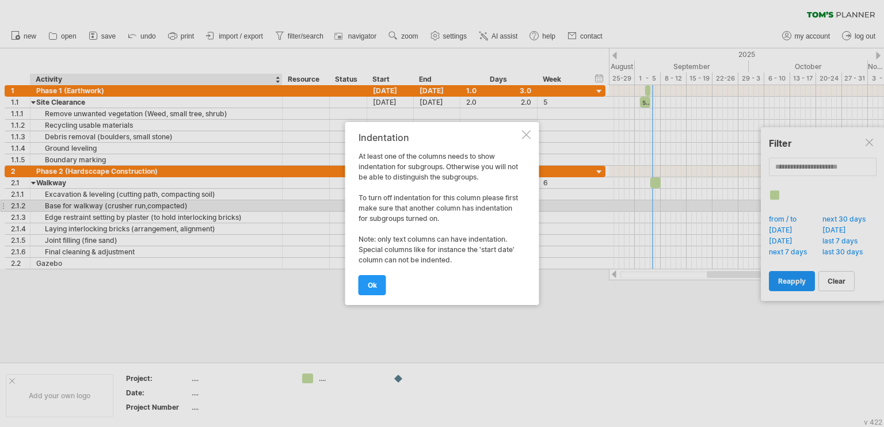
click at [530, 133] on div at bounding box center [526, 134] width 9 height 9
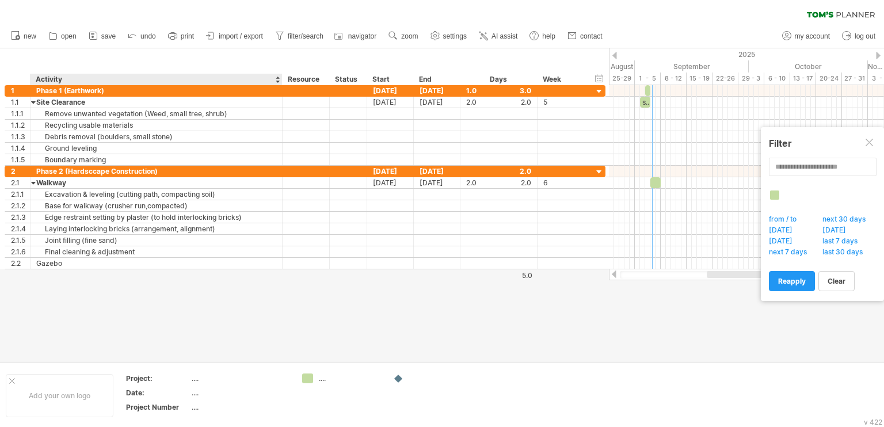
click at [564, 81] on div "Week" at bounding box center [562, 80] width 38 height 12
click at [600, 58] on div "hide start/end/duration show start/end/duration ******** Activity ******** Reso…" at bounding box center [304, 66] width 609 height 37
click at [21, 37] on link "new" at bounding box center [24, 36] width 32 height 15
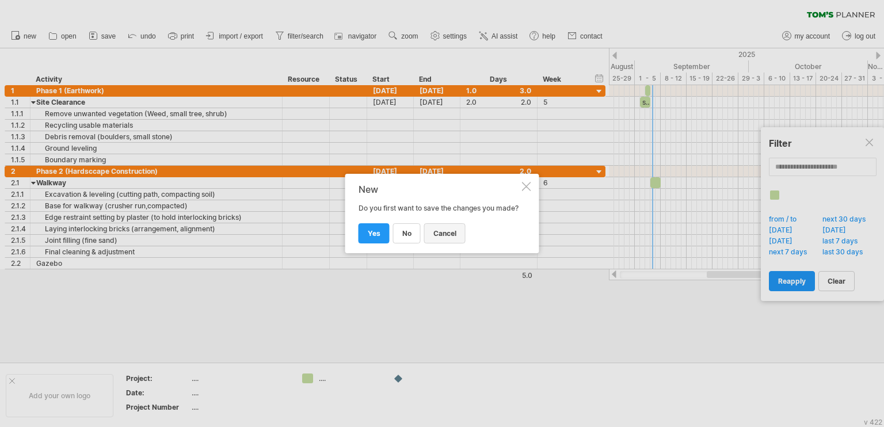
click at [456, 241] on link "cancel" at bounding box center [444, 233] width 41 height 20
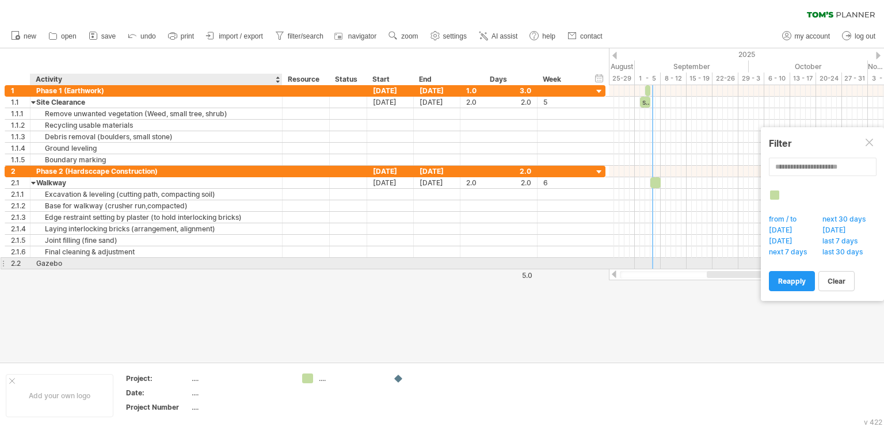
click at [108, 260] on div "Gazebo" at bounding box center [156, 263] width 240 height 11
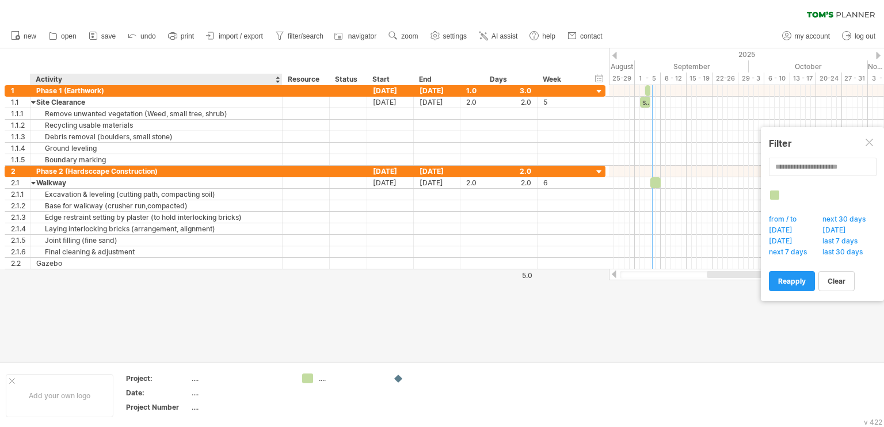
click at [122, 277] on div at bounding box center [442, 205] width 884 height 314
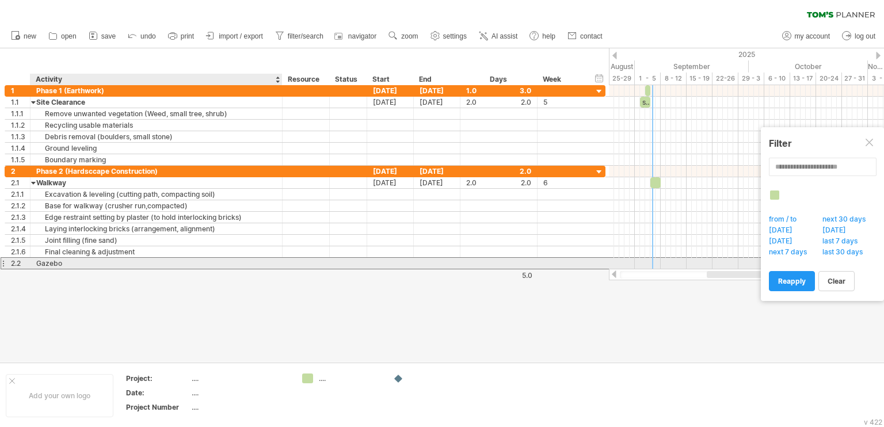
click at [115, 260] on div "Gazebo" at bounding box center [156, 263] width 240 height 11
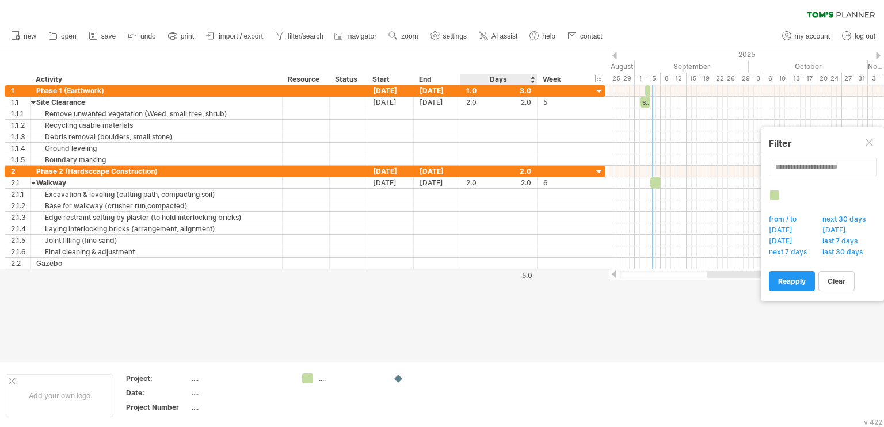
click at [529, 276] on div "5.0" at bounding box center [496, 275] width 71 height 9
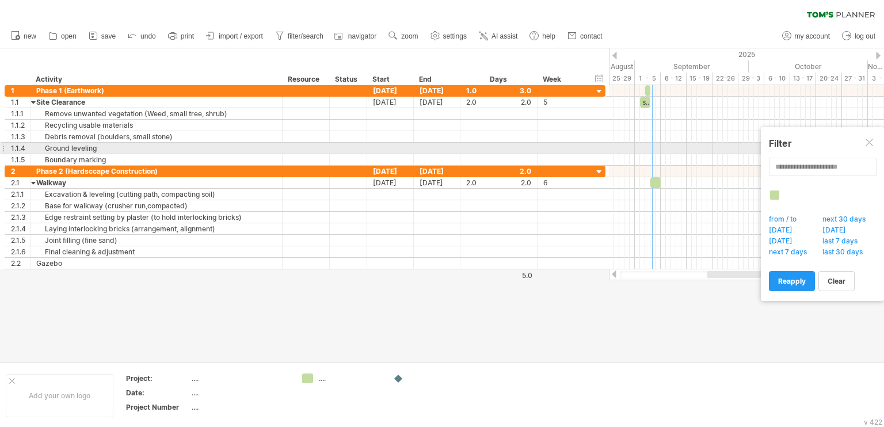
click at [870, 144] on div at bounding box center [869, 143] width 9 height 9
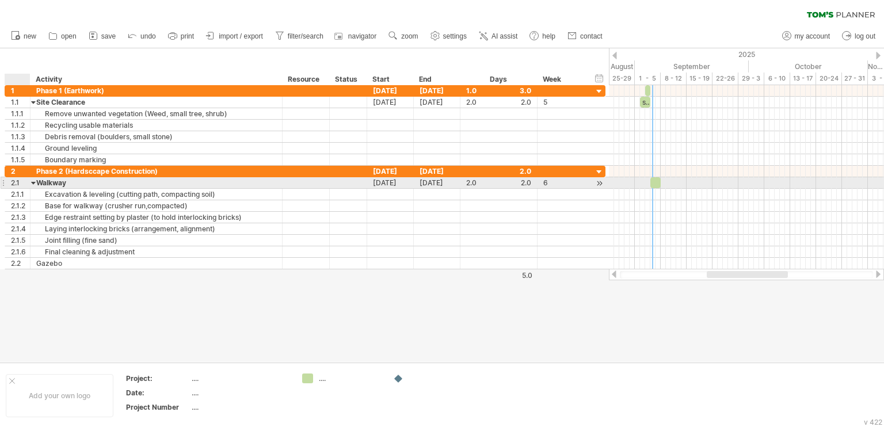
click at [14, 179] on div "2.1" at bounding box center [20, 182] width 19 height 11
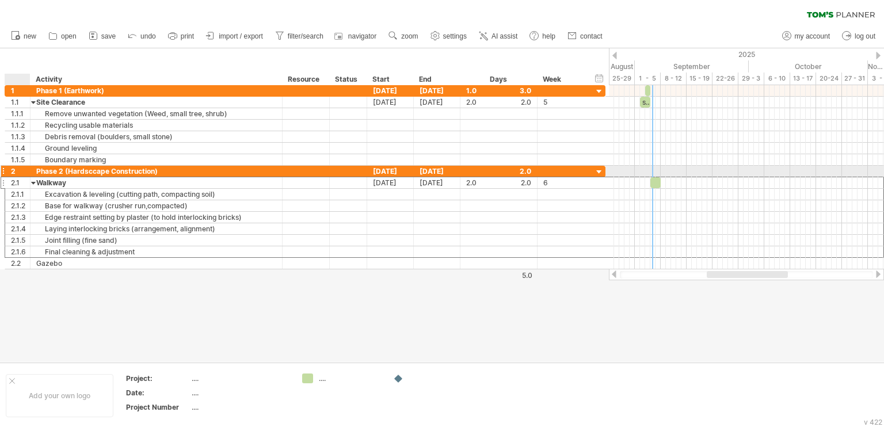
click at [14, 170] on div "2" at bounding box center [20, 171] width 19 height 11
drag, startPoint x: 189, startPoint y: 331, endPoint x: 135, endPoint y: 274, distance: 79.0
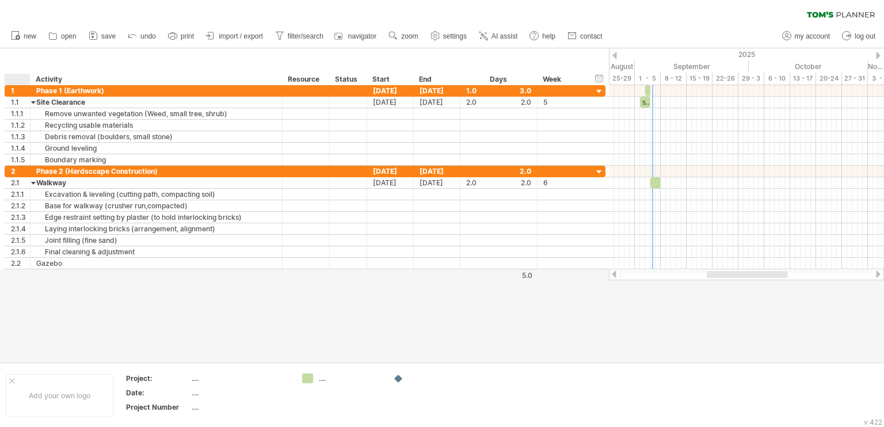
click at [189, 331] on div at bounding box center [442, 205] width 884 height 314
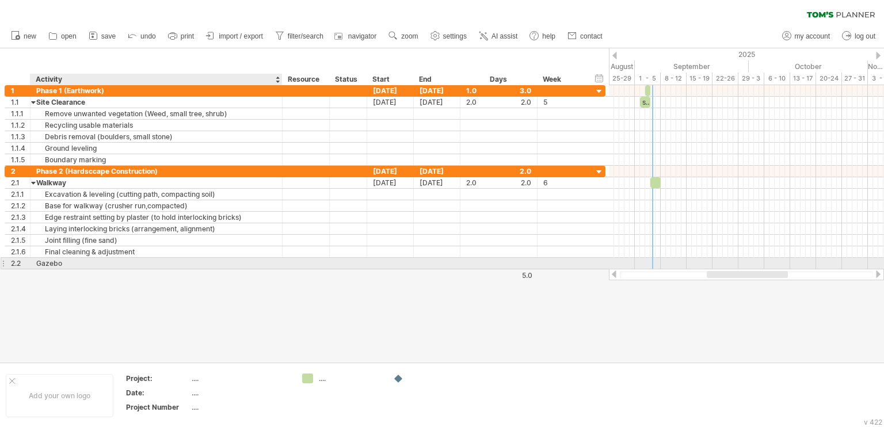
click at [134, 265] on div "Gazebo" at bounding box center [156, 263] width 240 height 11
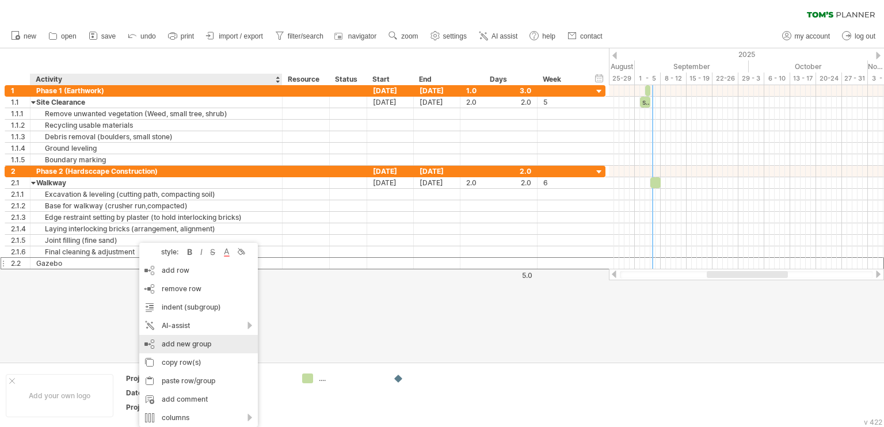
click at [205, 338] on div "add new group" at bounding box center [198, 344] width 119 height 18
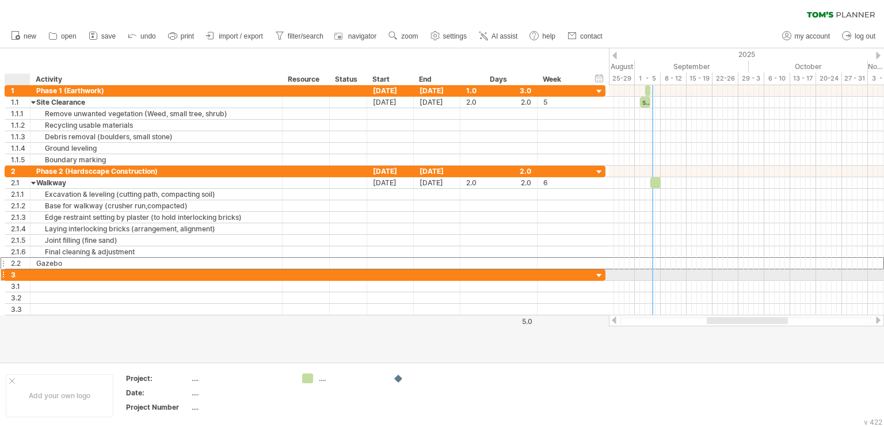
click at [14, 270] on div "3" at bounding box center [20, 274] width 19 height 11
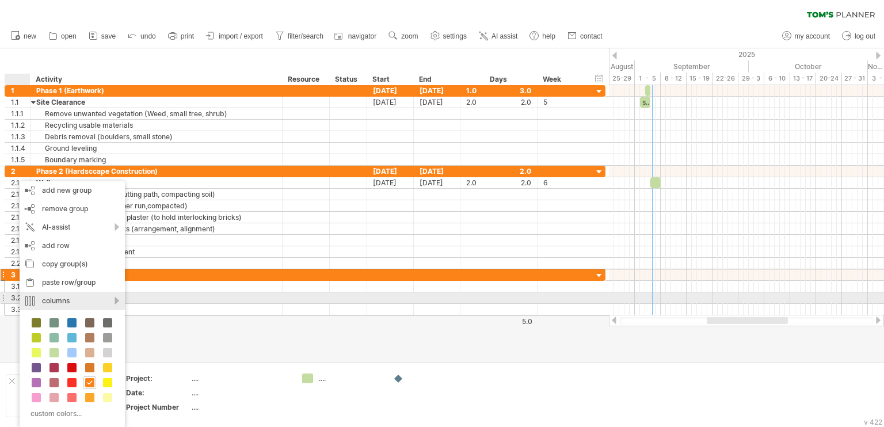
click at [97, 301] on div "columns" at bounding box center [72, 301] width 105 height 18
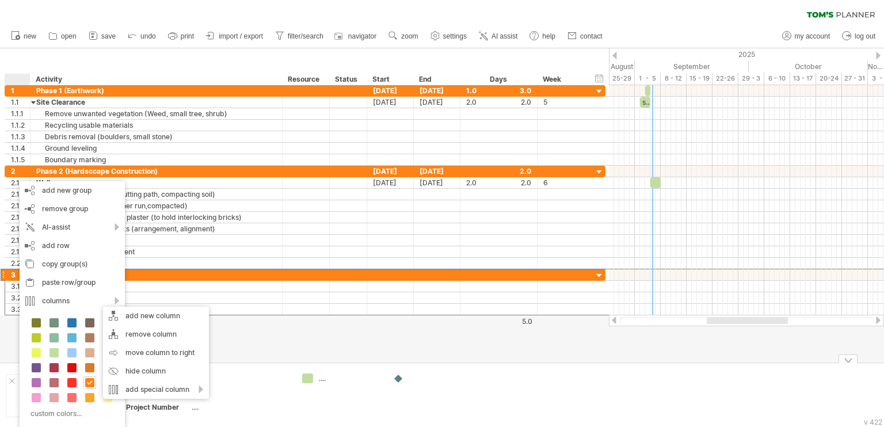
click at [278, 341] on div at bounding box center [442, 205] width 884 height 314
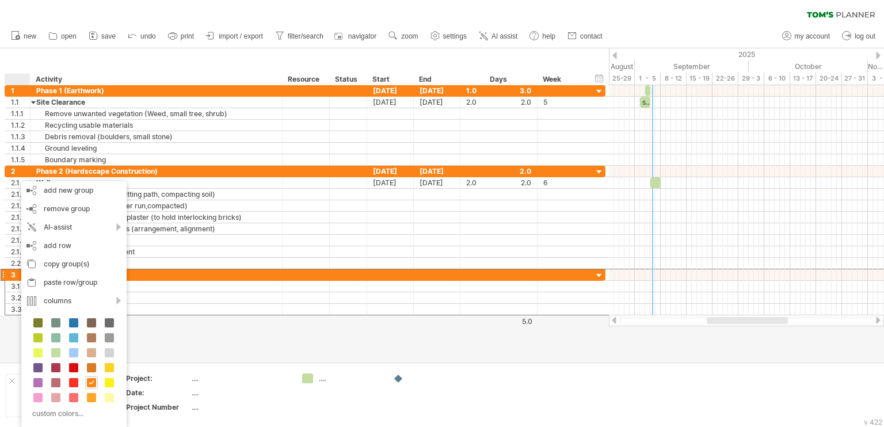
click at [201, 325] on div at bounding box center [442, 205] width 884 height 314
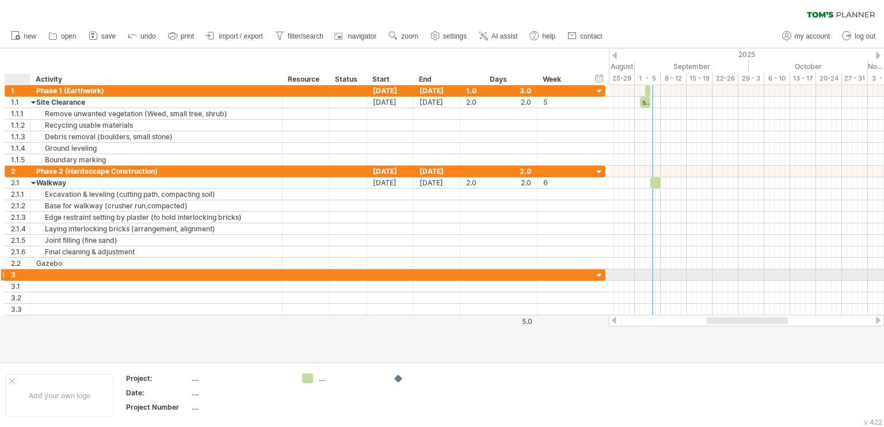
click at [14, 276] on div "3" at bounding box center [20, 274] width 19 height 11
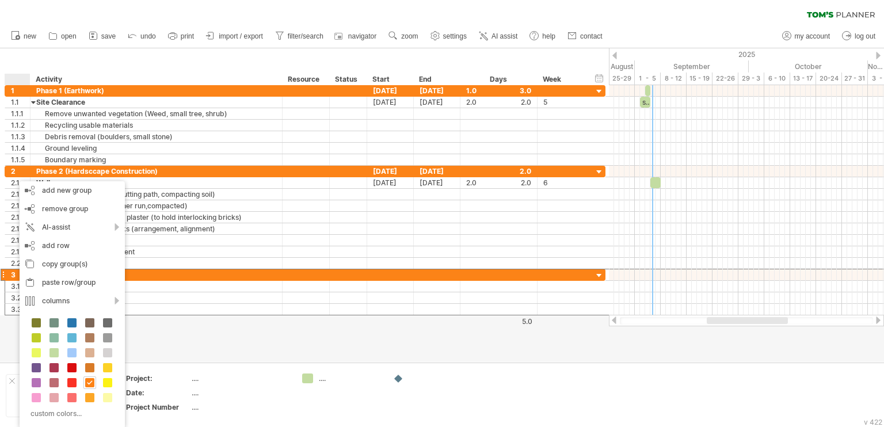
click at [163, 329] on div at bounding box center [442, 205] width 884 height 314
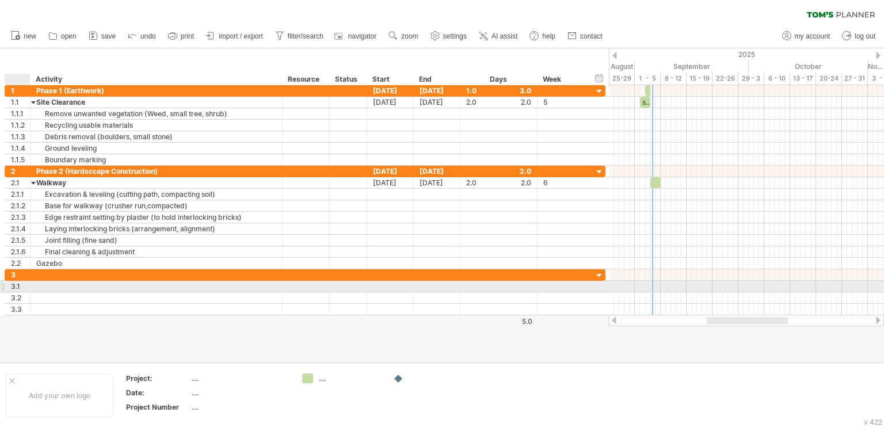
click at [28, 287] on div at bounding box center [29, 287] width 6 height 12
click at [37, 284] on div at bounding box center [156, 286] width 240 height 11
type input "*"
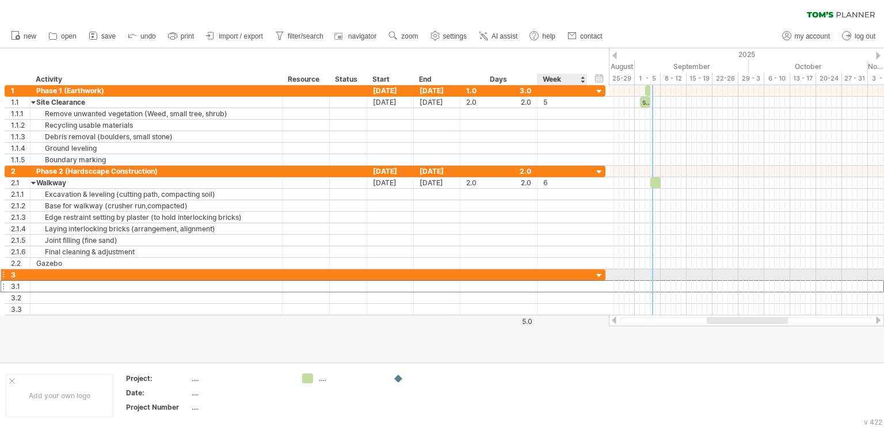
click at [601, 273] on div at bounding box center [599, 275] width 11 height 11
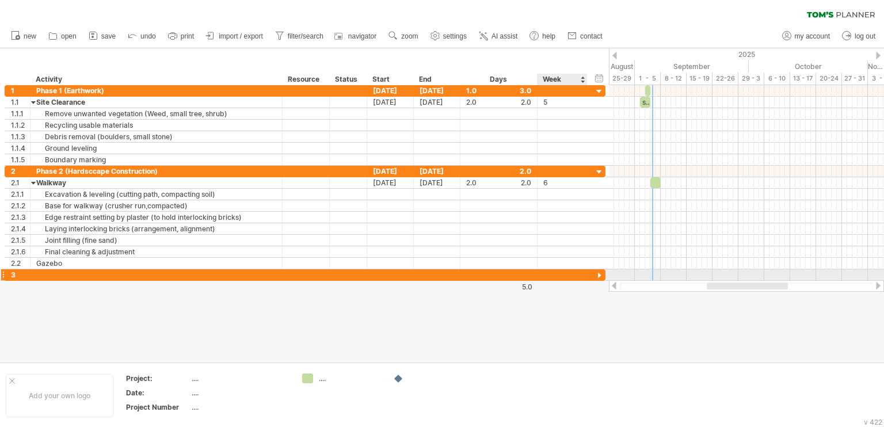
click at [598, 273] on div at bounding box center [599, 275] width 11 height 11
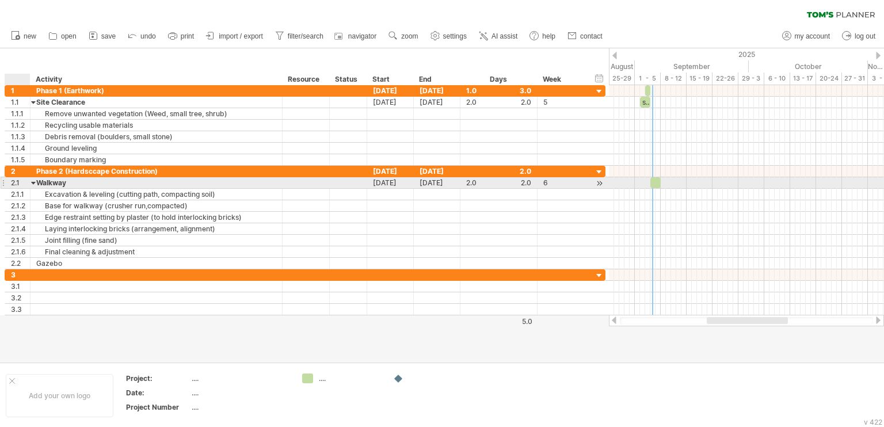
click at [34, 183] on div at bounding box center [33, 182] width 5 height 11
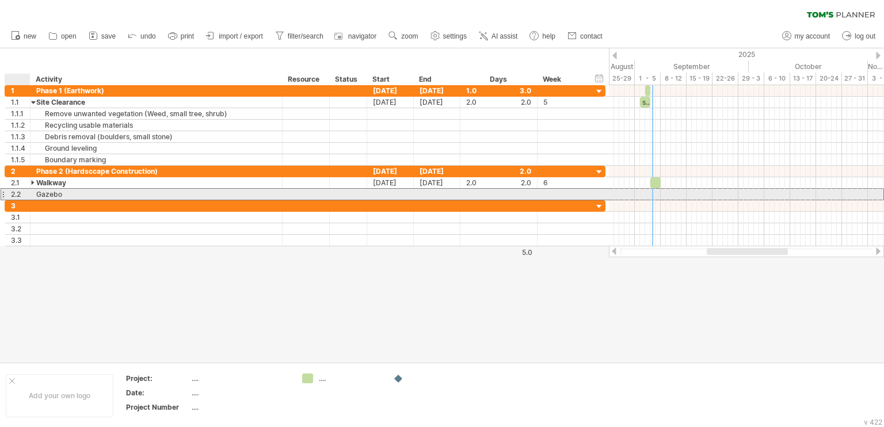
click at [36, 192] on div "Gazebo" at bounding box center [156, 194] width 240 height 11
drag, startPoint x: 67, startPoint y: 193, endPoint x: 33, endPoint y: 196, distance: 34.0
click at [33, 196] on div "****** Gazebo" at bounding box center [156, 194] width 252 height 11
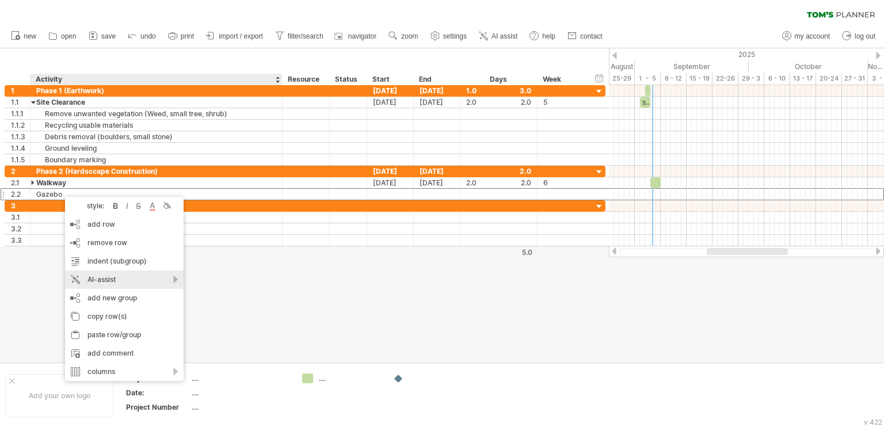
click at [138, 276] on div "AI-assist" at bounding box center [124, 279] width 119 height 18
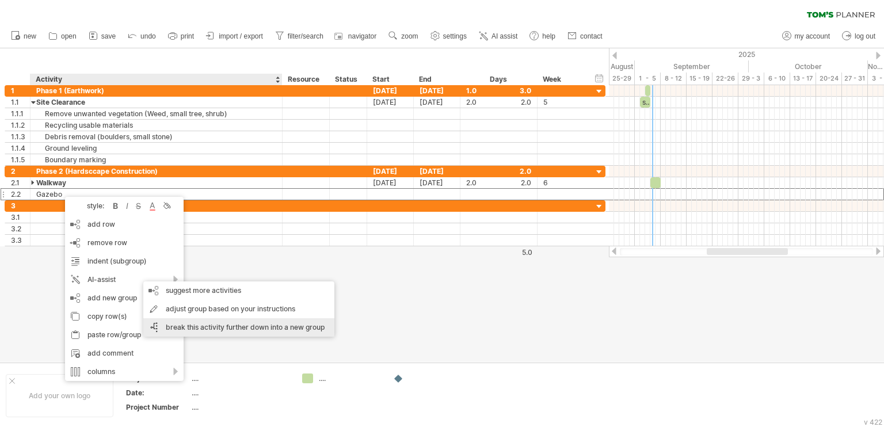
click at [192, 329] on div "break this activity further down into a new group" at bounding box center [238, 327] width 191 height 18
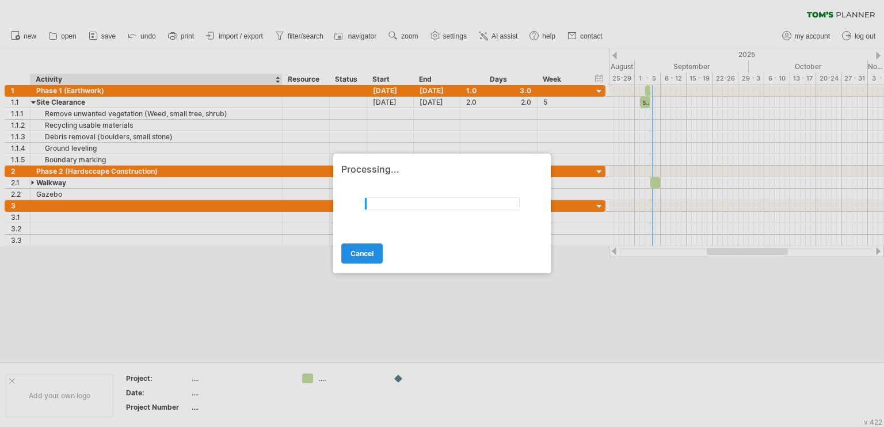
click at [365, 252] on span "cancel" at bounding box center [361, 253] width 23 height 9
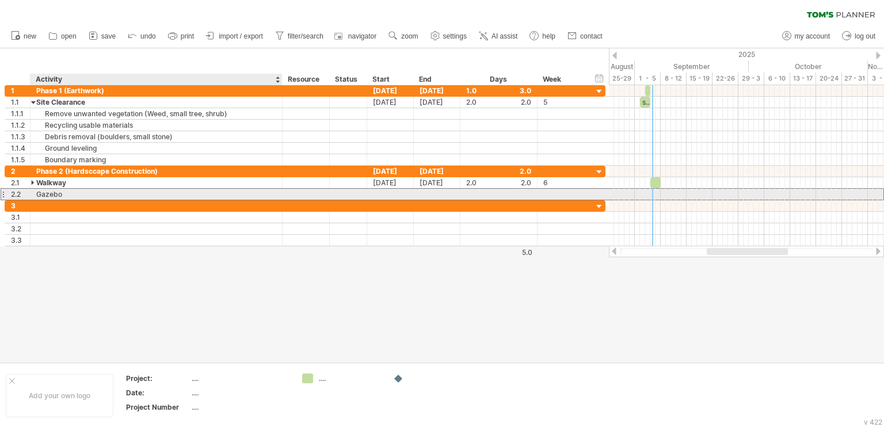
click at [50, 195] on div "Gazebo" at bounding box center [156, 194] width 240 height 11
click at [2, 193] on div at bounding box center [3, 194] width 5 height 12
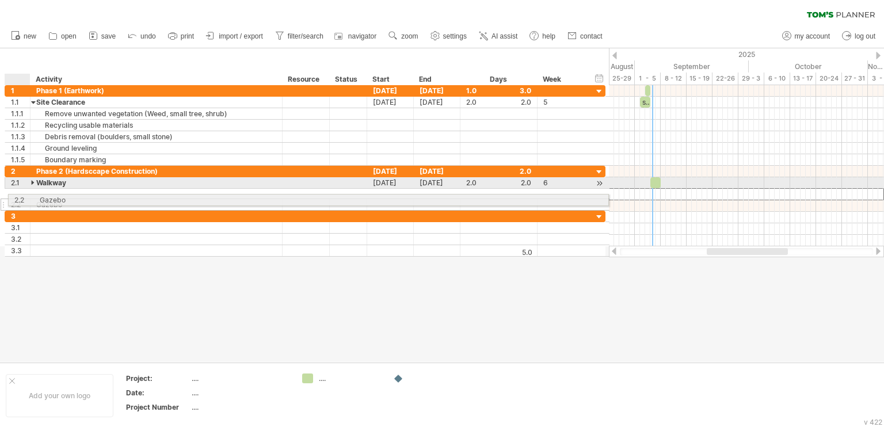
drag, startPoint x: 2, startPoint y: 193, endPoint x: 29, endPoint y: 198, distance: 26.9
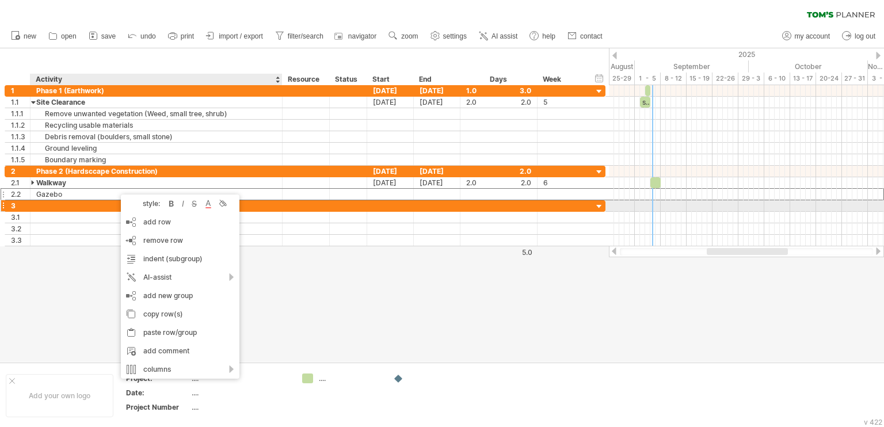
click at [259, 204] on div at bounding box center [156, 205] width 240 height 11
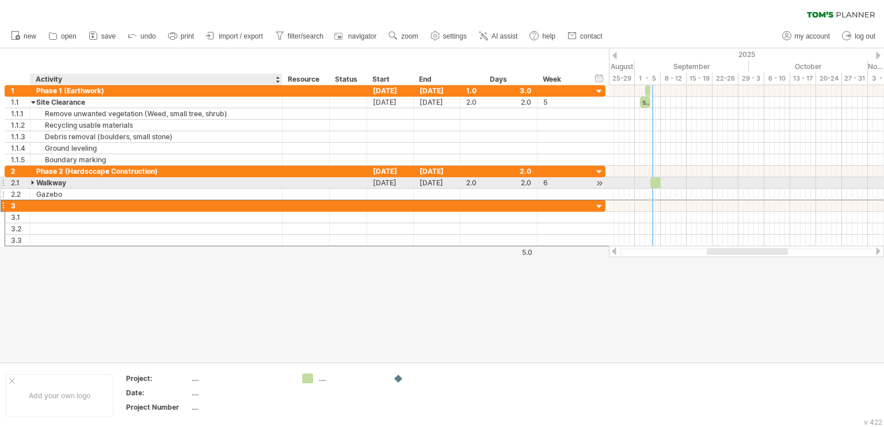
click at [147, 189] on div "Gazebo" at bounding box center [156, 194] width 240 height 11
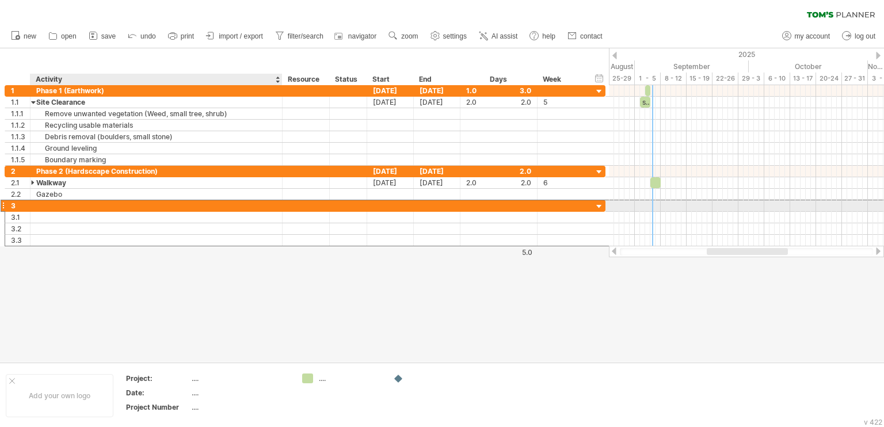
click at [360, 204] on div at bounding box center [347, 205] width 25 height 11
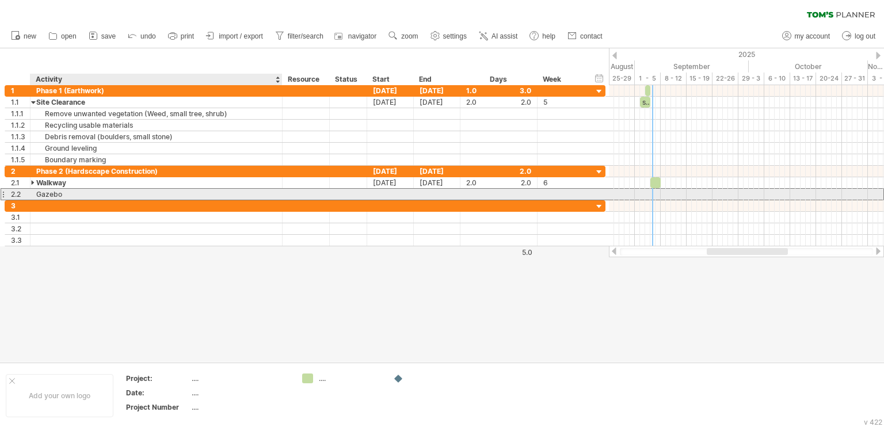
click at [200, 193] on div "Gazebo" at bounding box center [156, 194] width 240 height 11
click at [144, 197] on input "******" at bounding box center [156, 194] width 240 height 11
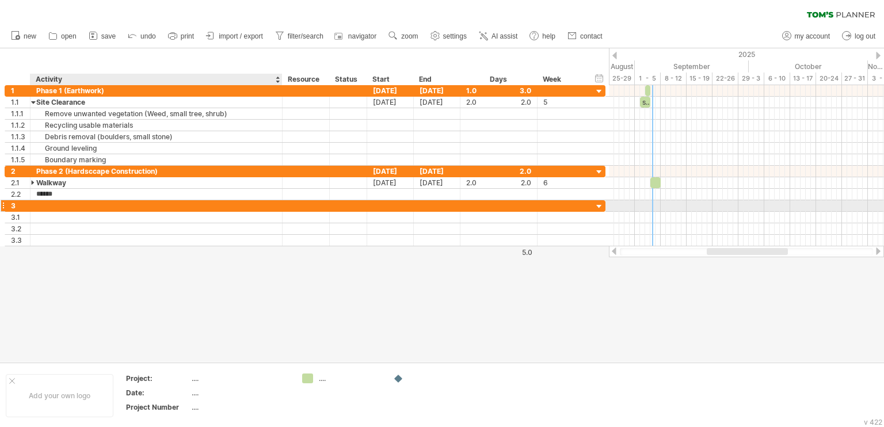
click at [92, 207] on div at bounding box center [156, 205] width 240 height 11
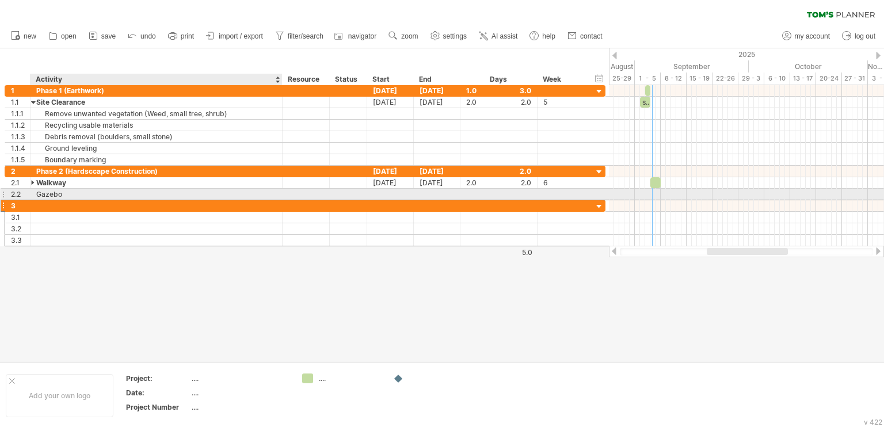
click at [93, 189] on div "Gazebo" at bounding box center [156, 194] width 240 height 11
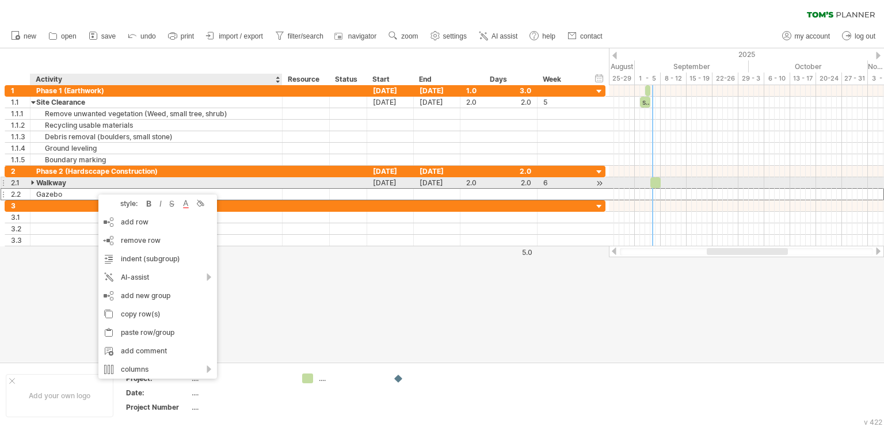
click at [34, 182] on div at bounding box center [33, 182] width 5 height 11
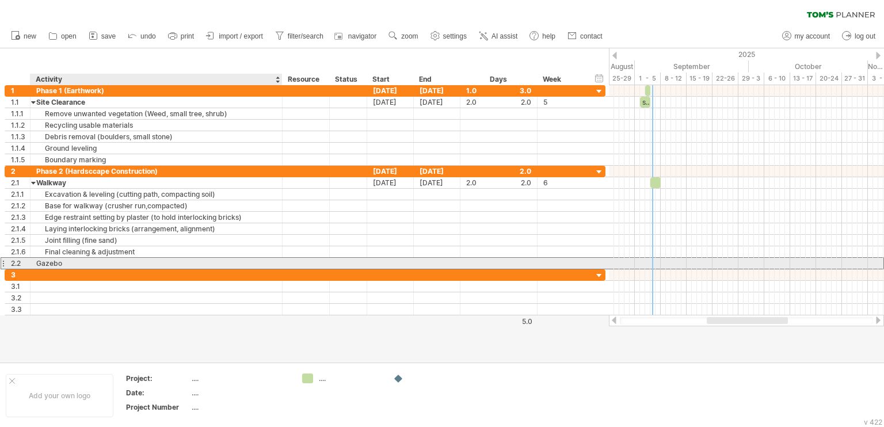
click at [79, 259] on div "Gazebo" at bounding box center [156, 263] width 240 height 11
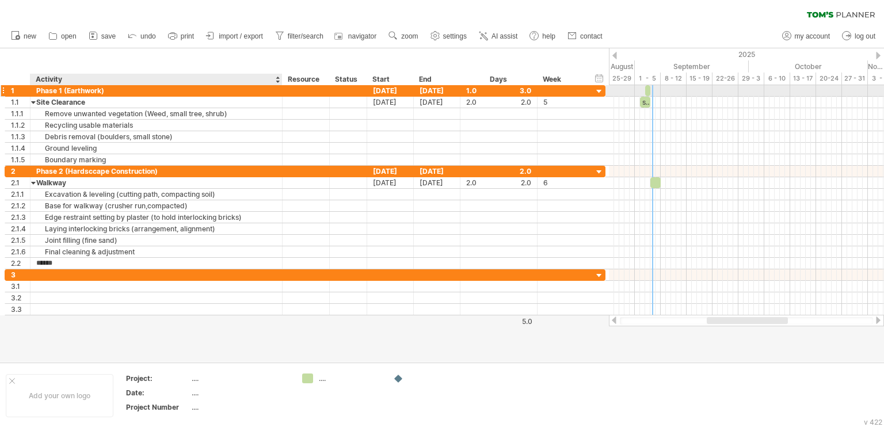
click at [203, 89] on div "Phase 1 (Earthwork)" at bounding box center [156, 90] width 240 height 11
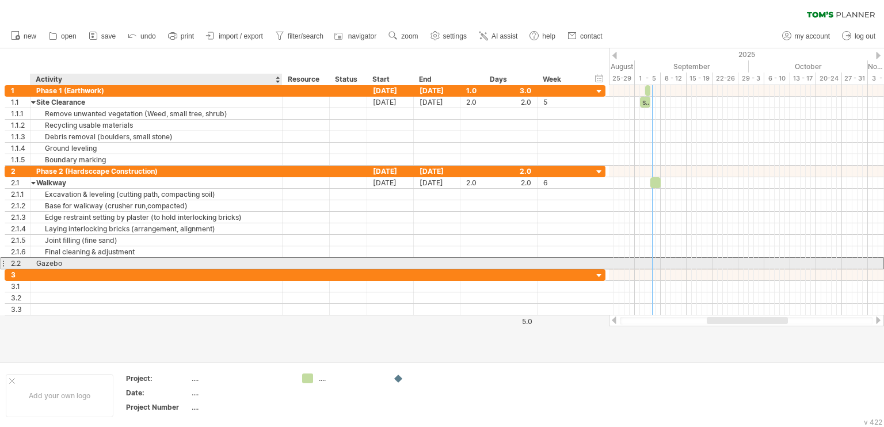
click at [170, 262] on div "Gazebo" at bounding box center [156, 263] width 240 height 11
drag, startPoint x: 170, startPoint y: 260, endPoint x: 36, endPoint y: 262, distance: 134.1
click at [36, 262] on input "******" at bounding box center [156, 263] width 240 height 11
click at [81, 264] on input "******" at bounding box center [156, 263] width 240 height 11
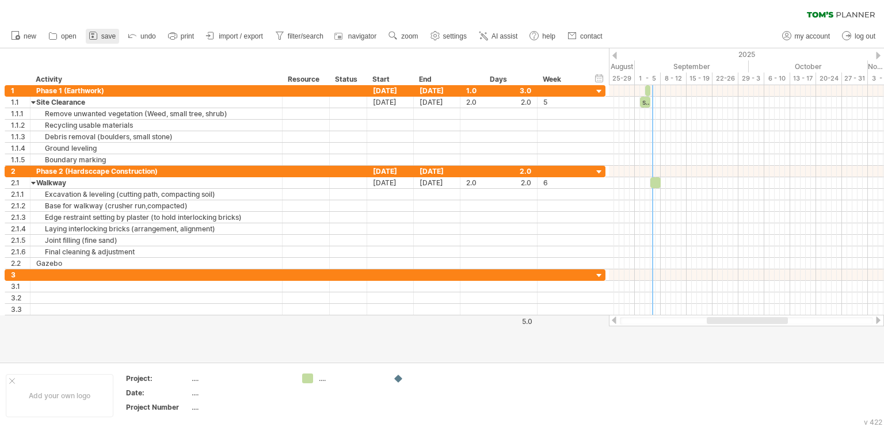
click at [98, 37] on icon at bounding box center [93, 36] width 12 height 12
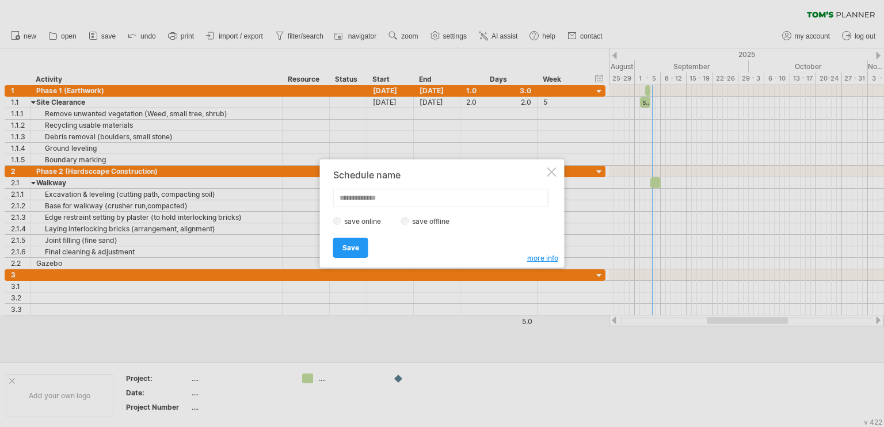
click at [367, 199] on input "text" at bounding box center [440, 198] width 215 height 18
type input "**********"
click at [356, 241] on link "Save" at bounding box center [350, 248] width 35 height 20
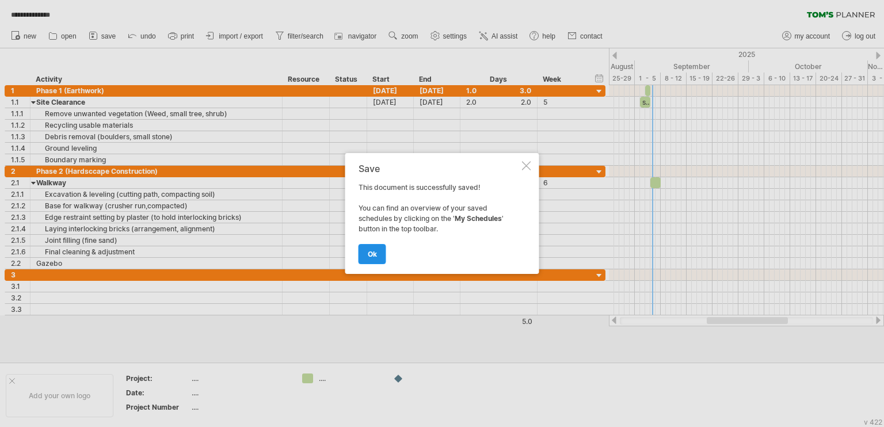
click at [379, 250] on link "ok" at bounding box center [373, 254] width 28 height 20
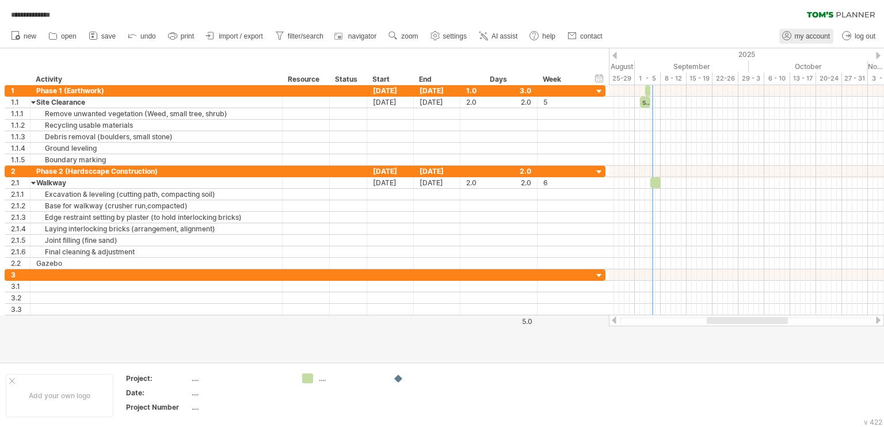
click at [800, 40] on span "my account" at bounding box center [812, 36] width 35 height 8
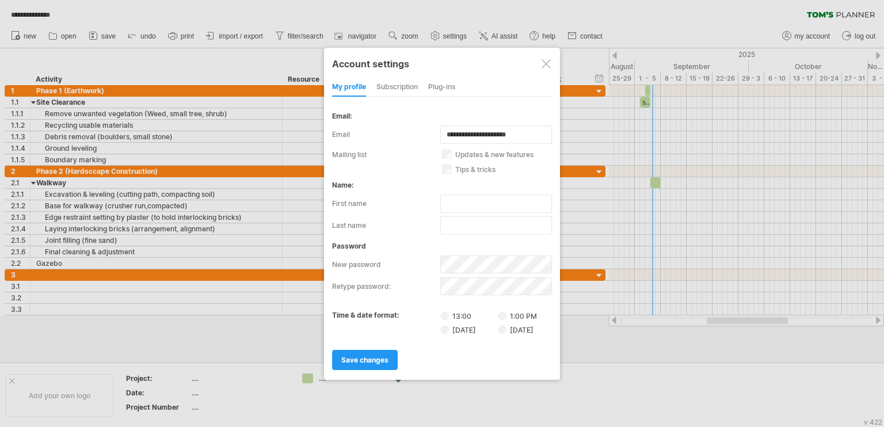
click at [399, 91] on div "subscription" at bounding box center [396, 87] width 41 height 18
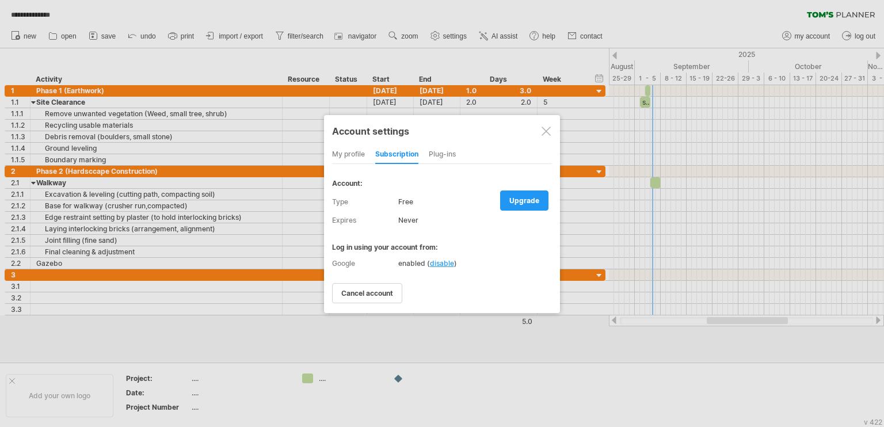
click at [548, 127] on div at bounding box center [545, 131] width 9 height 9
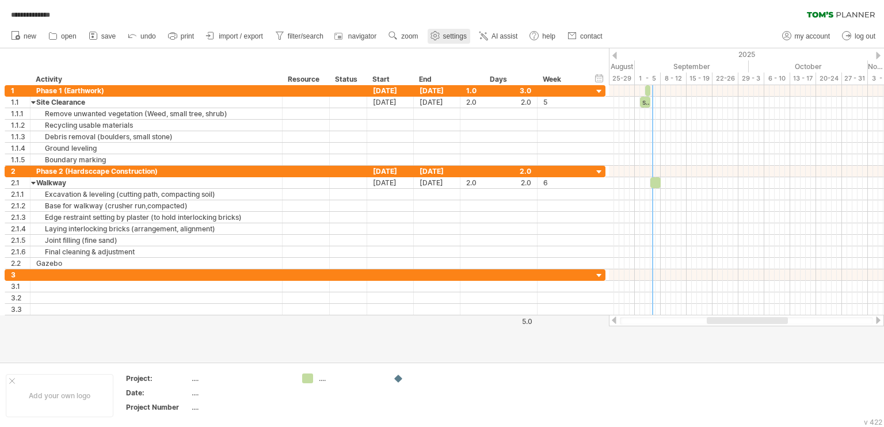
click at [447, 36] on span "settings" at bounding box center [455, 36] width 24 height 8
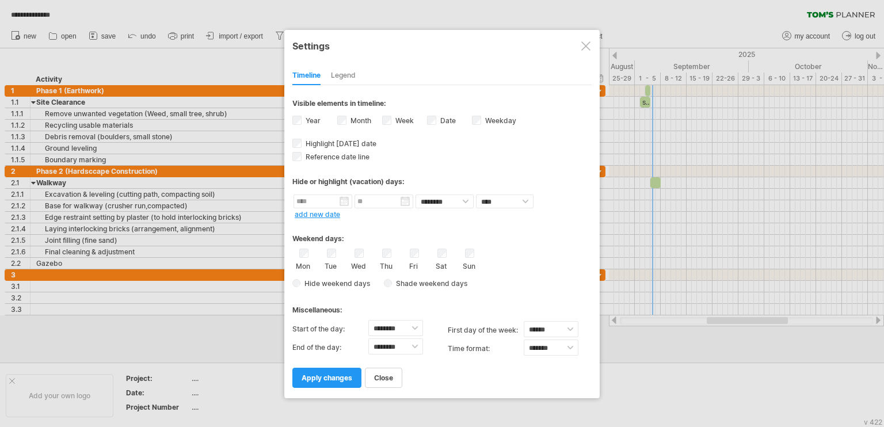
click at [581, 45] on div at bounding box center [585, 45] width 9 height 9
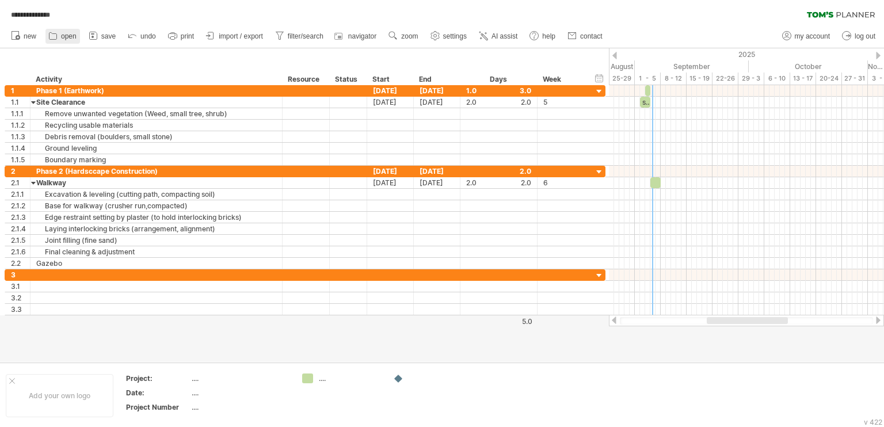
click at [71, 36] on span "open" at bounding box center [69, 36] width 16 height 8
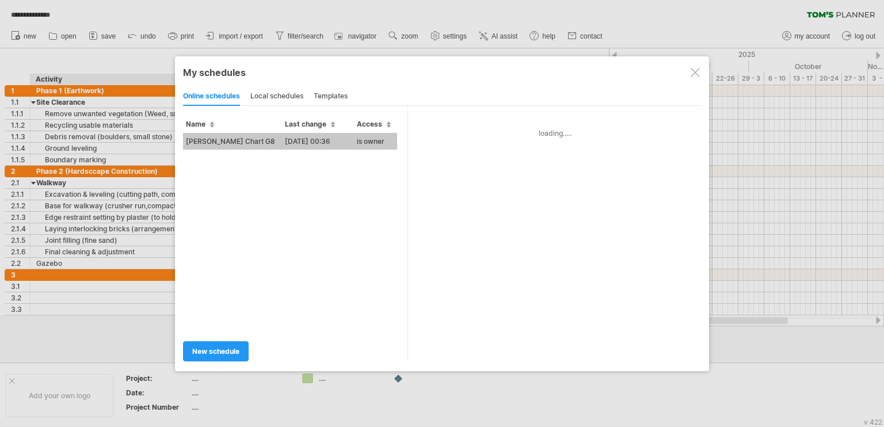
type input "**********"
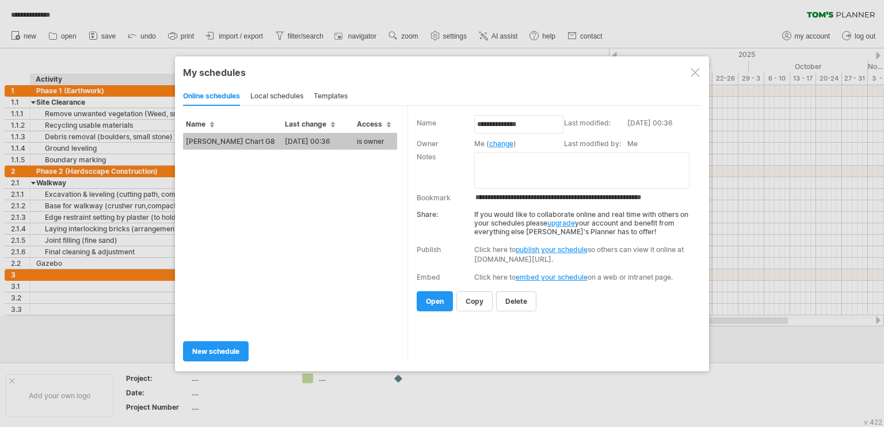
click at [693, 77] on div at bounding box center [695, 72] width 9 height 9
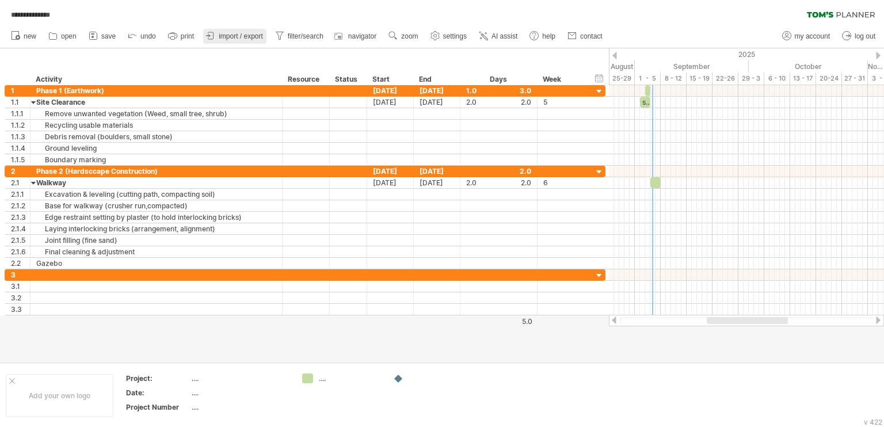
click at [230, 36] on span "import / export" at bounding box center [241, 36] width 44 height 8
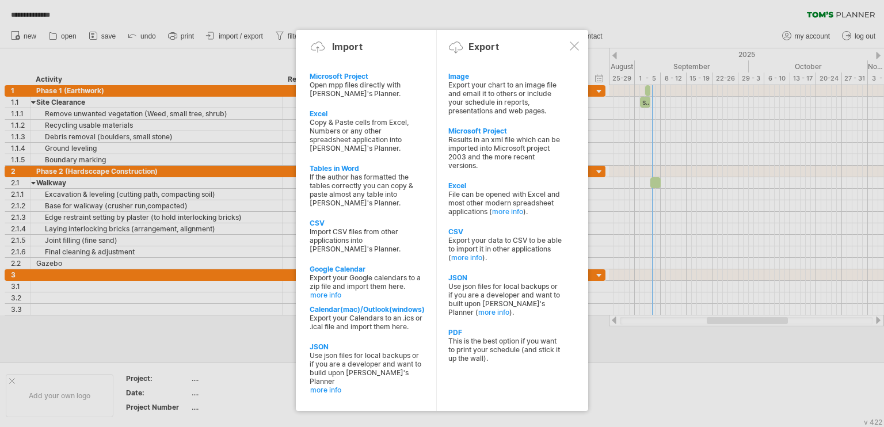
click at [574, 50] on div at bounding box center [574, 45] width 9 height 9
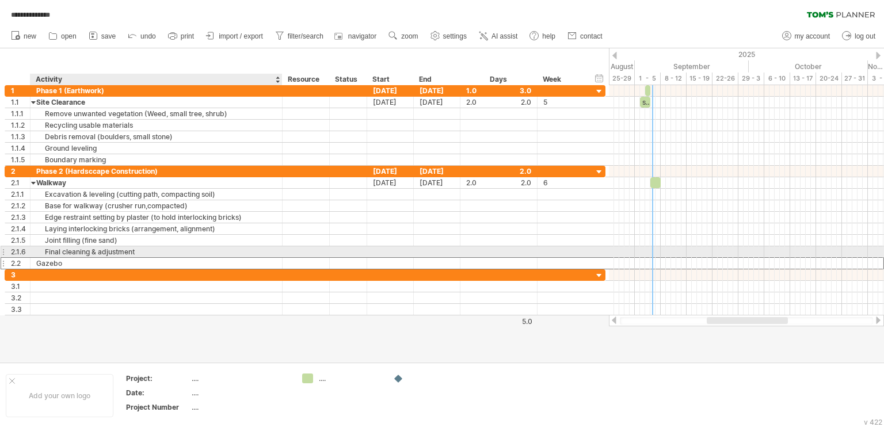
click at [292, 258] on div at bounding box center [305, 263] width 35 height 11
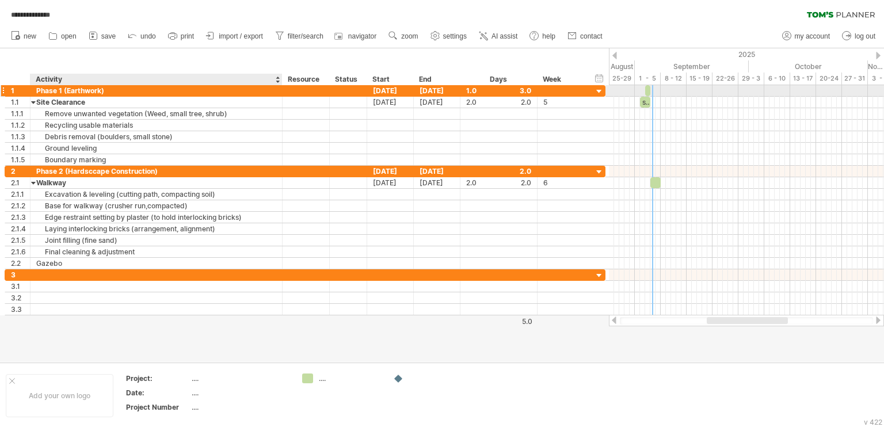
click at [172, 94] on div "Phase 1 (Earthwork)" at bounding box center [156, 90] width 240 height 11
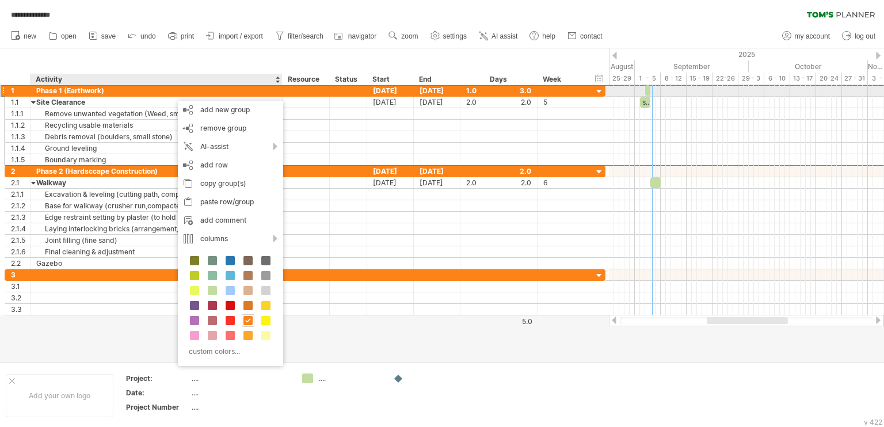
click at [247, 90] on div "Phase 1 (Earthwork)" at bounding box center [156, 90] width 240 height 11
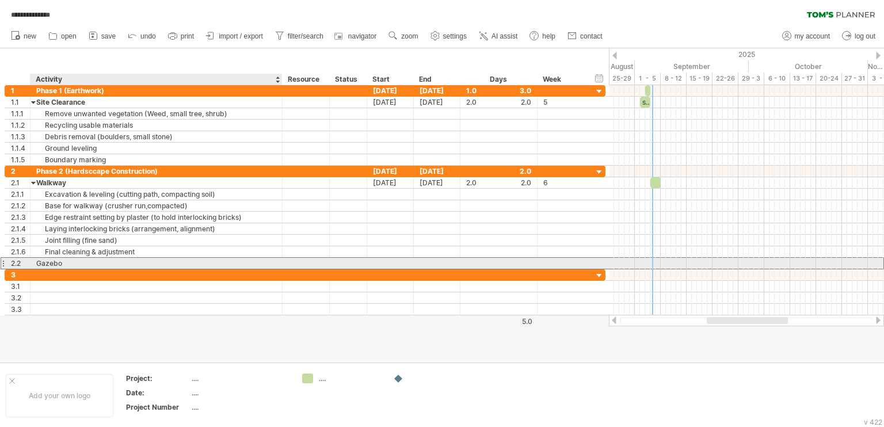
click at [69, 260] on div "Gazebo" at bounding box center [156, 263] width 240 height 11
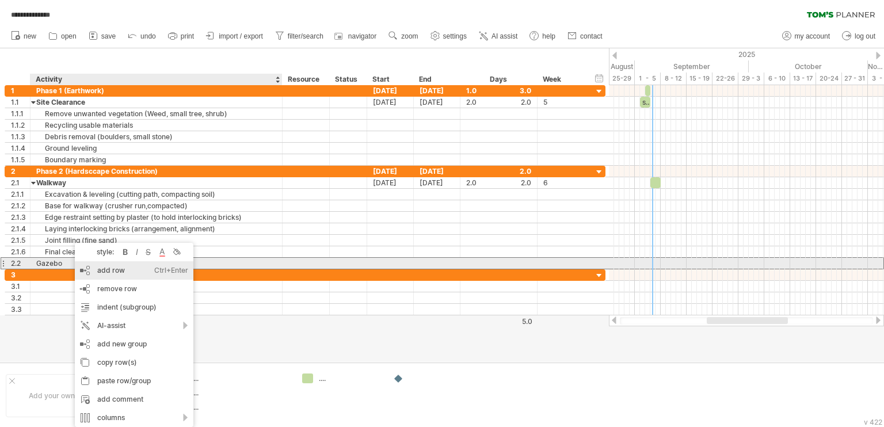
click at [146, 269] on div "add row Ctrl+Enter Cmd+Enter" at bounding box center [134, 270] width 119 height 18
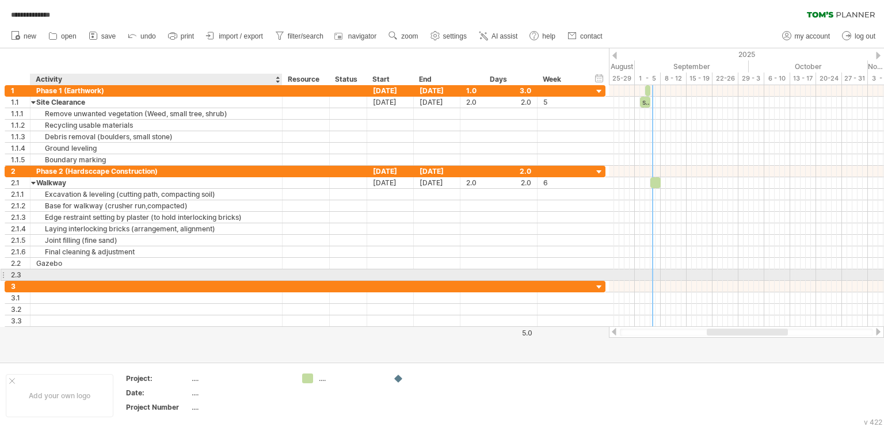
click at [90, 276] on div at bounding box center [156, 274] width 240 height 11
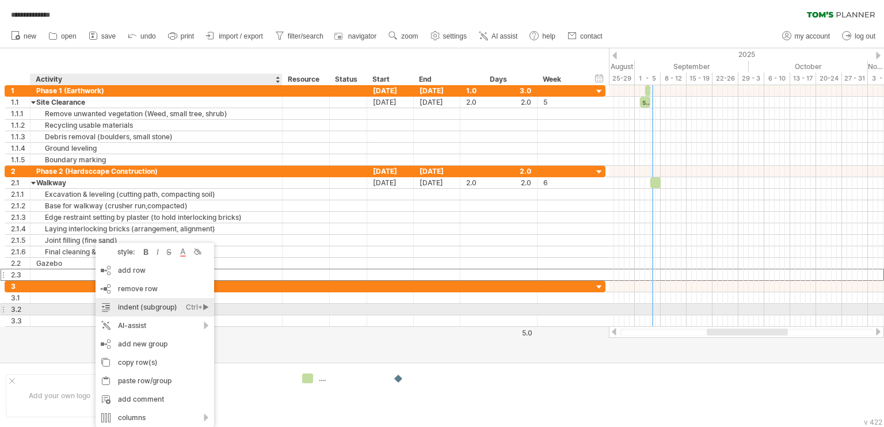
click at [169, 312] on div "indent (subgroup) Ctrl+► Cmd+►" at bounding box center [155, 307] width 119 height 18
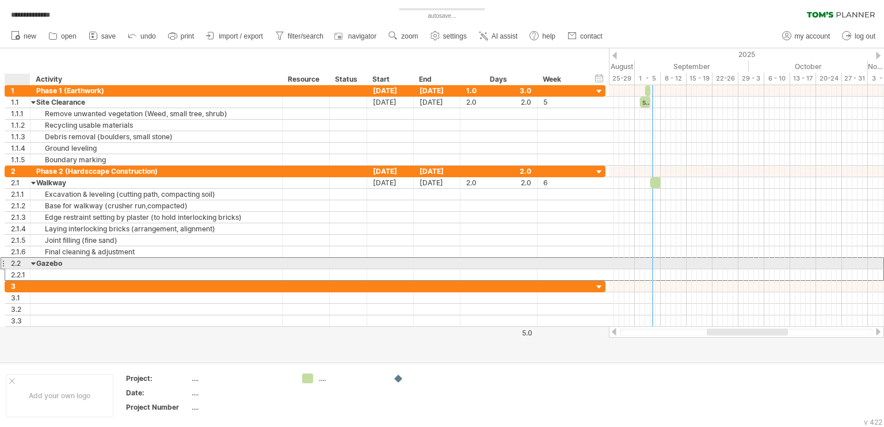
click at [36, 262] on div "Gazebo" at bounding box center [156, 263] width 240 height 11
click at [34, 260] on div at bounding box center [33, 263] width 5 height 11
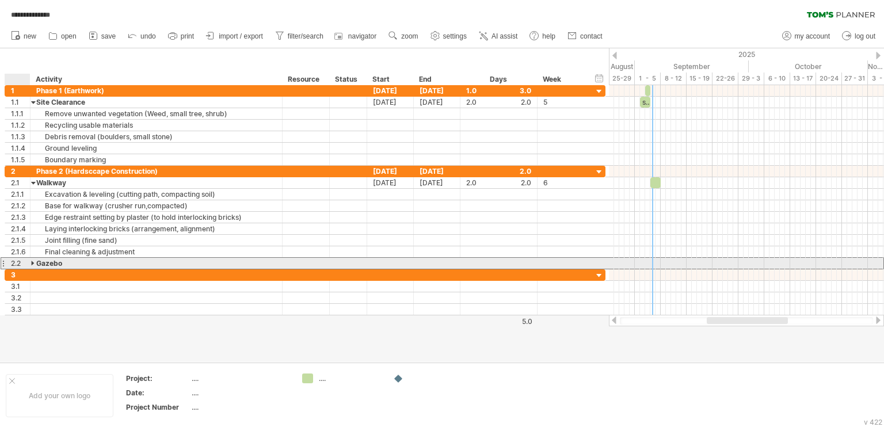
click at [32, 260] on div at bounding box center [33, 263] width 5 height 11
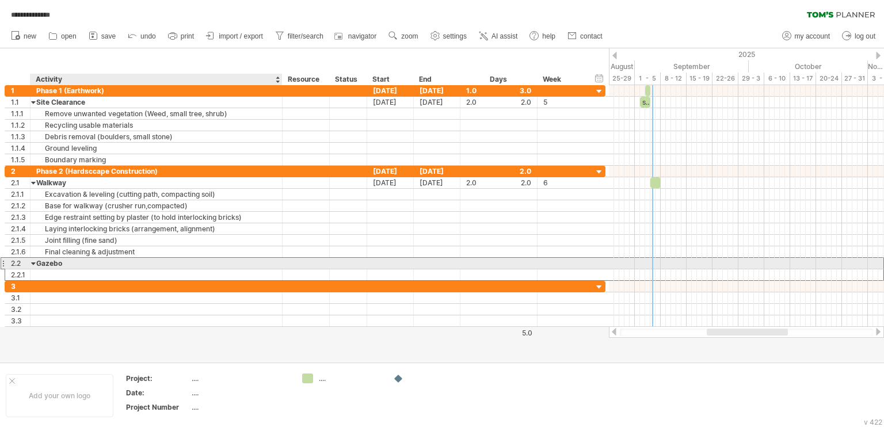
click at [43, 269] on div at bounding box center [156, 274] width 240 height 11
click at [220, 270] on div at bounding box center [156, 274] width 240 height 11
paste input "**********"
type input "**********"
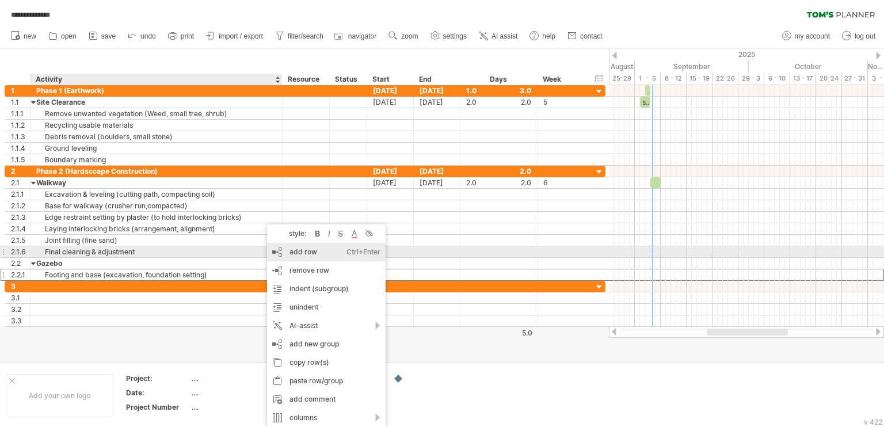
click at [316, 251] on div "add row Ctrl+Enter Cmd+Enter" at bounding box center [326, 252] width 119 height 18
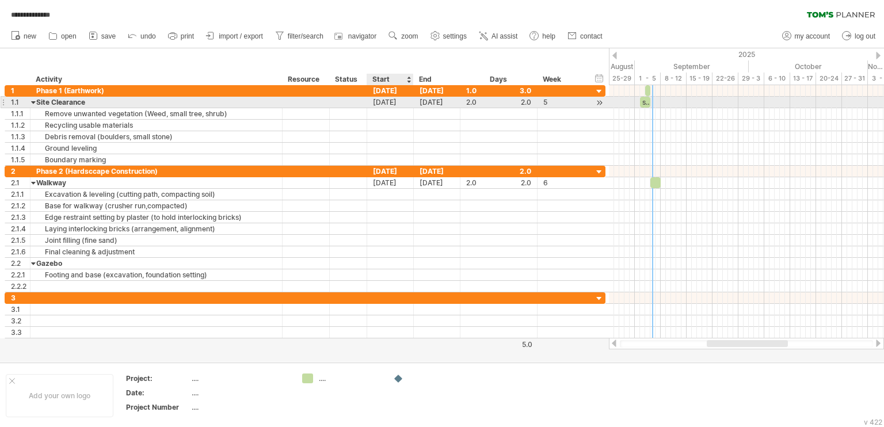
click at [391, 103] on div "[DATE]" at bounding box center [390, 102] width 47 height 11
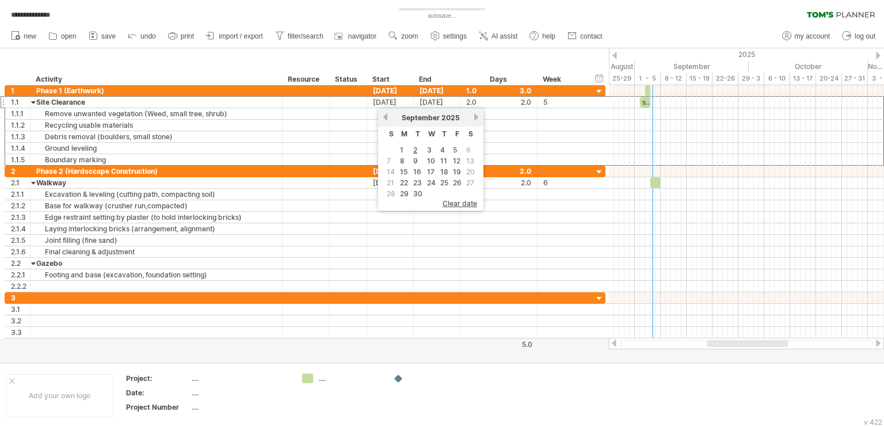
click at [642, 21] on div "**********" at bounding box center [442, 12] width 884 height 24
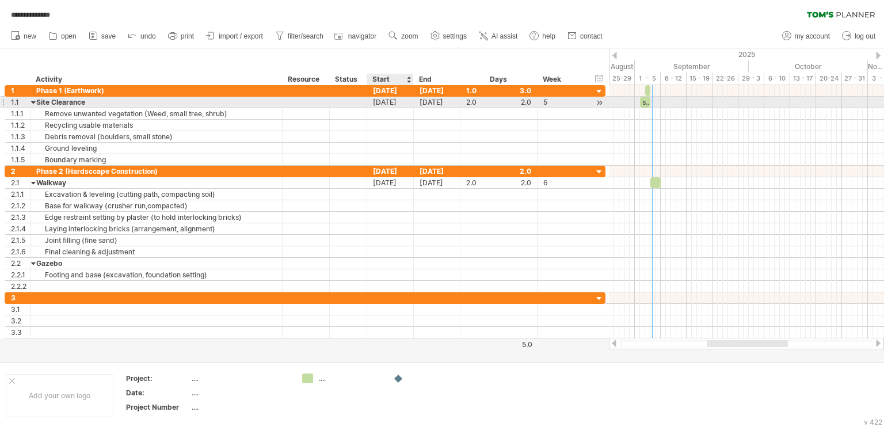
click at [401, 100] on div "[DATE]" at bounding box center [390, 102] width 47 height 11
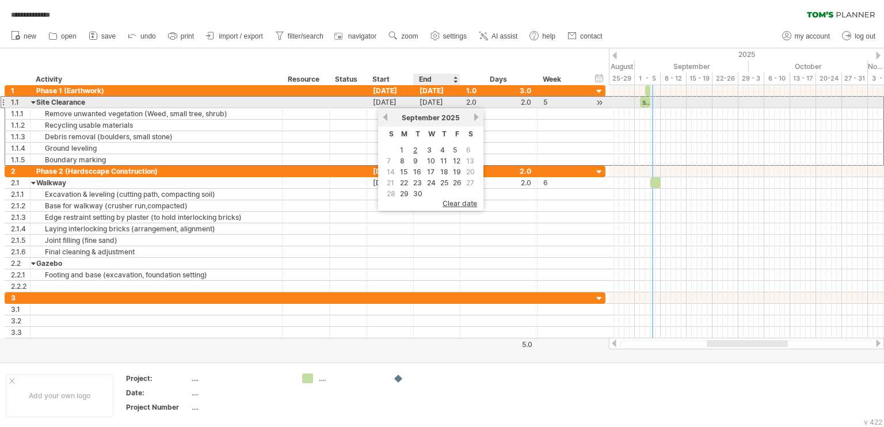
click at [421, 97] on div "[DATE]" at bounding box center [437, 102] width 47 height 11
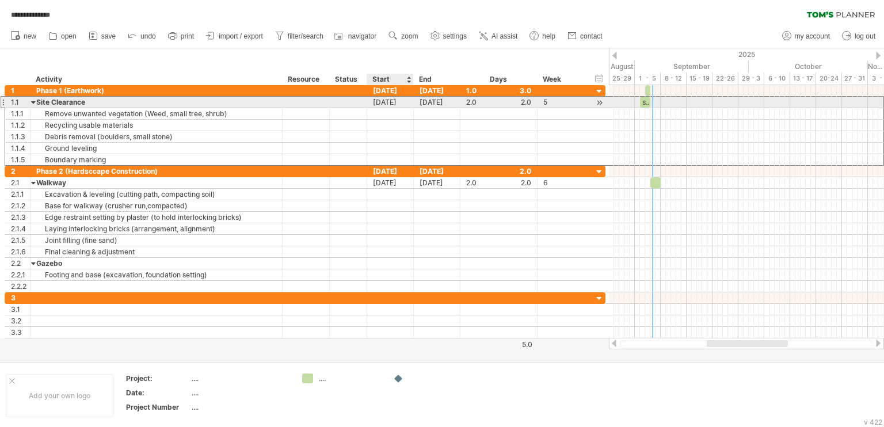
click at [391, 105] on div "[DATE]" at bounding box center [390, 102] width 47 height 11
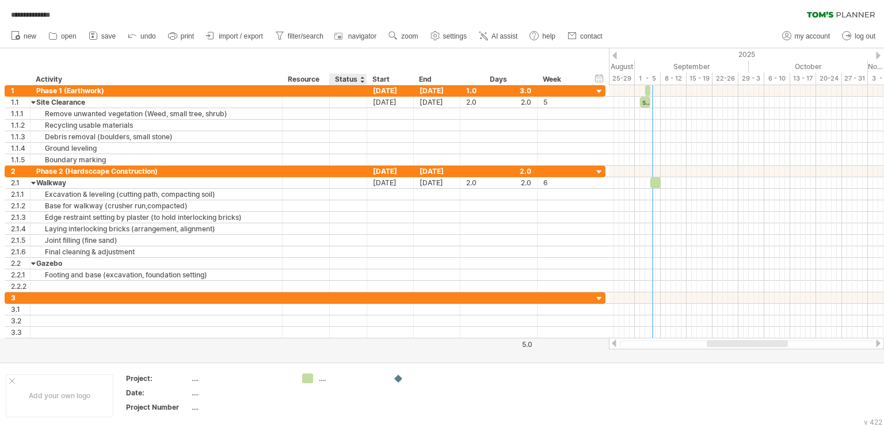
click at [349, 79] on div "Status" at bounding box center [347, 80] width 25 height 12
click at [312, 81] on div "Resource" at bounding box center [305, 80] width 35 height 12
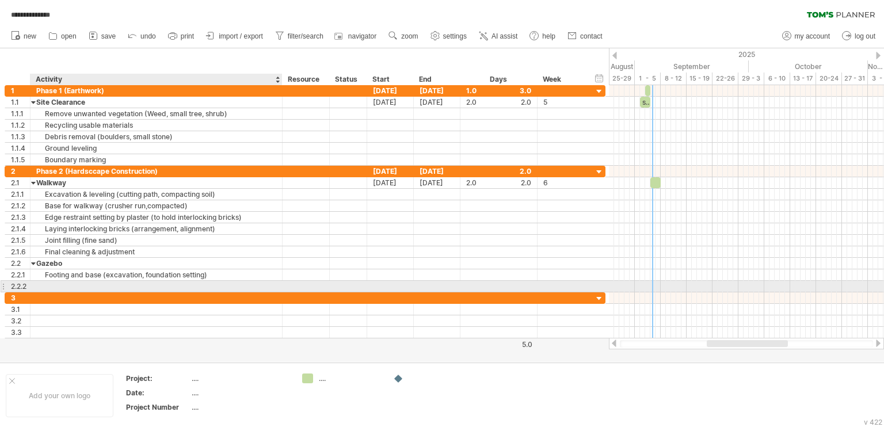
click at [175, 281] on div at bounding box center [156, 286] width 240 height 11
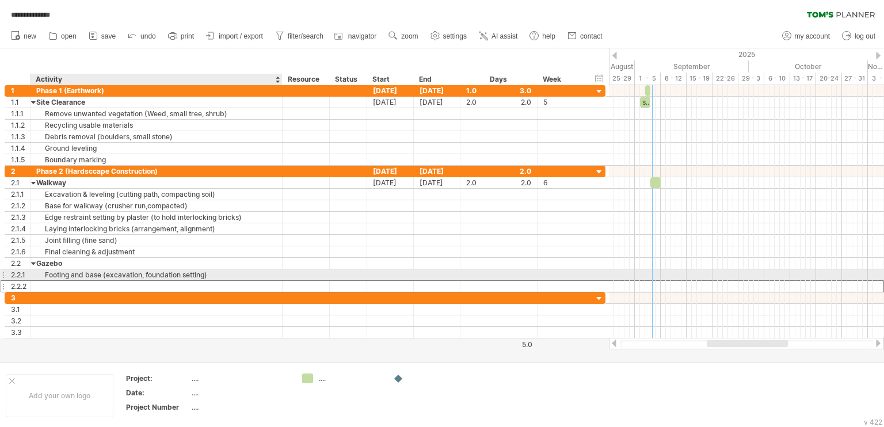
click at [94, 281] on div at bounding box center [156, 286] width 240 height 11
paste input "**********"
type input "**********"
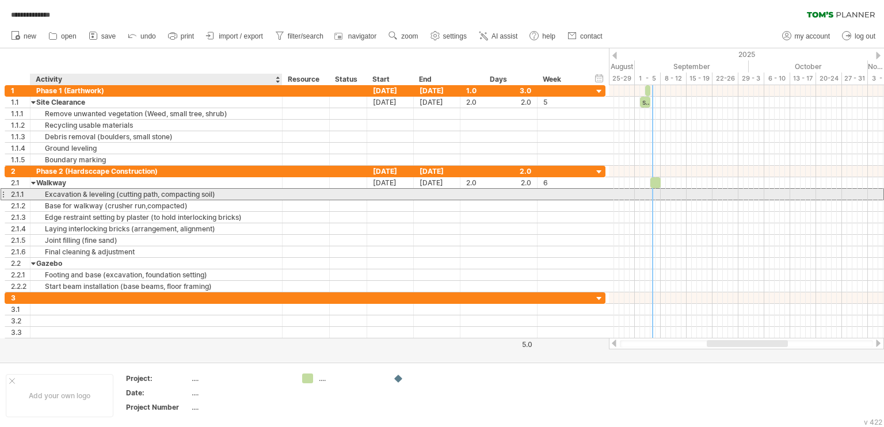
click at [61, 195] on div "Excavation & leveling (cutting path, compacting soil)" at bounding box center [156, 194] width 240 height 11
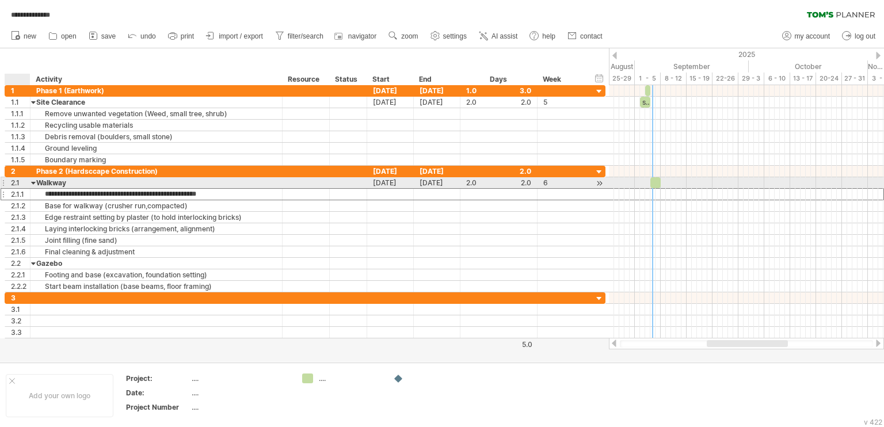
click at [32, 183] on div at bounding box center [33, 182] width 5 height 11
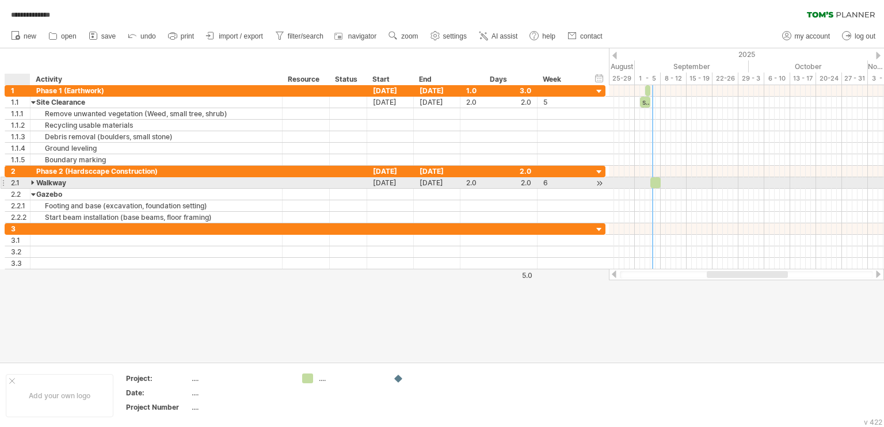
click at [32, 183] on div at bounding box center [33, 182] width 5 height 11
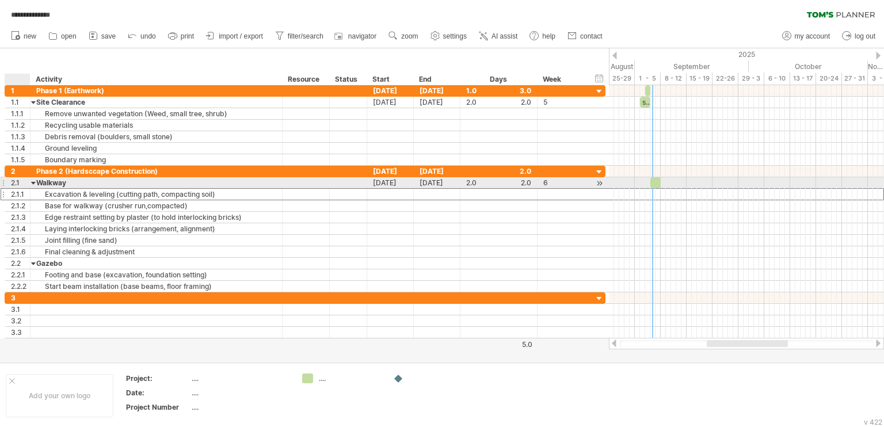
click at [32, 182] on div at bounding box center [33, 182] width 5 height 11
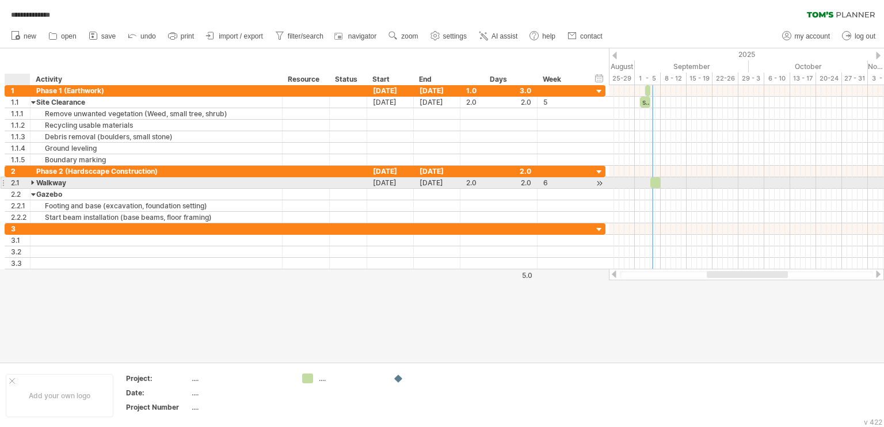
click at [32, 182] on div at bounding box center [33, 182] width 5 height 11
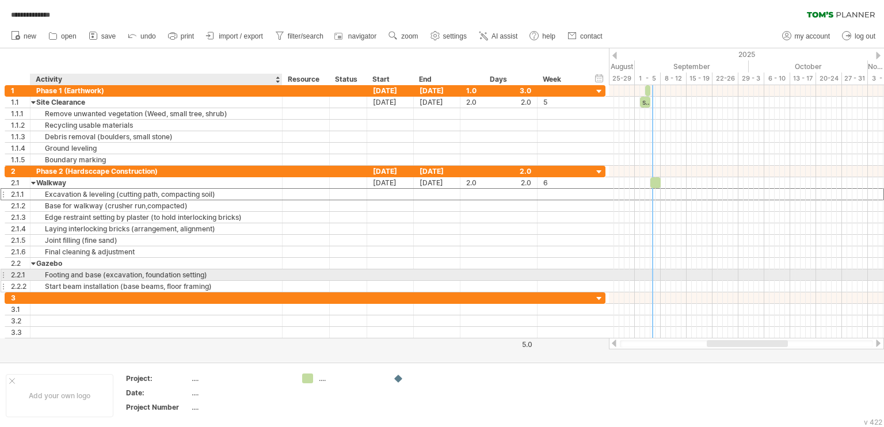
click at [218, 281] on div "Start beam installation (base beams, floor framing)" at bounding box center [156, 286] width 240 height 11
click at [221, 271] on div "Footing and base (excavation, foundation setting)" at bounding box center [156, 274] width 240 height 11
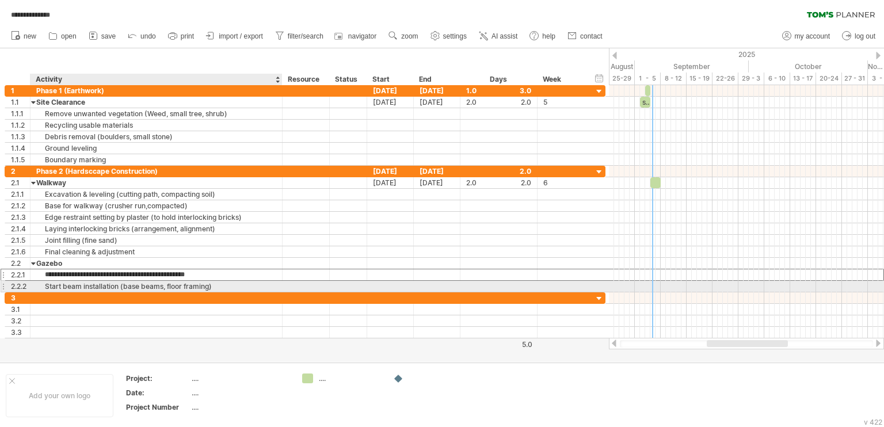
click at [230, 285] on div "Start beam installation (base beams, floor framing)" at bounding box center [156, 286] width 240 height 11
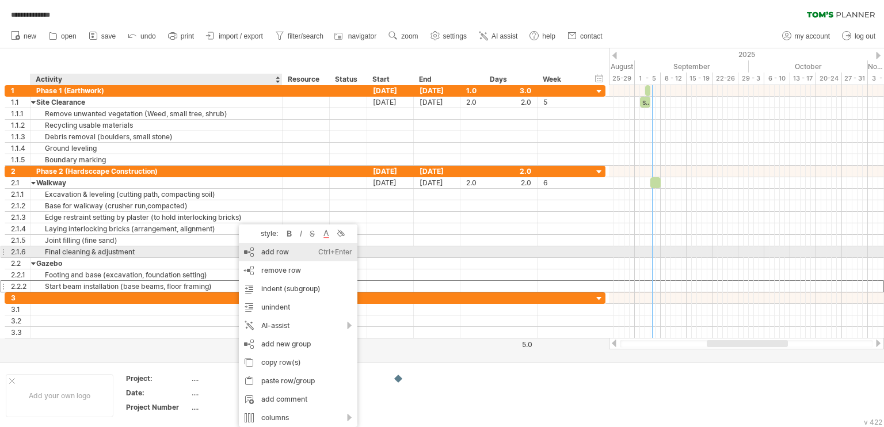
click at [272, 254] on div "add row Ctrl+Enter Cmd+Enter" at bounding box center [298, 252] width 119 height 18
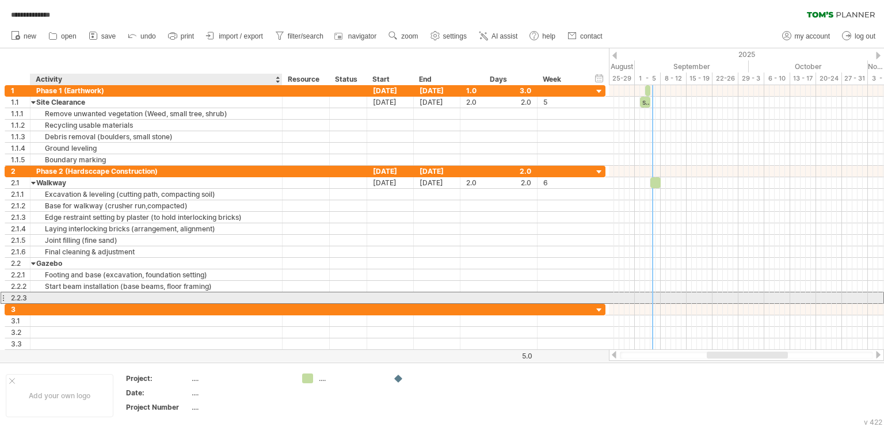
click at [99, 295] on div at bounding box center [156, 297] width 240 height 11
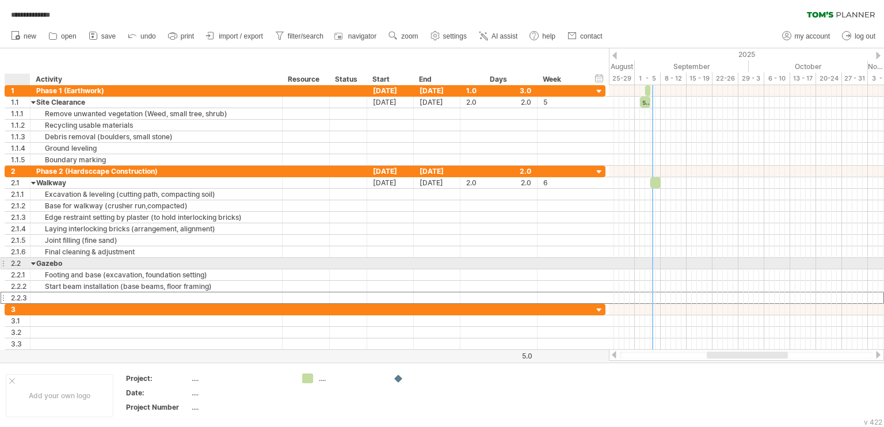
click at [31, 262] on div at bounding box center [33, 263] width 5 height 11
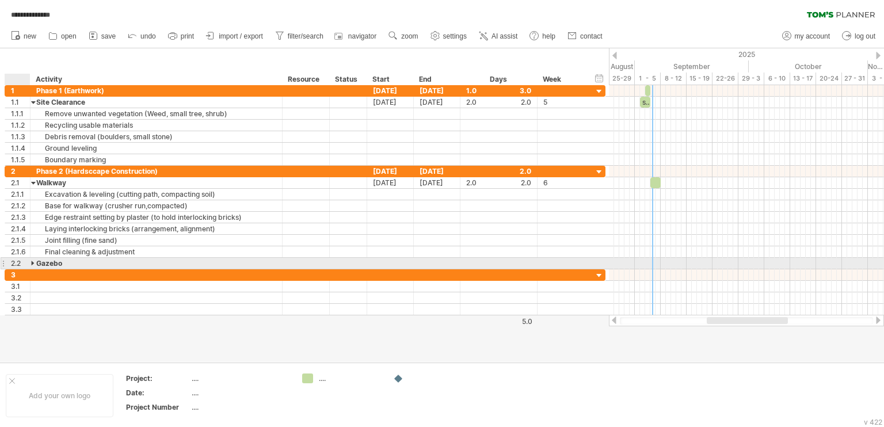
click at [32, 262] on div at bounding box center [33, 263] width 5 height 11
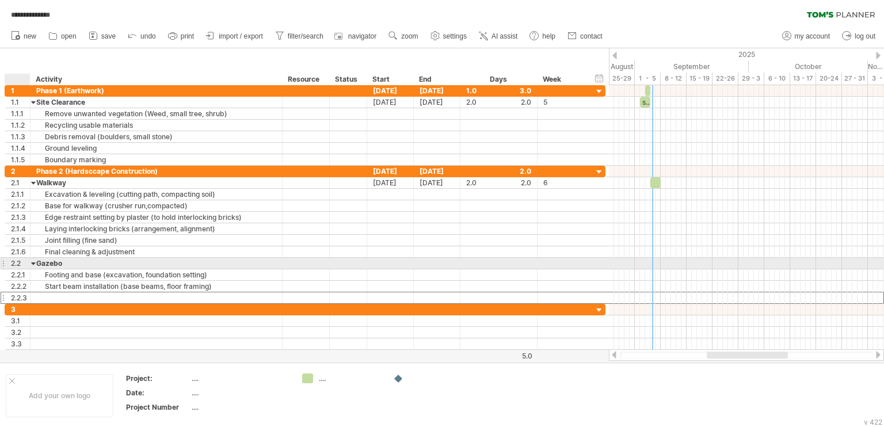
click at [32, 262] on div at bounding box center [33, 263] width 5 height 11
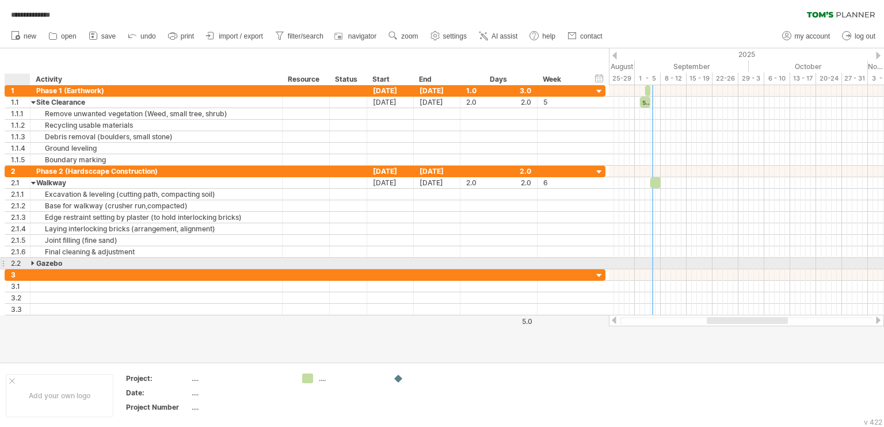
click at [32, 262] on div at bounding box center [33, 263] width 5 height 11
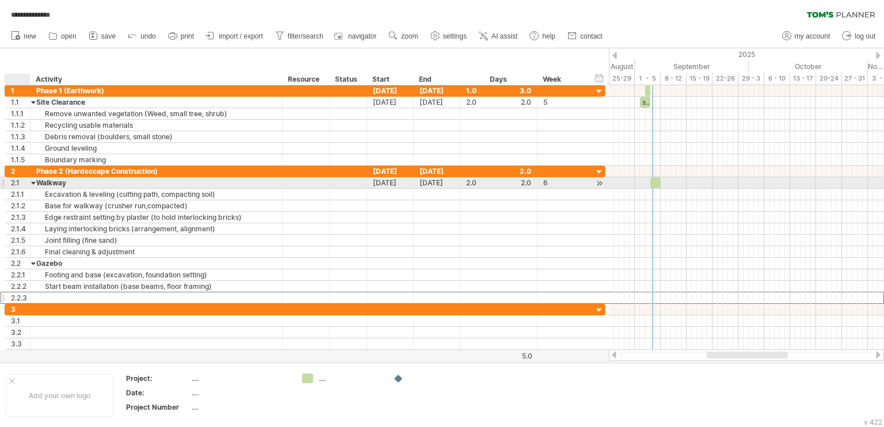
click at [32, 181] on div at bounding box center [33, 182] width 5 height 11
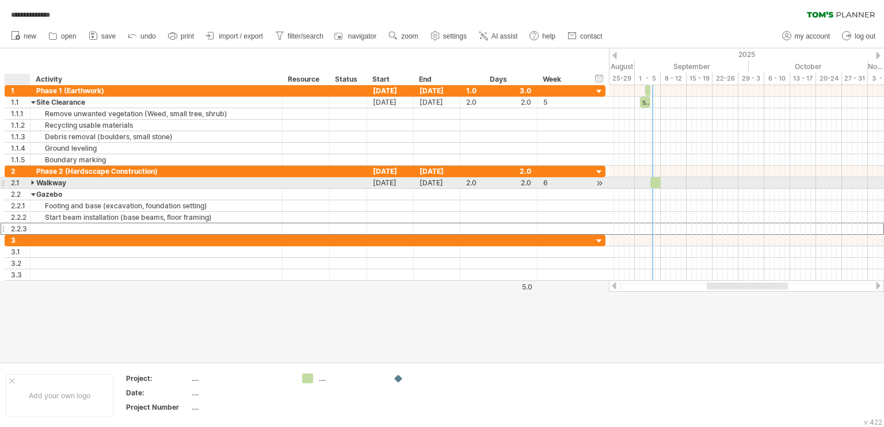
click at [32, 181] on div at bounding box center [33, 182] width 5 height 11
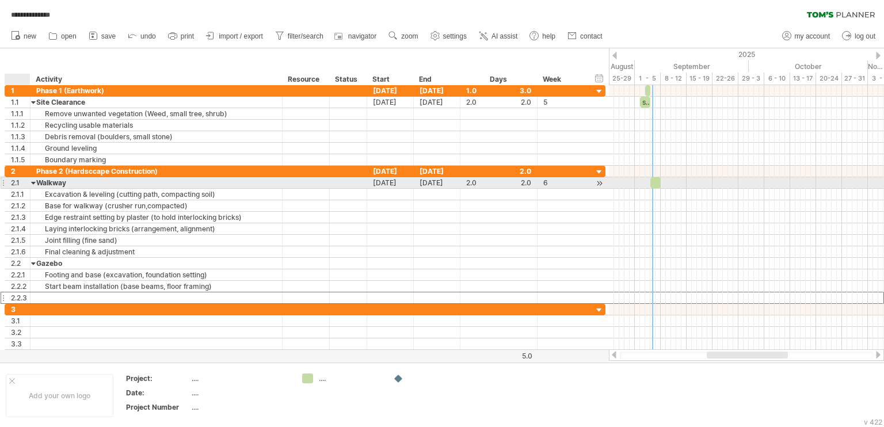
click at [36, 185] on div at bounding box center [33, 182] width 5 height 11
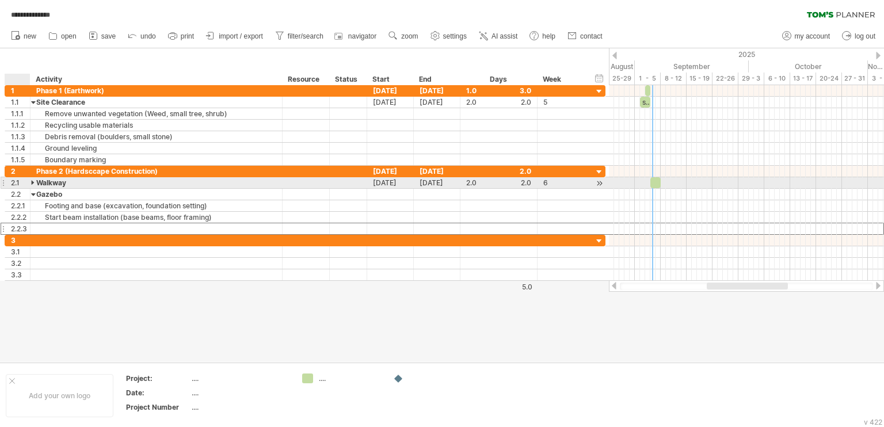
click at [35, 183] on div at bounding box center [33, 182] width 5 height 11
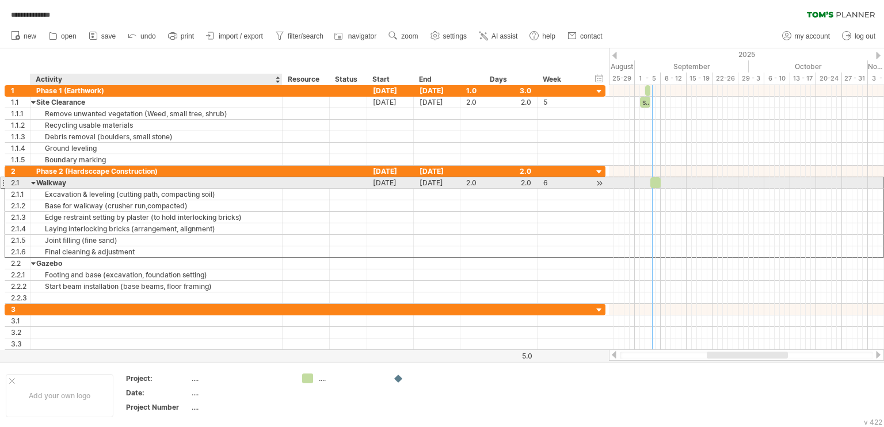
click at [67, 184] on div "Walkway" at bounding box center [156, 182] width 240 height 11
click at [67, 184] on input "*******" at bounding box center [156, 182] width 240 height 11
click at [33, 181] on div at bounding box center [33, 182] width 5 height 11
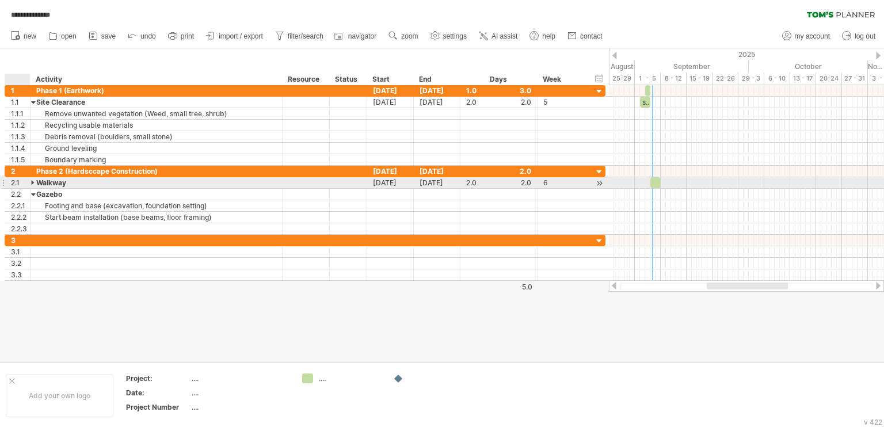
click at [33, 181] on div at bounding box center [33, 182] width 5 height 11
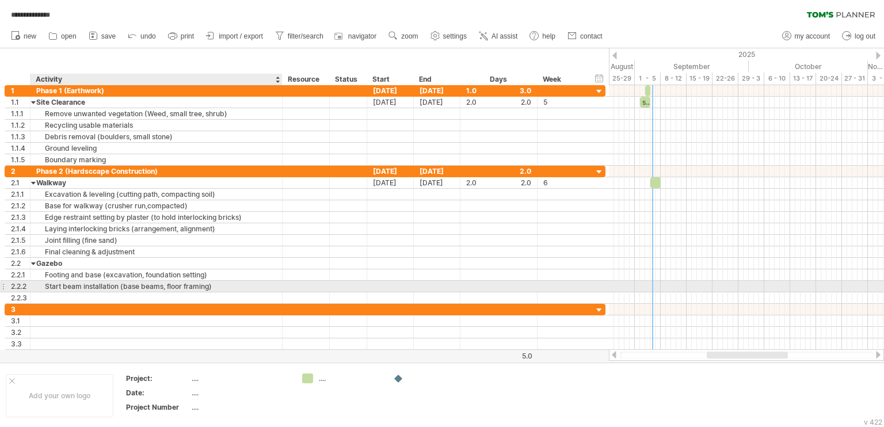
click at [91, 292] on div at bounding box center [156, 297] width 240 height 11
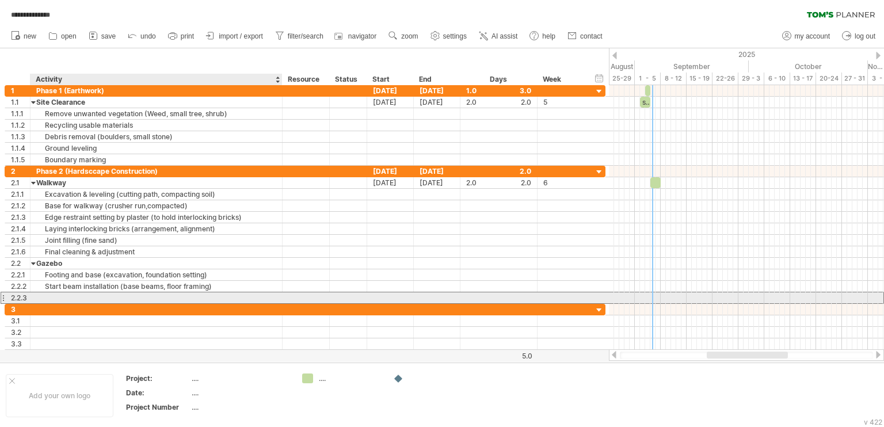
click at [200, 293] on div at bounding box center [156, 297] width 240 height 11
click at [156, 296] on input "text" at bounding box center [156, 297] width 240 height 11
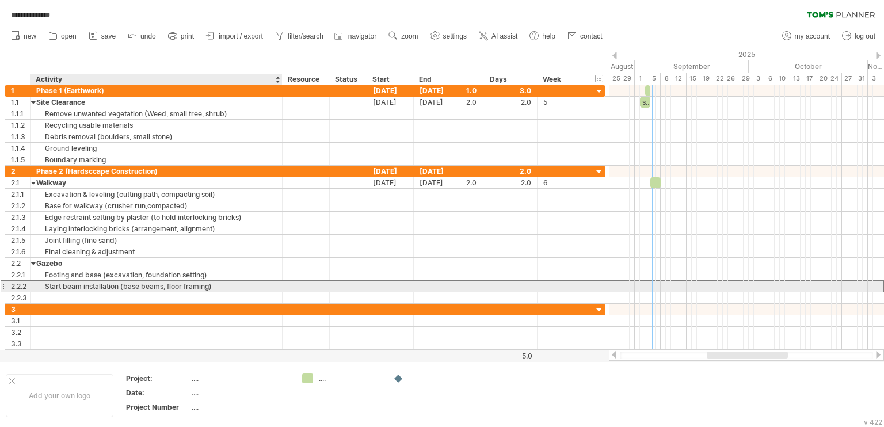
click at [128, 284] on div "Start beam installation (base beams, floor framing)" at bounding box center [156, 286] width 240 height 11
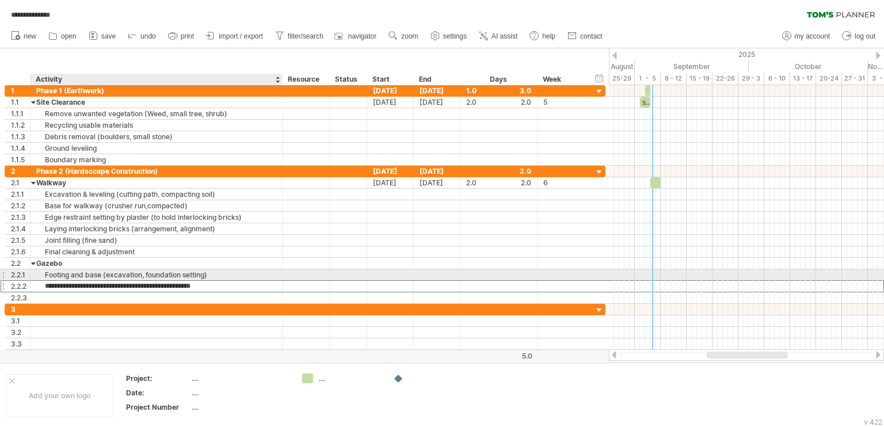
click at [129, 273] on div "Footing and base (excavation, foundation setting)" at bounding box center [156, 274] width 240 height 11
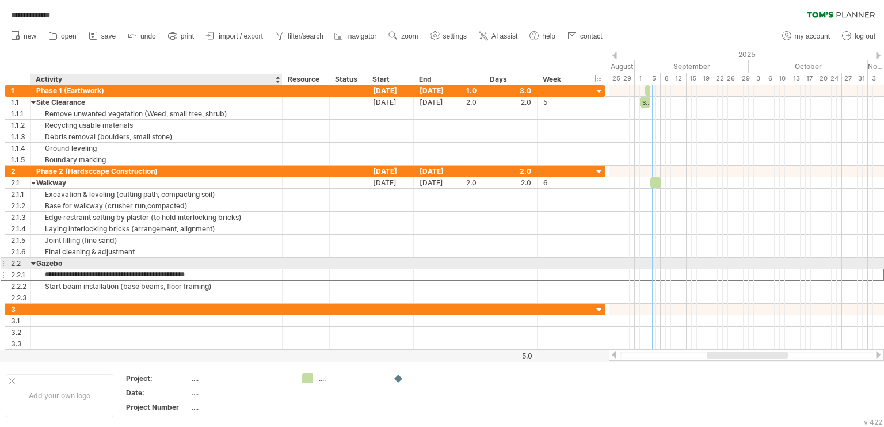
click at [131, 259] on div "Gazebo" at bounding box center [156, 263] width 240 height 11
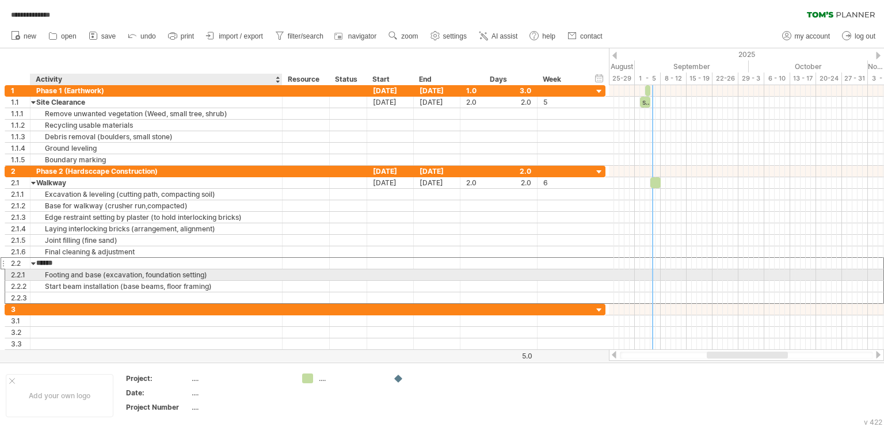
click at [129, 273] on div "Footing and base (excavation, foundation setting)" at bounding box center [156, 274] width 240 height 11
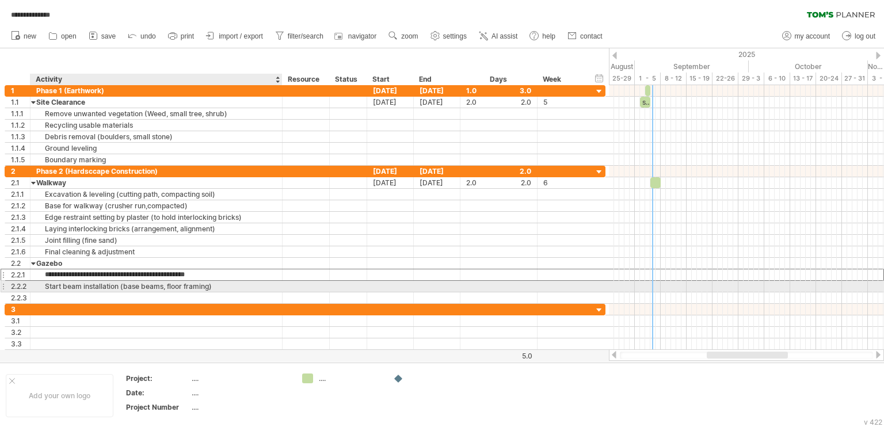
click at [129, 285] on div "Start beam installation (base beams, floor framing)" at bounding box center [156, 286] width 240 height 11
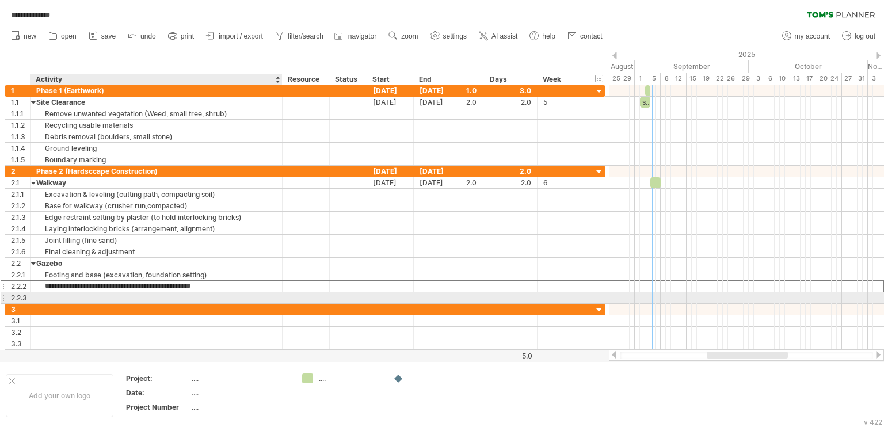
click at [129, 295] on div at bounding box center [156, 297] width 240 height 11
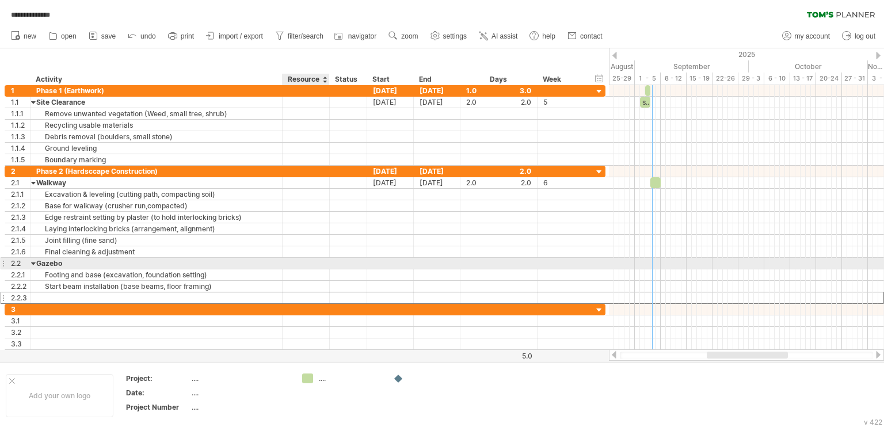
click at [311, 260] on div at bounding box center [305, 263] width 35 height 11
click at [394, 262] on div at bounding box center [390, 263] width 47 height 11
click at [387, 261] on div at bounding box center [390, 263] width 47 height 11
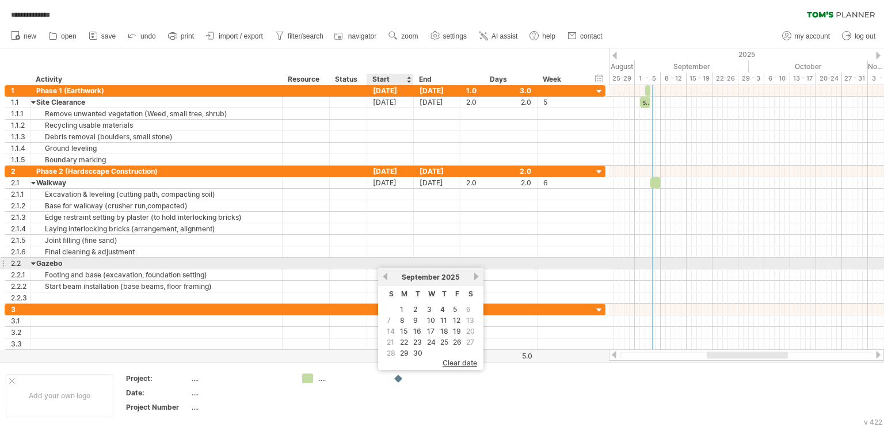
click at [387, 261] on div at bounding box center [390, 263] width 47 height 11
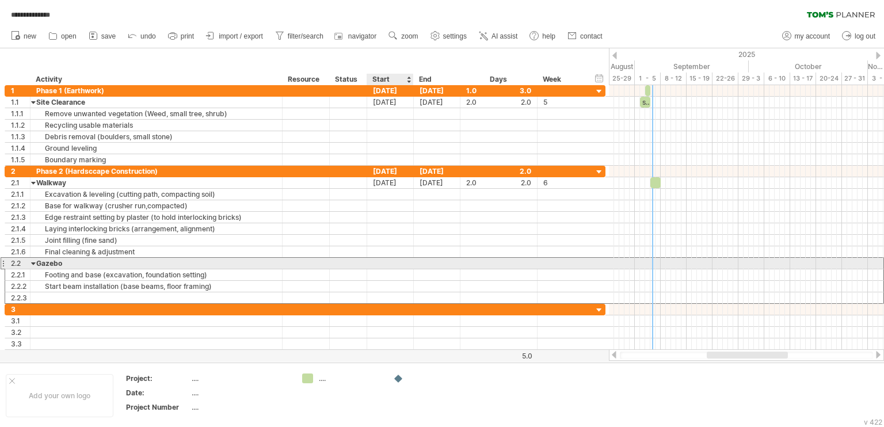
click at [387, 261] on div at bounding box center [390, 263] width 47 height 11
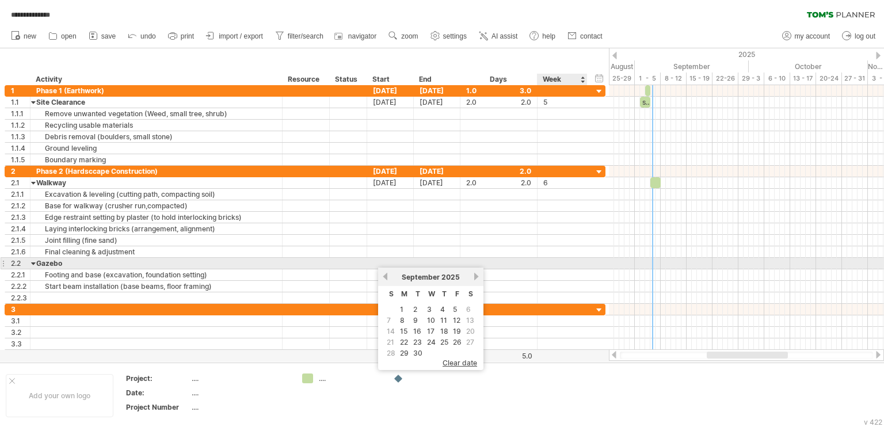
click at [553, 263] on div at bounding box center [562, 263] width 38 height 11
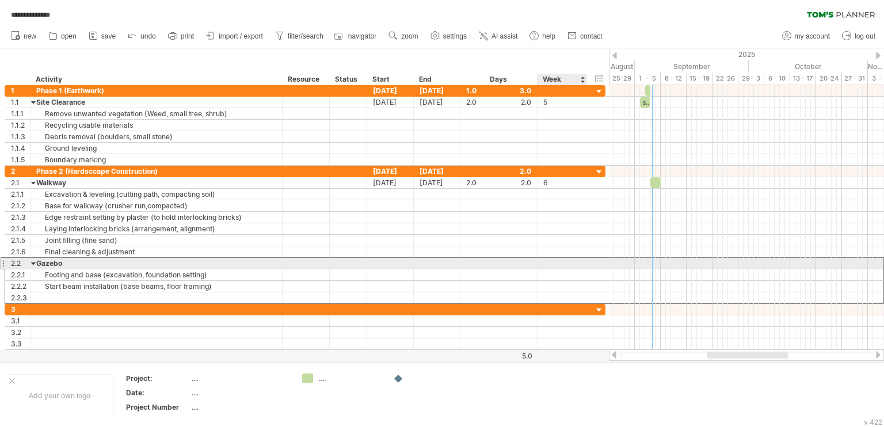
type input "*"
click at [401, 260] on div at bounding box center [390, 263] width 47 height 11
click at [563, 262] on div "7" at bounding box center [562, 263] width 38 height 11
click at [406, 260] on div at bounding box center [390, 263] width 47 height 11
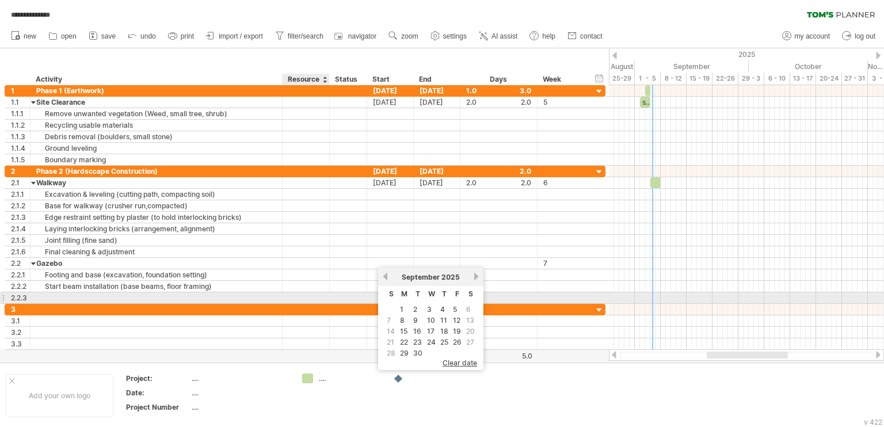
click at [308, 296] on div at bounding box center [305, 297] width 35 height 11
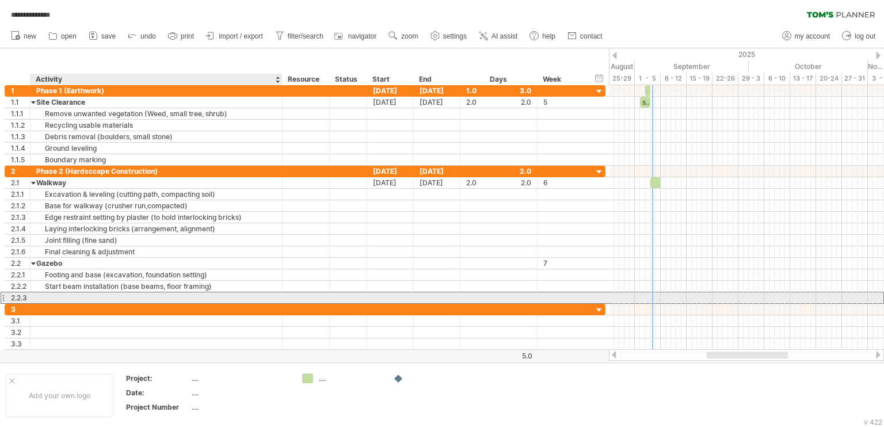
click at [140, 293] on div at bounding box center [156, 297] width 240 height 11
paste input "**********"
click at [97, 295] on input "**********" at bounding box center [156, 297] width 240 height 11
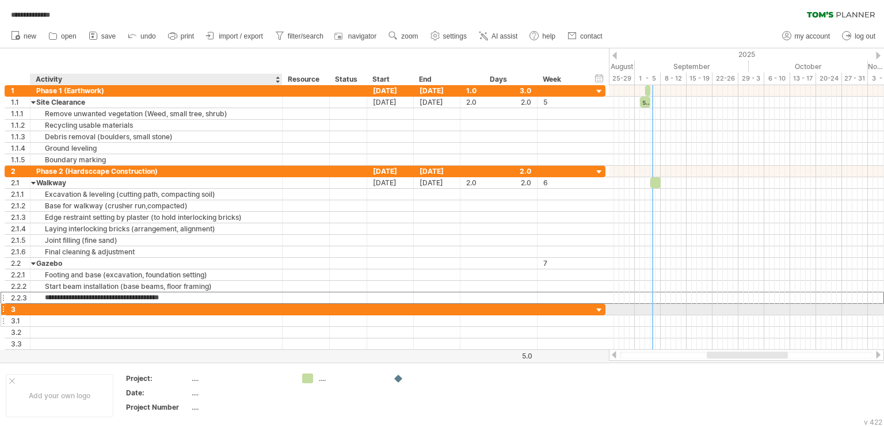
type input "**********"
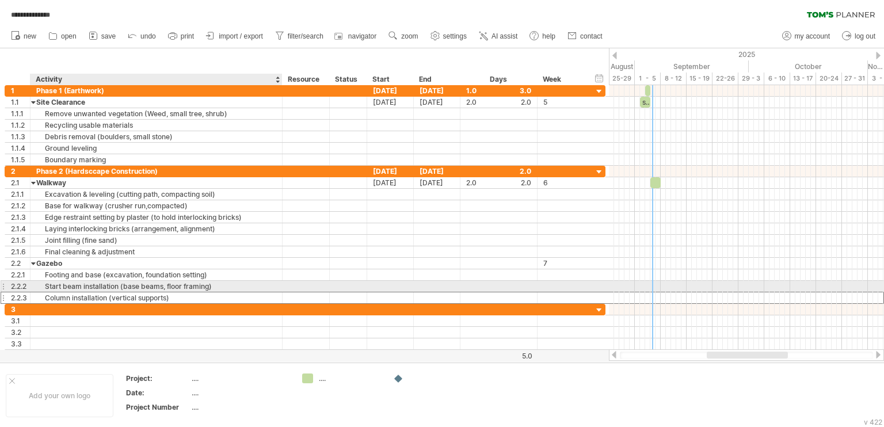
click at [181, 292] on div "Column installation (vertical supports)" at bounding box center [156, 297] width 240 height 11
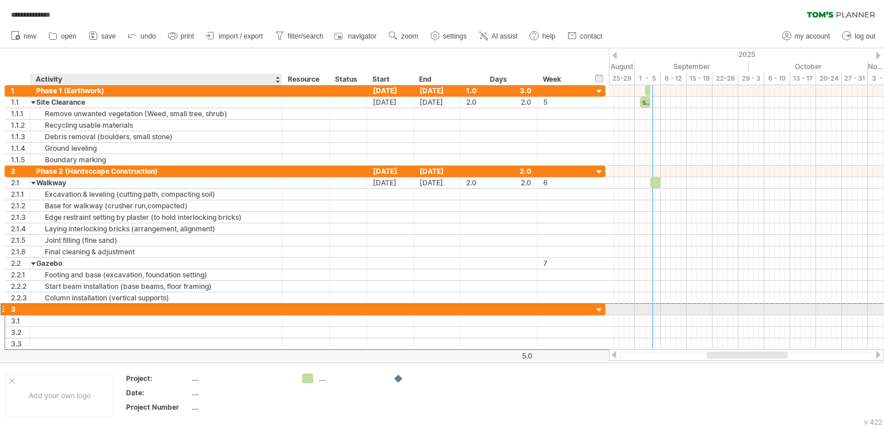
drag, startPoint x: 123, startPoint y: 307, endPoint x: 169, endPoint y: 307, distance: 46.0
click at [134, 307] on div at bounding box center [156, 309] width 240 height 11
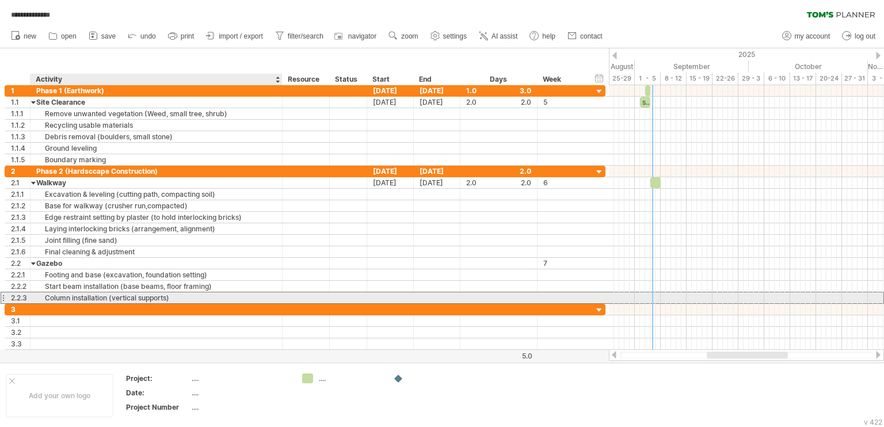
click at [180, 300] on div "Column installation (vertical supports)" at bounding box center [156, 297] width 240 height 11
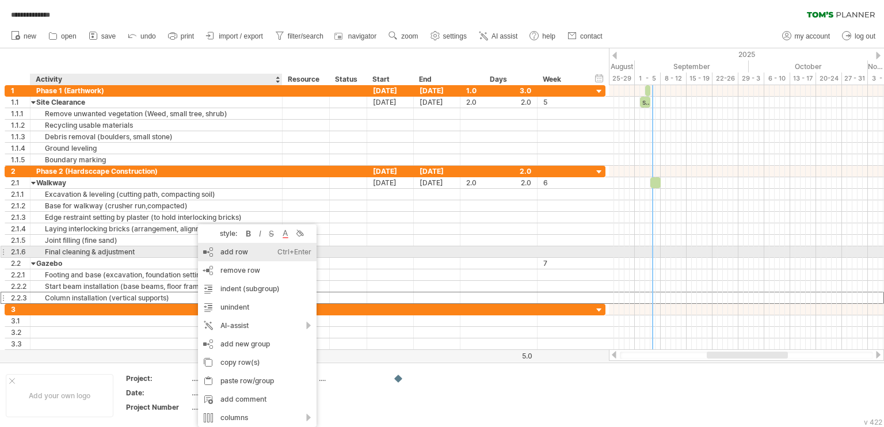
click at [247, 257] on div "add row Ctrl+Enter Cmd+Enter" at bounding box center [257, 252] width 119 height 18
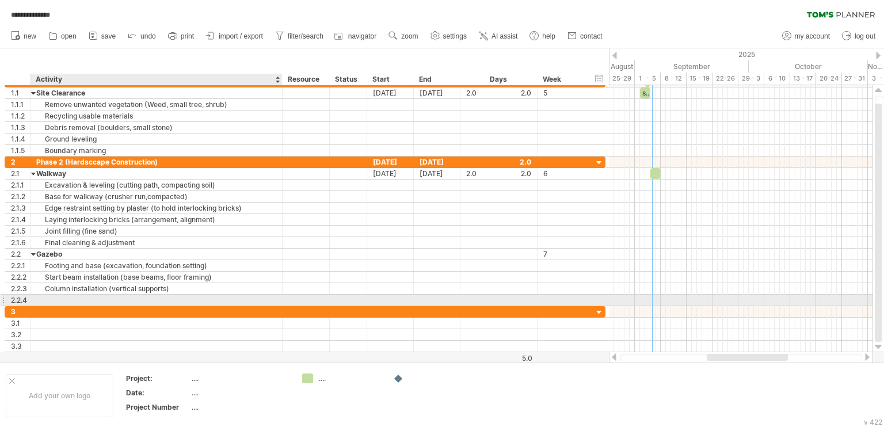
click at [193, 298] on div at bounding box center [156, 300] width 240 height 11
paste input "**********"
type input "**********"
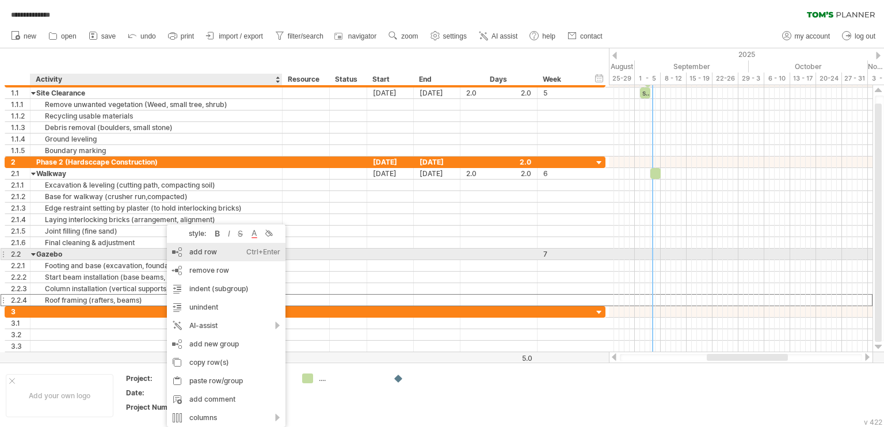
click at [215, 258] on div "add row Ctrl+Enter Cmd+Enter" at bounding box center [226, 252] width 119 height 18
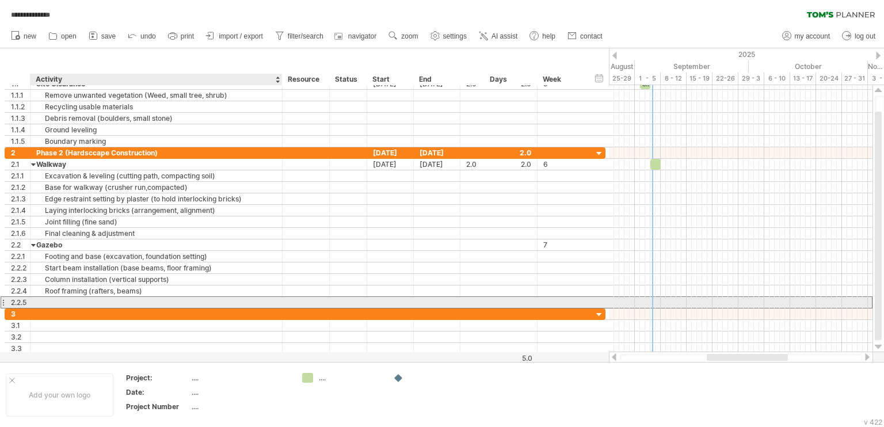
click at [165, 300] on div at bounding box center [156, 302] width 240 height 11
paste input "**********"
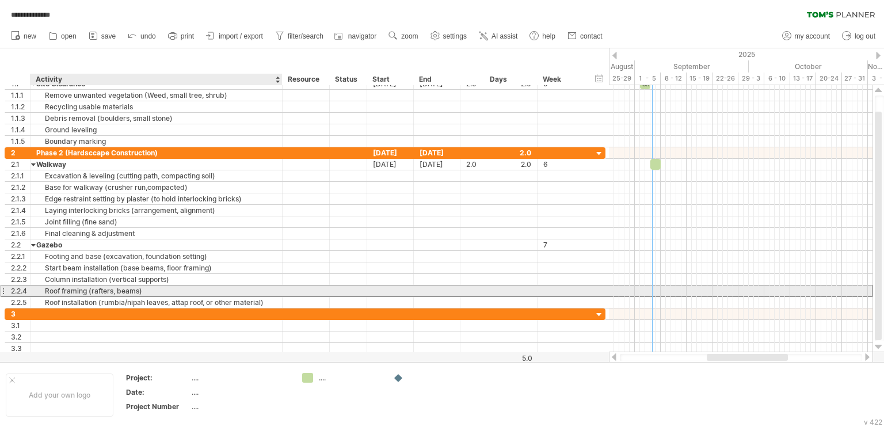
click at [110, 289] on div "Roof framing (rafters, beams)" at bounding box center [156, 290] width 240 height 11
click at [110, 289] on input "**********" at bounding box center [156, 290] width 240 height 11
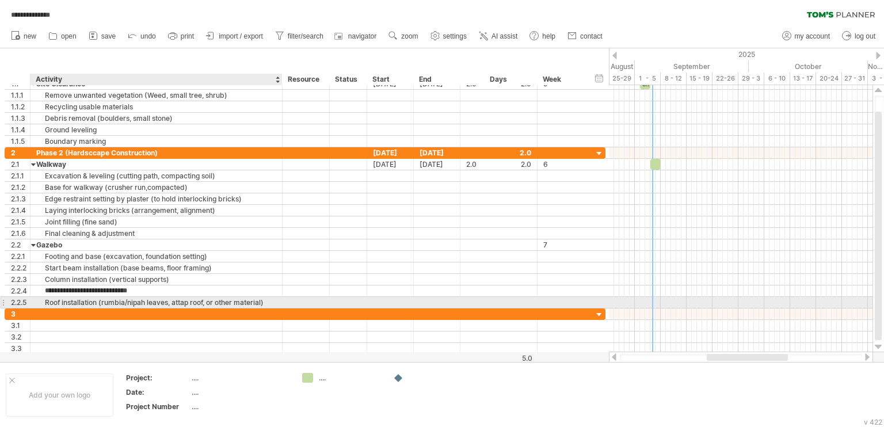
click at [106, 304] on div "Roof installation (rumbia/nipah leaves, attap roof, or other material)" at bounding box center [156, 302] width 240 height 11
click at [128, 302] on input "**********" at bounding box center [156, 302] width 240 height 11
click at [150, 301] on input "**********" at bounding box center [156, 302] width 240 height 11
click at [173, 302] on input "**********" at bounding box center [156, 302] width 240 height 11
drag, startPoint x: 177, startPoint y: 301, endPoint x: 249, endPoint y: 299, distance: 72.0
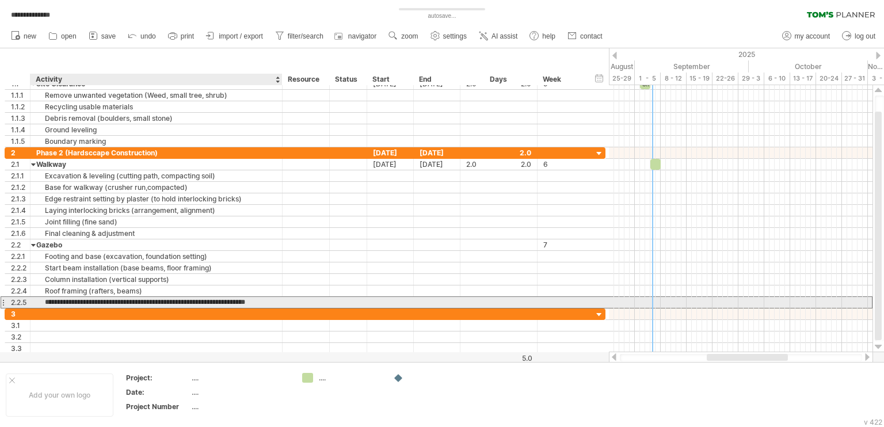
click at [249, 299] on input "**********" at bounding box center [156, 302] width 240 height 11
type input "**********"
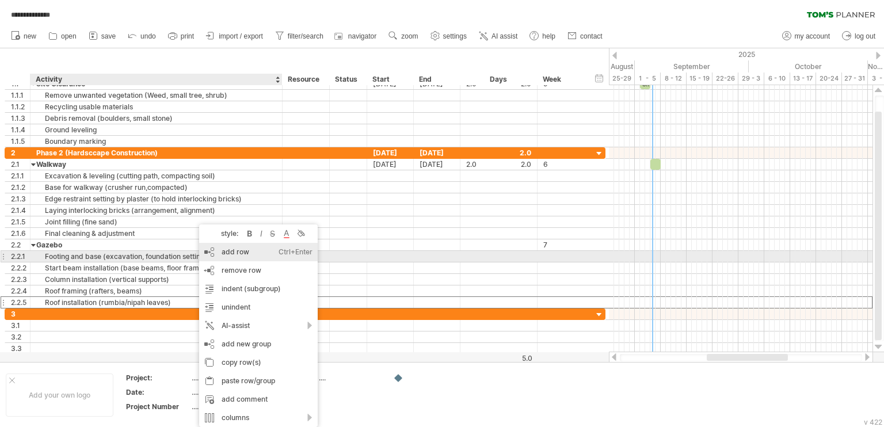
click at [231, 256] on div "add row Ctrl+Enter Cmd+Enter" at bounding box center [258, 252] width 119 height 18
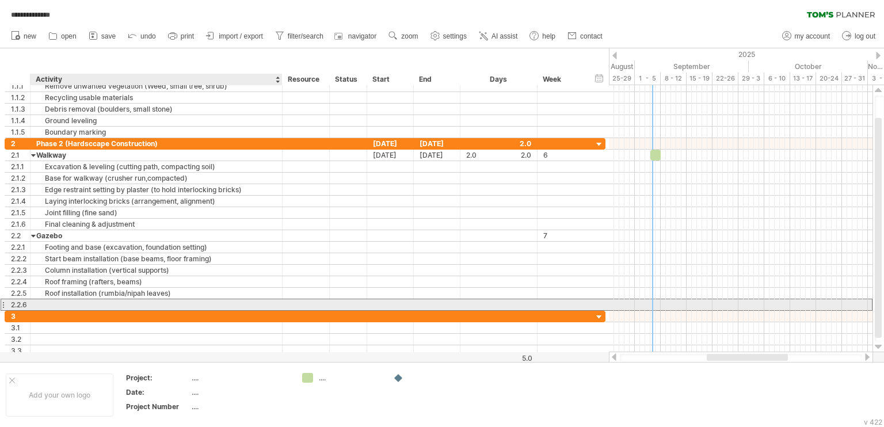
click at [148, 300] on div at bounding box center [156, 304] width 240 height 11
paste input "**********"
type input "**********"
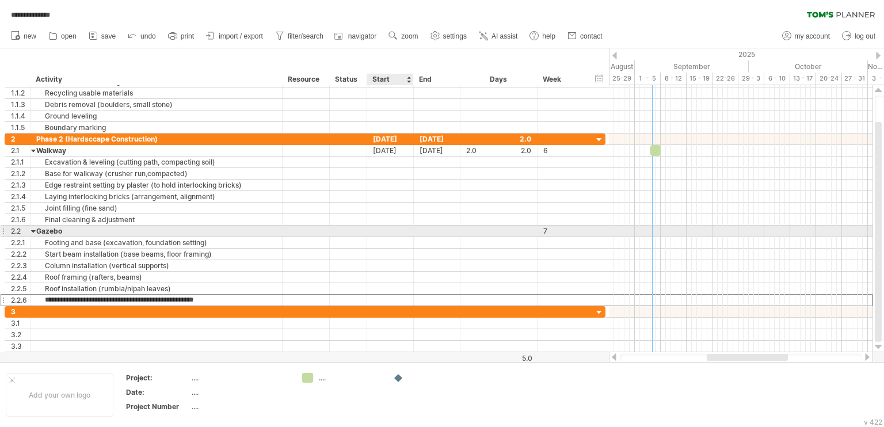
click at [397, 229] on div at bounding box center [390, 231] width 47 height 11
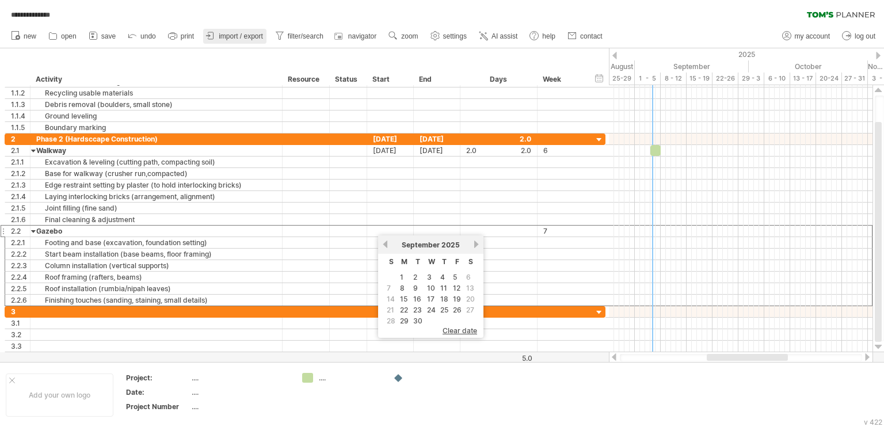
click at [258, 34] on span "import / export" at bounding box center [241, 36] width 44 height 8
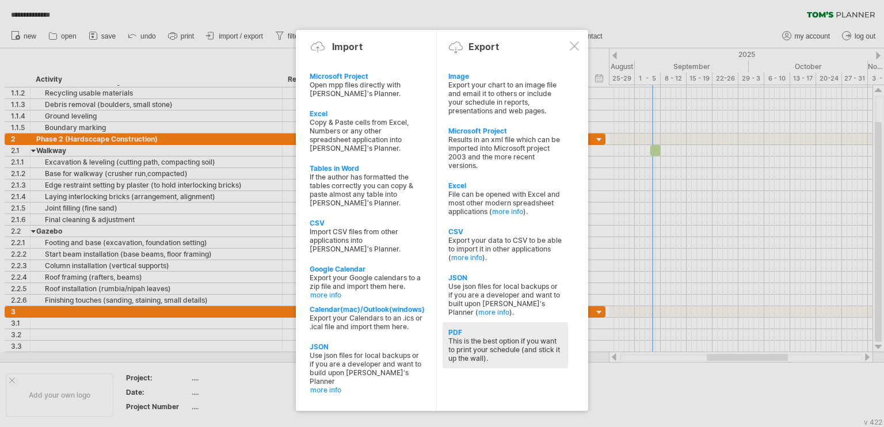
click at [459, 337] on div "PDF" at bounding box center [505, 332] width 114 height 9
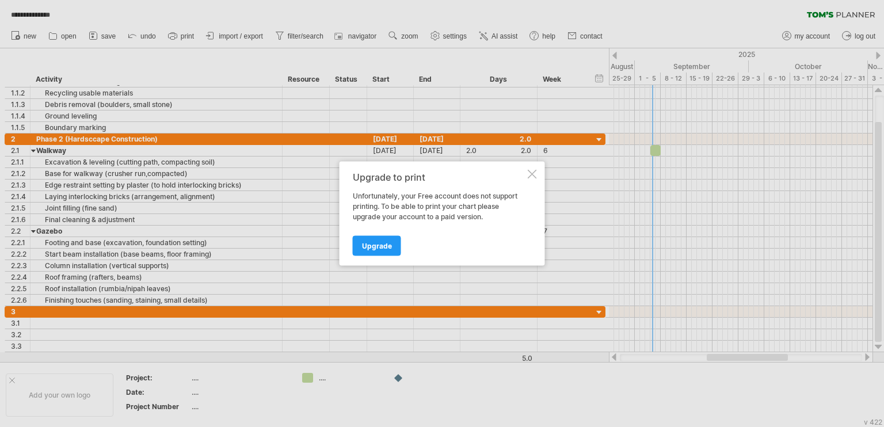
click at [529, 173] on div at bounding box center [532, 174] width 9 height 9
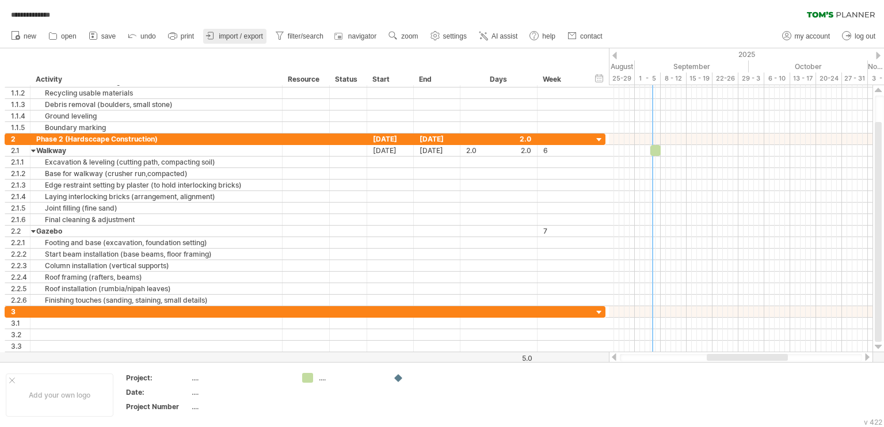
click at [255, 36] on span "import / export" at bounding box center [241, 36] width 44 height 8
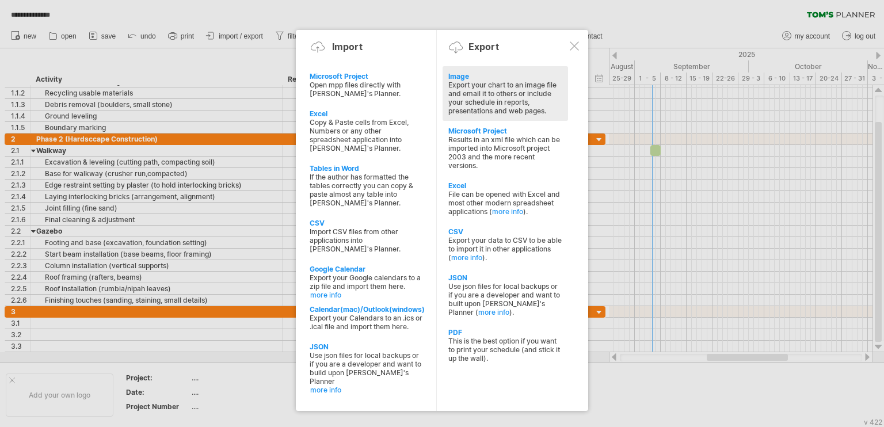
click at [495, 91] on div "Export your chart to an image file and email it to others or include your sched…" at bounding box center [505, 98] width 114 height 35
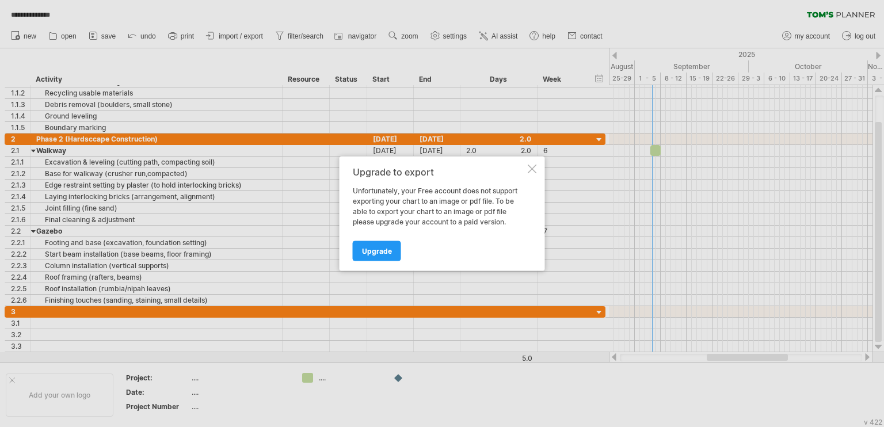
click at [529, 169] on div at bounding box center [532, 169] width 9 height 9
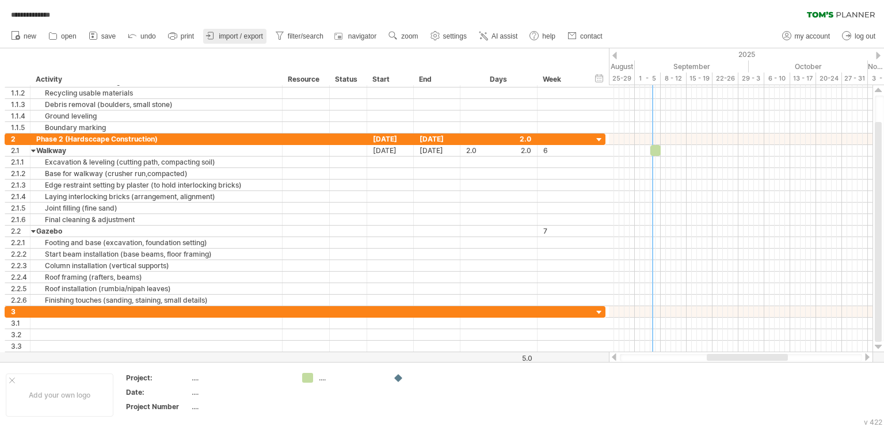
click at [235, 36] on span "import / export" at bounding box center [241, 36] width 44 height 8
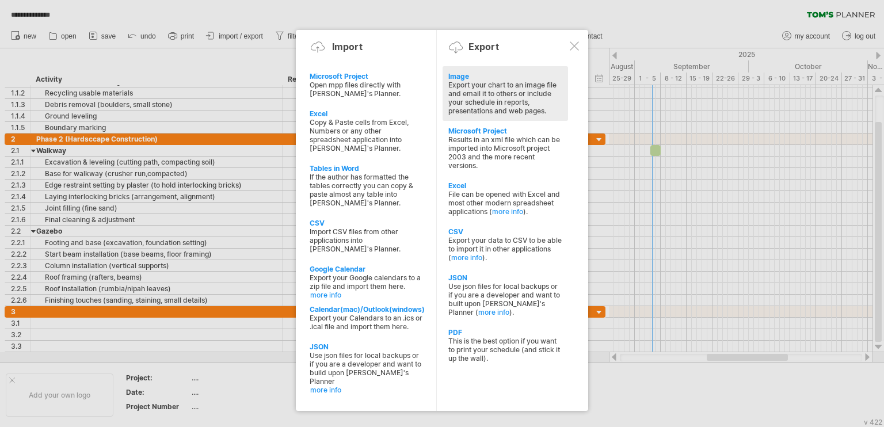
click at [493, 103] on div "Export your chart to an image file and email it to others or include your sched…" at bounding box center [505, 98] width 114 height 35
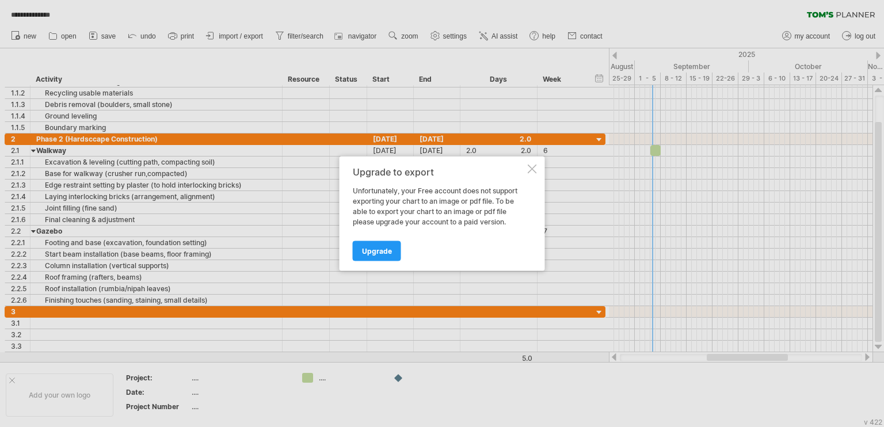
click at [530, 165] on div at bounding box center [532, 169] width 9 height 9
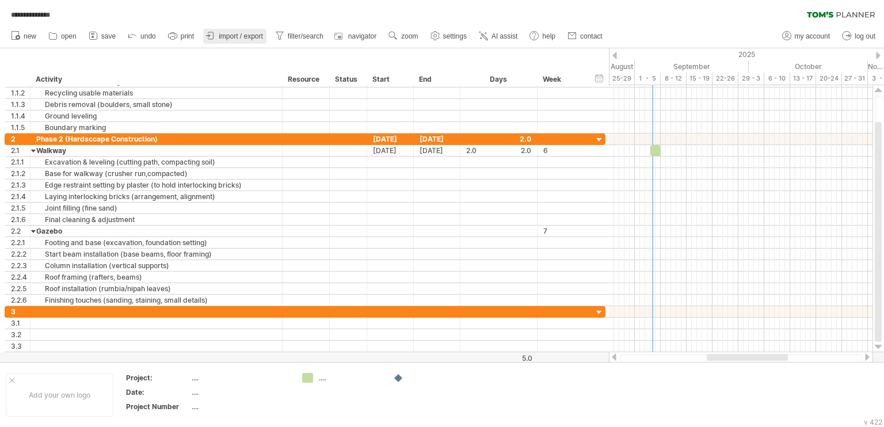
click at [226, 32] on span "import / export" at bounding box center [241, 36] width 44 height 8
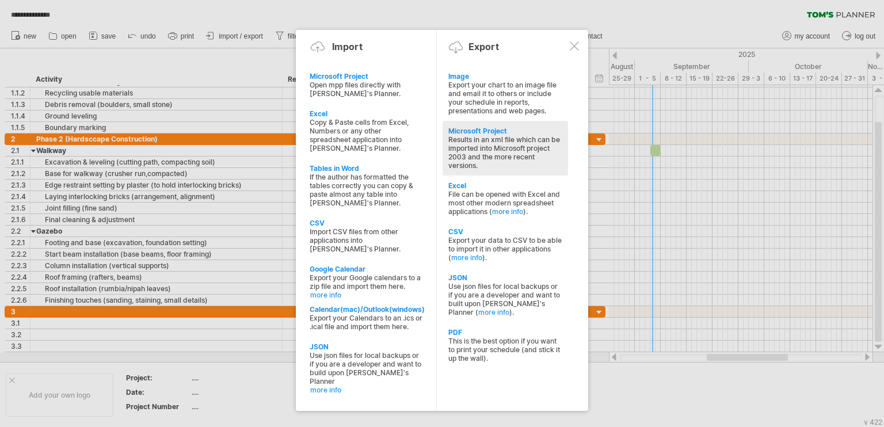
click at [490, 171] on div "Microsoft Project Results in an xml file which can be imported into Microsoft p…" at bounding box center [505, 148] width 125 height 55
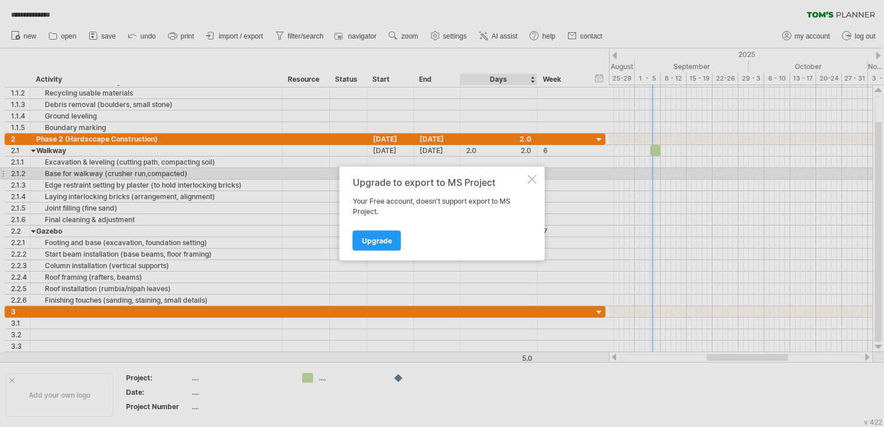
click at [535, 180] on div at bounding box center [532, 179] width 9 height 9
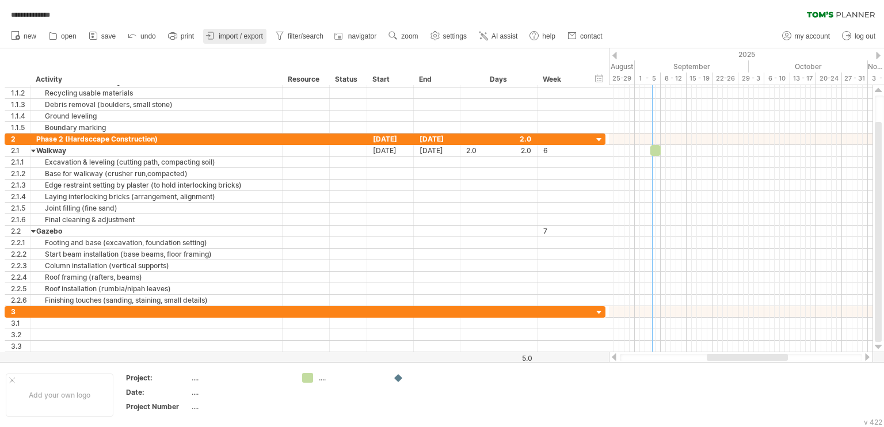
click at [246, 40] on link "import / export" at bounding box center [234, 36] width 63 height 15
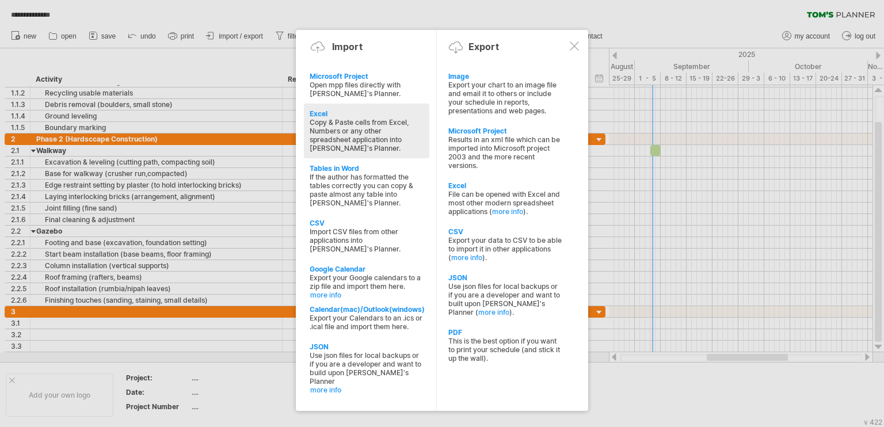
click at [348, 119] on div "Copy & Paste cells from Excel, Numbers or any other spreadsheet application int…" at bounding box center [367, 135] width 114 height 35
type textarea "**********"
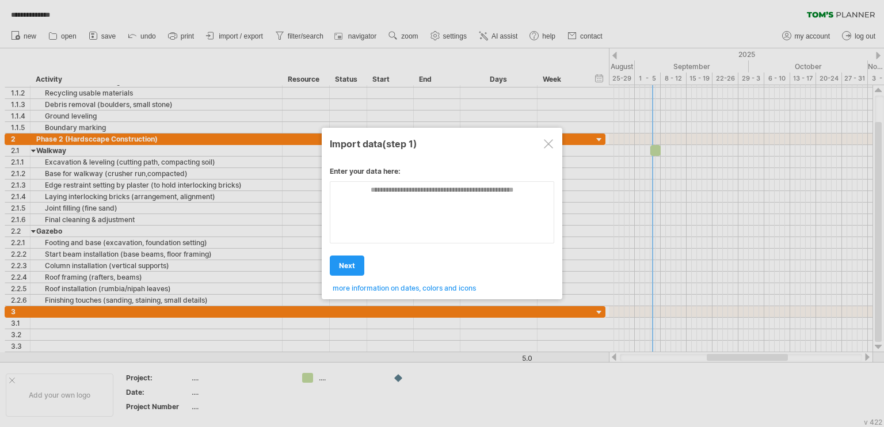
click at [546, 146] on div at bounding box center [548, 143] width 9 height 9
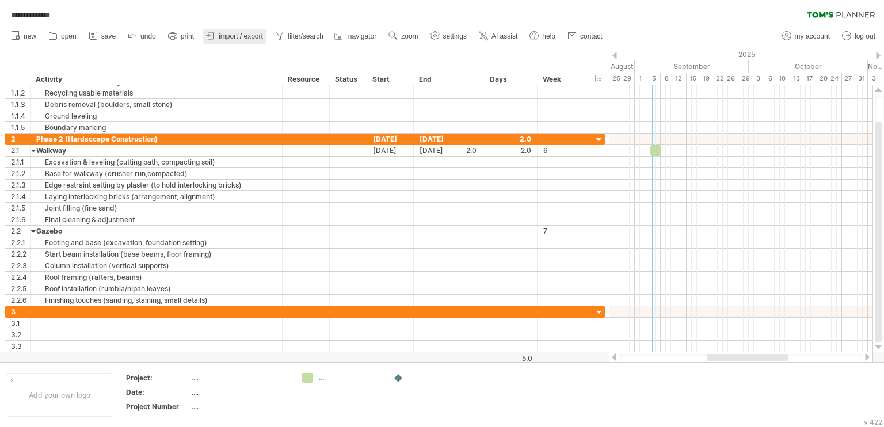
click at [220, 32] on link "import / export" at bounding box center [234, 36] width 63 height 15
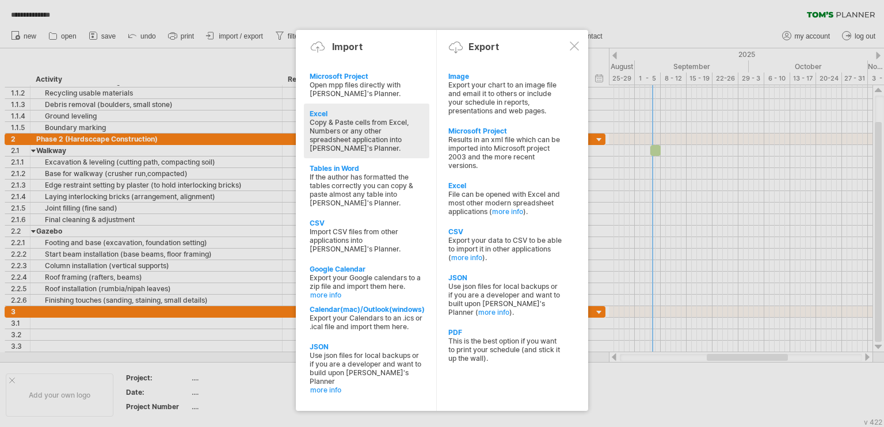
click at [354, 131] on div "Copy & Paste cells from Excel, Numbers or any other spreadsheet application int…" at bounding box center [367, 135] width 114 height 35
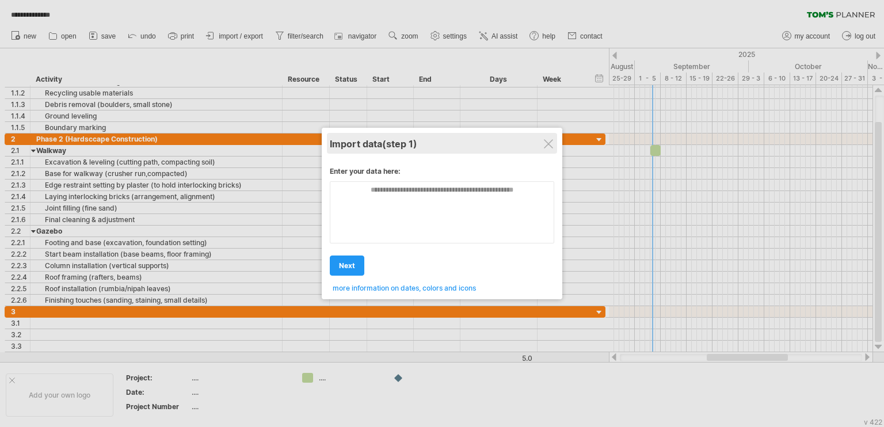
click at [544, 146] on div at bounding box center [548, 143] width 9 height 9
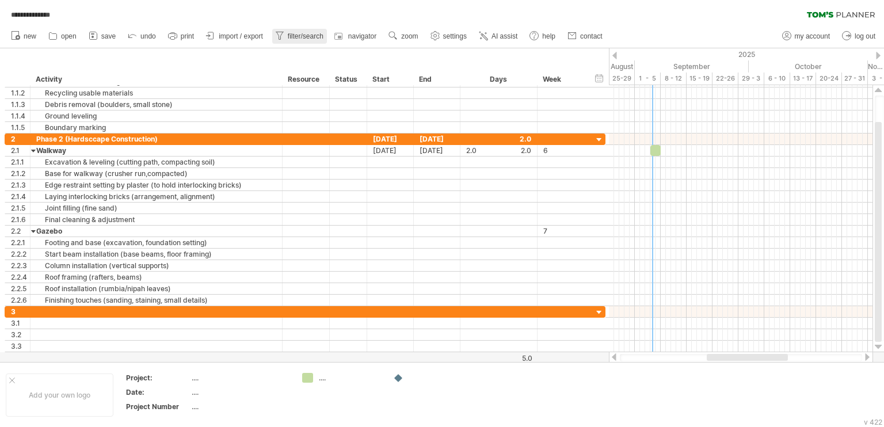
click at [310, 35] on span "filter/search" at bounding box center [306, 36] width 36 height 8
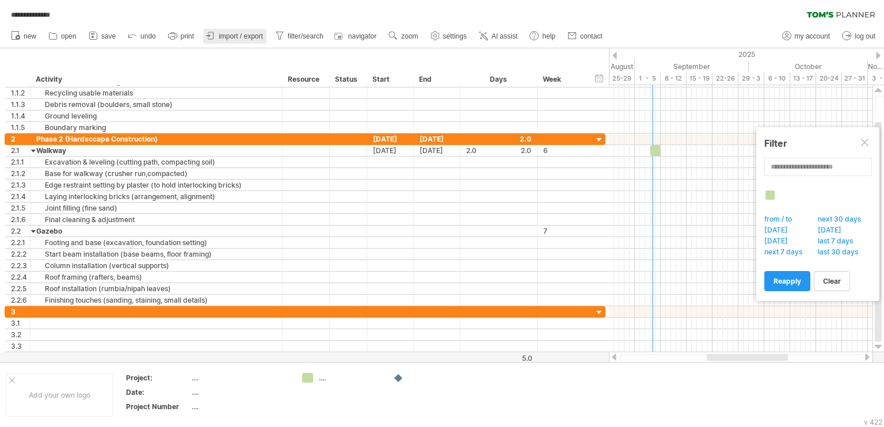
click at [245, 37] on span "import / export" at bounding box center [241, 36] width 44 height 8
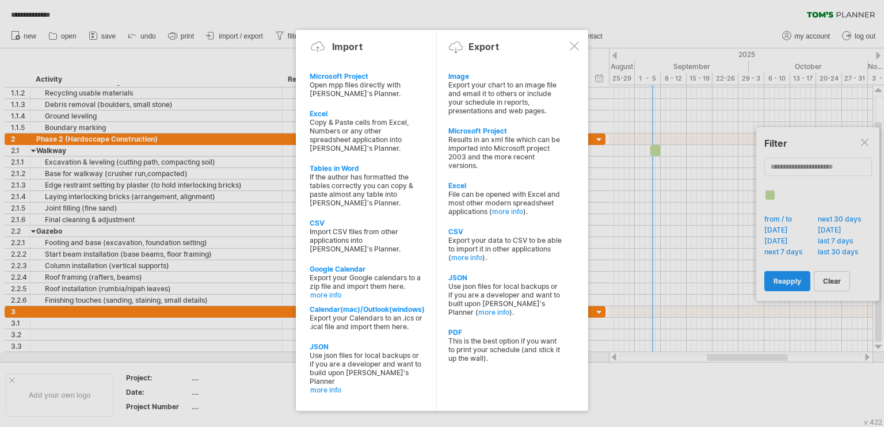
click at [861, 143] on div at bounding box center [442, 213] width 884 height 427
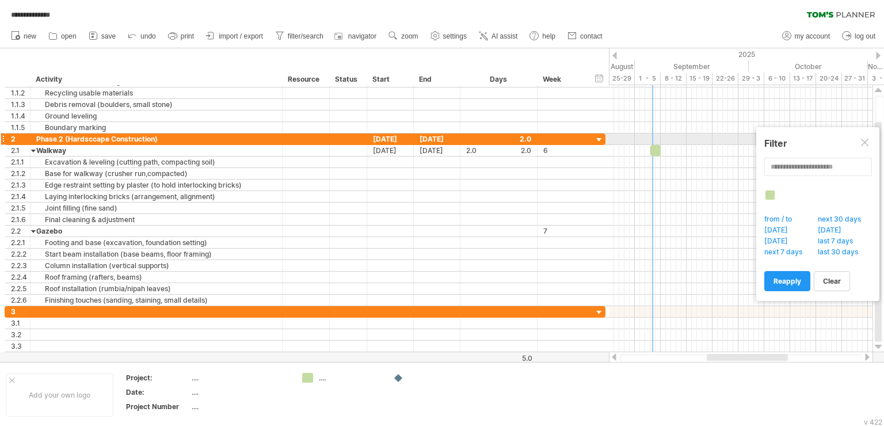
click at [865, 140] on div at bounding box center [865, 143] width 9 height 9
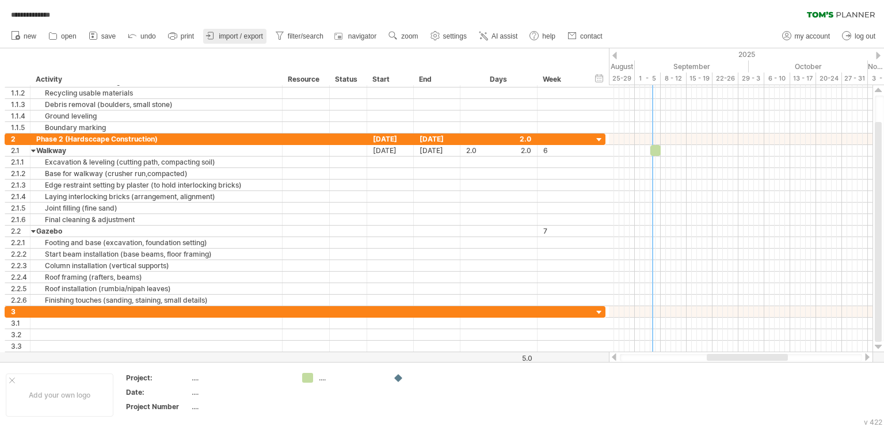
click at [255, 32] on span "import / export" at bounding box center [241, 36] width 44 height 8
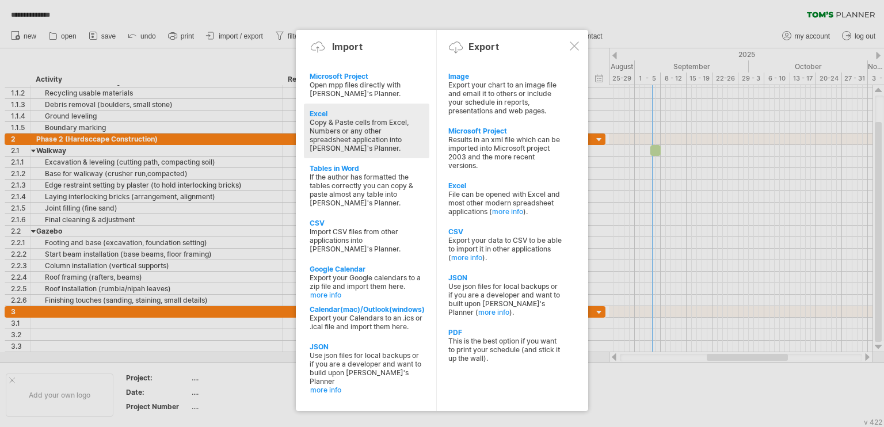
click at [366, 126] on div "Copy & Paste cells from Excel, Numbers or any other spreadsheet application int…" at bounding box center [367, 135] width 114 height 35
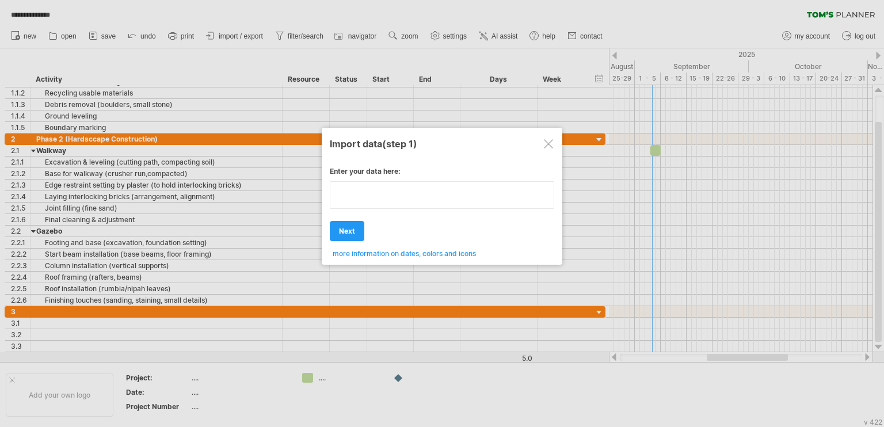
click at [360, 204] on textarea at bounding box center [442, 195] width 224 height 28
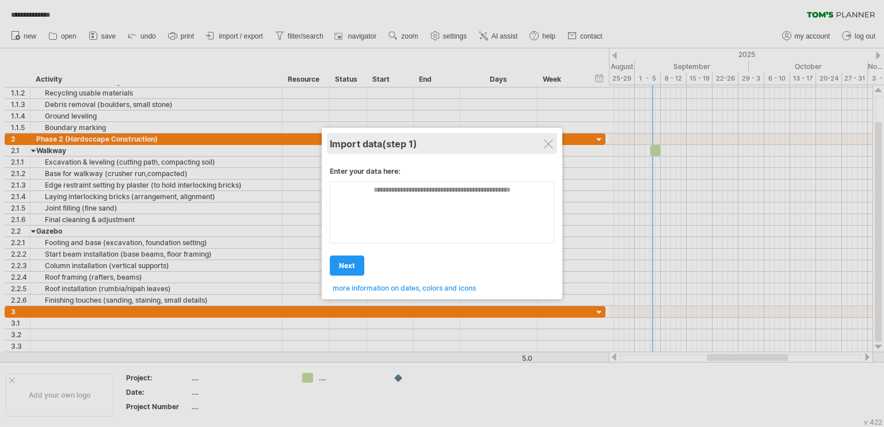
click at [444, 148] on div "Import data (step 1)" at bounding box center [442, 143] width 224 height 21
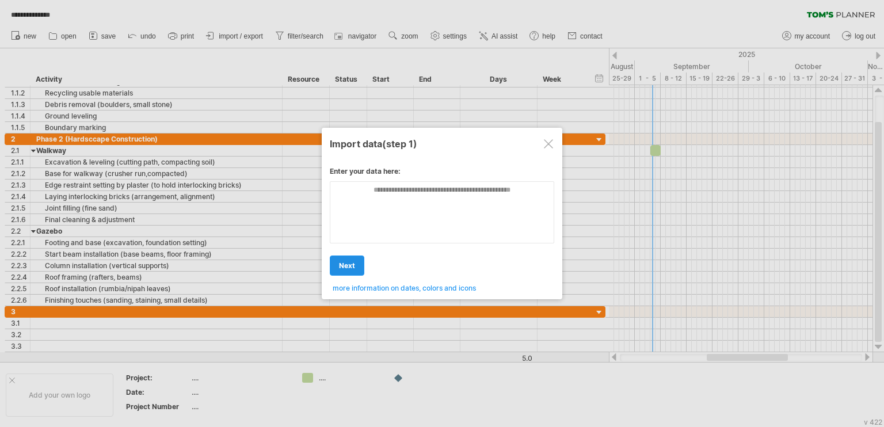
click at [352, 258] on link "next" at bounding box center [347, 265] width 35 height 20
click at [549, 147] on div at bounding box center [548, 143] width 9 height 9
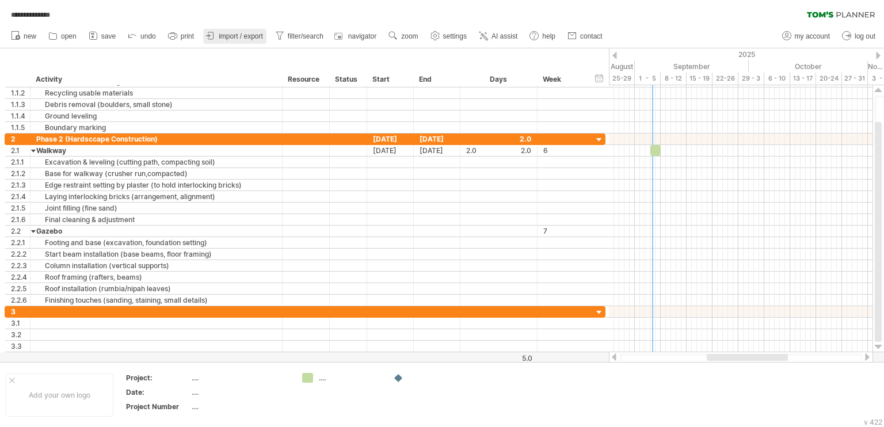
click at [253, 39] on span "import / export" at bounding box center [241, 36] width 44 height 8
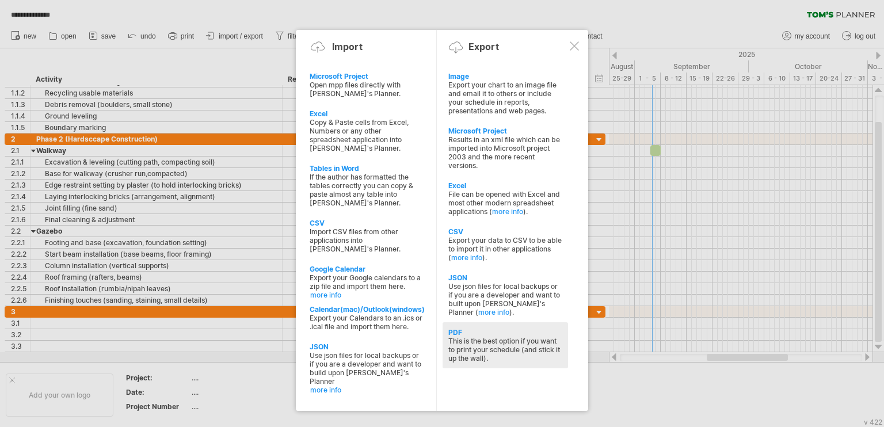
click at [503, 352] on div "This is the best option if you want to print your schedule (and stick it up the…" at bounding box center [505, 350] width 114 height 26
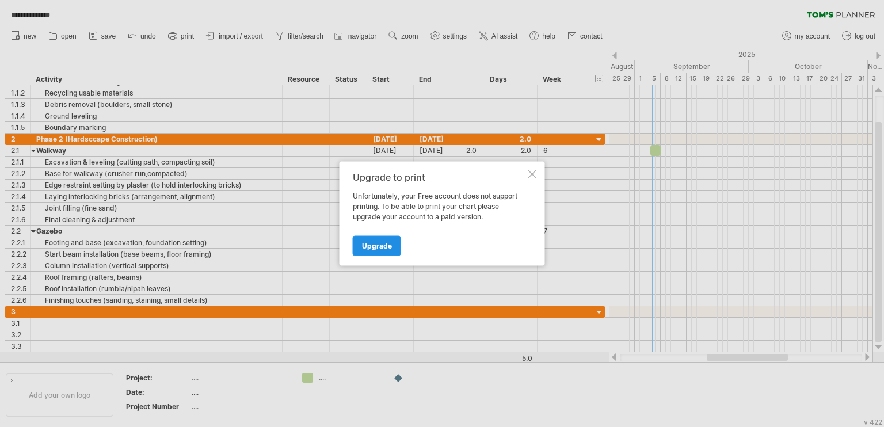
click at [380, 250] on link "Upgrade" at bounding box center [377, 246] width 48 height 20
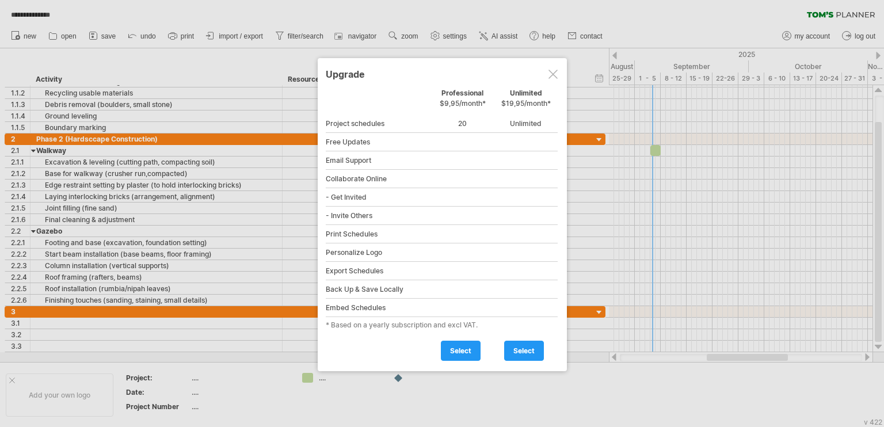
click at [553, 71] on div at bounding box center [552, 74] width 9 height 9
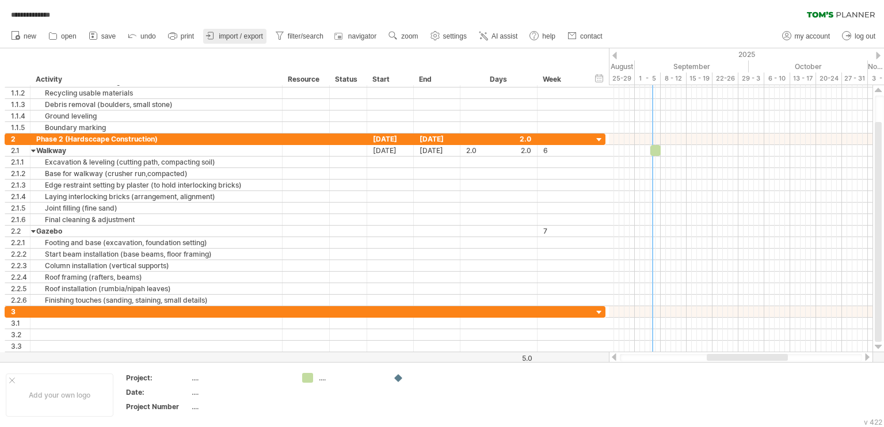
click at [239, 34] on span "import / export" at bounding box center [241, 36] width 44 height 8
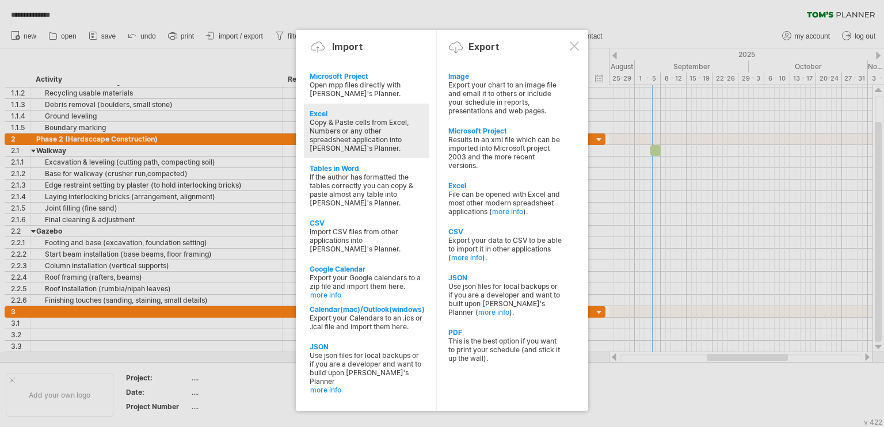
click at [361, 128] on div "Copy & Paste cells from Excel, Numbers or any other spreadsheet application int…" at bounding box center [367, 135] width 114 height 35
type textarea "**********"
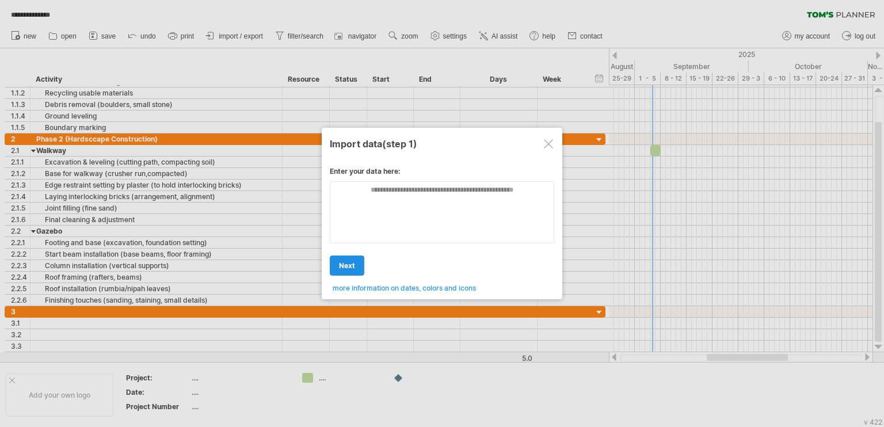
click at [349, 269] on span "next" at bounding box center [347, 265] width 16 height 9
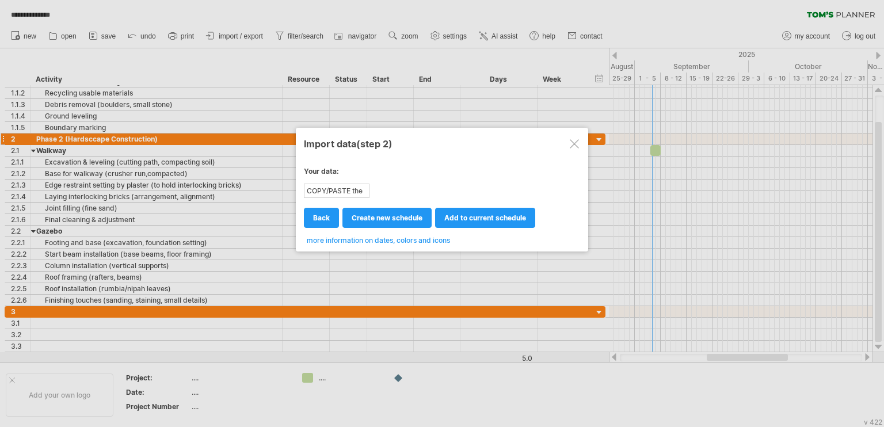
click at [574, 142] on div at bounding box center [574, 143] width 9 height 9
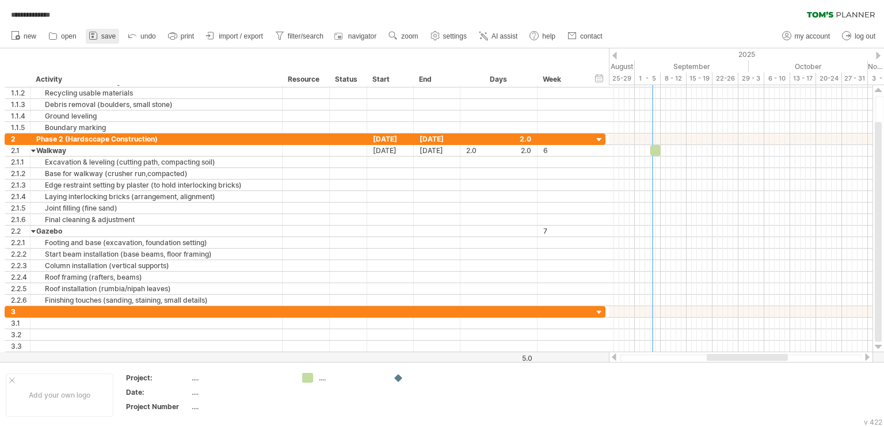
click at [102, 37] on span "save" at bounding box center [108, 36] width 14 height 8
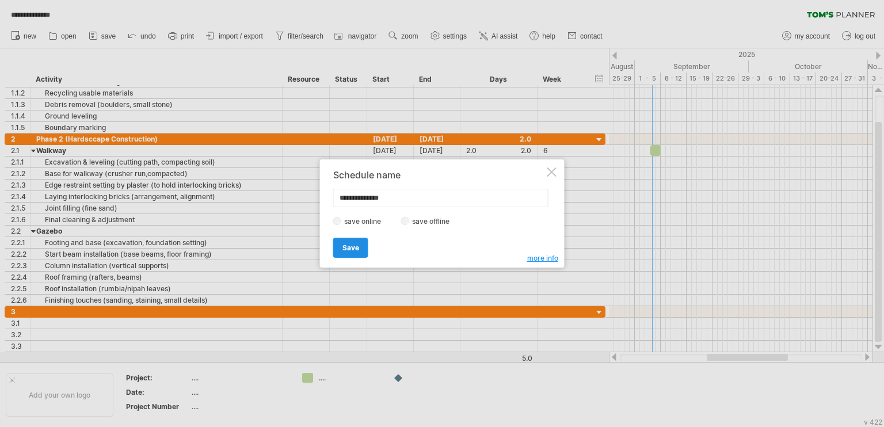
click at [341, 248] on link "Save" at bounding box center [350, 248] width 35 height 20
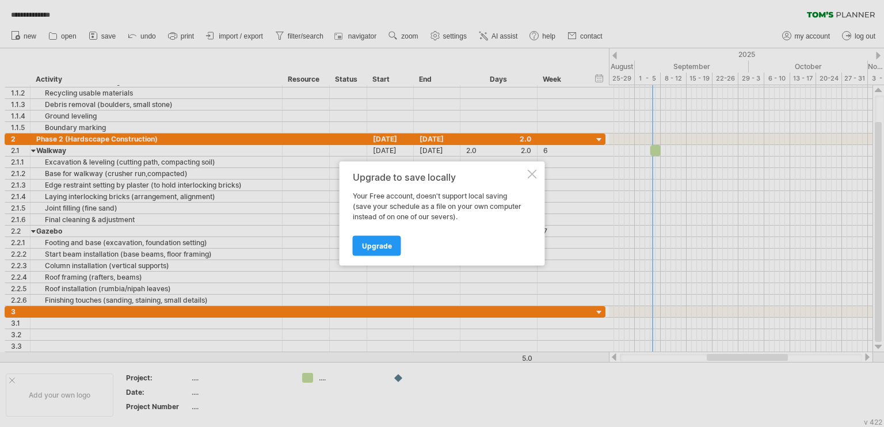
click at [529, 171] on div at bounding box center [532, 174] width 9 height 9
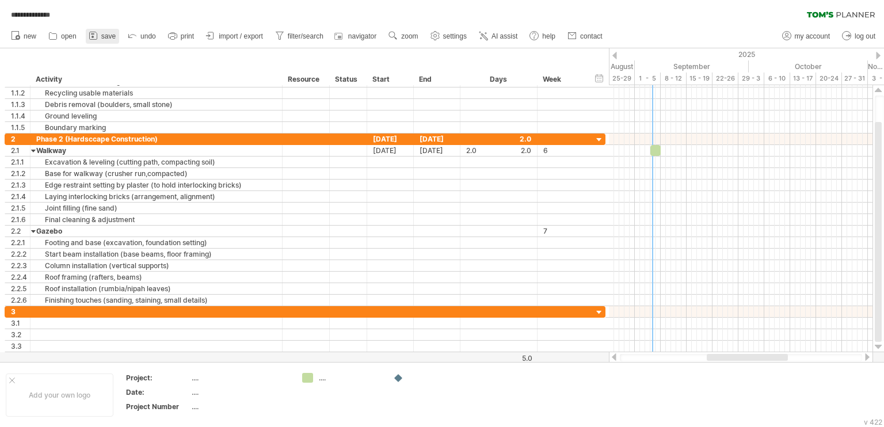
click at [108, 35] on span "save" at bounding box center [108, 36] width 14 height 8
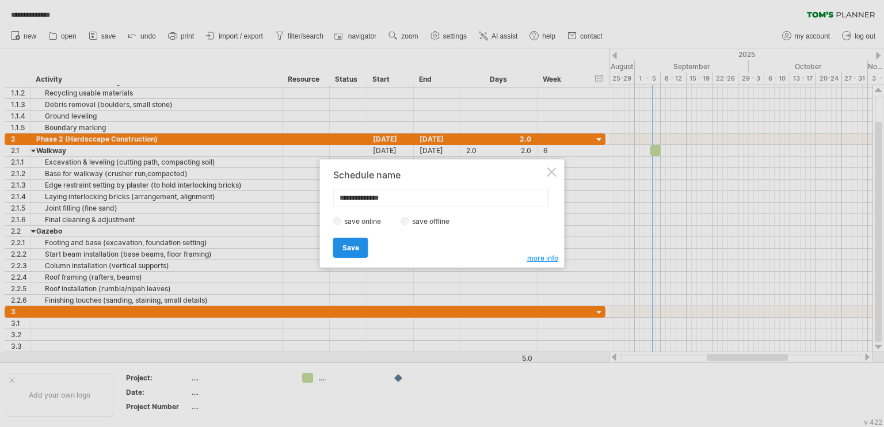
click at [348, 246] on span "Save" at bounding box center [350, 247] width 17 height 9
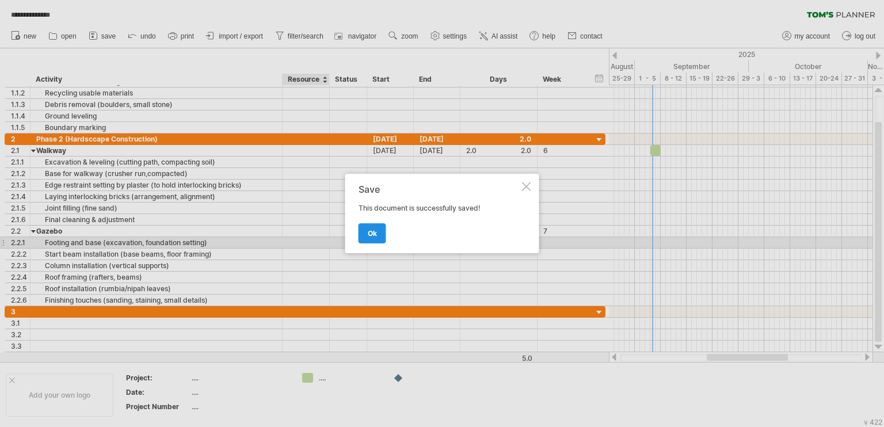
click at [371, 236] on span "ok" at bounding box center [372, 233] width 9 height 9
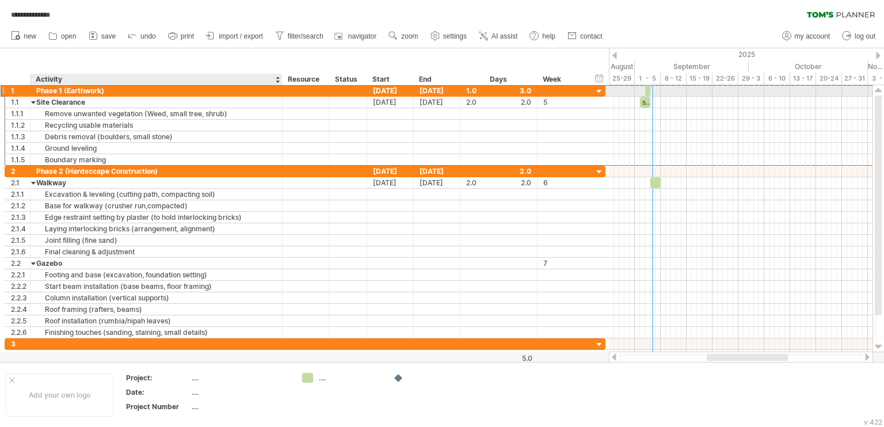
click at [120, 93] on div "Phase 1 (Earthwork)" at bounding box center [156, 90] width 240 height 11
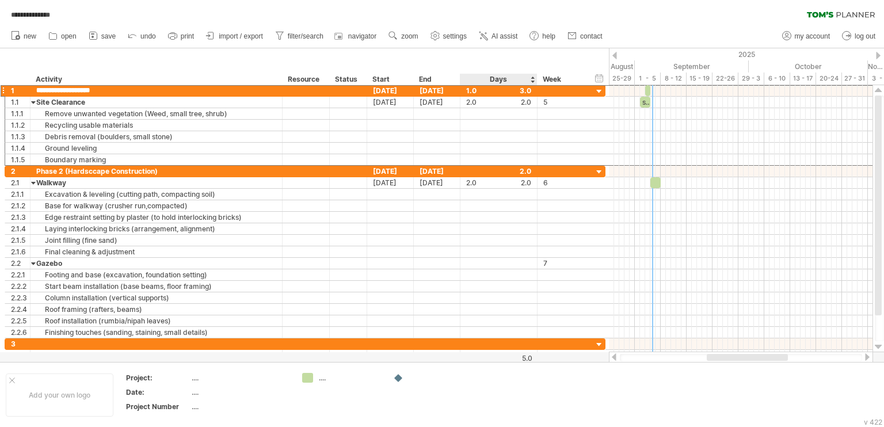
click at [539, 61] on div "hide start/end/duration show start/end/duration ******** Activity ******** Reso…" at bounding box center [304, 66] width 609 height 37
click at [258, 40] on link "import / export" at bounding box center [234, 36] width 63 height 15
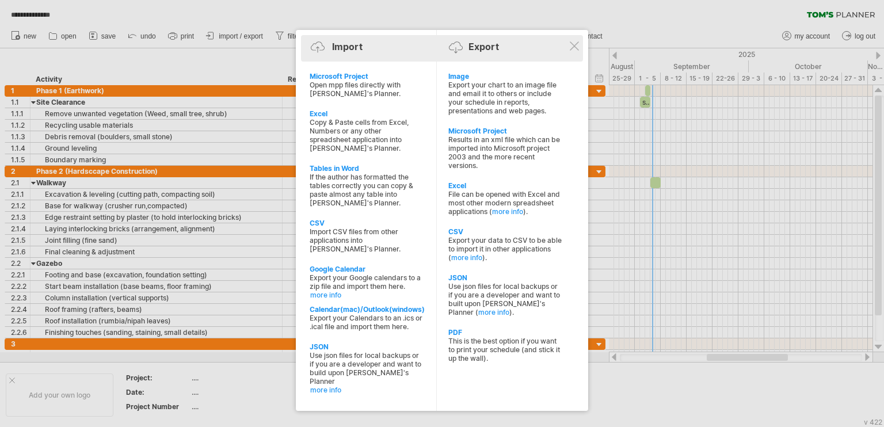
click at [579, 48] on div "Import Export" at bounding box center [442, 48] width 276 height 17
click at [578, 52] on div "Import Export" at bounding box center [442, 48] width 276 height 17
click at [575, 51] on div "Import Export" at bounding box center [442, 48] width 276 height 17
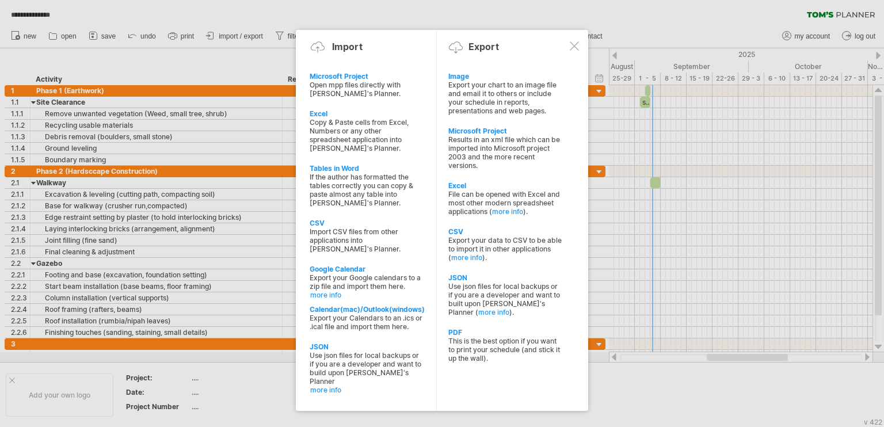
click at [574, 43] on div at bounding box center [574, 45] width 9 height 9
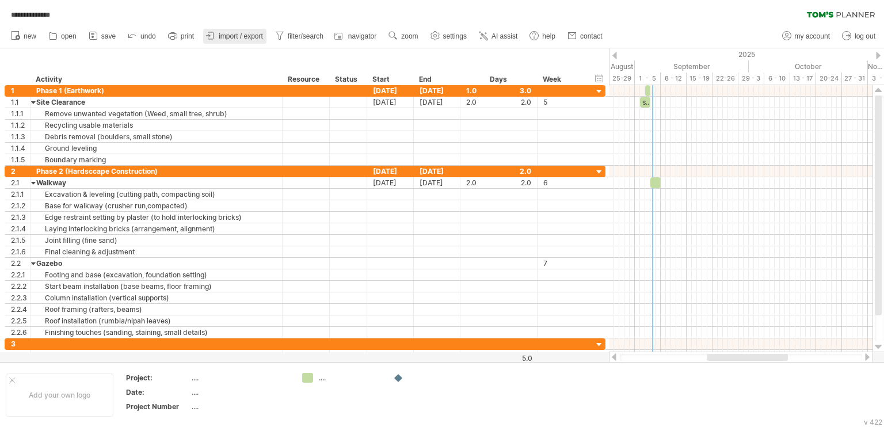
click at [254, 35] on span "import / export" at bounding box center [241, 36] width 44 height 8
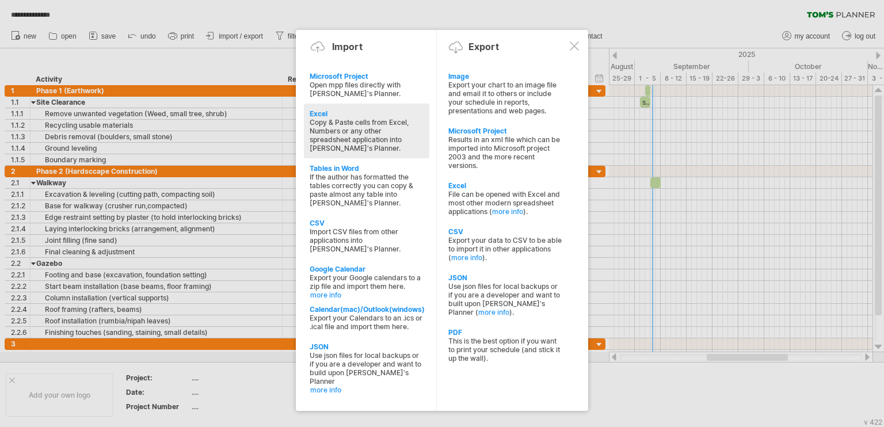
click at [392, 120] on div "Copy & Paste cells from Excel, Numbers or any other spreadsheet application int…" at bounding box center [367, 135] width 114 height 35
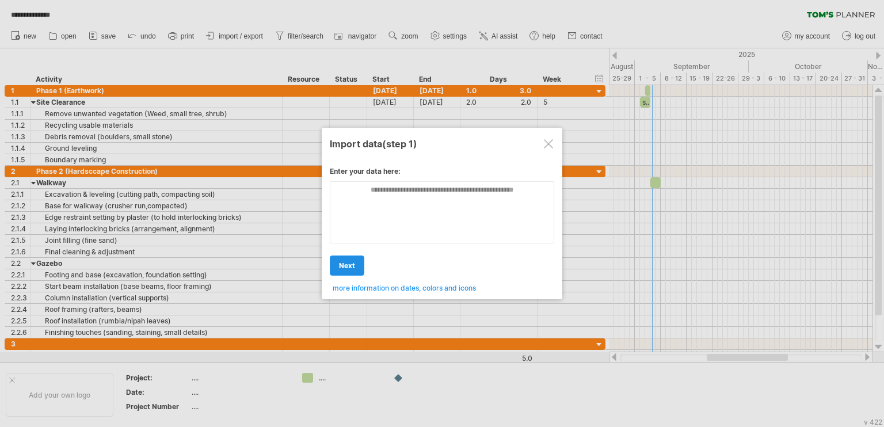
click at [346, 264] on span "next" at bounding box center [347, 265] width 16 height 9
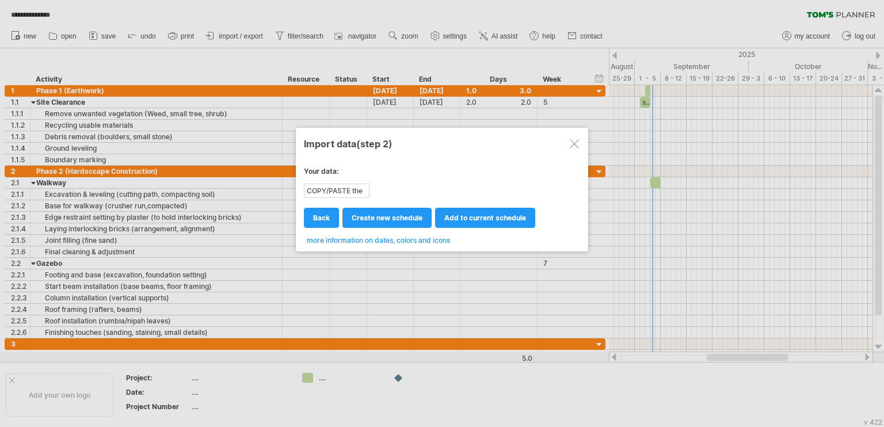
click at [356, 190] on div "COPY/PASTE the content of your spreadsheet HERE!" at bounding box center [336, 191] width 63 height 12
drag, startPoint x: 367, startPoint y: 186, endPoint x: 298, endPoint y: 189, distance: 69.1
click at [355, 189] on div "COPY/PASTE the content of your spreadsheet HERE!" at bounding box center [336, 191] width 63 height 12
drag, startPoint x: 298, startPoint y: 189, endPoint x: 316, endPoint y: 189, distance: 19.0
click at [304, 189] on div "Import data (step 2) Enter your data here: Your data: COPY/PASTE the content of…" at bounding box center [442, 190] width 292 height 124
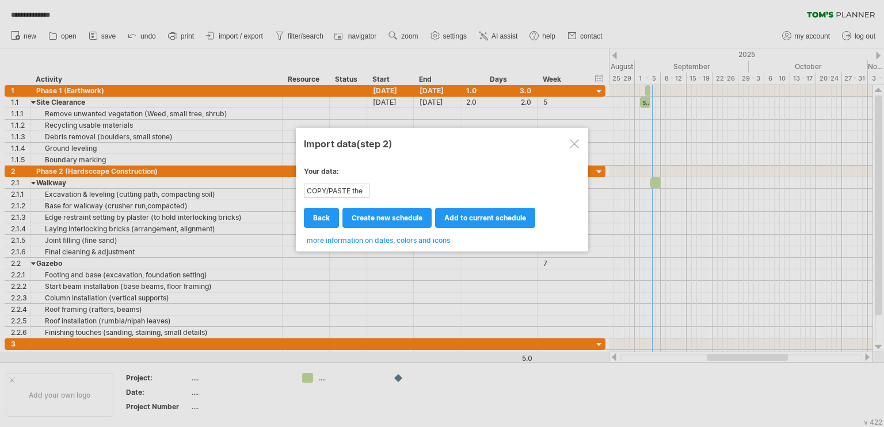
click at [316, 189] on div "COPY/PASTE the content of your spreadsheet HERE!" at bounding box center [336, 191] width 63 height 12
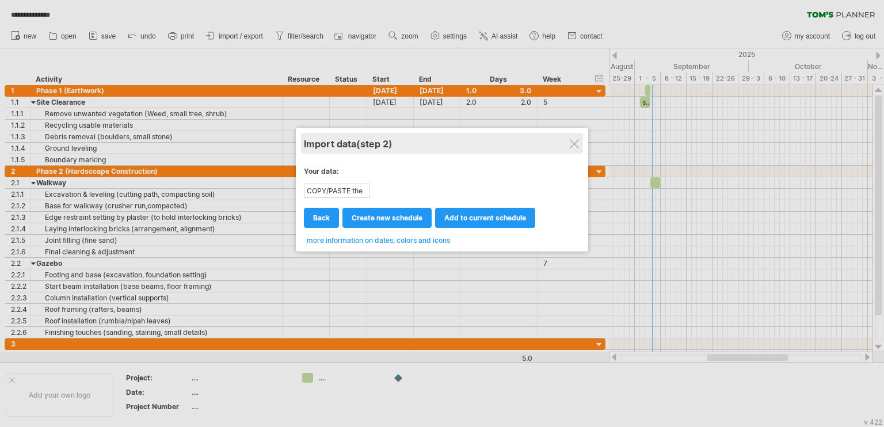
click at [569, 139] on div "Import data (step 2)" at bounding box center [442, 143] width 276 height 21
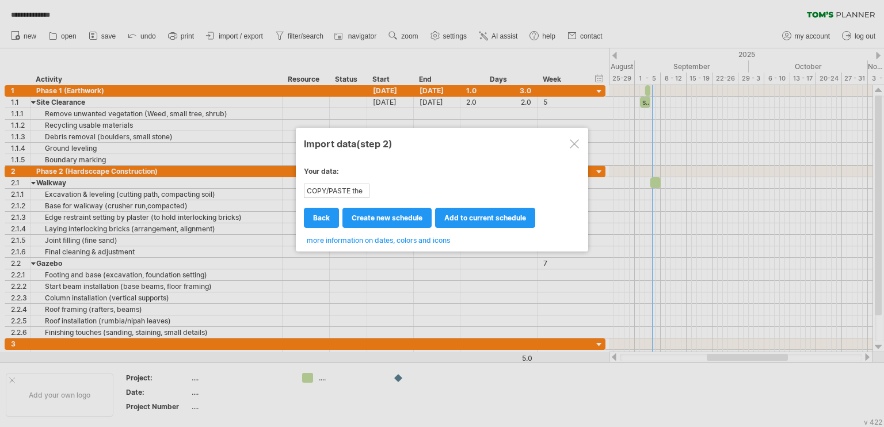
click at [571, 144] on div at bounding box center [574, 143] width 9 height 9
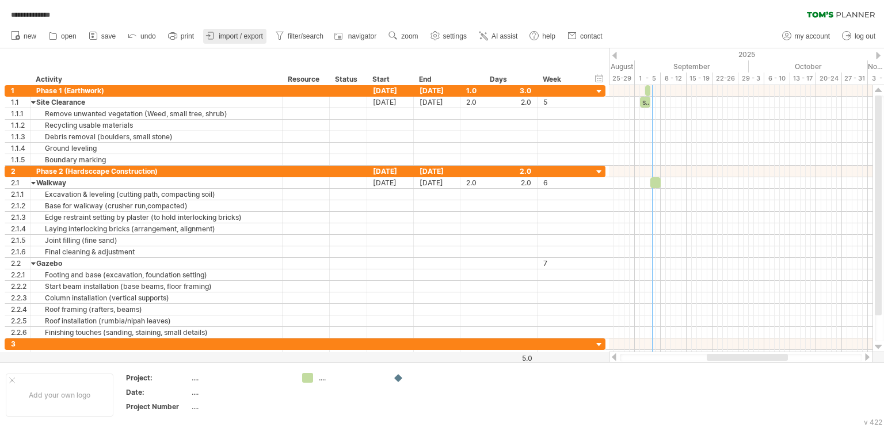
click at [247, 37] on span "import / export" at bounding box center [241, 36] width 44 height 8
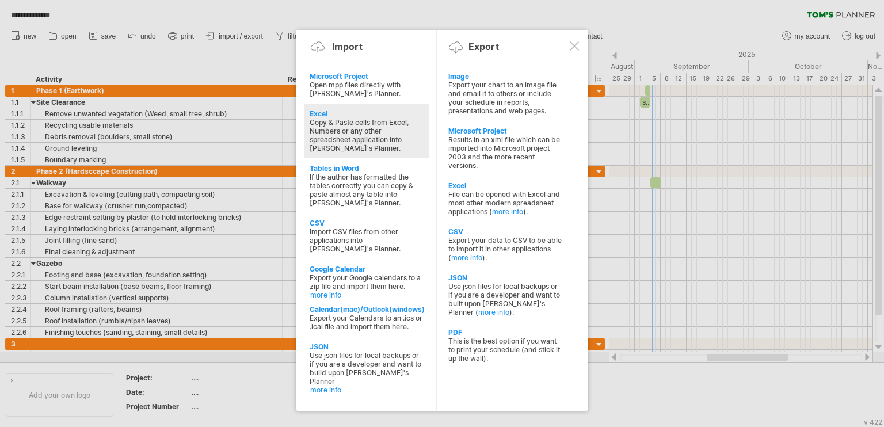
click at [373, 121] on div "Copy & Paste cells from Excel, Numbers or any other spreadsheet application int…" at bounding box center [367, 135] width 114 height 35
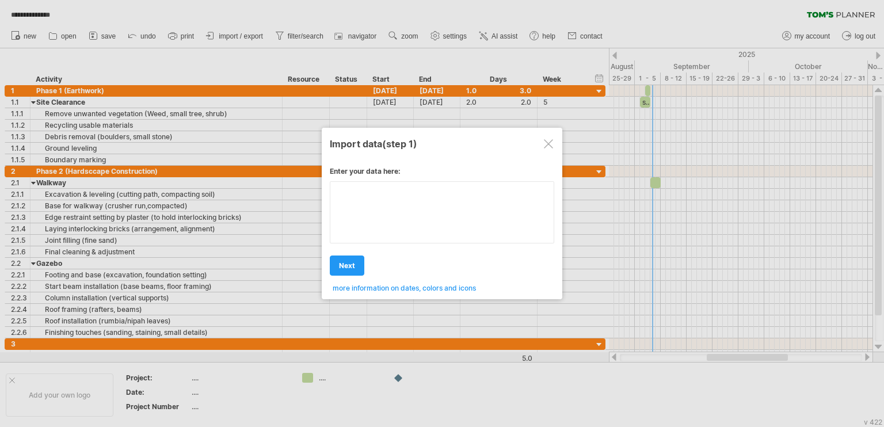
click at [380, 223] on div "Enter your data here: Your data: COPY/PASTE the content of your spreadsheet HER…" at bounding box center [442, 225] width 224 height 134
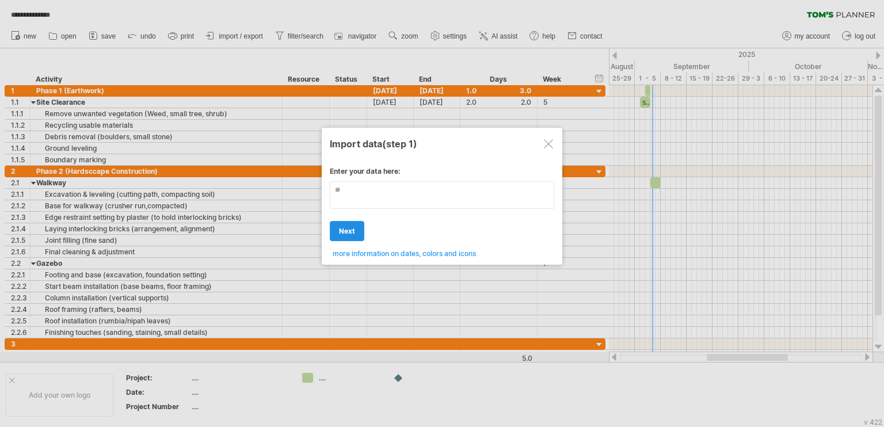
type textarea "*"
click at [346, 225] on div "Enter your data here: Your data: COPY/PASTE the content of your spreadsheet HER…" at bounding box center [442, 208] width 224 height 100
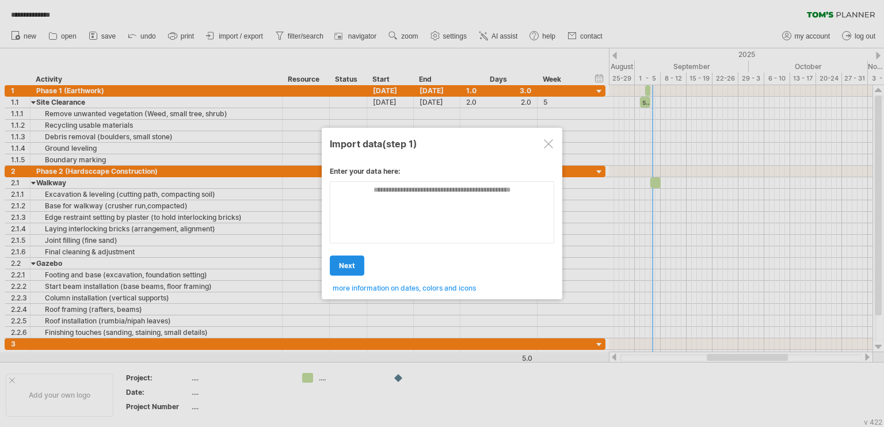
click at [347, 264] on span "next" at bounding box center [347, 265] width 16 height 9
click at [348, 264] on span "next" at bounding box center [347, 265] width 16 height 9
click at [355, 262] on link "next" at bounding box center [347, 265] width 35 height 20
click at [550, 143] on div at bounding box center [548, 143] width 9 height 9
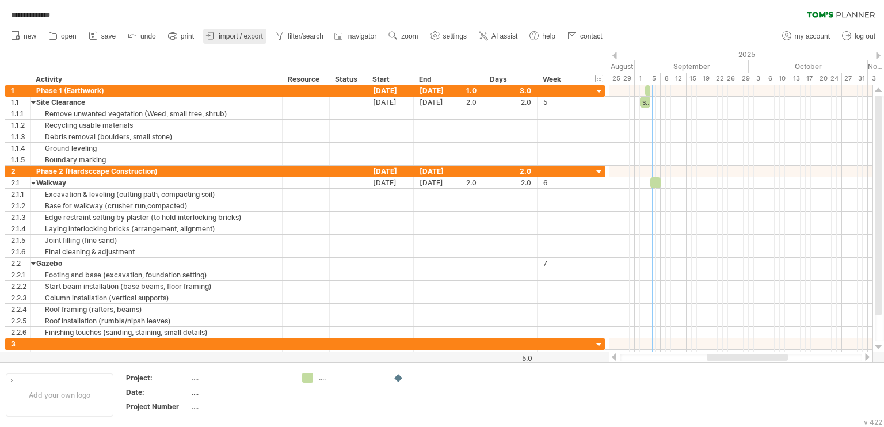
click at [242, 39] on span "import / export" at bounding box center [241, 36] width 44 height 8
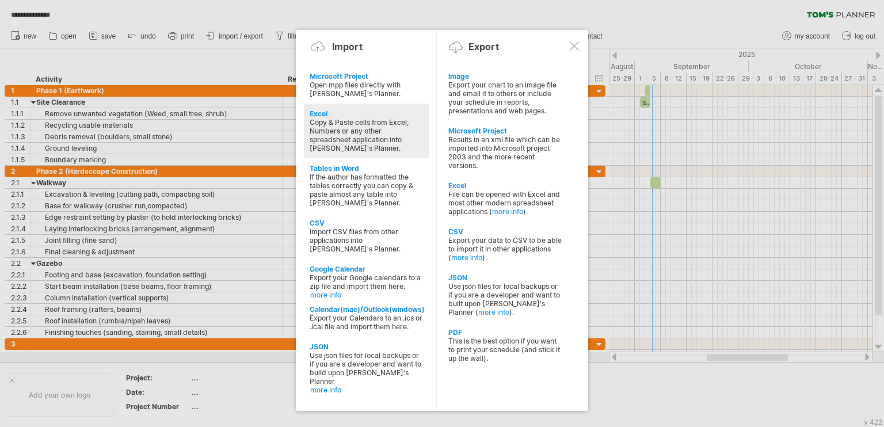
click at [396, 129] on div "Copy & Paste cells from Excel, Numbers or any other spreadsheet application int…" at bounding box center [367, 135] width 114 height 35
type textarea "**********"
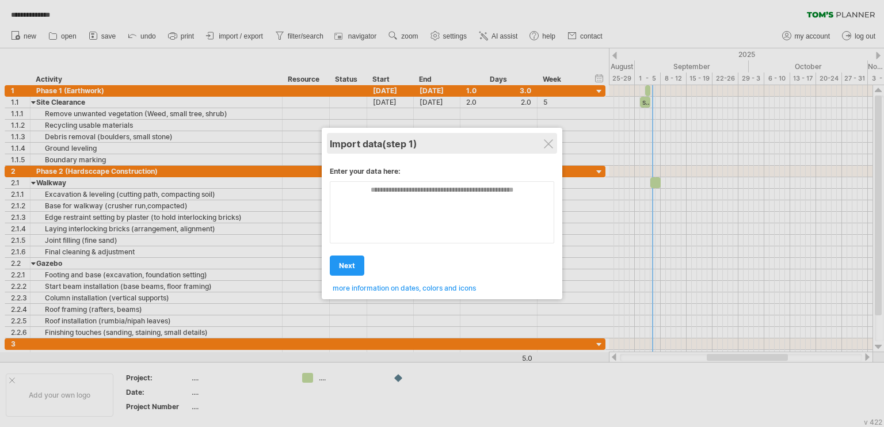
click at [543, 149] on div "Import data (step 1)" at bounding box center [442, 143] width 224 height 21
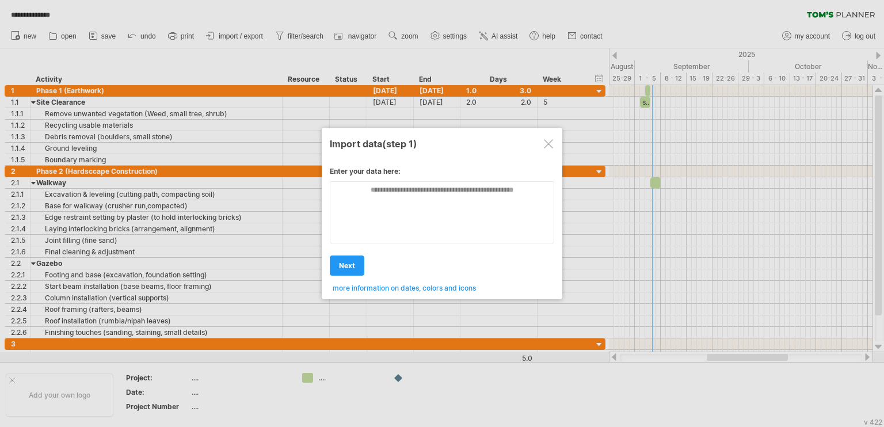
click at [548, 140] on div at bounding box center [548, 143] width 9 height 9
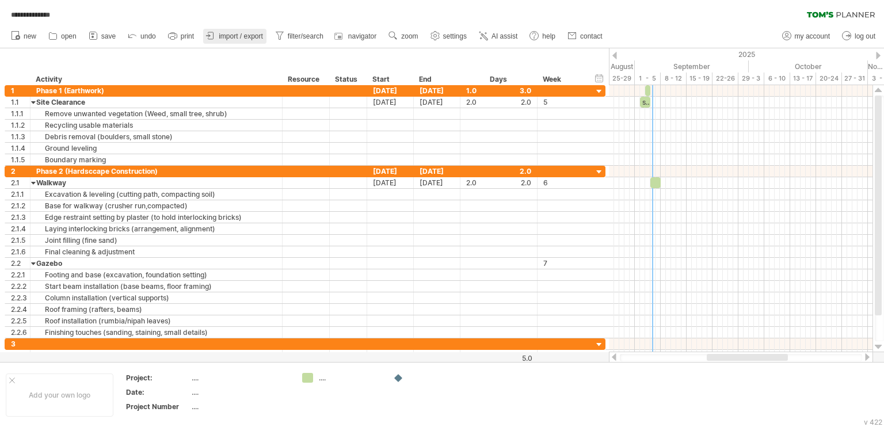
click at [245, 36] on span "import / export" at bounding box center [241, 36] width 44 height 8
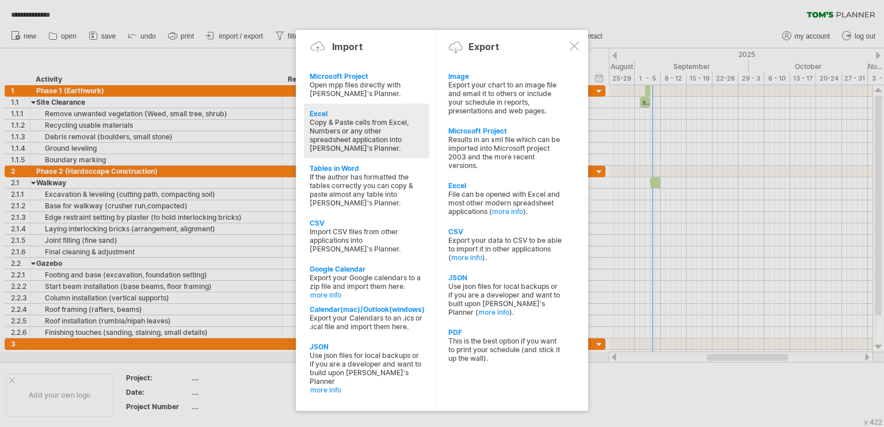
click at [368, 129] on div "Copy & Paste cells from Excel, Numbers or any other spreadsheet application int…" at bounding box center [367, 135] width 114 height 35
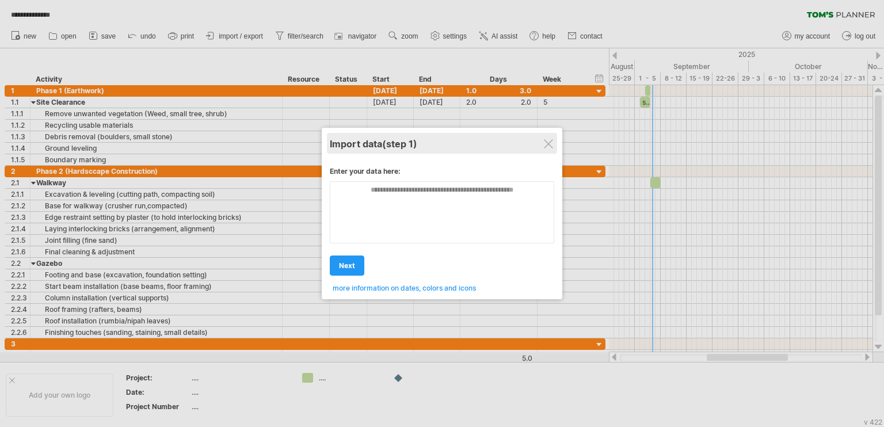
click at [553, 136] on div "Import data (step 1)" at bounding box center [442, 143] width 224 height 21
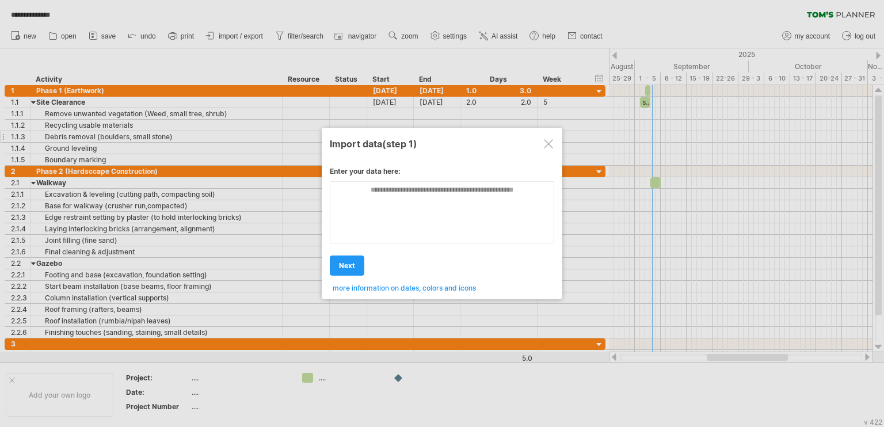
click at [546, 143] on div at bounding box center [548, 143] width 9 height 9
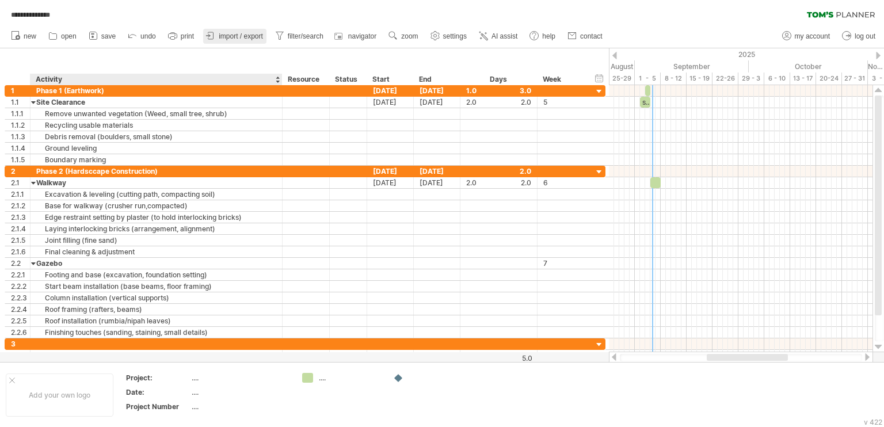
click at [250, 42] on link "import / export" at bounding box center [234, 36] width 63 height 15
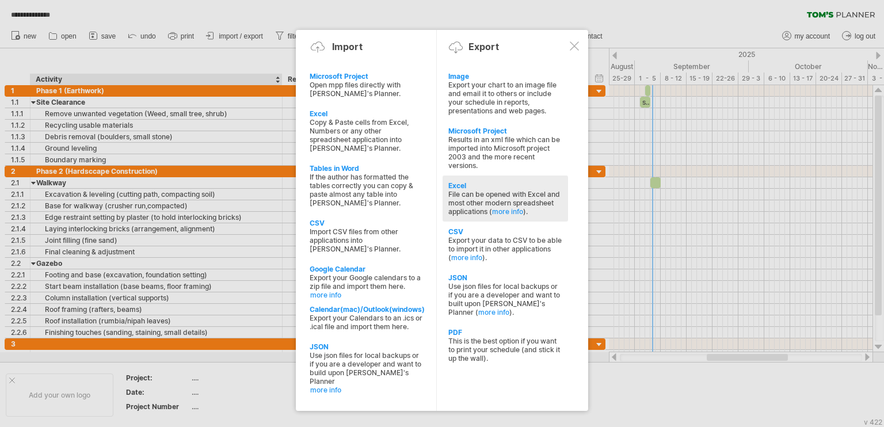
click at [483, 195] on div "File can be opened with Excel and most other modern spreadsheet applications ( …" at bounding box center [505, 203] width 114 height 26
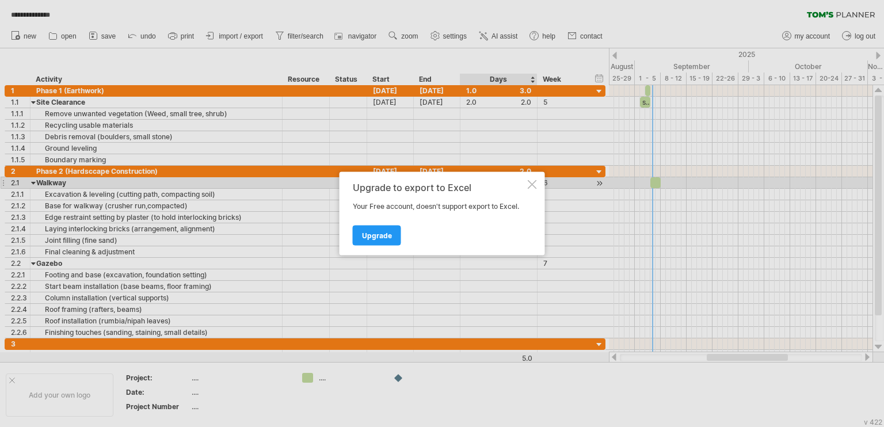
click at [529, 184] on div at bounding box center [532, 184] width 9 height 9
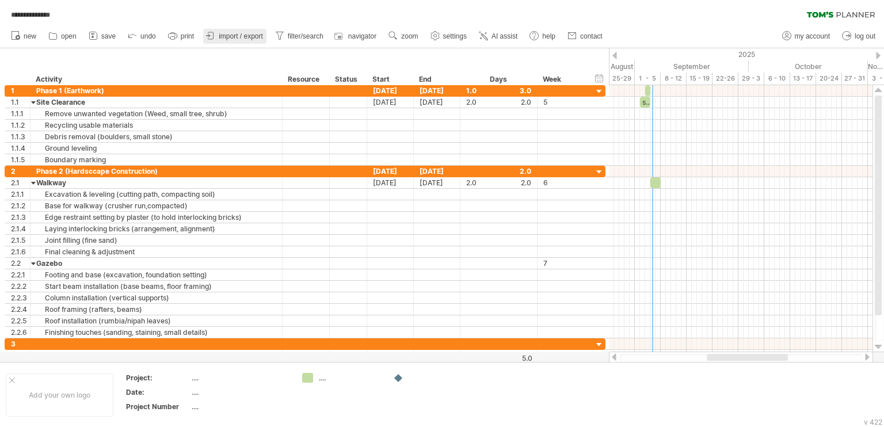
click at [223, 39] on span "import / export" at bounding box center [241, 36] width 44 height 8
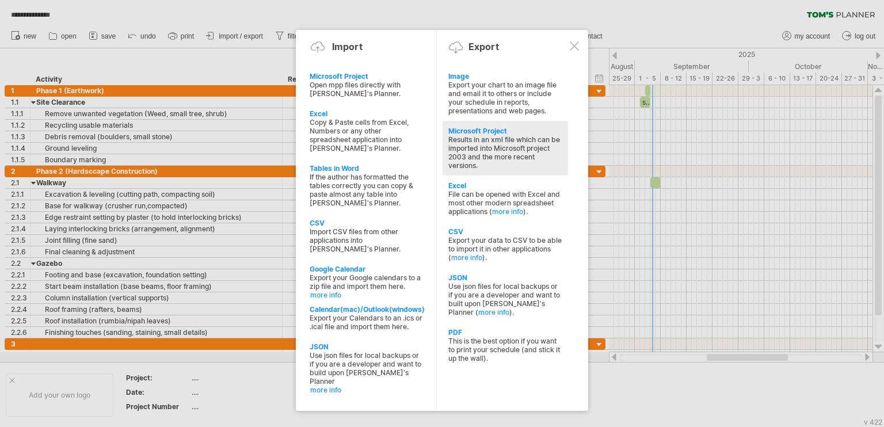
click at [513, 136] on div "Results in an xml file which can be imported into Microsoft project 2003 and th…" at bounding box center [505, 152] width 114 height 35
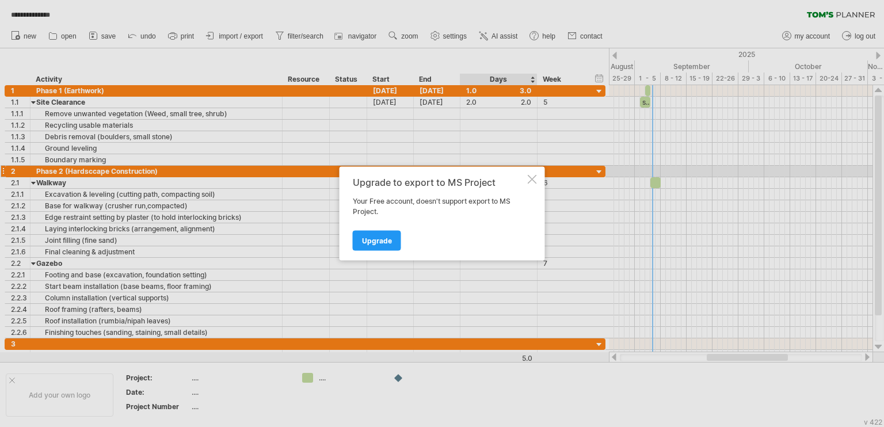
click at [539, 174] on div "Upgrade to export to MS Project Your Free account, doesn't support export to MS…" at bounding box center [442, 214] width 205 height 94
click at [536, 177] on div "Upgrade to export to MS Project Your Free account, doesn't support export to MS…" at bounding box center [442, 214] width 205 height 94
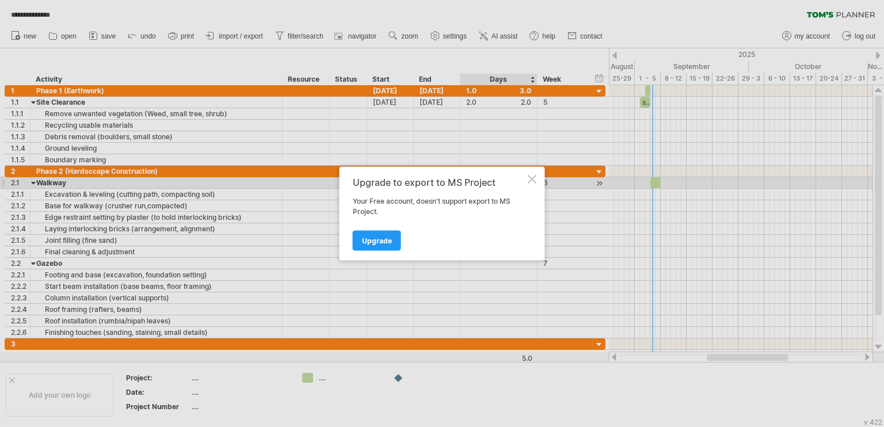
click at [528, 180] on div at bounding box center [532, 179] width 9 height 9
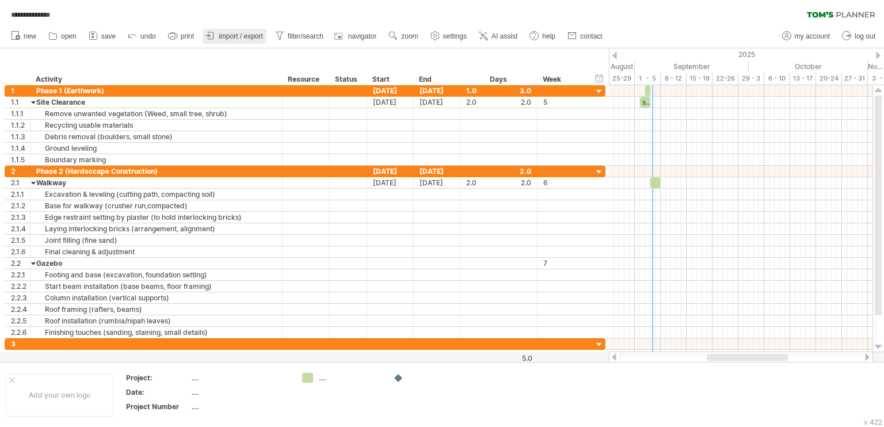
click at [218, 36] on link "import / export" at bounding box center [234, 36] width 63 height 15
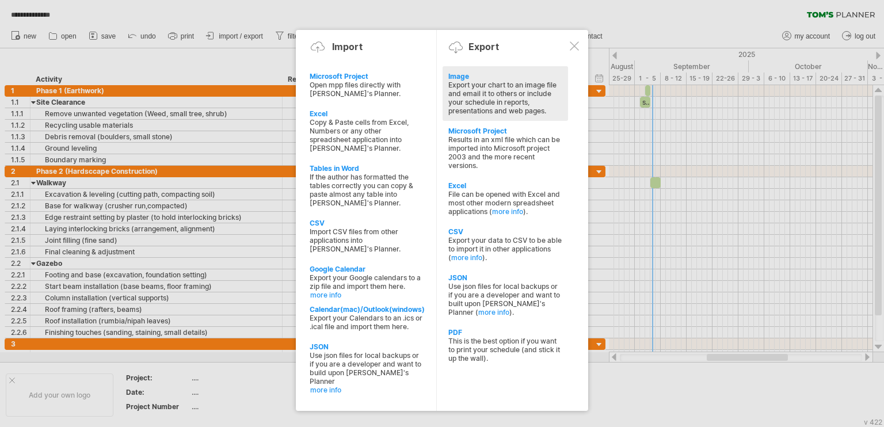
click at [488, 94] on div "Export your chart to an image file and email it to others or include your sched…" at bounding box center [505, 98] width 114 height 35
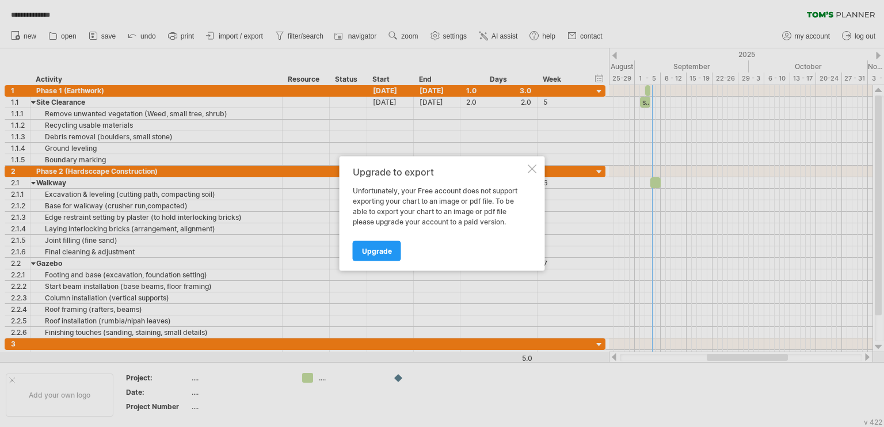
click at [528, 169] on div at bounding box center [532, 169] width 9 height 9
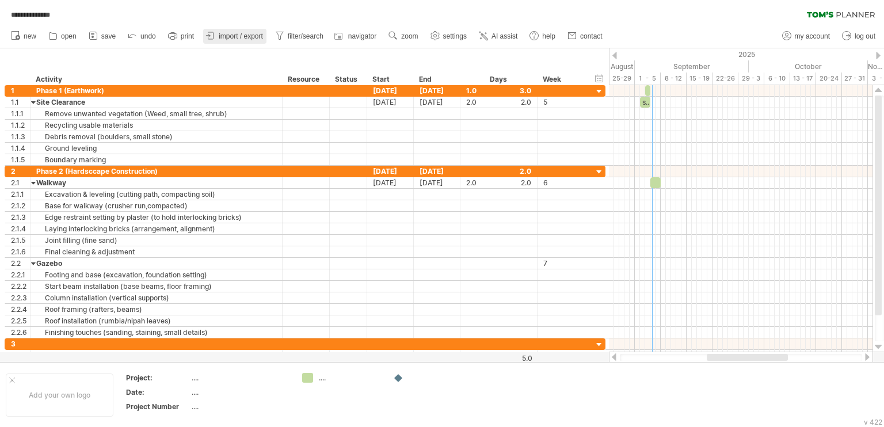
click at [230, 32] on span "import / export" at bounding box center [241, 36] width 44 height 8
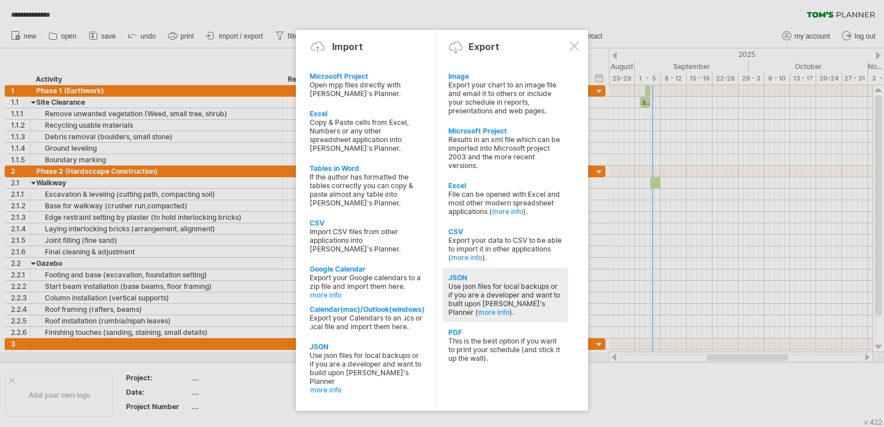
click at [501, 284] on div "Use json files for local backups or if you are a developer and want to built up…" at bounding box center [505, 299] width 114 height 35
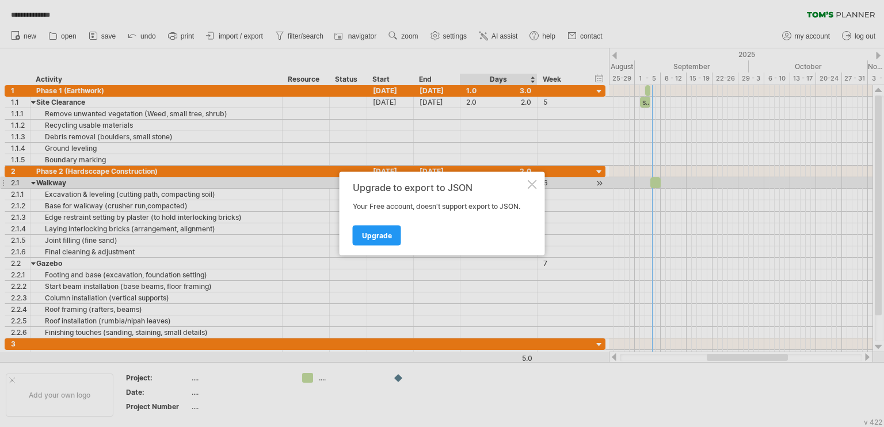
click at [531, 187] on div at bounding box center [532, 184] width 9 height 9
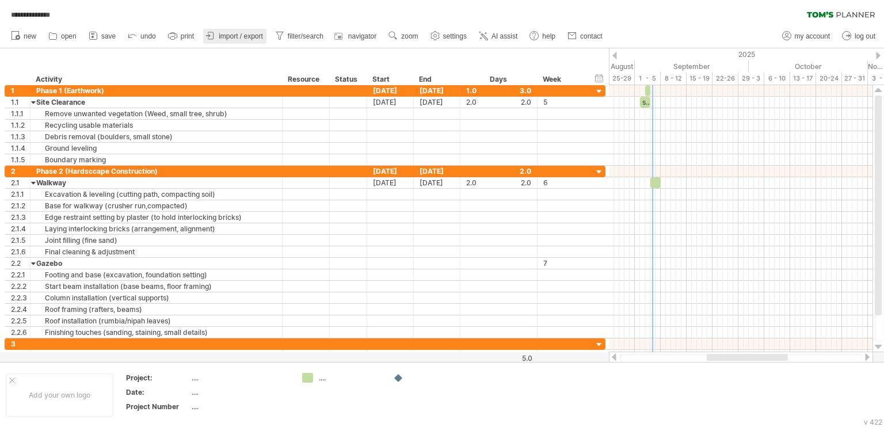
click at [230, 35] on span "import / export" at bounding box center [241, 36] width 44 height 8
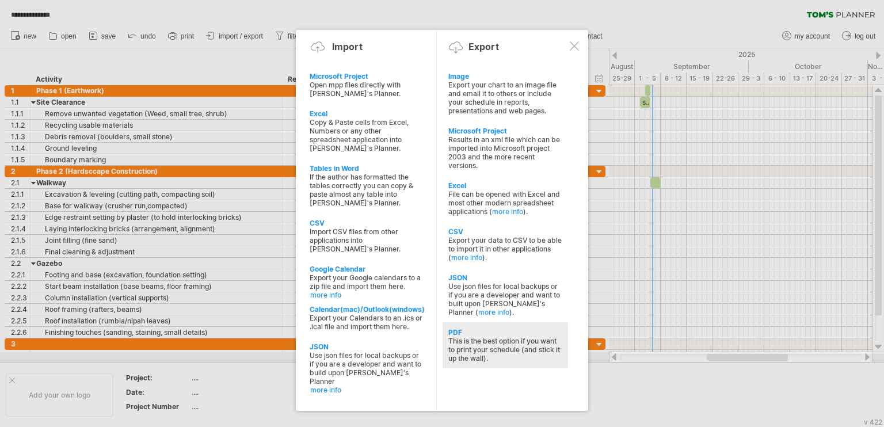
click at [485, 337] on div "PDF" at bounding box center [505, 332] width 114 height 9
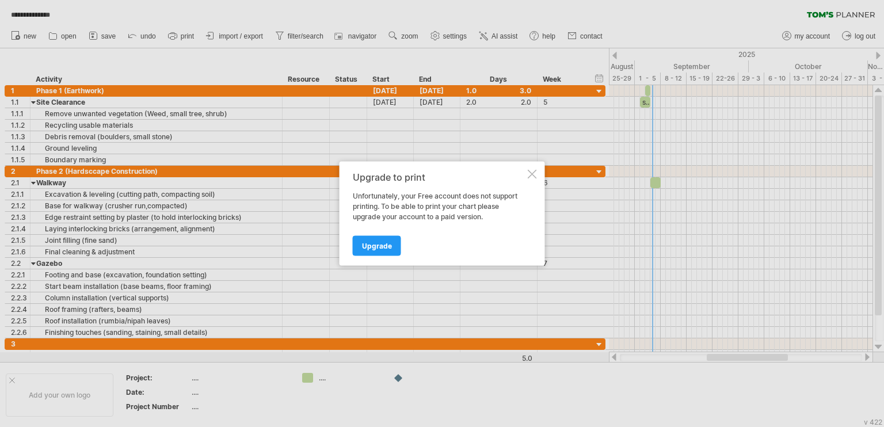
click at [534, 176] on div at bounding box center [532, 174] width 9 height 9
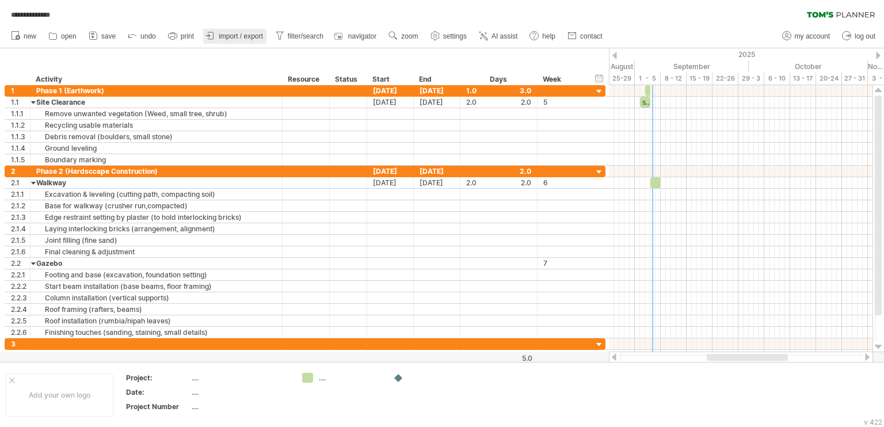
click at [231, 34] on span "import / export" at bounding box center [241, 36] width 44 height 8
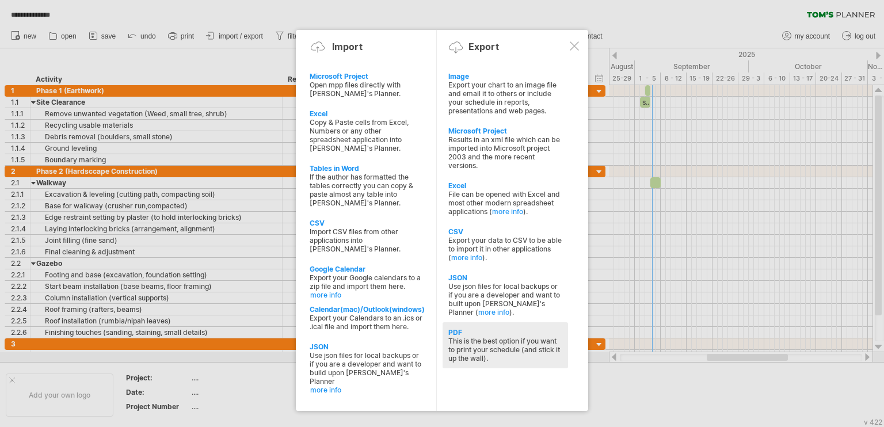
click at [494, 337] on div "PDF" at bounding box center [505, 332] width 114 height 9
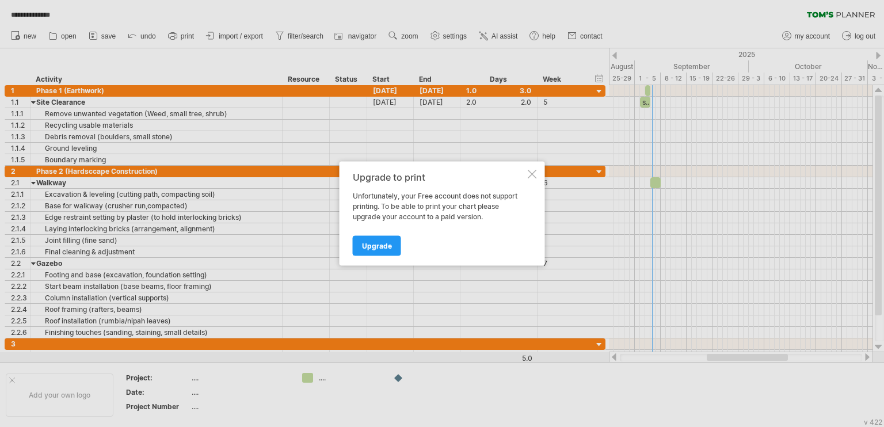
click at [528, 174] on div at bounding box center [532, 174] width 9 height 9
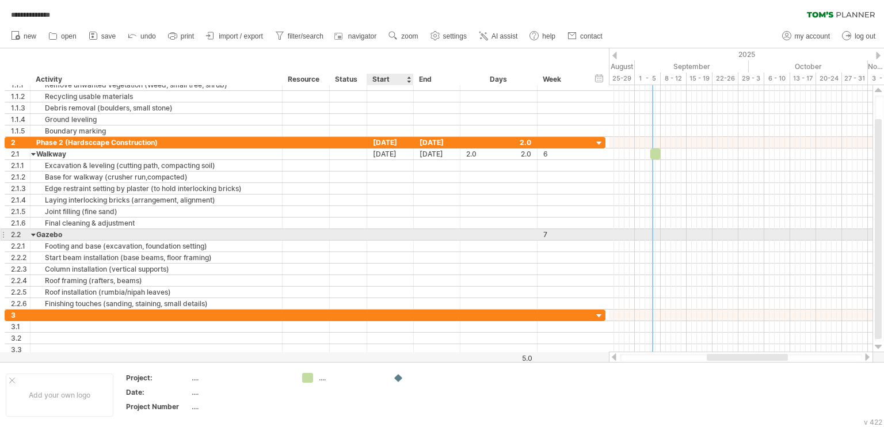
click at [387, 235] on div at bounding box center [390, 234] width 47 height 11
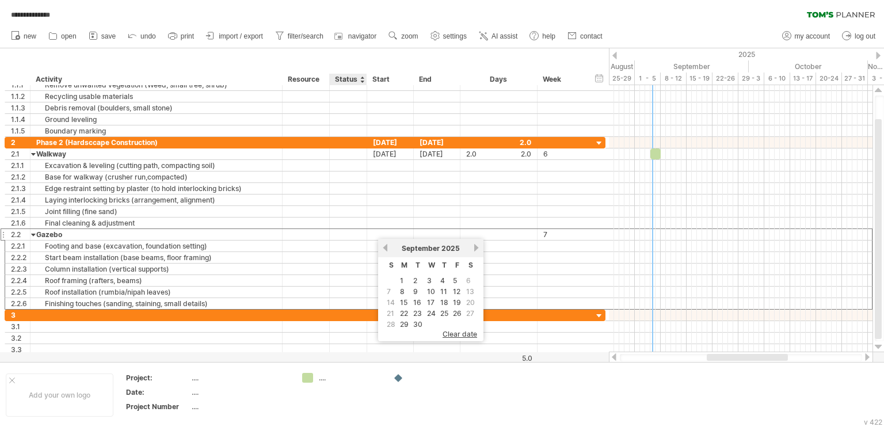
click at [373, 58] on div "hide start/end/duration show start/end/duration ******** Activity ******** Reso…" at bounding box center [304, 66] width 609 height 37
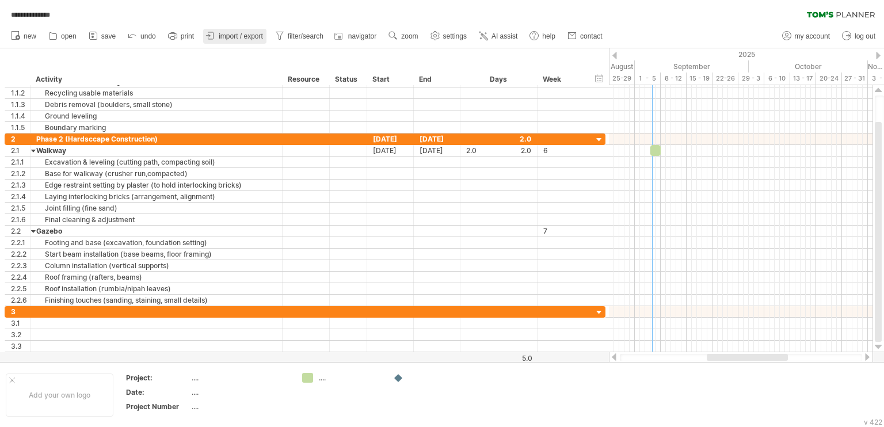
click at [249, 36] on span "import / export" at bounding box center [241, 36] width 44 height 8
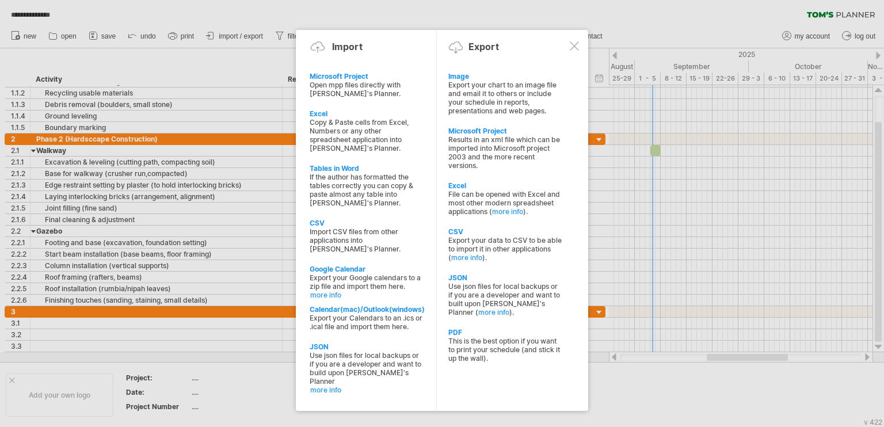
click at [246, 71] on div at bounding box center [442, 213] width 884 height 427
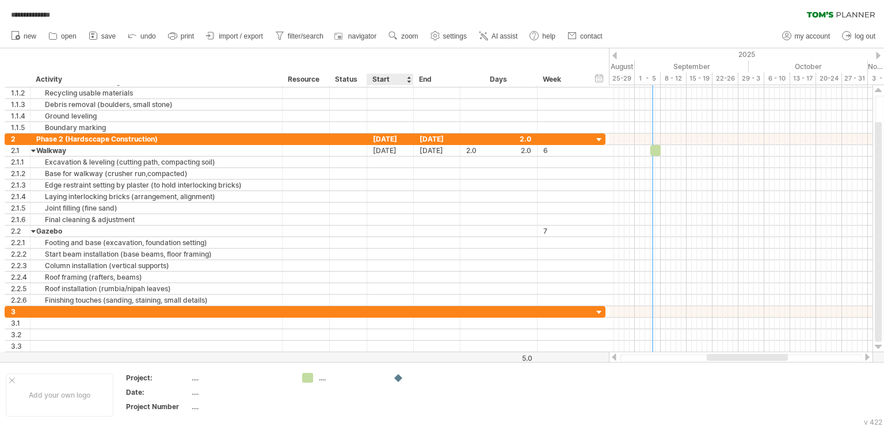
drag, startPoint x: 394, startPoint y: 55, endPoint x: 311, endPoint y: 55, distance: 82.9
click at [381, 57] on div "hide start/end/duration show start/end/duration ******** Activity ******** Reso…" at bounding box center [304, 66] width 609 height 37
click at [219, 36] on link "import / export" at bounding box center [234, 36] width 63 height 15
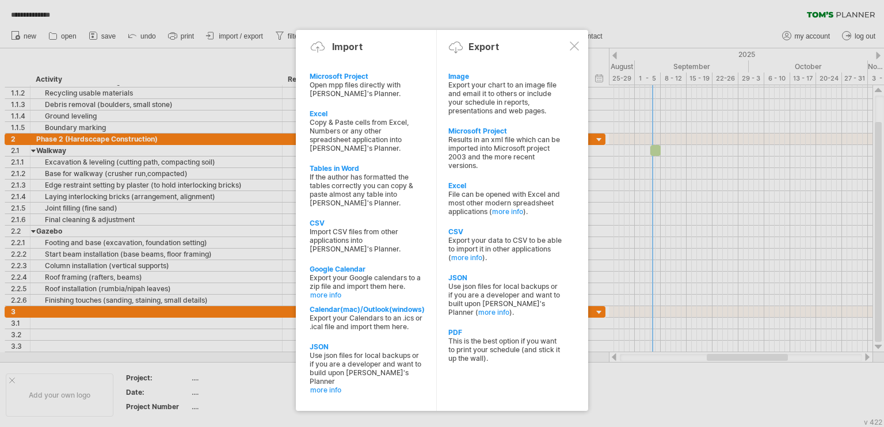
click at [570, 11] on div at bounding box center [442, 213] width 884 height 427
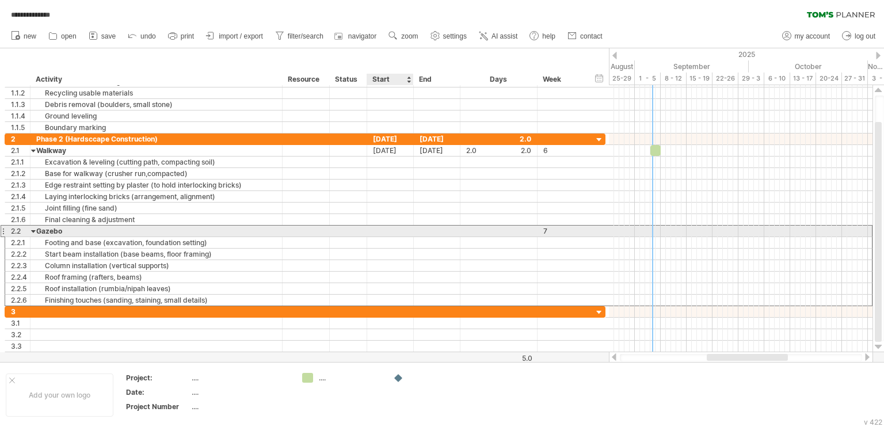
click at [379, 230] on div at bounding box center [390, 231] width 47 height 11
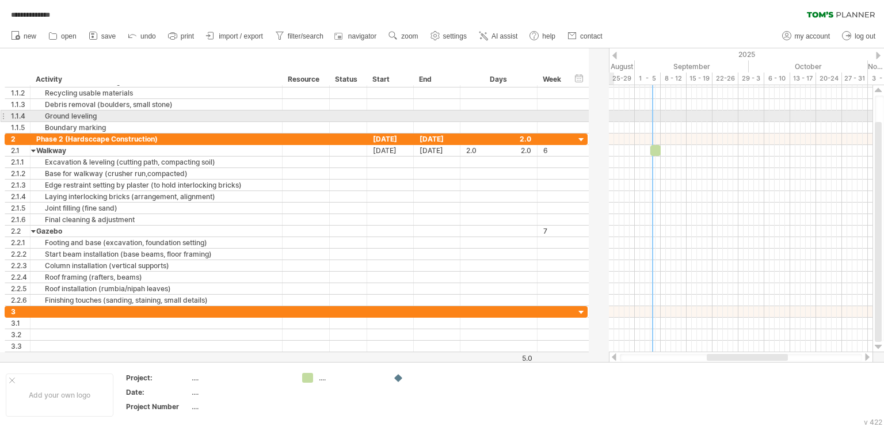
drag, startPoint x: 603, startPoint y: 117, endPoint x: 586, endPoint y: 111, distance: 18.2
click at [586, 111] on div at bounding box center [586, 115] width 3 height 11
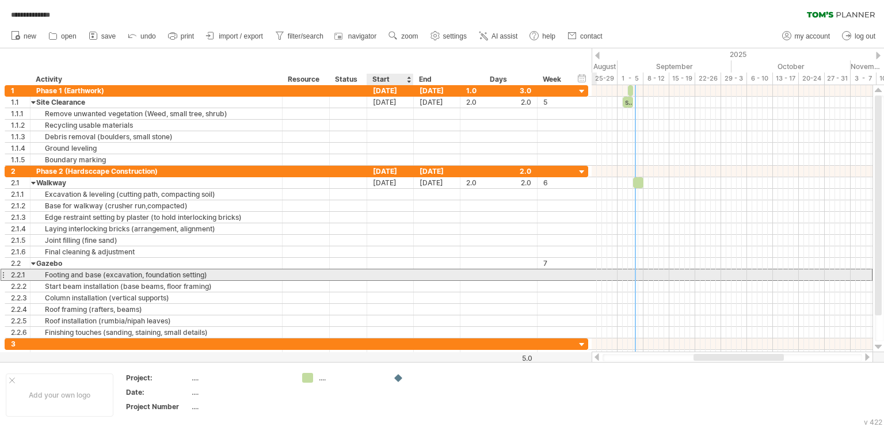
click at [392, 271] on div at bounding box center [390, 274] width 47 height 11
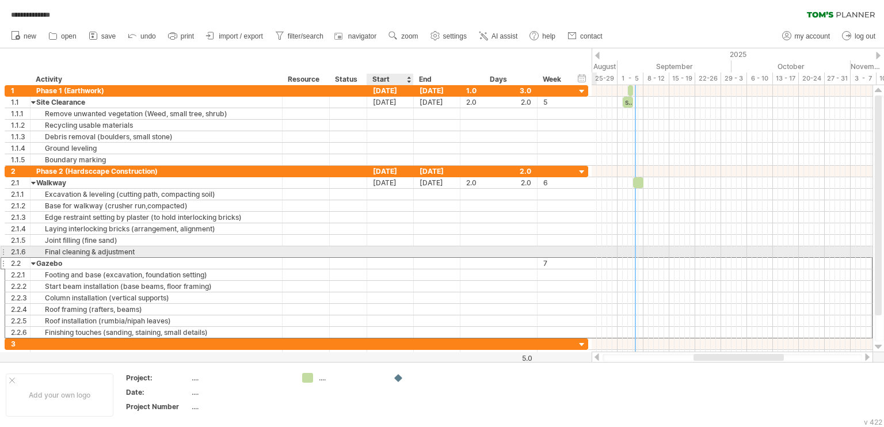
click at [387, 258] on div at bounding box center [390, 263] width 47 height 11
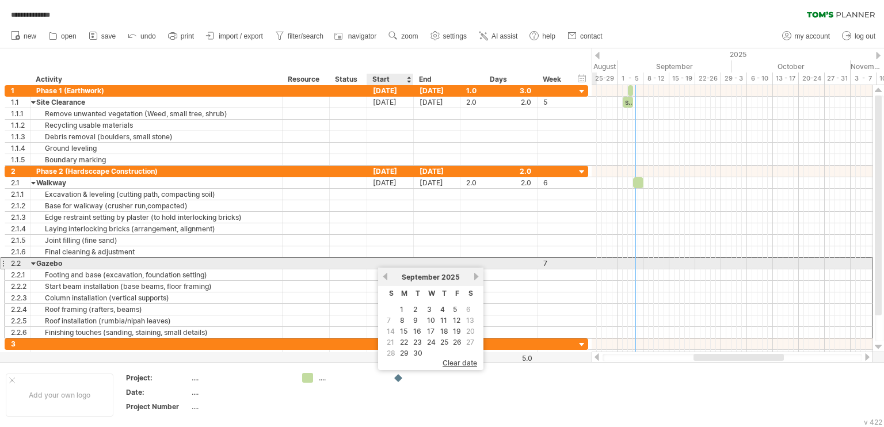
click at [387, 265] on div at bounding box center [390, 263] width 47 height 11
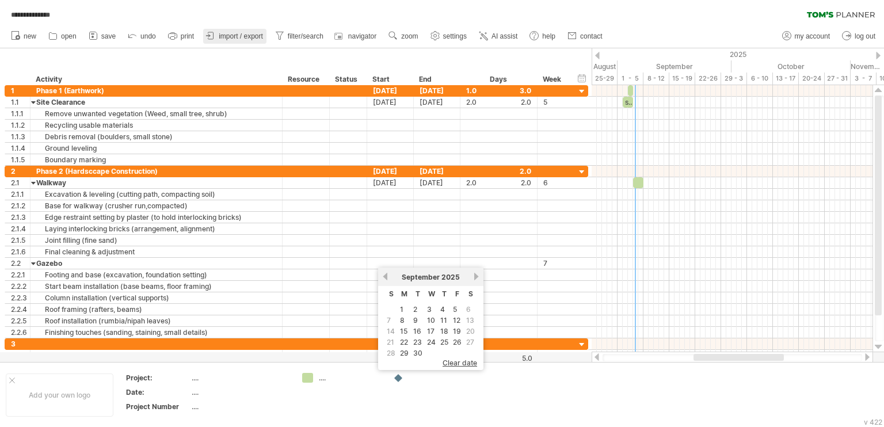
click at [236, 35] on span "import / export" at bounding box center [241, 36] width 44 height 8
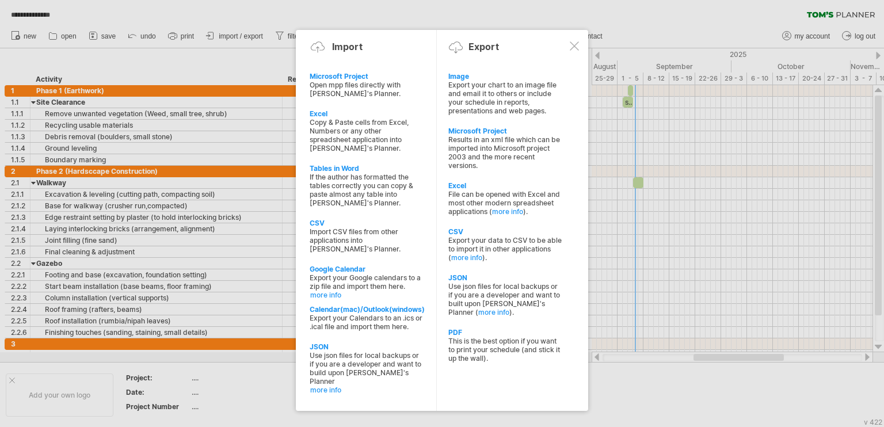
click at [357, 12] on div at bounding box center [442, 213] width 884 height 427
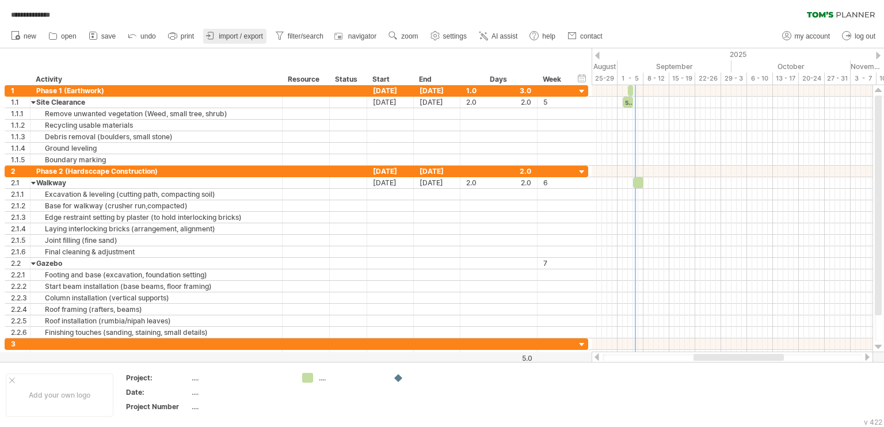
click at [217, 35] on link "import / export" at bounding box center [234, 36] width 63 height 15
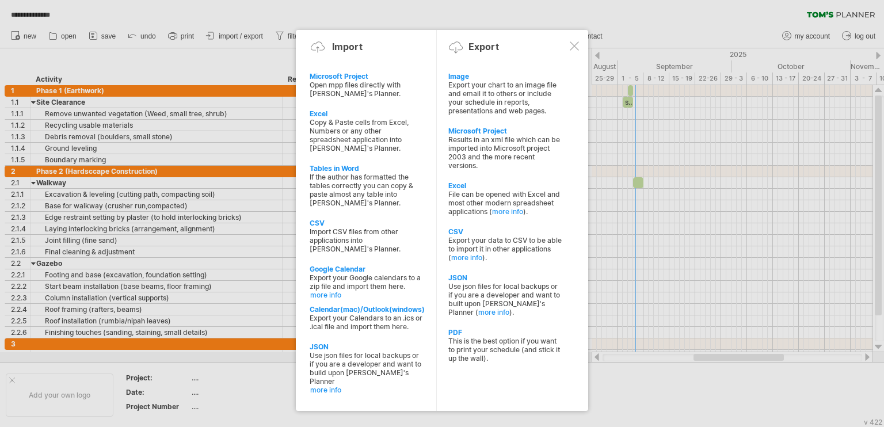
click at [578, 48] on div at bounding box center [574, 45] width 9 height 9
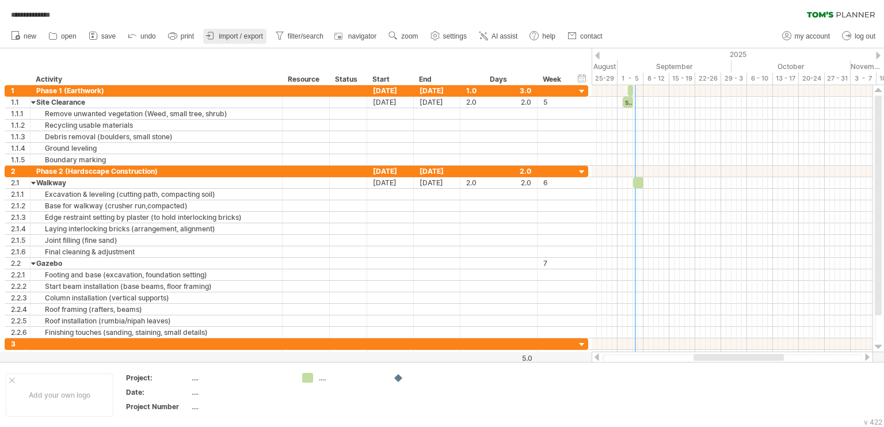
click at [249, 36] on span "import / export" at bounding box center [241, 36] width 44 height 8
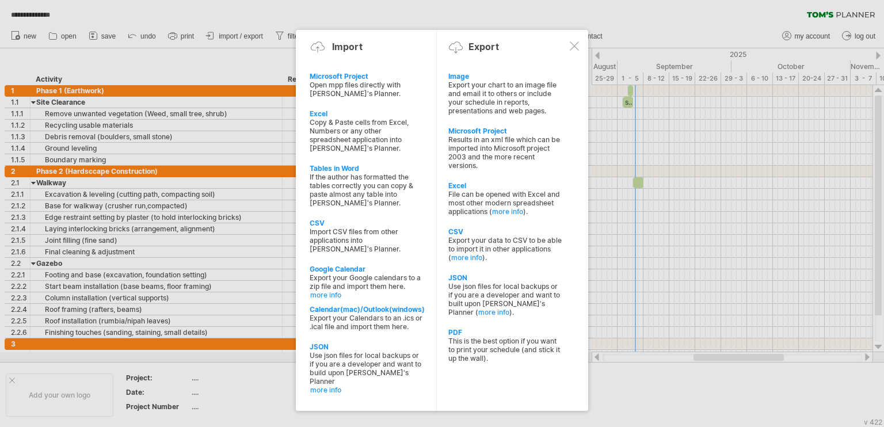
drag, startPoint x: 569, startPoint y: 47, endPoint x: 573, endPoint y: 4, distance: 42.8
click at [569, 45] on div "Import Export" at bounding box center [442, 48] width 276 height 17
click at [574, 47] on div at bounding box center [574, 44] width 9 height 9
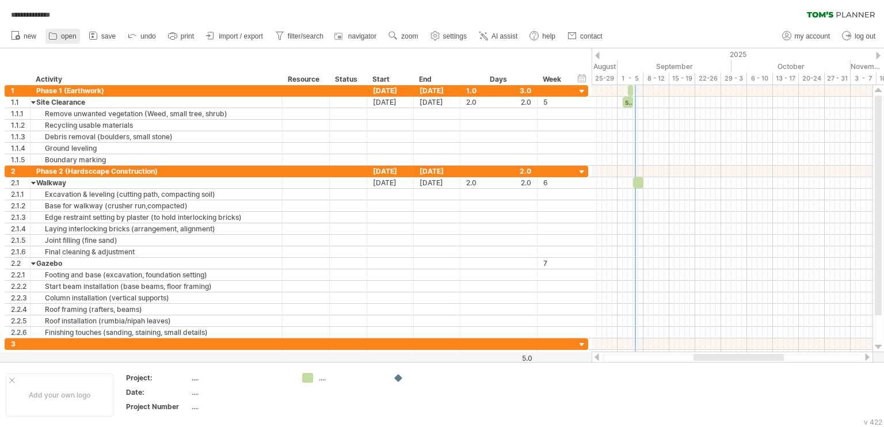
click at [61, 35] on span "open" at bounding box center [69, 36] width 16 height 8
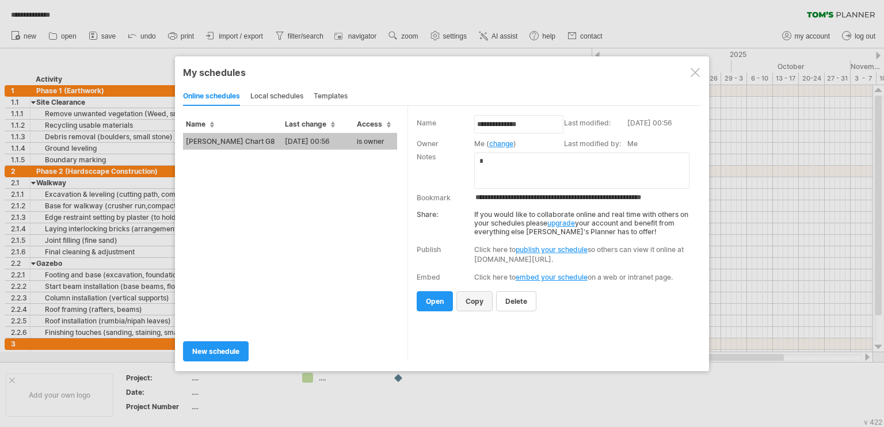
click at [476, 303] on span "copy" at bounding box center [475, 301] width 18 height 9
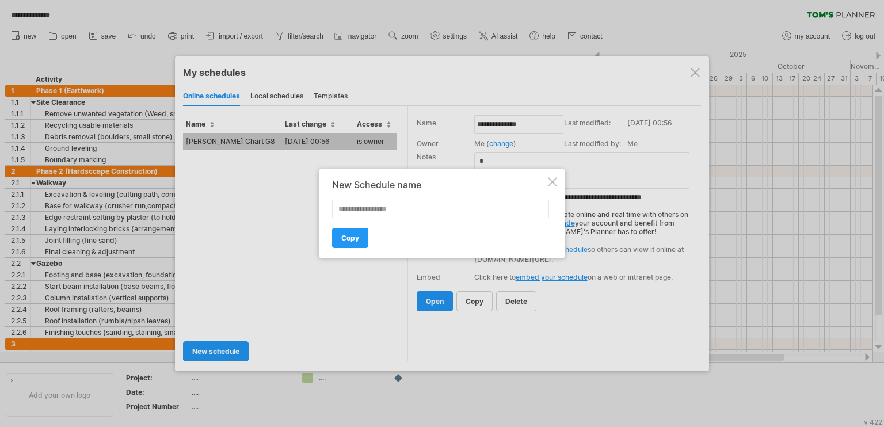
click at [552, 180] on div at bounding box center [552, 181] width 9 height 9
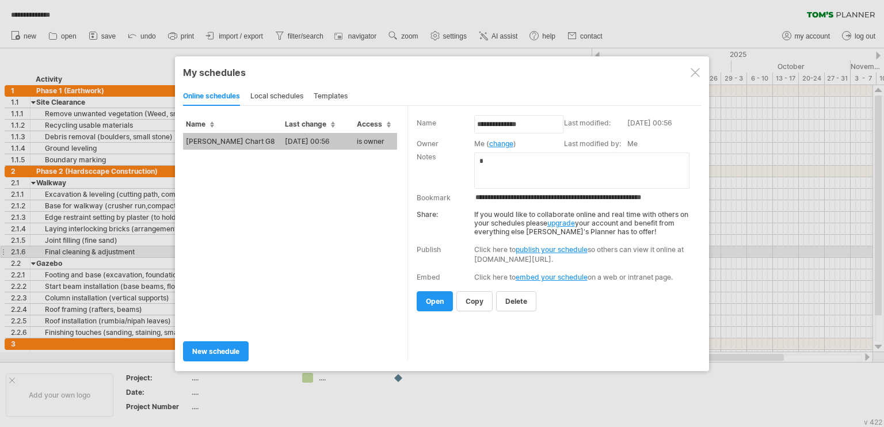
drag, startPoint x: 468, startPoint y: 300, endPoint x: 436, endPoint y: 250, distance: 59.5
click at [436, 250] on div "**********" at bounding box center [555, 213] width 277 height 193
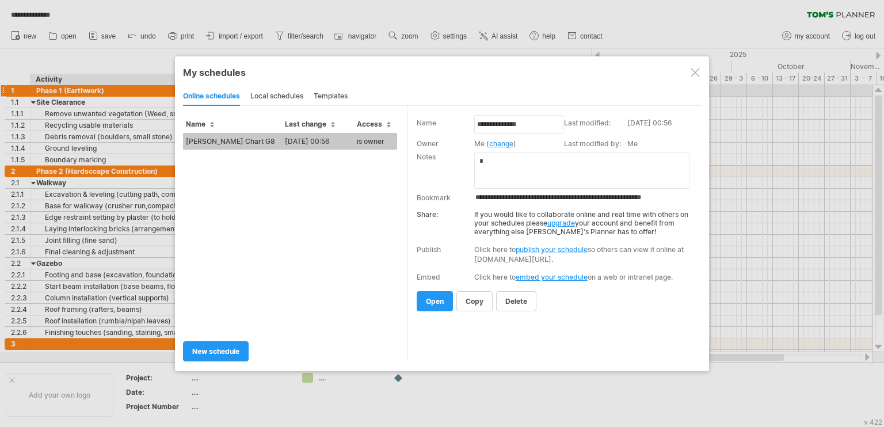
drag, startPoint x: 269, startPoint y: 93, endPoint x: 227, endPoint y: 96, distance: 41.5
click at [268, 93] on div "local schedules" at bounding box center [276, 96] width 53 height 18
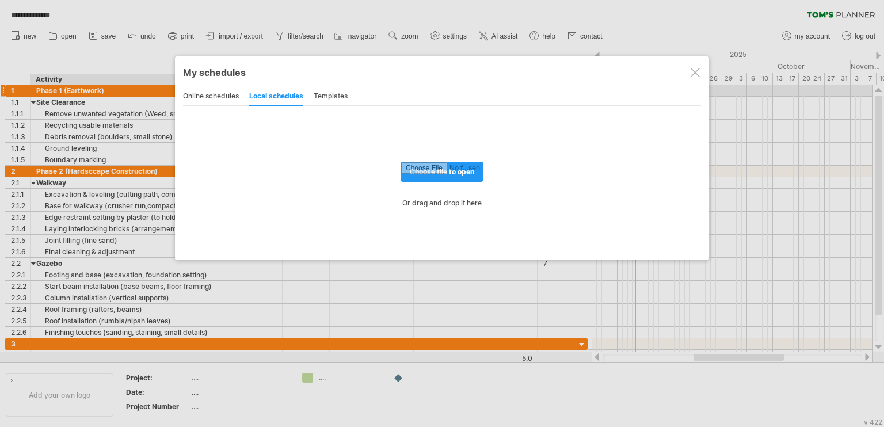
click at [221, 94] on div "online schedules" at bounding box center [211, 96] width 56 height 18
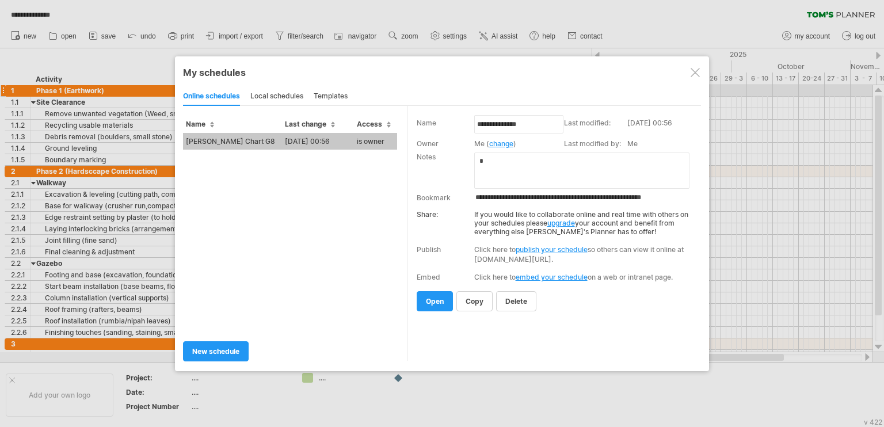
click at [291, 93] on div "local schedules" at bounding box center [276, 96] width 53 height 18
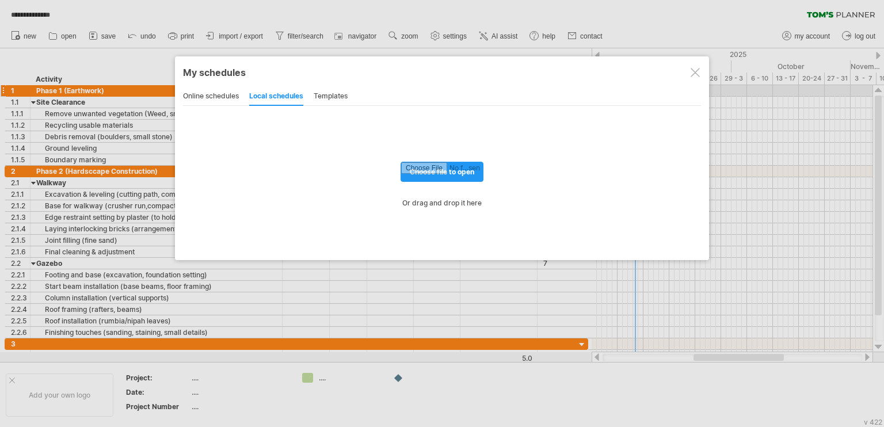
click at [322, 93] on div "templates" at bounding box center [331, 96] width 34 height 18
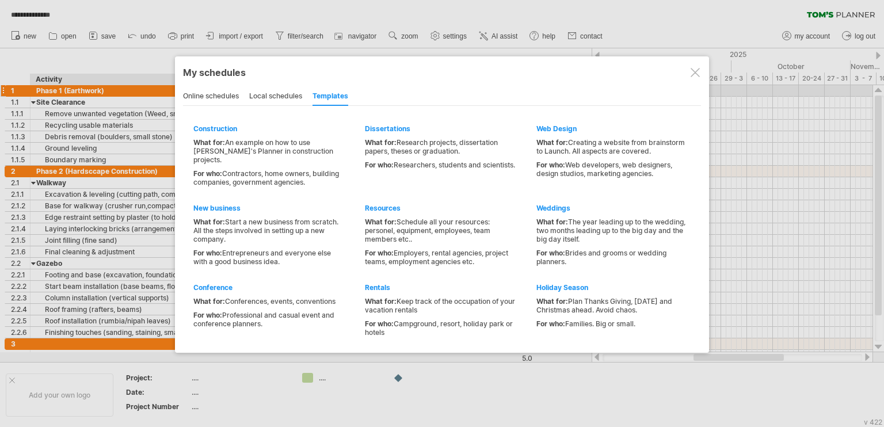
click at [270, 94] on div "local schedules" at bounding box center [275, 96] width 53 height 18
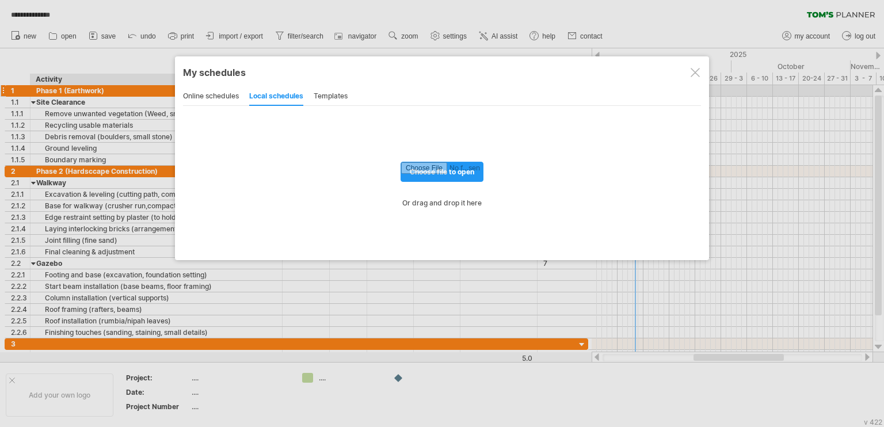
click at [223, 89] on div "online schedules" at bounding box center [211, 96] width 56 height 18
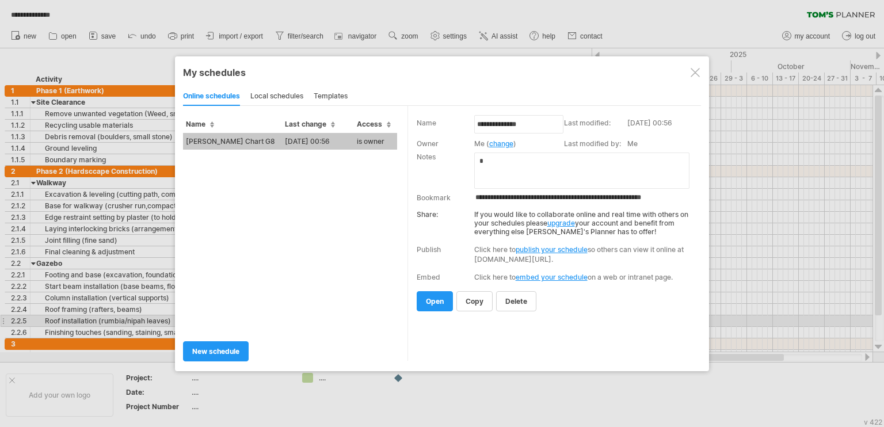
drag, startPoint x: 230, startPoint y: 138, endPoint x: 395, endPoint y: 189, distance: 173.3
click at [411, 276] on div "Name Last change Access Gantt Chart G8 04-09-25 00:56 is owner new schedule Me (" at bounding box center [442, 233] width 518 height 255
click at [699, 74] on div at bounding box center [695, 72] width 9 height 9
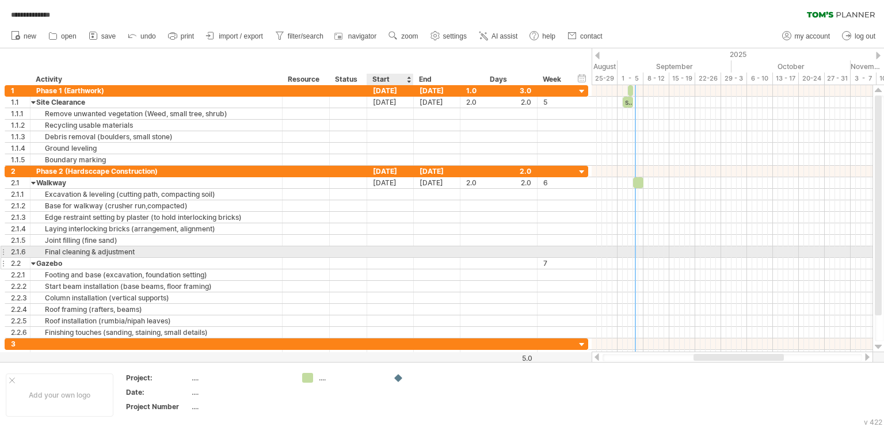
click at [385, 258] on div at bounding box center [390, 263] width 47 height 11
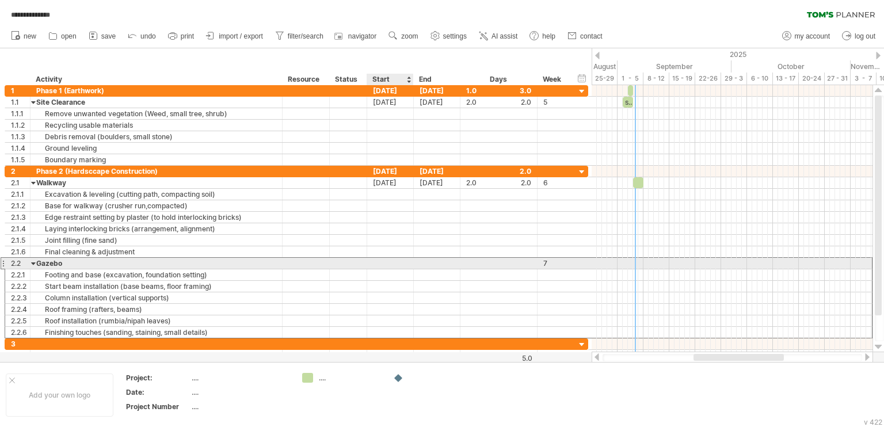
click at [390, 260] on div at bounding box center [390, 263] width 47 height 11
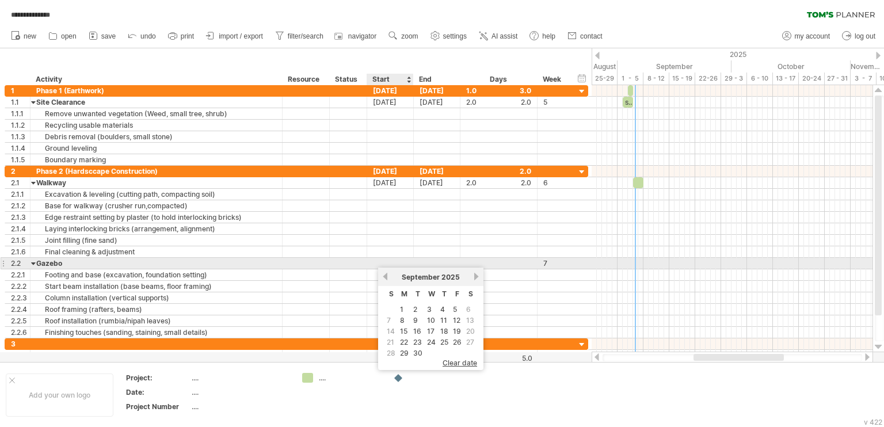
click at [390, 260] on div at bounding box center [390, 263] width 47 height 11
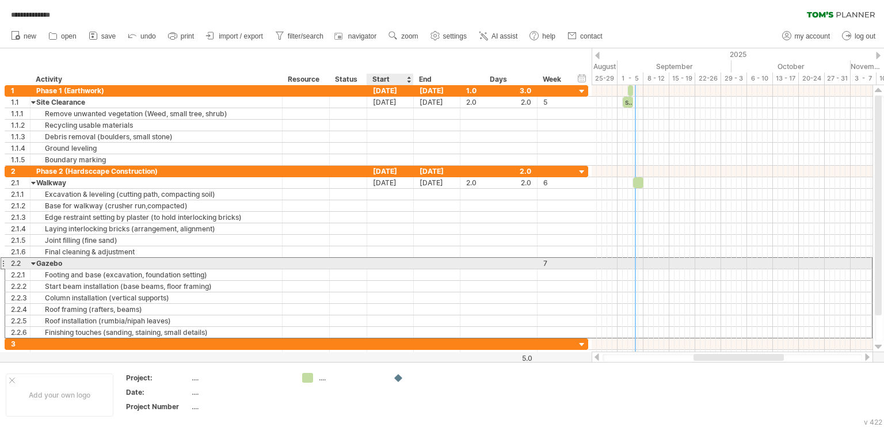
click at [390, 261] on div at bounding box center [390, 263] width 47 height 11
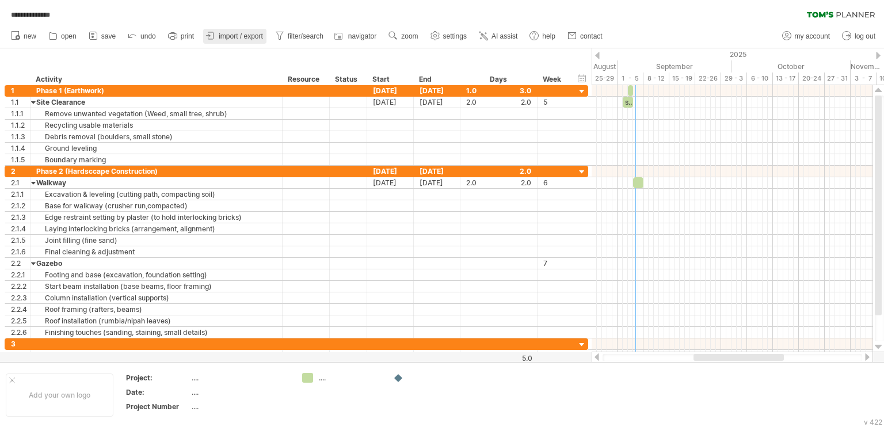
click at [251, 32] on span "import / export" at bounding box center [241, 36] width 44 height 8
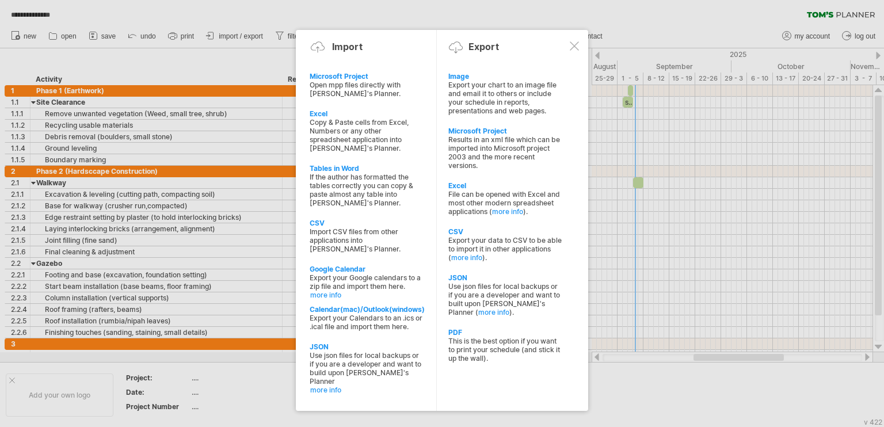
click at [488, 282] on div "JSON" at bounding box center [505, 277] width 114 height 9
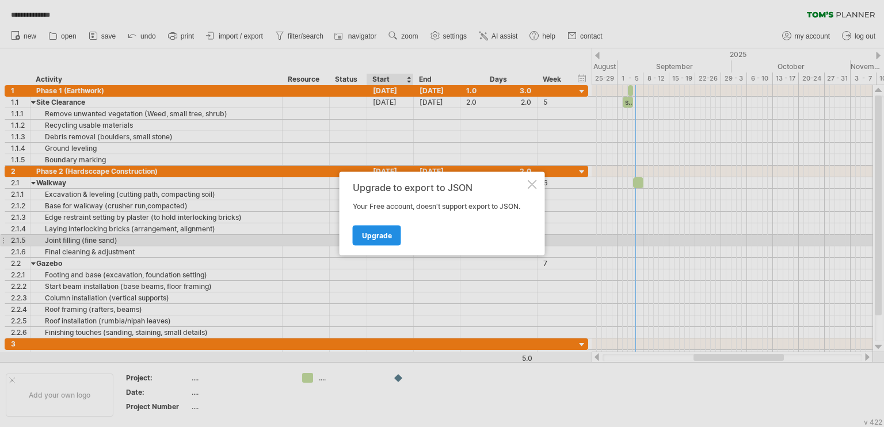
click at [380, 238] on span "Upgrade" at bounding box center [377, 235] width 30 height 9
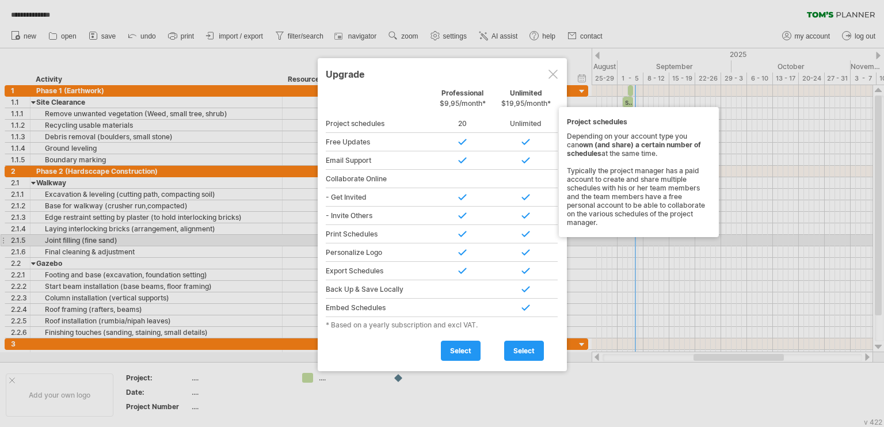
click at [458, 122] on div "20" at bounding box center [462, 124] width 63 height 18
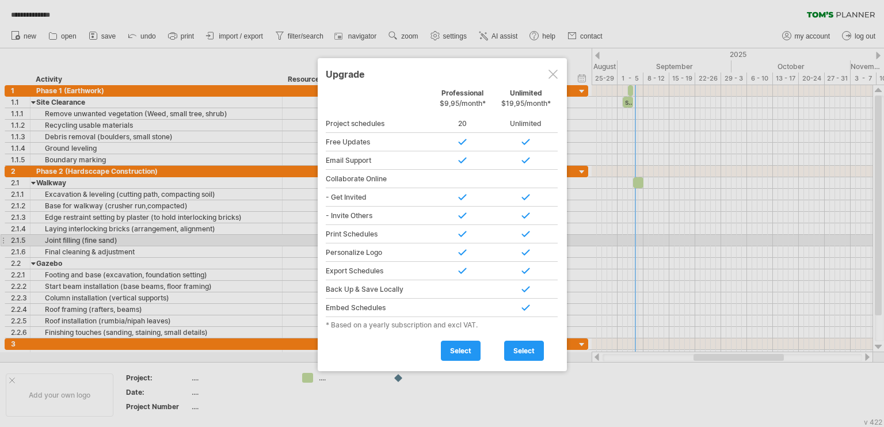
drag, startPoint x: 526, startPoint y: 93, endPoint x: 468, endPoint y: 87, distance: 58.4
click at [502, 93] on div "Unlimited $19,95/month*" at bounding box center [525, 101] width 63 height 25
drag, startPoint x: 468, startPoint y: 87, endPoint x: 471, endPoint y: 116, distance: 28.3
click at [471, 116] on div "Personal Free Professional $9,95/month* Unlimited $19,95/month* Project schedul…" at bounding box center [442, 225] width 233 height 272
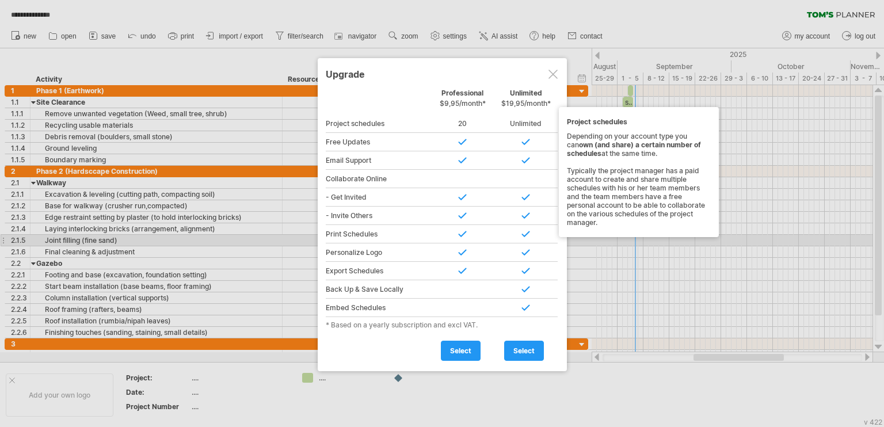
click at [456, 120] on div "20" at bounding box center [462, 124] width 63 height 18
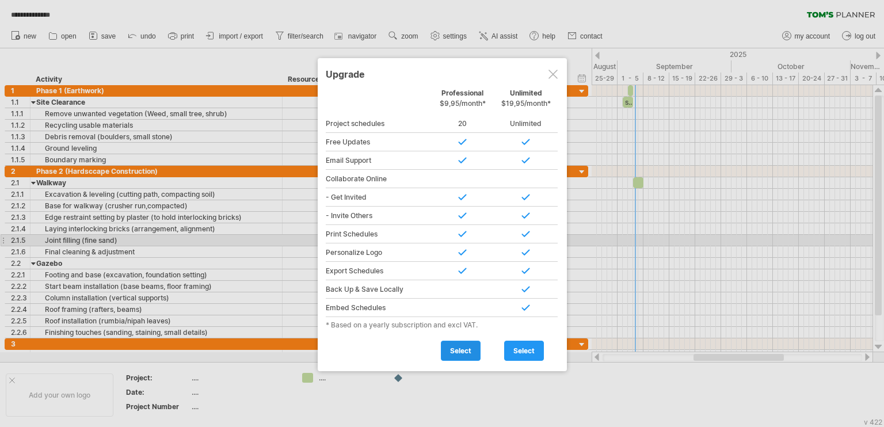
click at [463, 349] on span "select" at bounding box center [460, 350] width 21 height 9
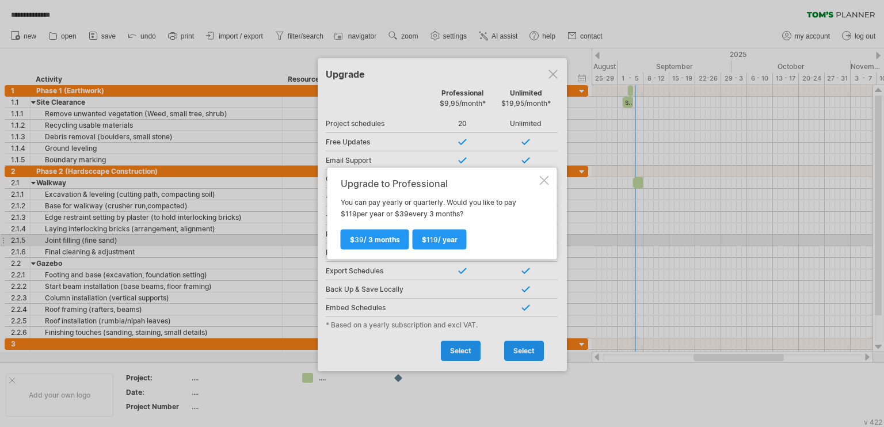
click at [542, 184] on div at bounding box center [544, 180] width 9 height 9
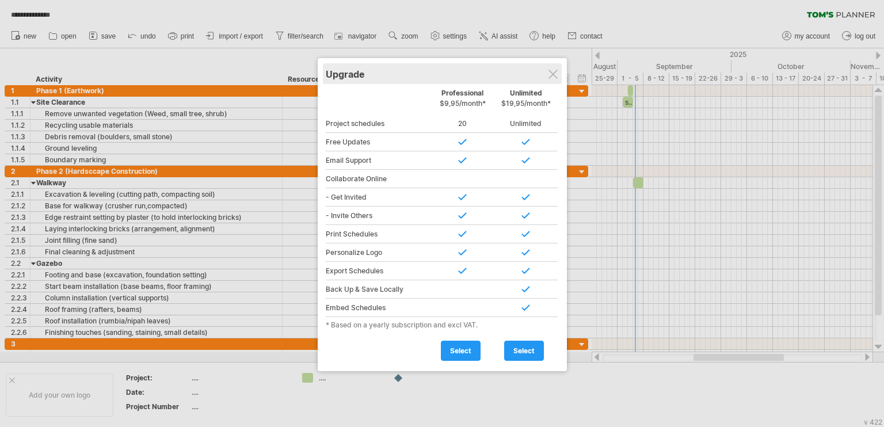
click at [557, 66] on div "Upgrade" at bounding box center [442, 73] width 233 height 21
click at [555, 72] on div at bounding box center [552, 74] width 9 height 9
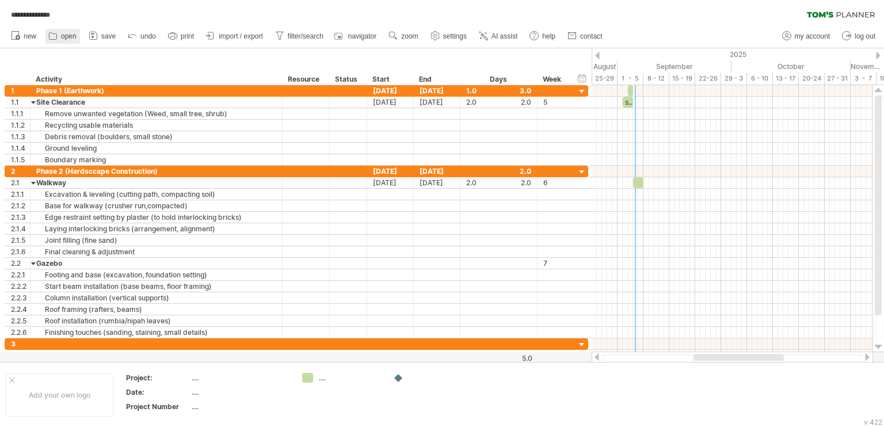
click at [75, 33] on span "open" at bounding box center [69, 36] width 16 height 8
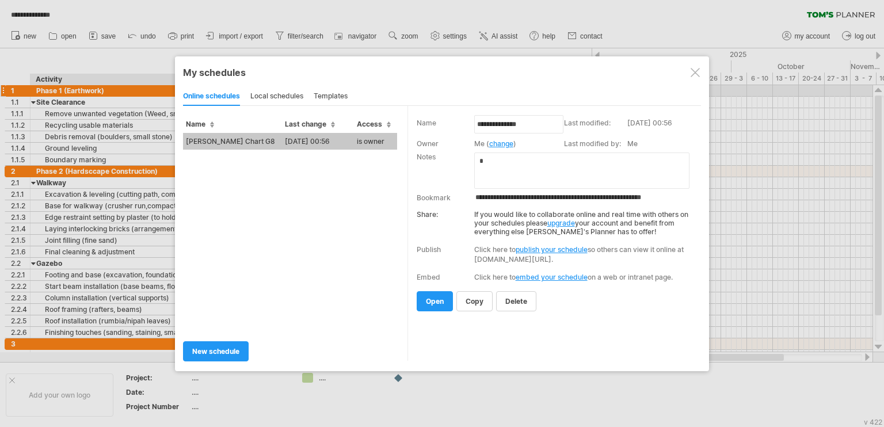
click at [371, 125] on span "Access" at bounding box center [374, 124] width 34 height 9
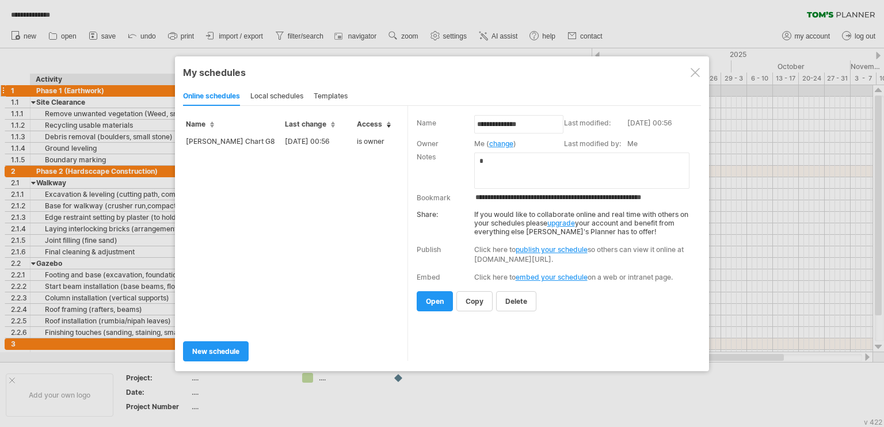
click at [386, 120] on span "Access" at bounding box center [374, 124] width 34 height 9
click at [386, 124] on span "Access" at bounding box center [374, 124] width 34 height 9
click at [311, 124] on span "Last change" at bounding box center [310, 124] width 50 height 9
click at [295, 93] on div "local schedules" at bounding box center [276, 96] width 53 height 18
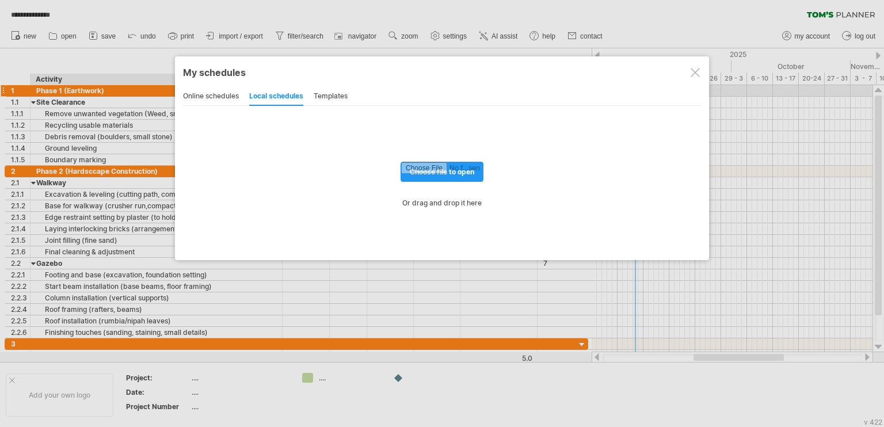
click at [325, 97] on div "templates" at bounding box center [331, 96] width 34 height 18
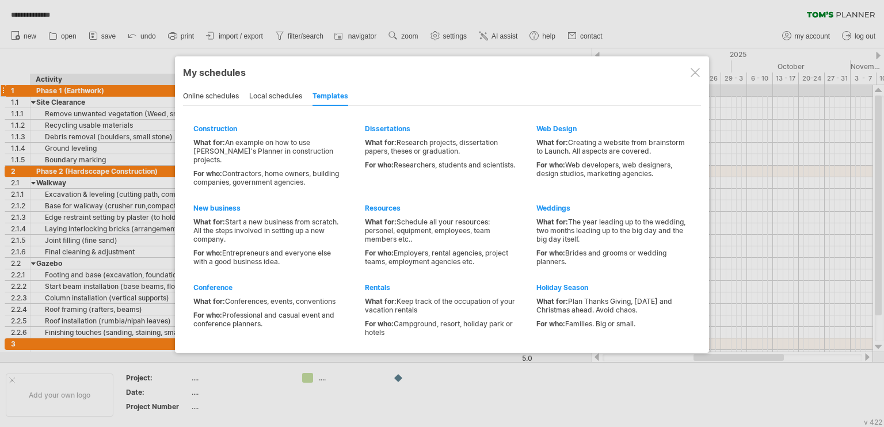
drag, startPoint x: 284, startPoint y: 93, endPoint x: 229, endPoint y: 94, distance: 54.7
click at [278, 93] on div "local schedules" at bounding box center [275, 96] width 53 height 18
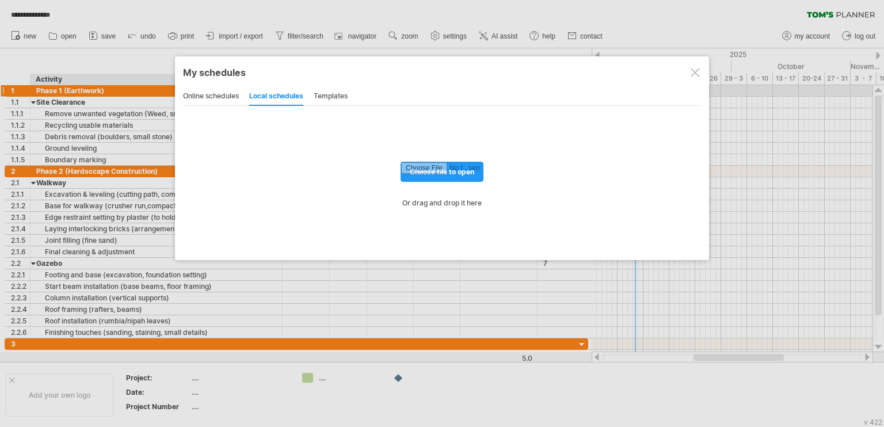
click at [229, 94] on div "online schedules" at bounding box center [211, 96] width 56 height 18
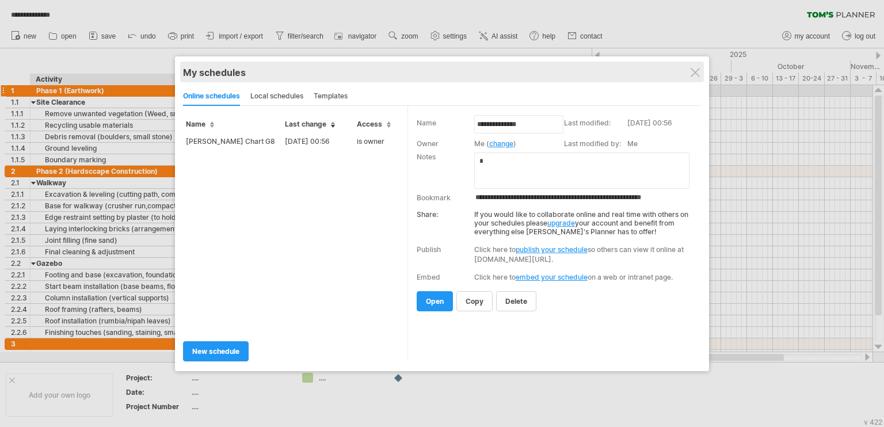
click at [701, 76] on div "My schedules share/collaborate online" at bounding box center [442, 72] width 518 height 21
click at [700, 71] on div "My schedules" at bounding box center [442, 73] width 518 height 12
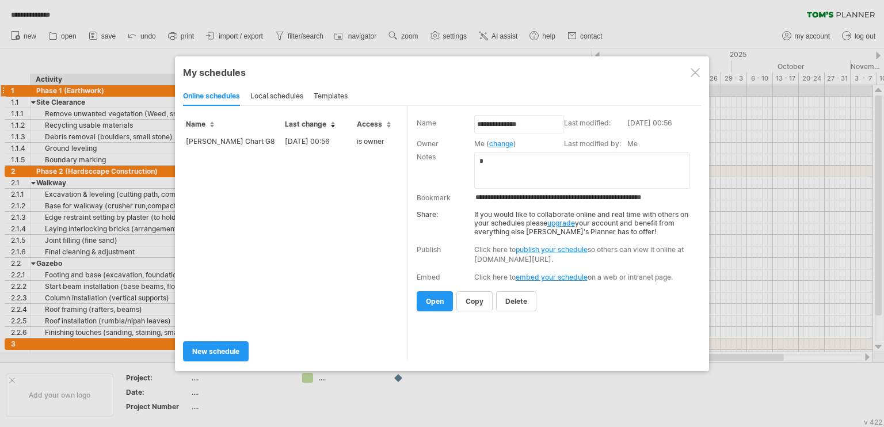
click at [695, 71] on div at bounding box center [695, 72] width 9 height 9
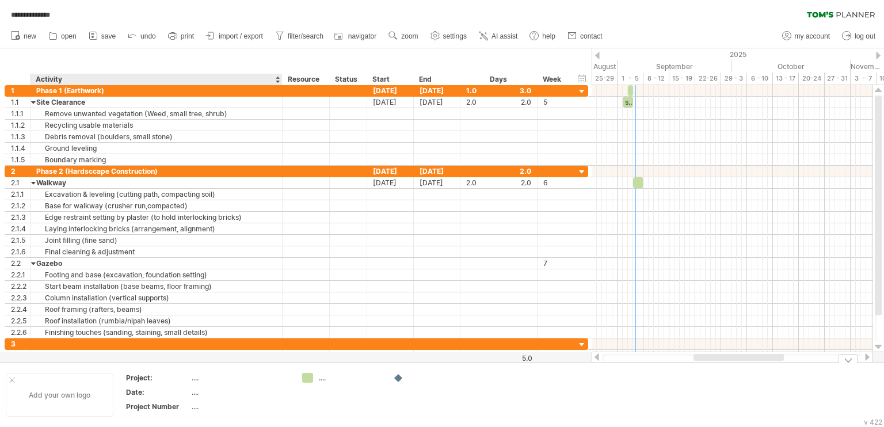
click at [58, 394] on div "Add your own logo" at bounding box center [60, 394] width 108 height 43
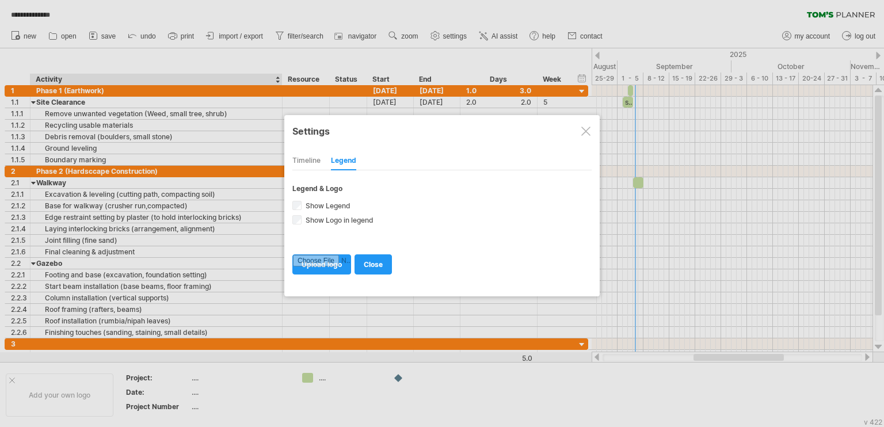
click at [584, 133] on div at bounding box center [585, 131] width 9 height 9
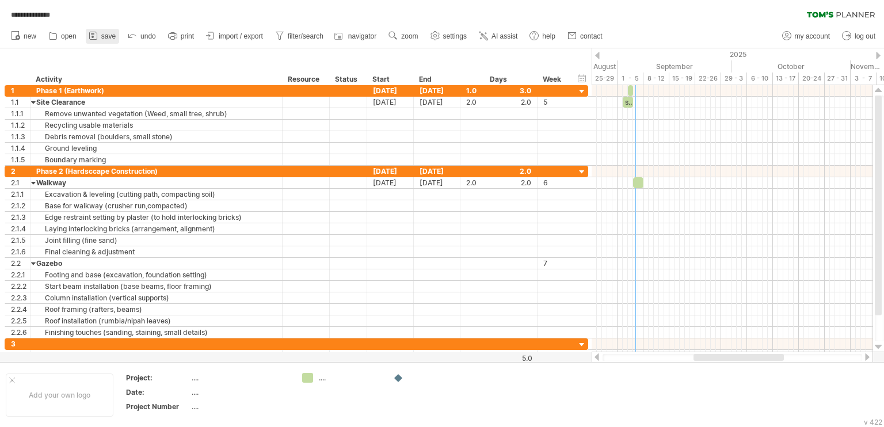
click at [109, 36] on span "save" at bounding box center [108, 36] width 14 height 8
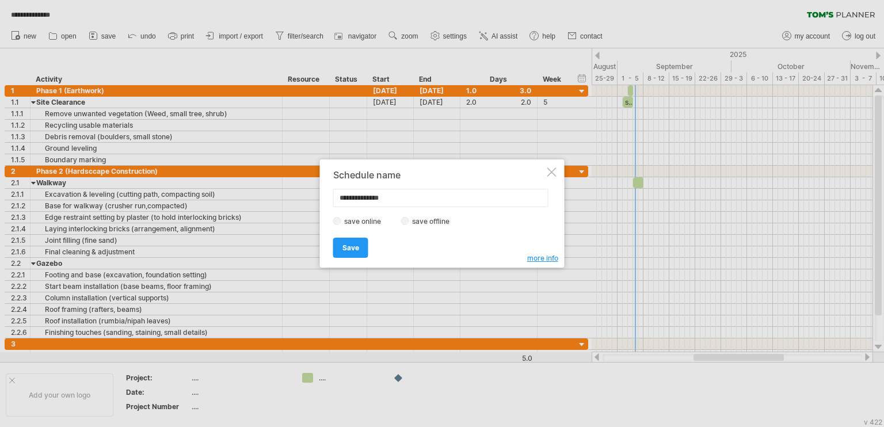
click at [411, 223] on label "save offline" at bounding box center [434, 221] width 50 height 9
click at [545, 257] on span "more info" at bounding box center [542, 258] width 31 height 9
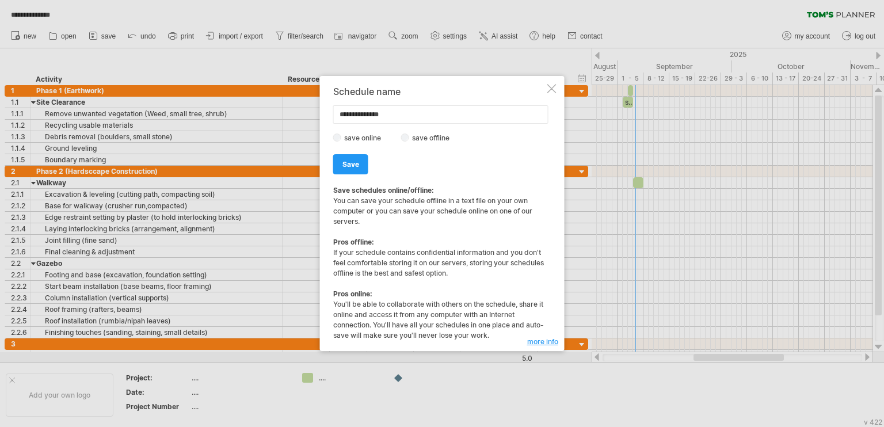
click at [552, 89] on div at bounding box center [551, 88] width 9 height 9
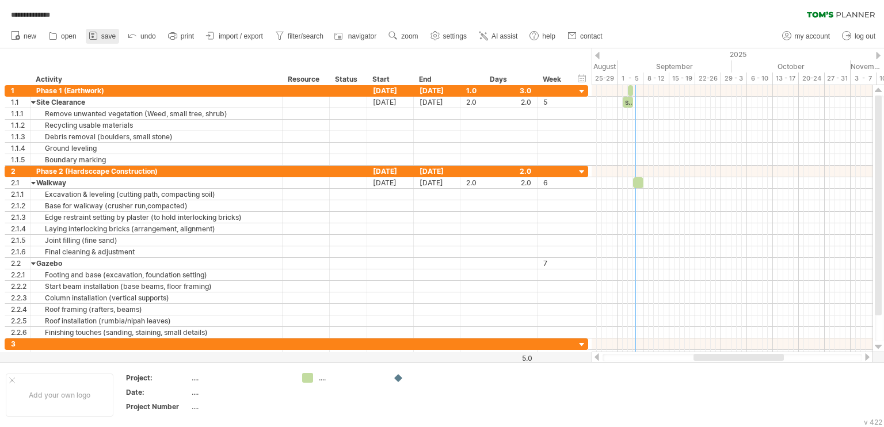
click at [108, 34] on span "save" at bounding box center [108, 36] width 14 height 8
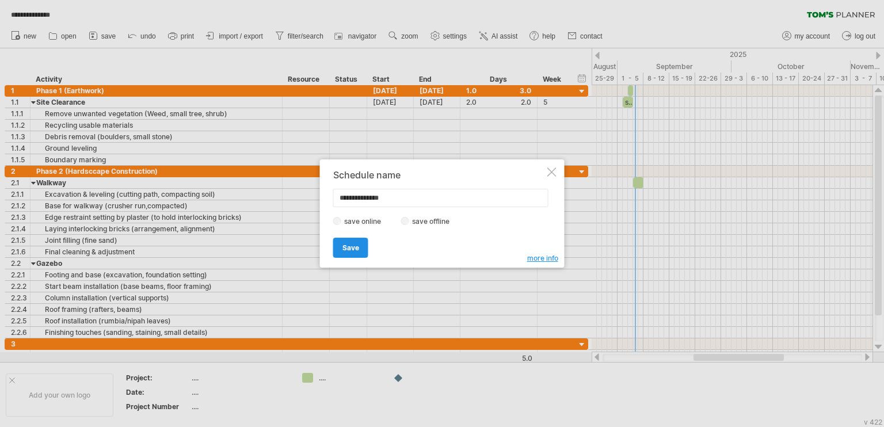
click at [354, 245] on span "Save" at bounding box center [350, 247] width 17 height 9
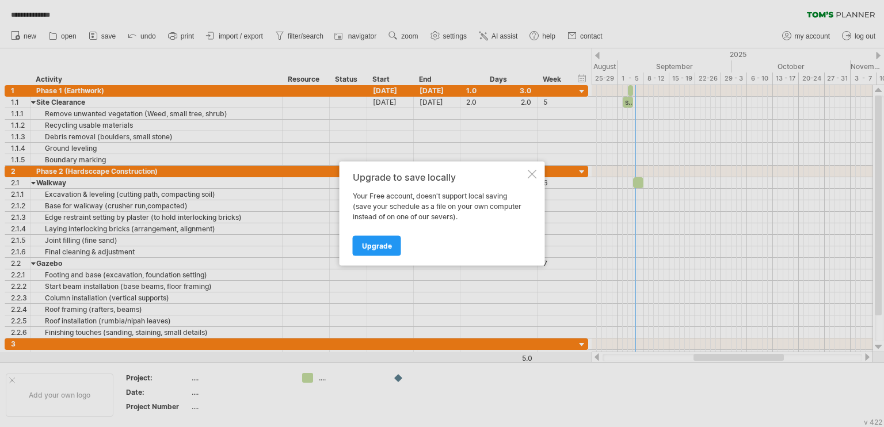
click at [528, 177] on div at bounding box center [532, 174] width 9 height 9
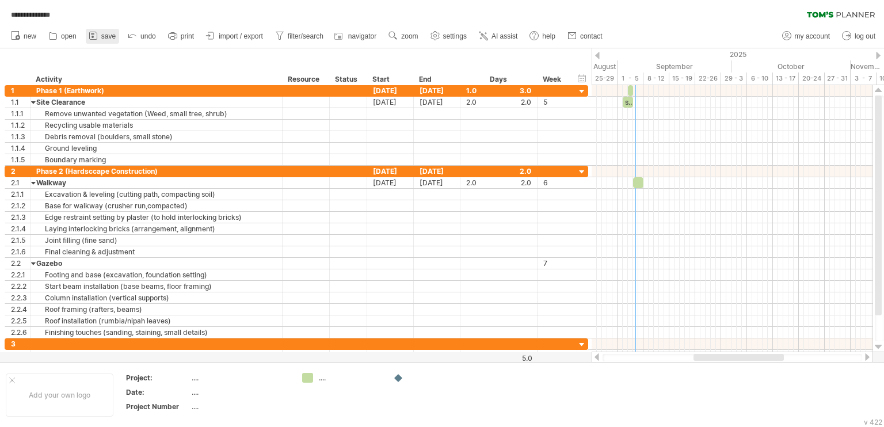
click at [106, 38] on span "save" at bounding box center [108, 36] width 14 height 8
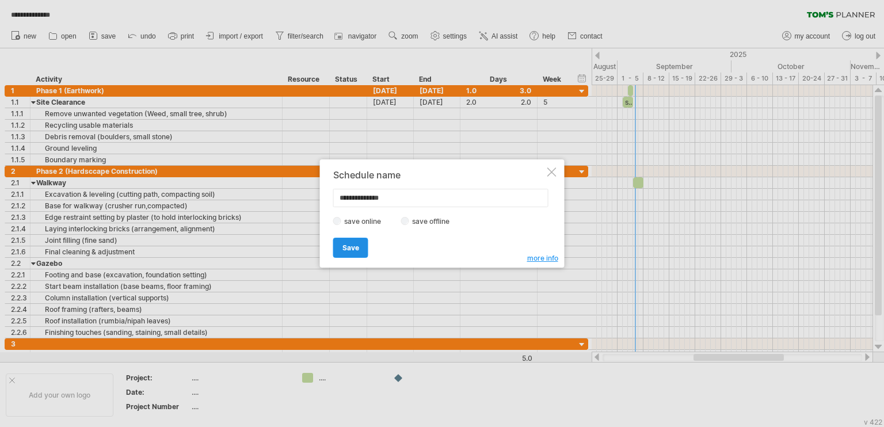
click at [354, 242] on link "Save" at bounding box center [350, 248] width 35 height 20
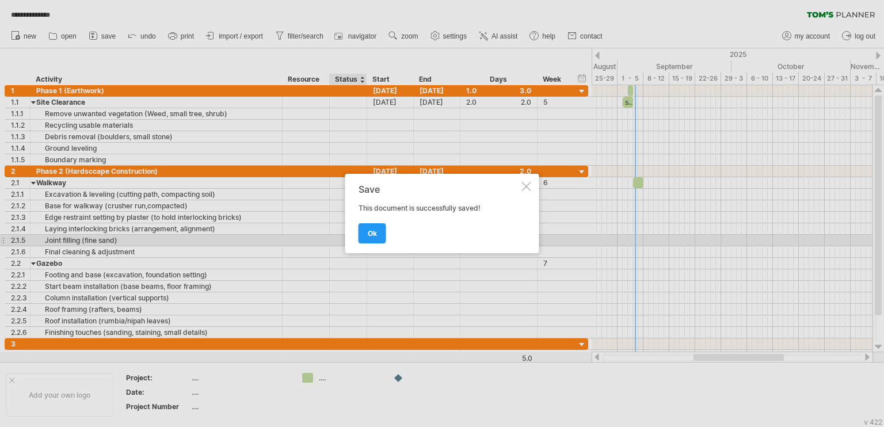
click at [525, 187] on div at bounding box center [526, 186] width 9 height 9
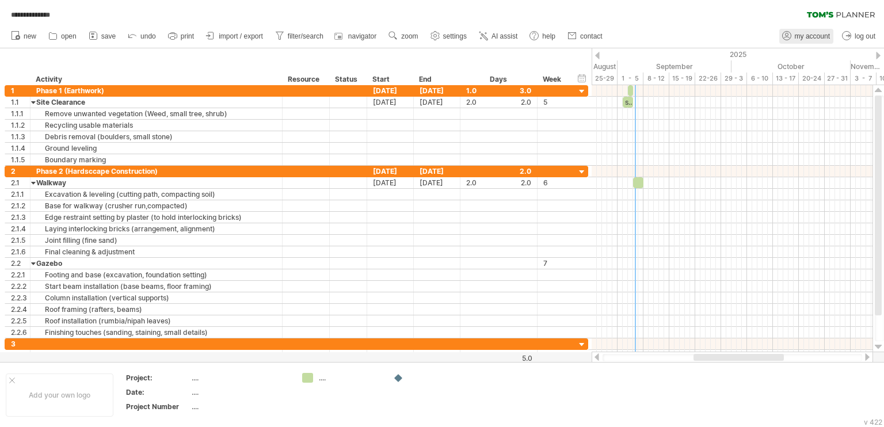
click at [810, 39] on span "my account" at bounding box center [812, 36] width 35 height 8
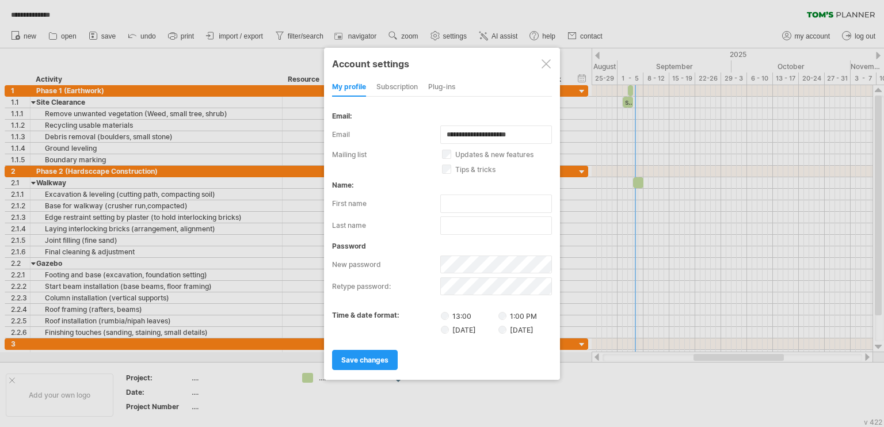
click at [399, 82] on div "subscription" at bounding box center [396, 87] width 41 height 18
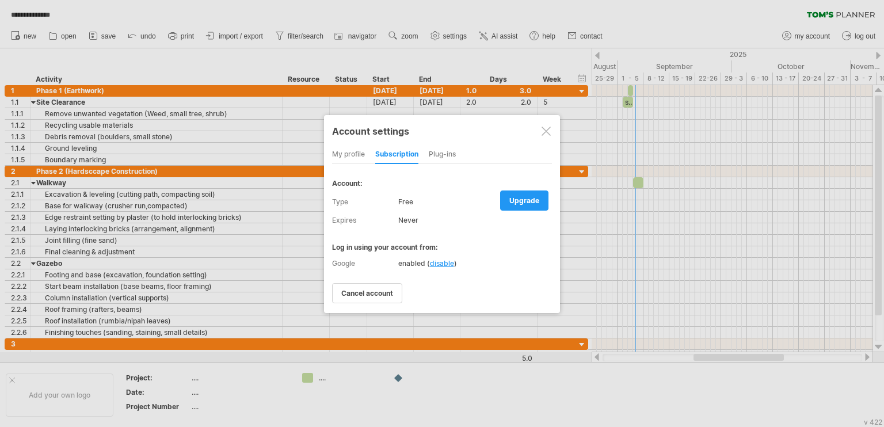
click at [546, 131] on div at bounding box center [545, 131] width 9 height 9
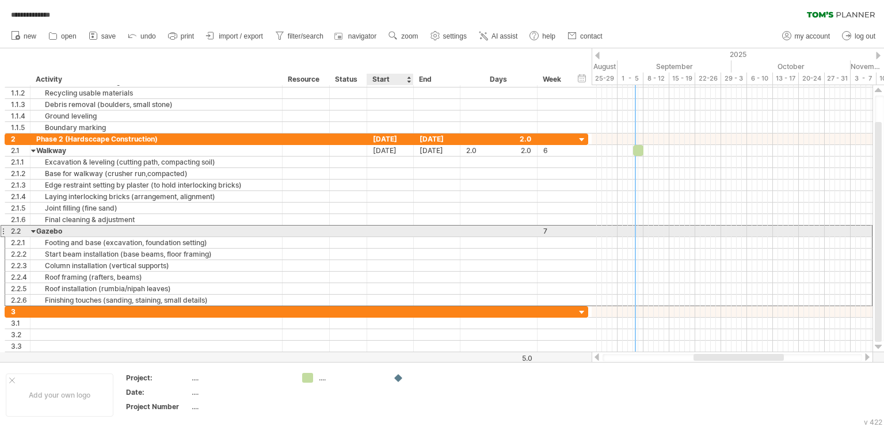
click at [389, 232] on div at bounding box center [390, 231] width 47 height 11
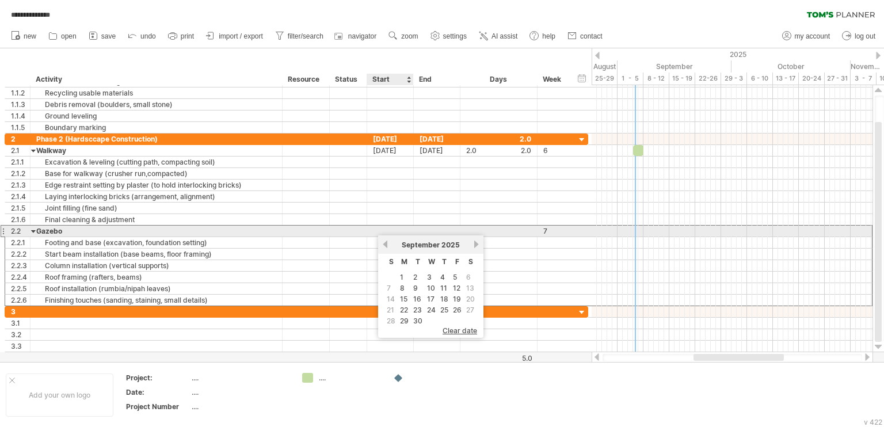
click at [389, 231] on div at bounding box center [390, 231] width 47 height 11
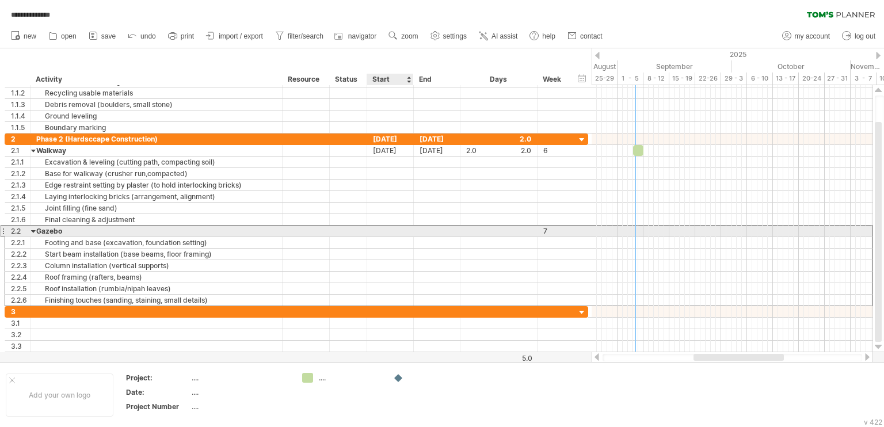
click at [386, 233] on div at bounding box center [390, 231] width 47 height 11
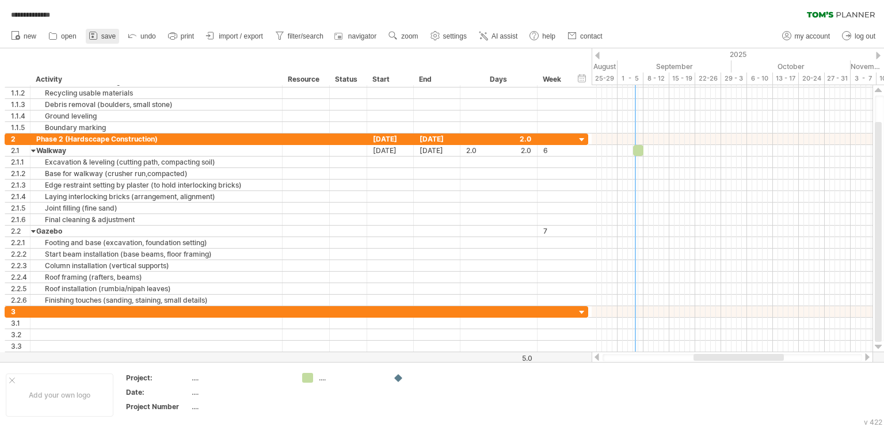
click at [110, 38] on span "save" at bounding box center [108, 36] width 14 height 8
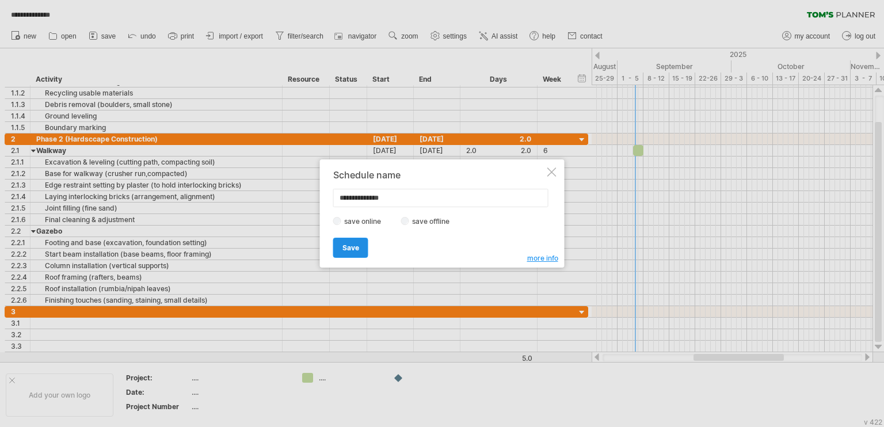
click at [350, 246] on span "Save" at bounding box center [350, 247] width 17 height 9
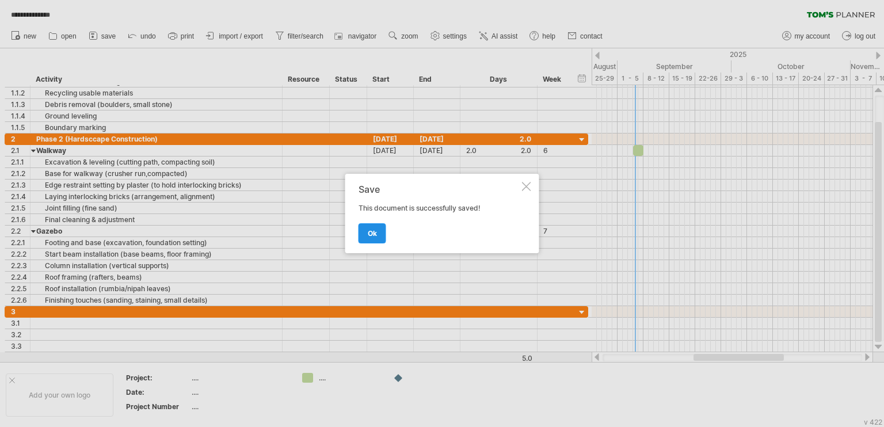
click at [378, 231] on link "ok" at bounding box center [373, 233] width 28 height 20
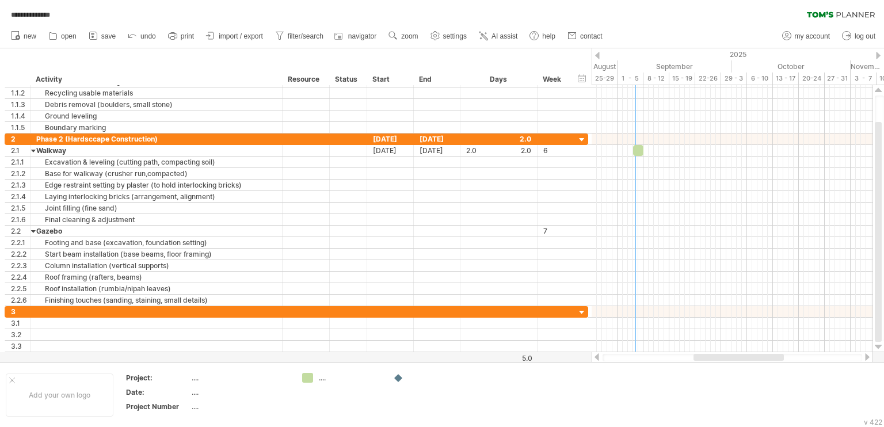
drag, startPoint x: 665, startPoint y: 13, endPoint x: 749, endPoint y: 24, distance: 84.2
click at [670, 13] on div "**********" at bounding box center [442, 12] width 884 height 24
click at [795, 36] on span "my account" at bounding box center [812, 36] width 35 height 8
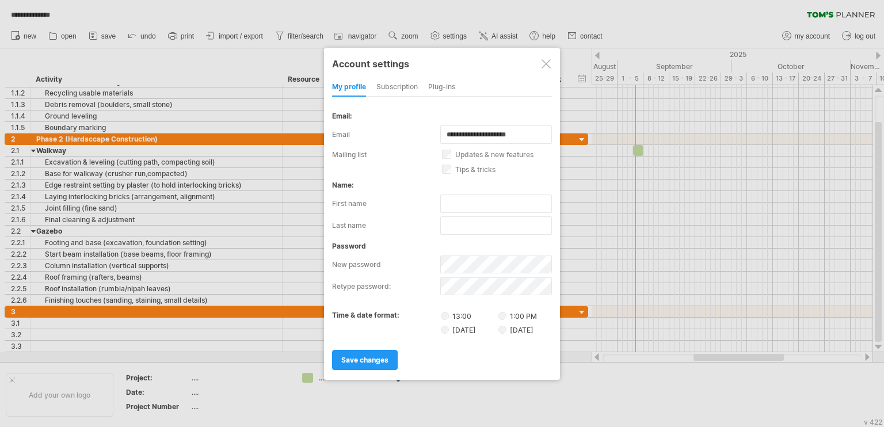
click at [548, 60] on div at bounding box center [545, 63] width 9 height 9
